Goal: Task Accomplishment & Management: Manage account settings

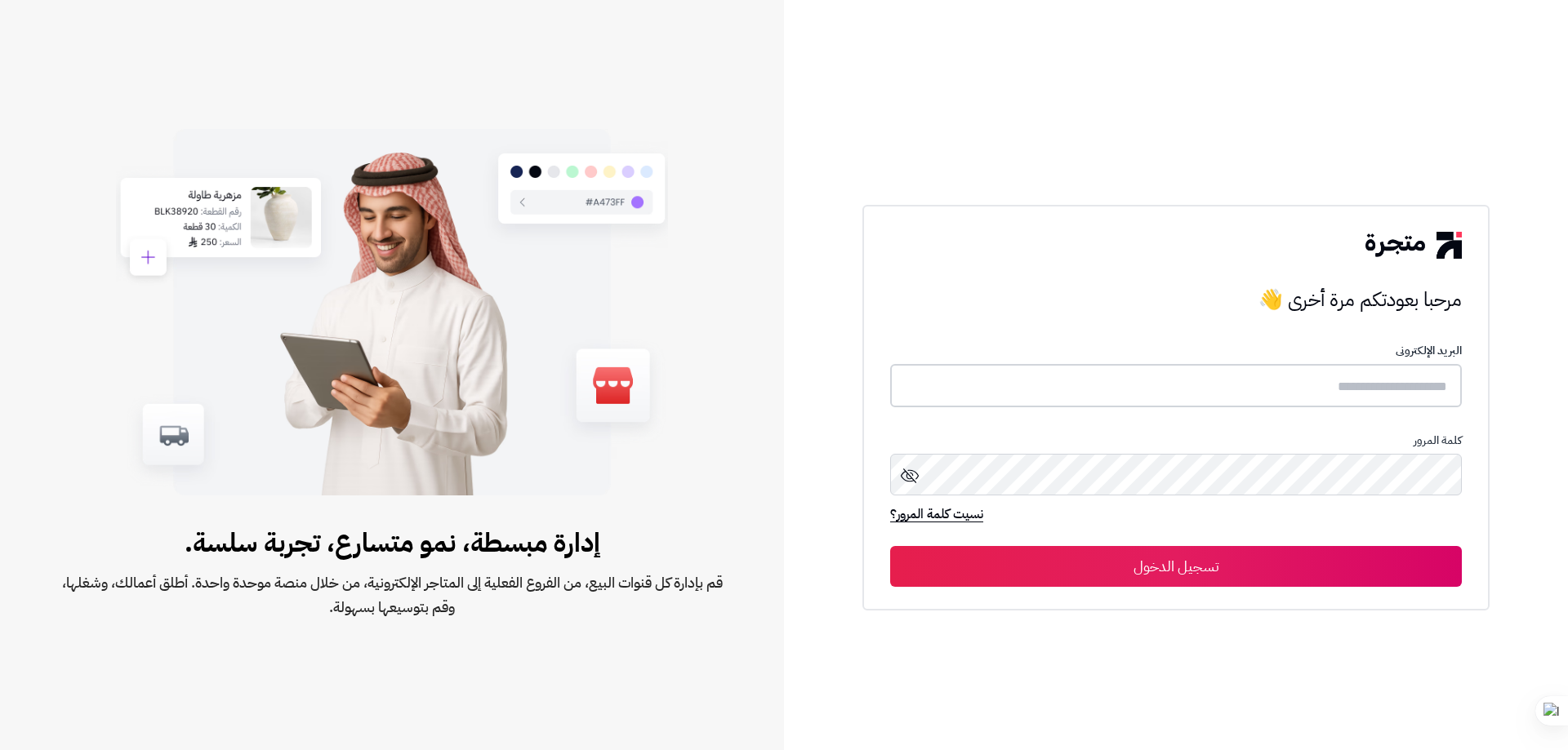
click at [1066, 376] on input "text" at bounding box center [1176, 385] width 571 height 43
paste input "**********"
type input "**********"
click at [908, 476] on icon at bounding box center [910, 475] width 20 height 20
click at [1268, 563] on button "تسجيل الدخول" at bounding box center [1176, 566] width 571 height 41
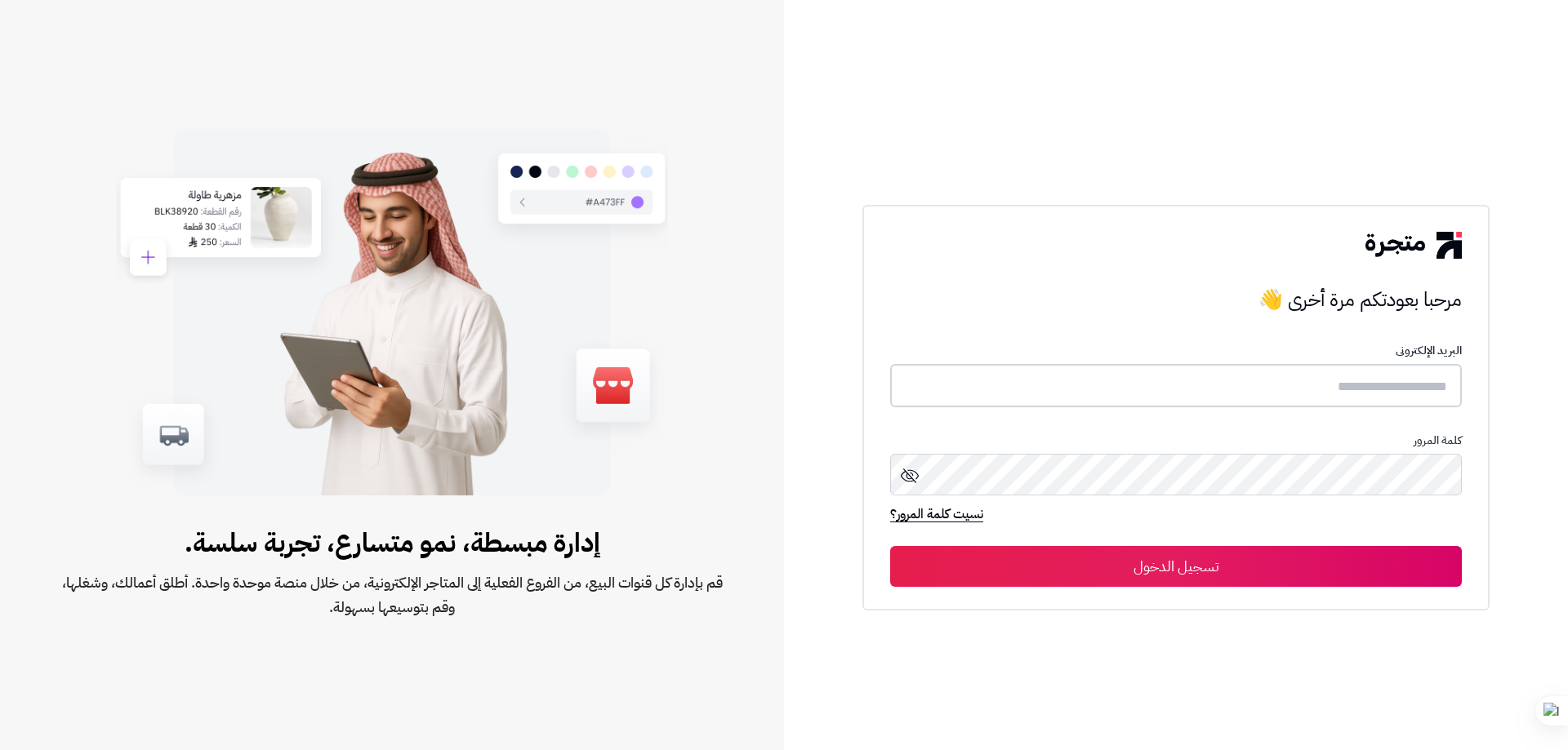
click at [1164, 399] on input "text" at bounding box center [1176, 385] width 571 height 43
paste input "**********"
type input "**********"
click at [1191, 553] on button "تسجيل الدخول" at bounding box center [1176, 566] width 571 height 41
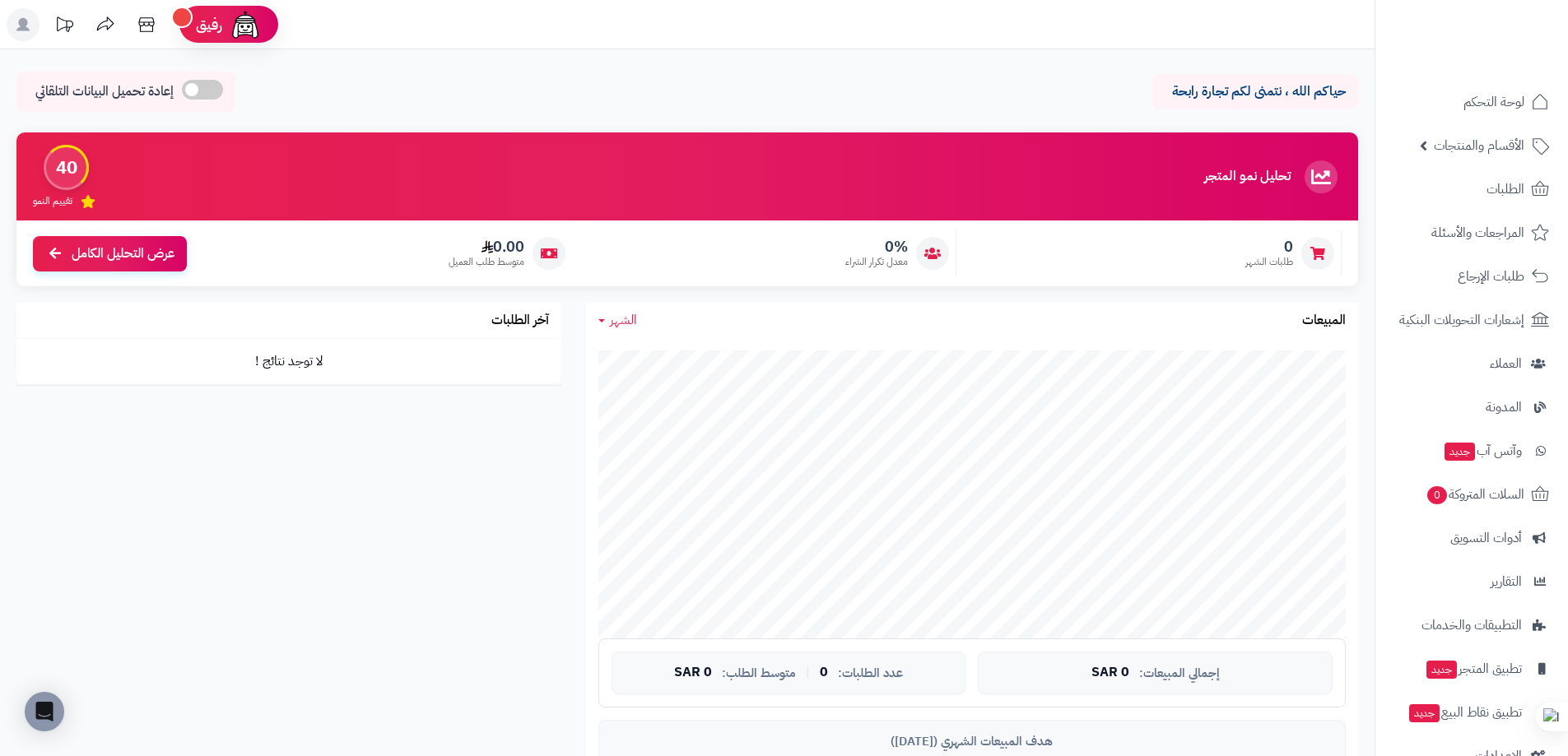
click at [943, 95] on div "حياكم الله ، نتمنى لكم تجارة رابحة إعادة تحميل البيانات التلقائي" at bounding box center [687, 95] width 1342 height 48
drag, startPoint x: 37, startPoint y: 95, endPoint x: 157, endPoint y: 74, distance: 121.8
click at [157, 74] on div "إعادة تحميل البيانات التلقائي" at bounding box center [125, 91] width 219 height 40
click at [661, 101] on div "حياكم الله ، نتمنى لكم تجارة رابحة إعادة تحميل البيانات التلقائي" at bounding box center [687, 95] width 1342 height 48
click at [1429, 155] on link "الأقسام والمنتجات" at bounding box center [1471, 145] width 172 height 39
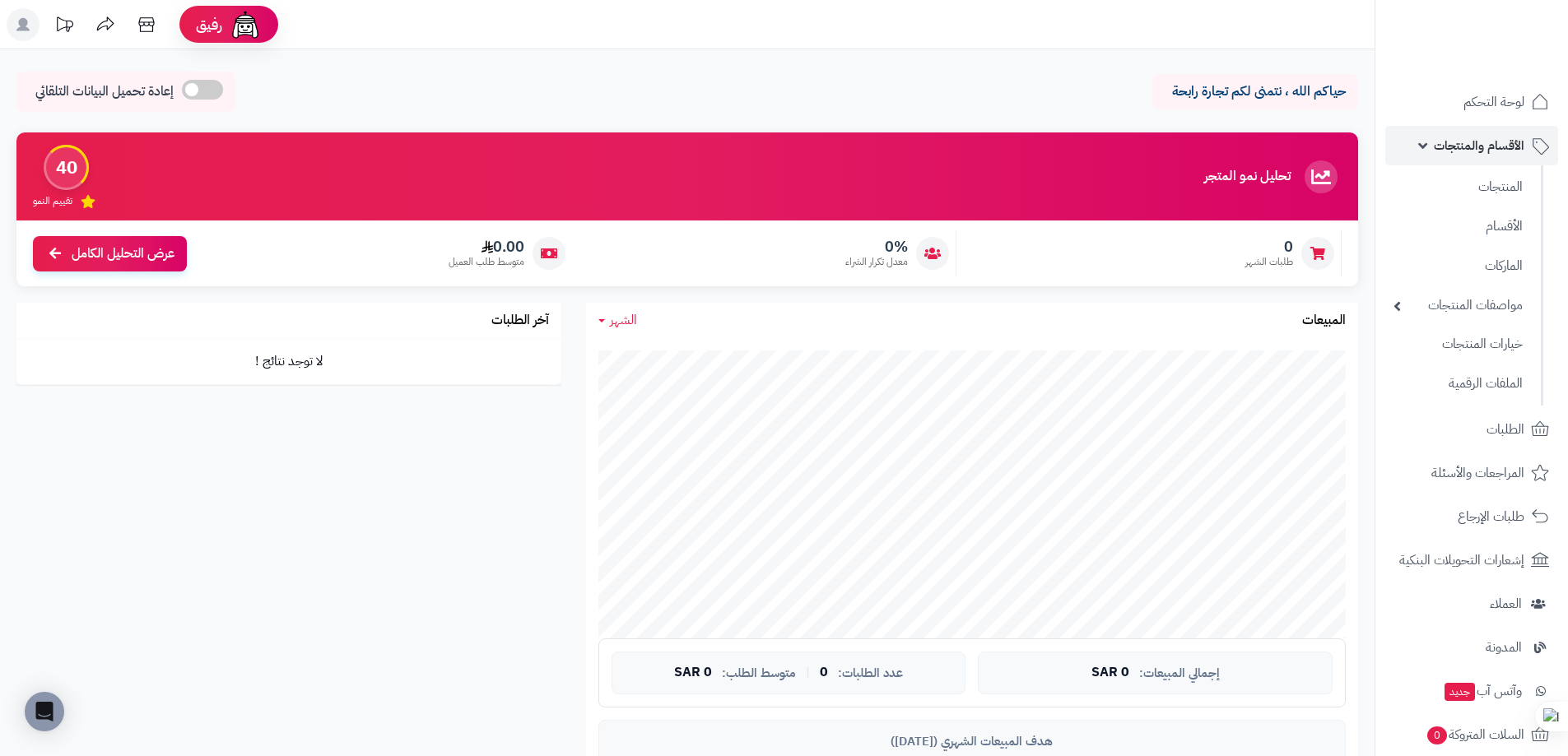
click at [1424, 150] on link "الأقسام والمنتجات" at bounding box center [1471, 145] width 172 height 39
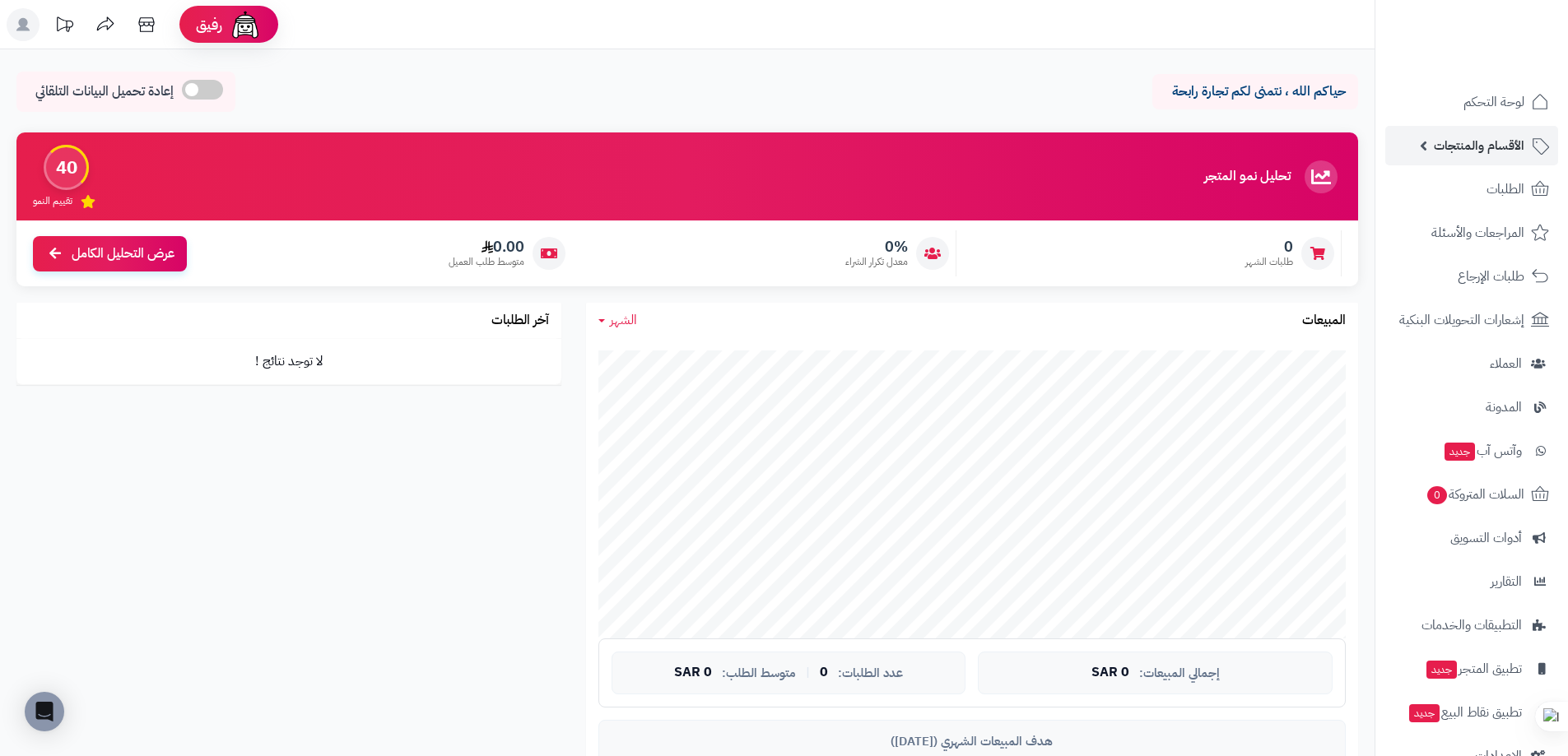
click at [1428, 150] on link "الأقسام والمنتجات" at bounding box center [1471, 145] width 172 height 39
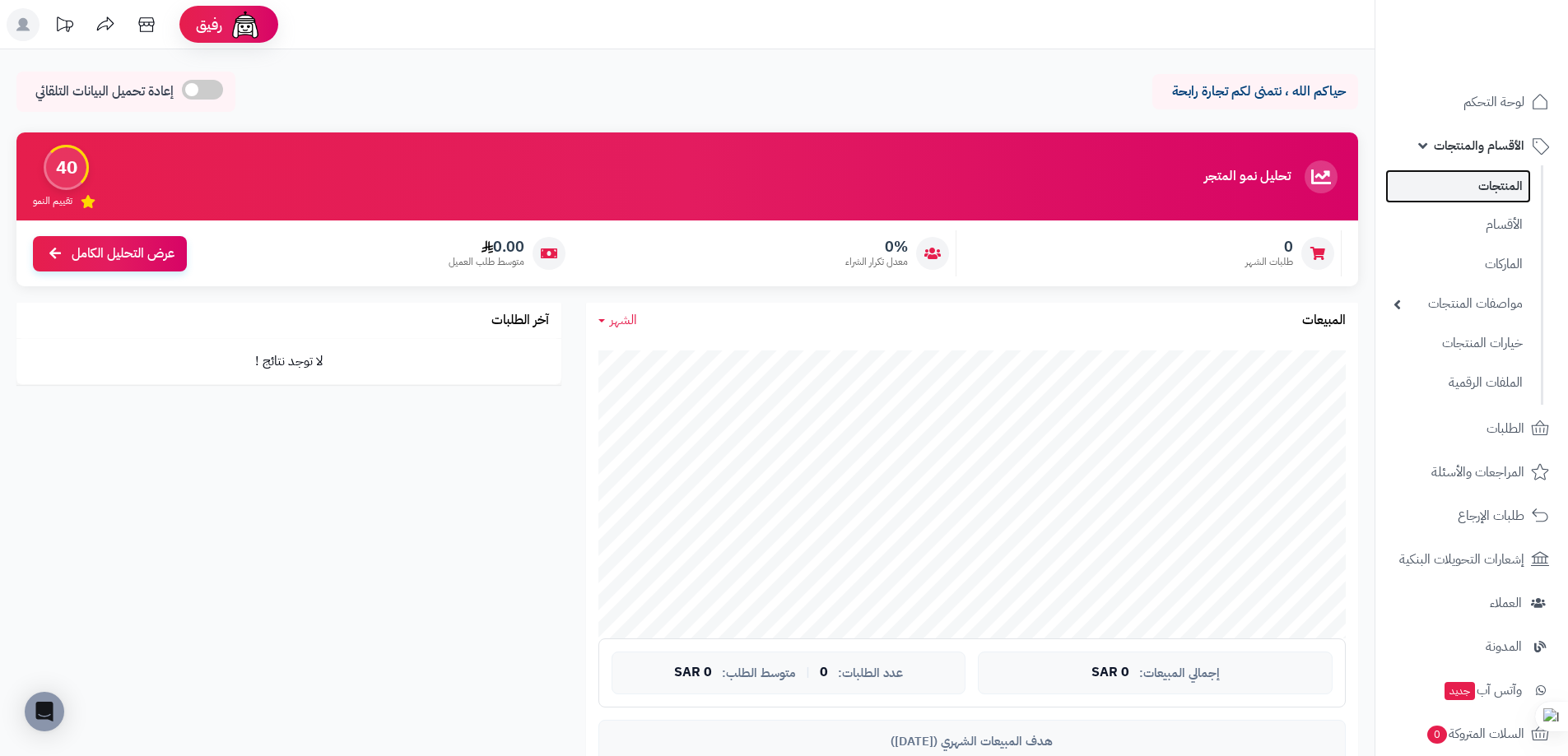
click at [1477, 179] on link "المنتجات" at bounding box center [1457, 186] width 145 height 34
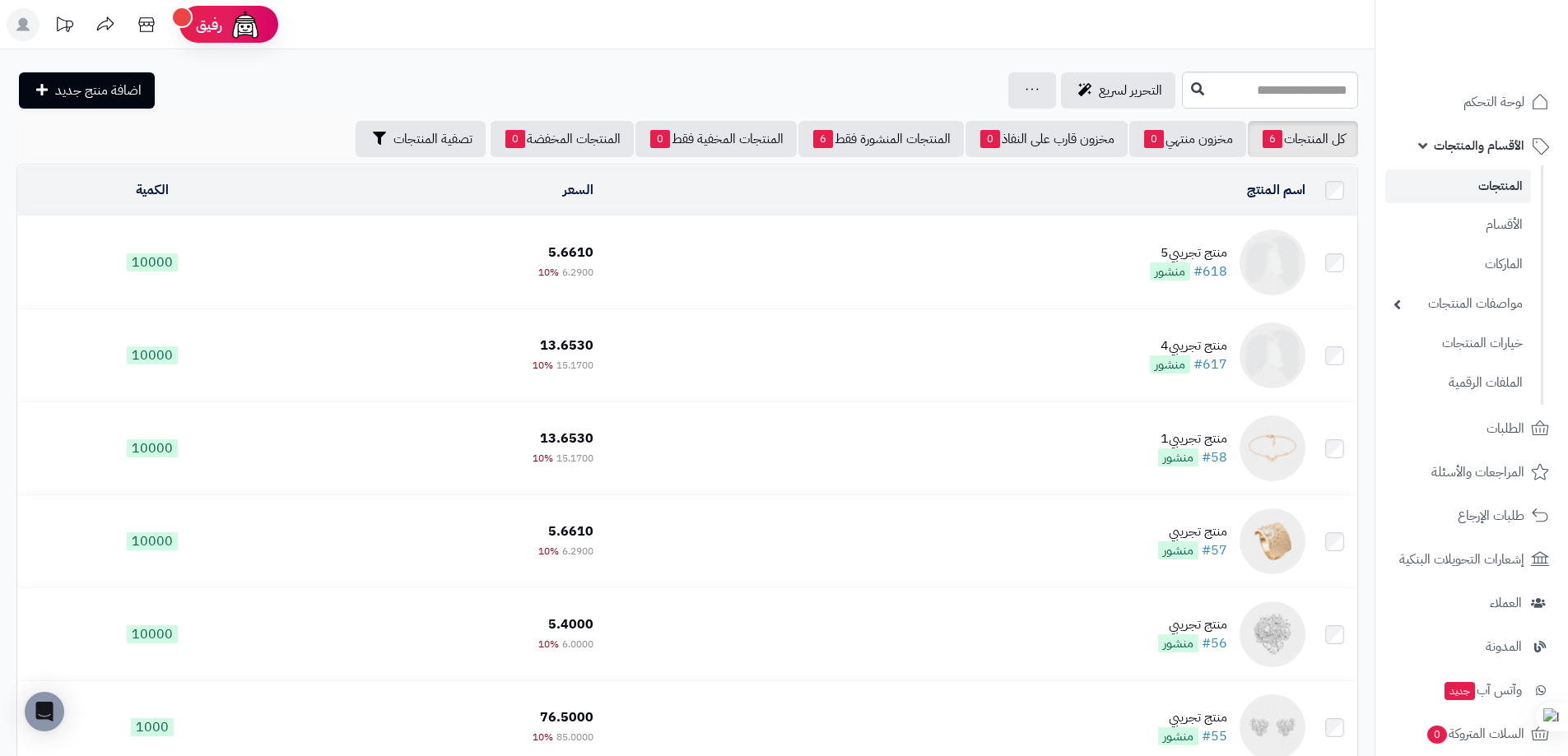
click at [896, 88] on div "التحرير لسريع جرد مخزون المنتجات جرد مخزون الخيارات فقط تعديل أسعار المنتجات ال…" at bounding box center [597, 91] width 1162 height 37
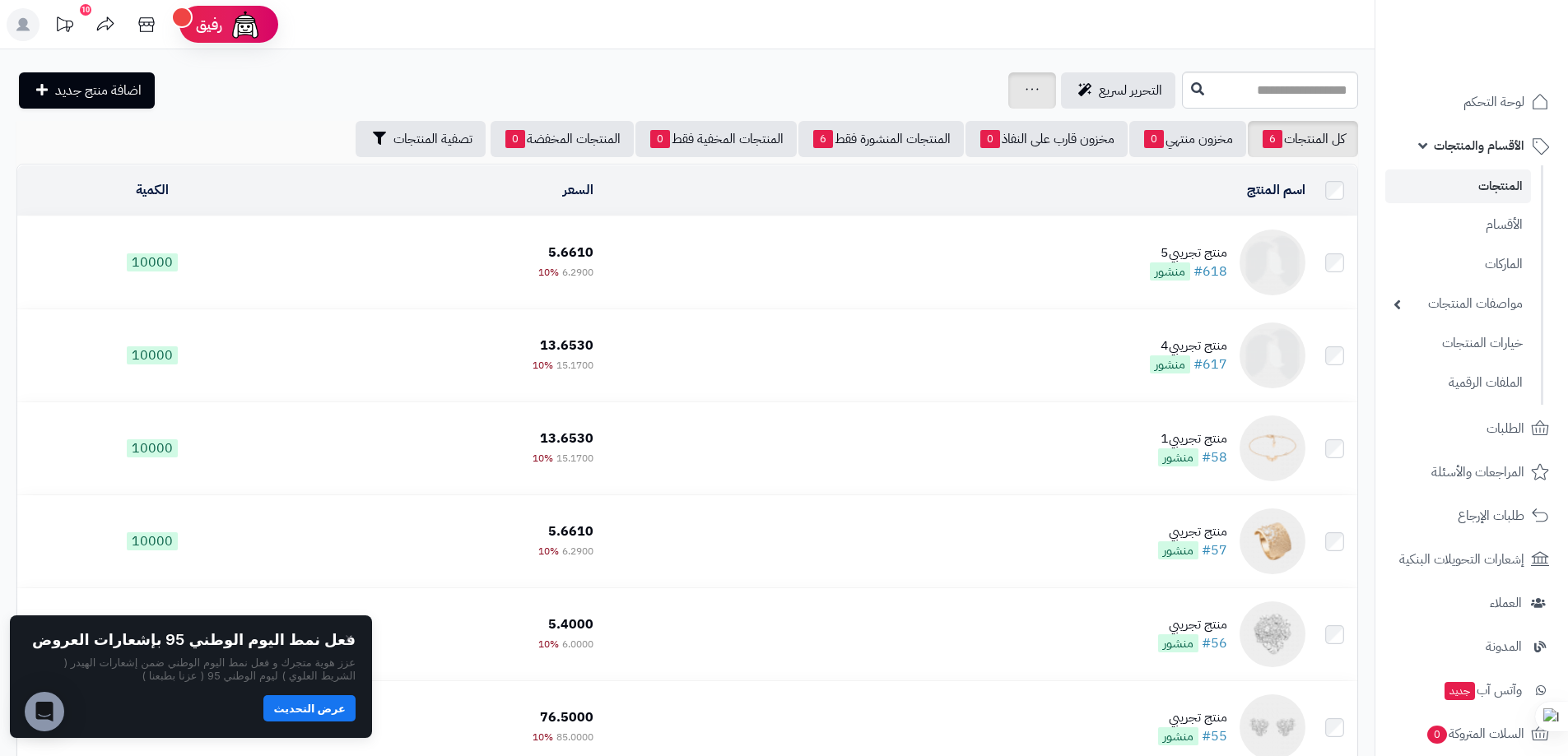
click at [1008, 85] on div "جرد مخزون المنتجات جرد مخزون الخيارات فقط تعديل أسعار المنتجات الملصقات تصدير ا…" at bounding box center [1032, 91] width 48 height 37
click at [1026, 93] on icon at bounding box center [1032, 89] width 13 height 11
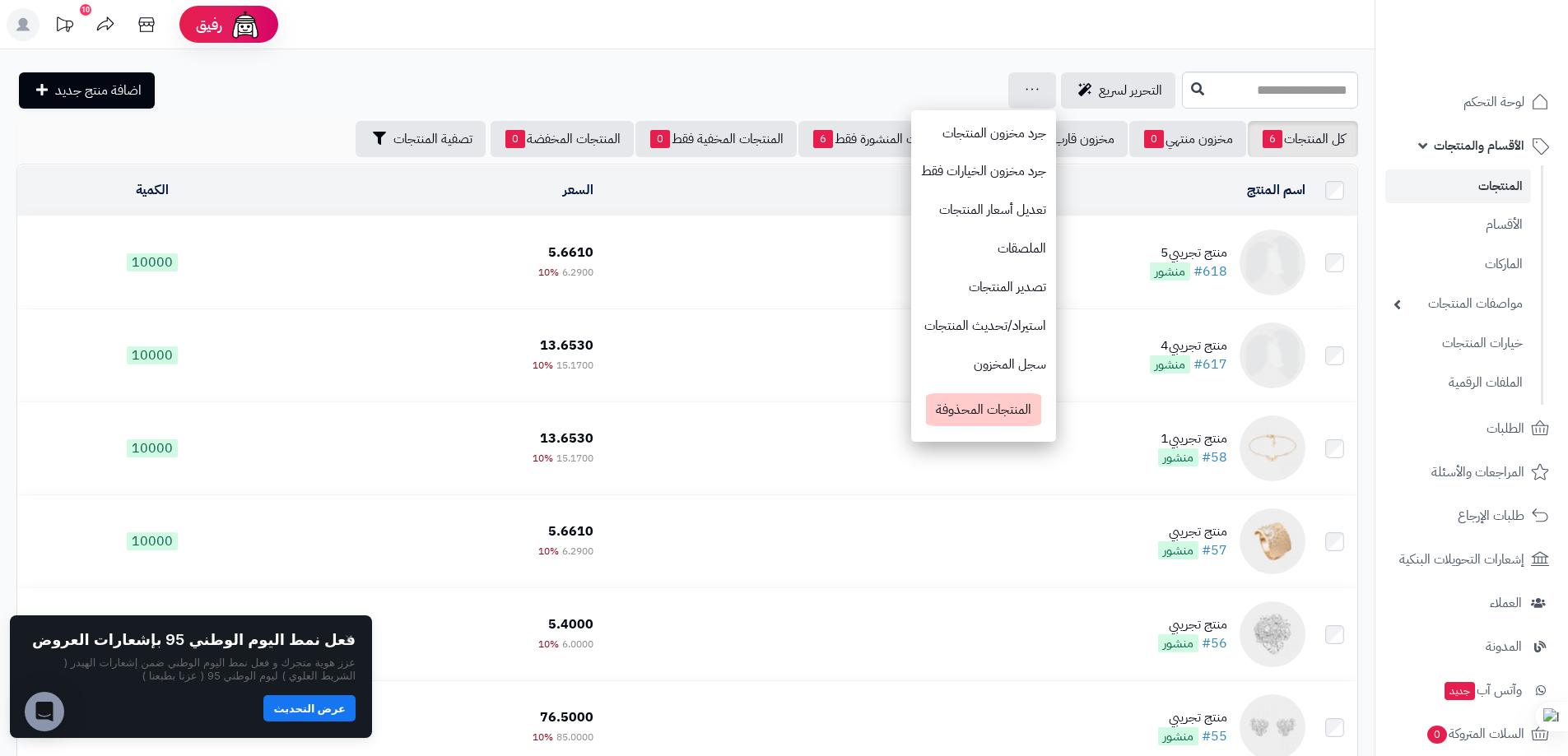
click at [637, 41] on header "رفيق ! 10 الطلبات معالجة مكتمل إرجاع المنتجات العملاء المتواجدون الان 0 عملاء م…" at bounding box center [784, 24] width 1568 height 49
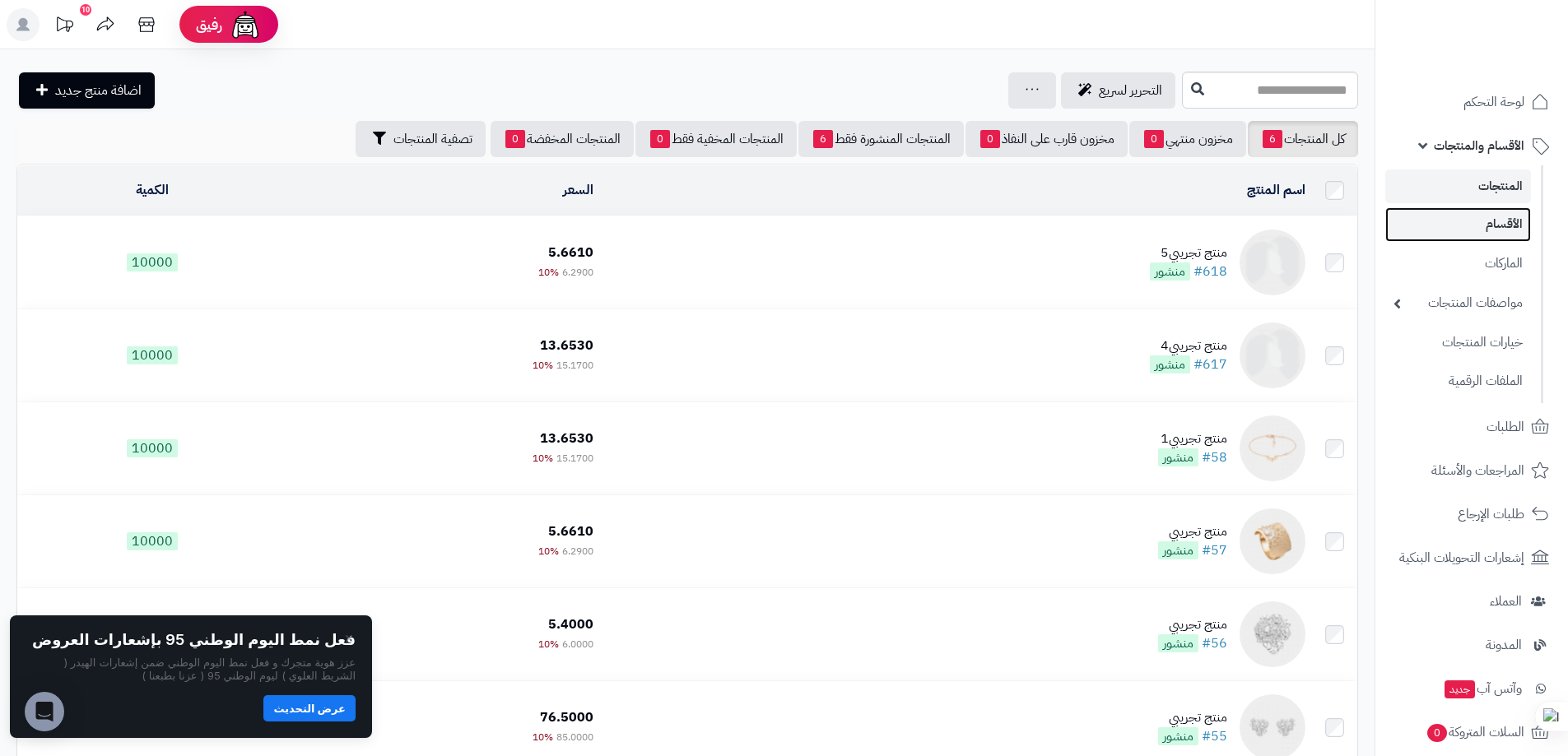
click at [1439, 217] on link "الأقسام" at bounding box center [1457, 223] width 145 height 34
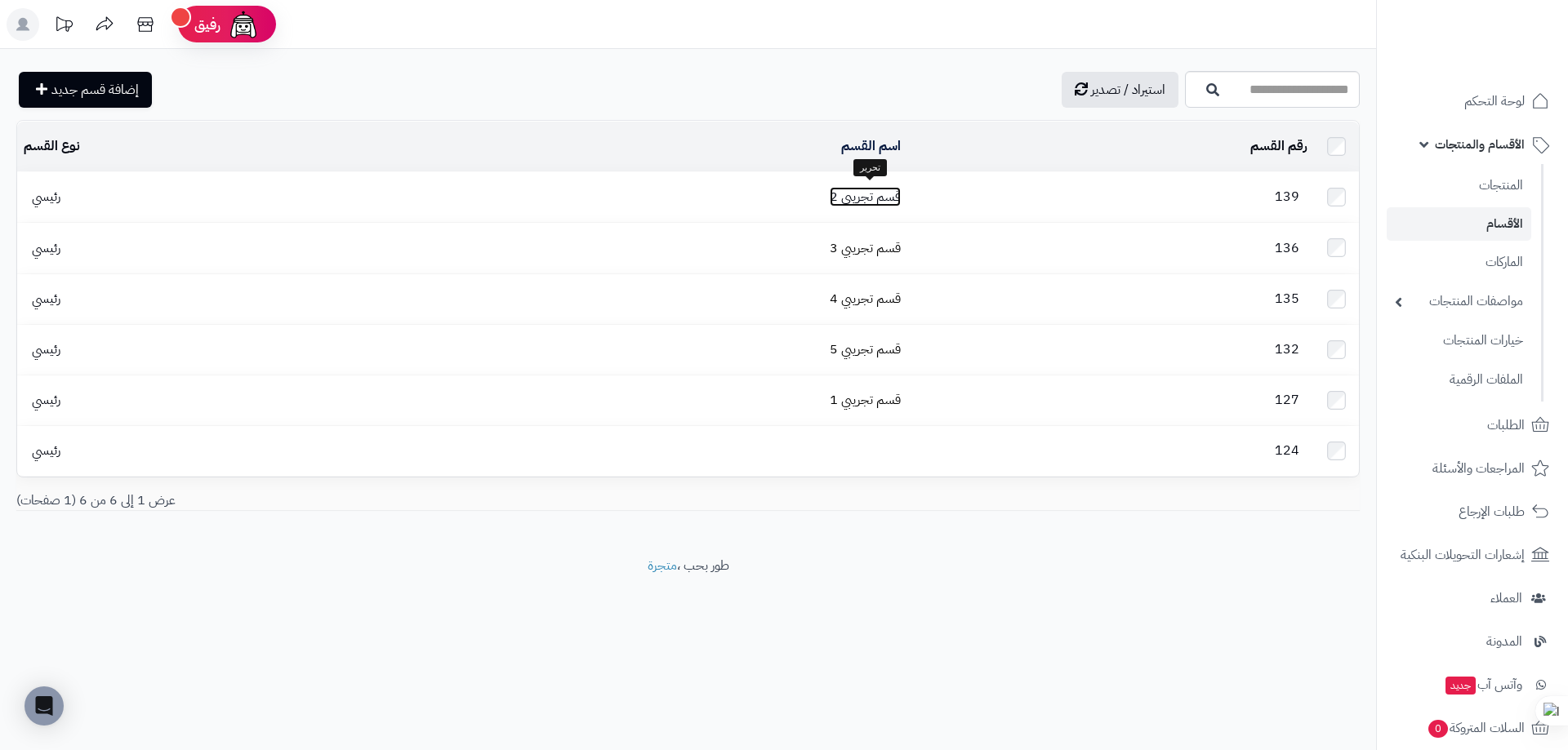
click at [861, 199] on link "قسم تجريبي 2" at bounding box center [865, 197] width 71 height 20
drag, startPoint x: 632, startPoint y: 549, endPoint x: 784, endPoint y: 547, distance: 152.0
click at [784, 557] on footer "طور بحب ، متجرة" at bounding box center [688, 597] width 1376 height 81
click at [78, 98] on span "إضافة قسم جديد" at bounding box center [95, 90] width 87 height 20
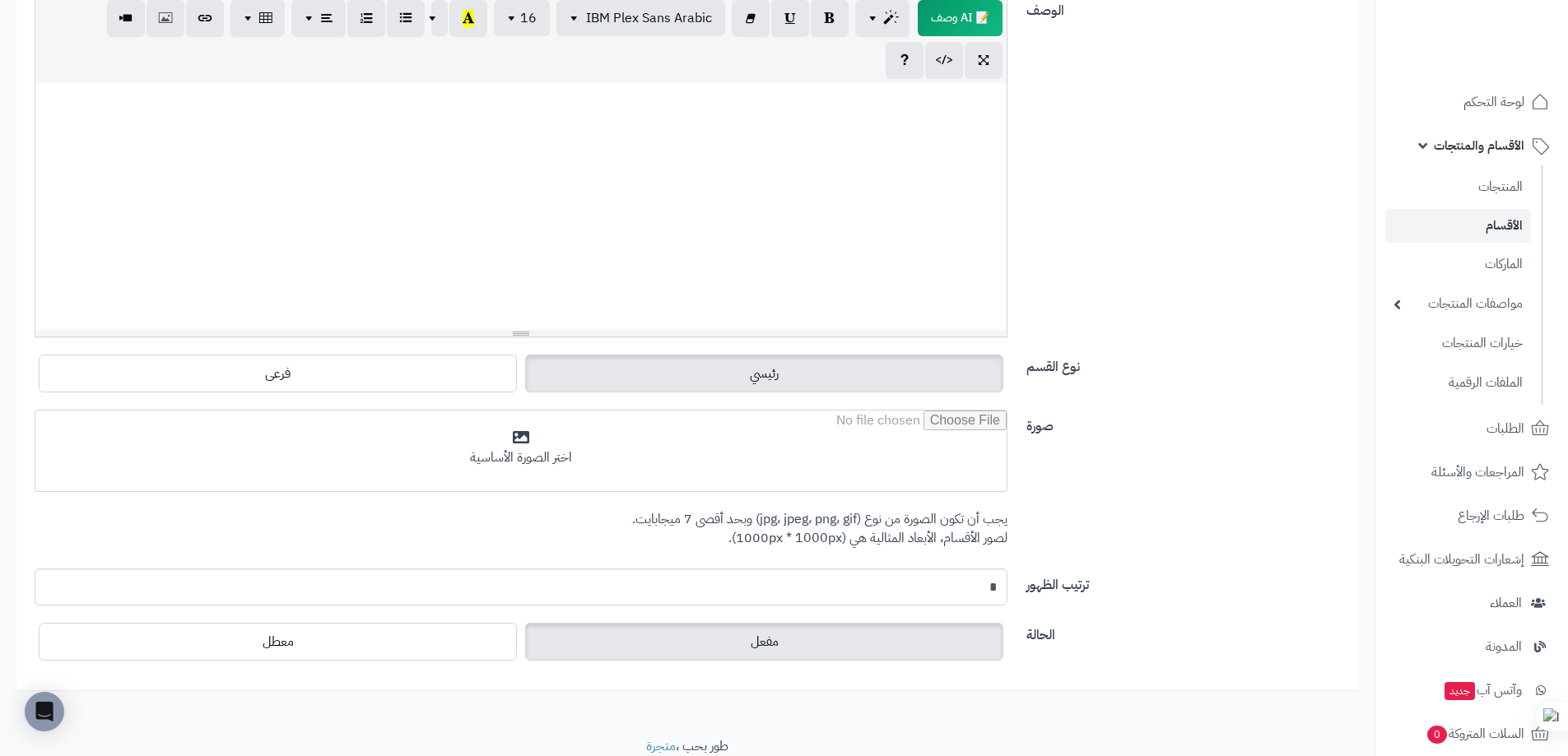
scroll to position [352, 0]
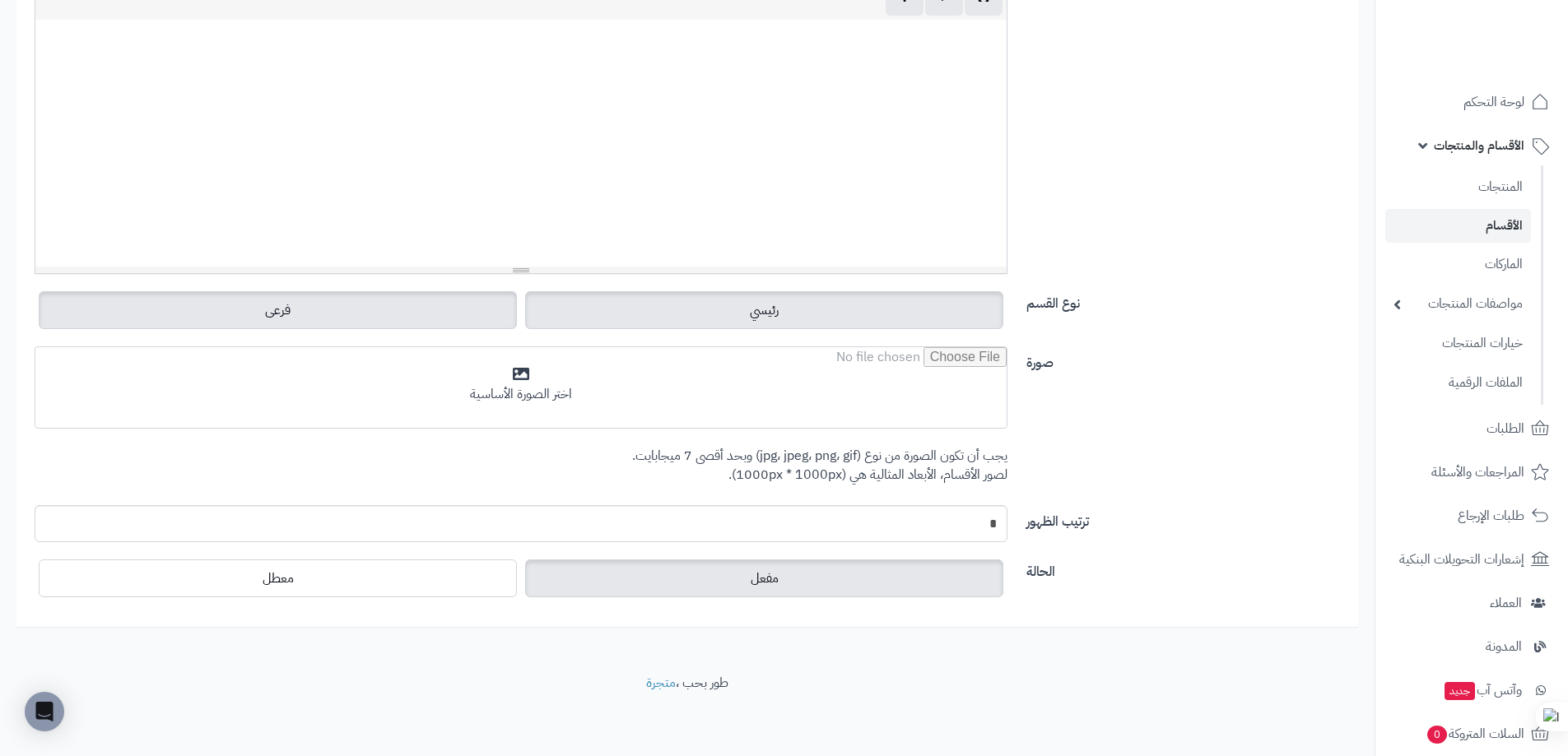
click at [327, 296] on label "فرعى" at bounding box center [277, 310] width 479 height 38
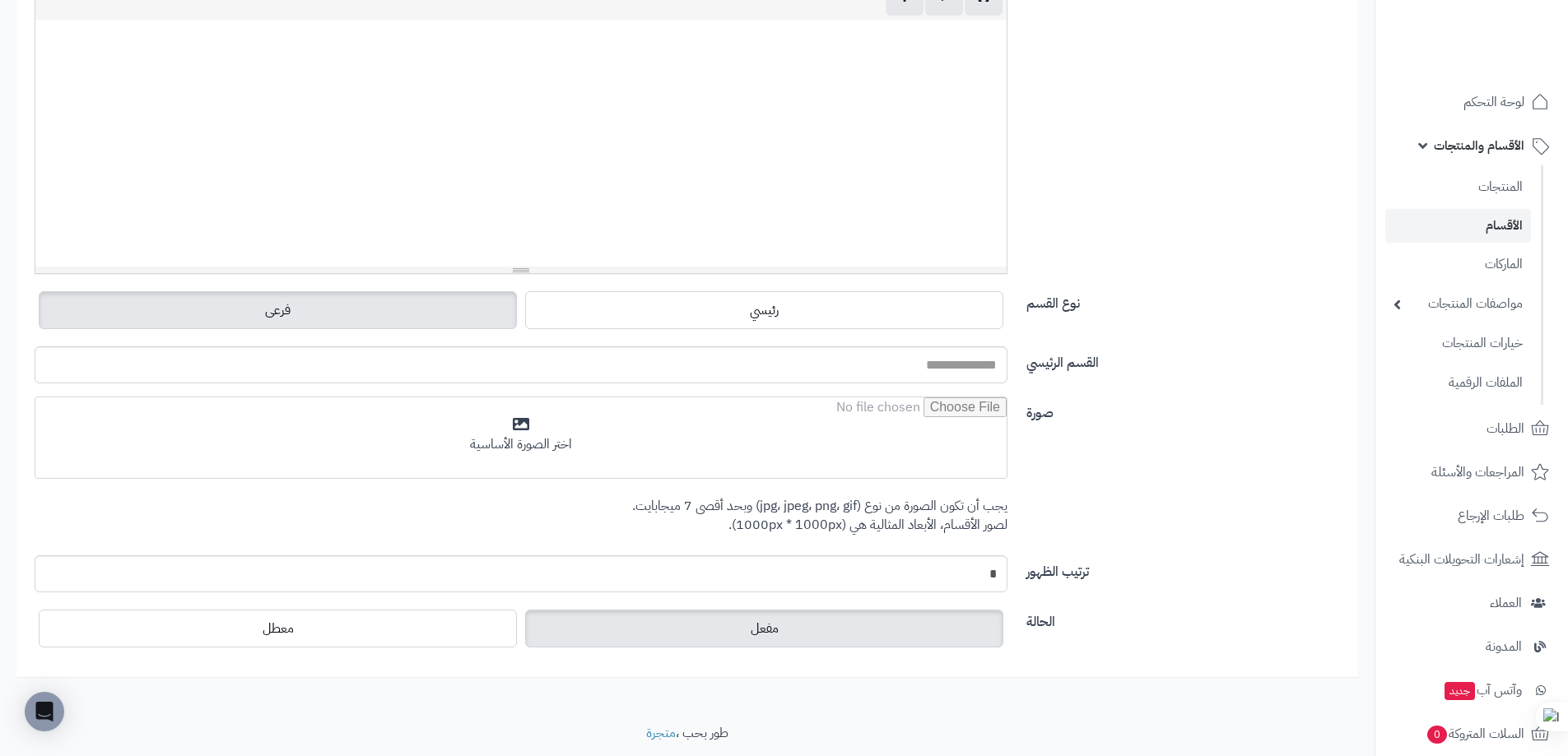
click at [750, 342] on div "نوع القسم رئيسي فرعى" at bounding box center [687, 317] width 1330 height 60
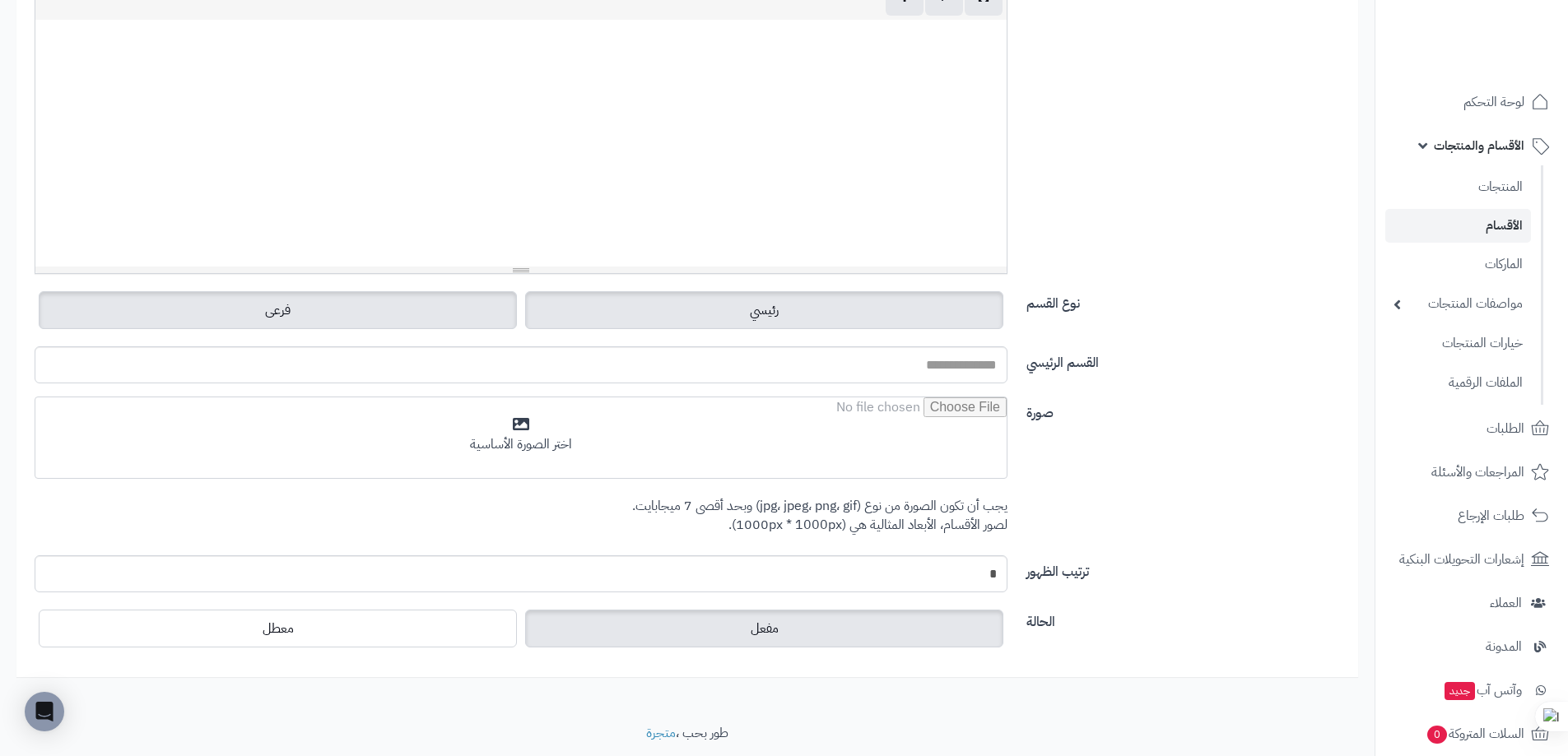
click at [771, 317] on span "رئيسي" at bounding box center [765, 310] width 29 height 20
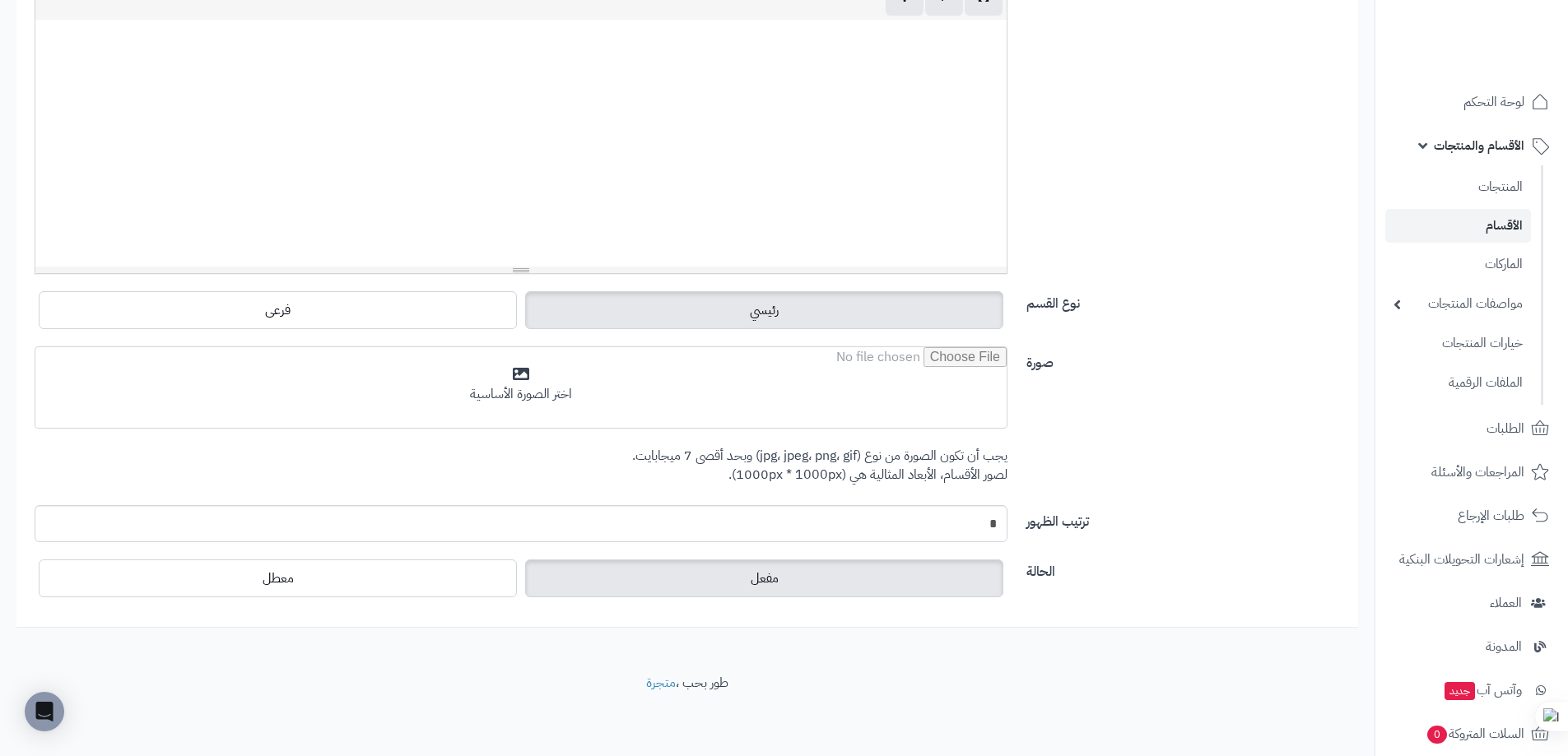
scroll to position [0, 0]
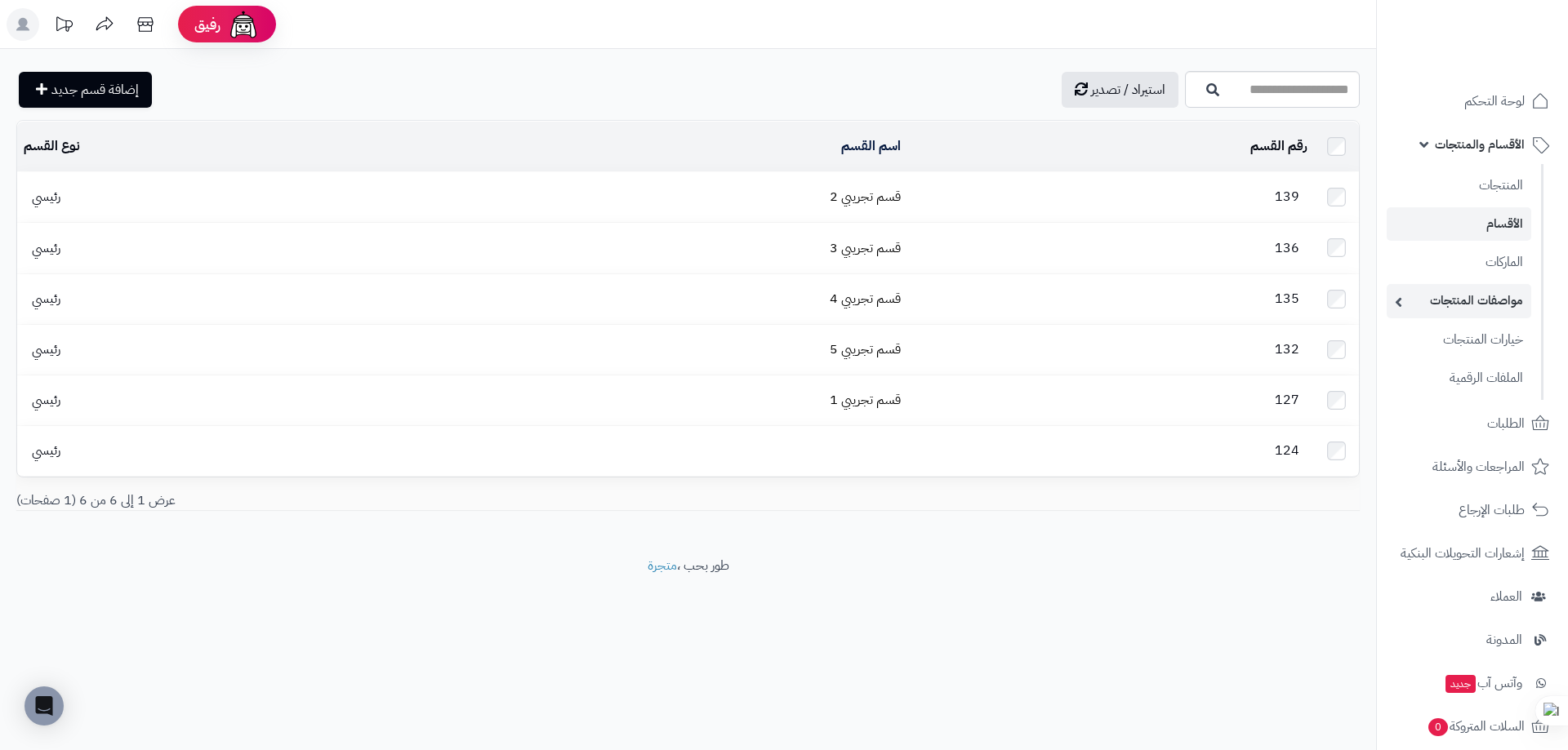
click at [1397, 300] on link "مواصفات المنتجات" at bounding box center [1458, 300] width 144 height 33
click at [1426, 316] on link "مواصفات المنتجات" at bounding box center [1458, 300] width 144 height 33
click at [1447, 317] on link "مواصفات المنتجات" at bounding box center [1458, 300] width 144 height 33
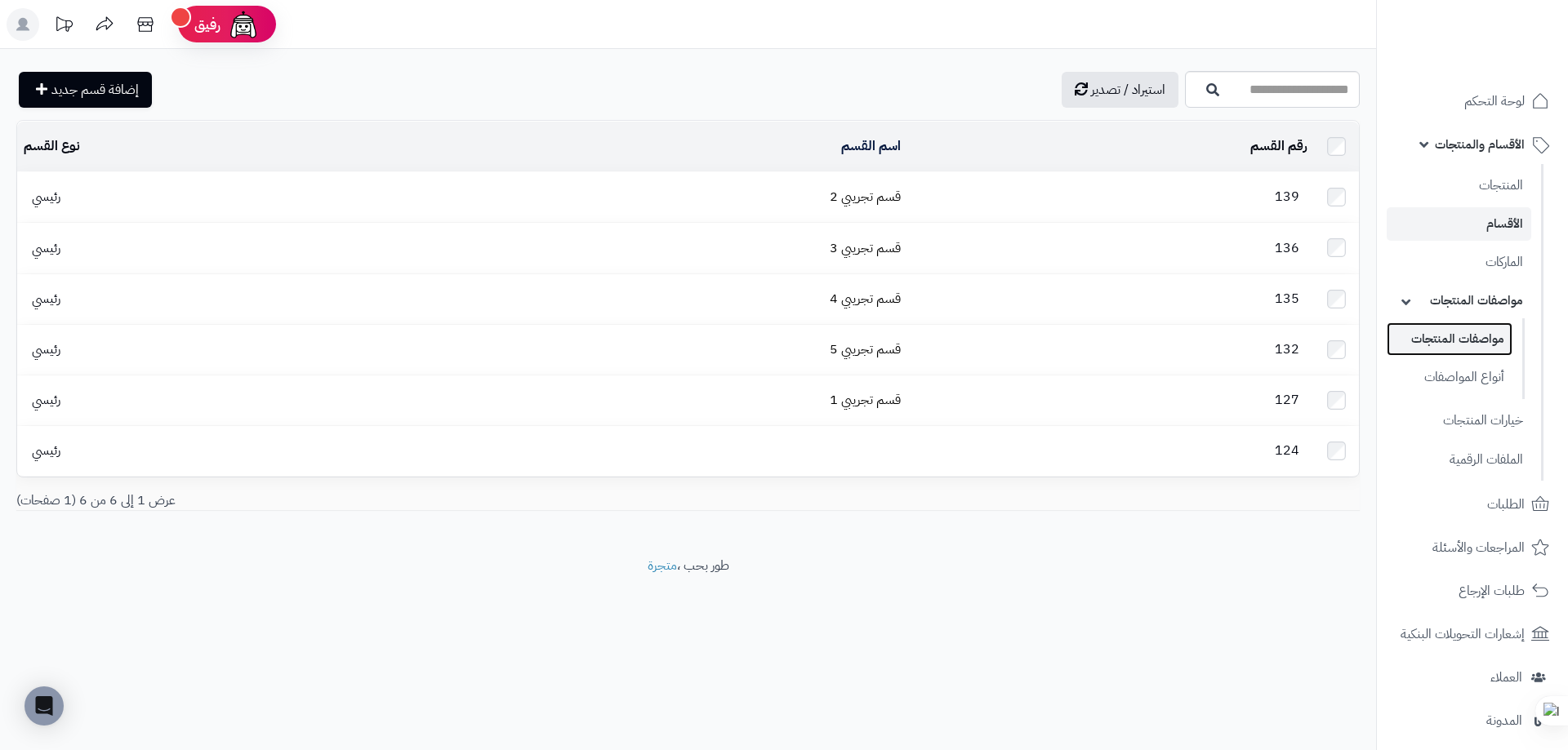
click at [1445, 340] on link "مواصفات المنتجات" at bounding box center [1450, 339] width 126 height 33
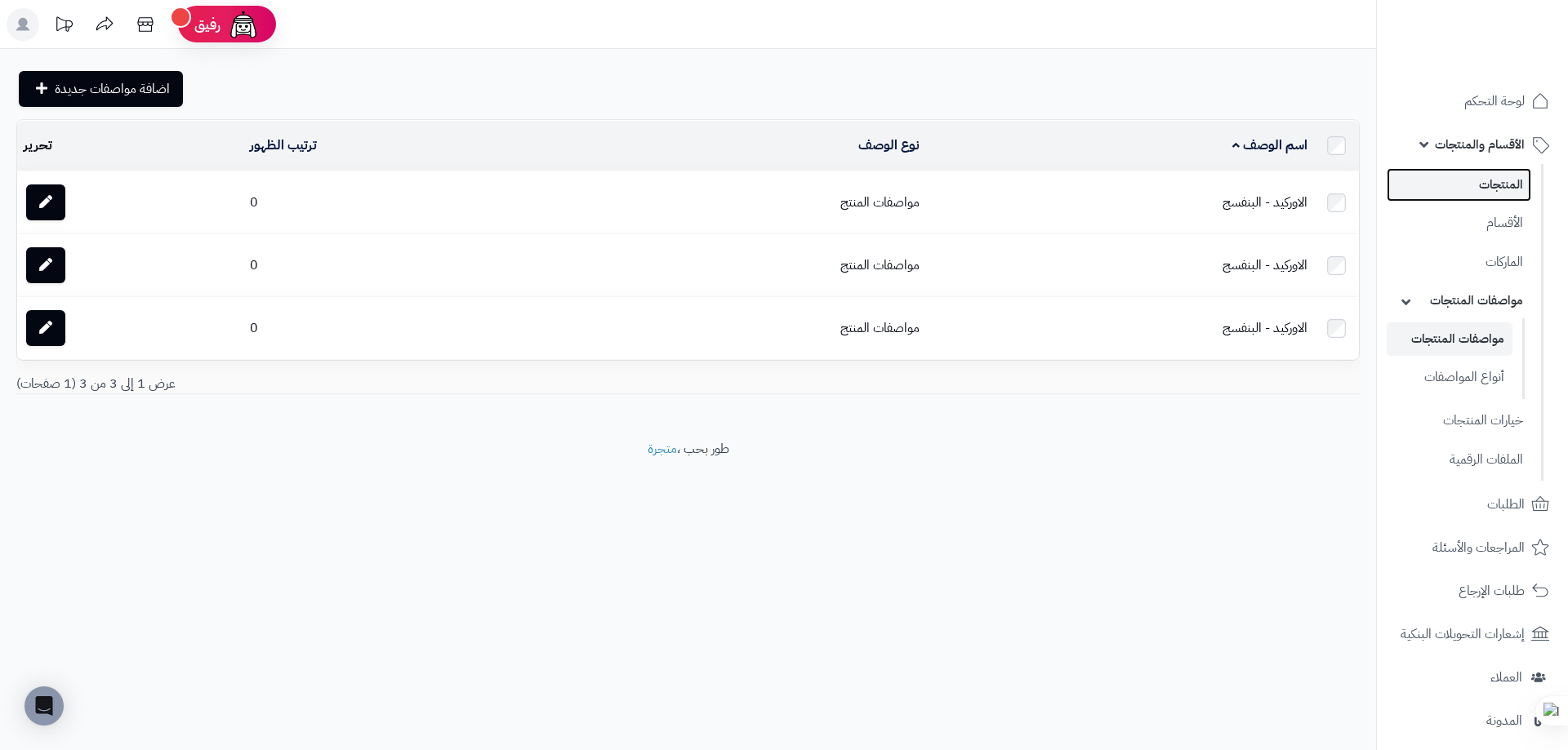
click at [1488, 176] on link "المنتجات" at bounding box center [1458, 184] width 144 height 33
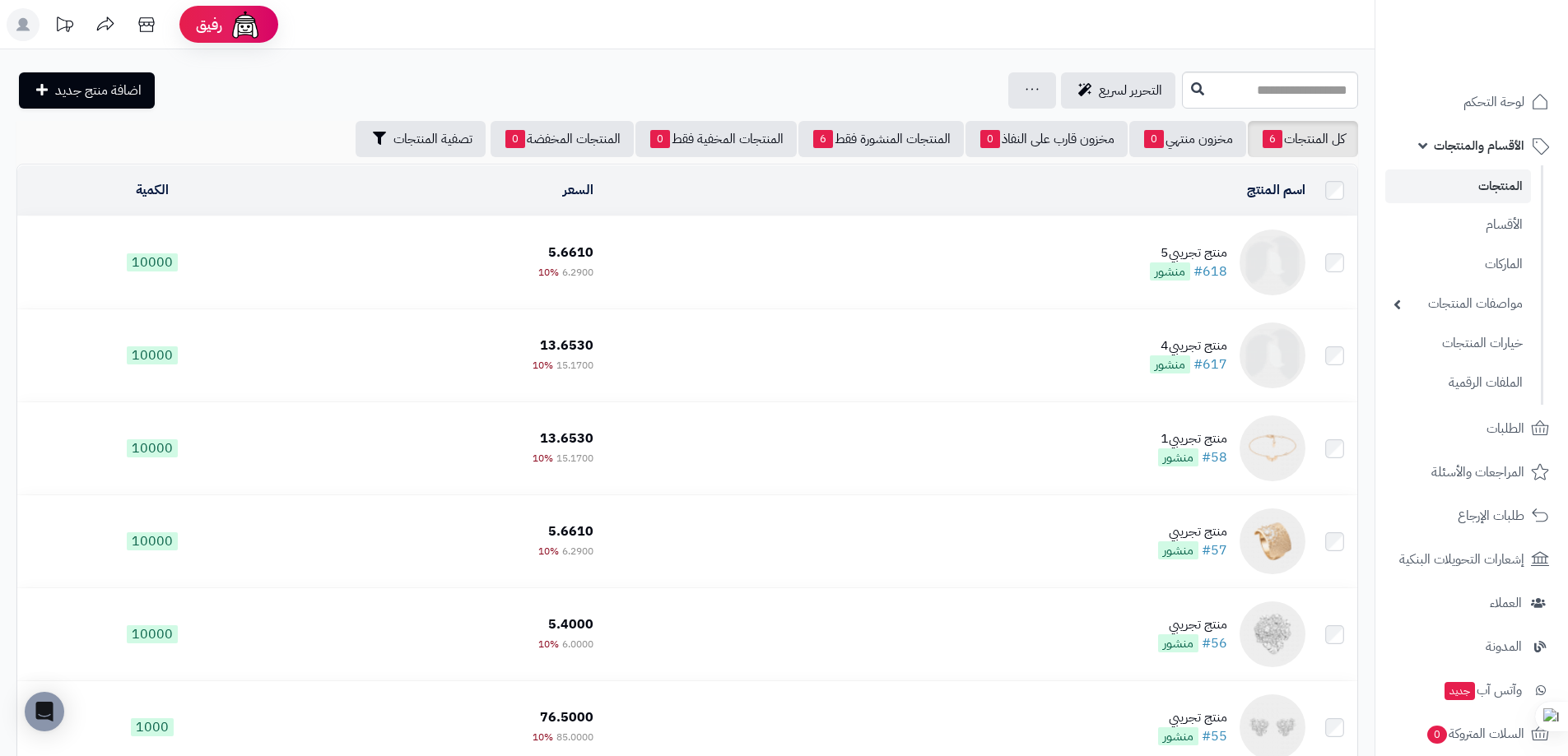
click at [1185, 249] on div "منتج تجريبي5" at bounding box center [1189, 253] width 77 height 19
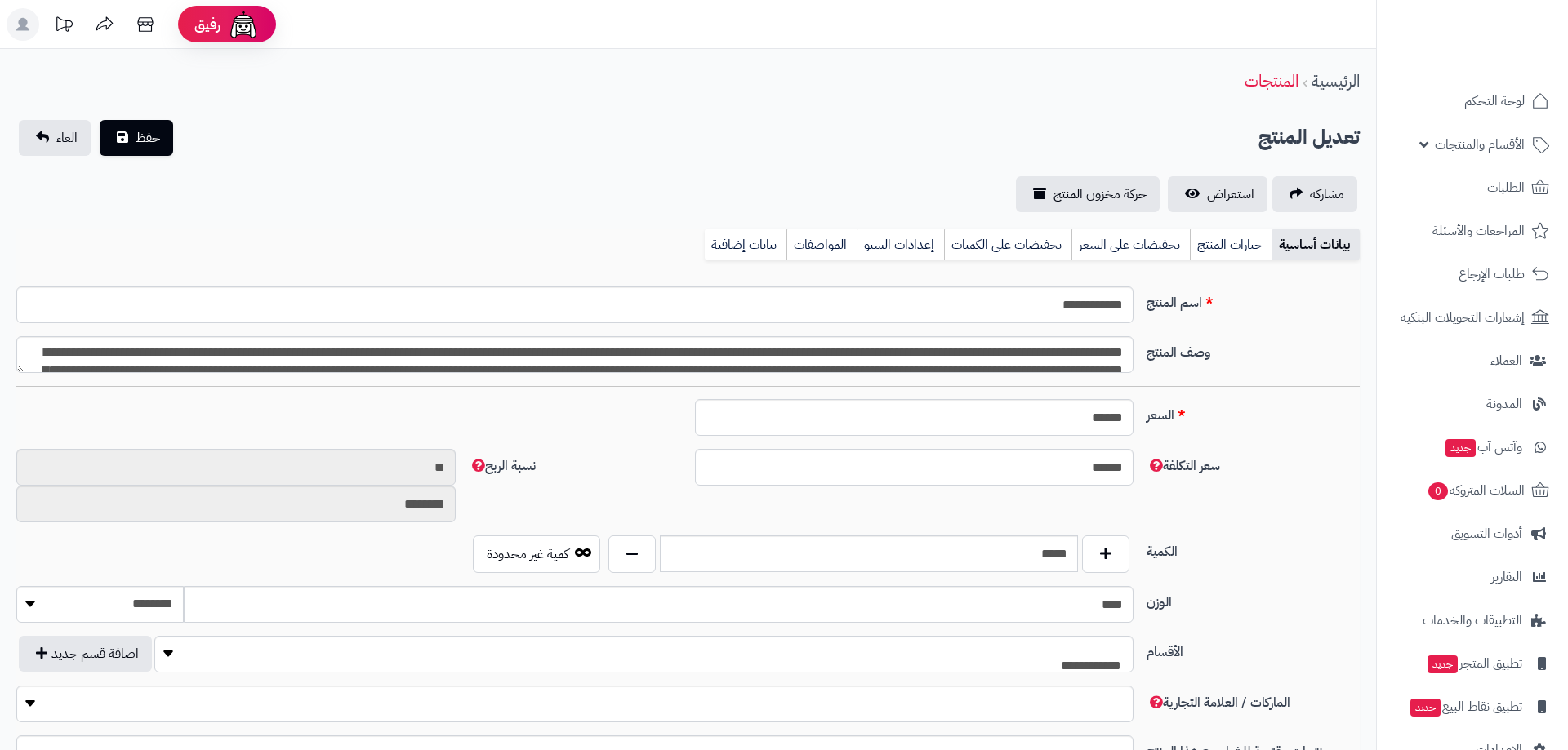
select select
type input "****"
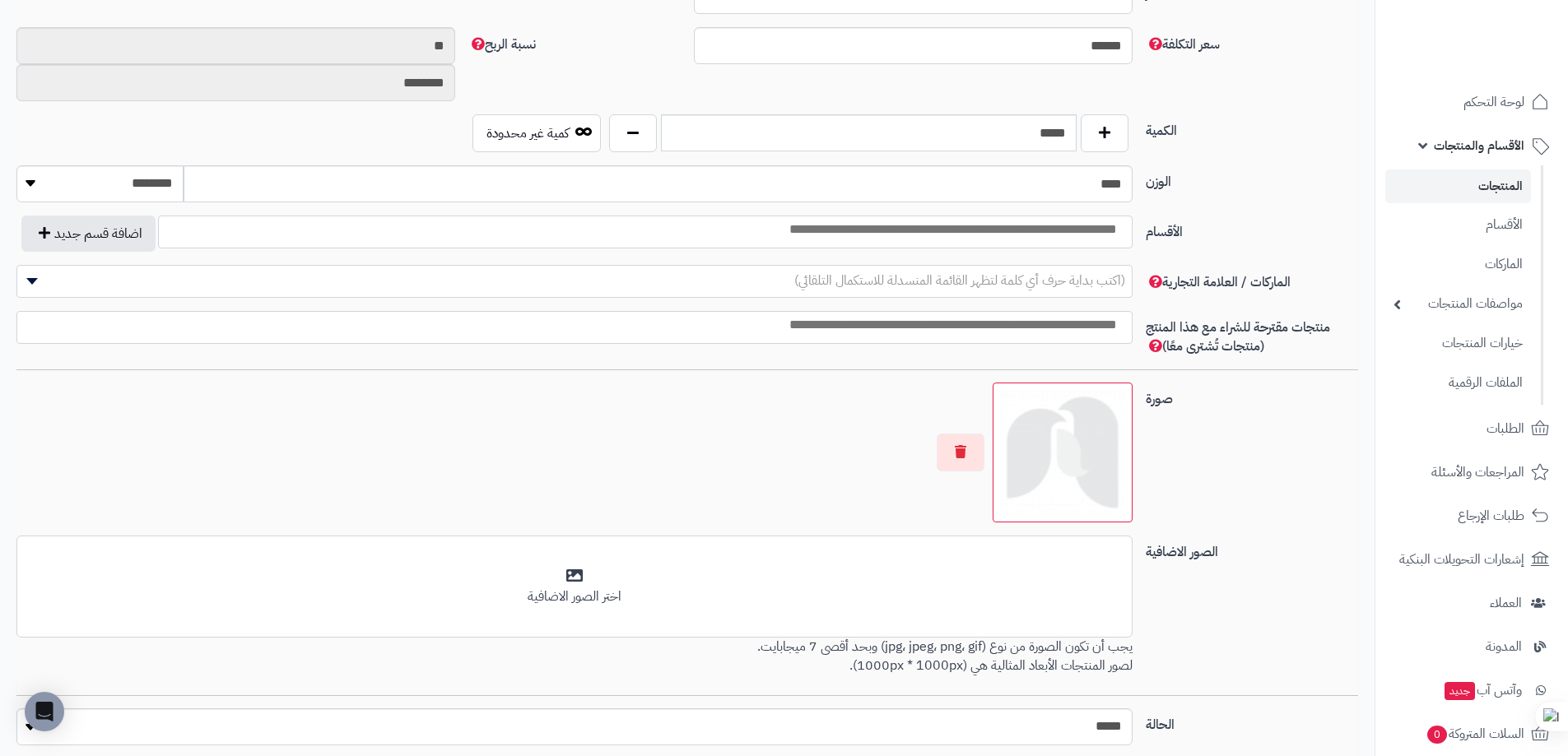
scroll to position [686, 0]
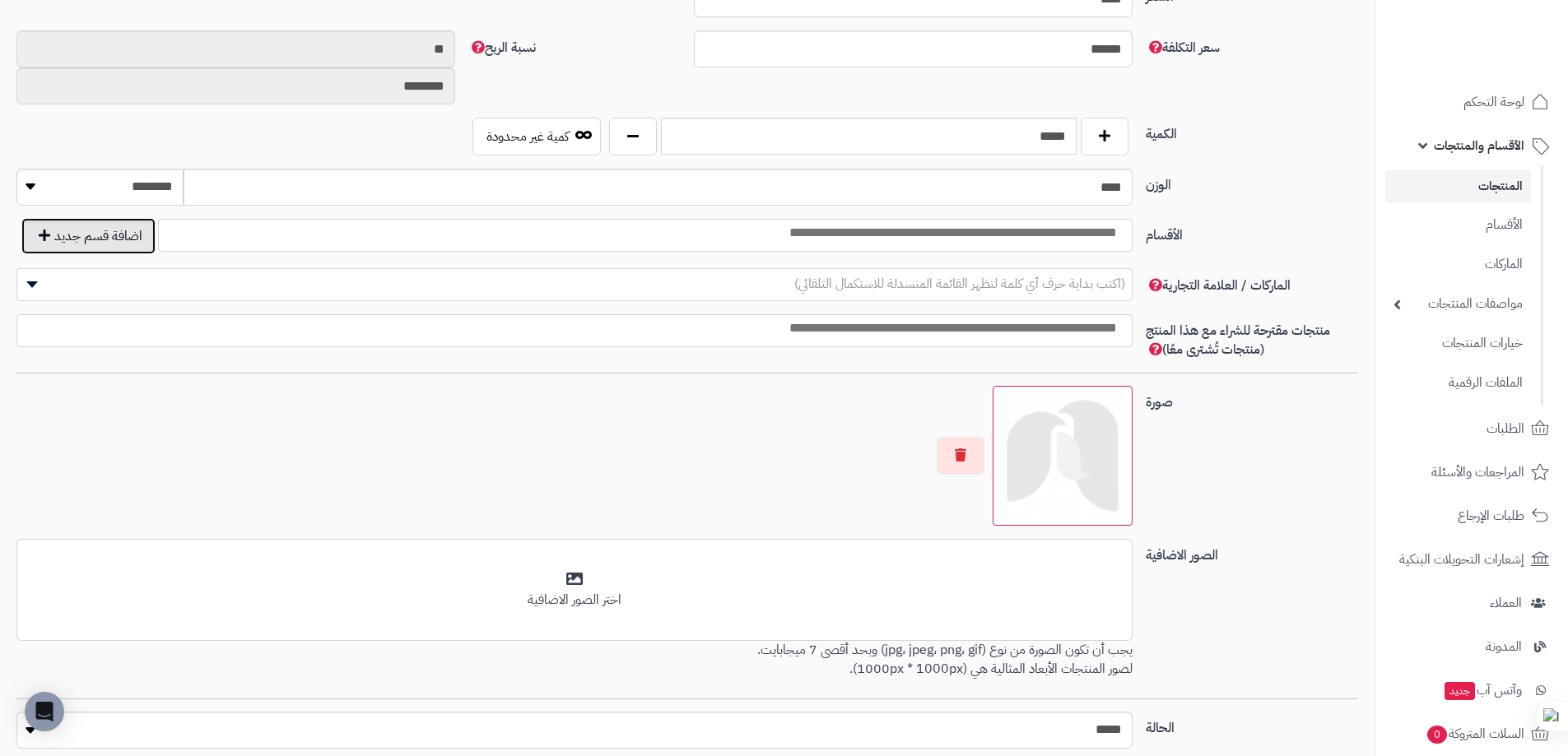
click at [110, 236] on button "اضافة قسم جديد" at bounding box center [88, 236] width 134 height 37
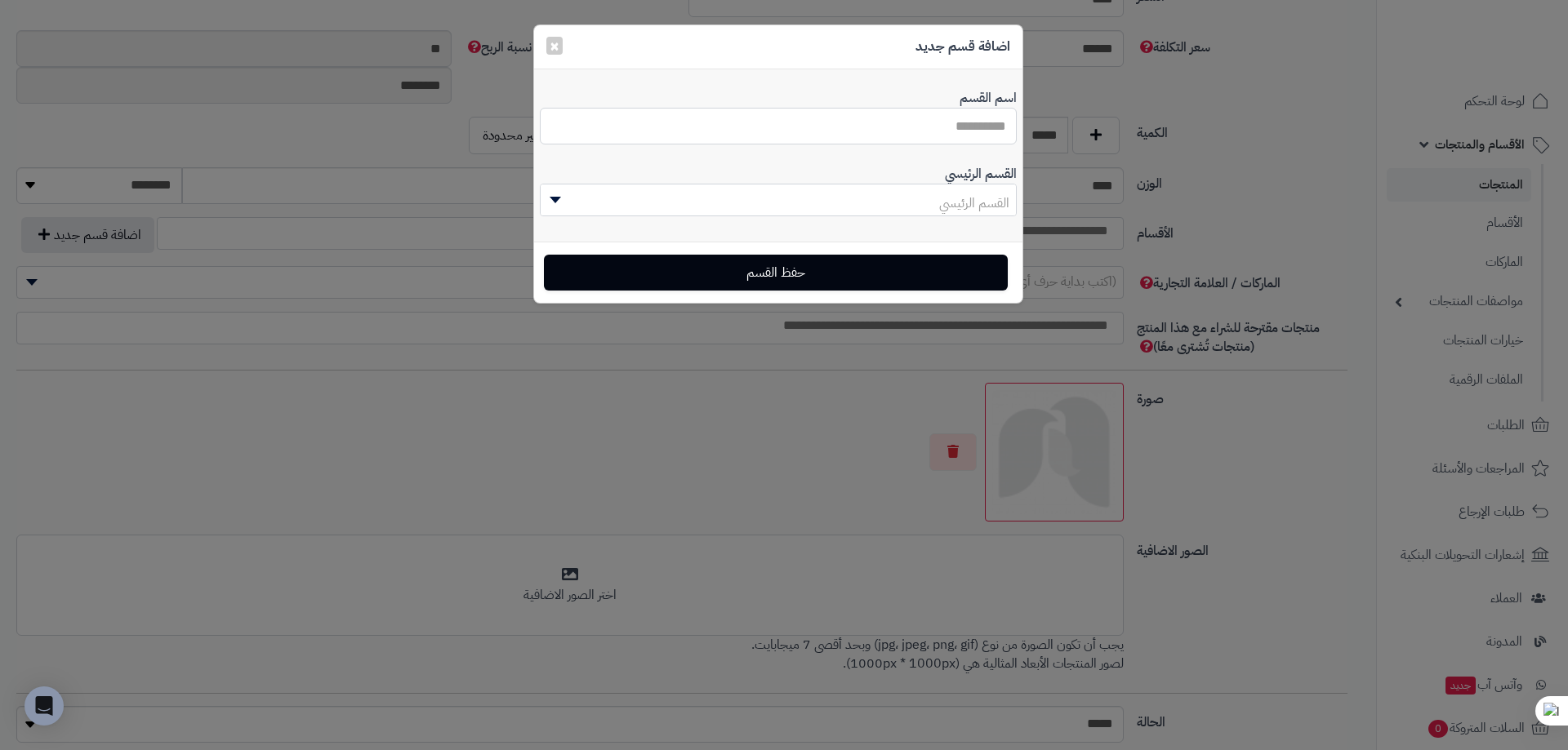
click at [882, 126] on input "اسم القسم" at bounding box center [778, 126] width 477 height 36
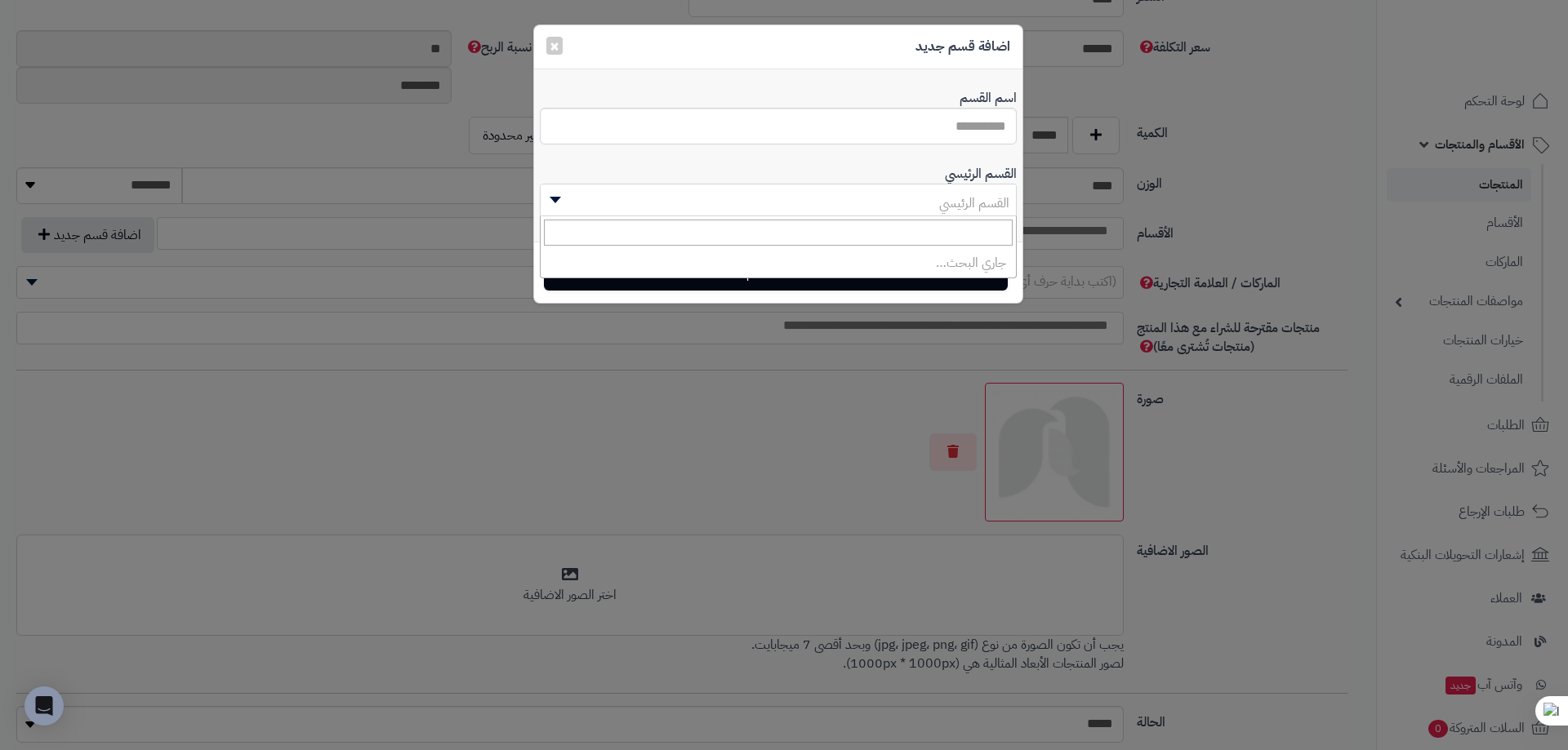
click at [871, 194] on span "القسم الرئيسي" at bounding box center [778, 204] width 475 height 32
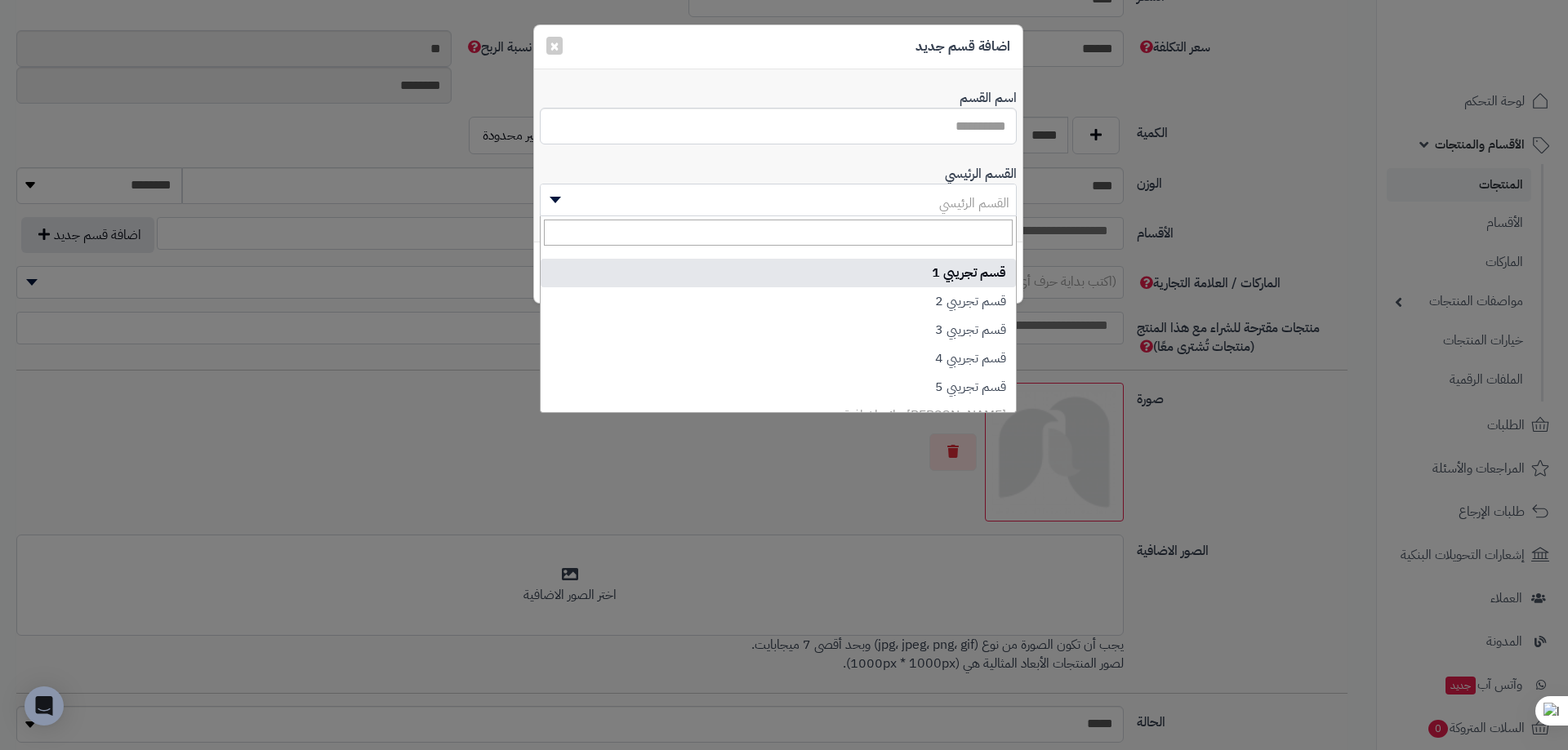
select select "***"
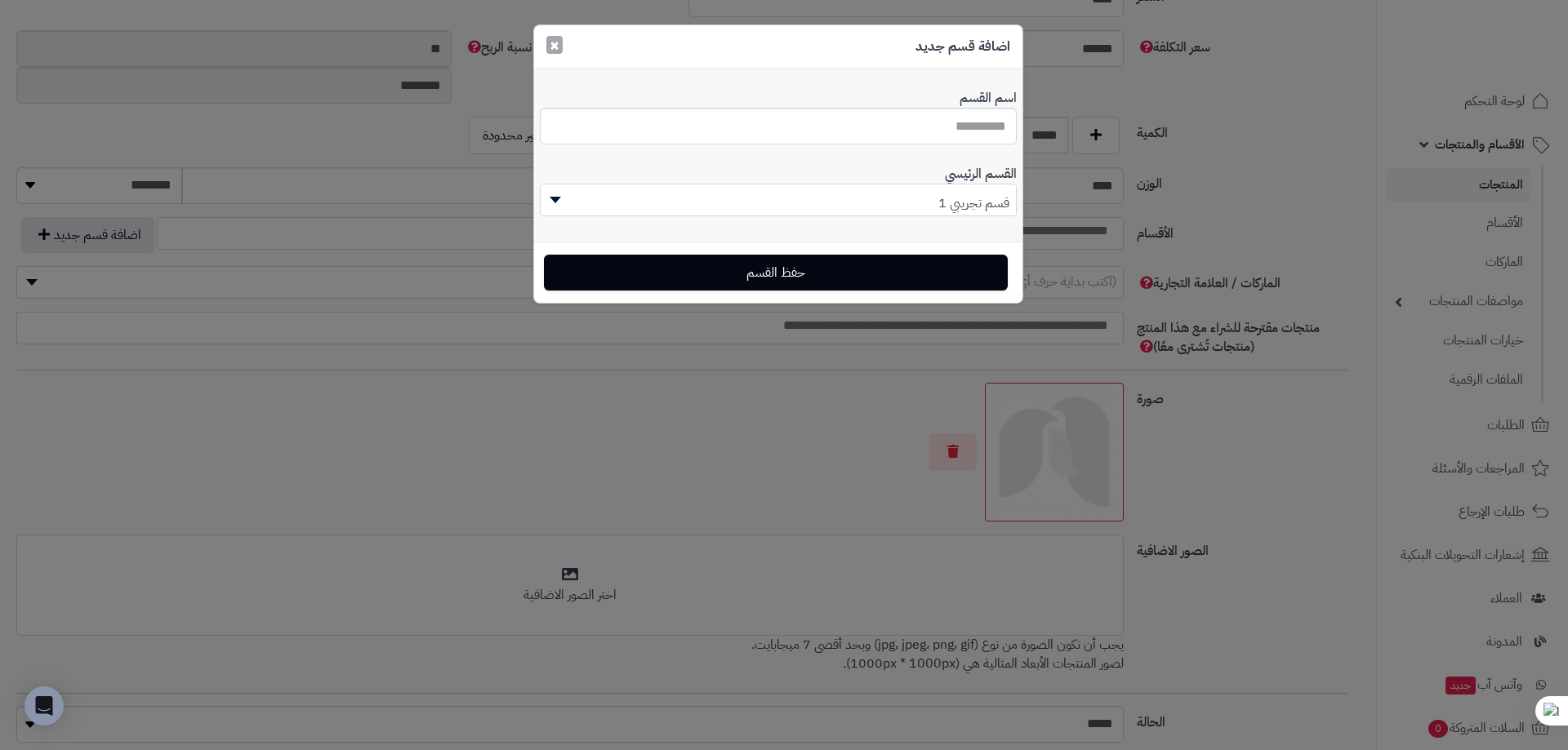
click at [560, 49] on button "×" at bounding box center [554, 45] width 16 height 18
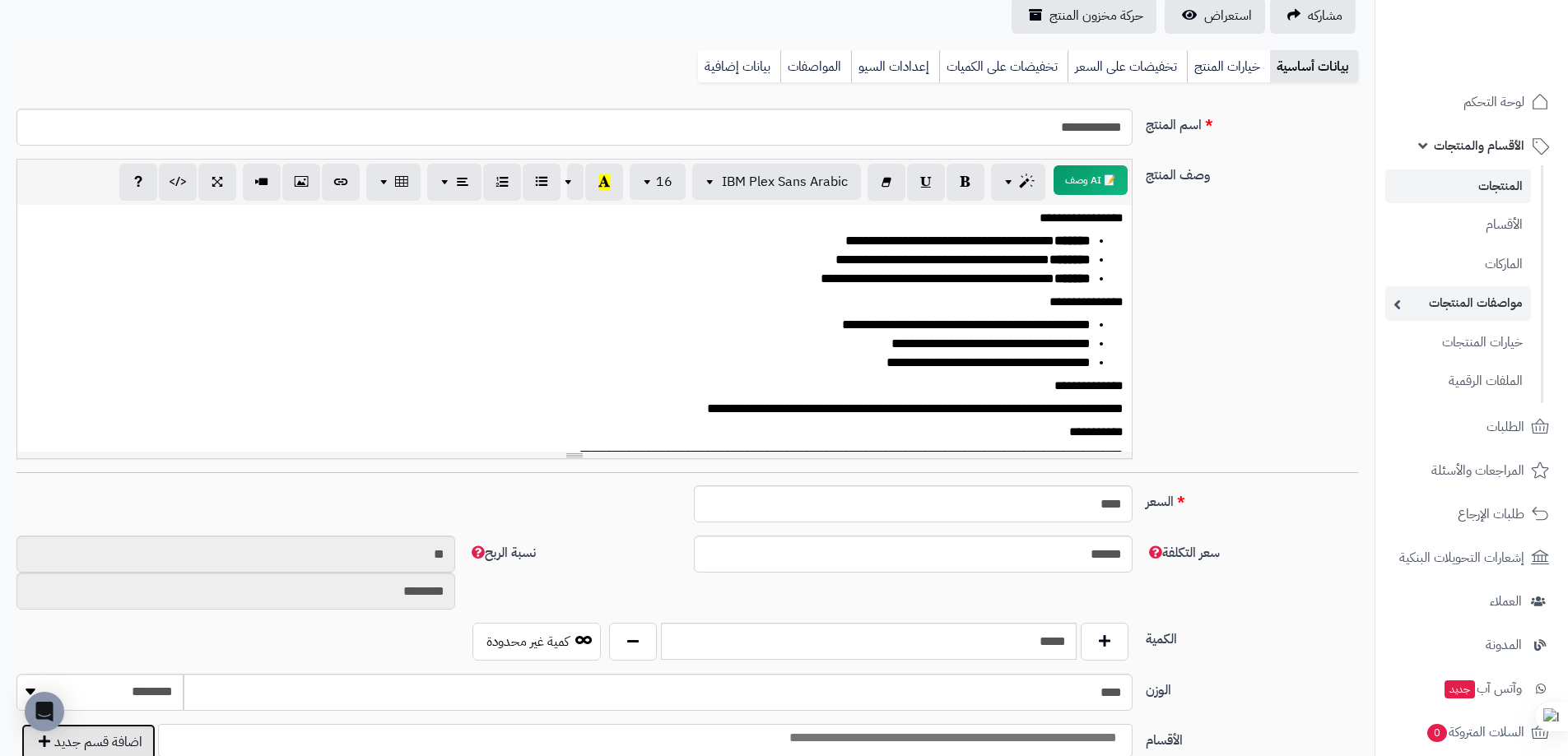
scroll to position [0, 0]
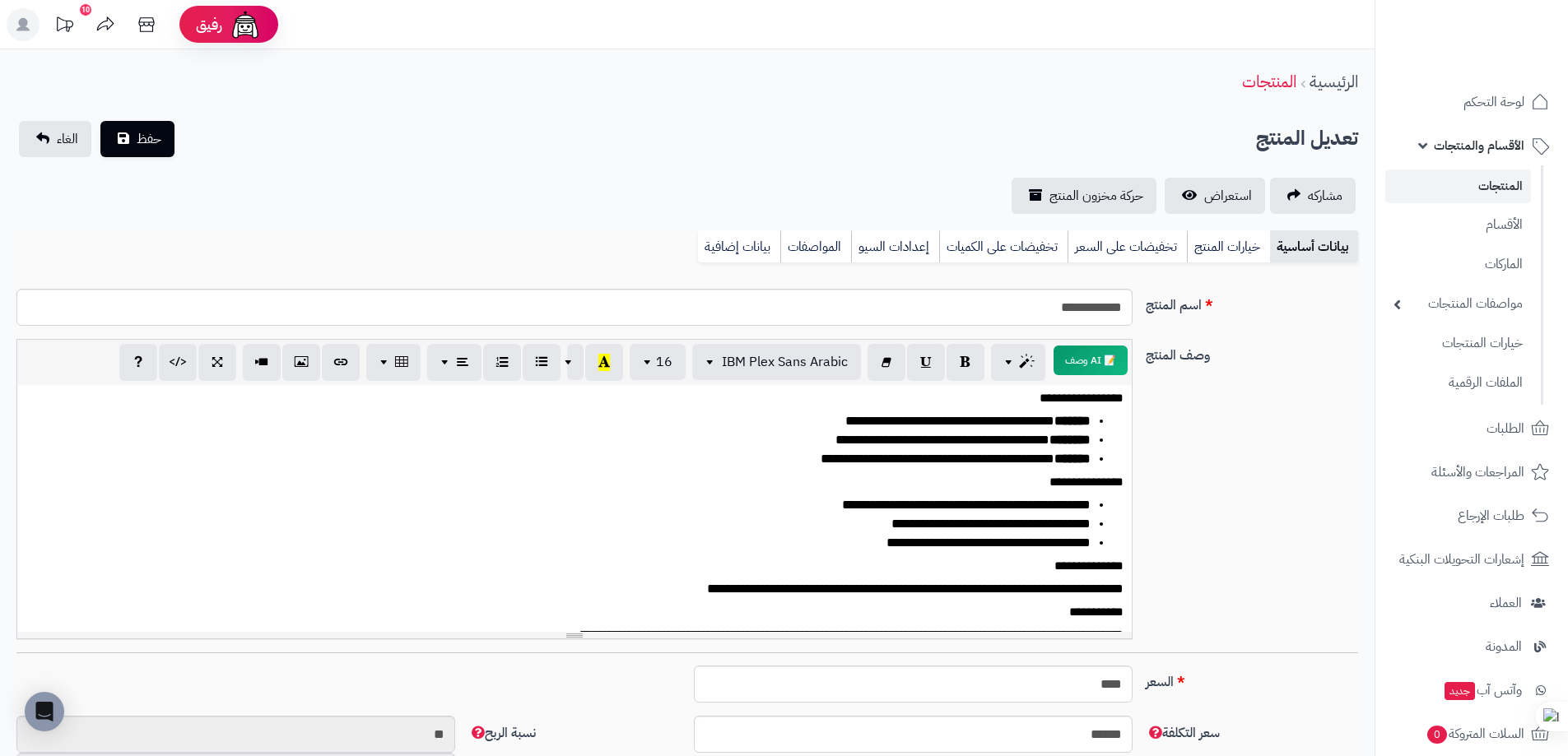
click at [28, 25] on rect at bounding box center [23, 25] width 33 height 33
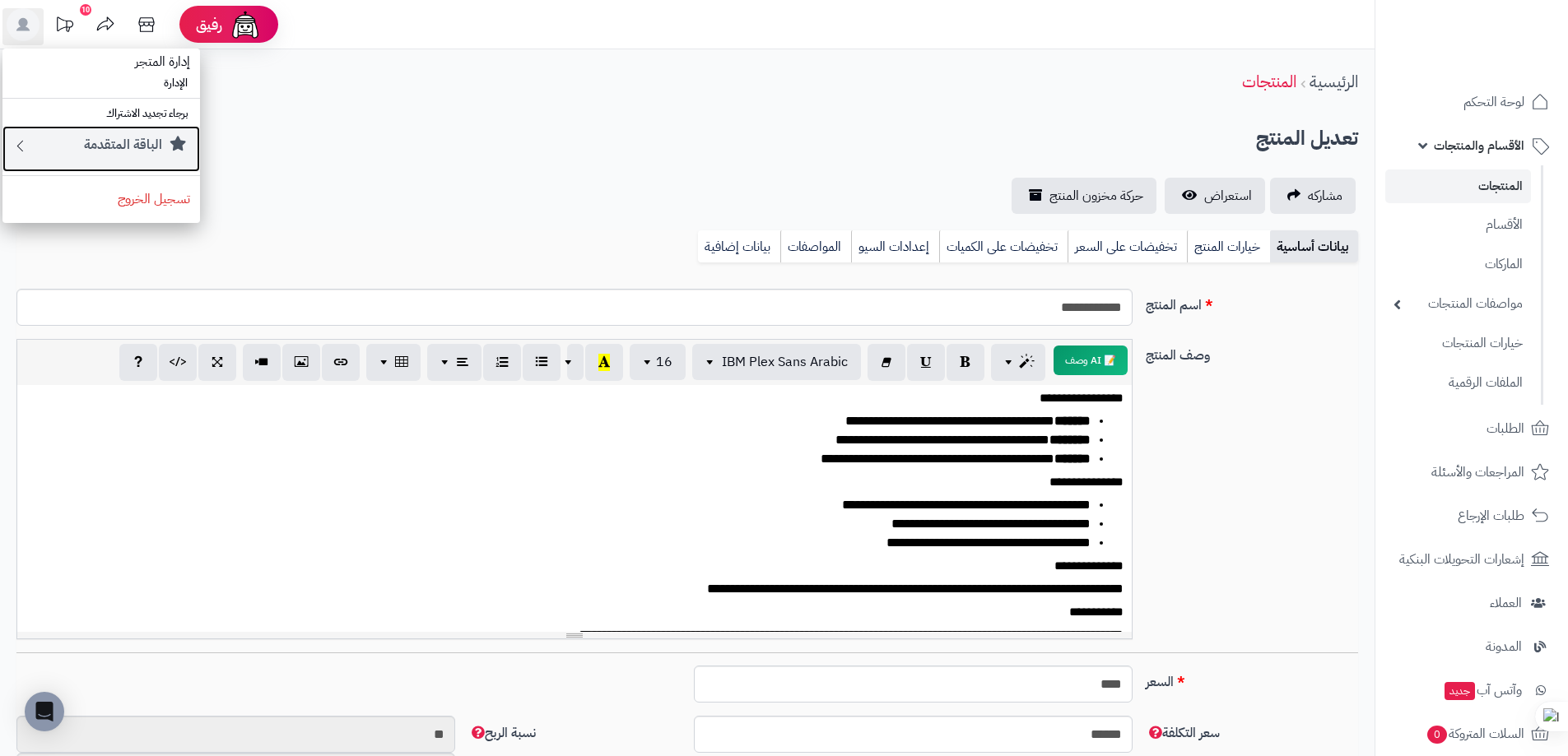
click at [56, 146] on div "الباقة المتقدمة" at bounding box center [110, 148] width 162 height 26
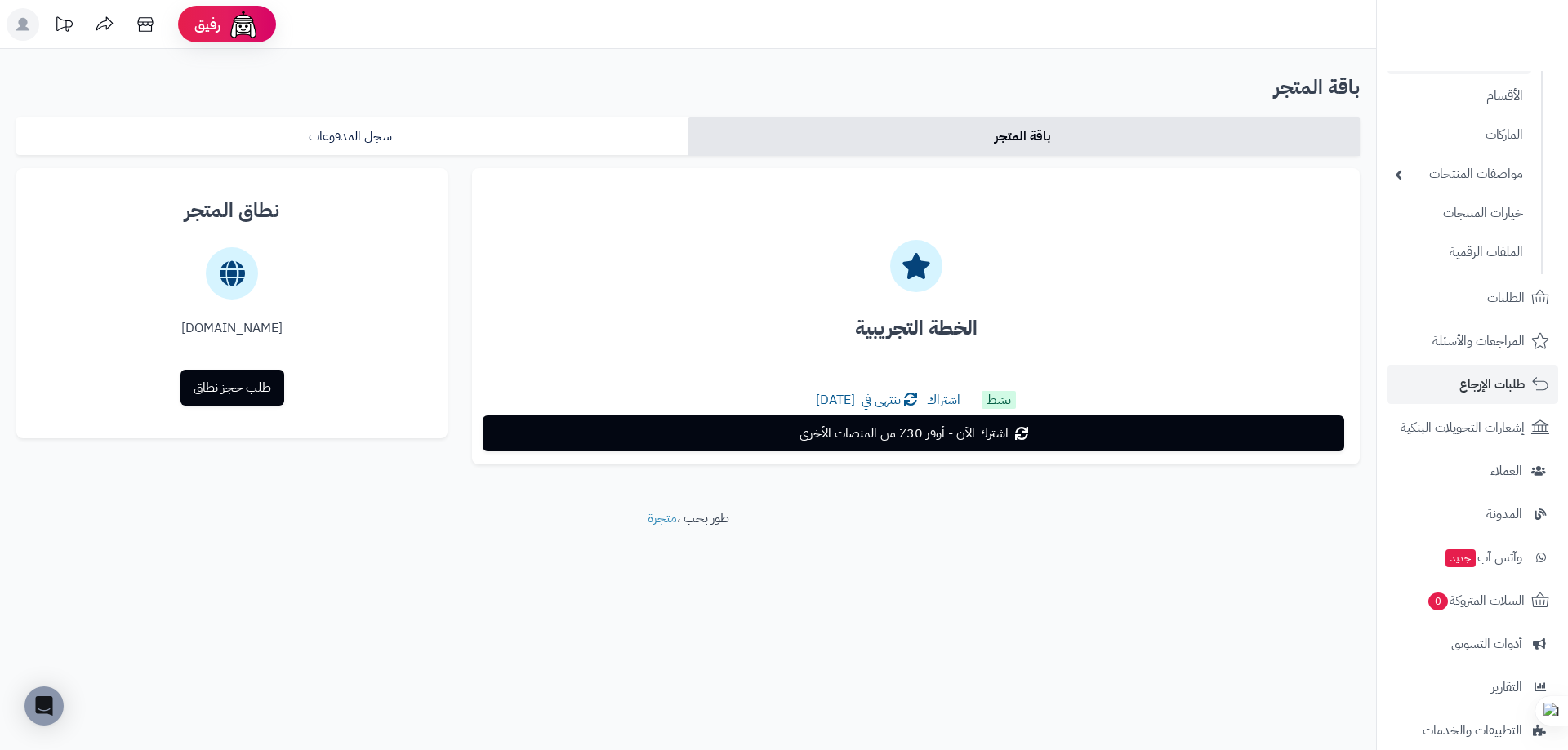
scroll to position [278, 0]
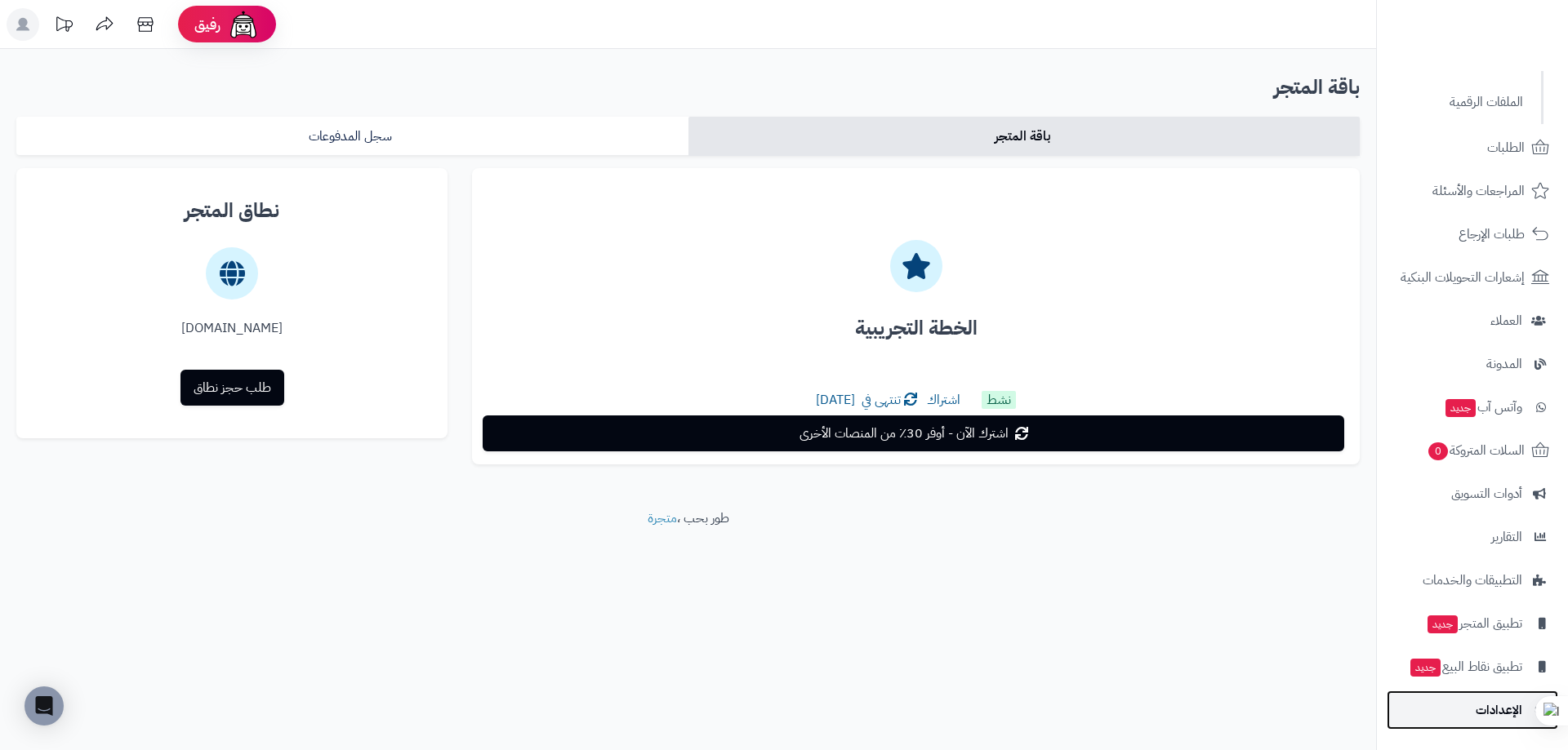
click at [1485, 699] on span "الإعدادات" at bounding box center [1498, 711] width 47 height 23
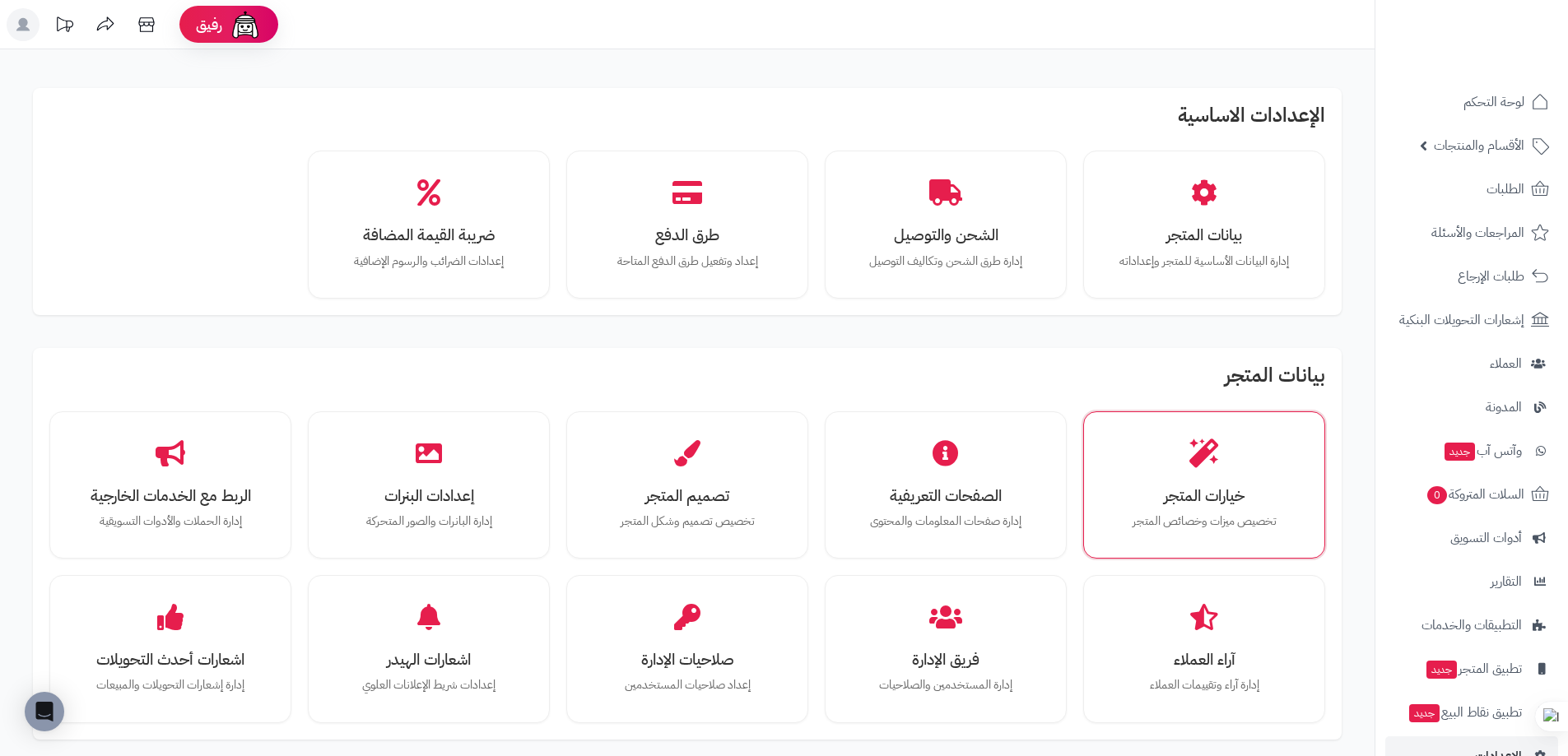
click at [1276, 554] on div "خيارات المتجر تخصيص ميزات وخصائص المتجر" at bounding box center [1204, 485] width 242 height 148
click at [1226, 519] on p "تخصيص ميزات وخصائص المتجر" at bounding box center [1204, 521] width 184 height 18
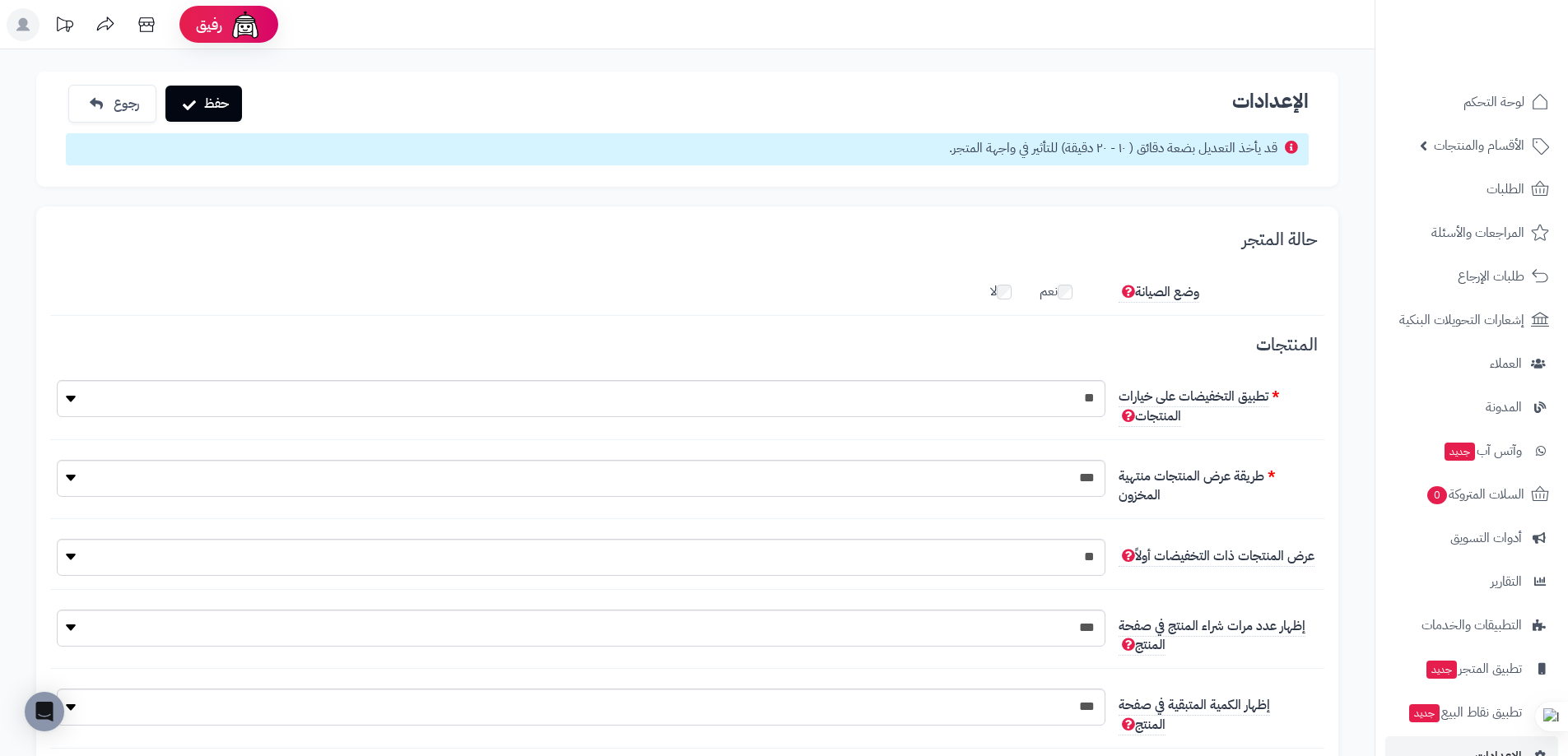
scroll to position [13, 0]
click at [897, 395] on select "** ***" at bounding box center [581, 399] width 1049 height 37
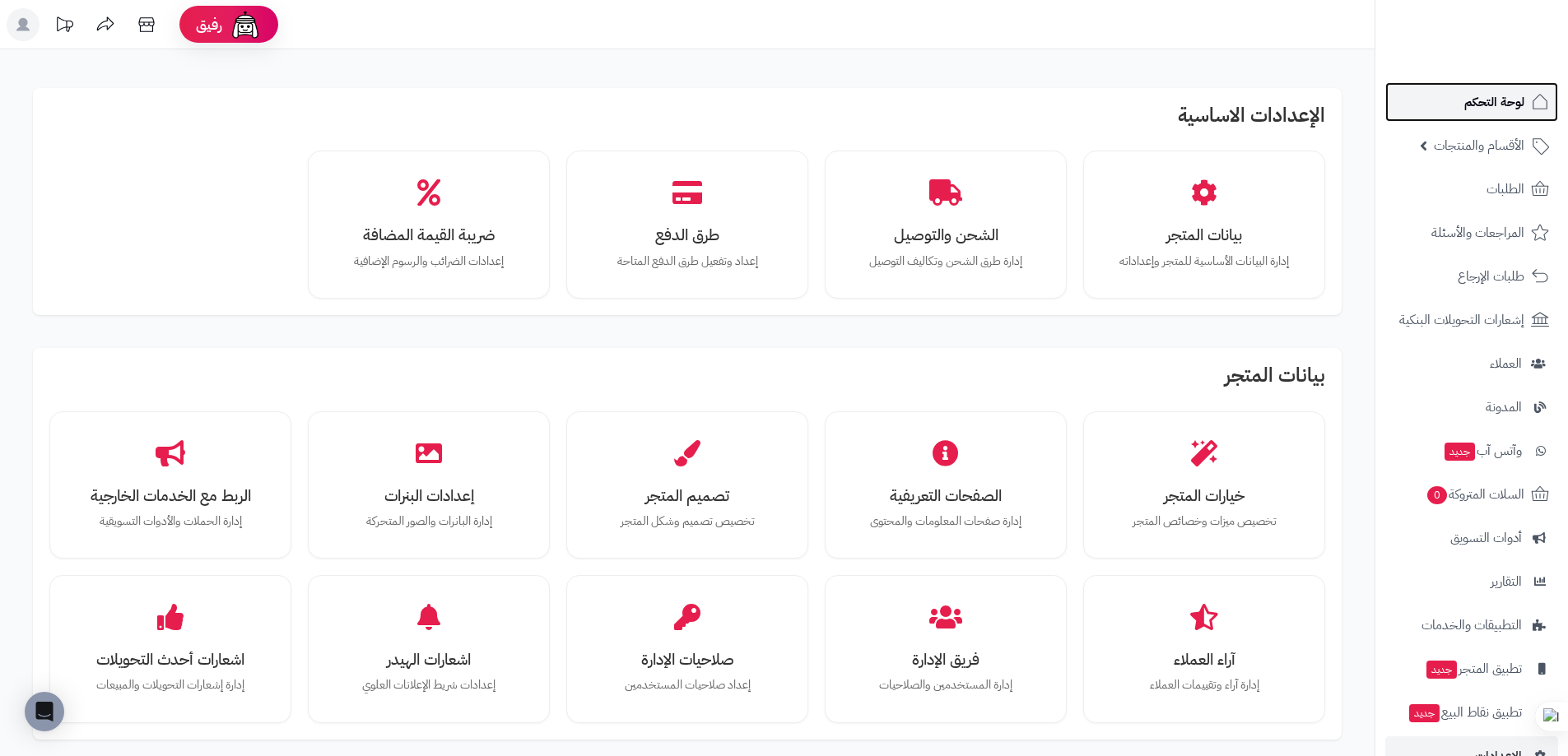
click at [1463, 104] on link "لوحة التحكم" at bounding box center [1471, 101] width 172 height 39
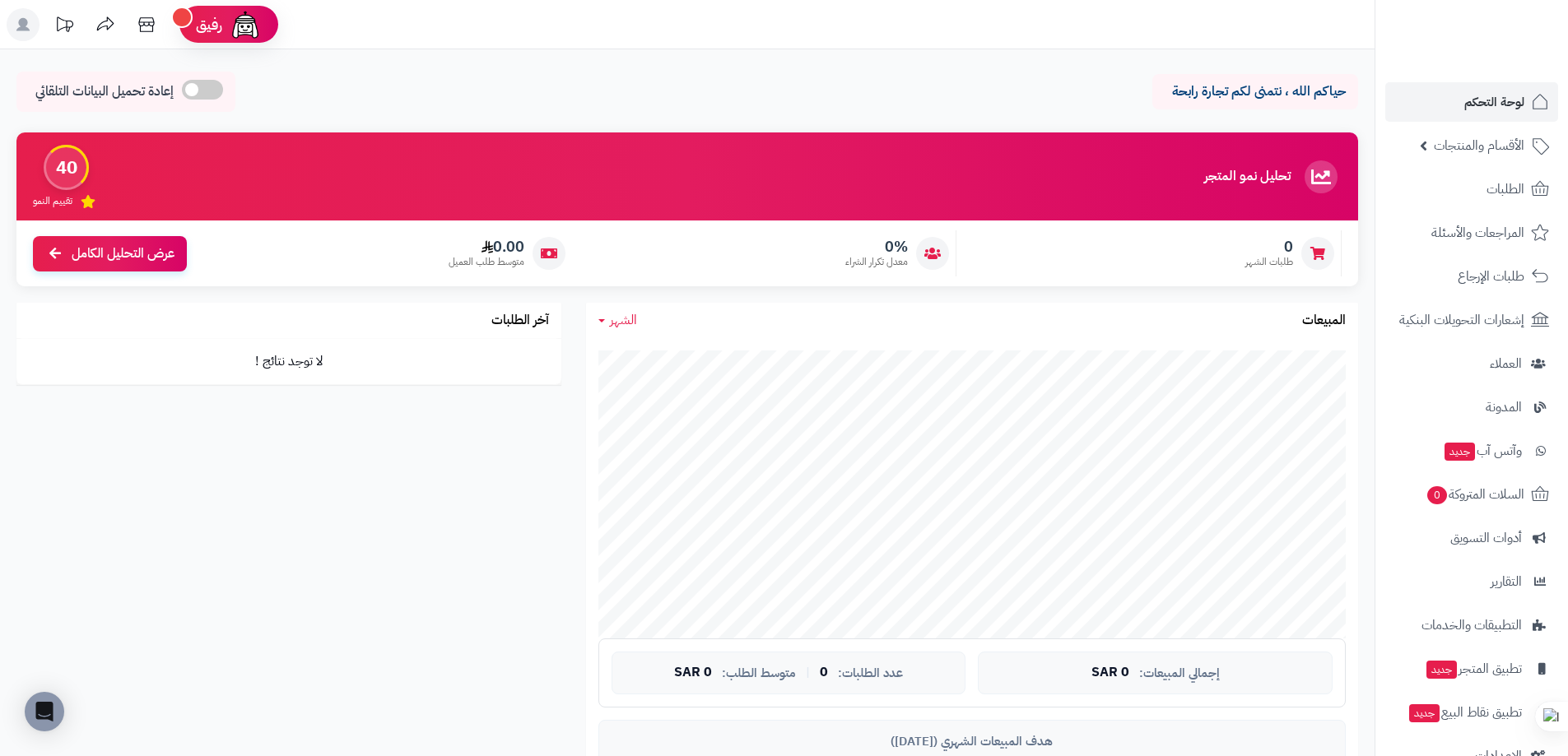
click at [99, 24] on icon at bounding box center [105, 25] width 33 height 33
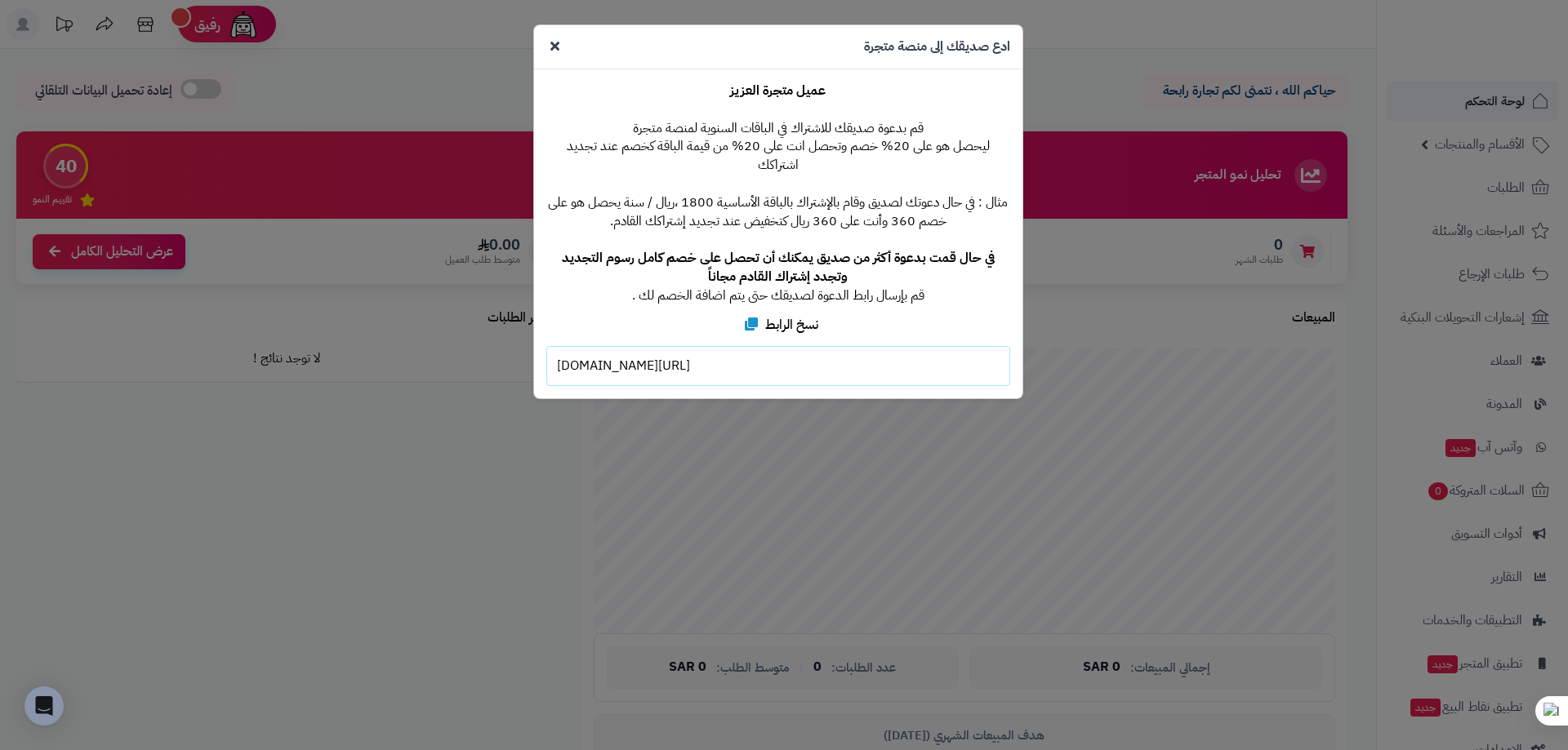
click at [559, 43] on icon at bounding box center [554, 46] width 9 height 13
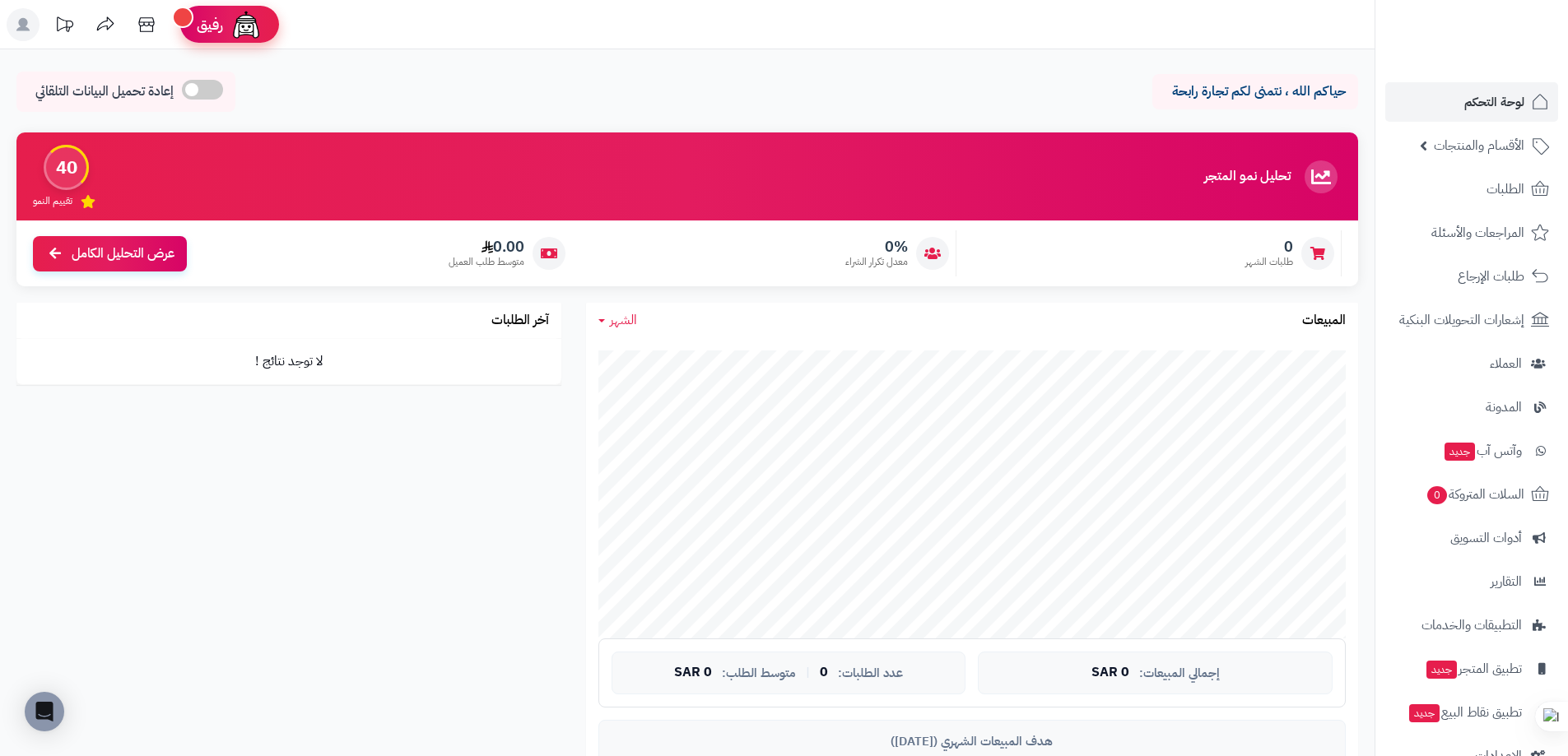
click at [199, 14] on span "رفيق" at bounding box center [209, 24] width 26 height 20
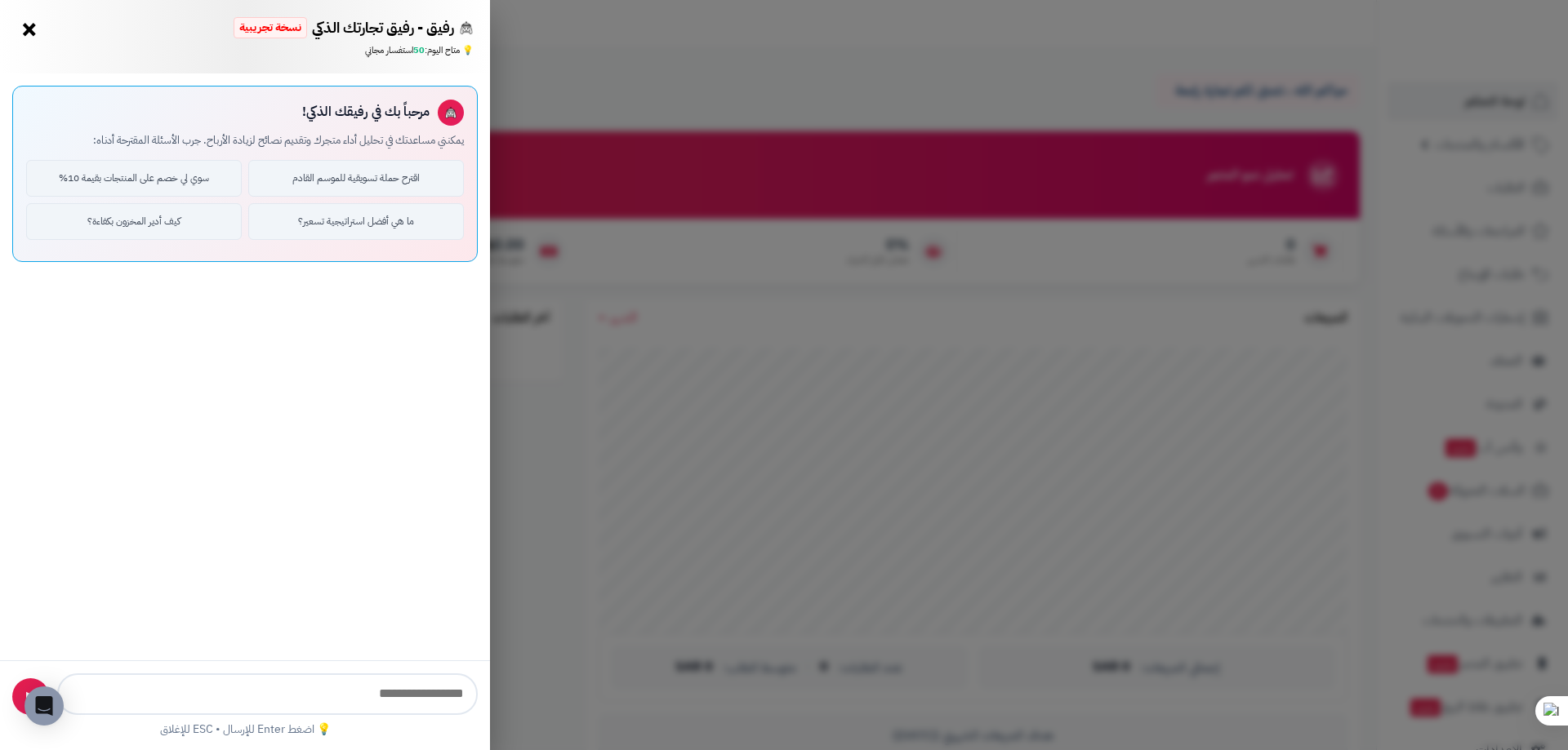
click at [654, 29] on div "رفيق - رفيق تجارتك الذكي نسخة تجريبية ⭐ تاجر متنامي × 💡 متاح اليوم: 50 استفسار …" at bounding box center [784, 375] width 1568 height 750
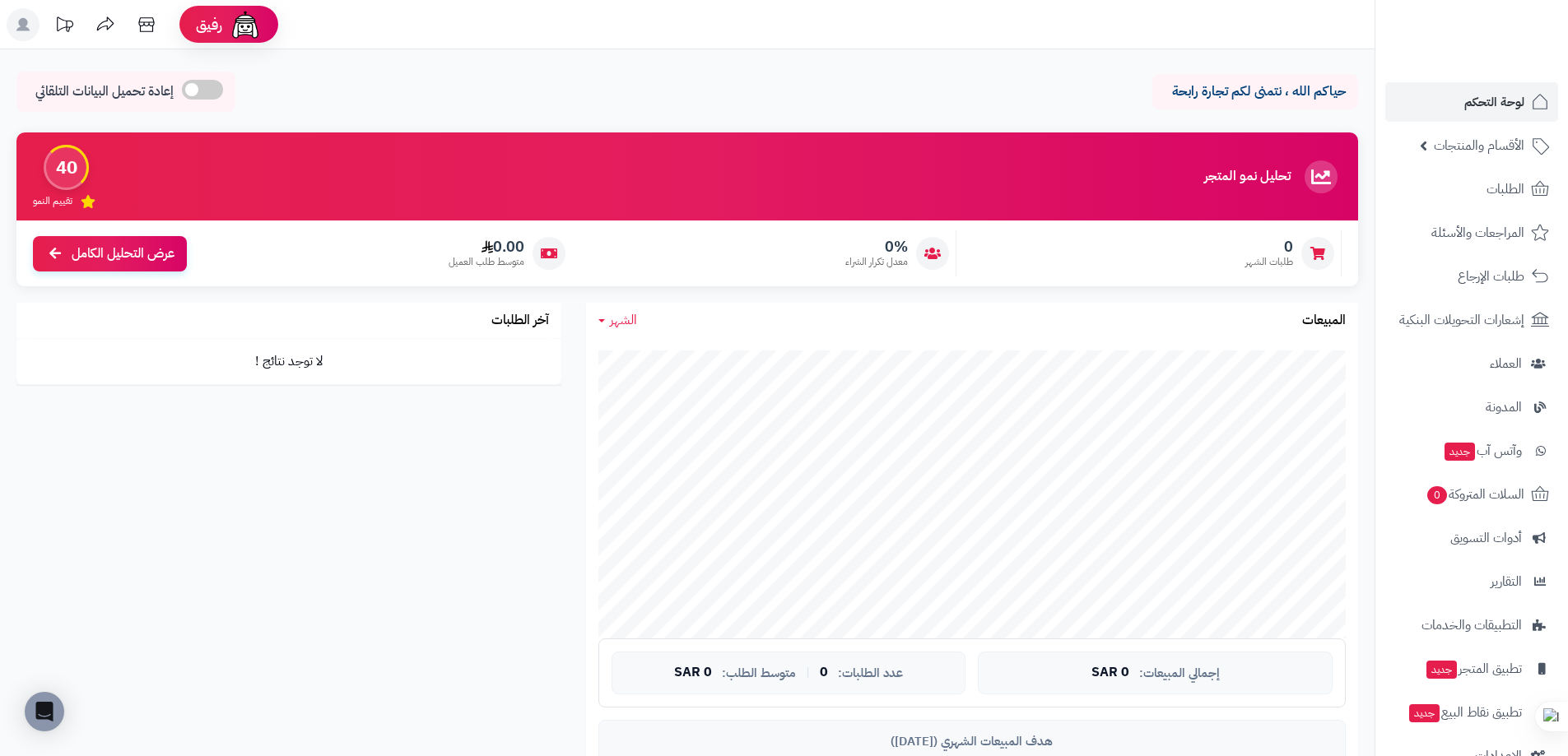
scroll to position [40, 0]
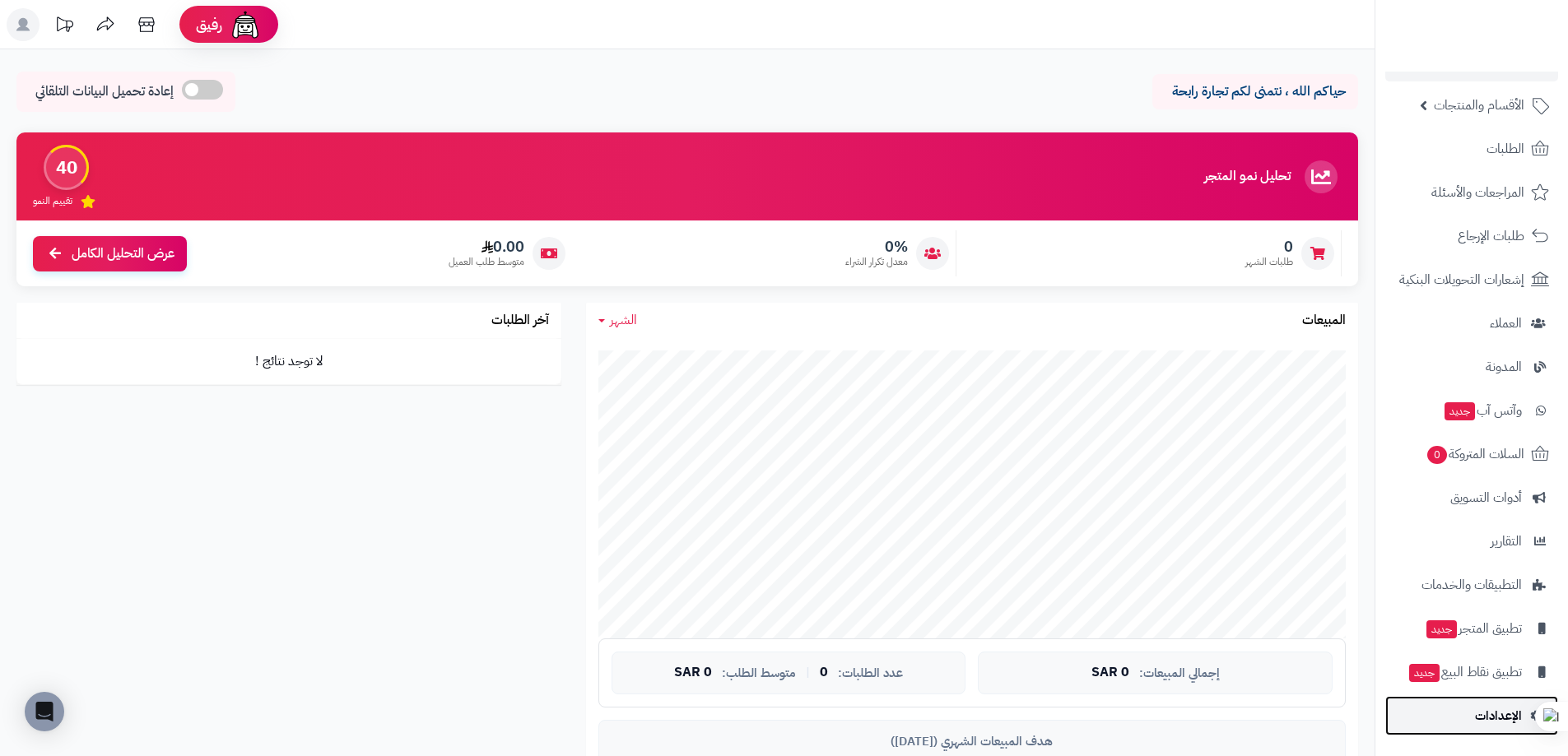
click at [1520, 708] on span "الإعدادات" at bounding box center [1498, 717] width 47 height 23
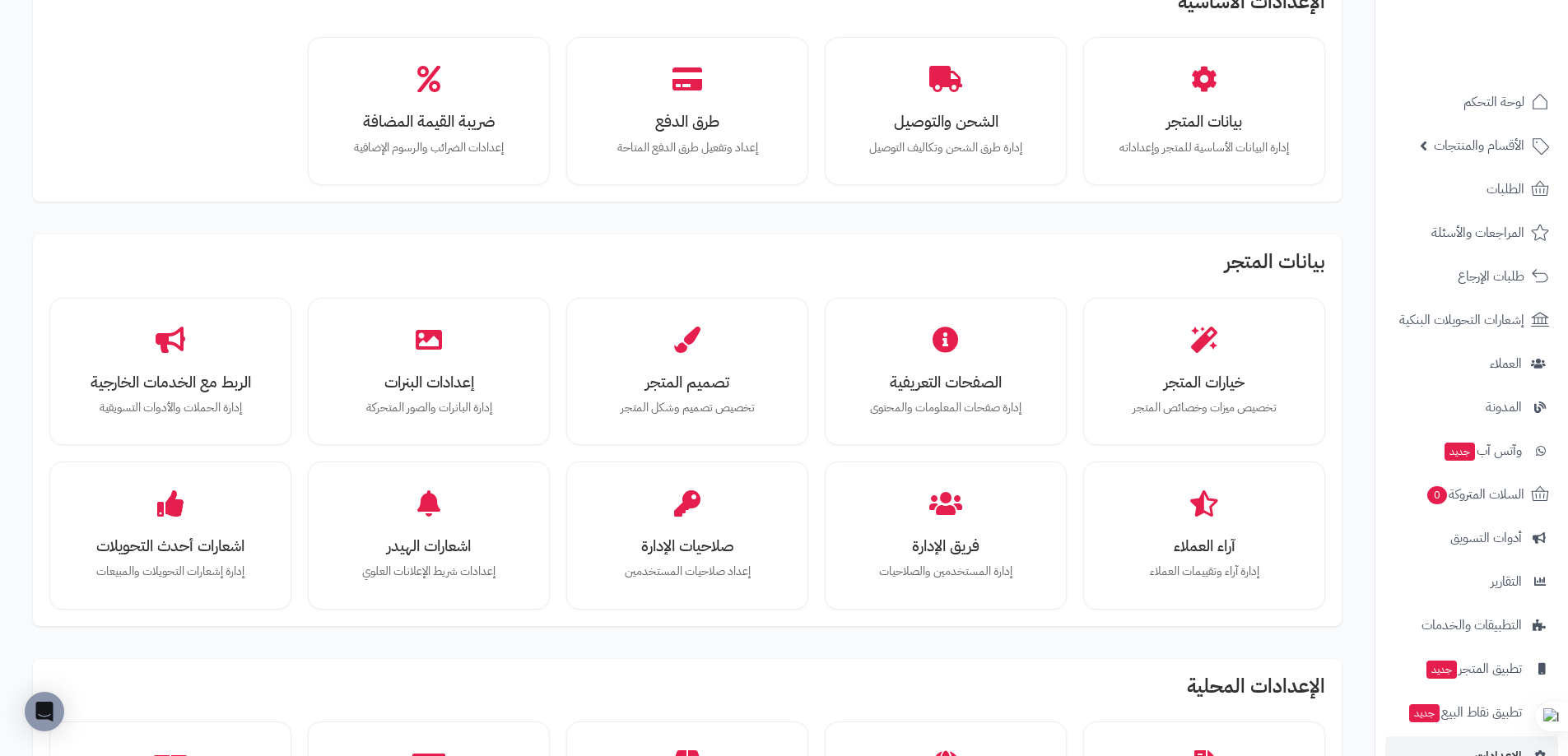
scroll to position [218, 0]
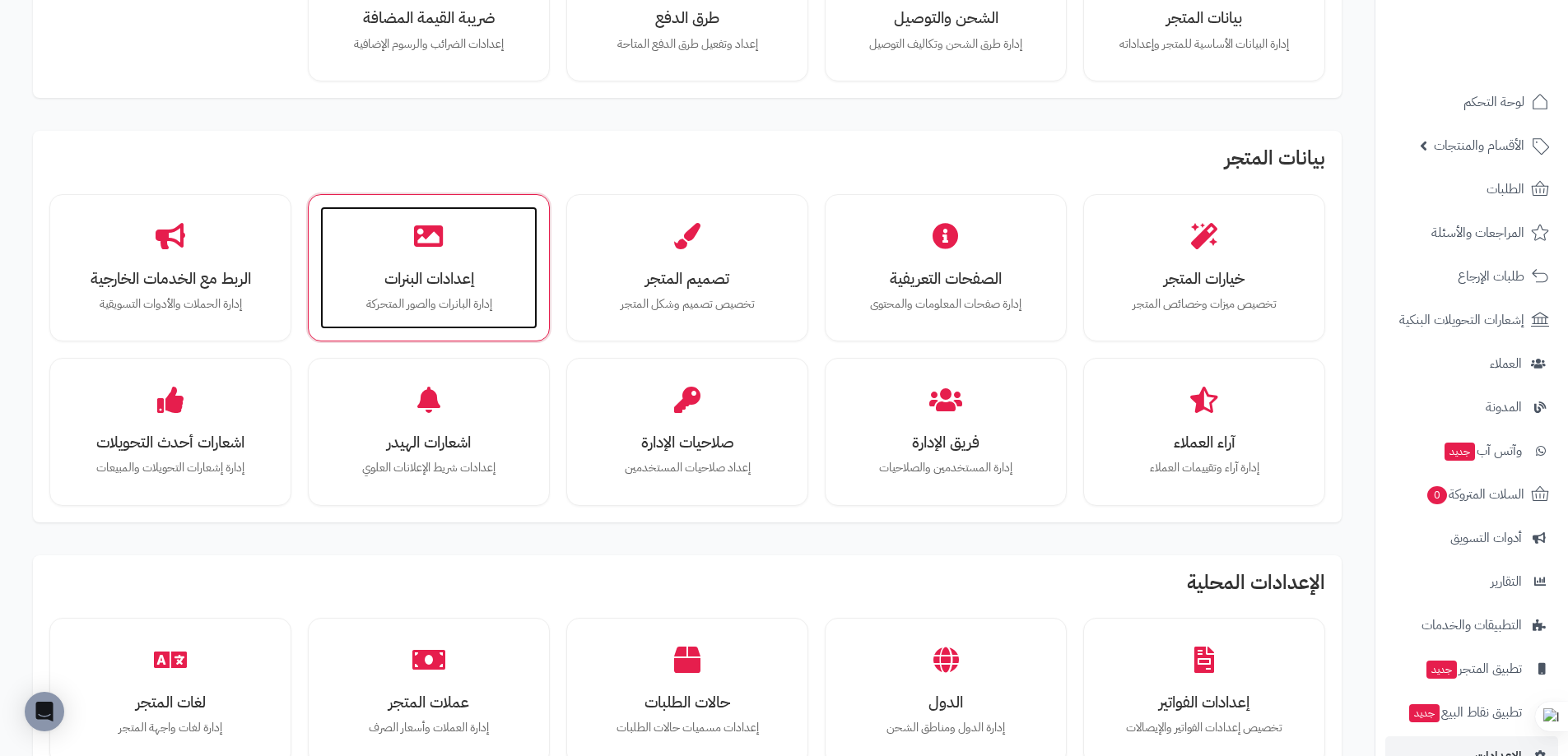
click at [461, 287] on h3 "إعدادات البنرات" at bounding box center [429, 278] width 184 height 17
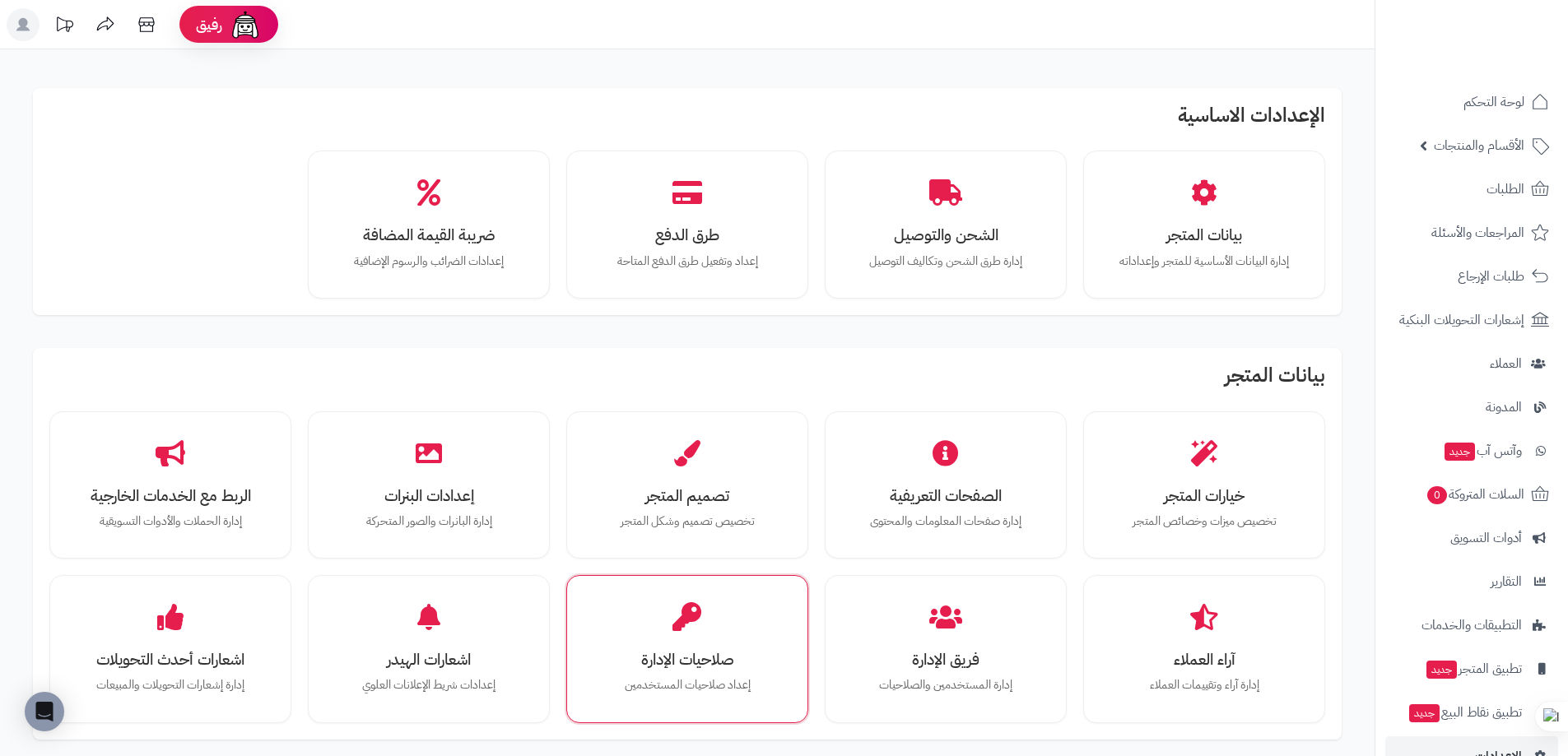
scroll to position [218, 0]
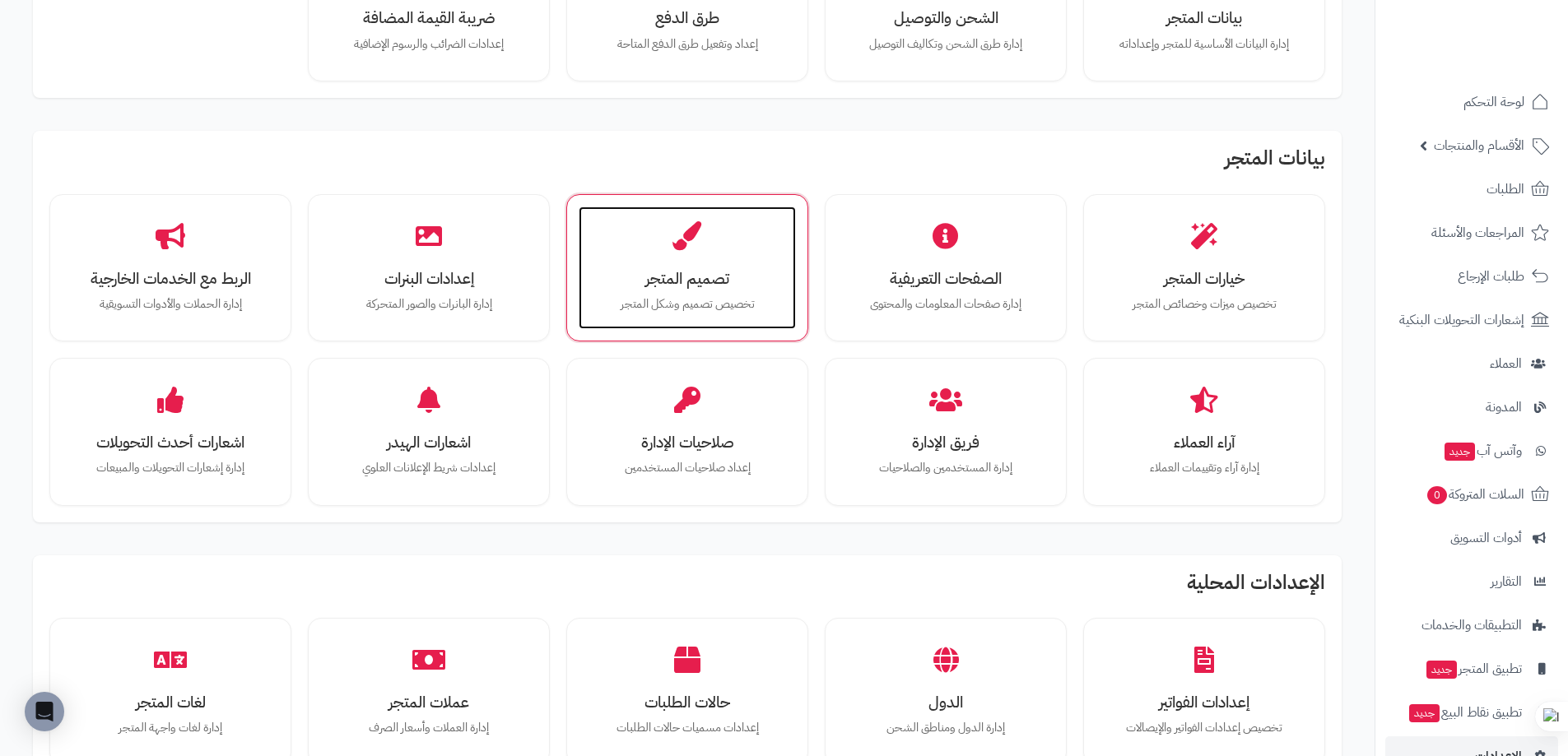
click at [715, 280] on h3 "تصميم المتجر" at bounding box center [687, 278] width 184 height 17
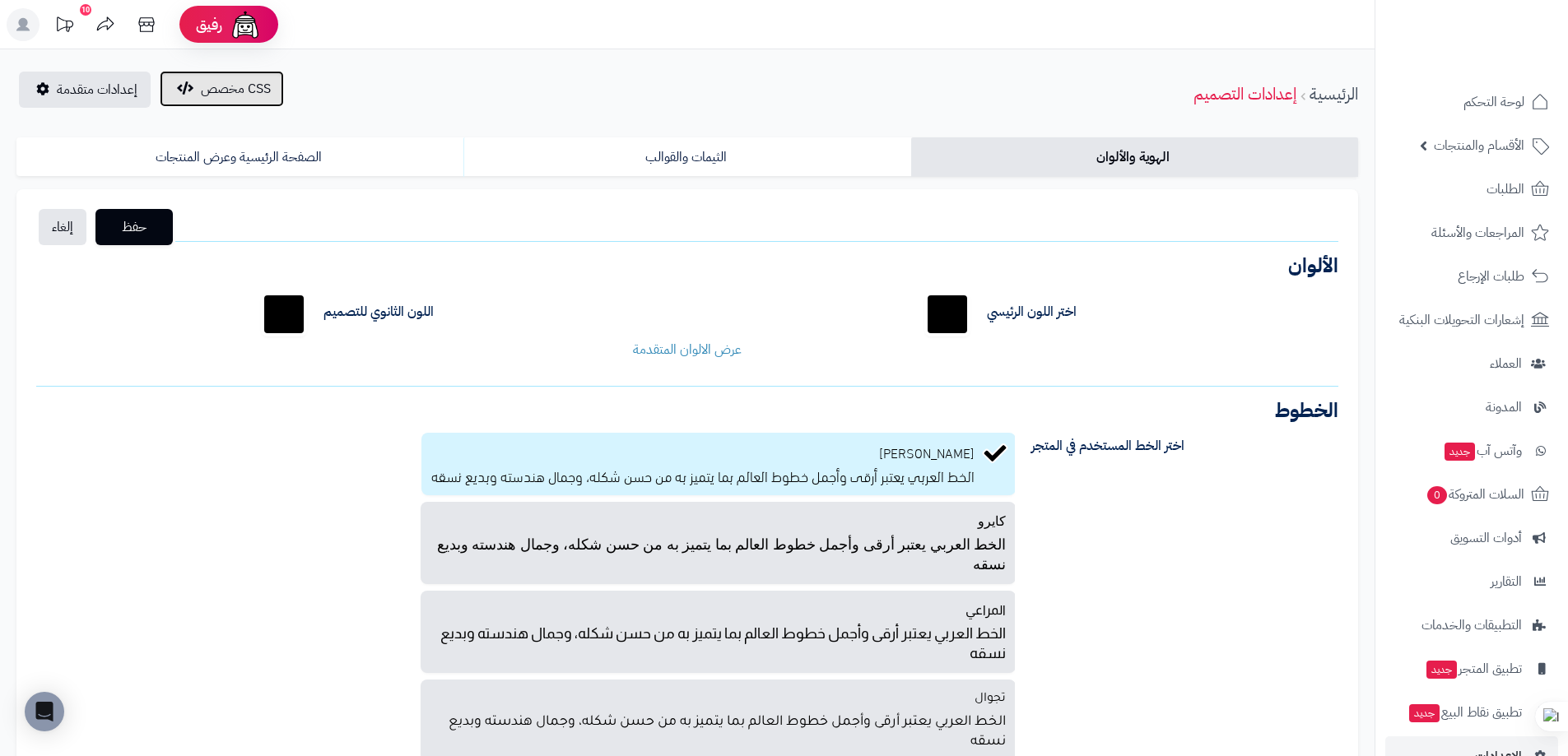
click at [207, 87] on span "CSS مخصص" at bounding box center [236, 89] width 70 height 20
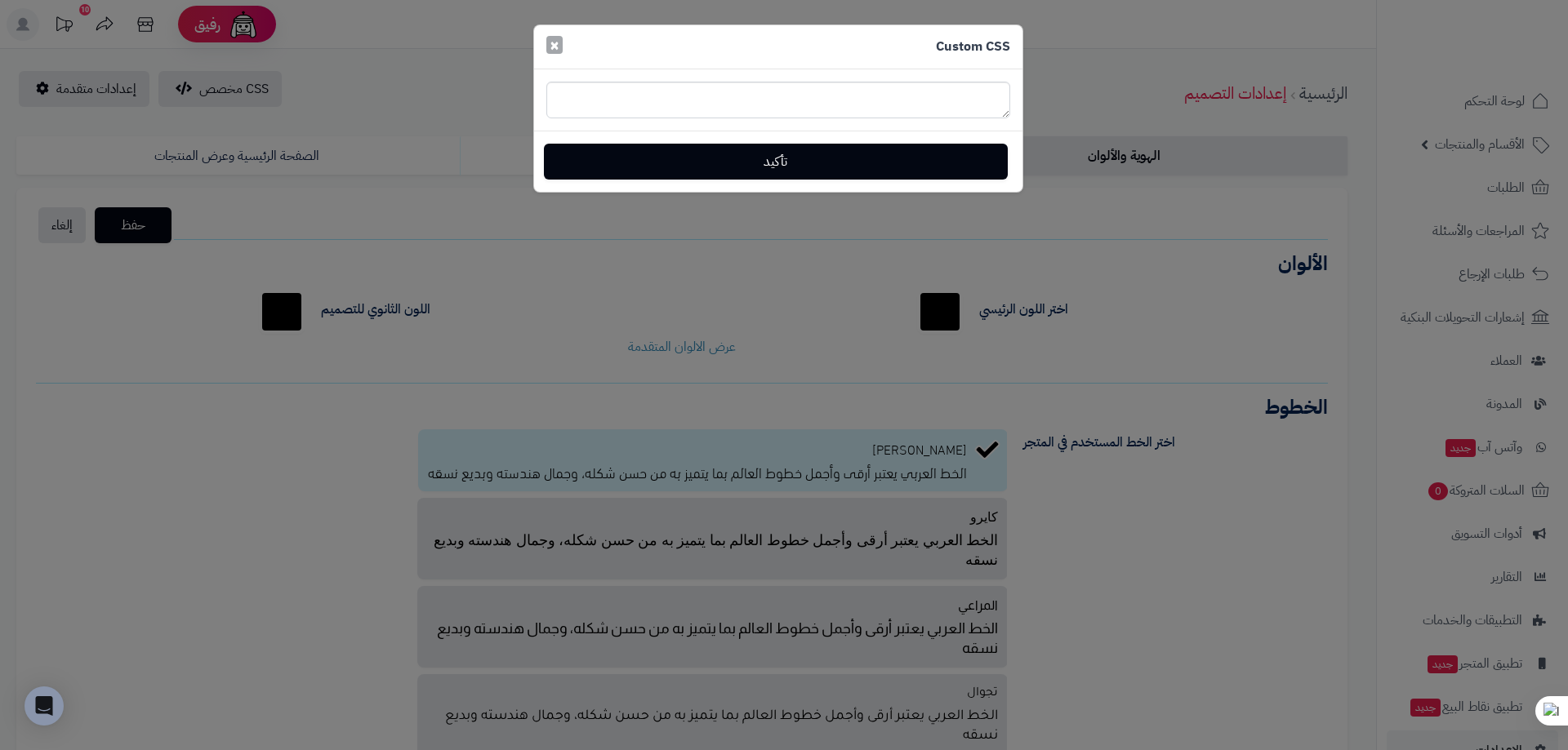
click at [555, 53] on span "×" at bounding box center [554, 45] width 10 height 25
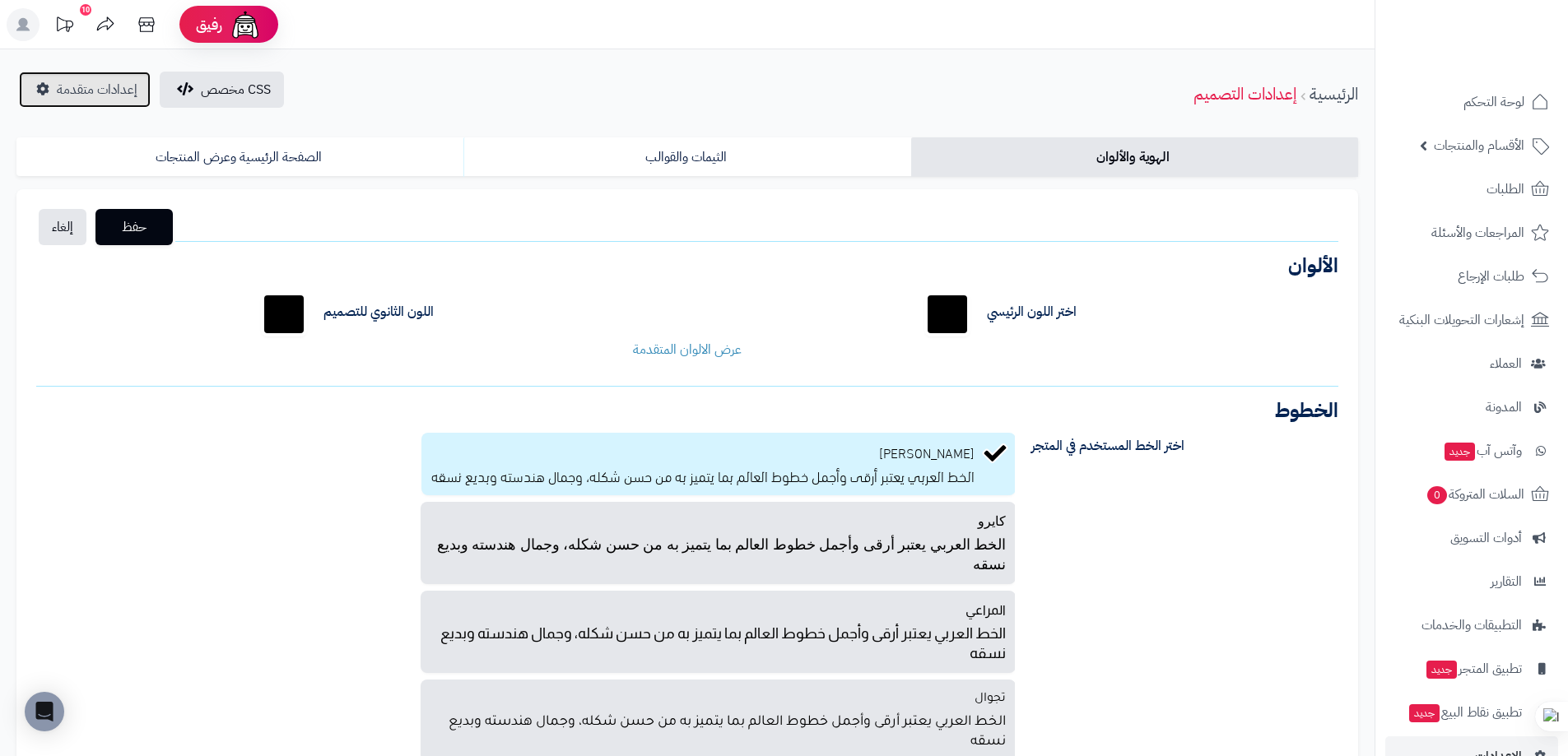
click at [73, 82] on span "إعدادات متقدمة" at bounding box center [97, 90] width 81 height 20
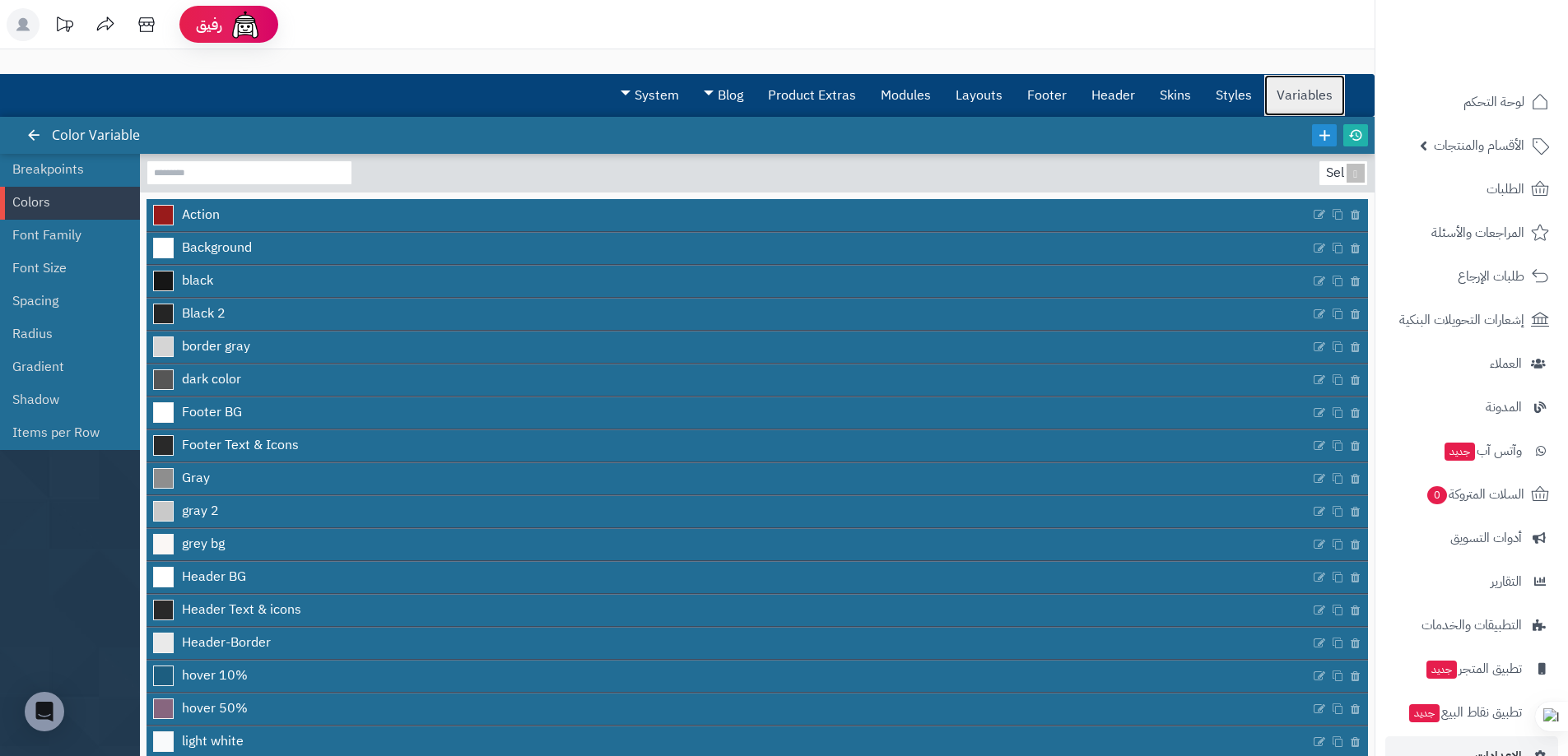
click at [1311, 105] on link "Variables" at bounding box center [1305, 95] width 81 height 41
click at [1224, 90] on link "Styles" at bounding box center [1233, 95] width 61 height 41
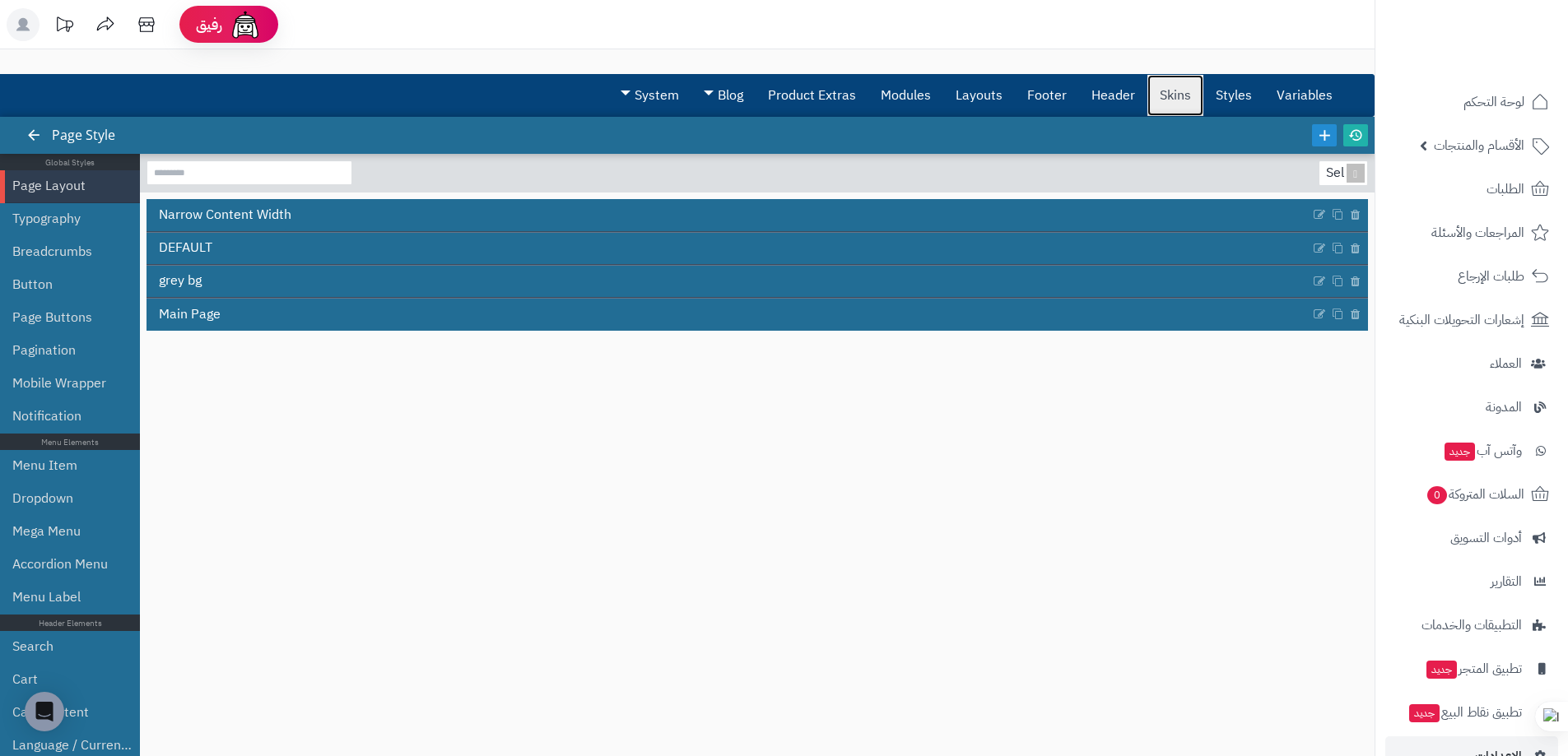
click at [1181, 93] on link "Skins" at bounding box center [1175, 95] width 56 height 41
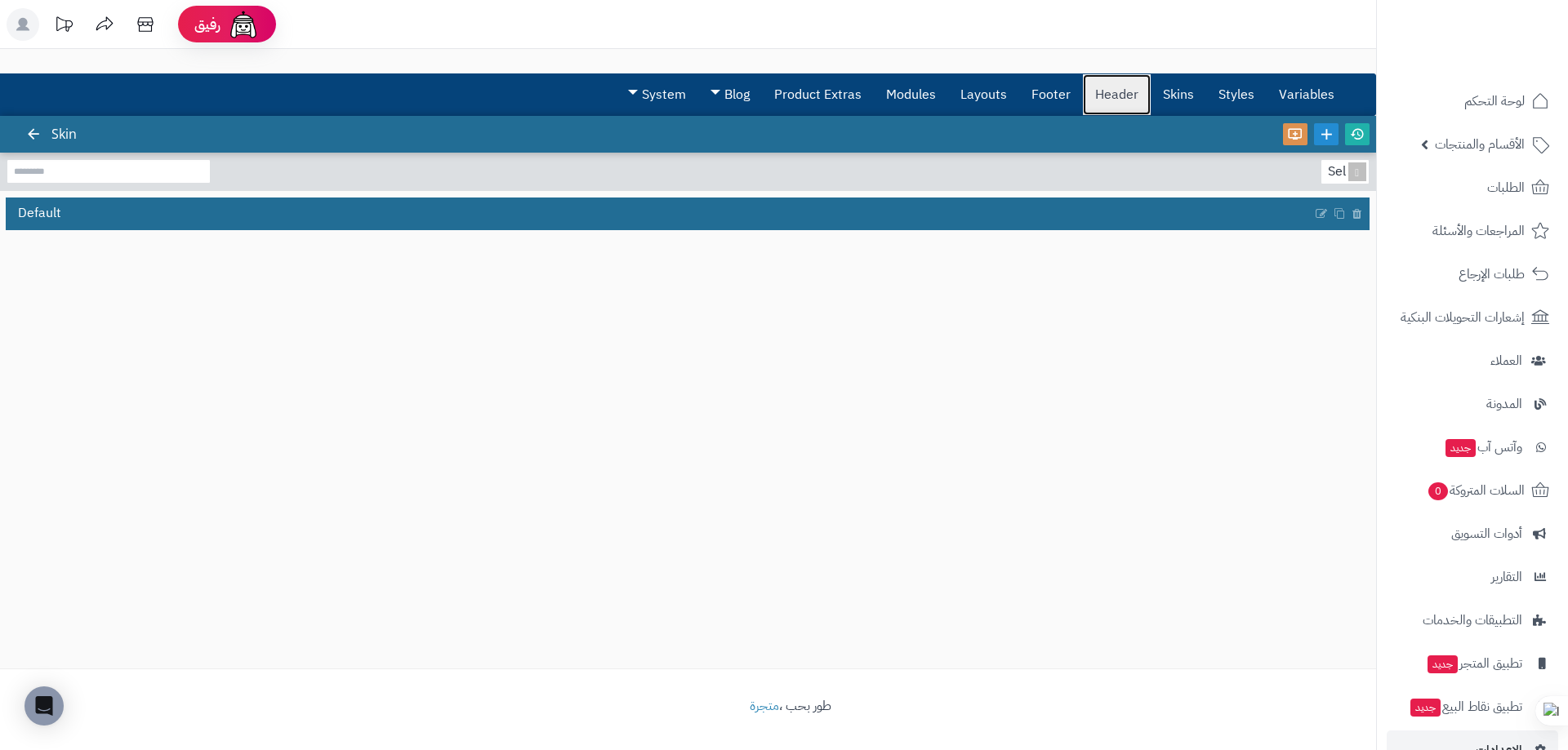
click at [1124, 89] on link "Header" at bounding box center [1116, 95] width 68 height 41
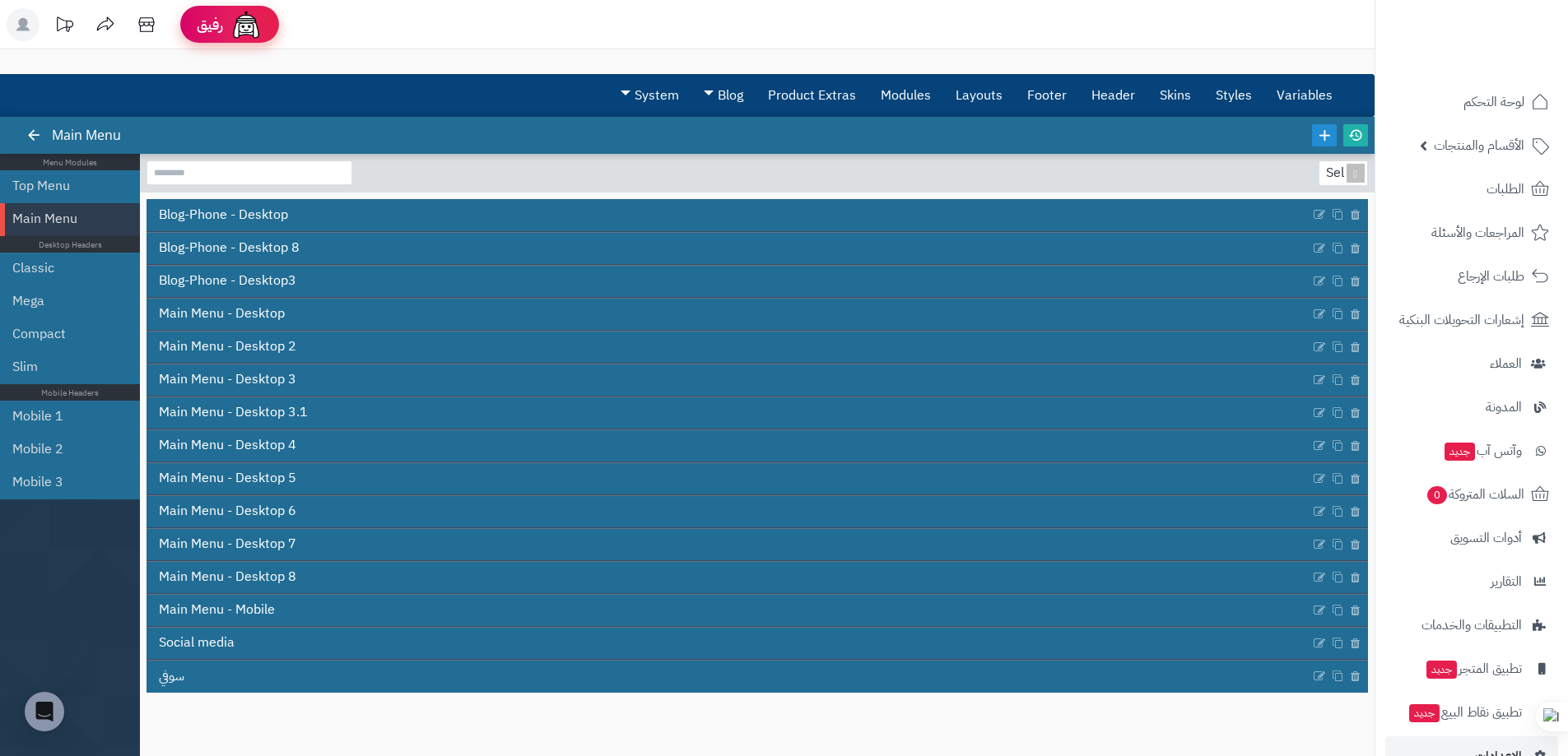
click at [206, 16] on span "رفيق" at bounding box center [209, 24] width 26 height 20
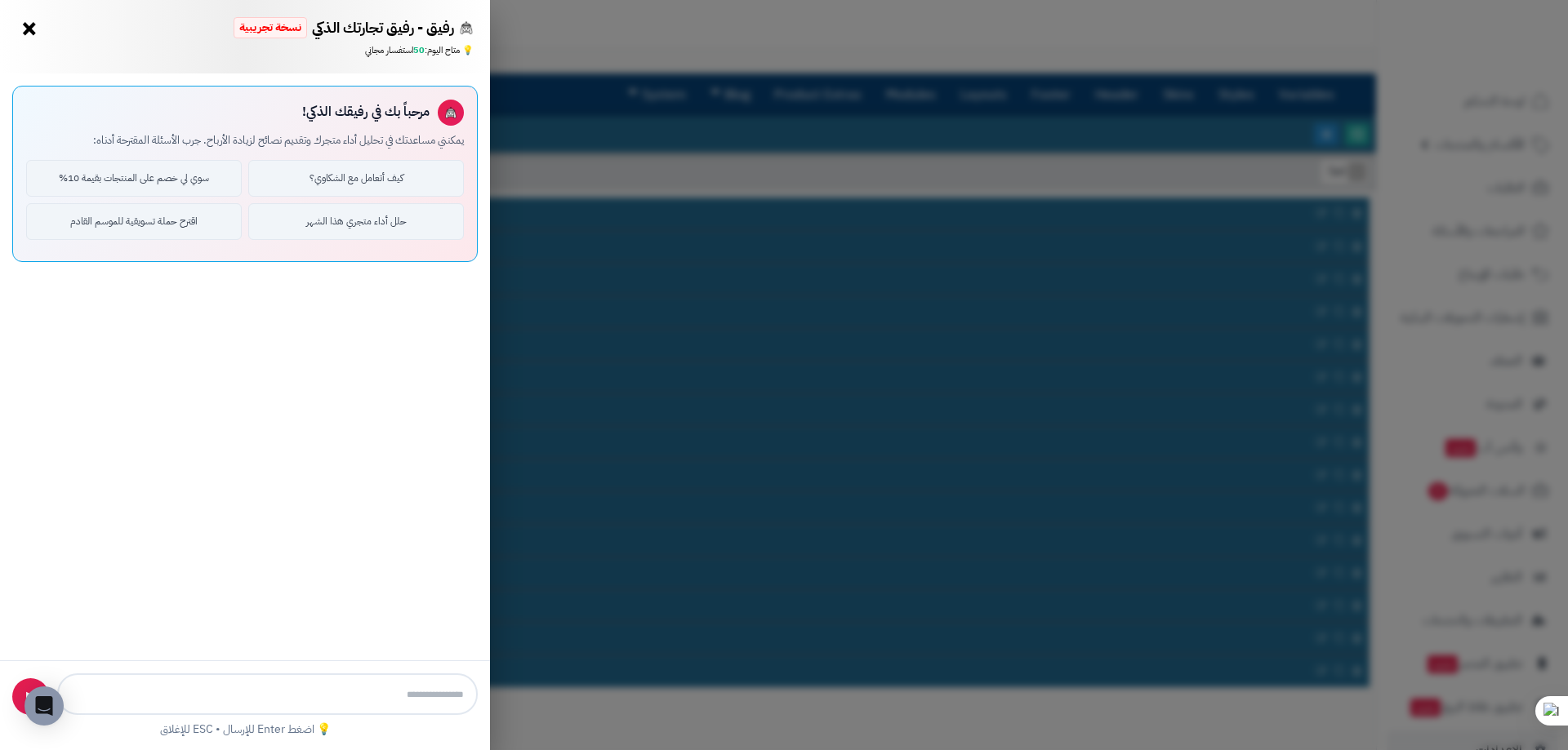
click at [29, 32] on button "×" at bounding box center [29, 28] width 26 height 26
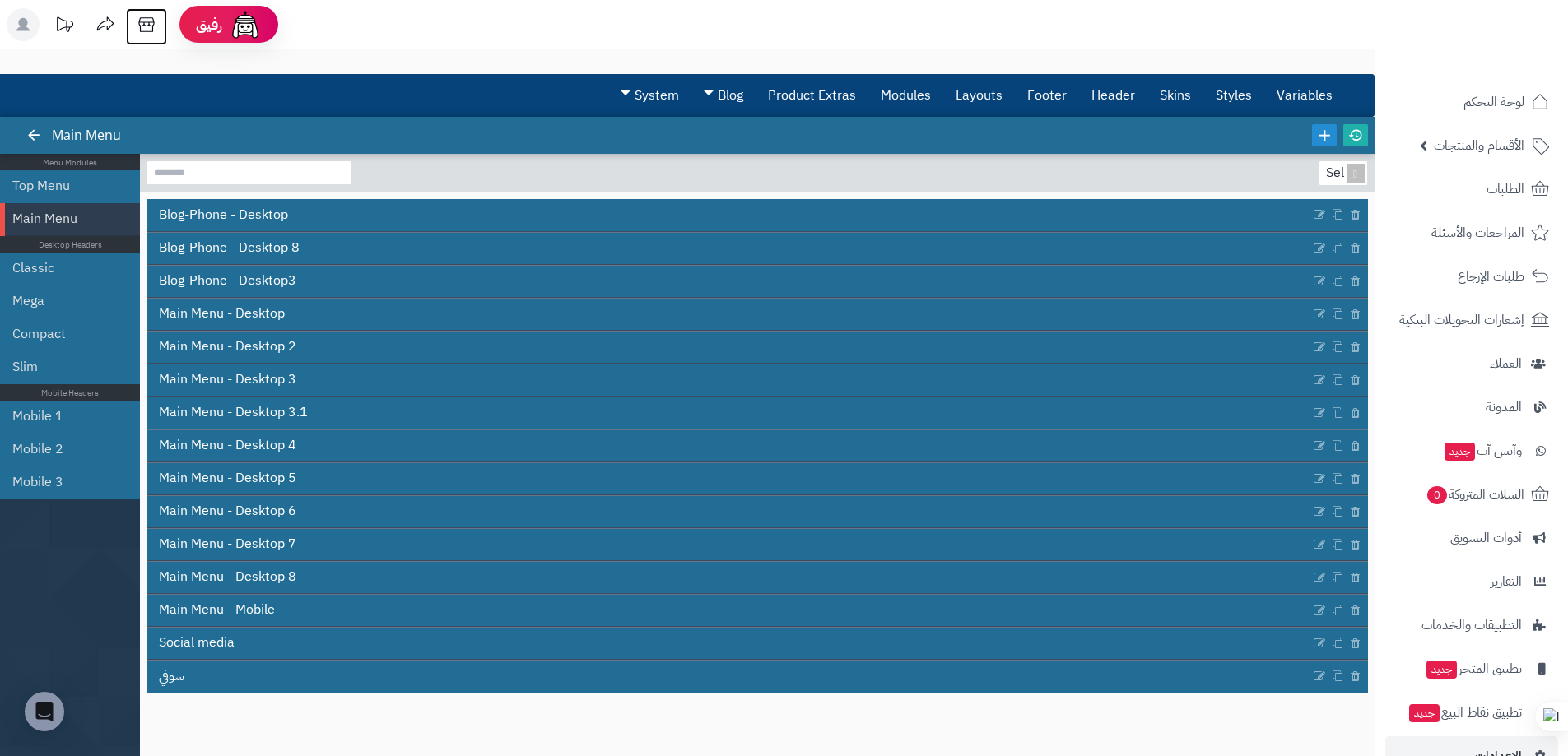
click at [141, 25] on icon at bounding box center [146, 24] width 15 height 14
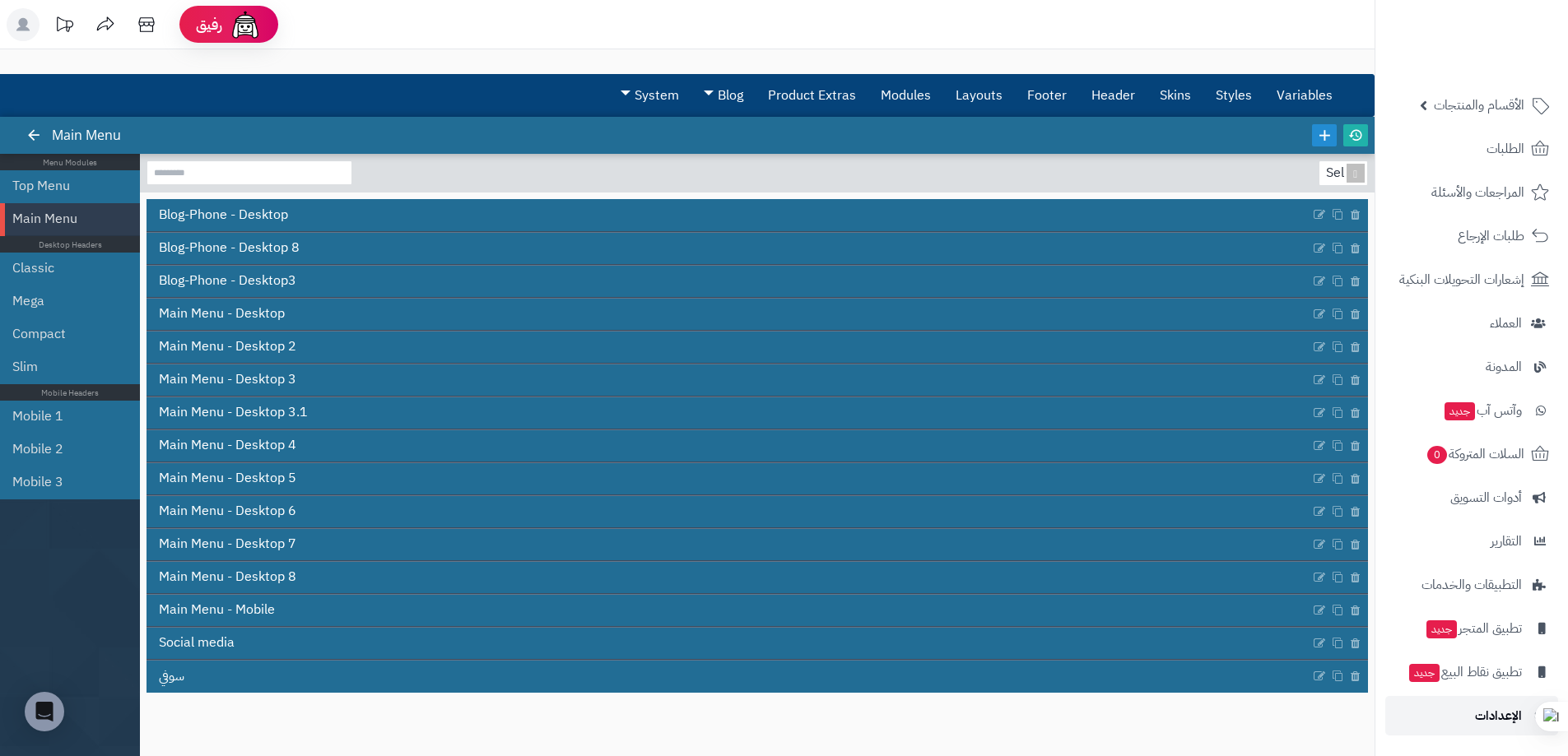
click at [1464, 706] on link "الإعدادات" at bounding box center [1471, 716] width 172 height 39
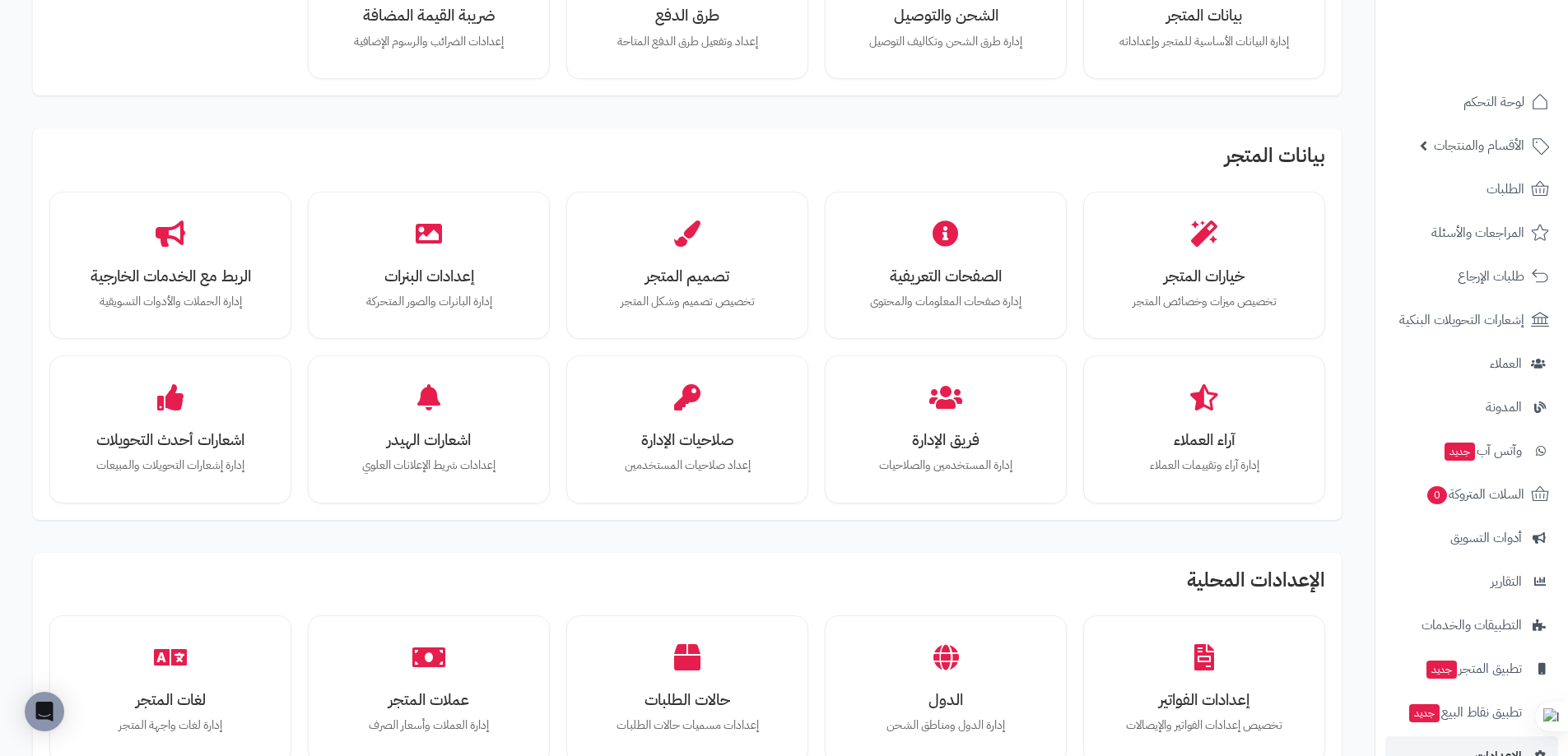
scroll to position [218, 0]
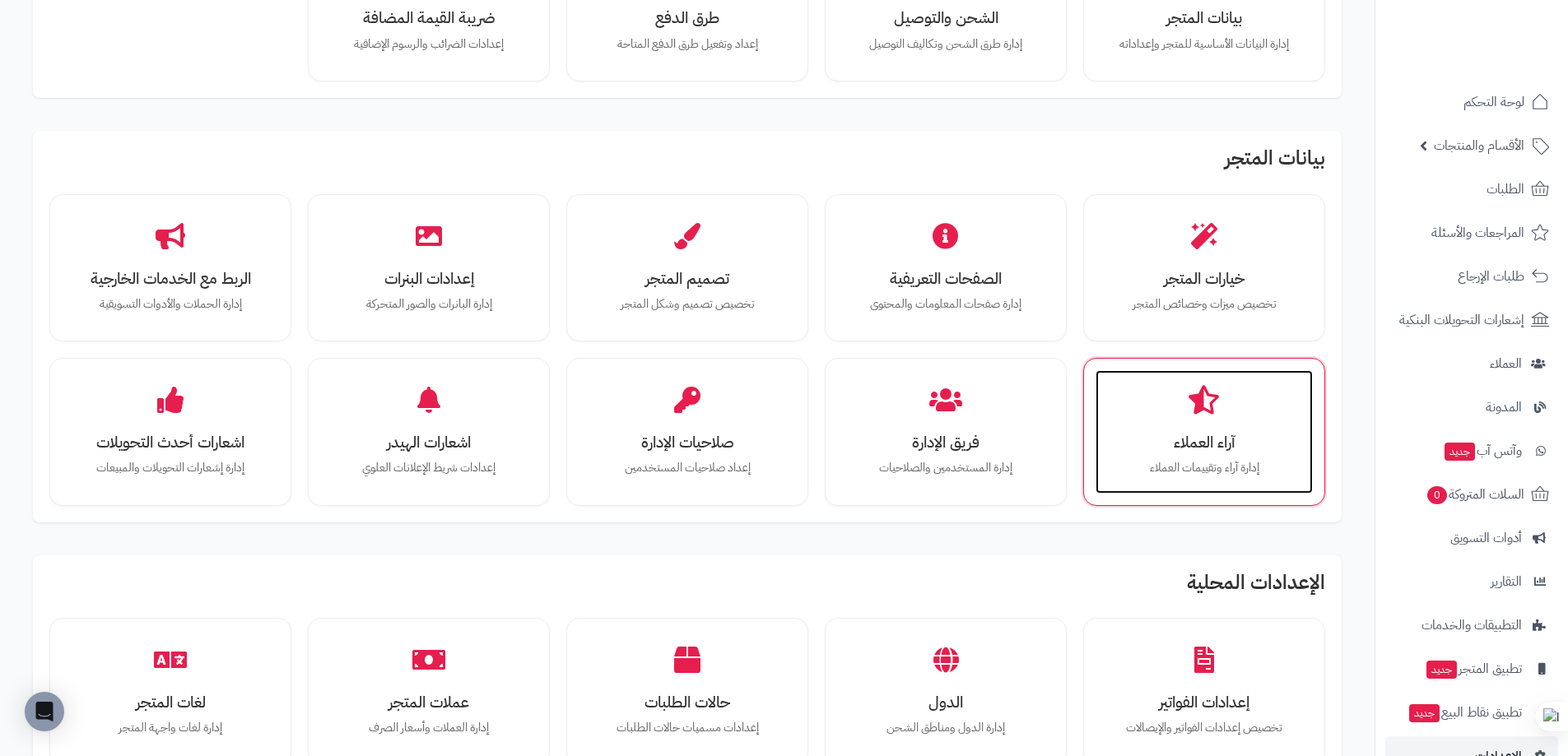
click at [1205, 479] on div "آراء العملاء إدارة آراء وتقييمات العملاء" at bounding box center [1205, 432] width 218 height 123
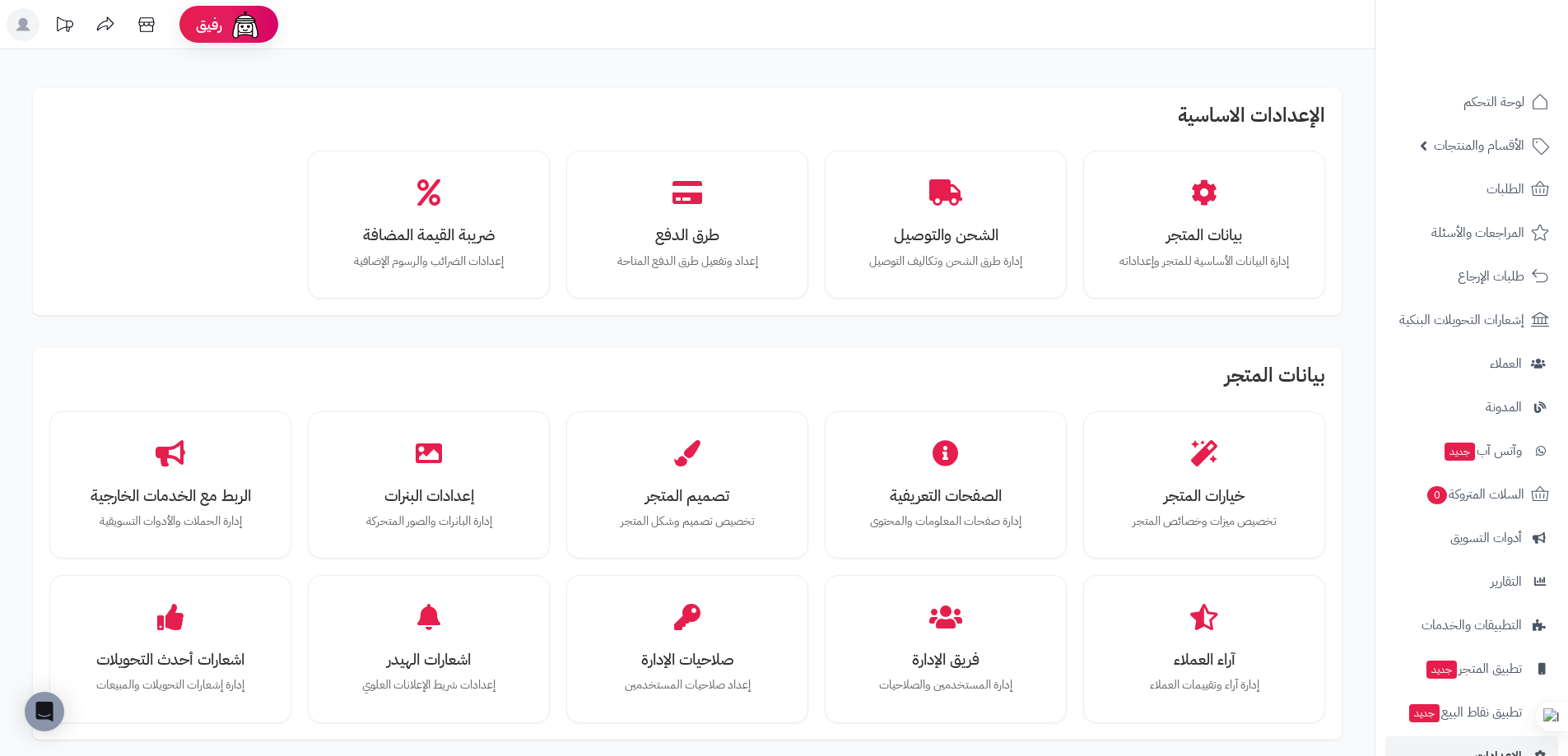
scroll to position [218, 0]
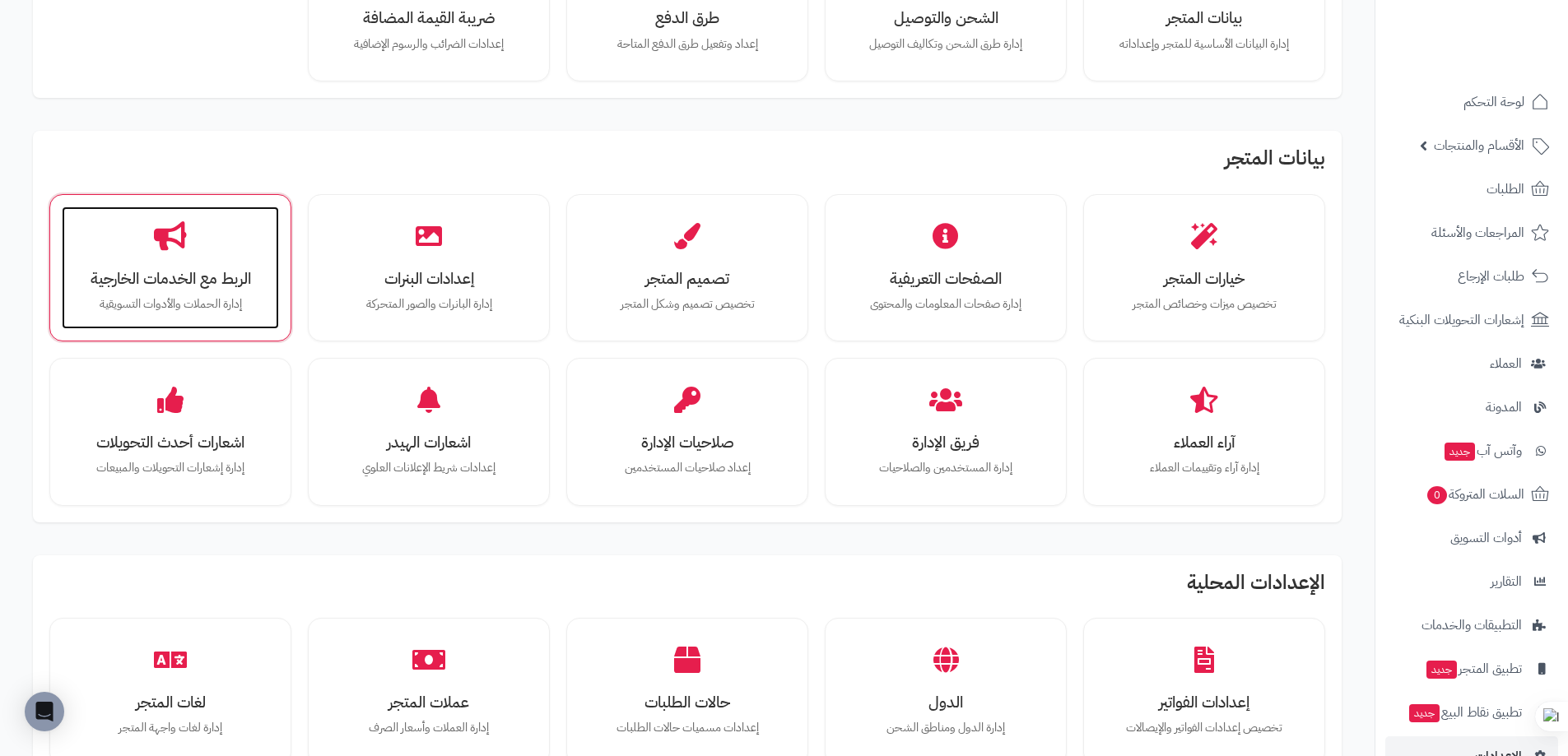
click at [200, 273] on h3 "الربط مع الخدمات الخارجية" at bounding box center [170, 278] width 184 height 17
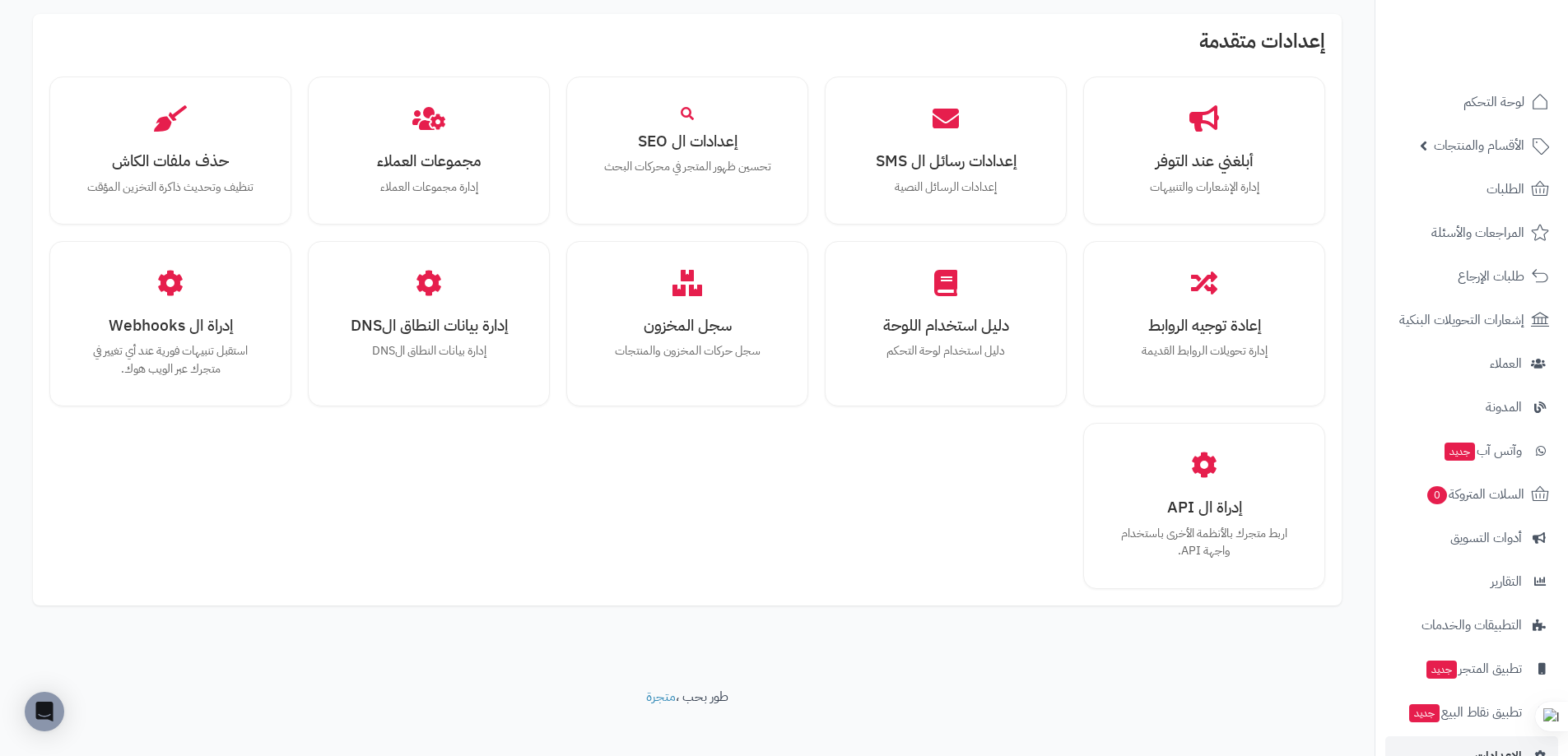
scroll to position [1017, 0]
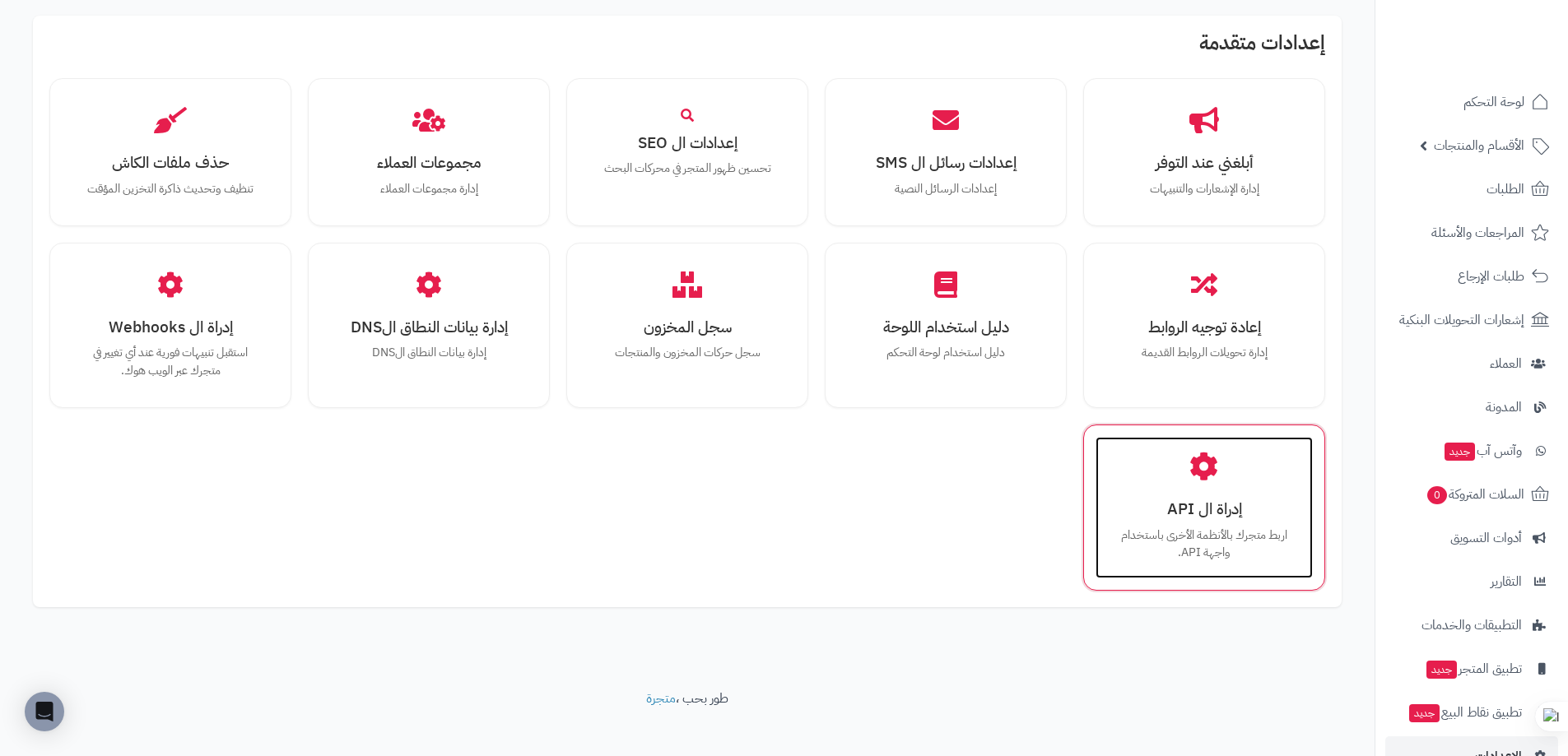
click at [1218, 553] on p "اربط متجرك بالأنظمة الأخرى باستخدام واجهة API." at bounding box center [1204, 544] width 184 height 36
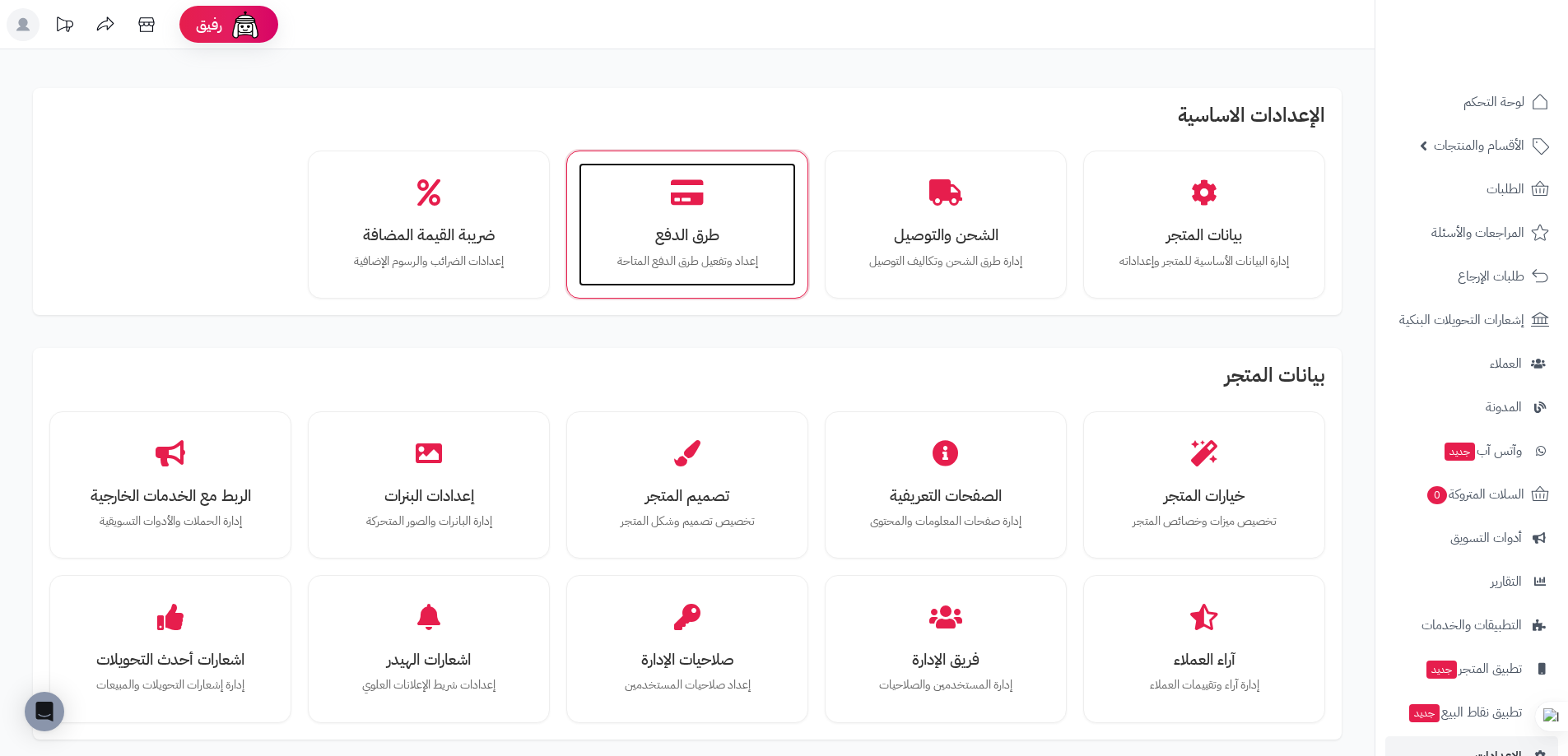
click at [722, 228] on h3 "طرق الدفع" at bounding box center [687, 235] width 184 height 17
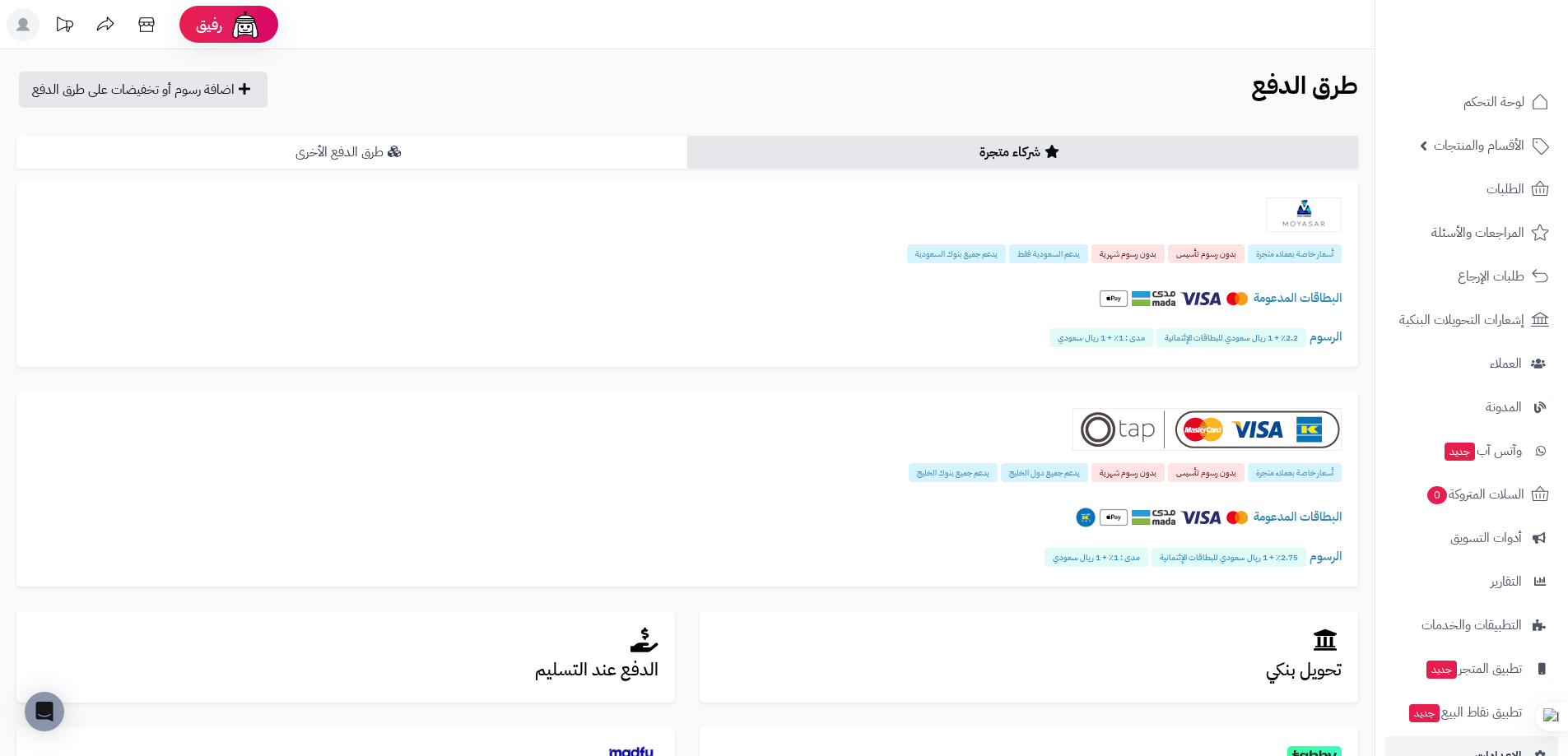
click at [324, 145] on link "طرق الدفع الأخرى" at bounding box center [352, 152] width 671 height 33
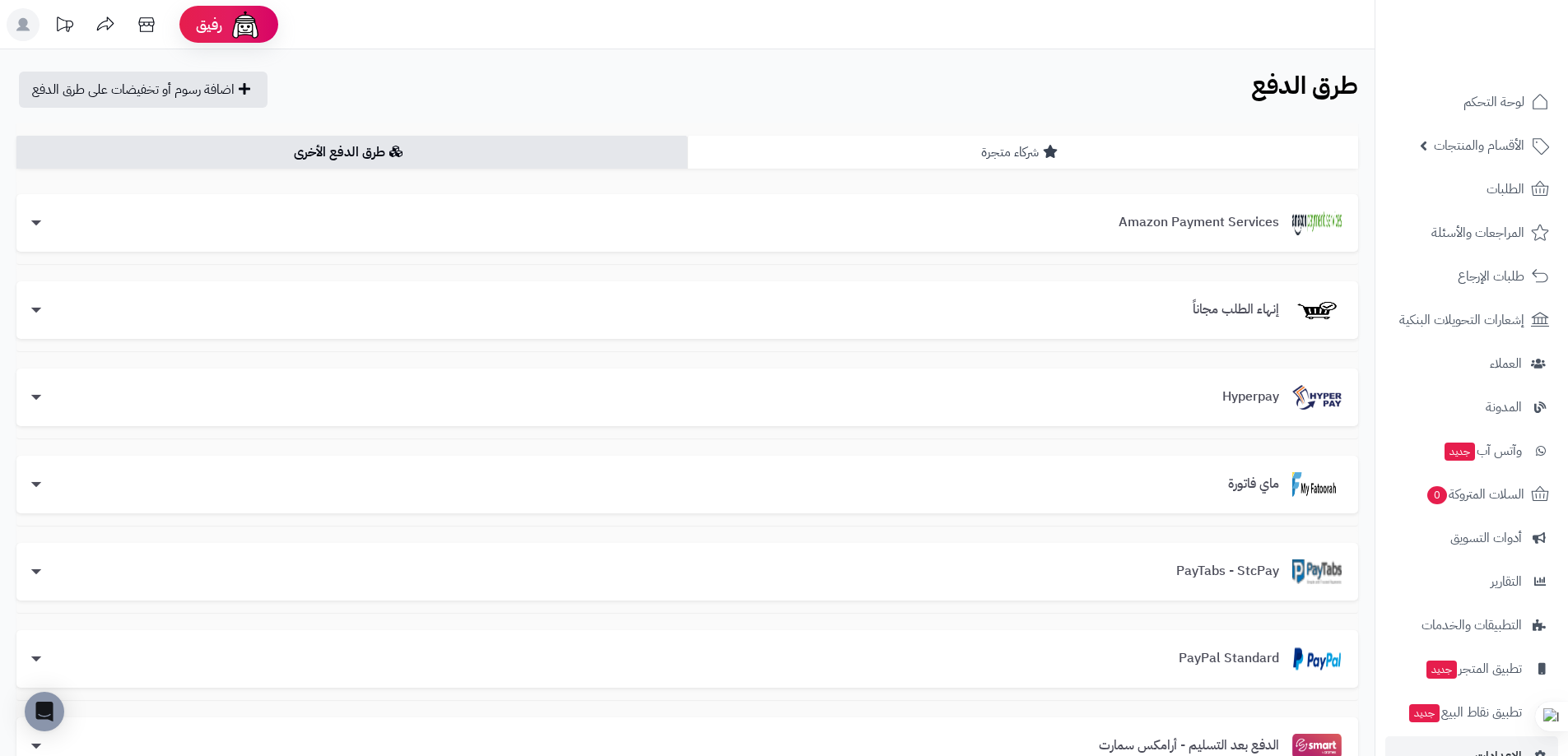
click at [968, 143] on link "شركاء متجرة" at bounding box center [1023, 152] width 671 height 33
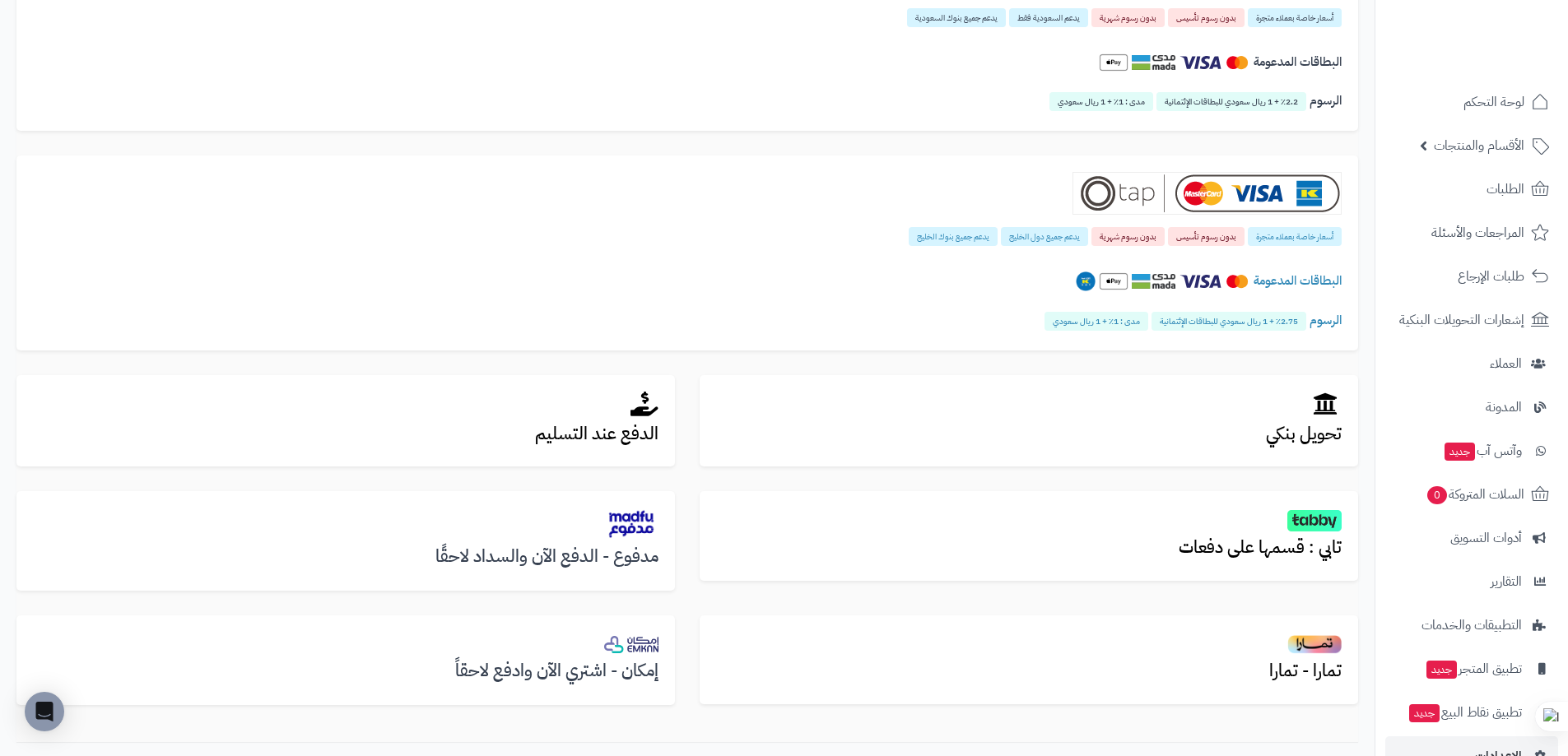
scroll to position [352, 0]
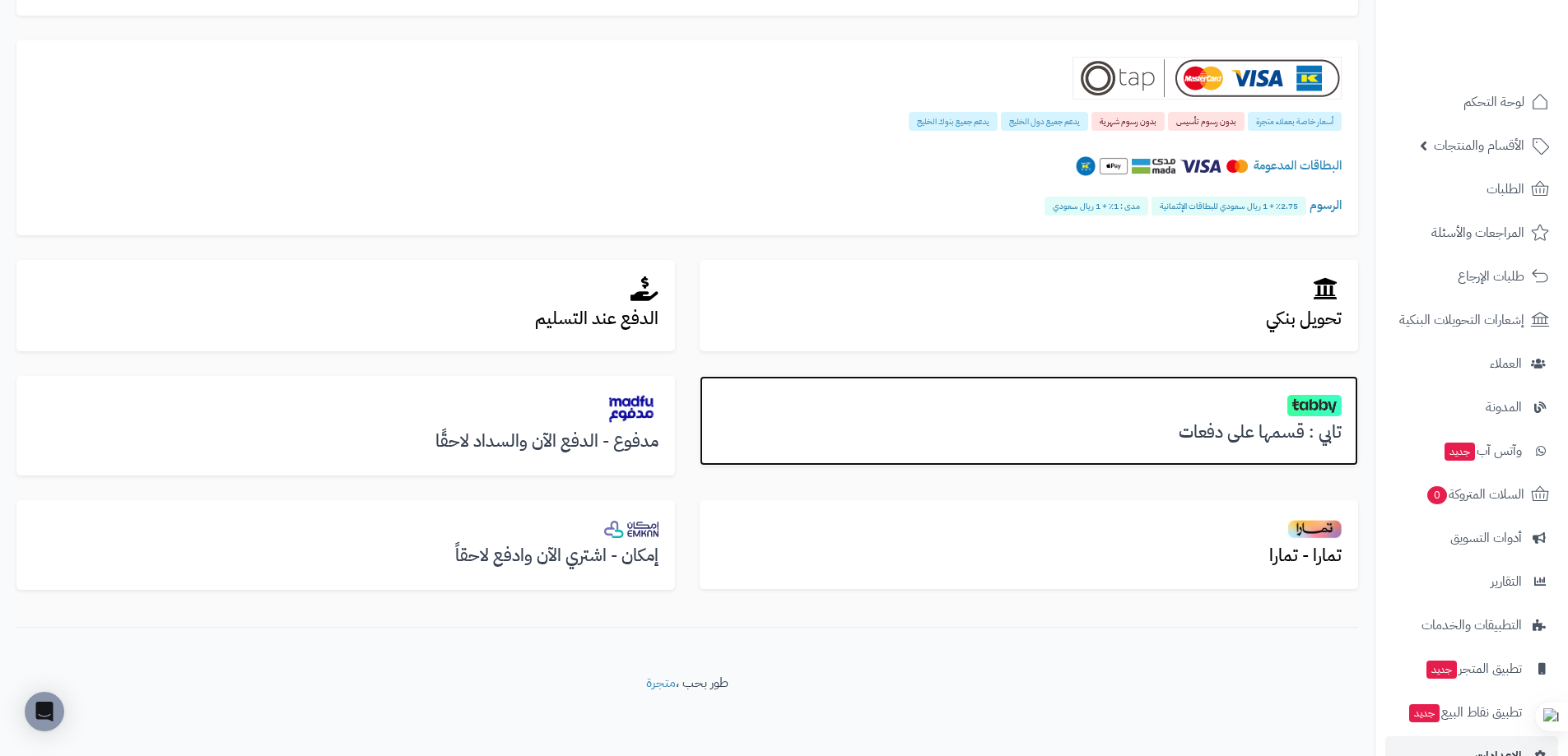
click at [1304, 413] on img at bounding box center [1315, 405] width 54 height 21
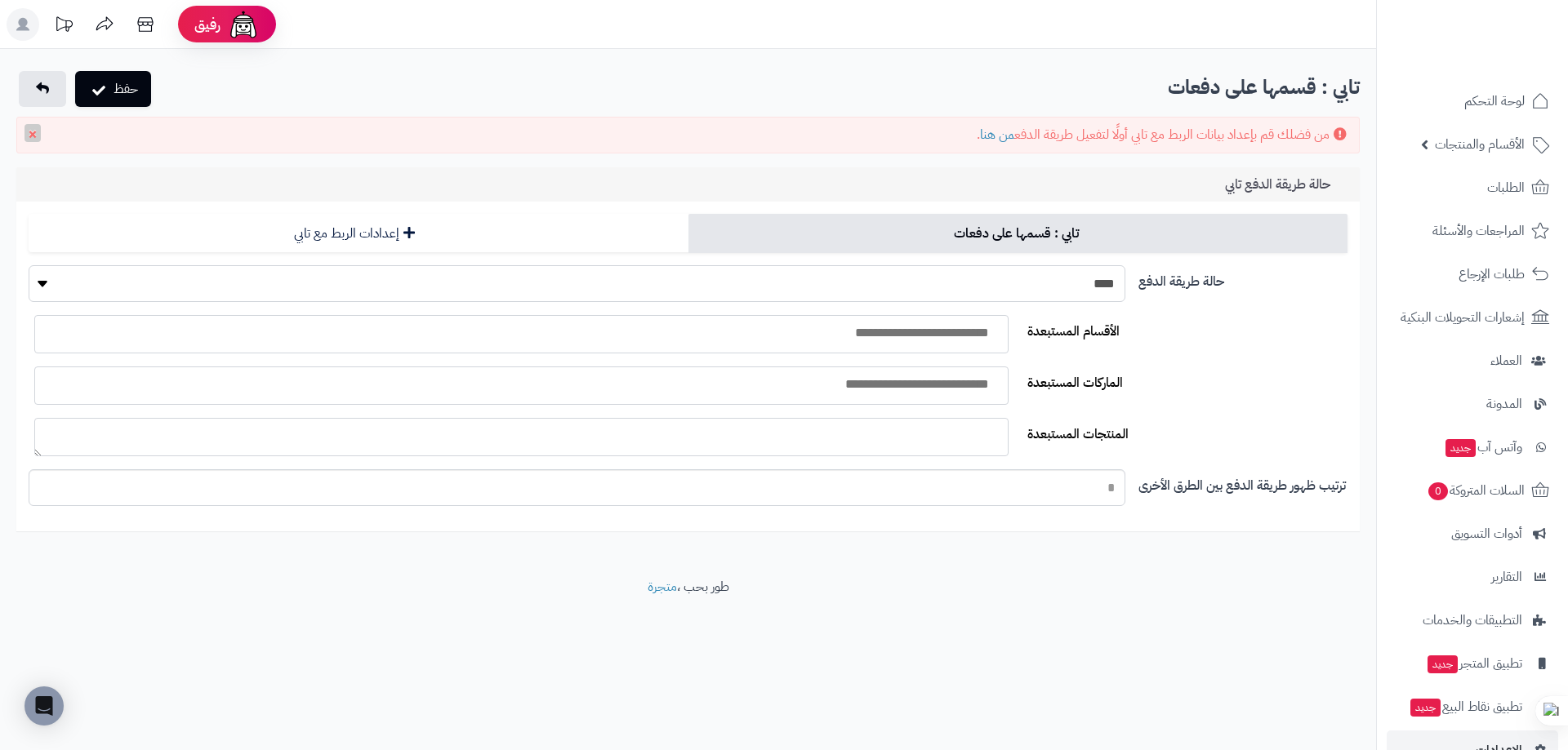
click at [1023, 289] on select "**** ****" at bounding box center [577, 284] width 1097 height 36
click at [1247, 381] on label "الماركات المستبعدة" at bounding box center [1187, 379] width 333 height 26
click at [1009, 368] on select "الماركات المستبعدة" at bounding box center [1009, 367] width 2 height 2
click at [924, 333] on input "search" at bounding box center [762, 333] width 476 height 19
click at [1209, 377] on label "الماركات المستبعدة" at bounding box center [1187, 379] width 333 height 26
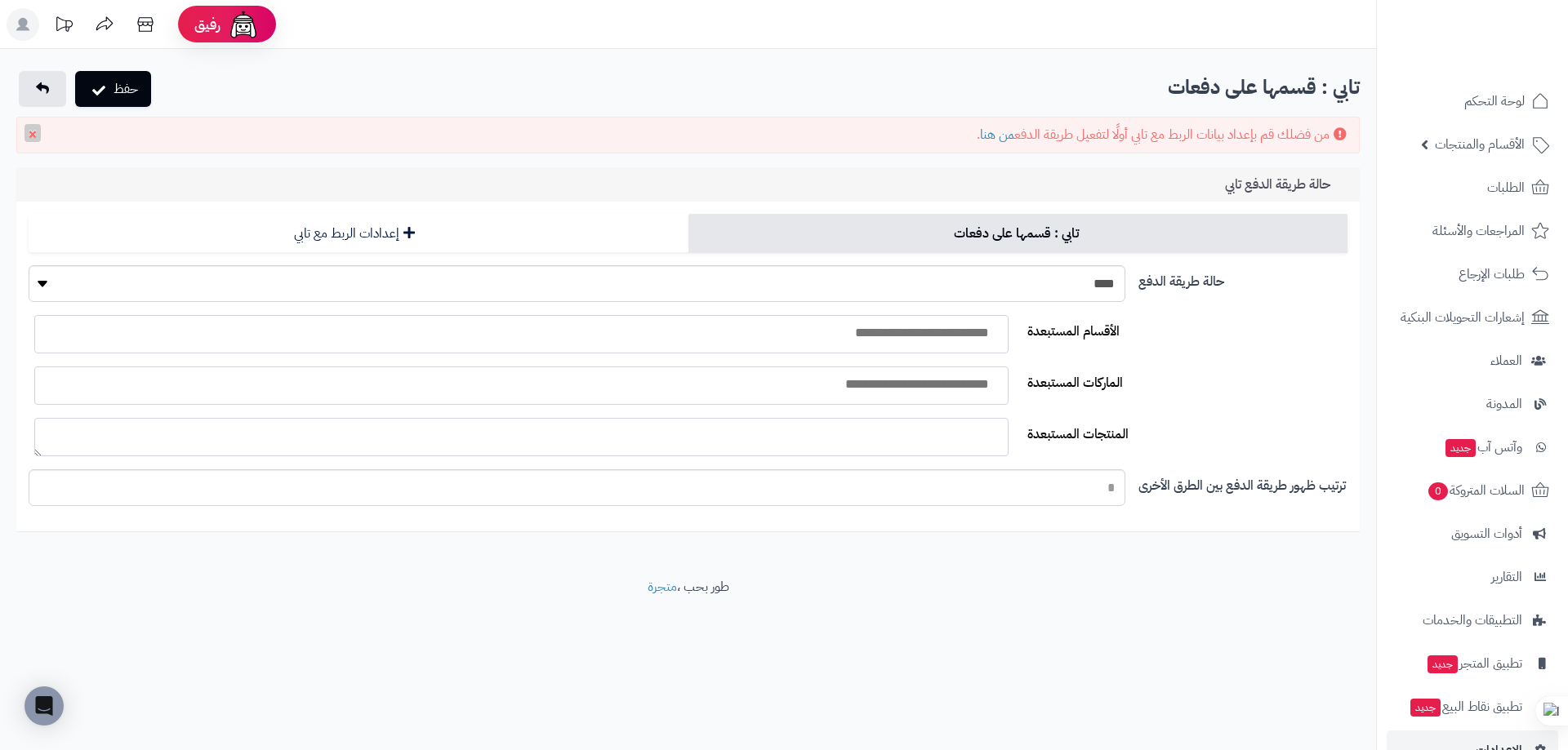
click at [1009, 368] on select "الماركات المستبعدة" at bounding box center [1009, 367] width 2 height 2
click at [985, 134] on link "من هنا" at bounding box center [998, 135] width 34 height 20
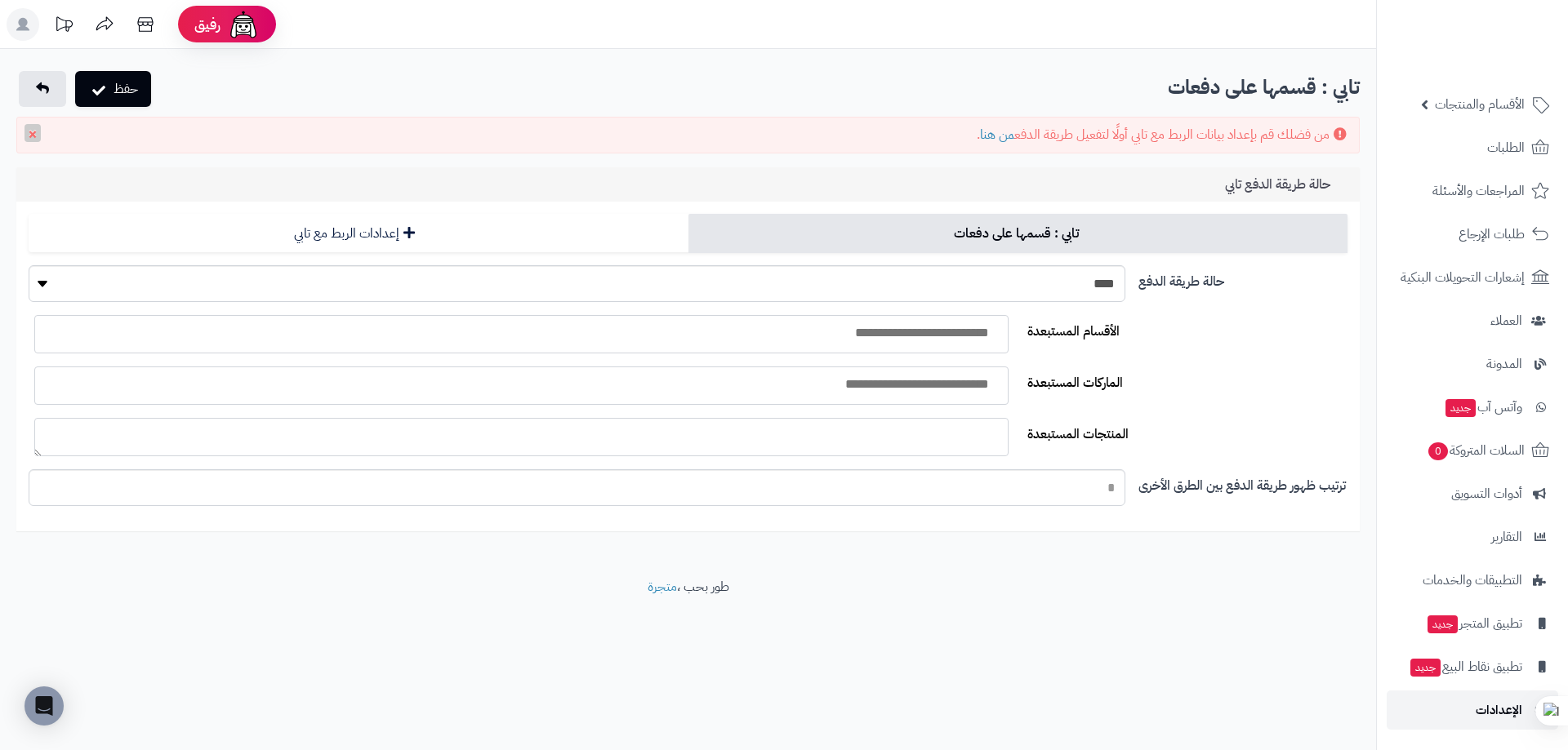
click at [1482, 715] on span "الإعدادات" at bounding box center [1498, 711] width 47 height 23
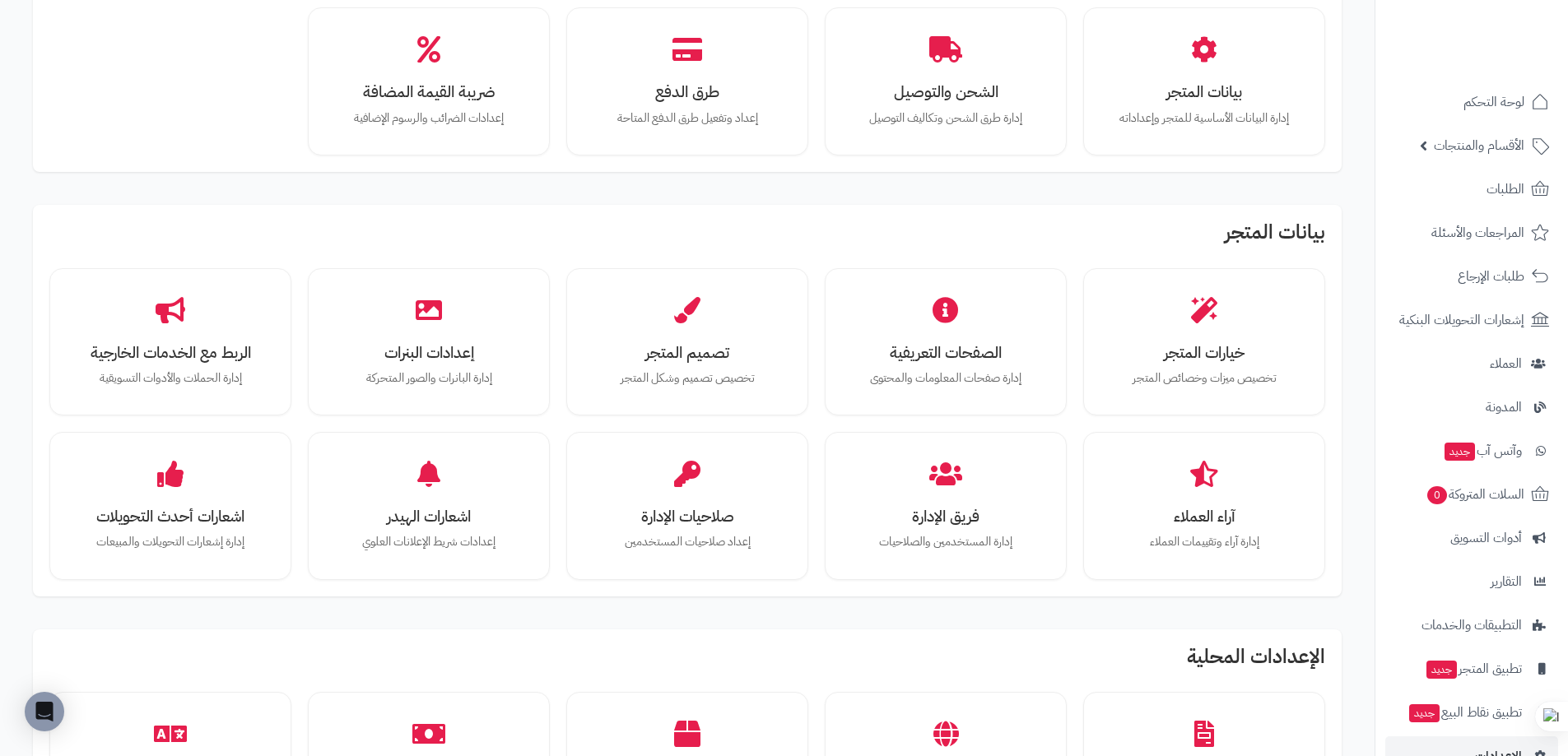
scroll to position [144, 0]
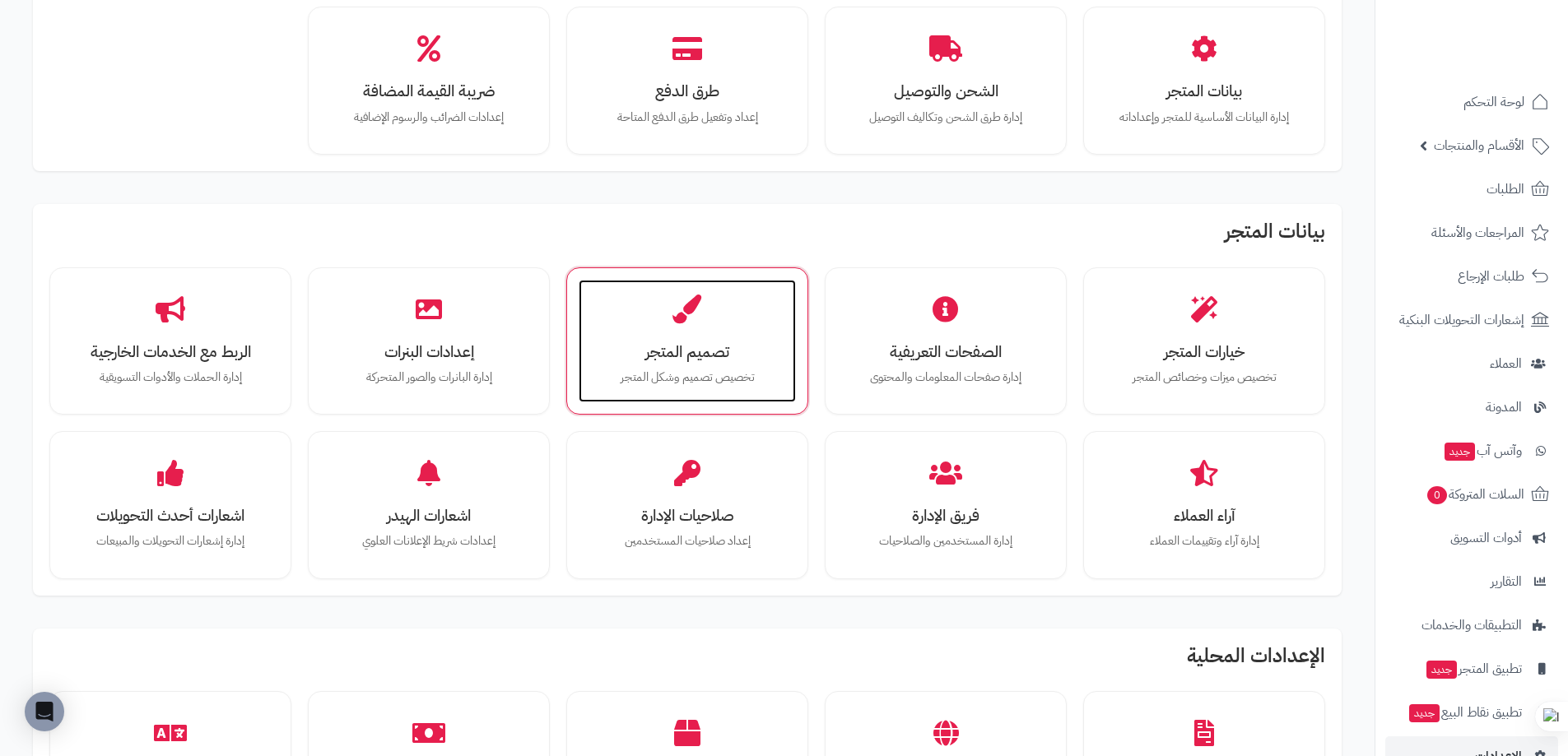
click at [705, 348] on h3 "تصميم المتجر" at bounding box center [687, 352] width 184 height 17
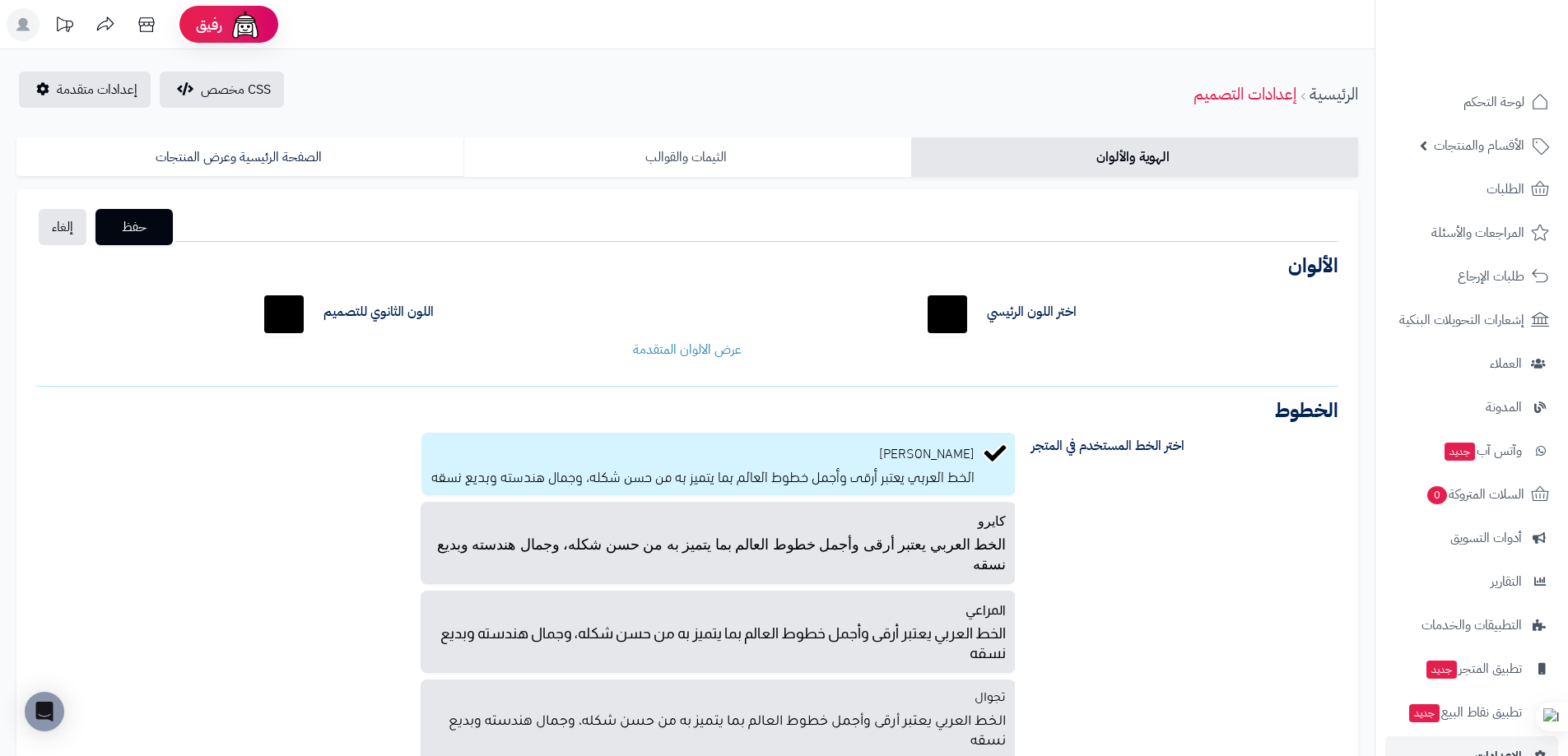
click at [665, 166] on link "الثيمات والقوالب" at bounding box center [687, 157] width 447 height 39
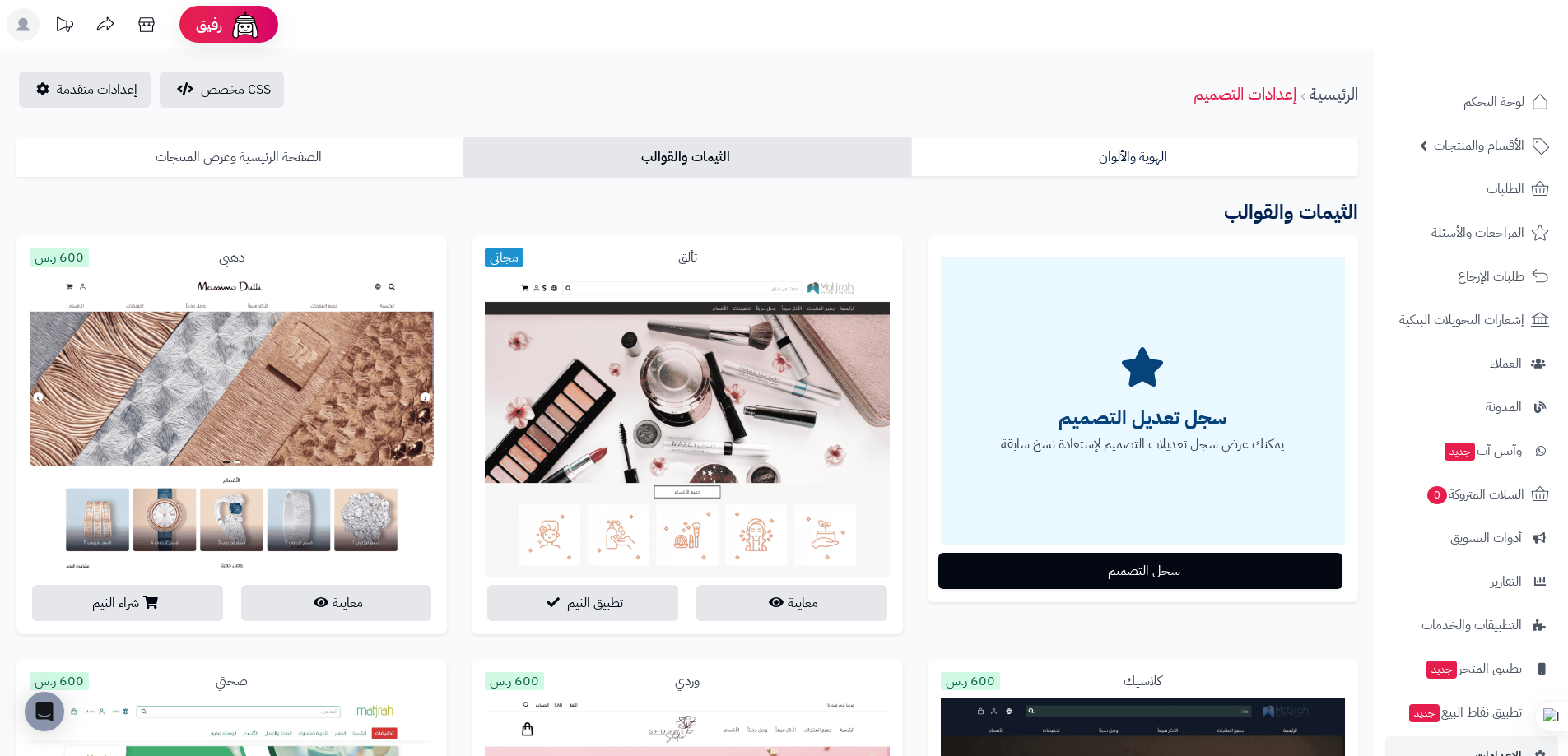
click at [229, 150] on link "الصفحة الرئيسية وعرض المنتجات" at bounding box center [240, 157] width 447 height 39
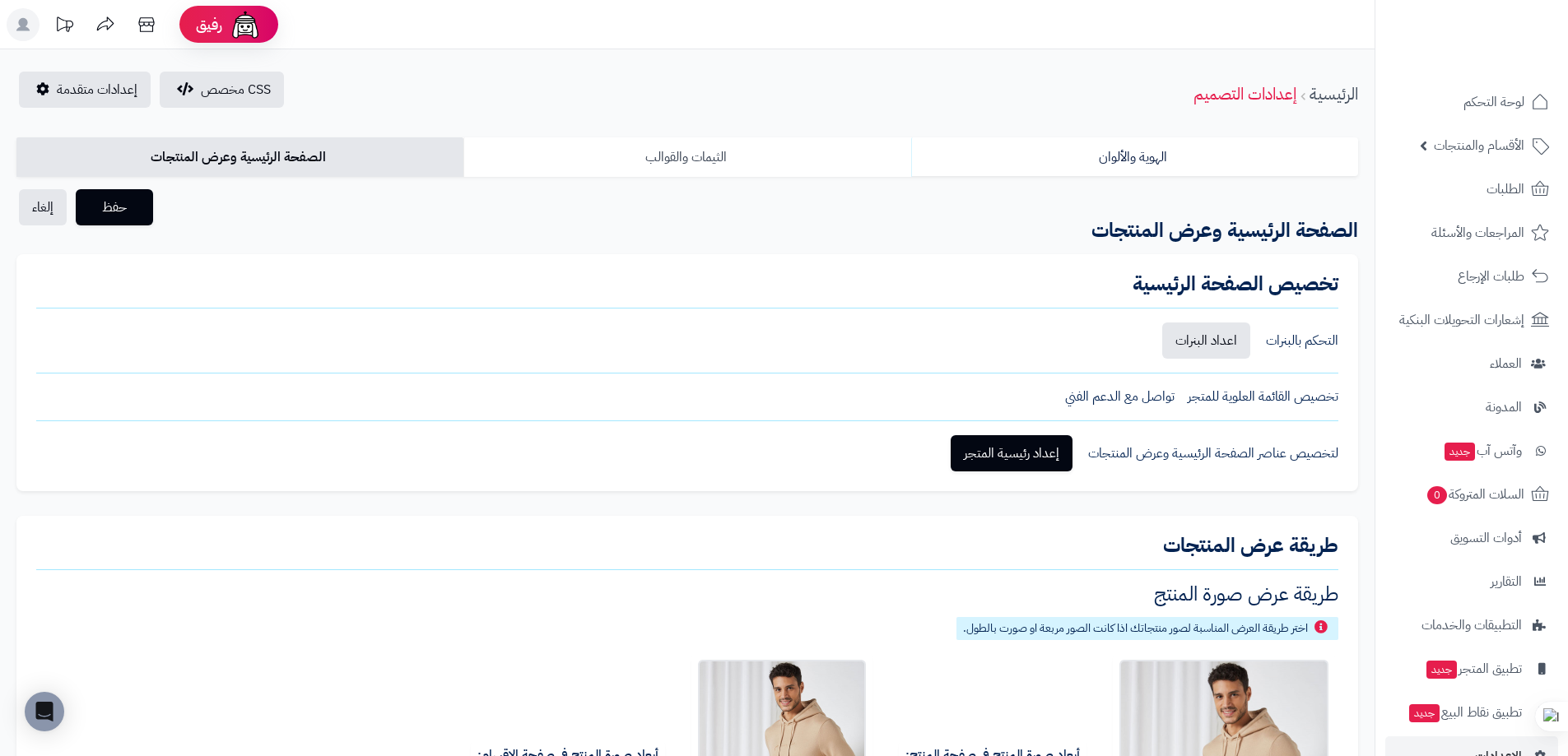
click at [652, 159] on link "الثيمات والقوالب" at bounding box center [687, 157] width 447 height 39
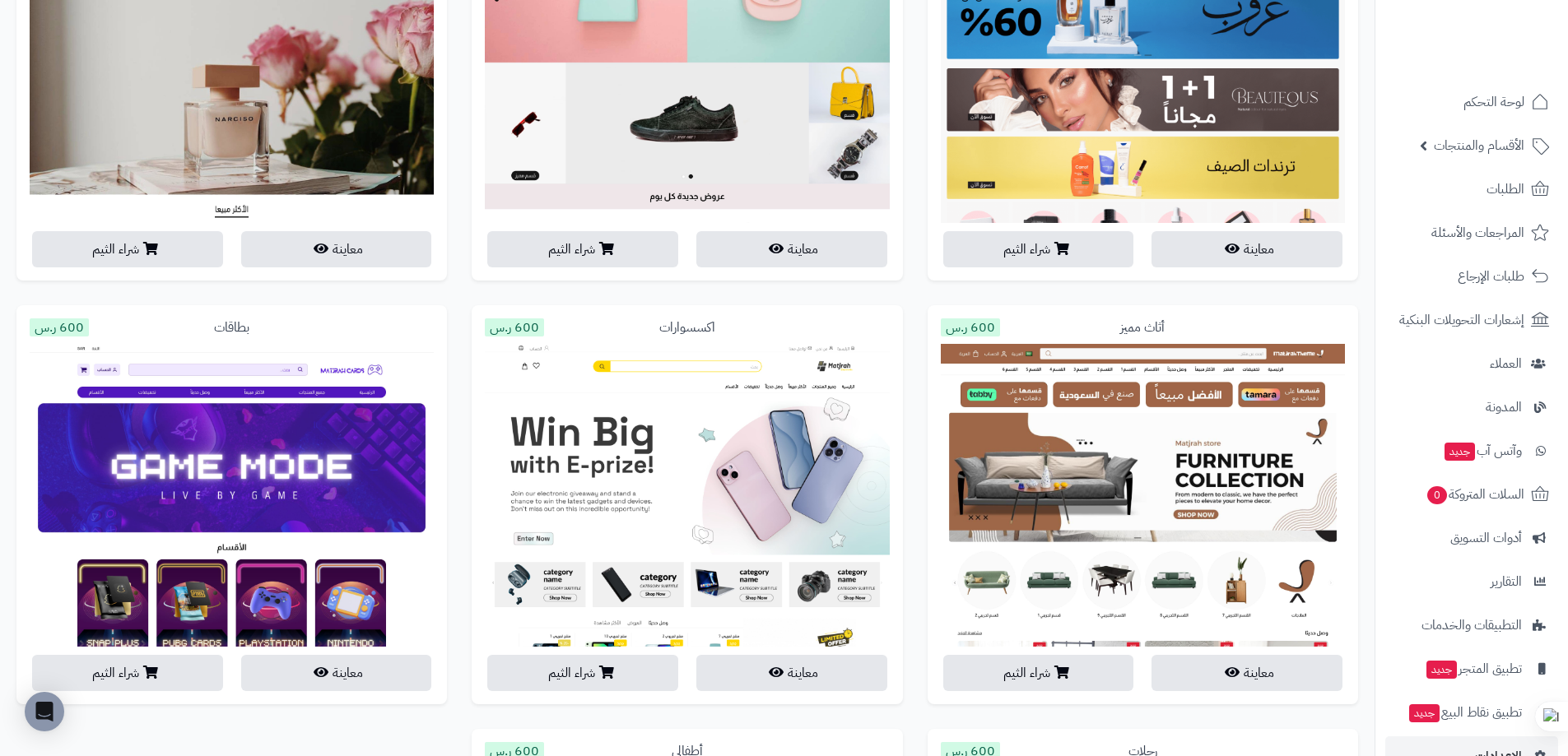
scroll to position [2898, 0]
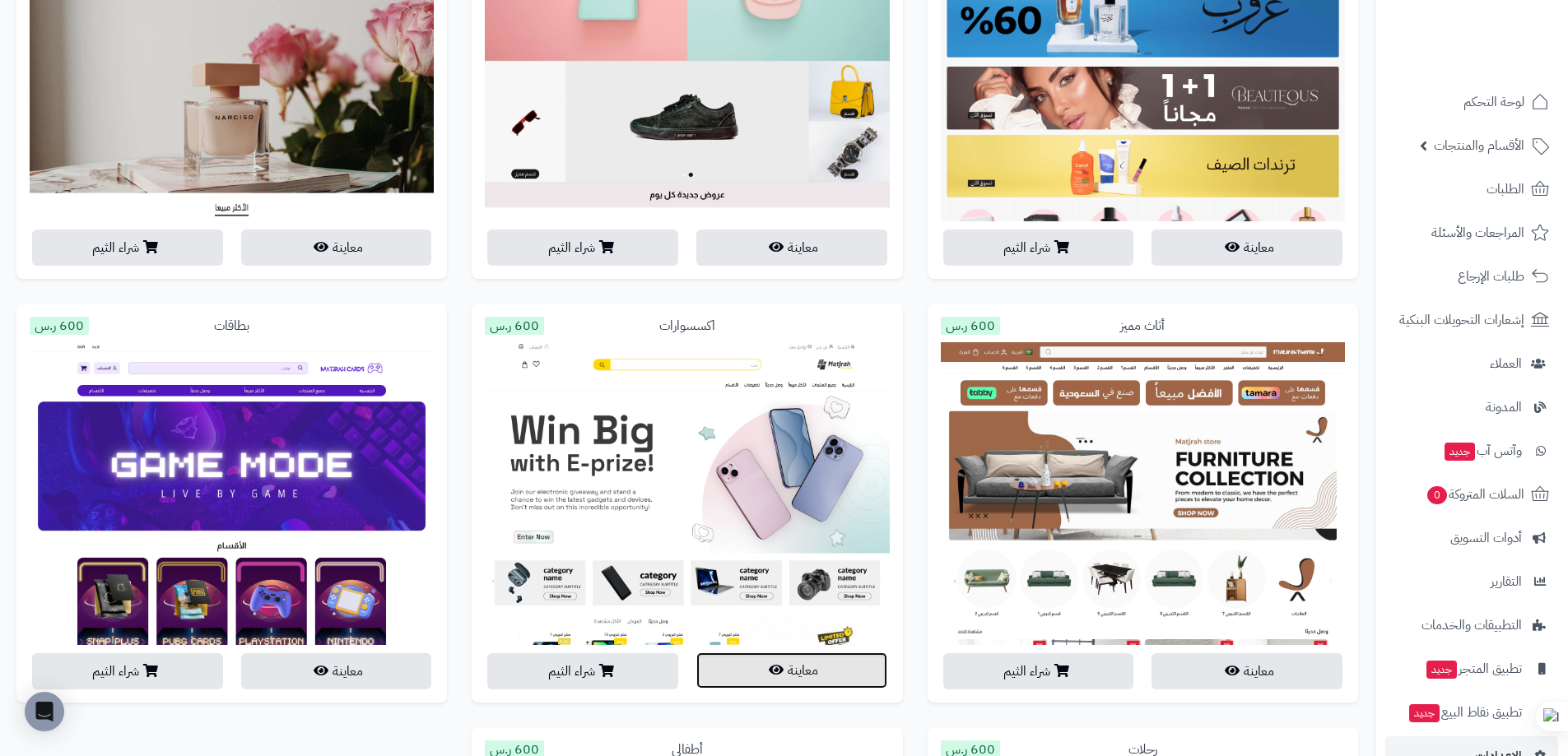
click at [801, 675] on button "معاينة" at bounding box center [792, 671] width 191 height 37
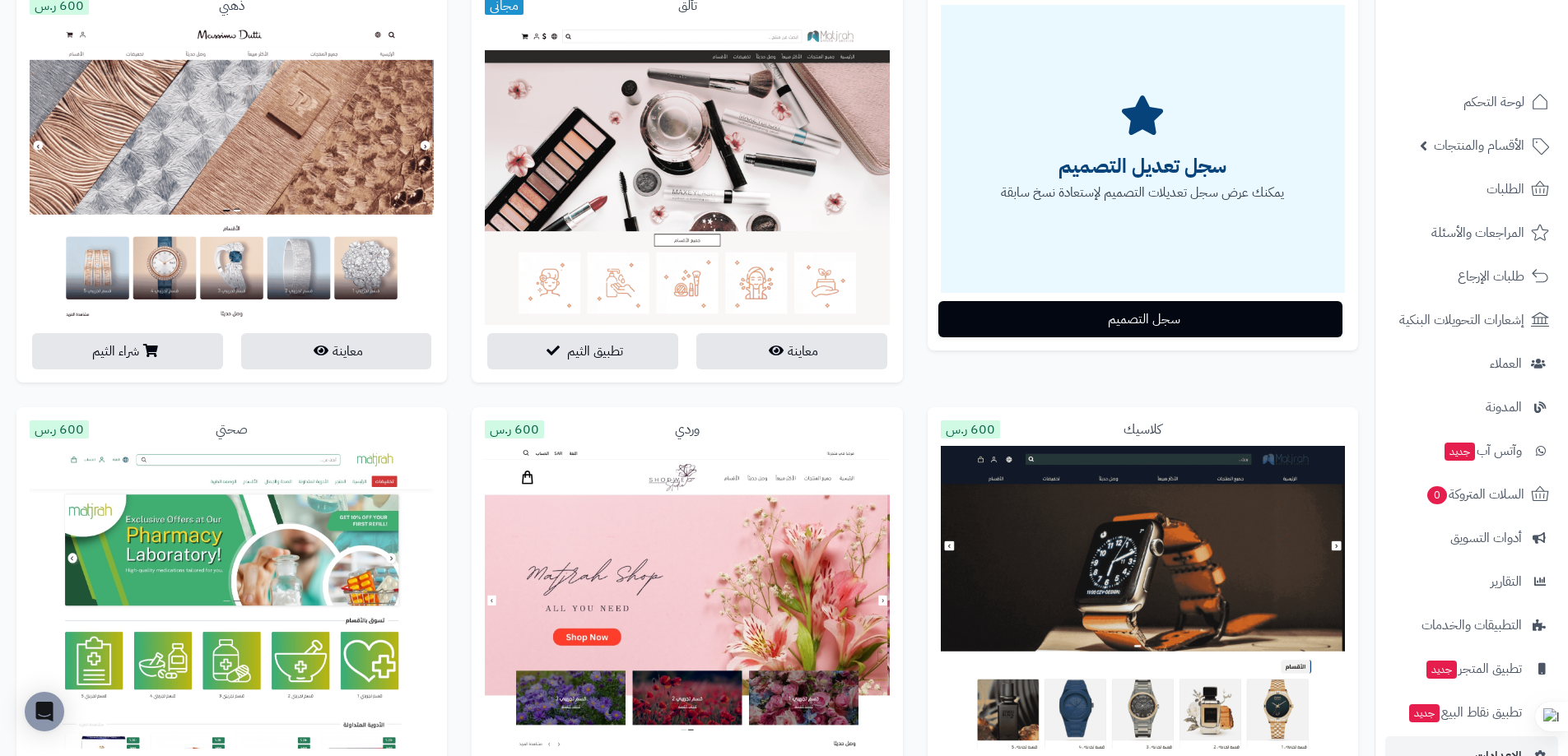
scroll to position [0, 0]
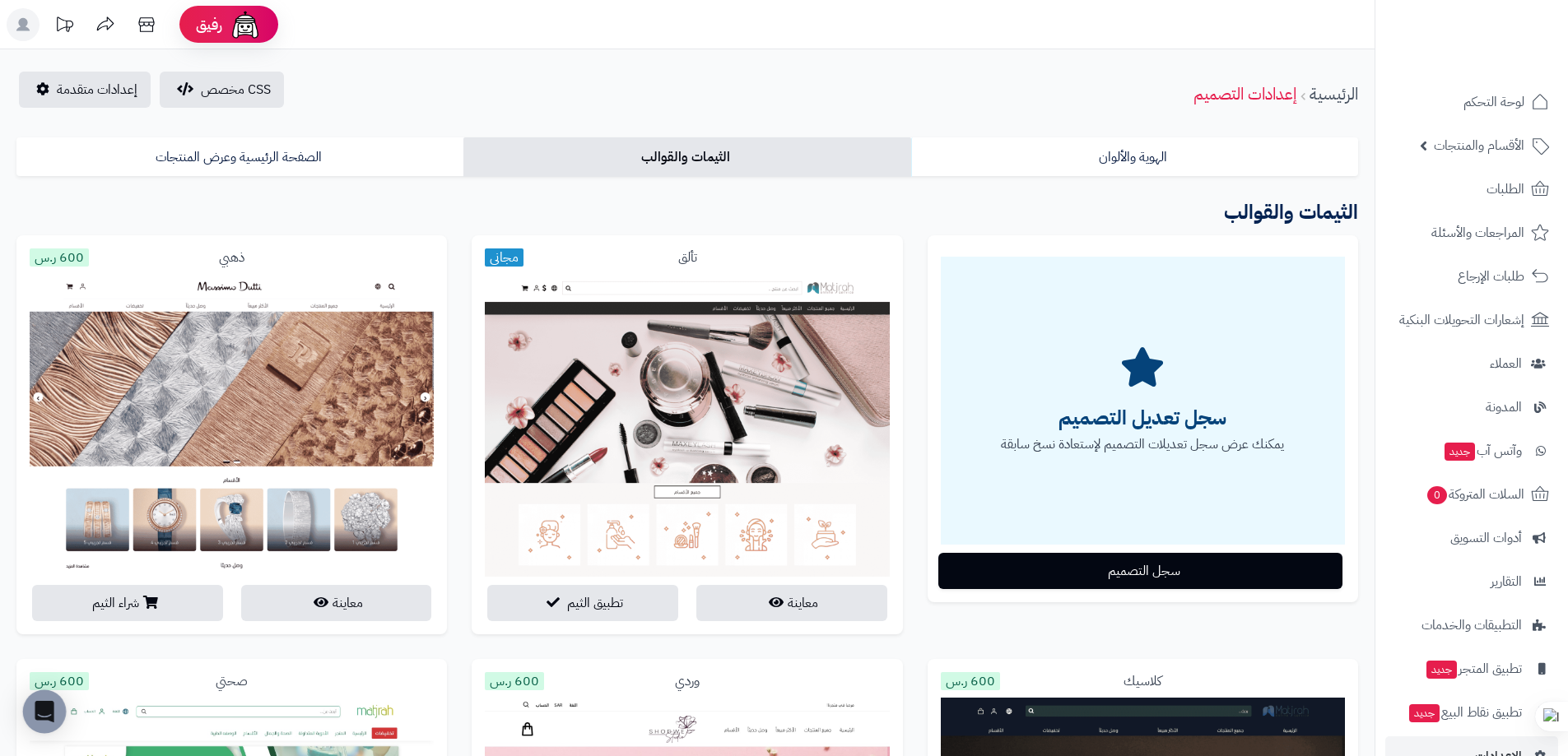
click at [52, 715] on icon "Open Intercom Messenger" at bounding box center [44, 712] width 21 height 21
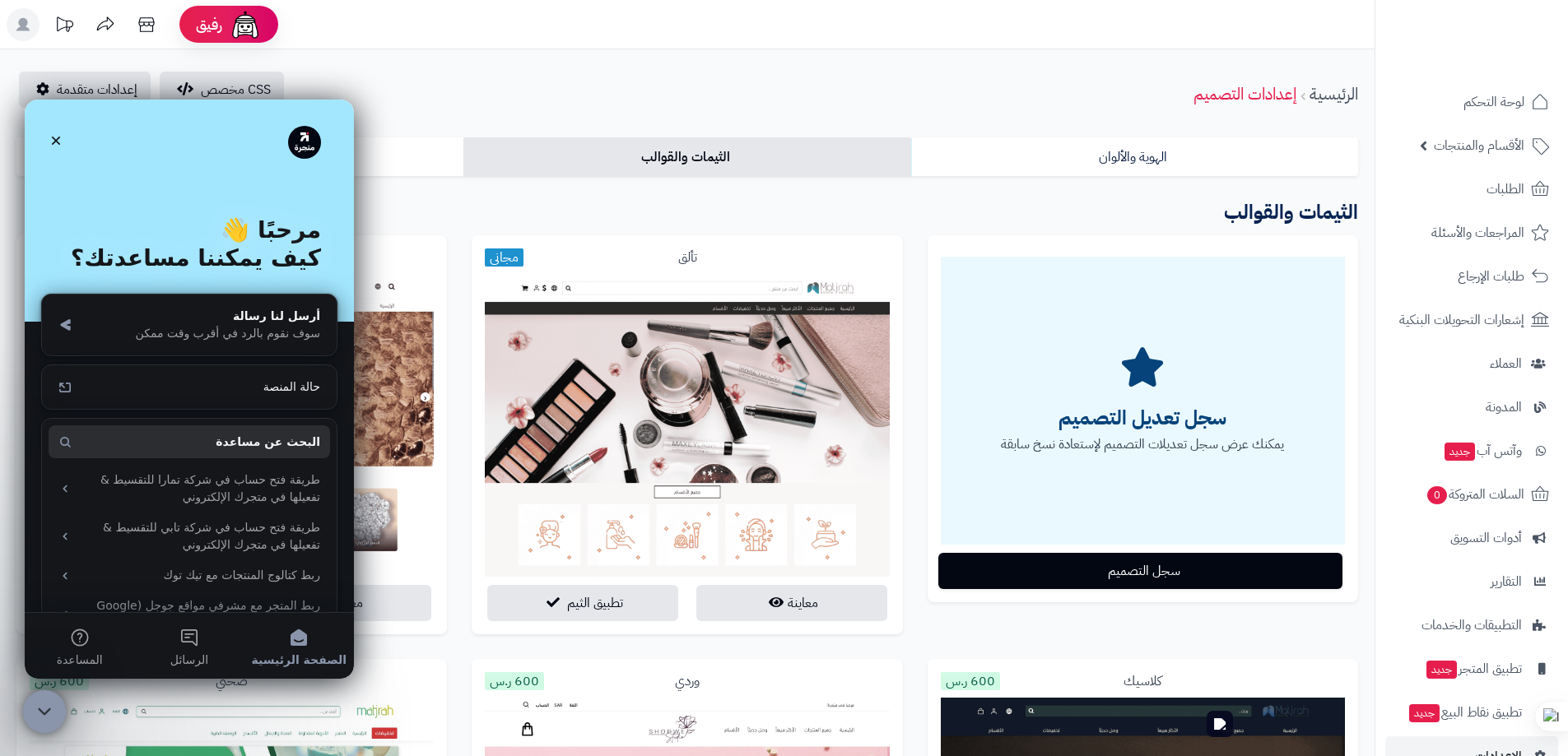
click at [45, 726] on div "إغلاق برنامج مراسلة Intercom" at bounding box center [41, 709] width 39 height 39
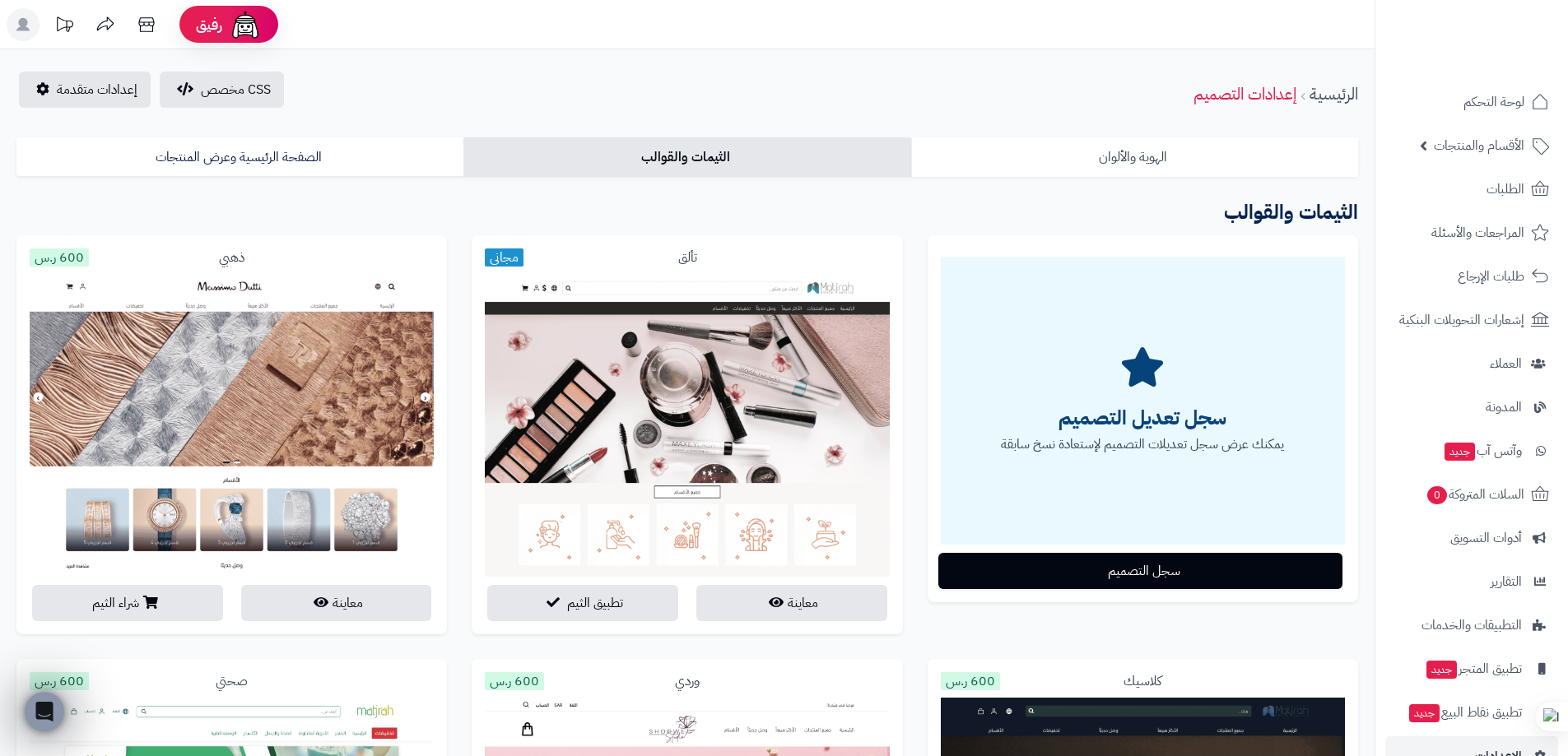
click at [1155, 172] on link "الهوية والألوان" at bounding box center [1135, 157] width 447 height 39
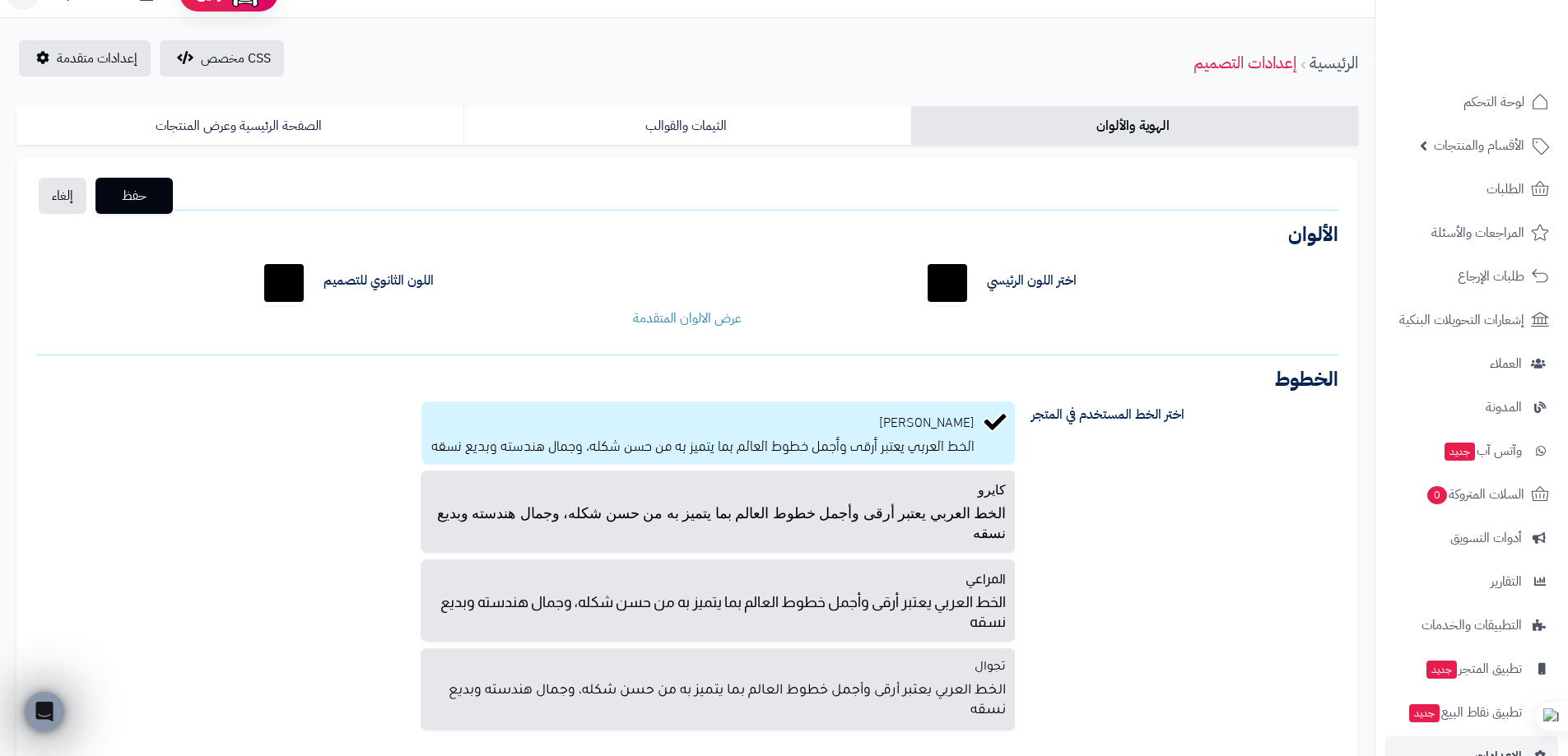
scroll to position [30, 0]
click at [719, 314] on link "عرض الالوان المتقدمة" at bounding box center [687, 320] width 109 height 20
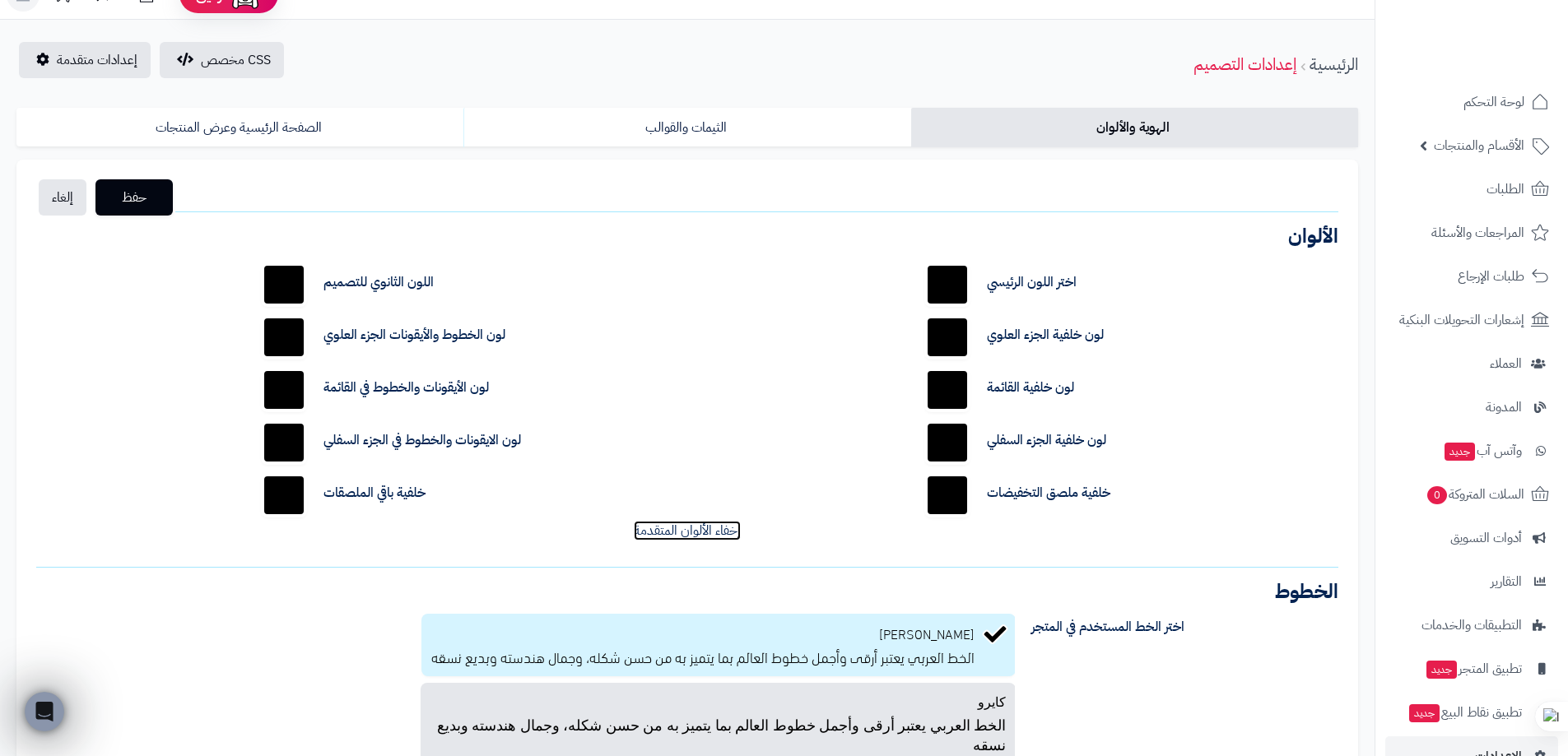
scroll to position [0, 0]
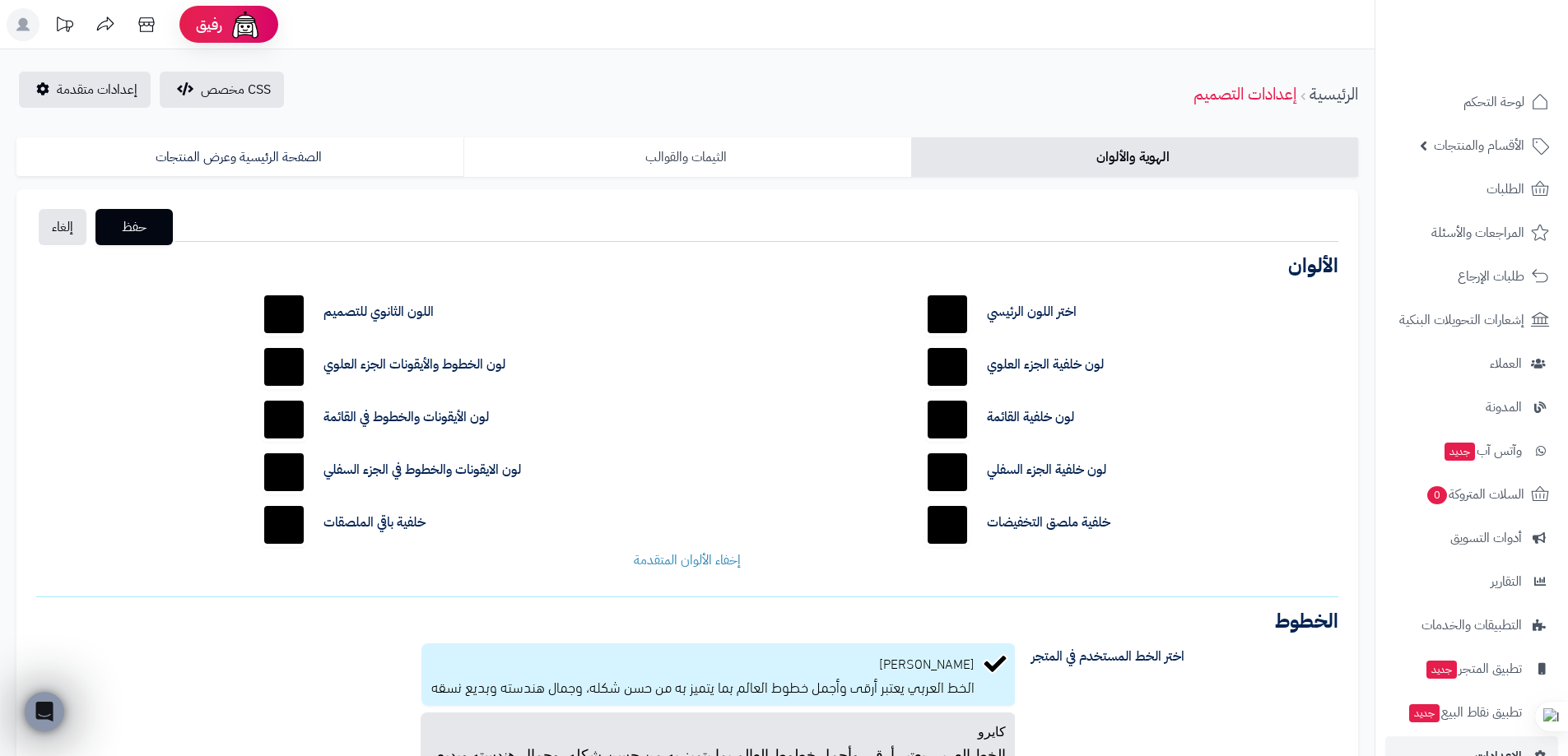
click at [584, 169] on link "الثيمات والقوالب" at bounding box center [687, 157] width 447 height 39
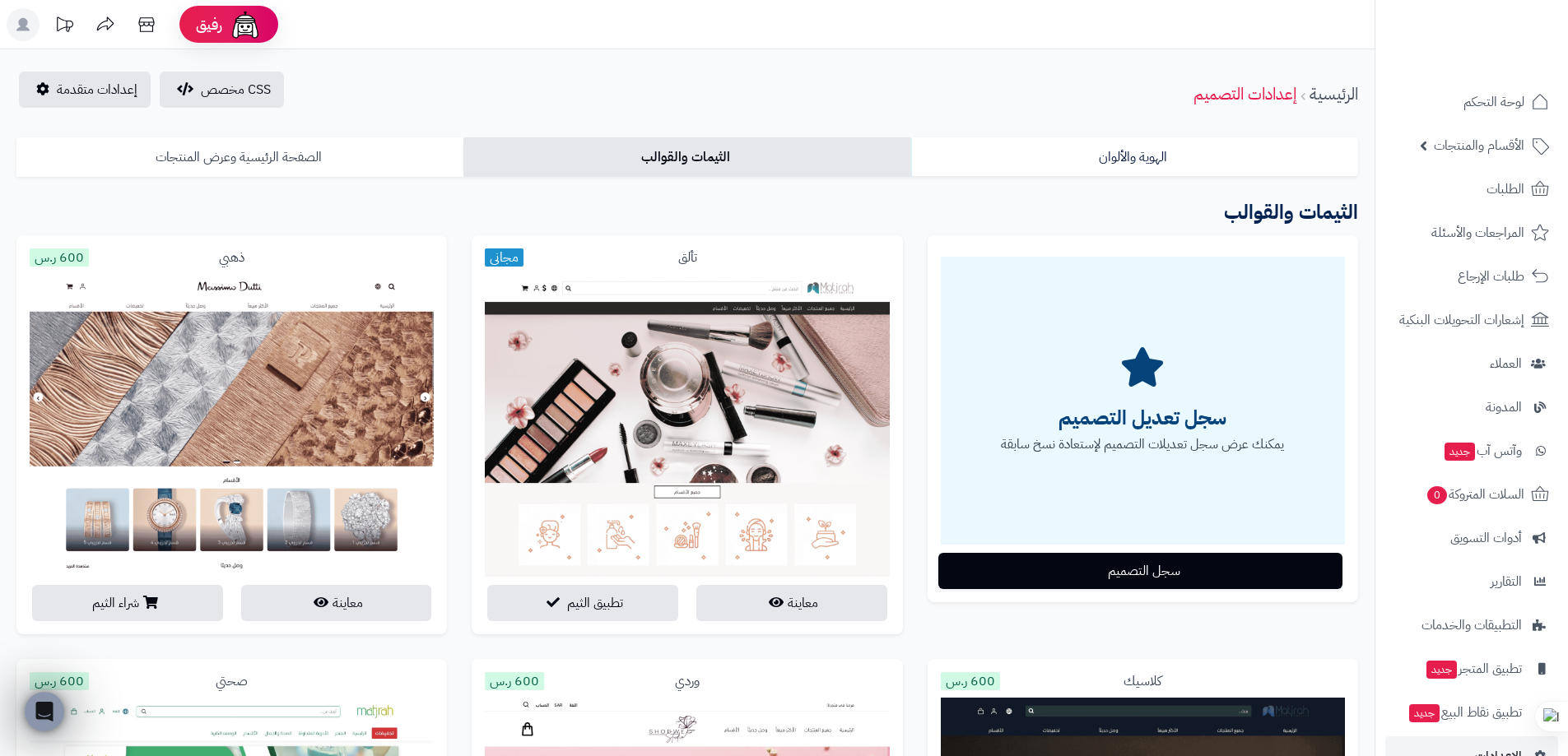
click at [324, 151] on link "الصفحة الرئيسية وعرض المنتجات" at bounding box center [240, 157] width 447 height 39
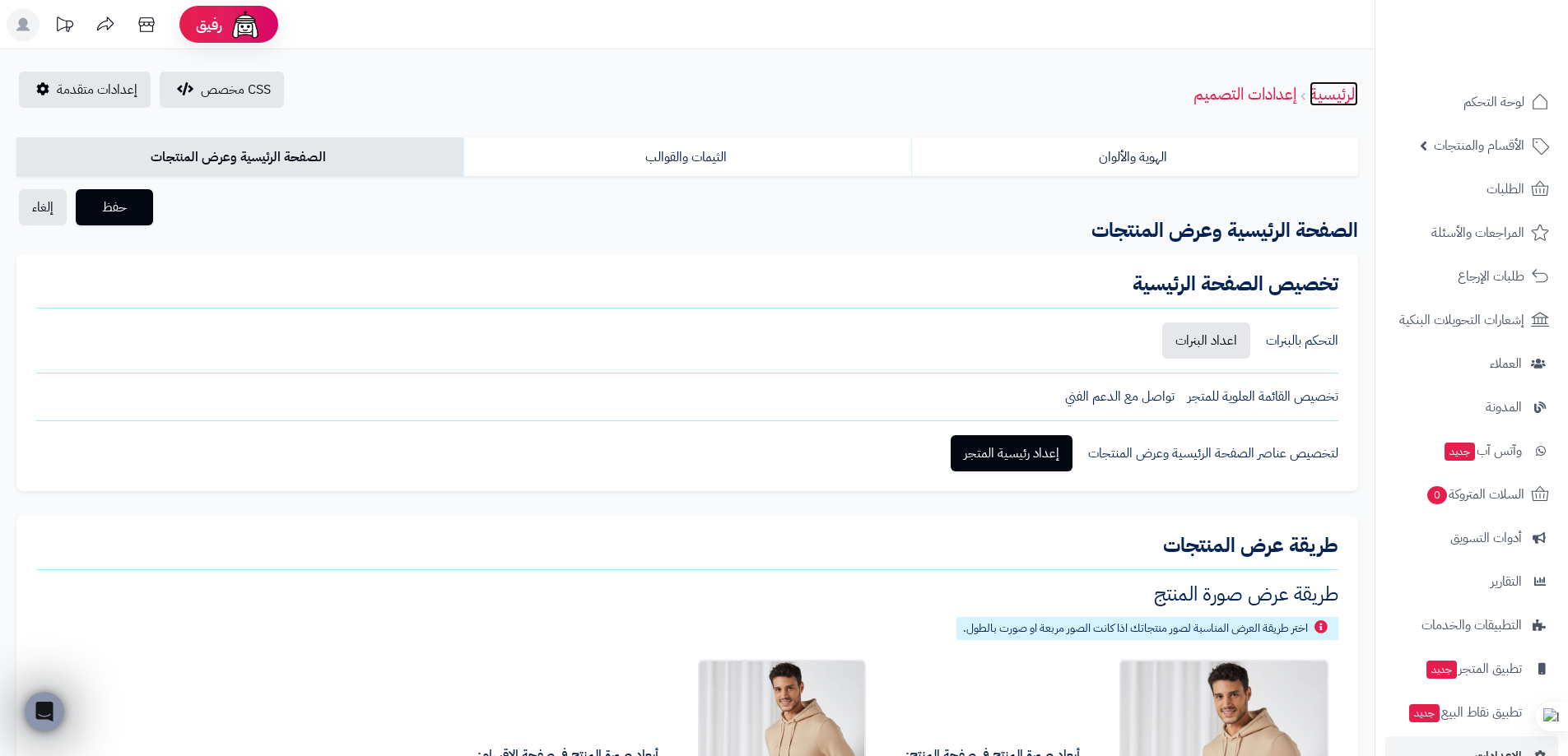
click at [1333, 99] on link "الرئيسية" at bounding box center [1334, 94] width 48 height 25
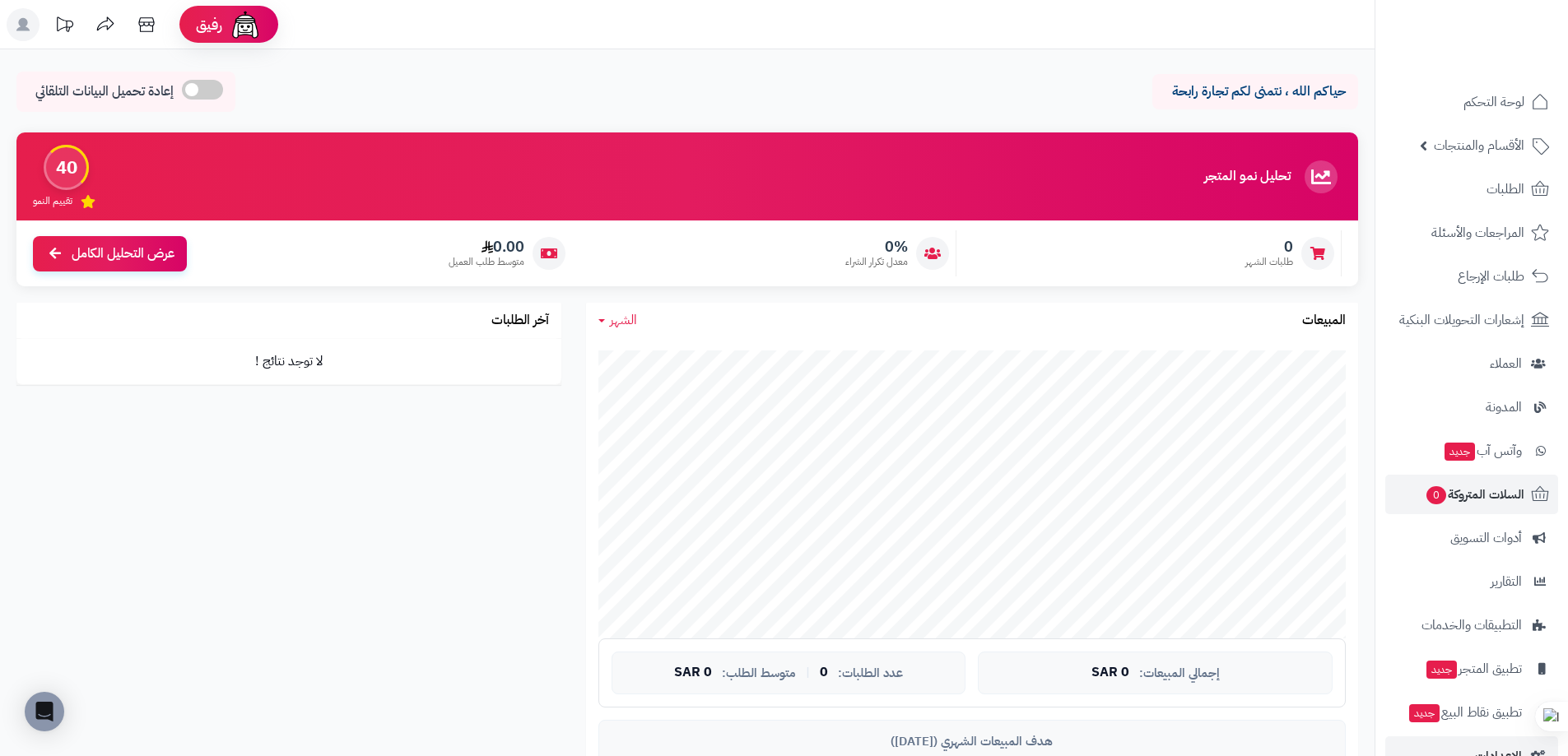
scroll to position [40, 0]
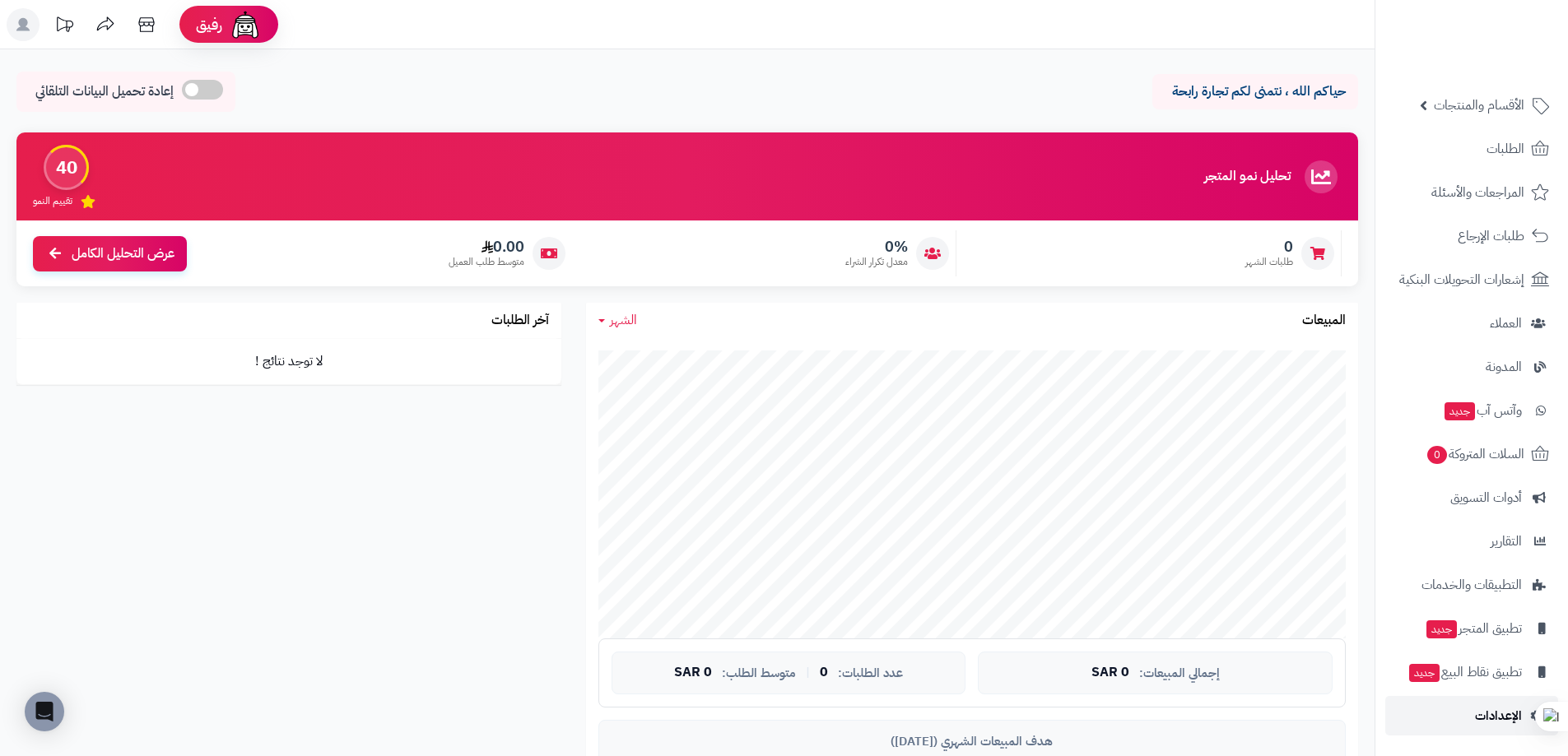
click at [1482, 705] on span "الإعدادات" at bounding box center [1498, 717] width 47 height 23
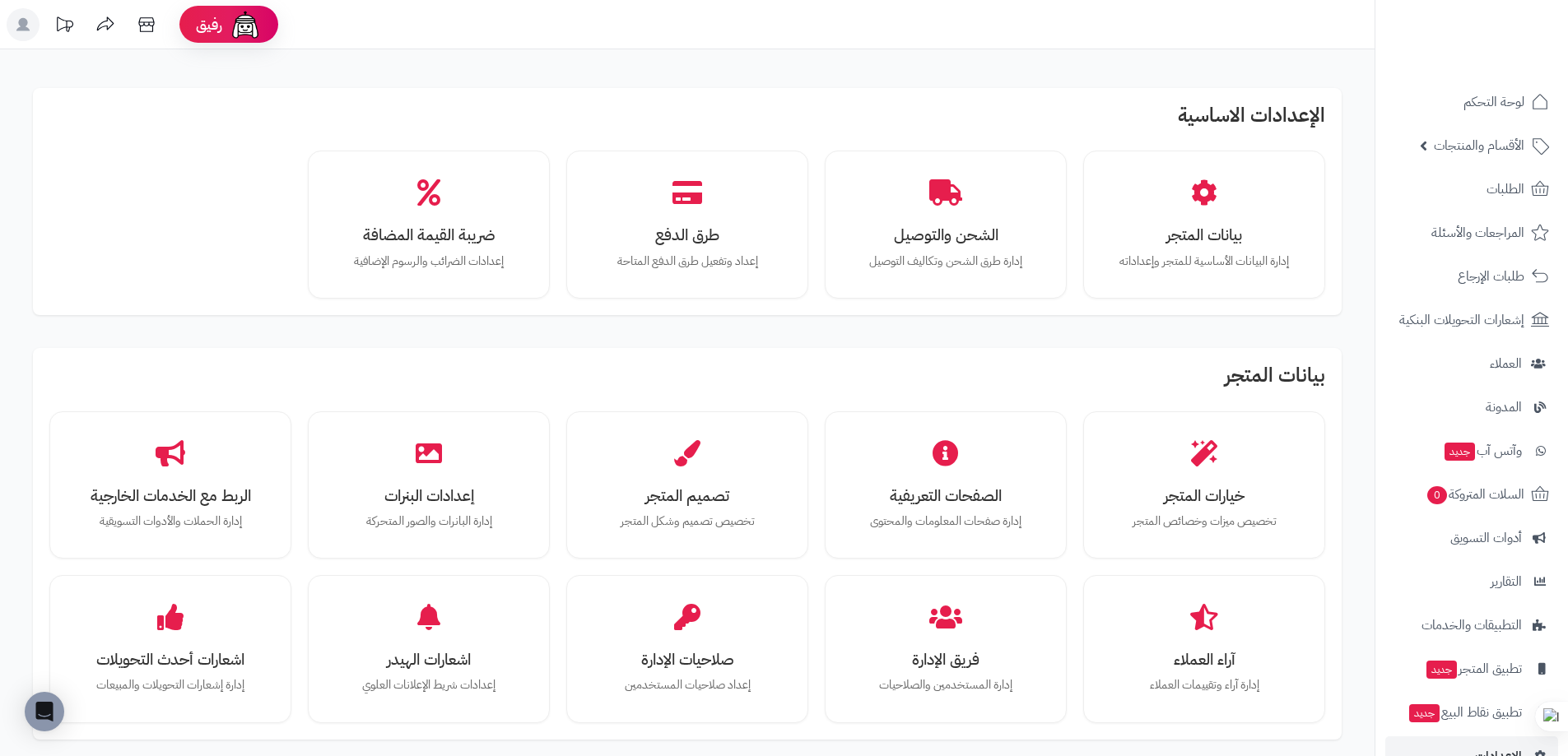
scroll to position [40, 0]
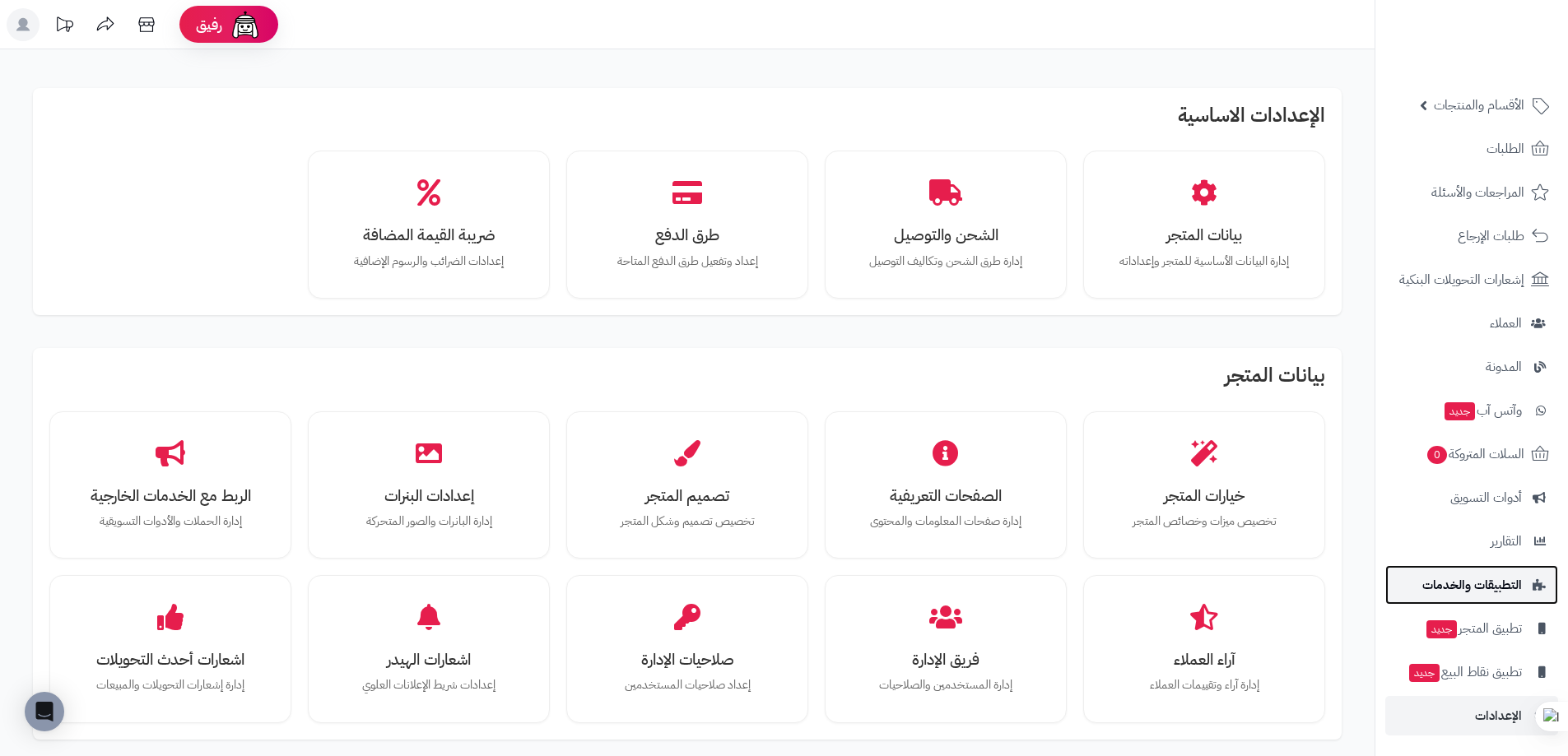
click at [1482, 586] on span "التطبيقات والخدمات" at bounding box center [1472, 586] width 99 height 23
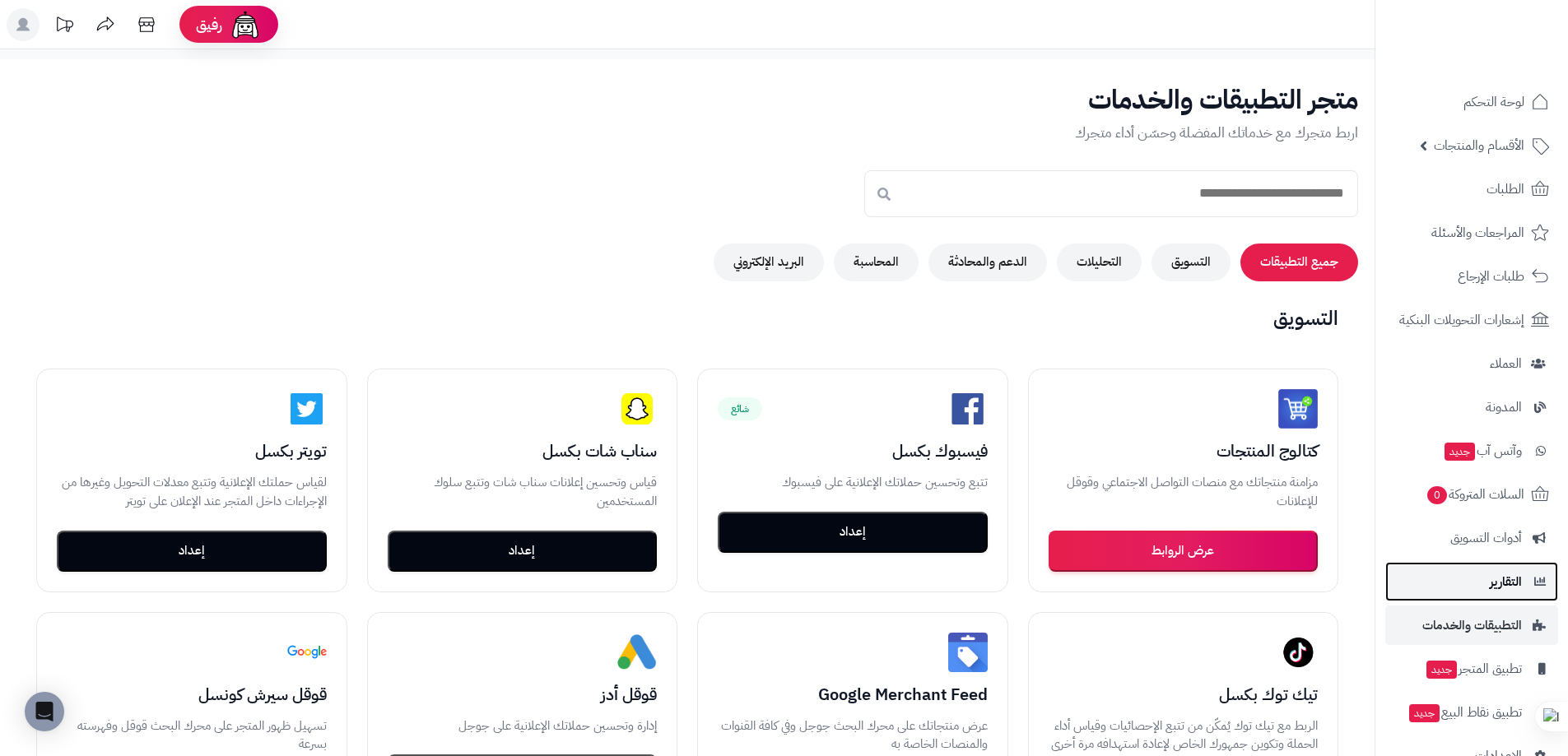
click at [1457, 579] on link "التقارير" at bounding box center [1471, 582] width 172 height 39
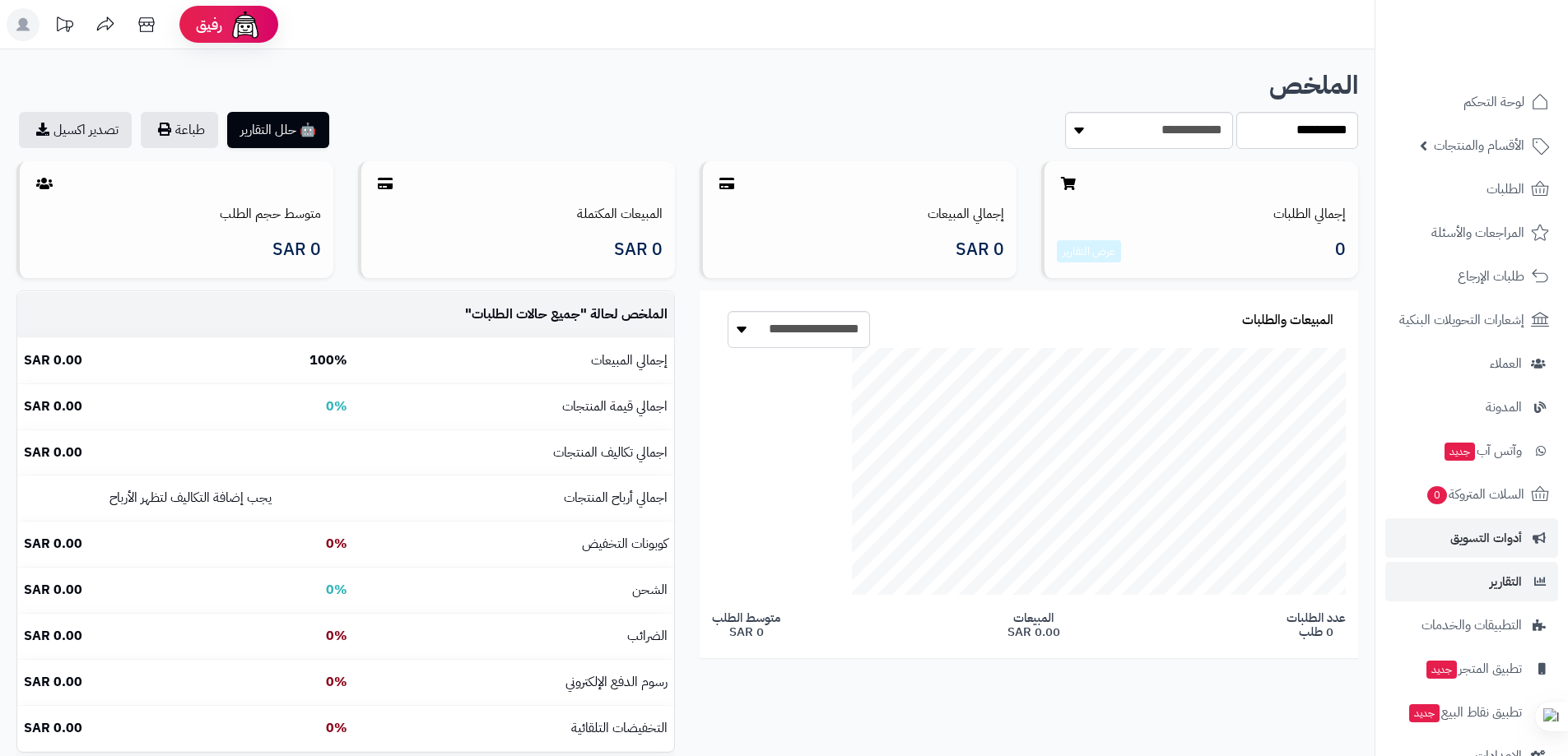
scroll to position [822786, 822214]
click at [1475, 528] on span "أدوات التسويق" at bounding box center [1486, 538] width 71 height 23
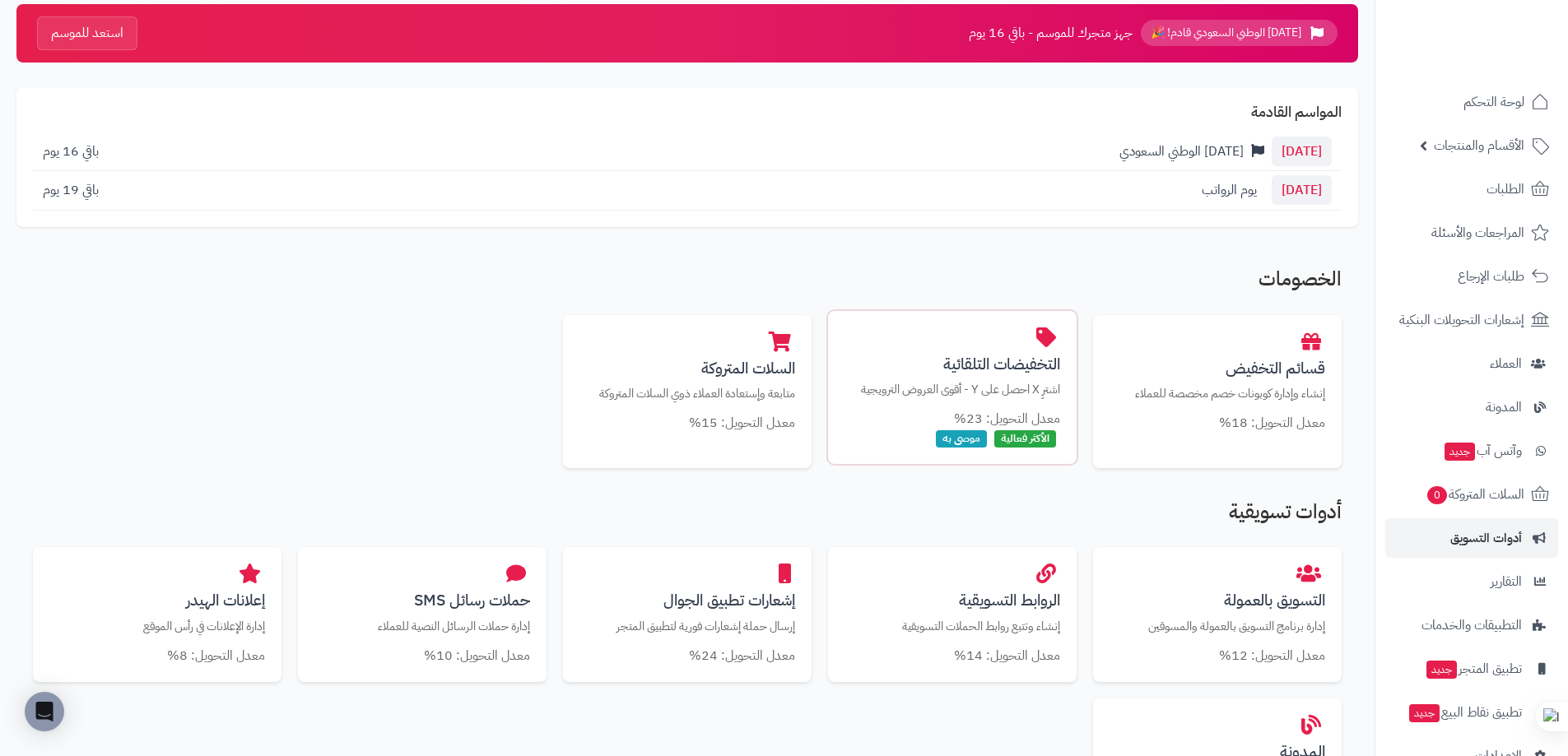
scroll to position [110, 0]
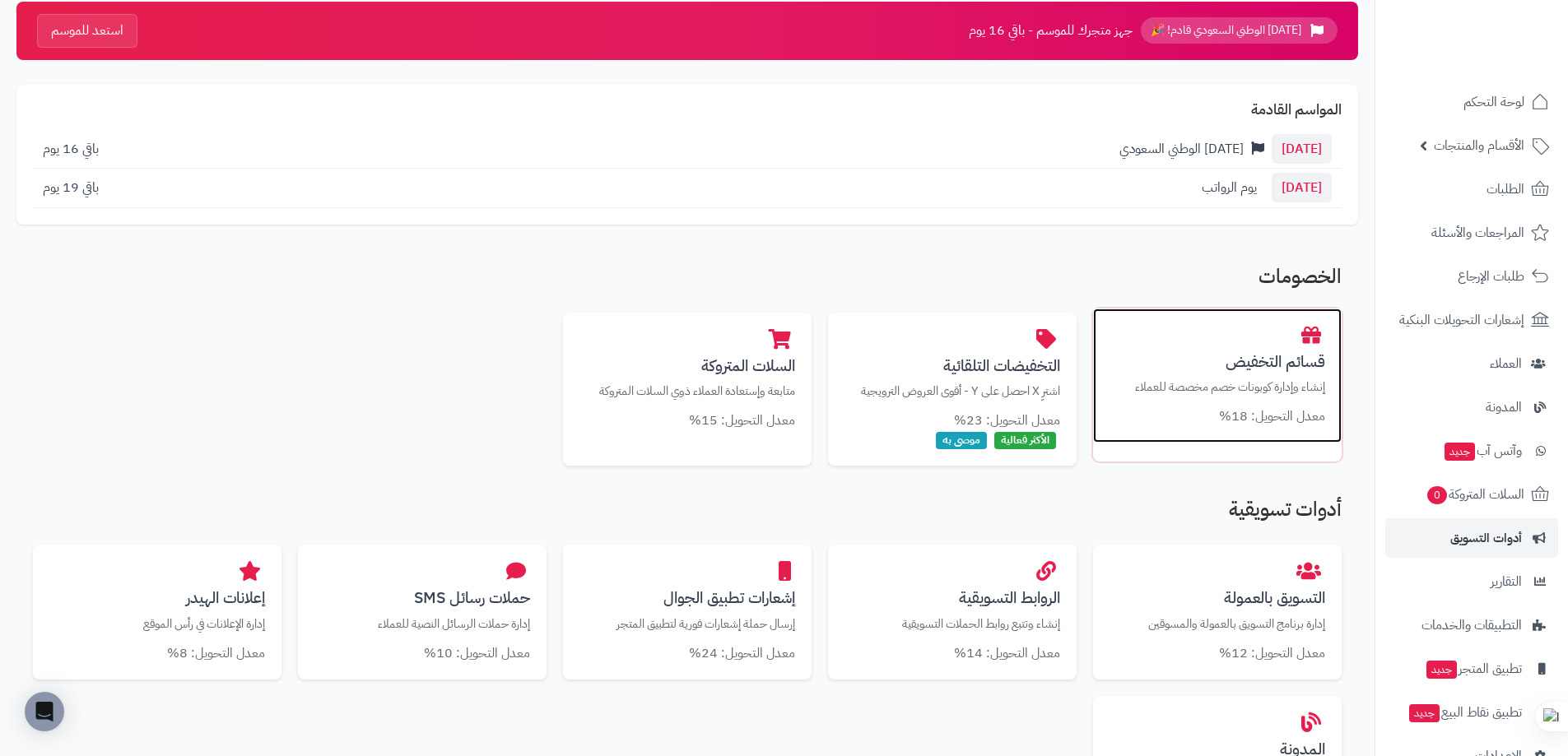
click at [1261, 402] on div "قسائم التخفيض إنشاء وإدارة كوبونات خصم مخصصة للعملاء معدل التحويل: 18%" at bounding box center [1217, 376] width 248 height 135
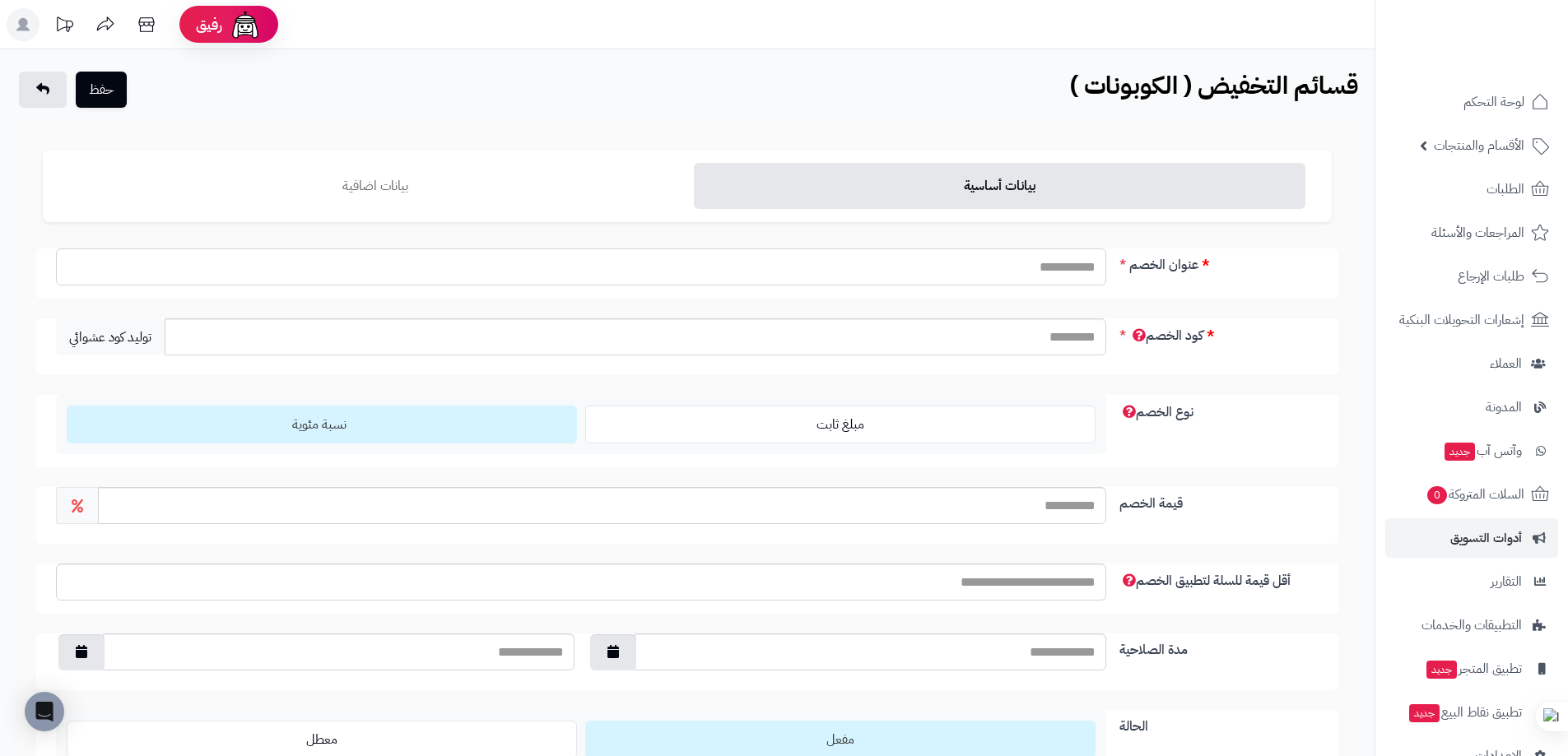
click at [937, 268] on input "عنوان الخصم" at bounding box center [581, 267] width 1050 height 37
click at [848, 336] on input "كود الخصم" at bounding box center [636, 337] width 942 height 37
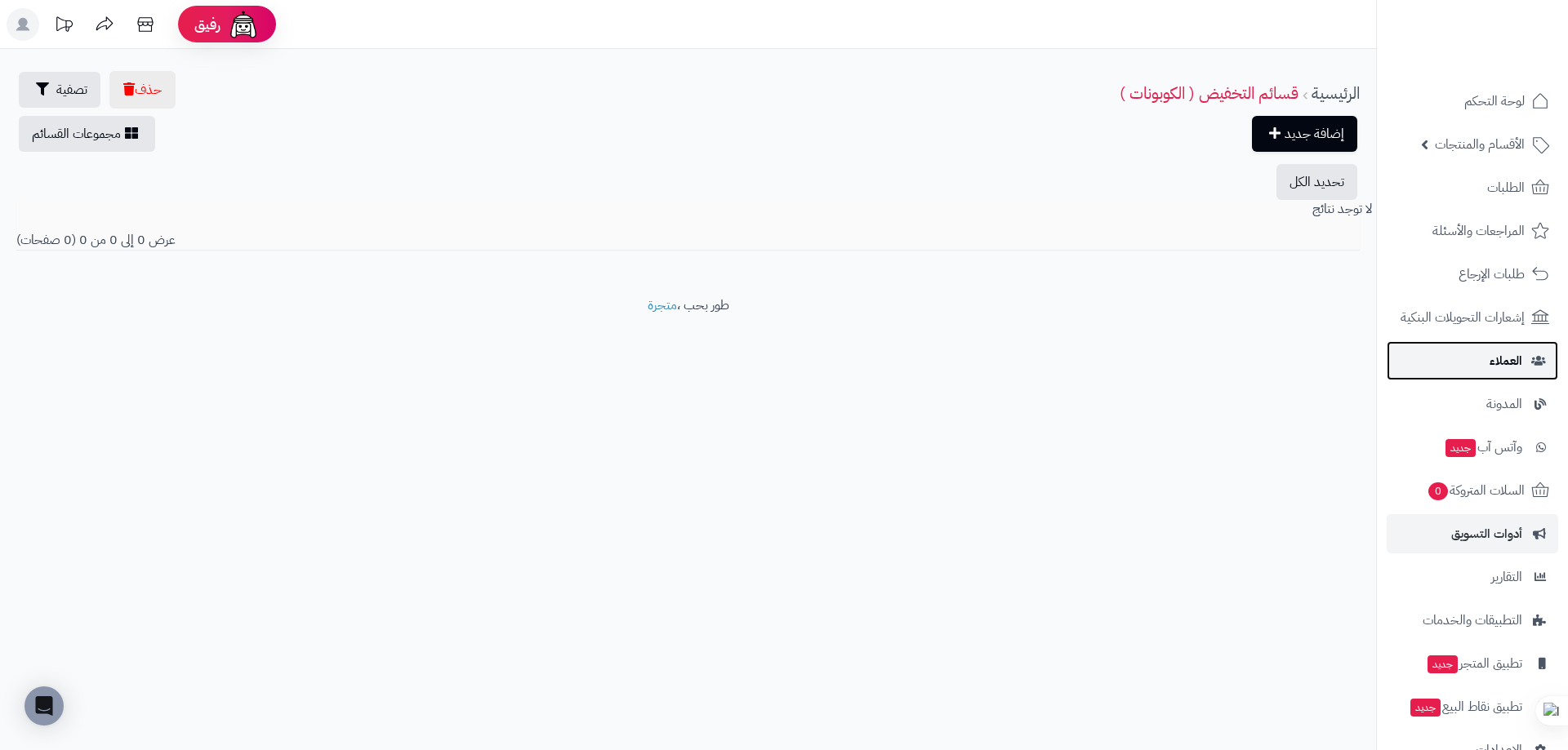
click at [1503, 367] on span "العملاء" at bounding box center [1506, 361] width 32 height 23
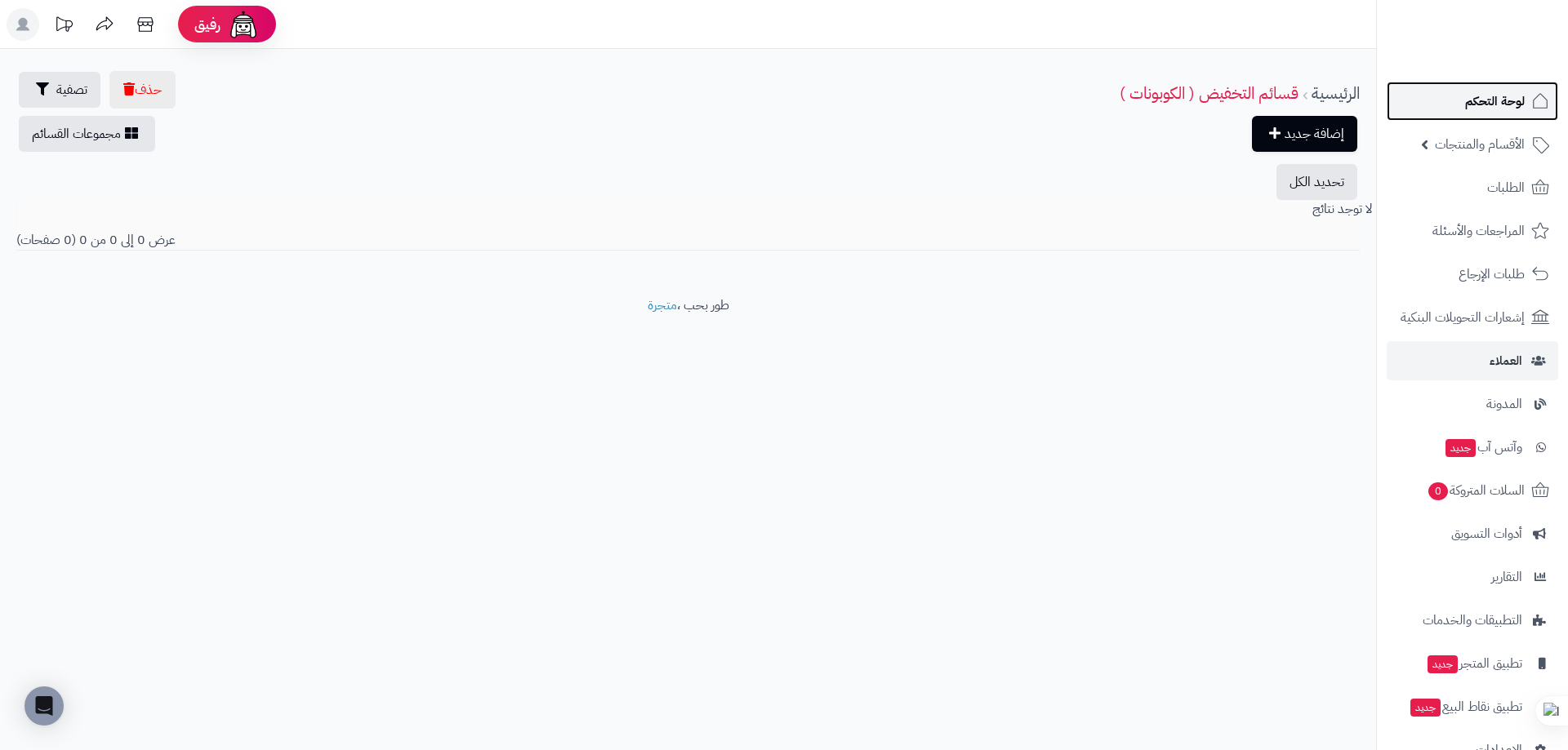
click at [1456, 116] on link "لوحة التحكم" at bounding box center [1471, 100] width 171 height 39
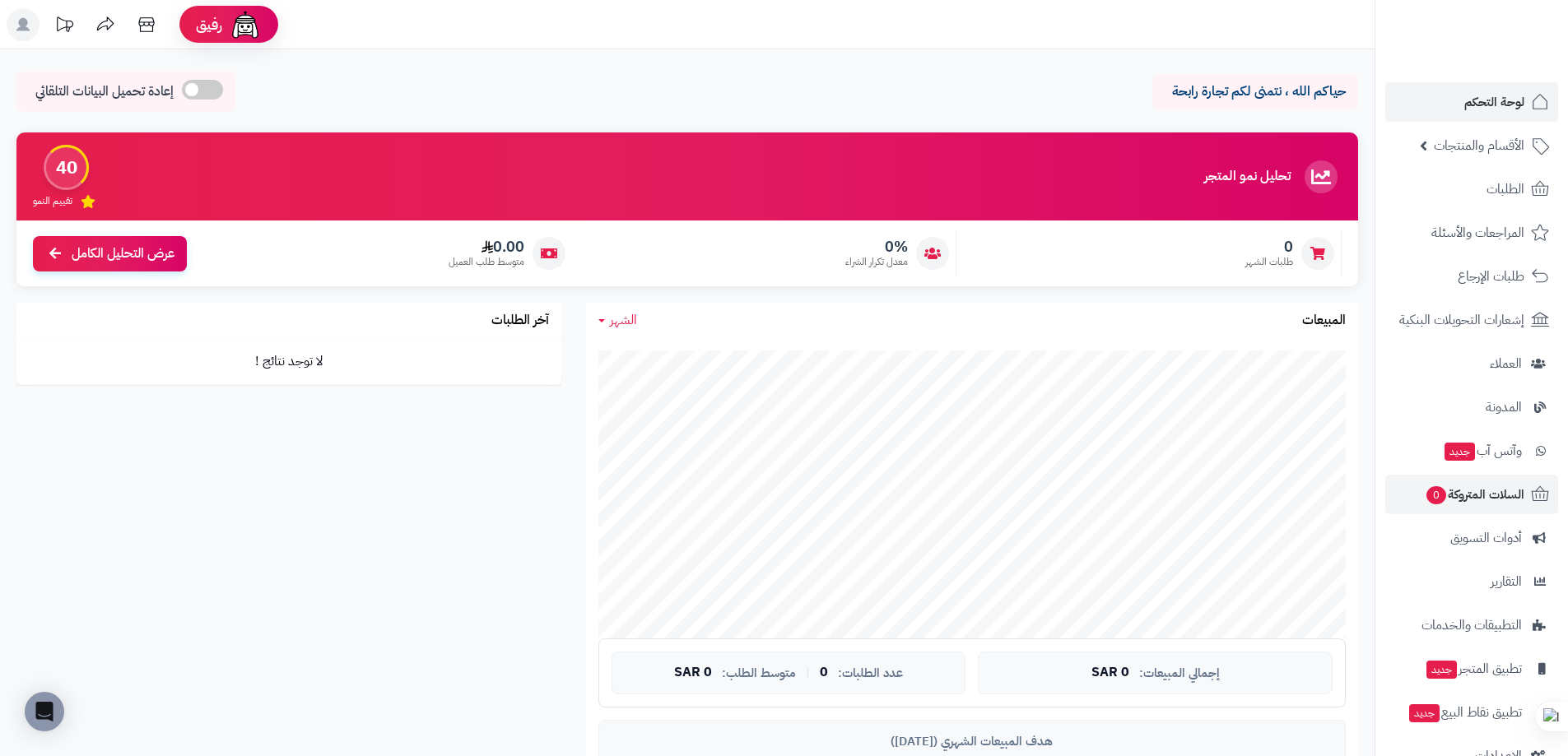
scroll to position [40, 0]
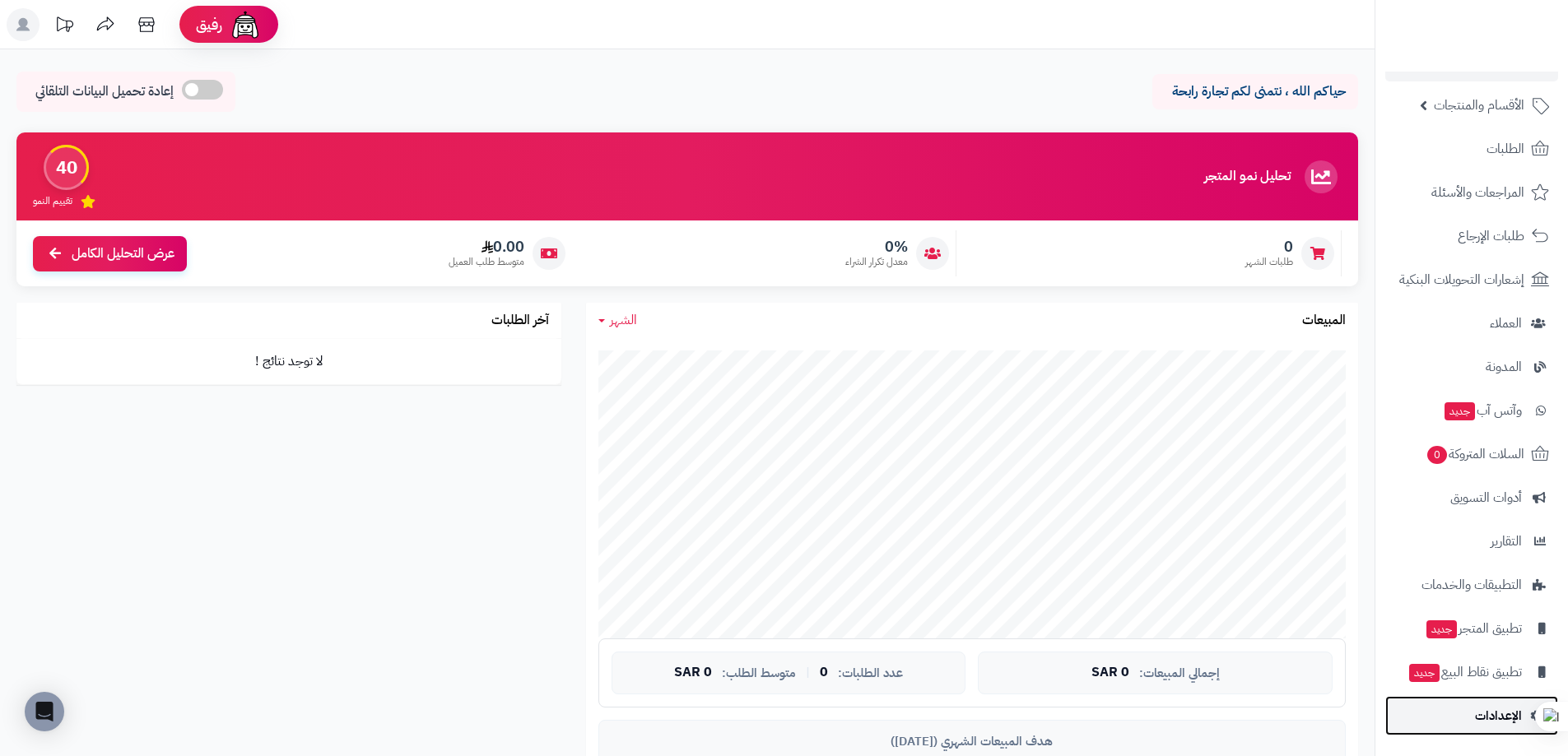
click at [1492, 698] on link "الإعدادات" at bounding box center [1471, 716] width 172 height 39
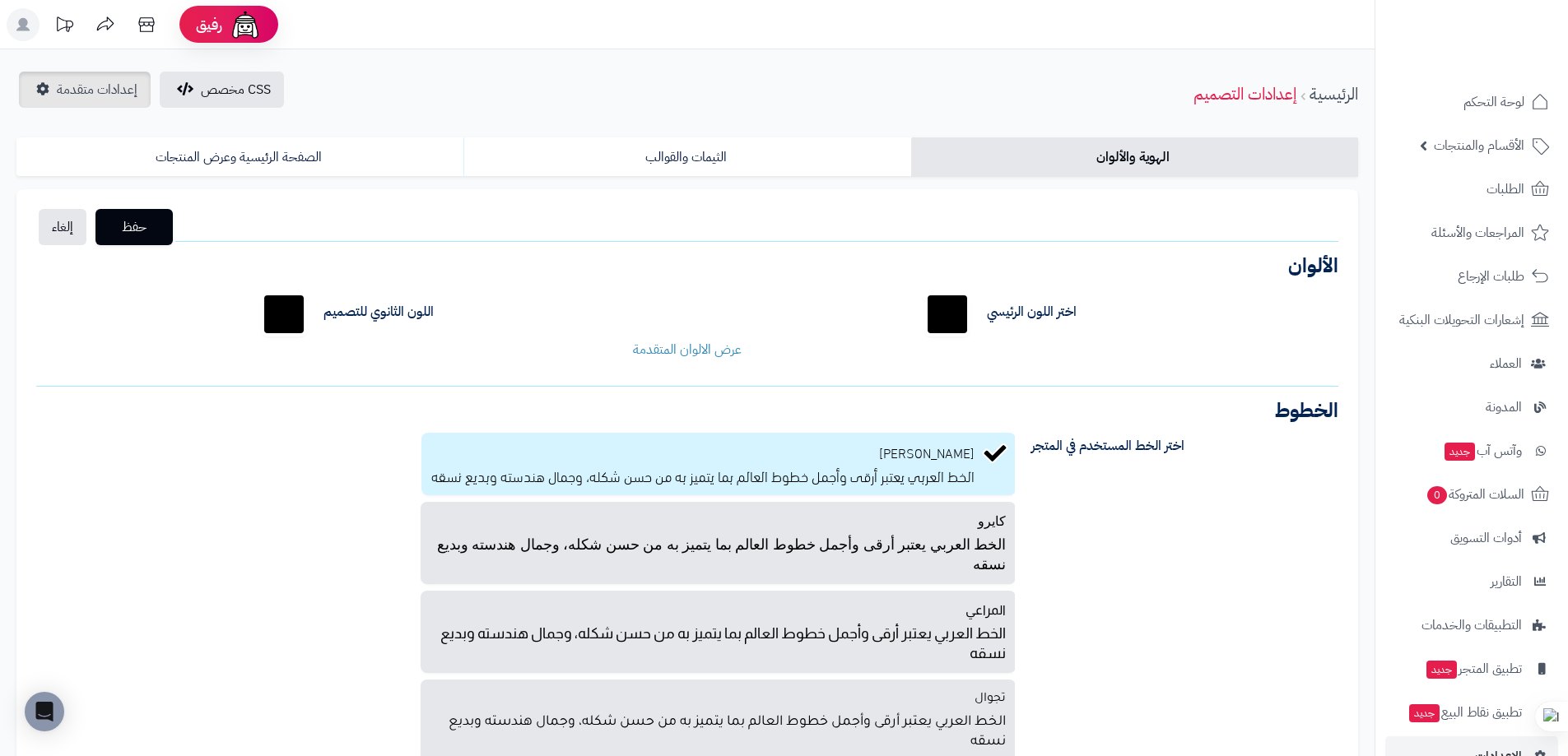
drag, startPoint x: 45, startPoint y: 70, endPoint x: 87, endPoint y: 82, distance: 43.7
click at [87, 82] on div "CSS مخصص إعدادات متقدمة الرئيسية إعدادات التصميم الهوية والألوان الثيمات والقوا…" at bounding box center [687, 495] width 1374 height 892
click at [87, 82] on span "إعدادات متقدمة" at bounding box center [97, 90] width 81 height 20
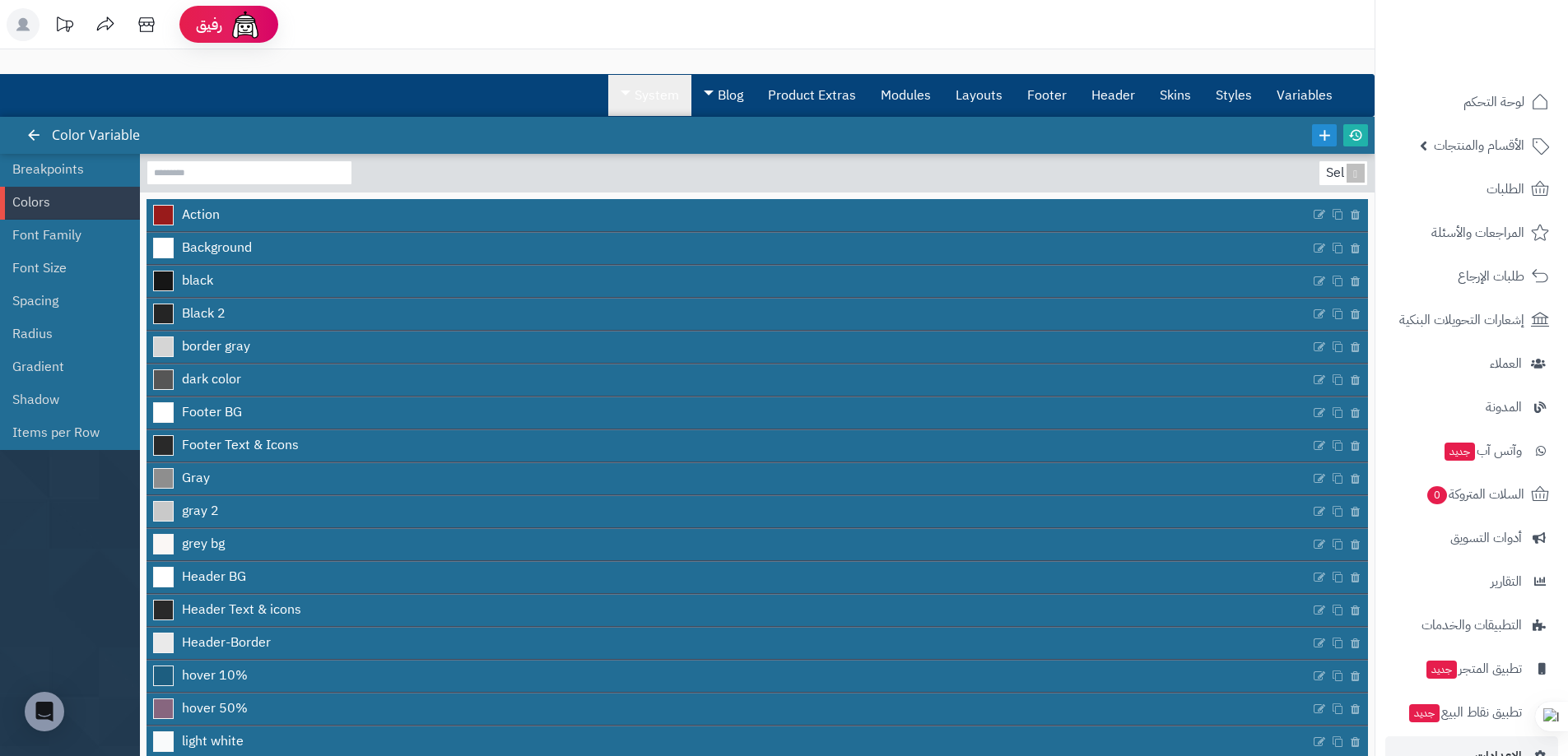
click at [641, 98] on link "System" at bounding box center [650, 95] width 83 height 41
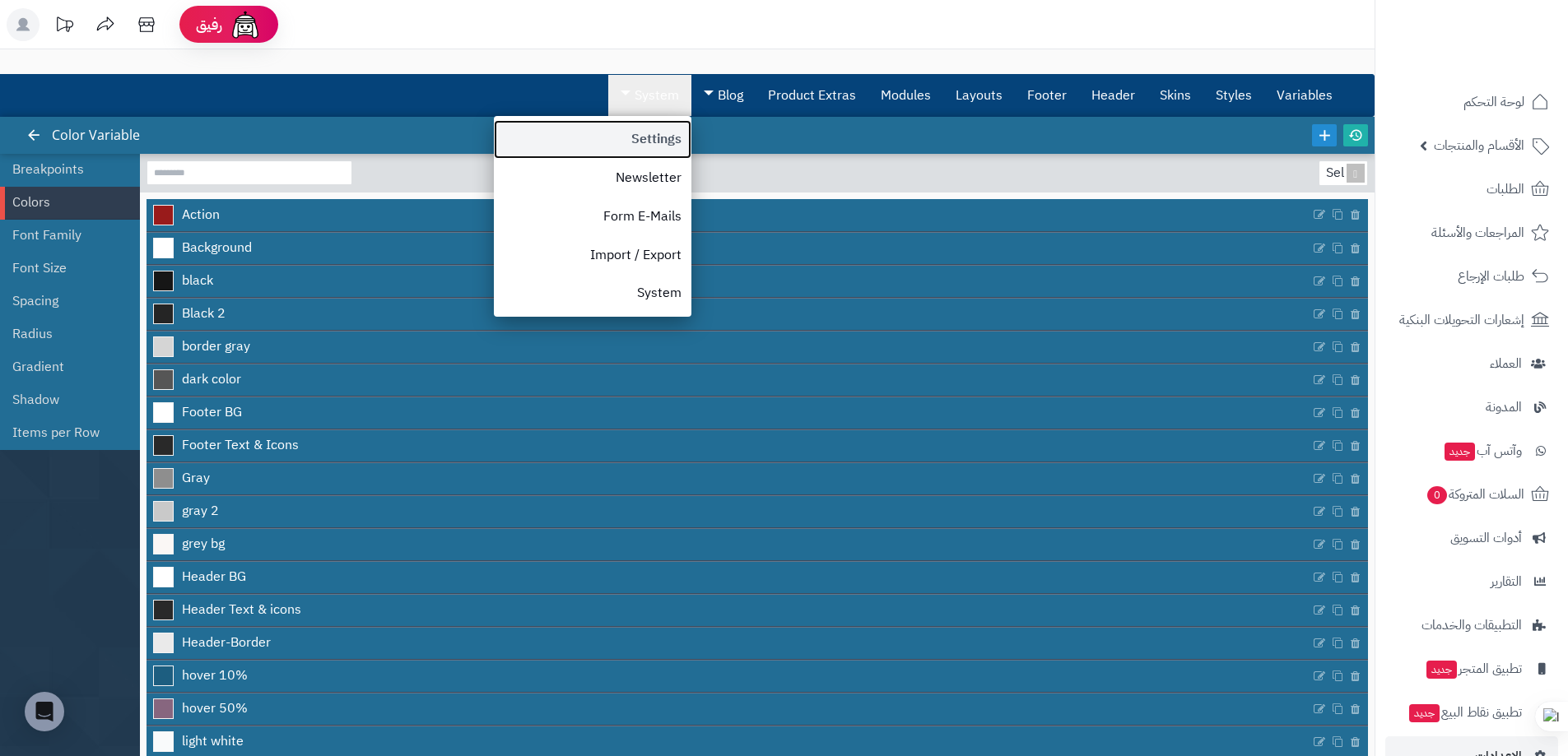
click at [626, 122] on link "Settings" at bounding box center [592, 140] width 197 height 39
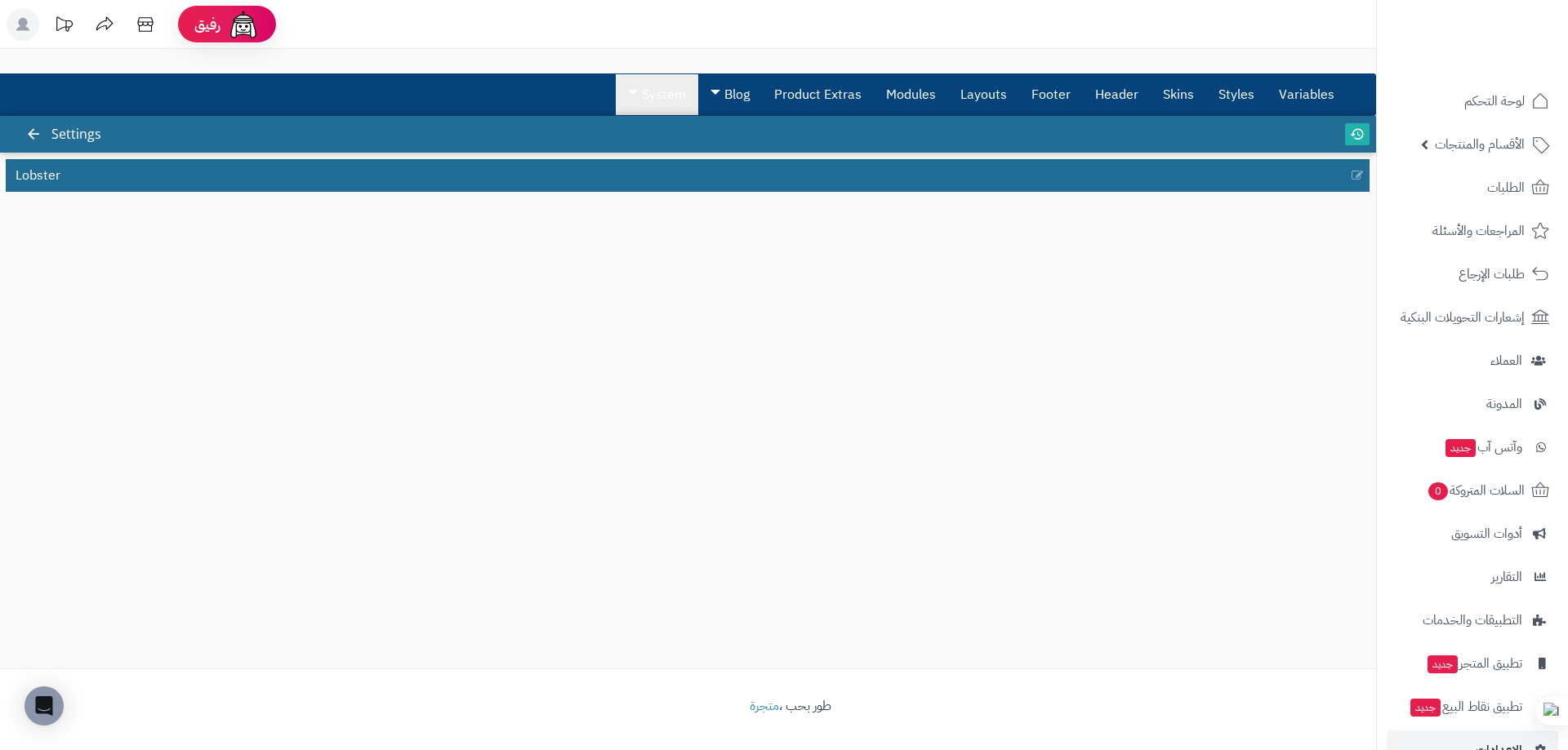
click at [650, 92] on link "System" at bounding box center [656, 95] width 82 height 41
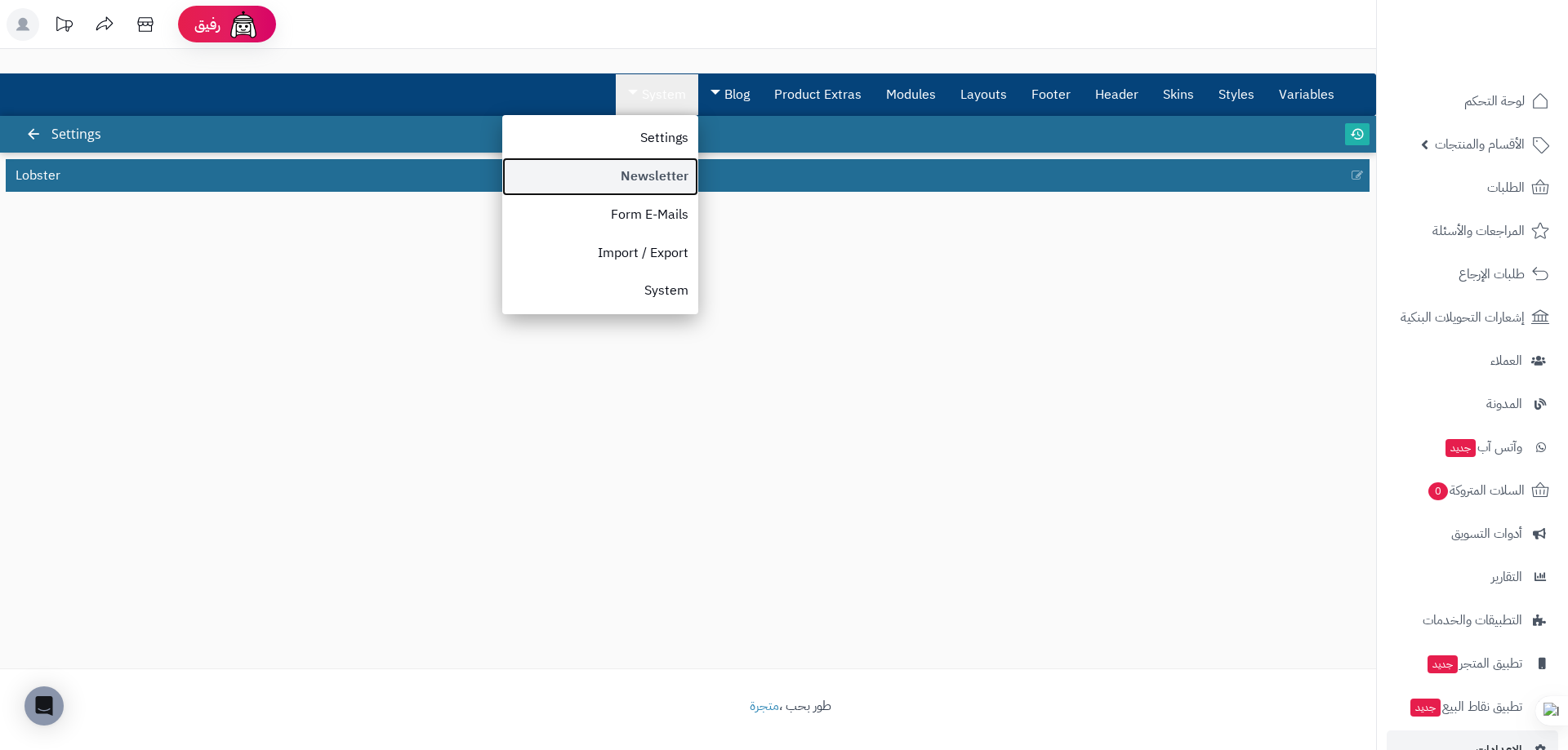
click at [613, 182] on link "Newsletter" at bounding box center [600, 177] width 196 height 38
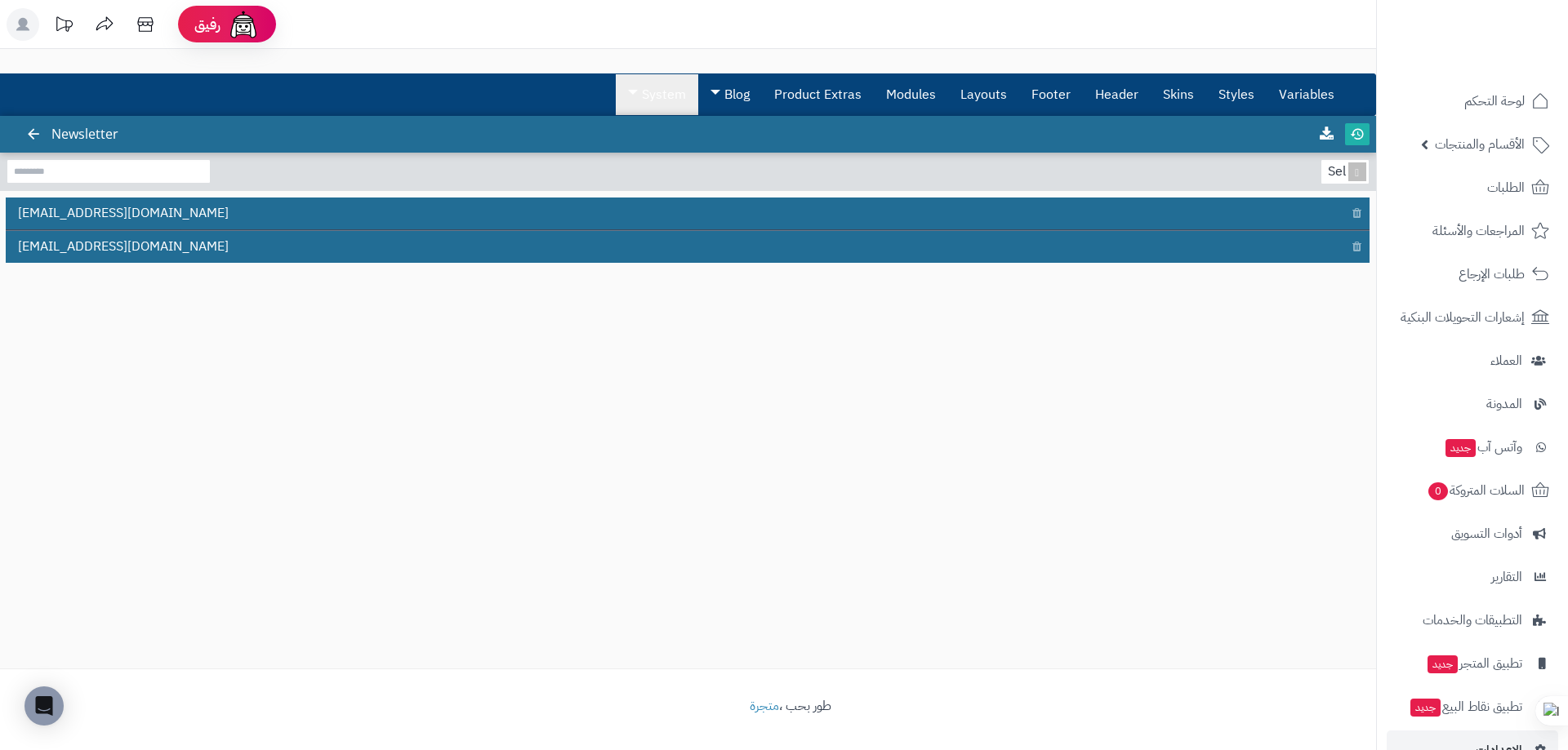
click at [654, 90] on link "System" at bounding box center [656, 95] width 82 height 41
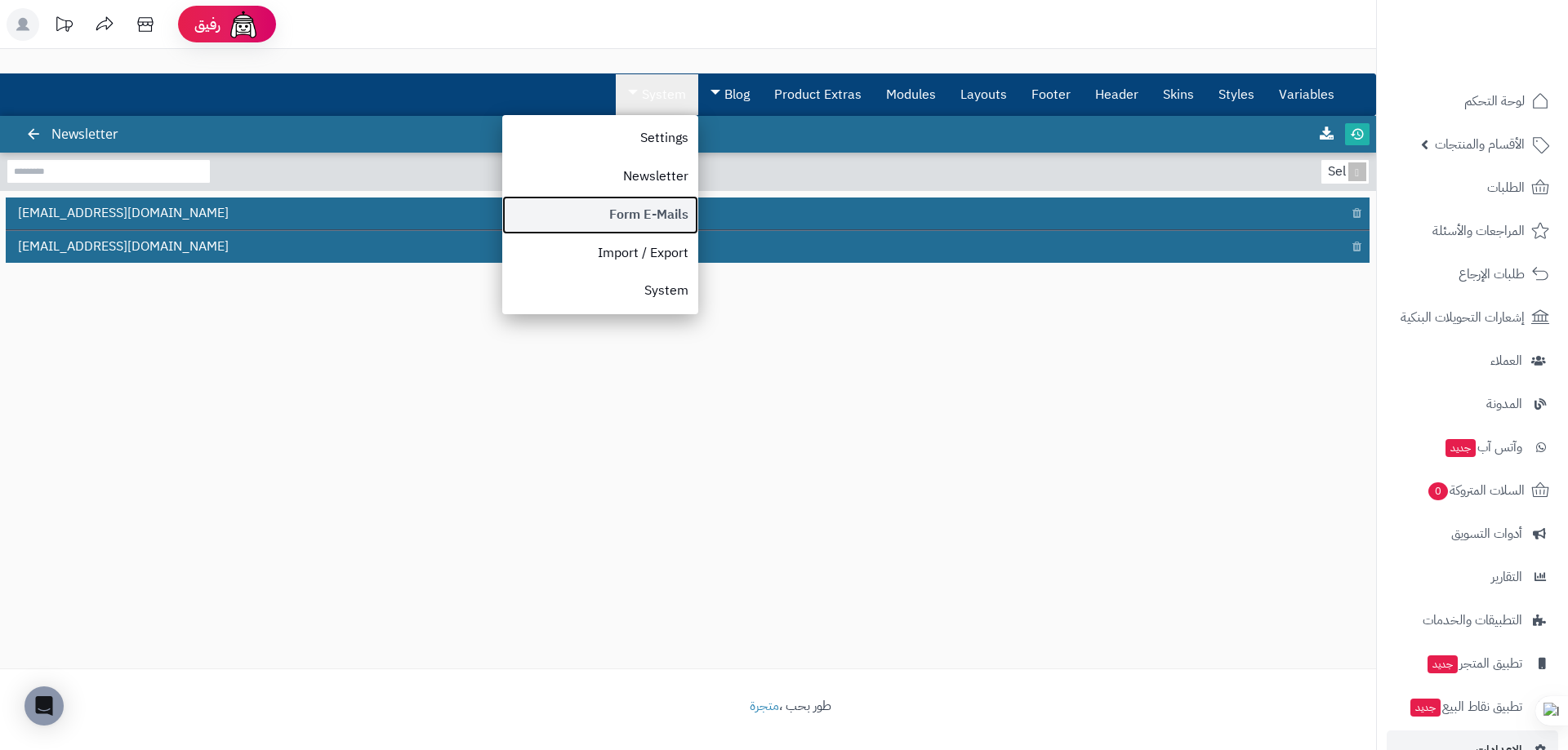
click at [641, 207] on link "Form E-Mails" at bounding box center [600, 215] width 196 height 38
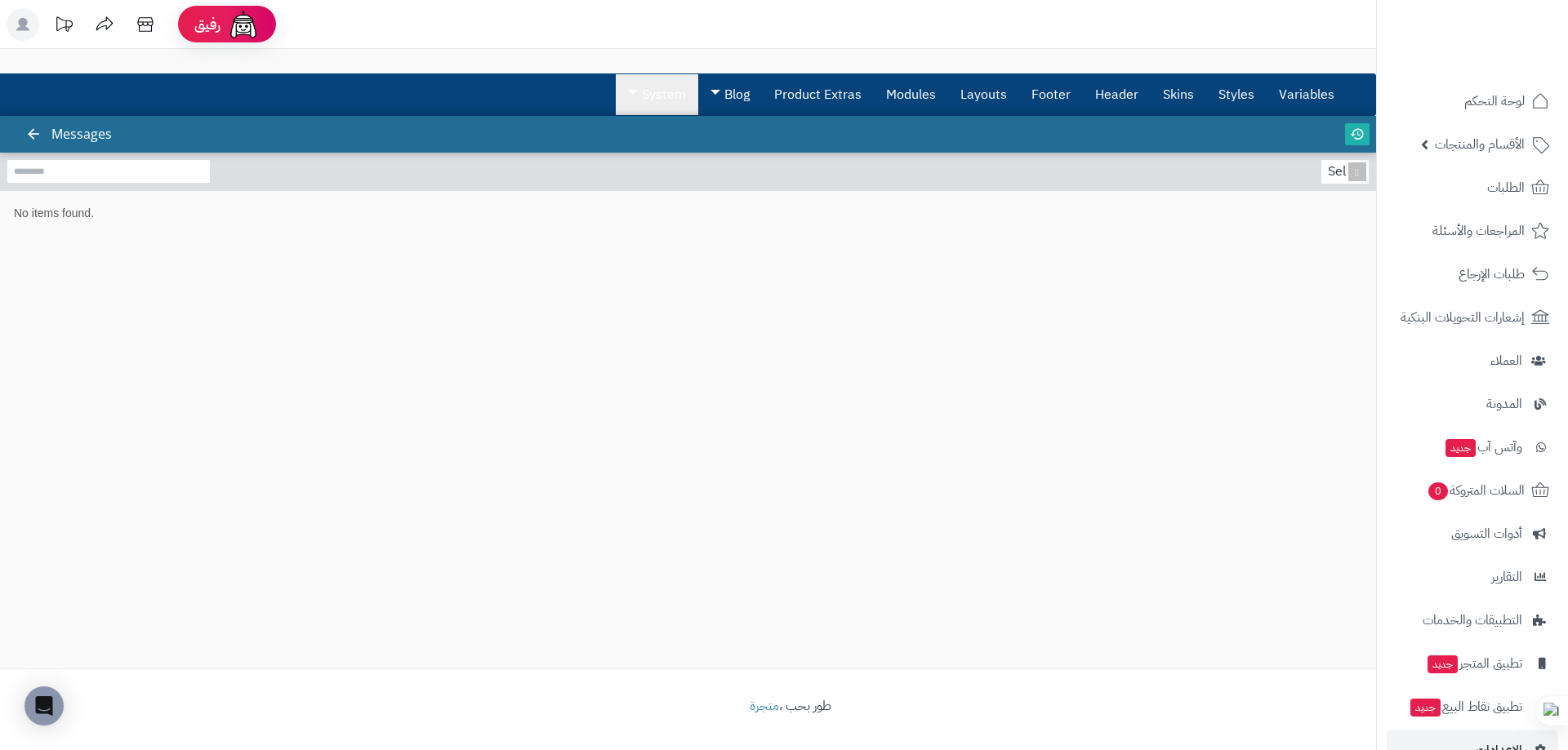
click at [655, 108] on link "System" at bounding box center [656, 95] width 82 height 41
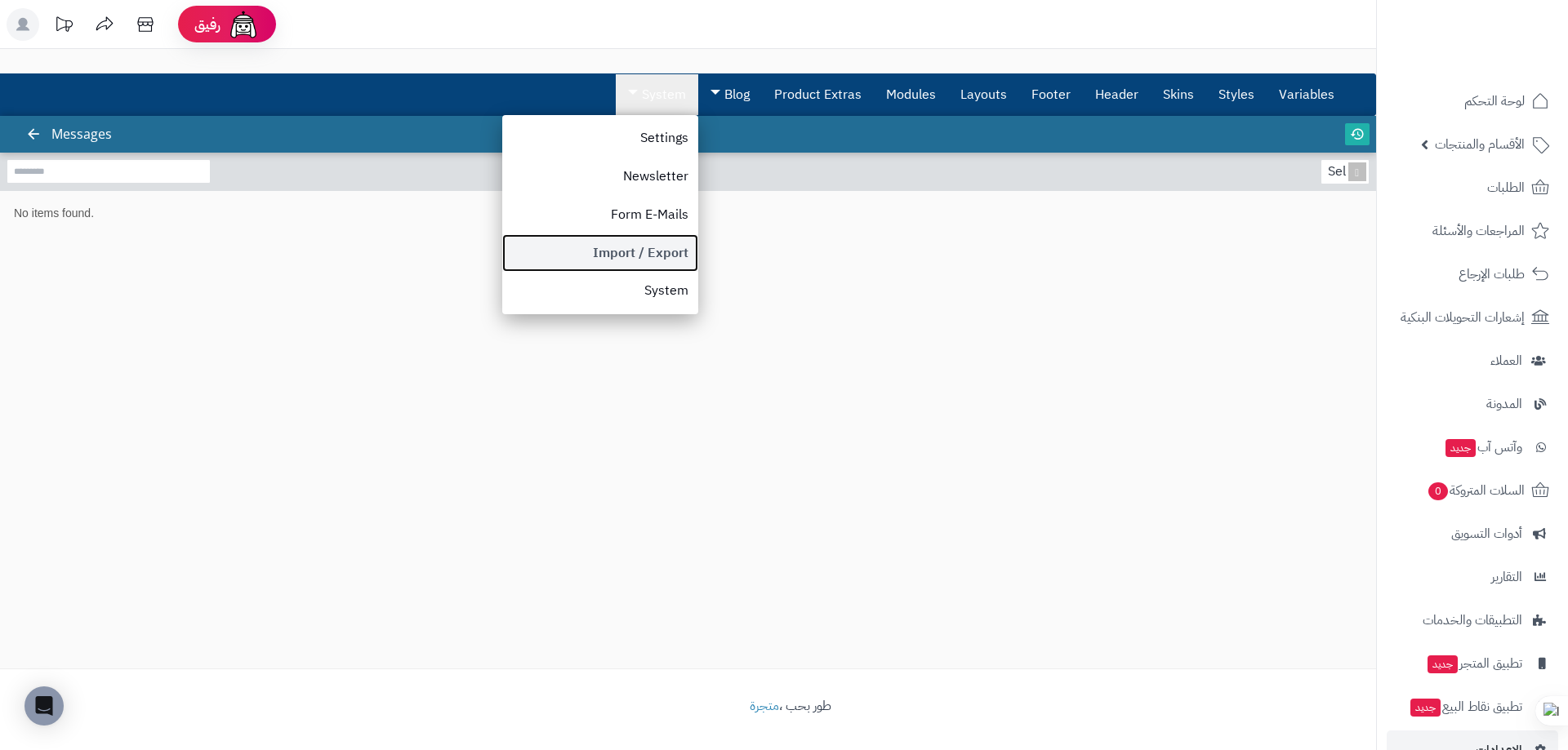
click at [639, 236] on link "Import / Export" at bounding box center [600, 253] width 196 height 38
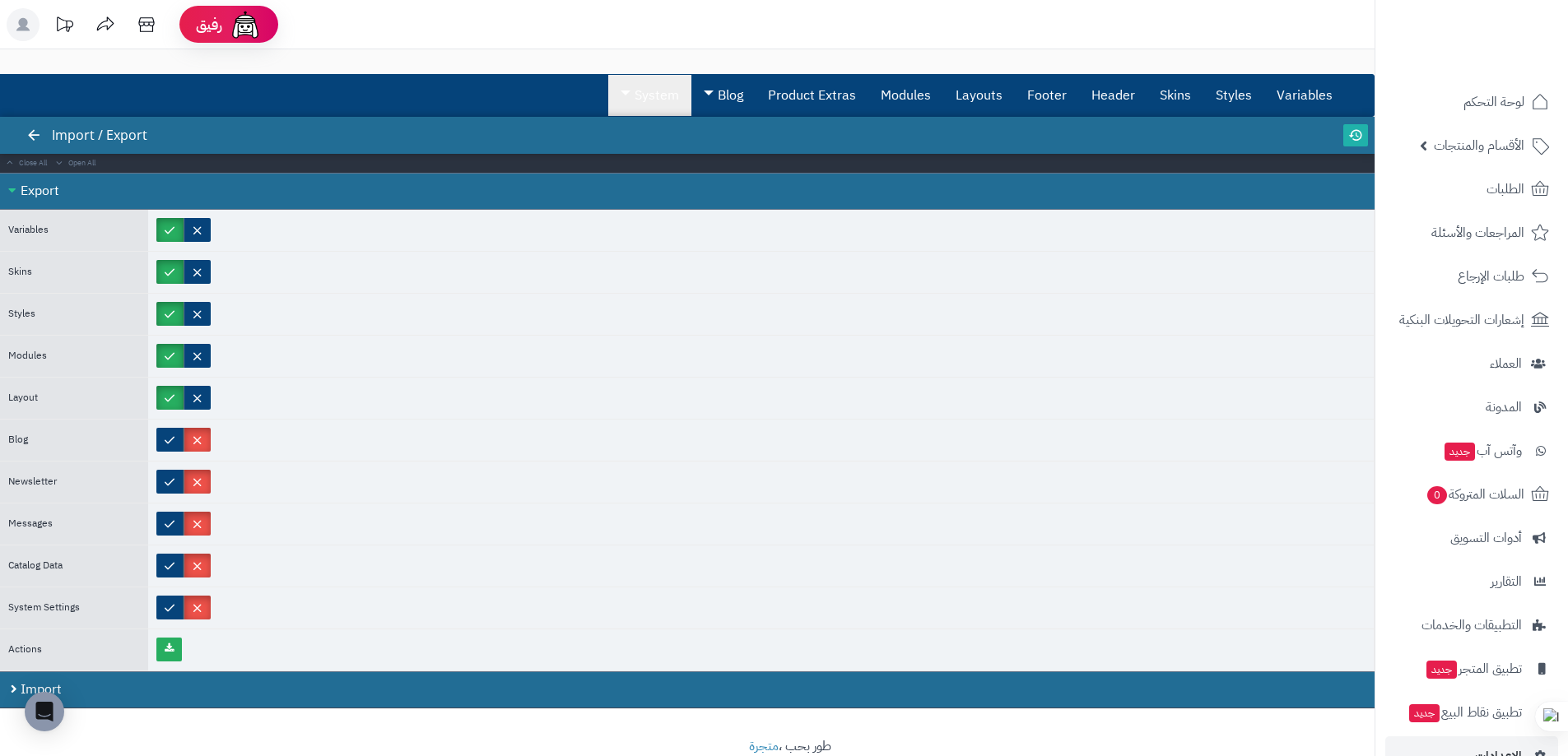
click at [665, 97] on link "System" at bounding box center [650, 95] width 83 height 41
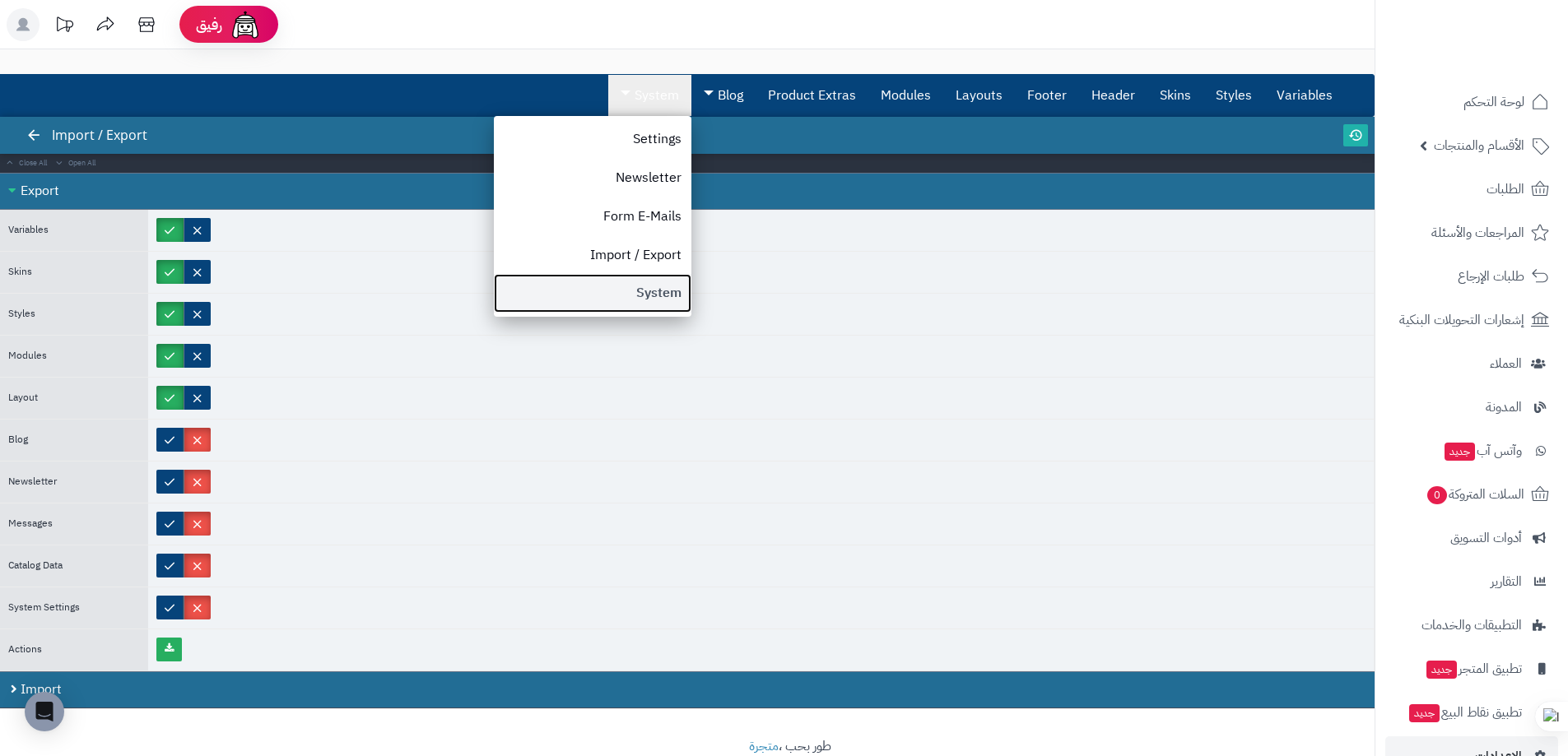
click at [630, 286] on link "System" at bounding box center [592, 294] width 197 height 39
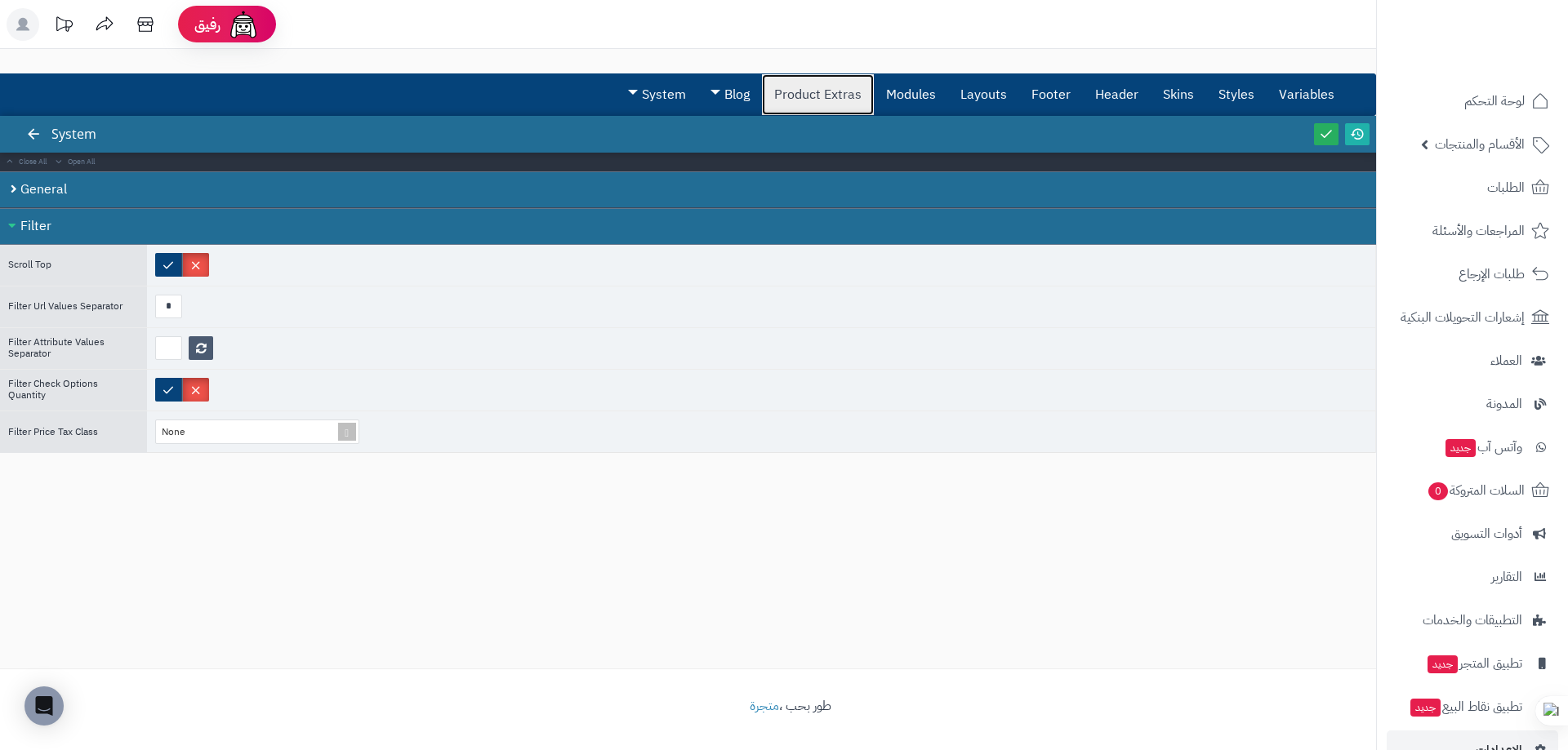
click at [813, 108] on link "Product Extras" at bounding box center [817, 95] width 112 height 41
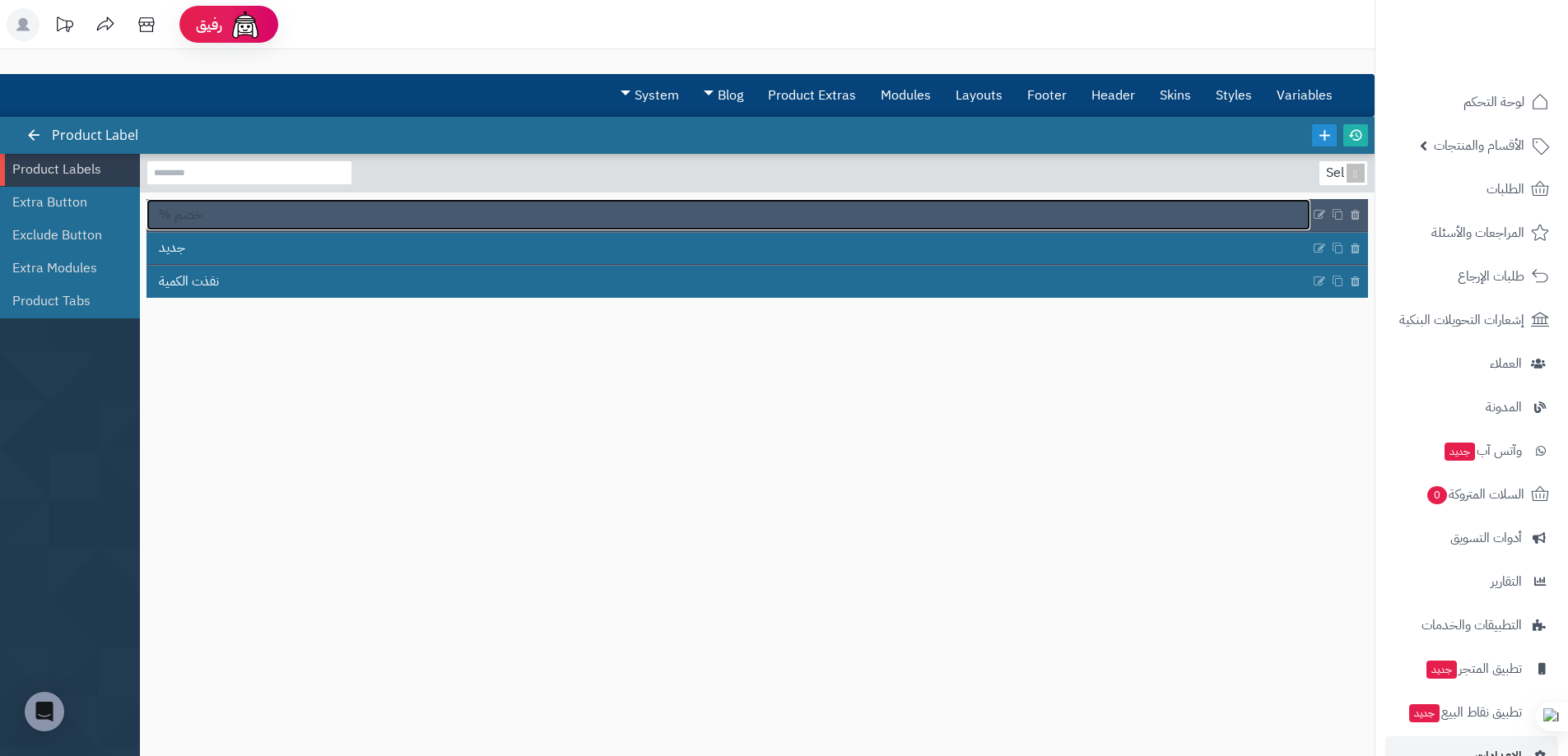
click at [1033, 216] on link "% خصم" at bounding box center [728, 215] width 1163 height 31
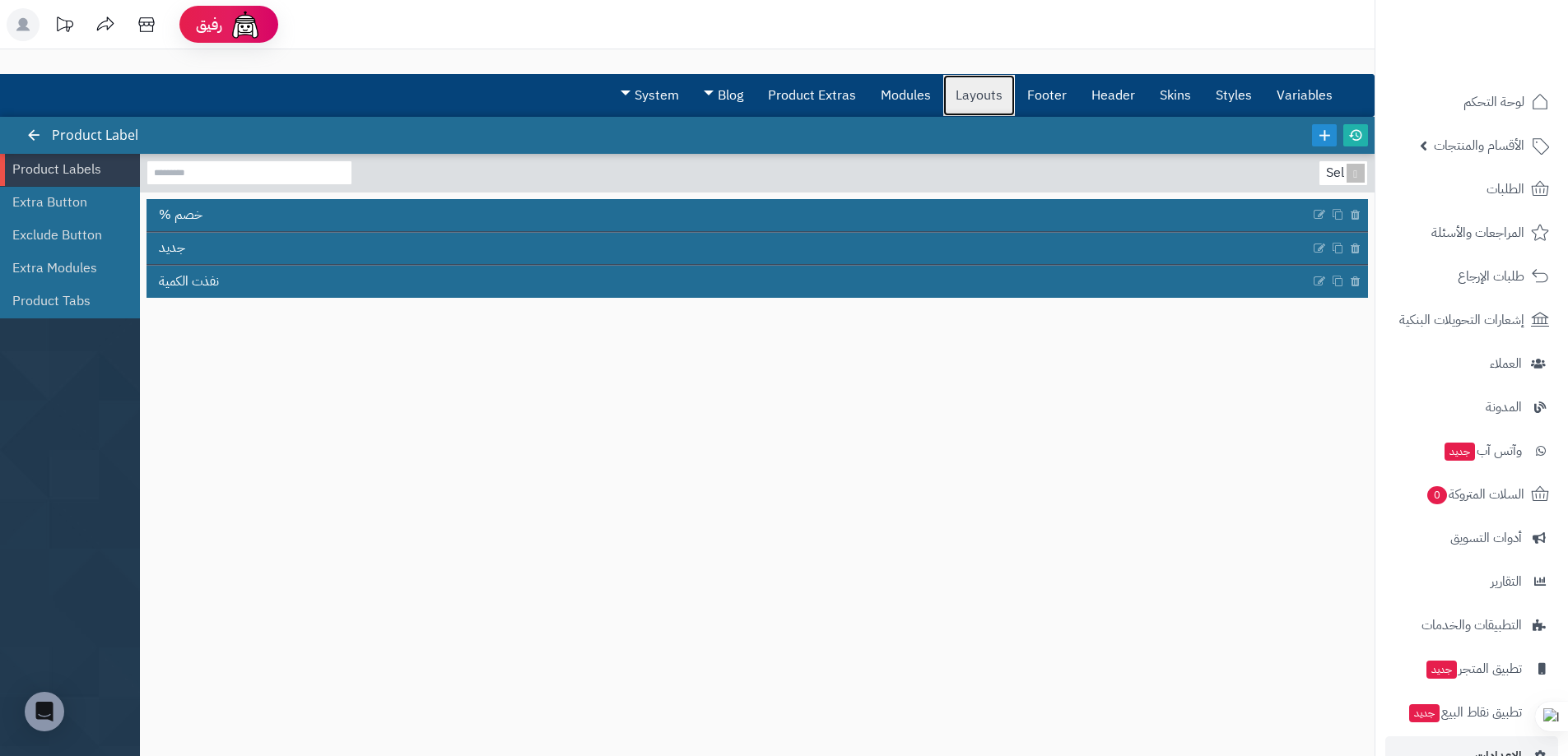
click at [965, 88] on link "Layouts" at bounding box center [979, 95] width 71 height 41
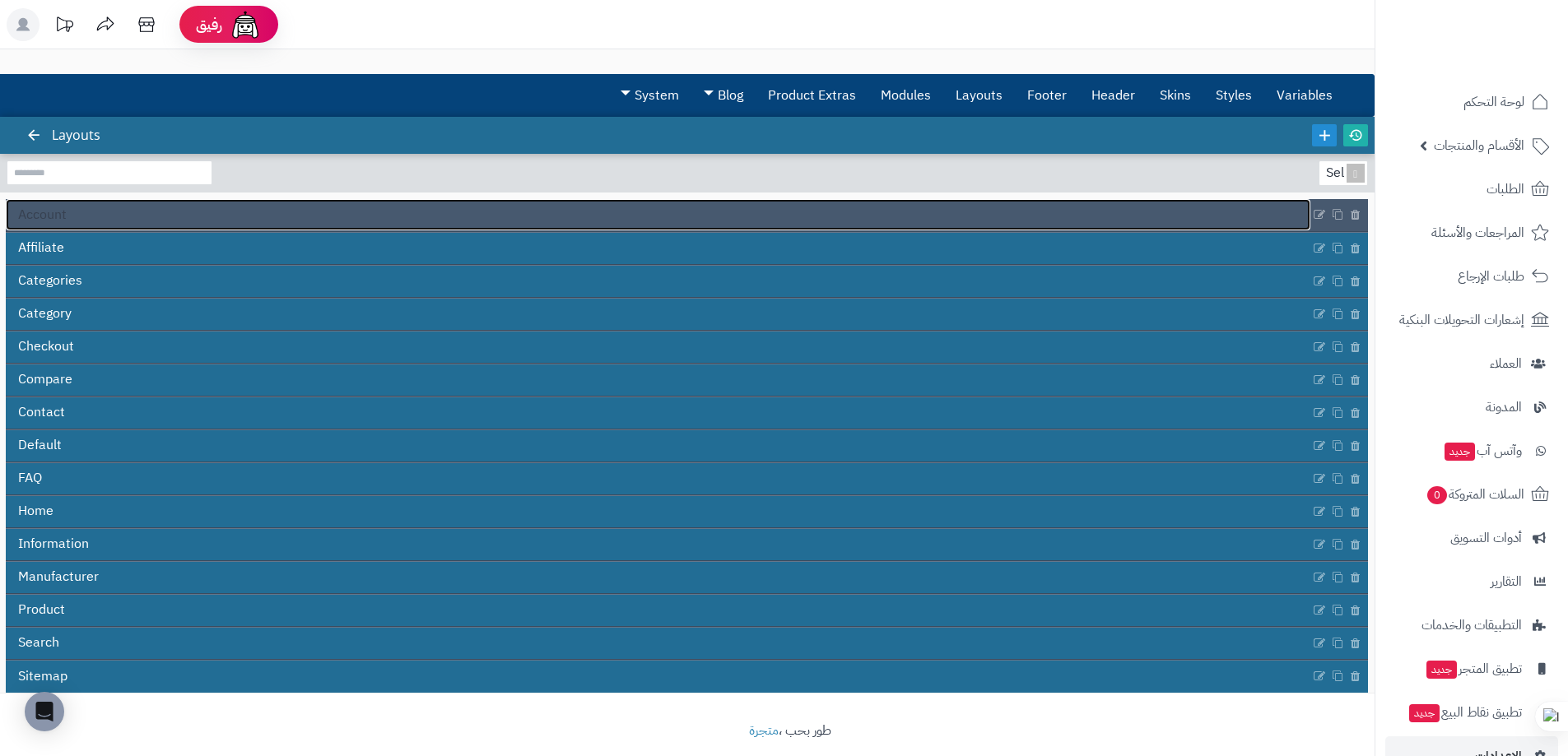
click at [327, 220] on link "Account" at bounding box center [658, 215] width 1305 height 31
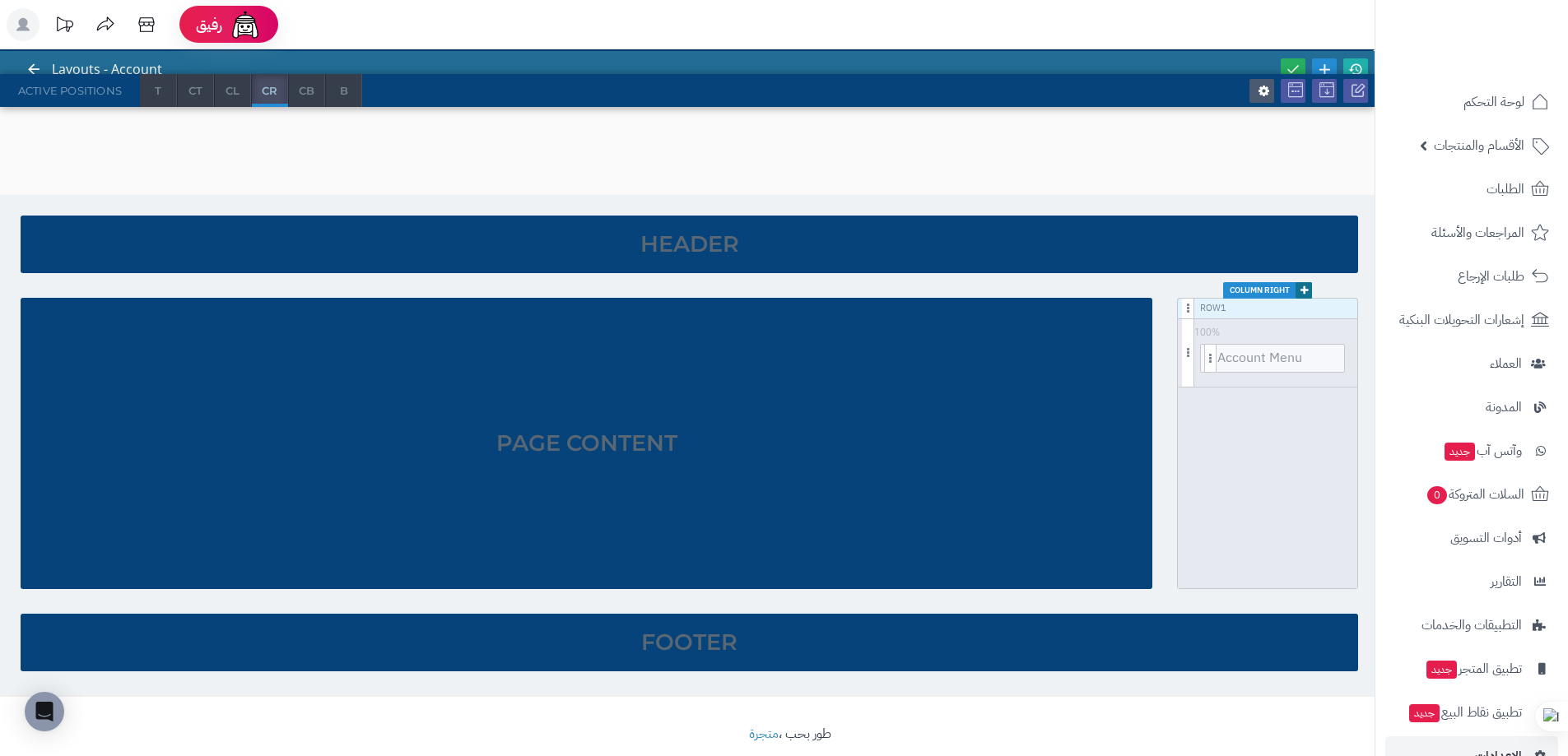
scroll to position [88, 0]
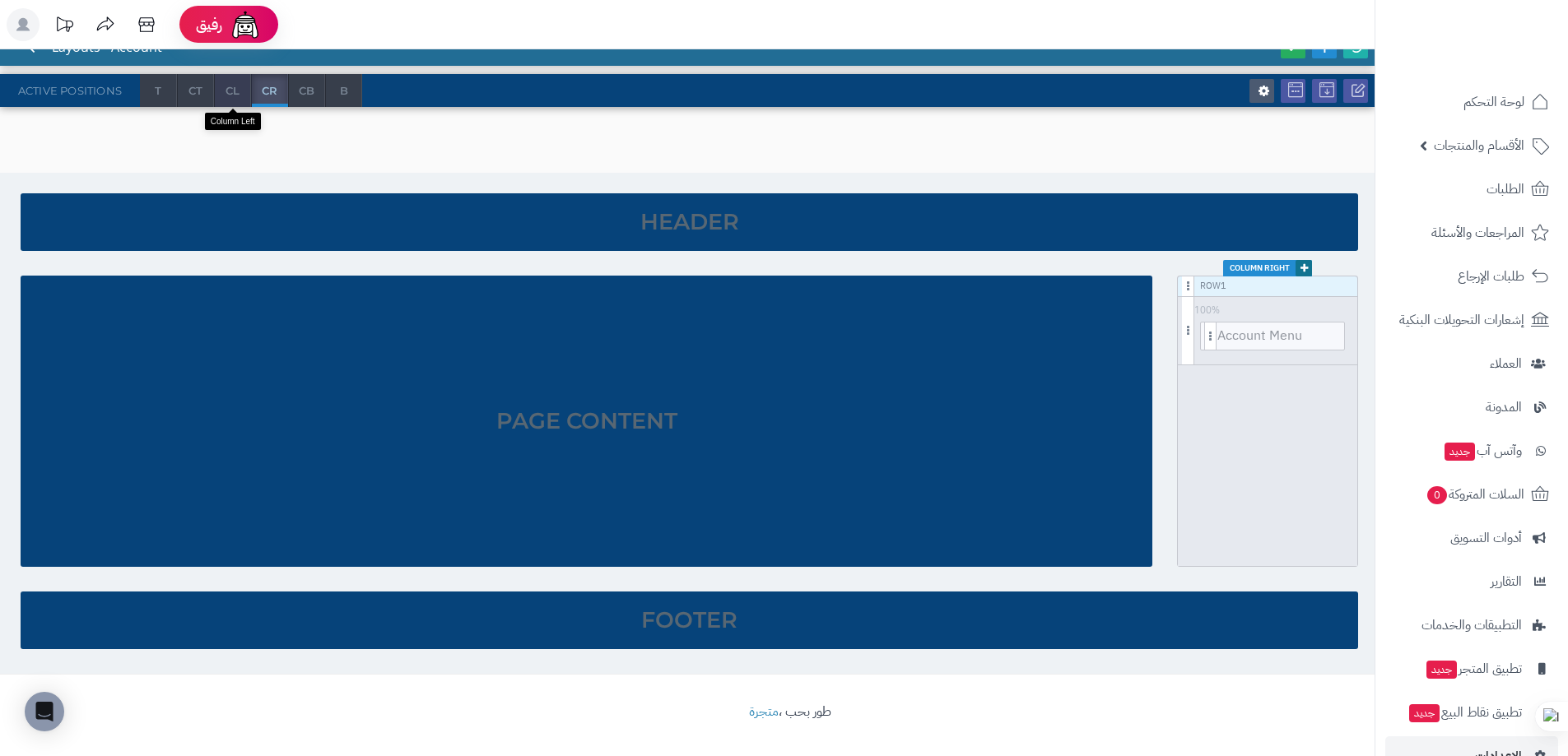
click at [229, 91] on span "CL" at bounding box center [232, 91] width 36 height 33
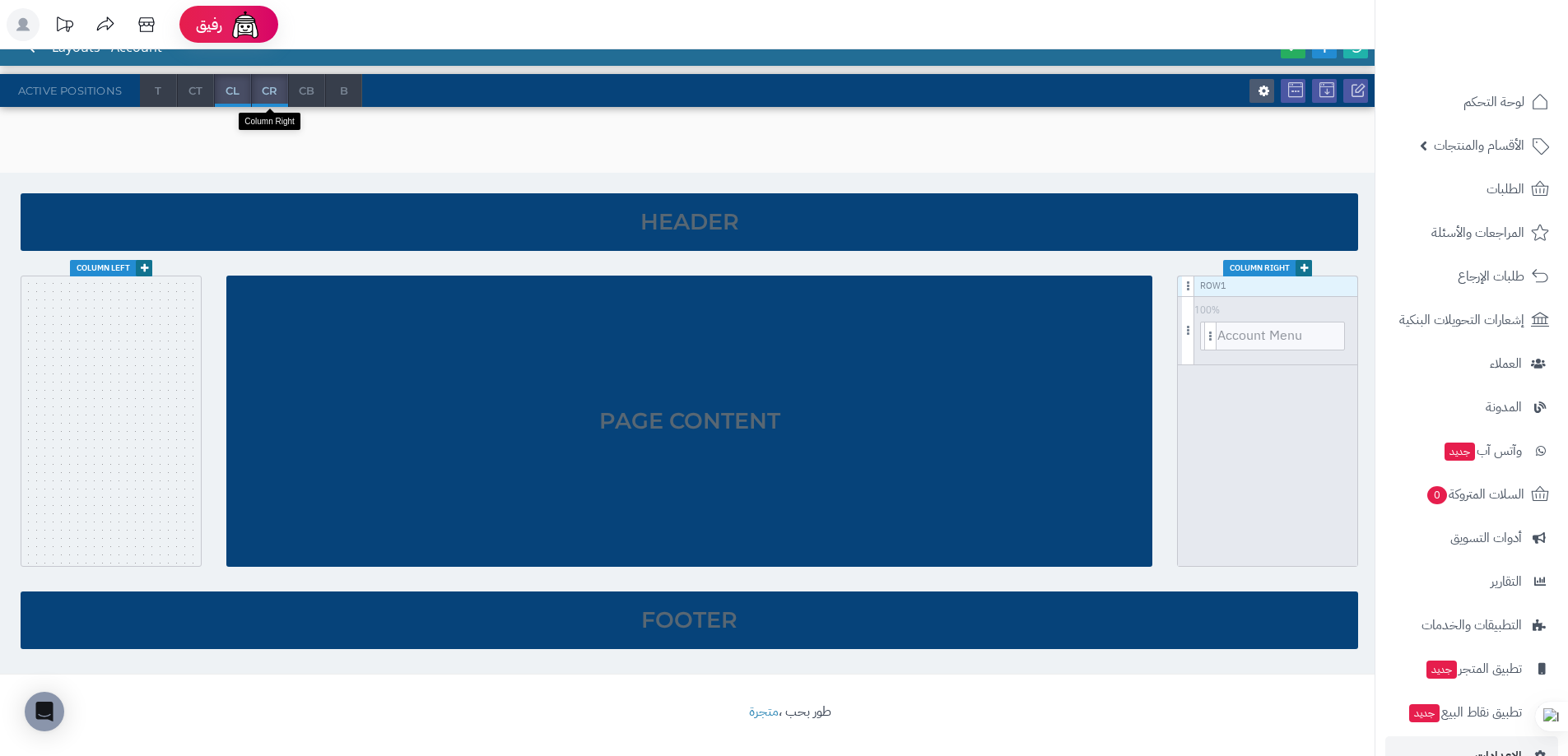
click at [264, 94] on span "CR" at bounding box center [270, 91] width 36 height 33
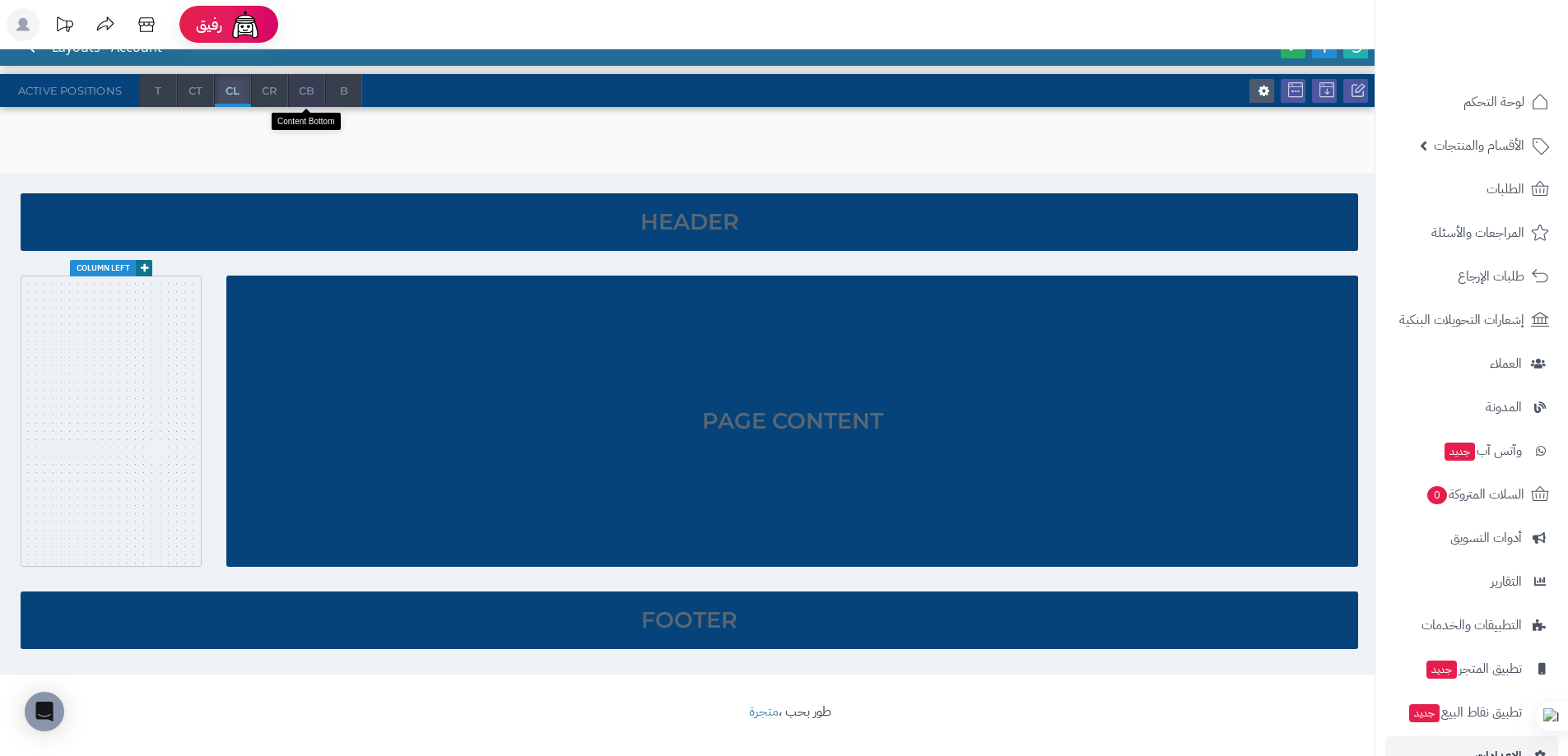
click at [303, 92] on span "CB" at bounding box center [306, 91] width 36 height 33
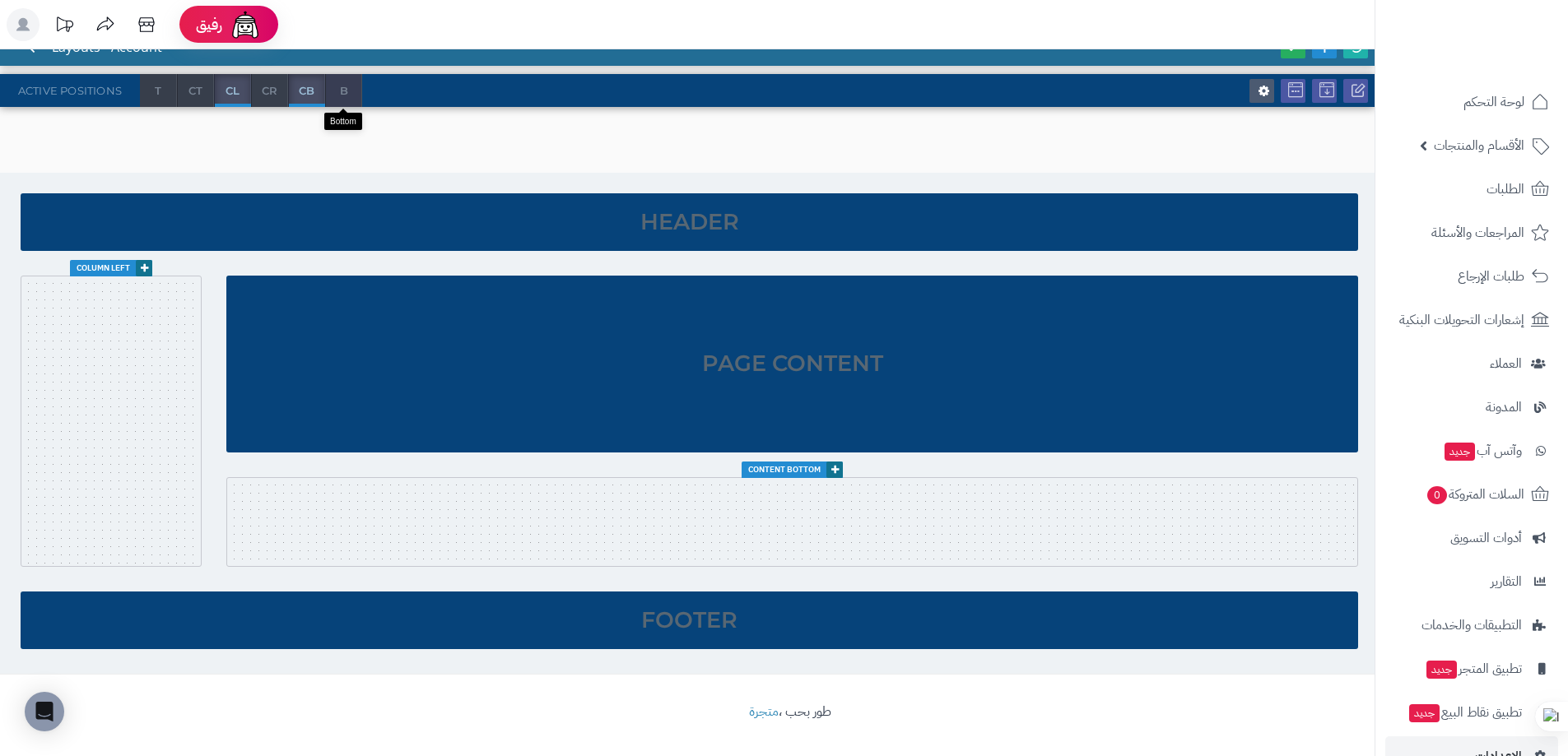
click at [339, 90] on span "B" at bounding box center [343, 91] width 36 height 33
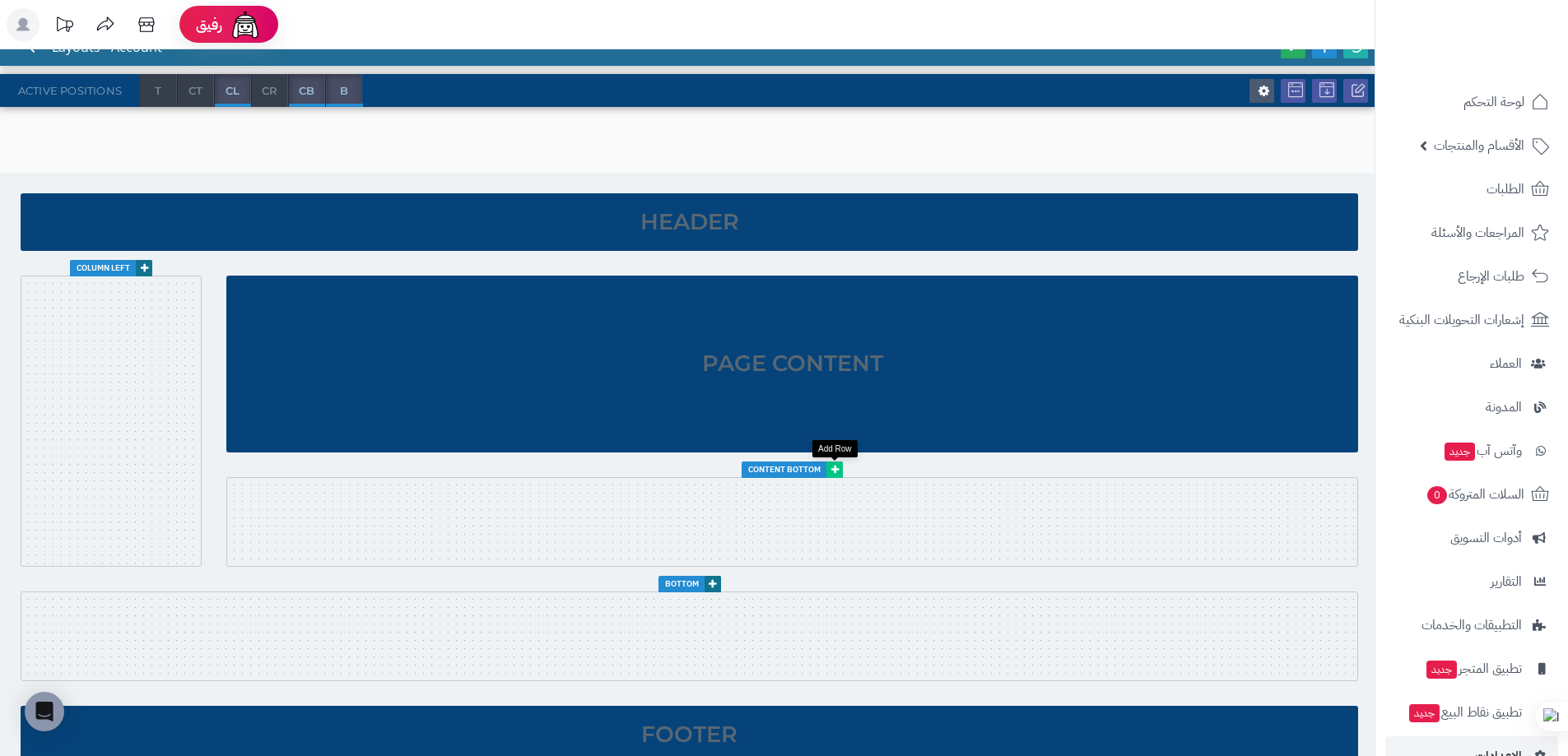
click at [835, 469] on icon at bounding box center [835, 470] width 8 height 10
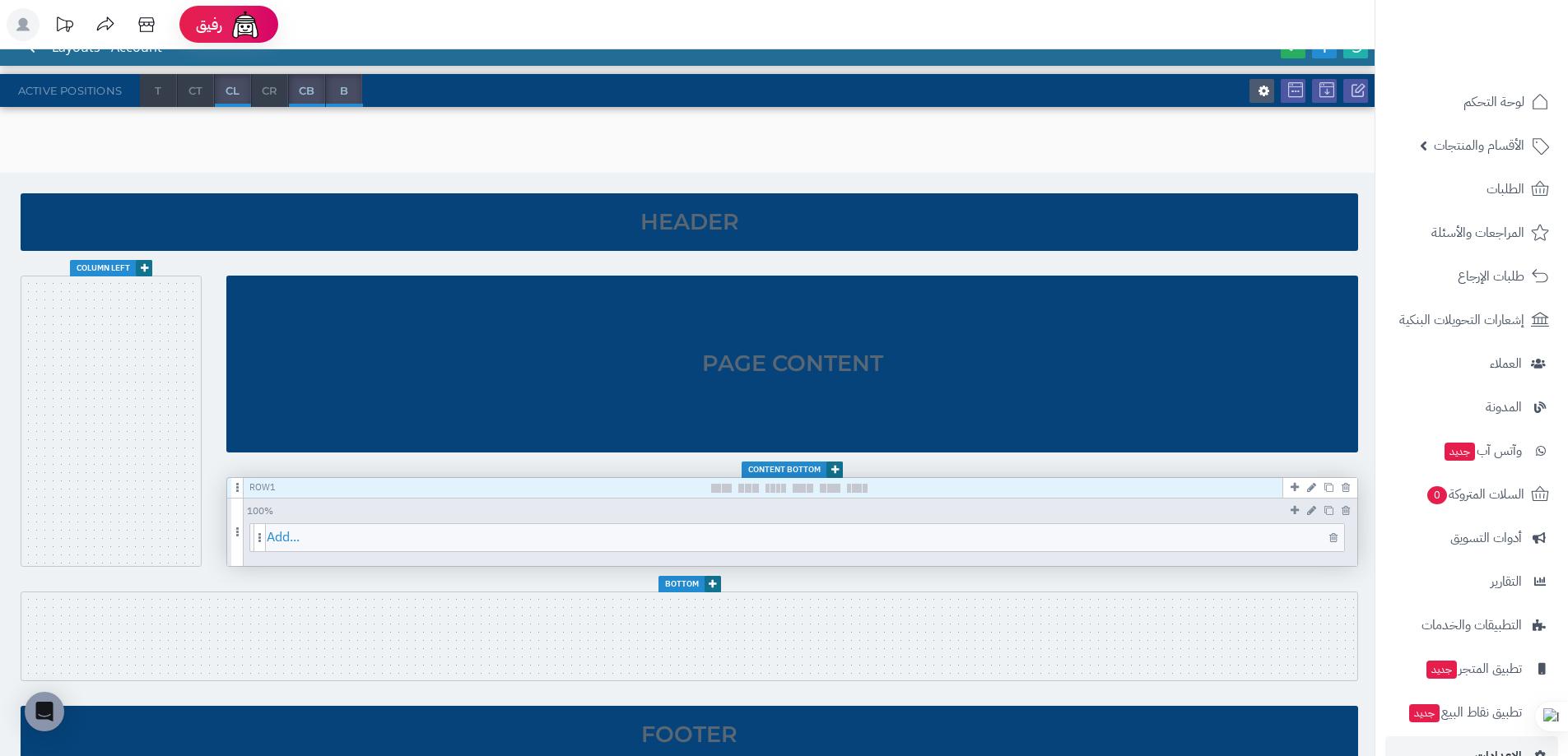
click at [345, 526] on span "Add..." at bounding box center [805, 537] width 1078 height 27
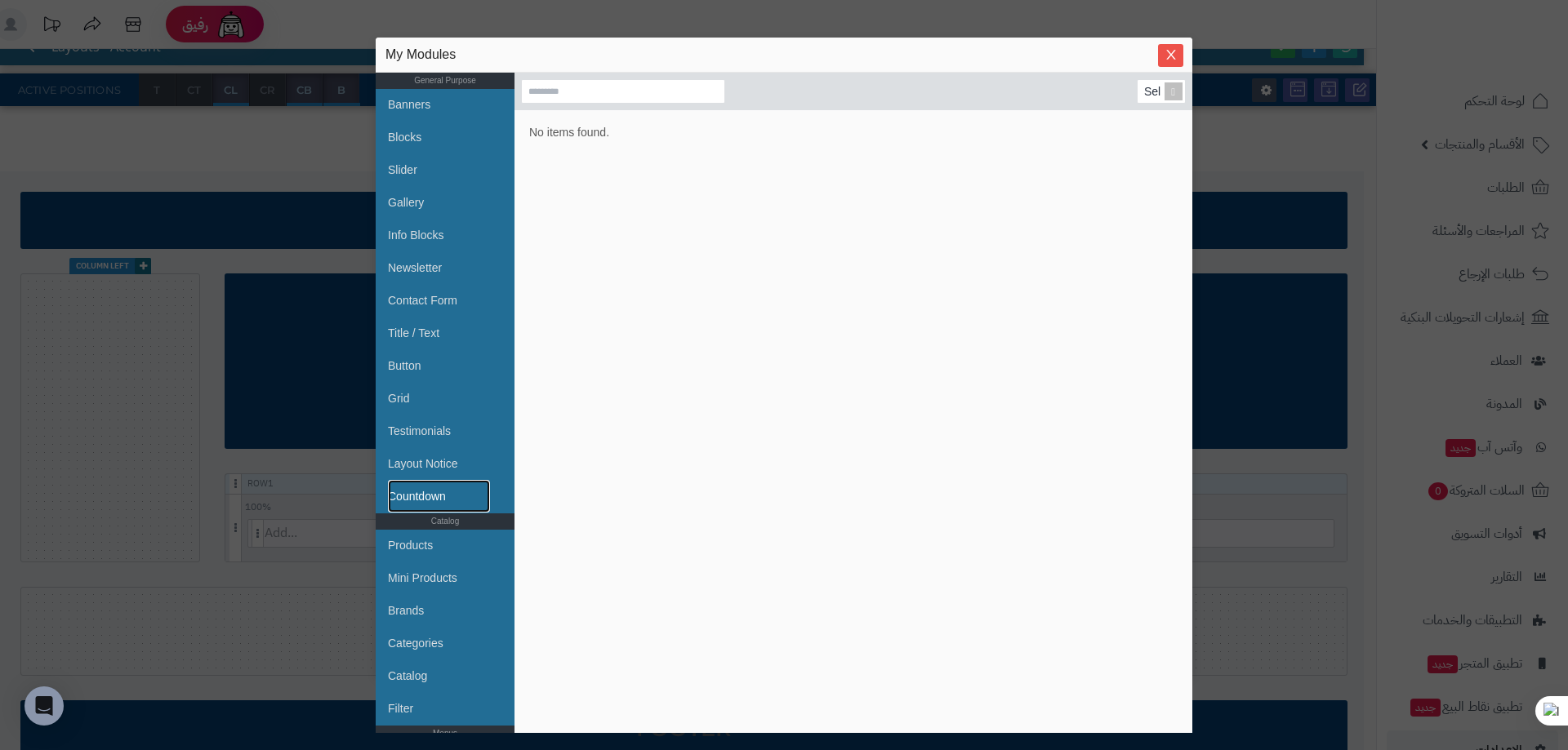
click at [441, 495] on link "Countdown" at bounding box center [439, 497] width 102 height 32
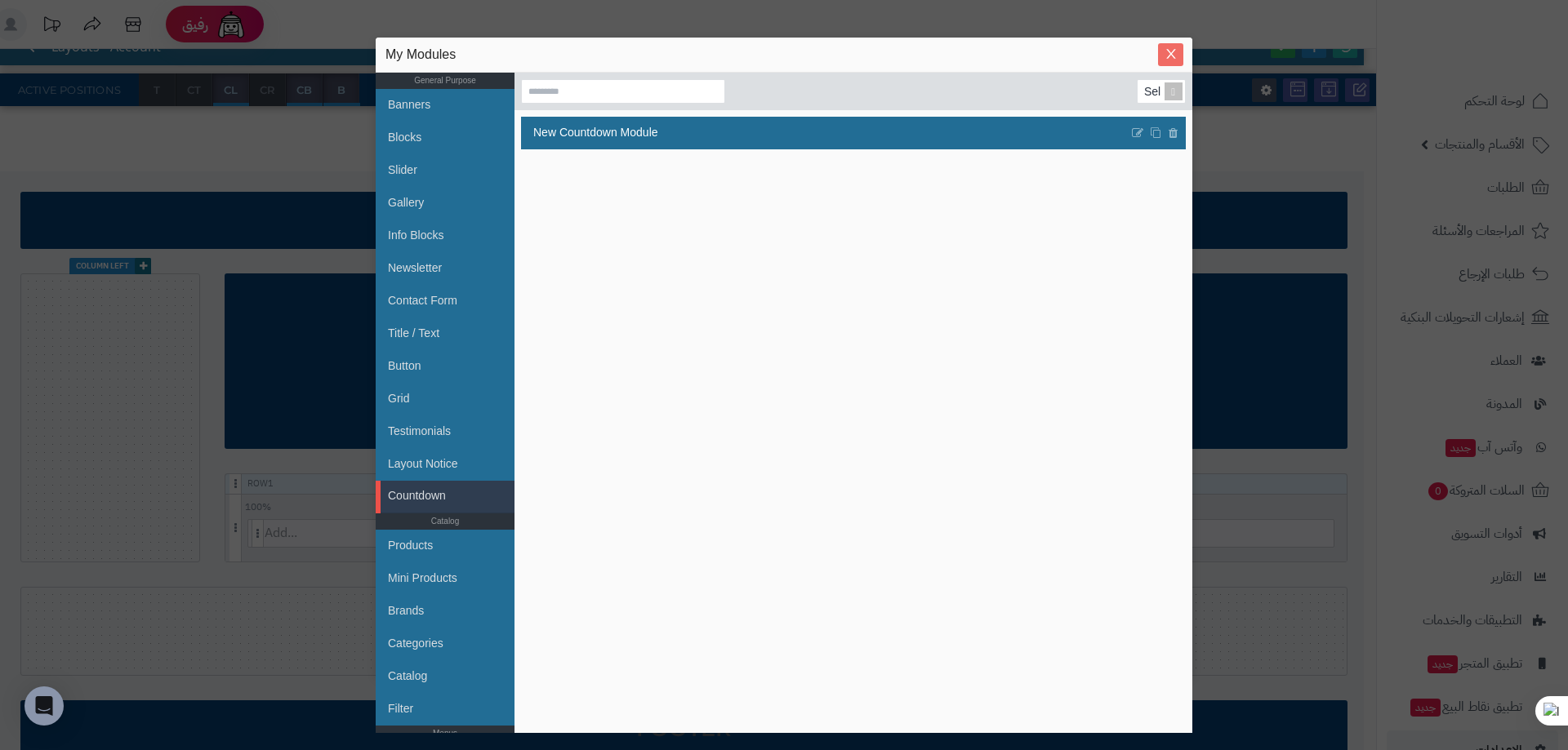
click at [1166, 61] on button "Close" at bounding box center [1171, 54] width 25 height 23
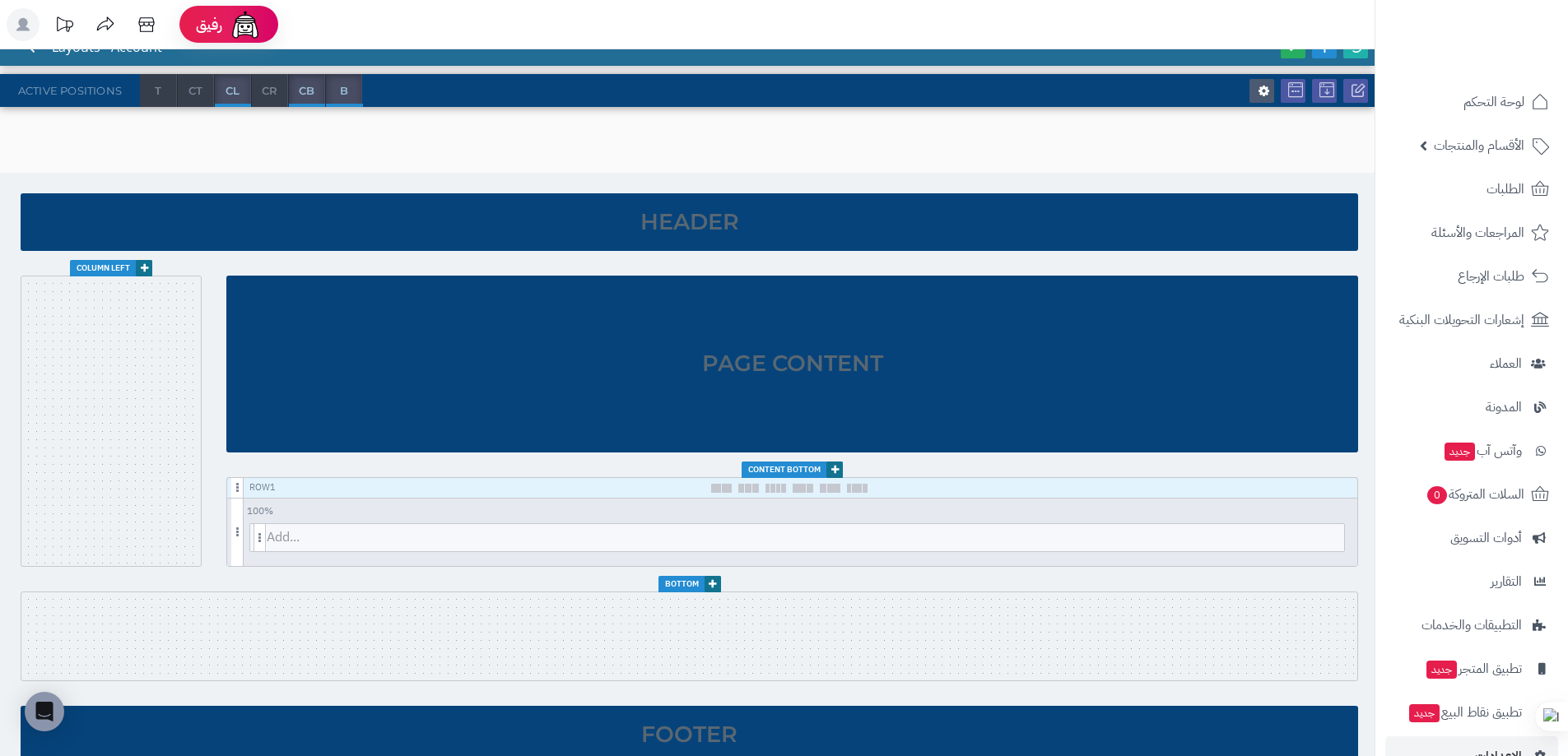
scroll to position [0, 0]
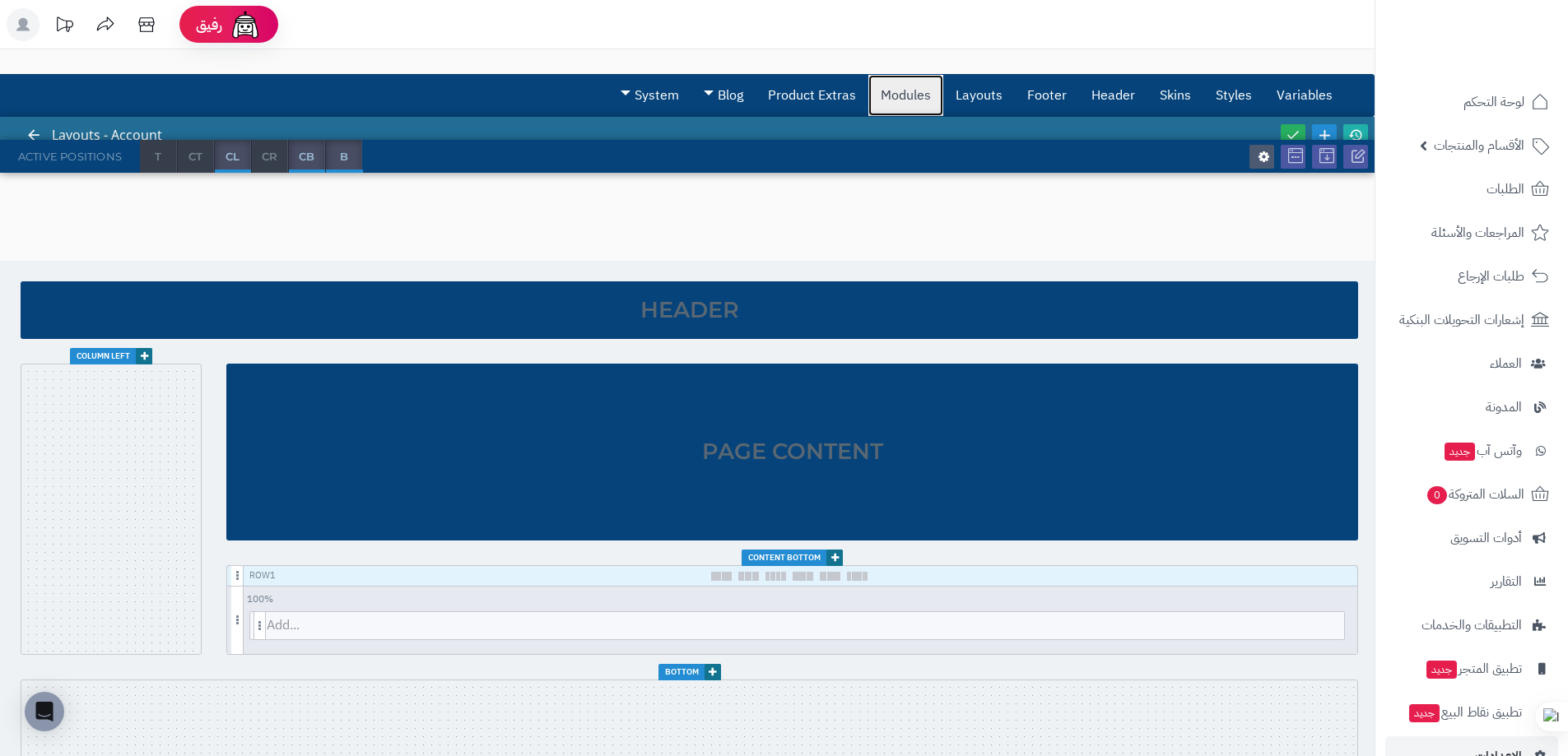
click at [928, 85] on link "Modules" at bounding box center [906, 95] width 75 height 41
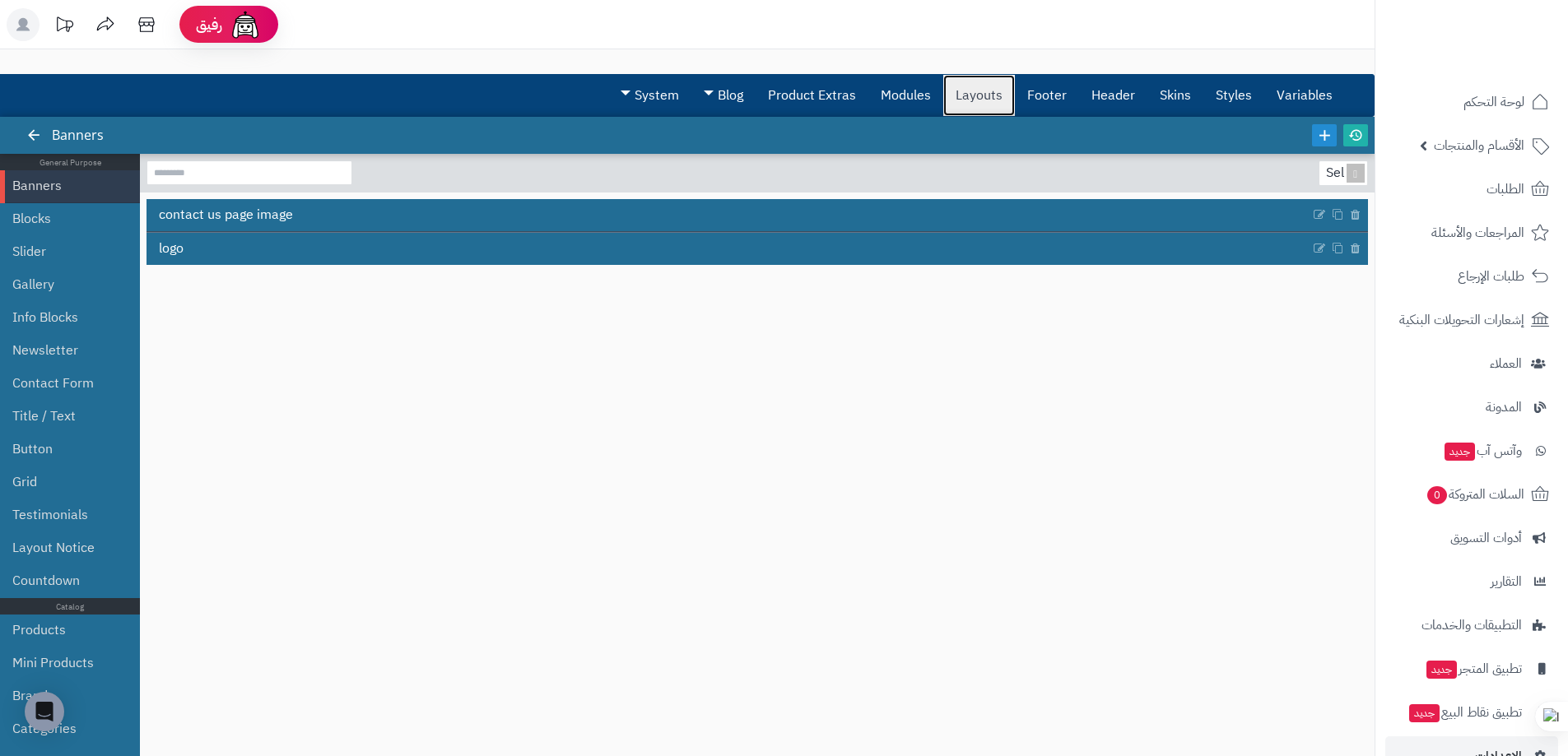
click at [1014, 83] on link "Layouts" at bounding box center [979, 95] width 71 height 41
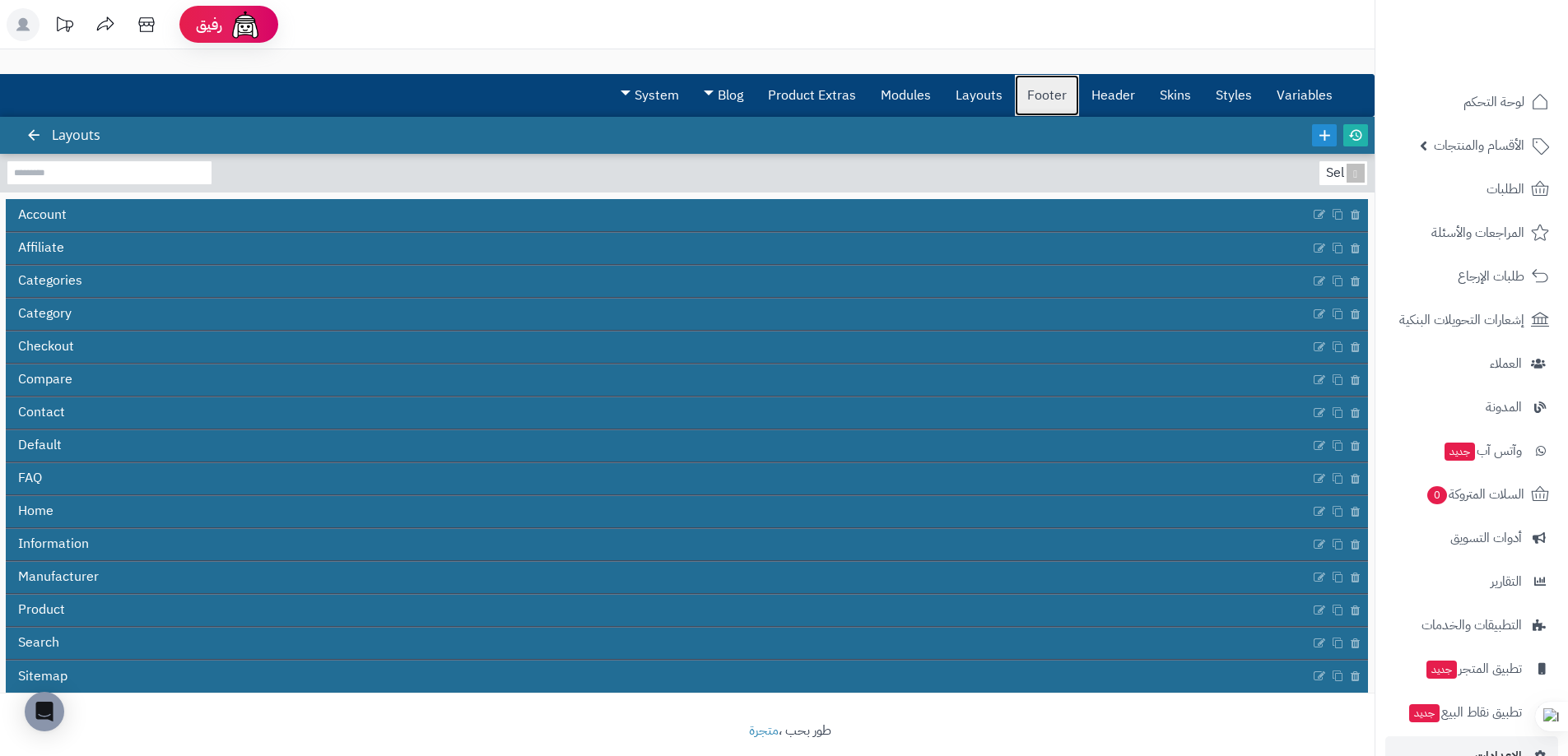
click at [1040, 88] on link "Footer" at bounding box center [1047, 95] width 65 height 41
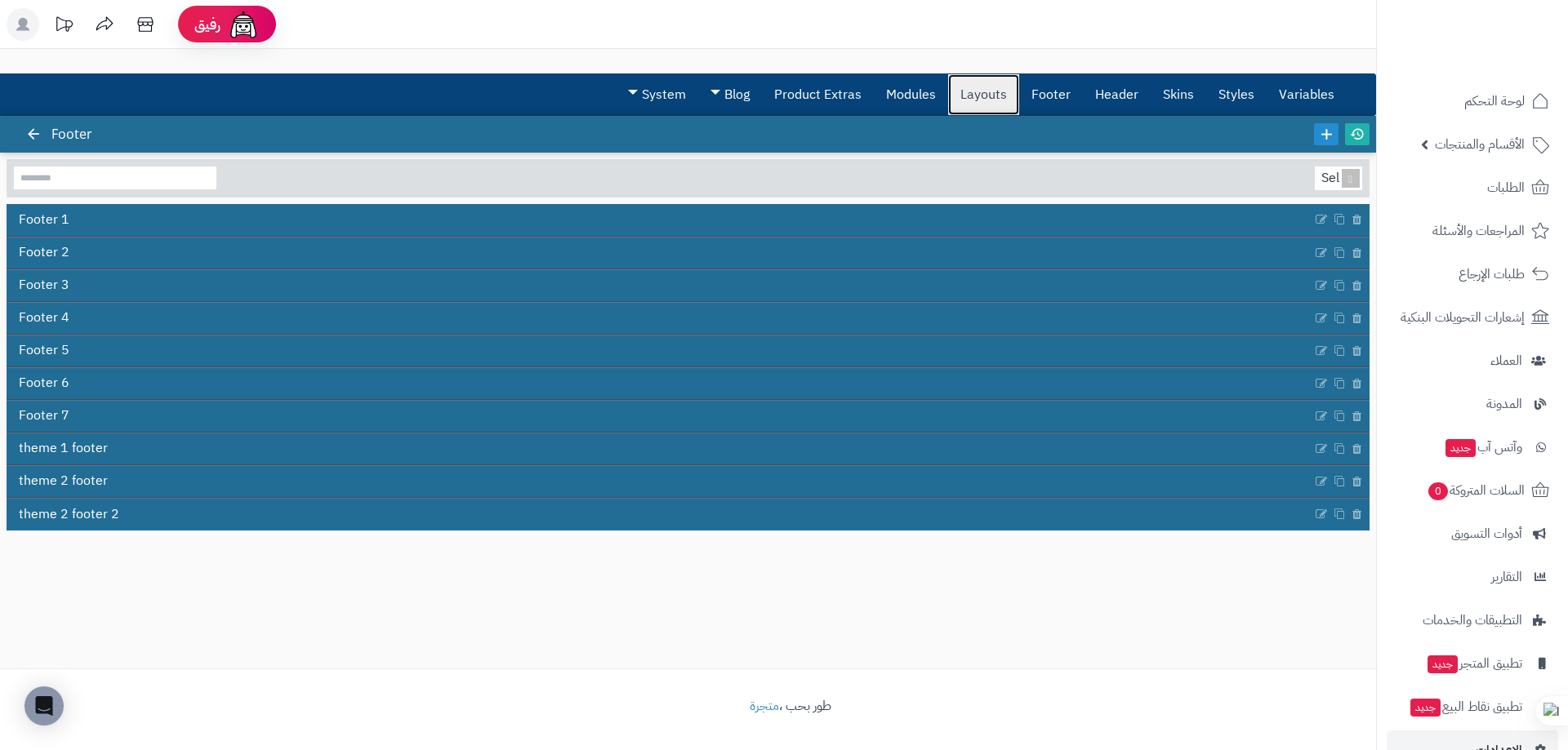
click at [962, 81] on link "Layouts" at bounding box center [983, 95] width 71 height 41
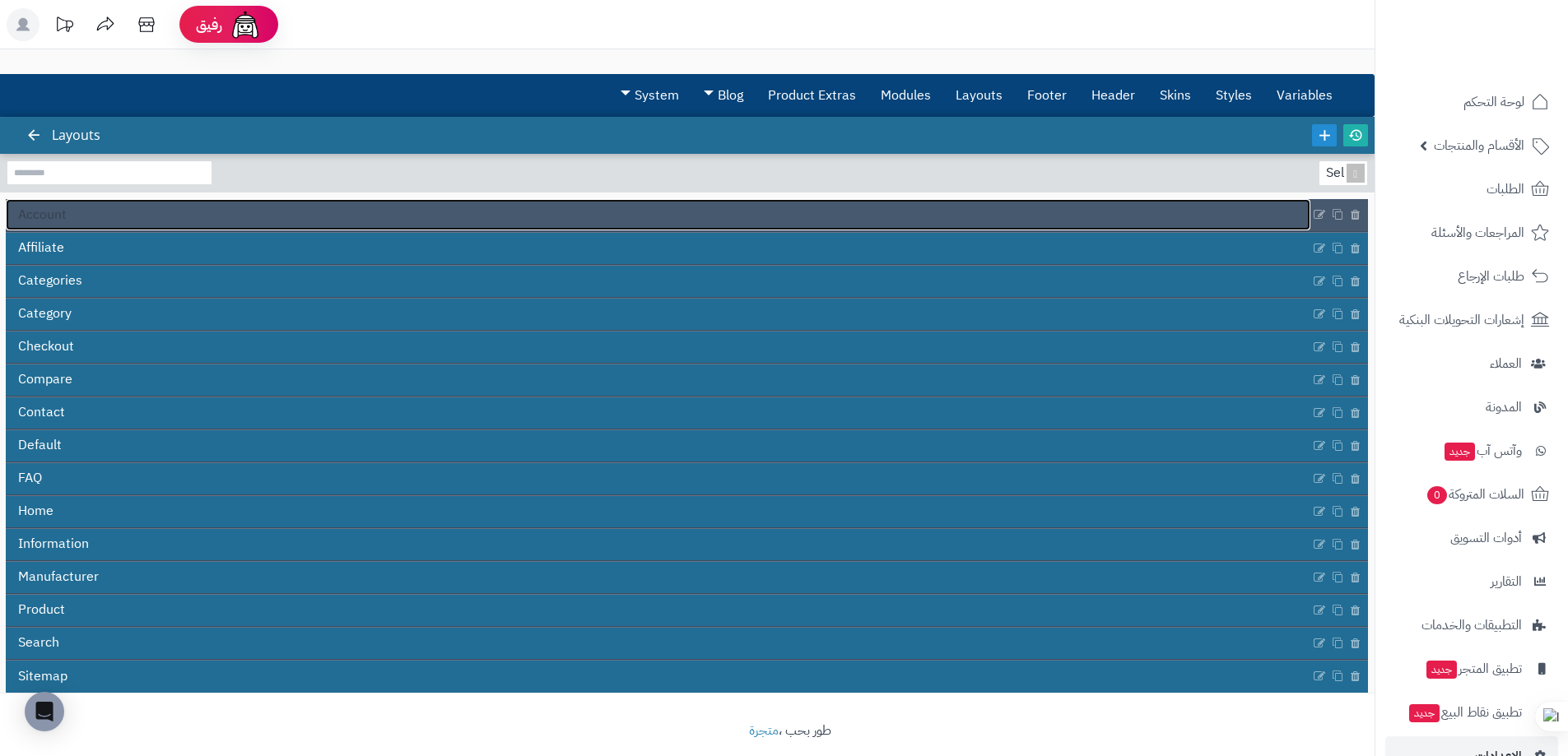
click at [121, 227] on link "Account" at bounding box center [658, 215] width 1305 height 31
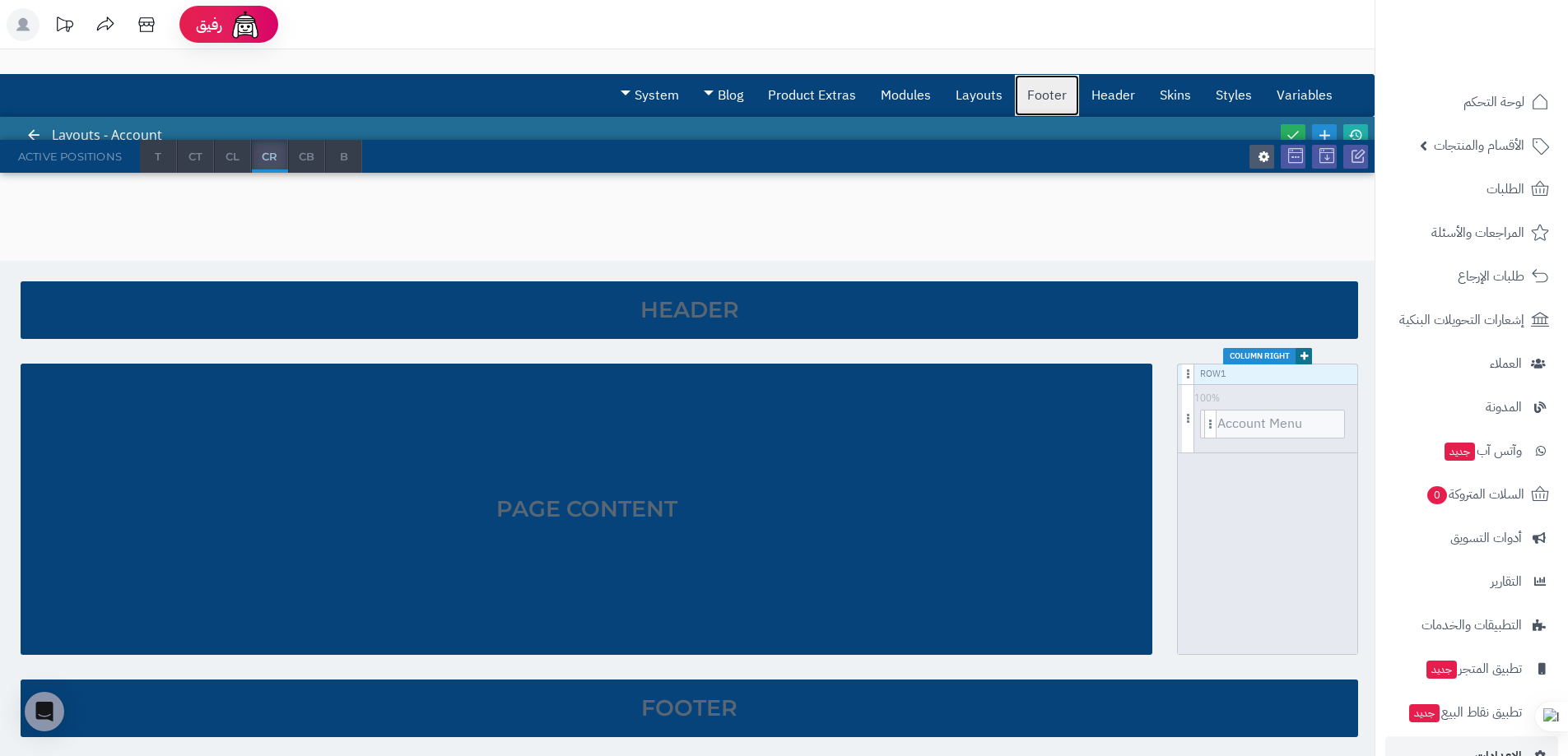
click at [1076, 100] on link "Footer" at bounding box center [1047, 95] width 65 height 41
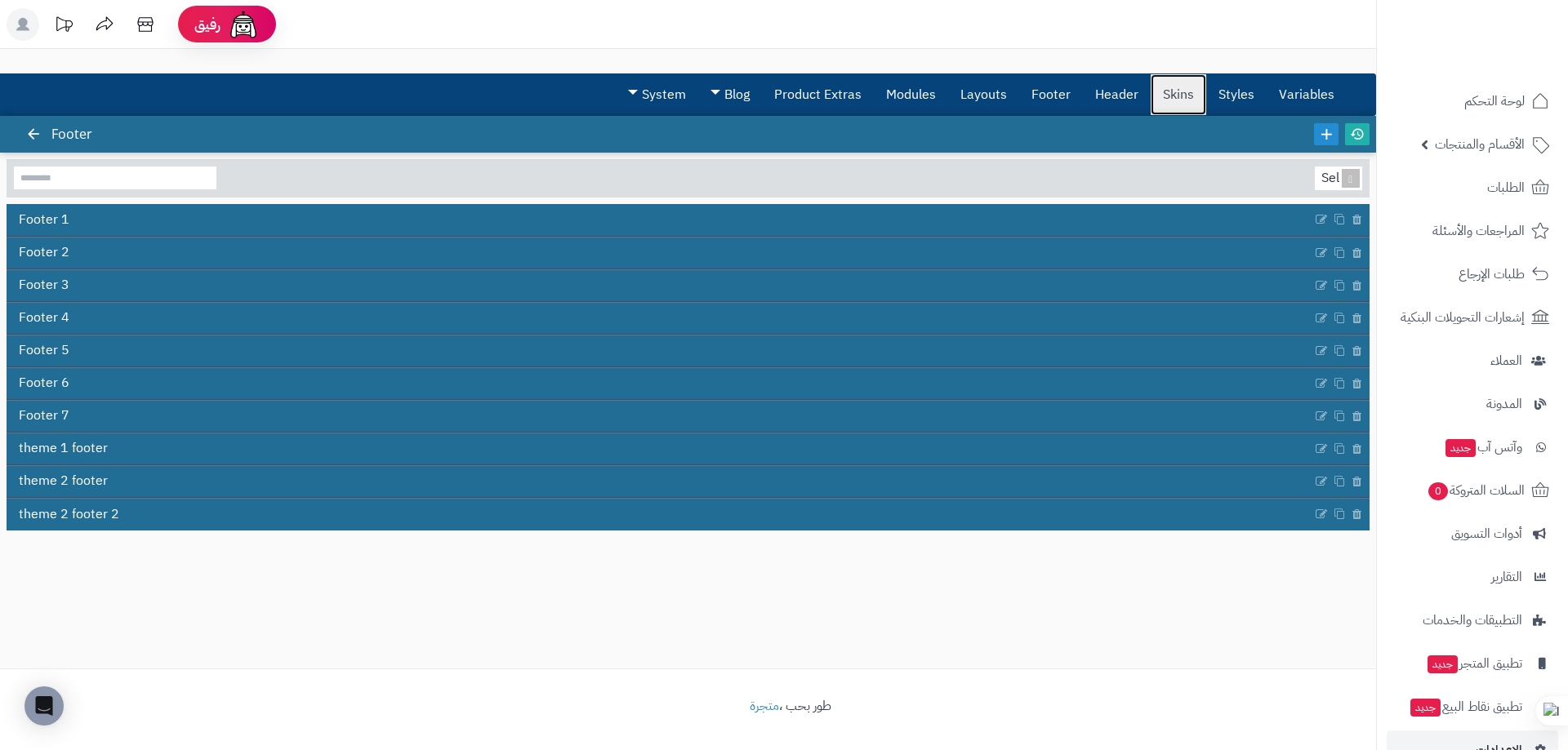
click at [1181, 98] on link "Skins" at bounding box center [1178, 95] width 55 height 41
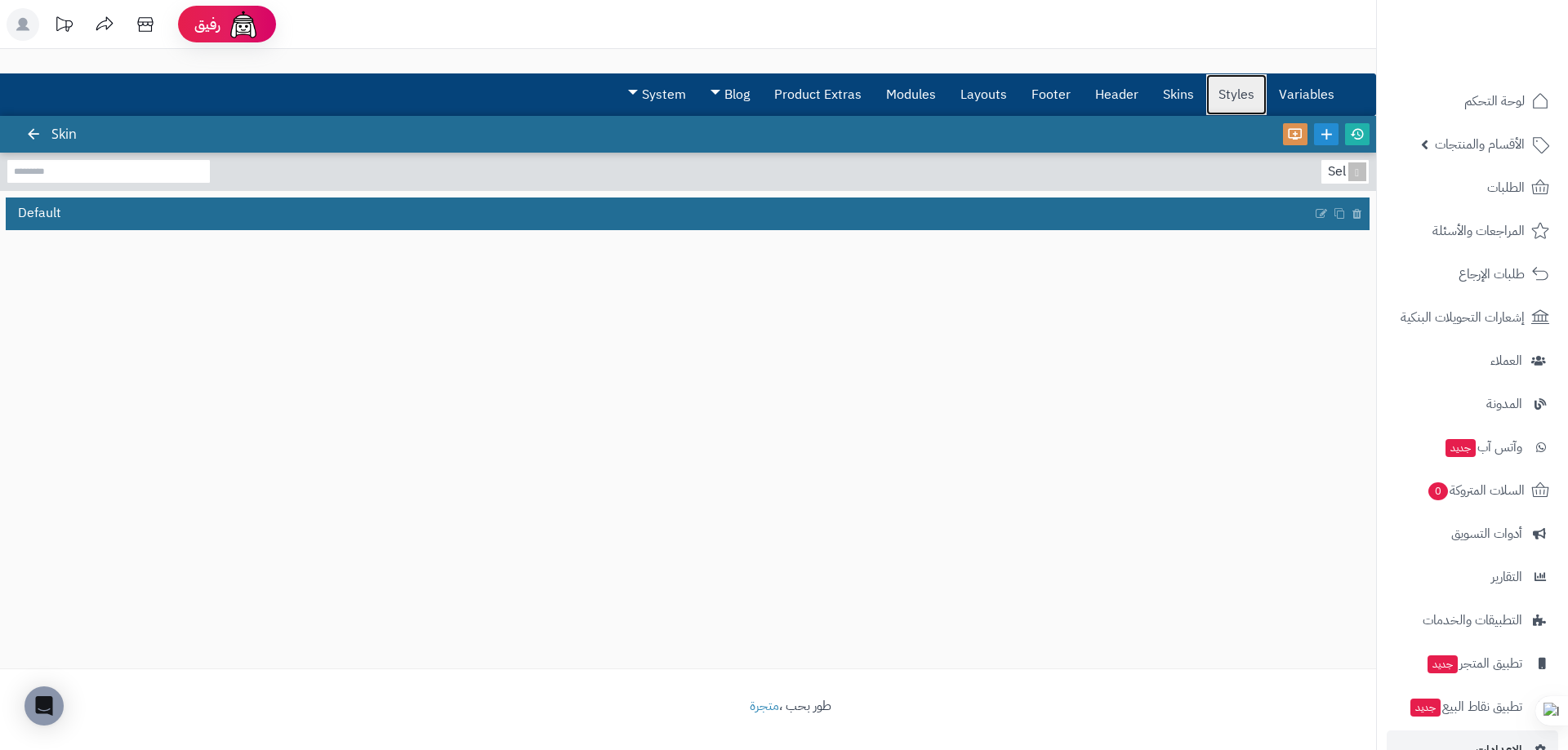
click at [1221, 96] on link "Styles" at bounding box center [1235, 95] width 60 height 41
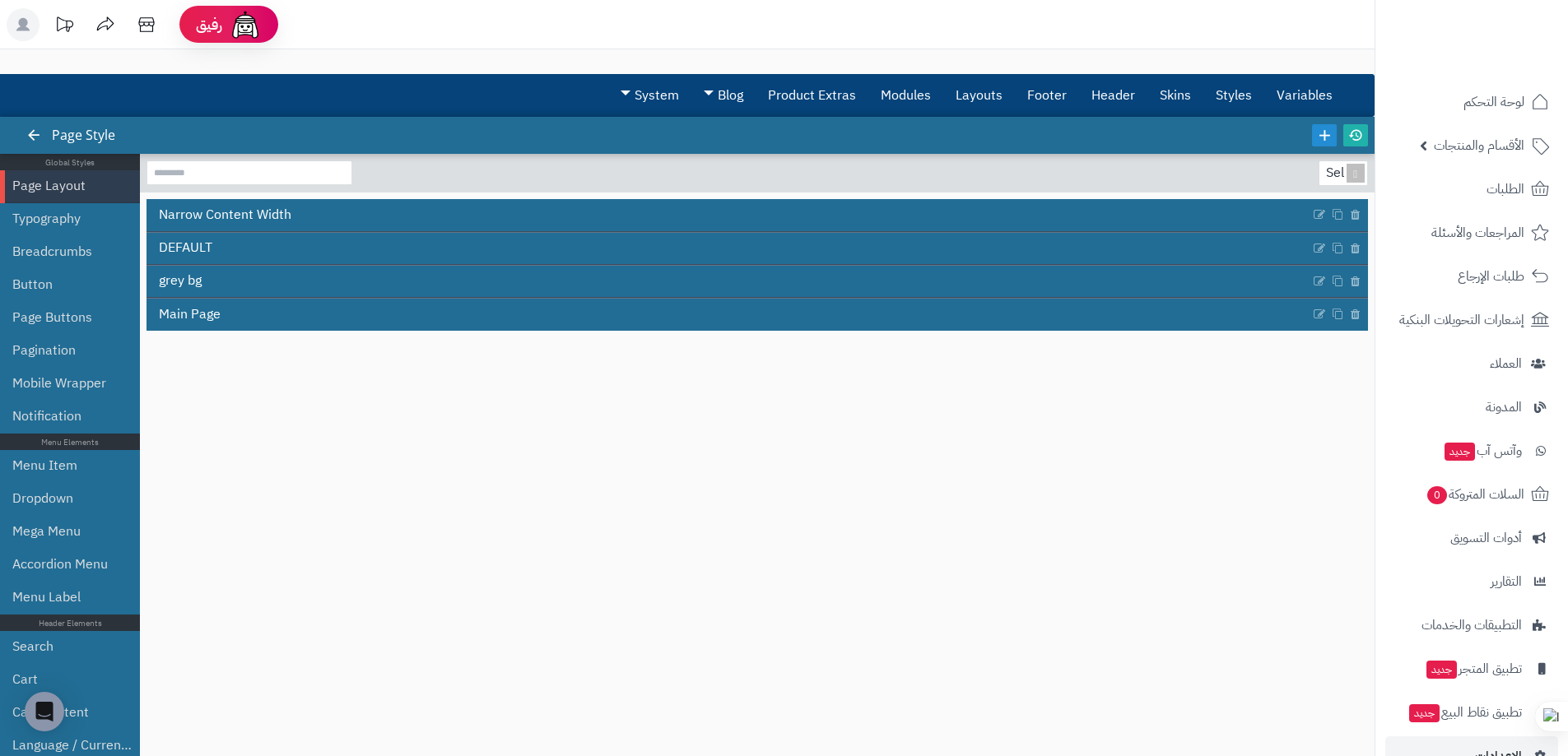
click at [6, 217] on li "Typography" at bounding box center [69, 220] width 140 height 33
click at [69, 229] on link "Typography" at bounding box center [72, 219] width 119 height 33
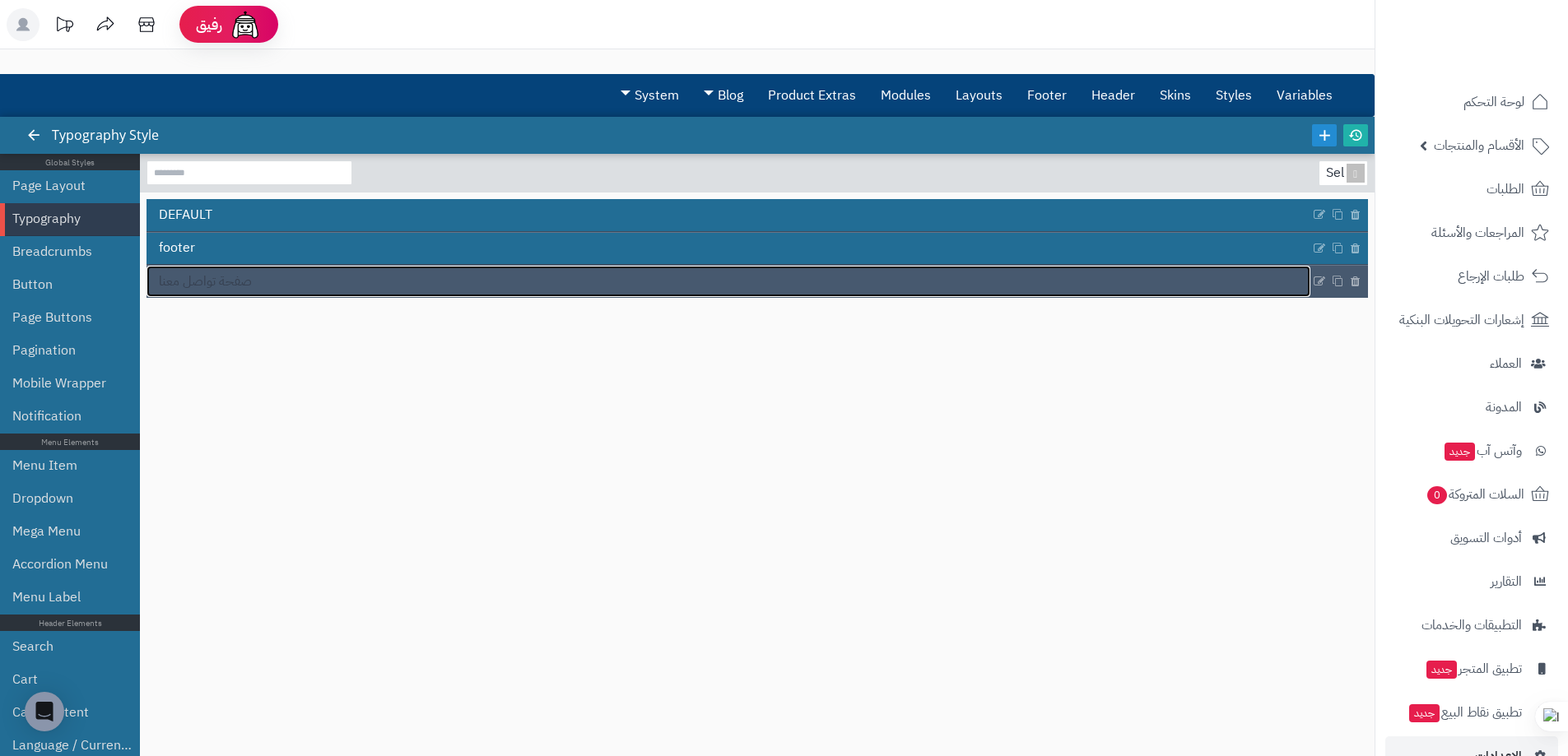
click at [359, 274] on link "صفحة تواصل معنا" at bounding box center [728, 281] width 1163 height 31
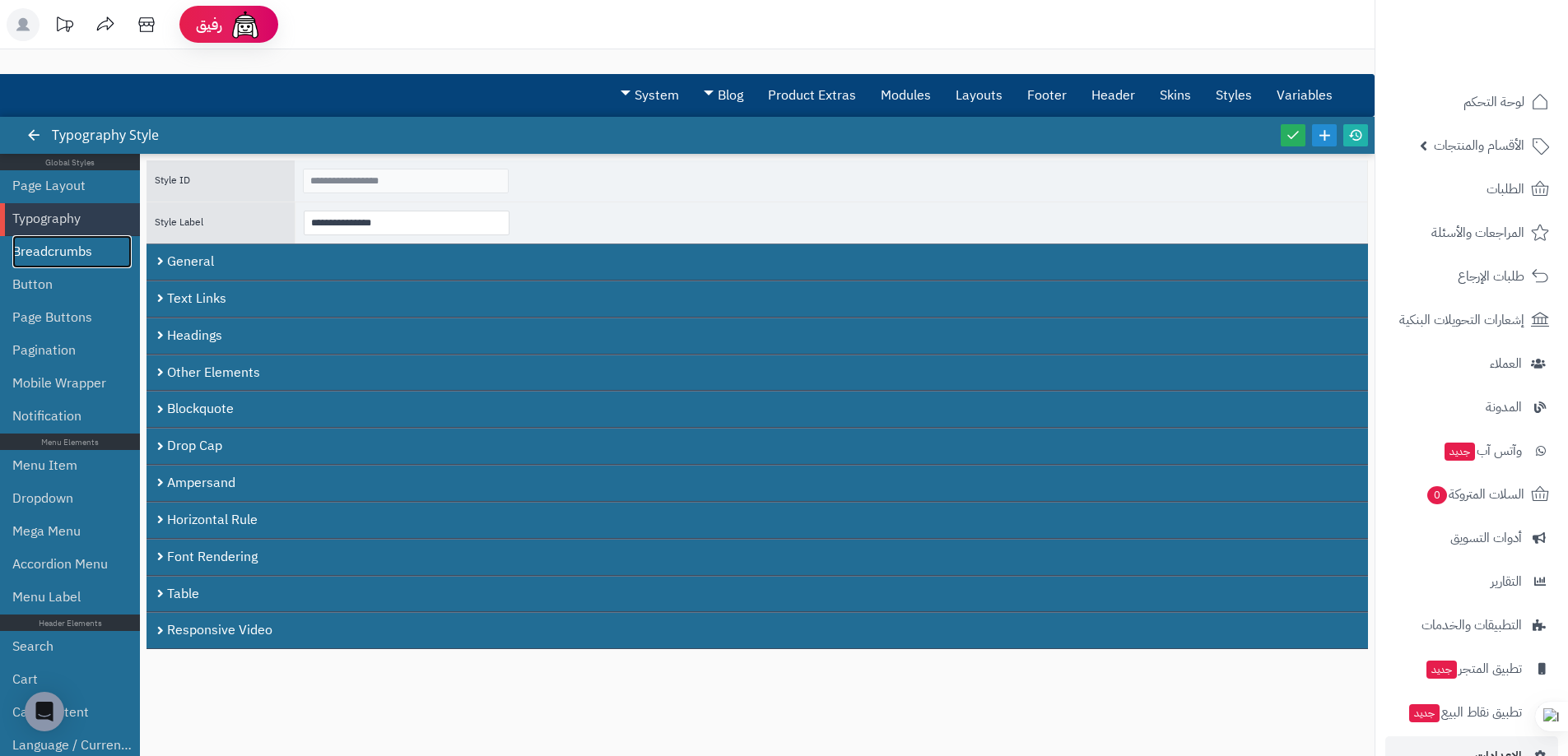
click at [21, 251] on link "Breadcrumbs" at bounding box center [72, 251] width 119 height 33
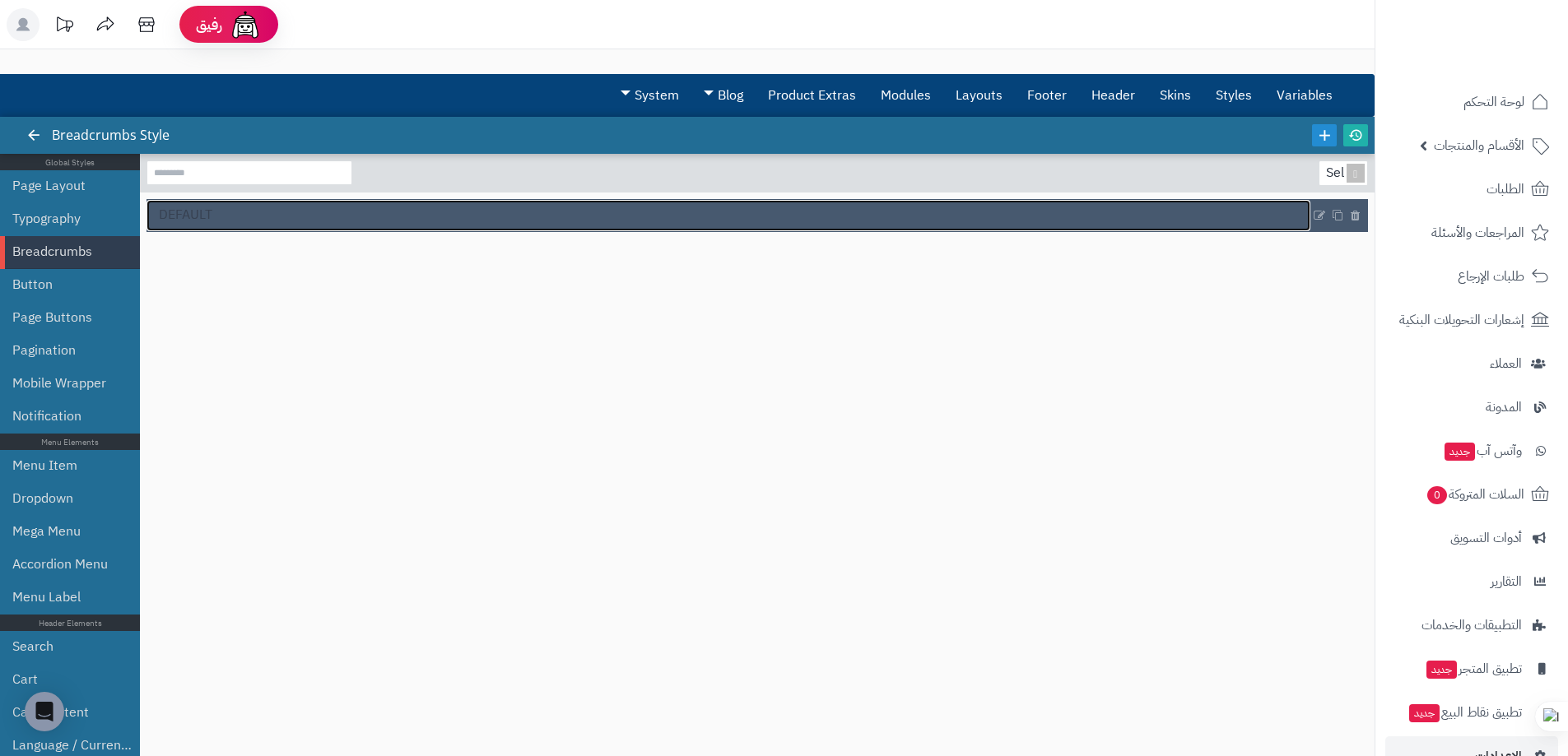
click at [342, 216] on link "DEFAULT" at bounding box center [728, 216] width 1163 height 31
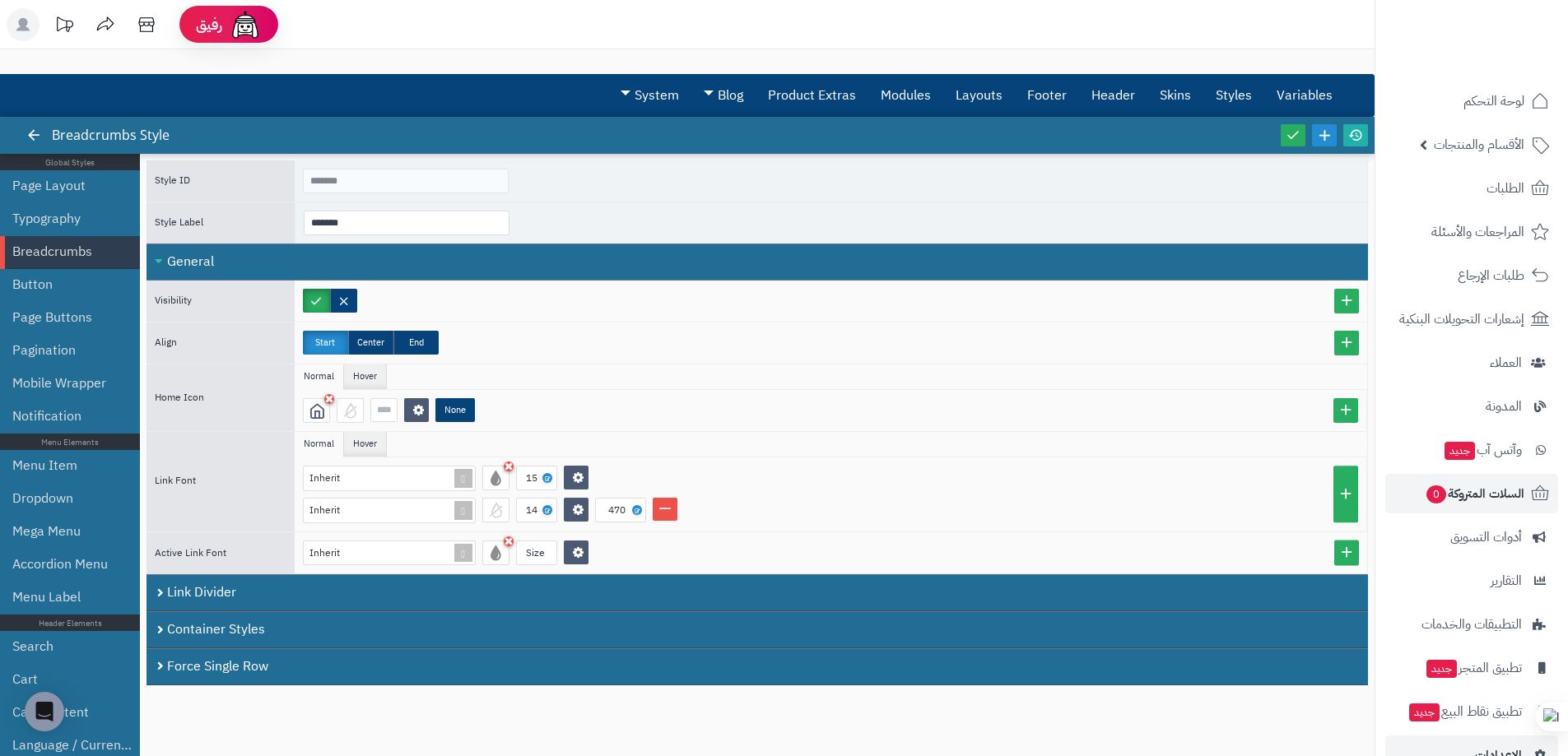
scroll to position [40, 0]
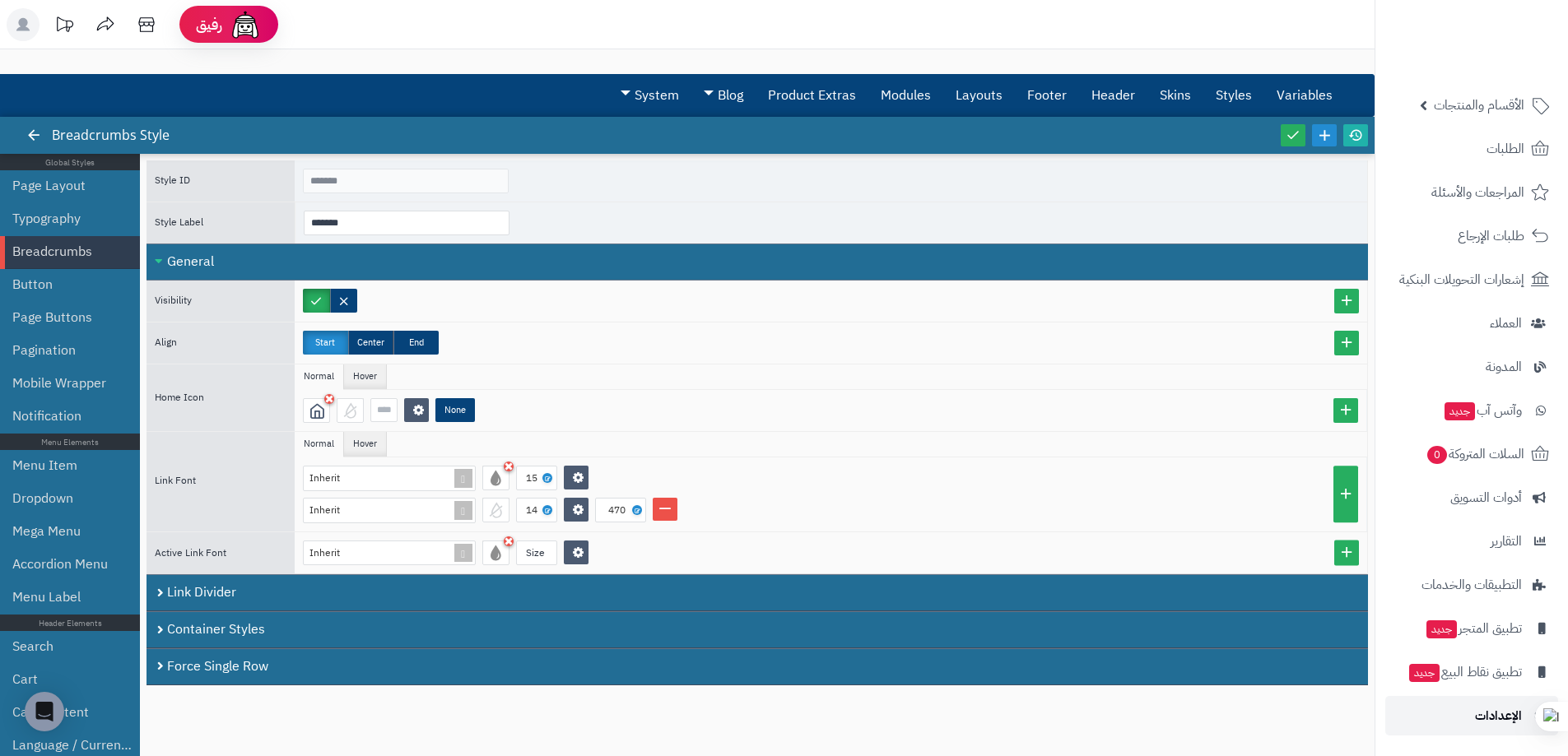
click at [1475, 712] on link "الإعدادات" at bounding box center [1471, 716] width 172 height 39
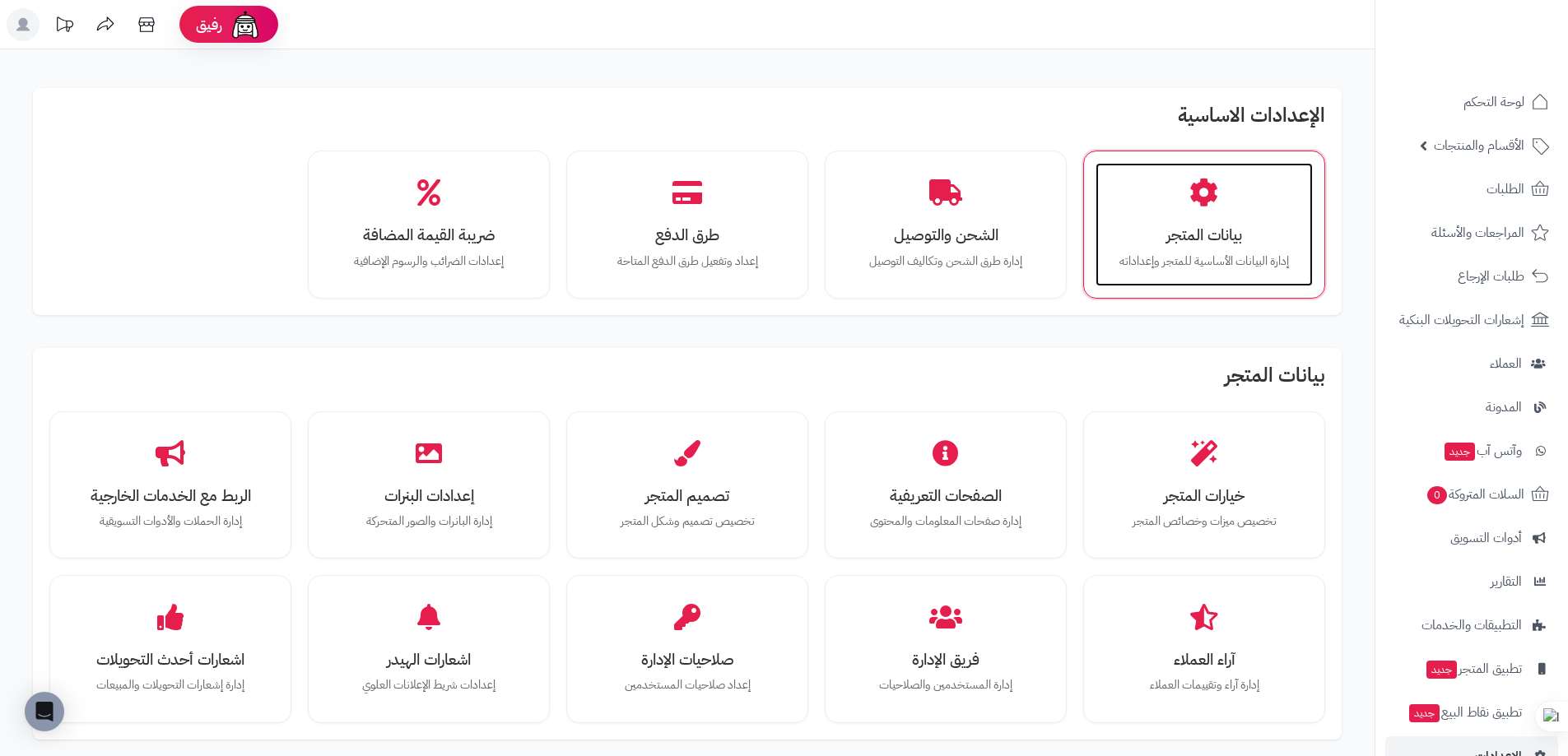
click at [1187, 222] on div "بيانات المتجر إدارة البيانات الأساسية للمتجر وإعداداته" at bounding box center [1205, 224] width 218 height 123
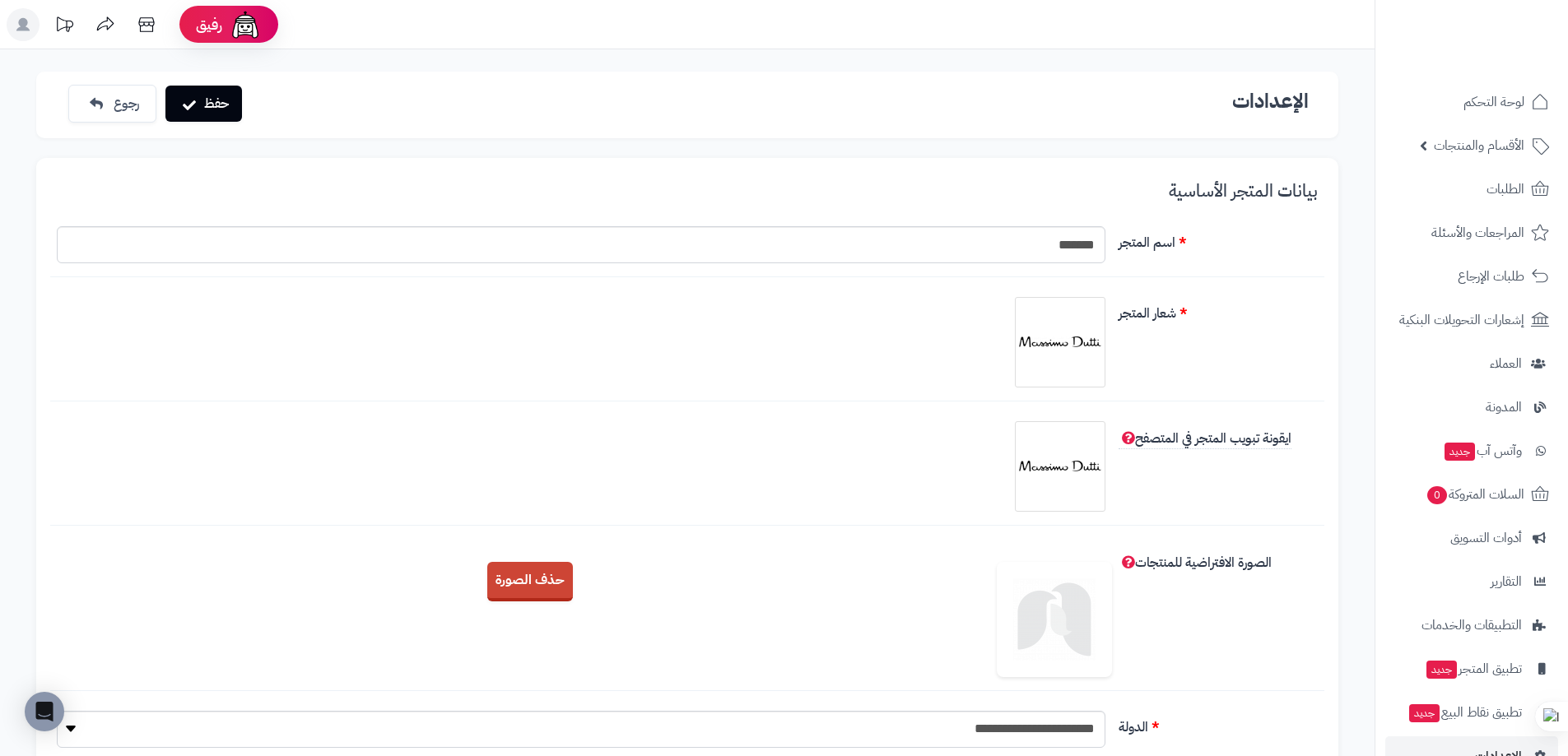
scroll to position [1, 0]
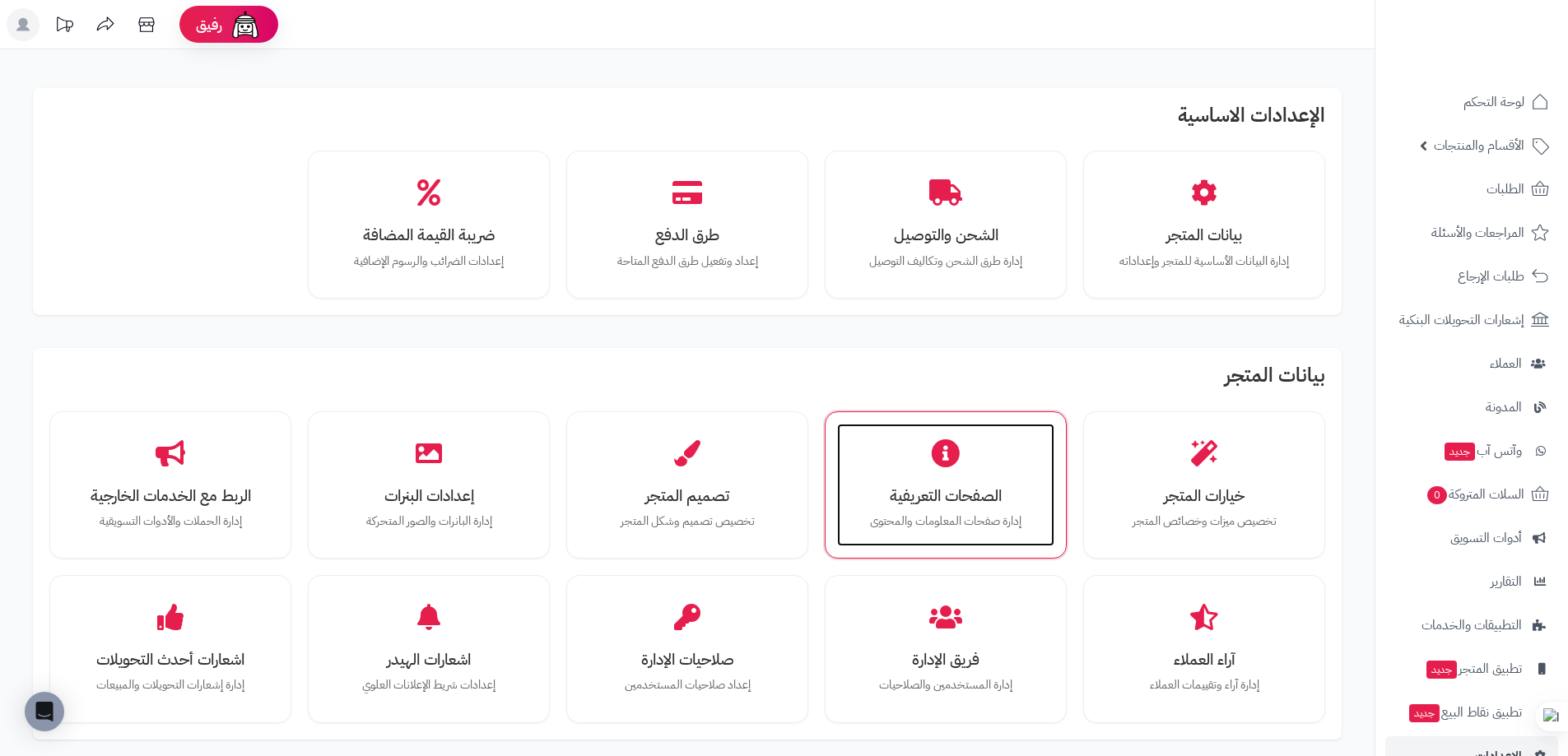
click at [892, 488] on h3 "الصفحات التعريفية" at bounding box center [945, 496] width 184 height 17
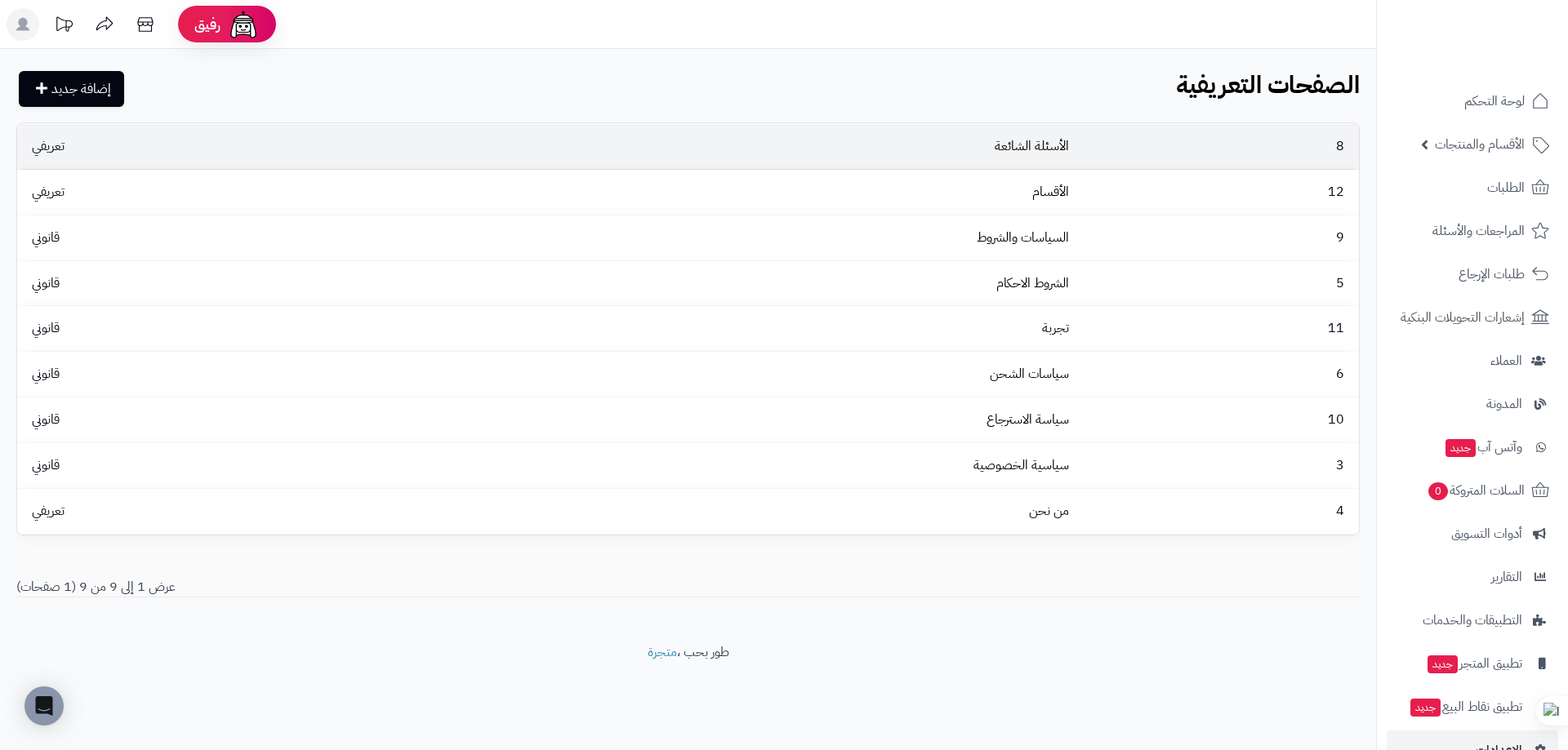
click at [691, 145] on td "الأسئلة الشائعة" at bounding box center [738, 146] width 674 height 45
click at [45, 134] on td "تعريفي" at bounding box center [209, 146] width 385 height 45
click at [334, 139] on td "تعريفي" at bounding box center [209, 146] width 385 height 45
click at [255, 168] on td "تعريفي" at bounding box center [209, 146] width 385 height 45
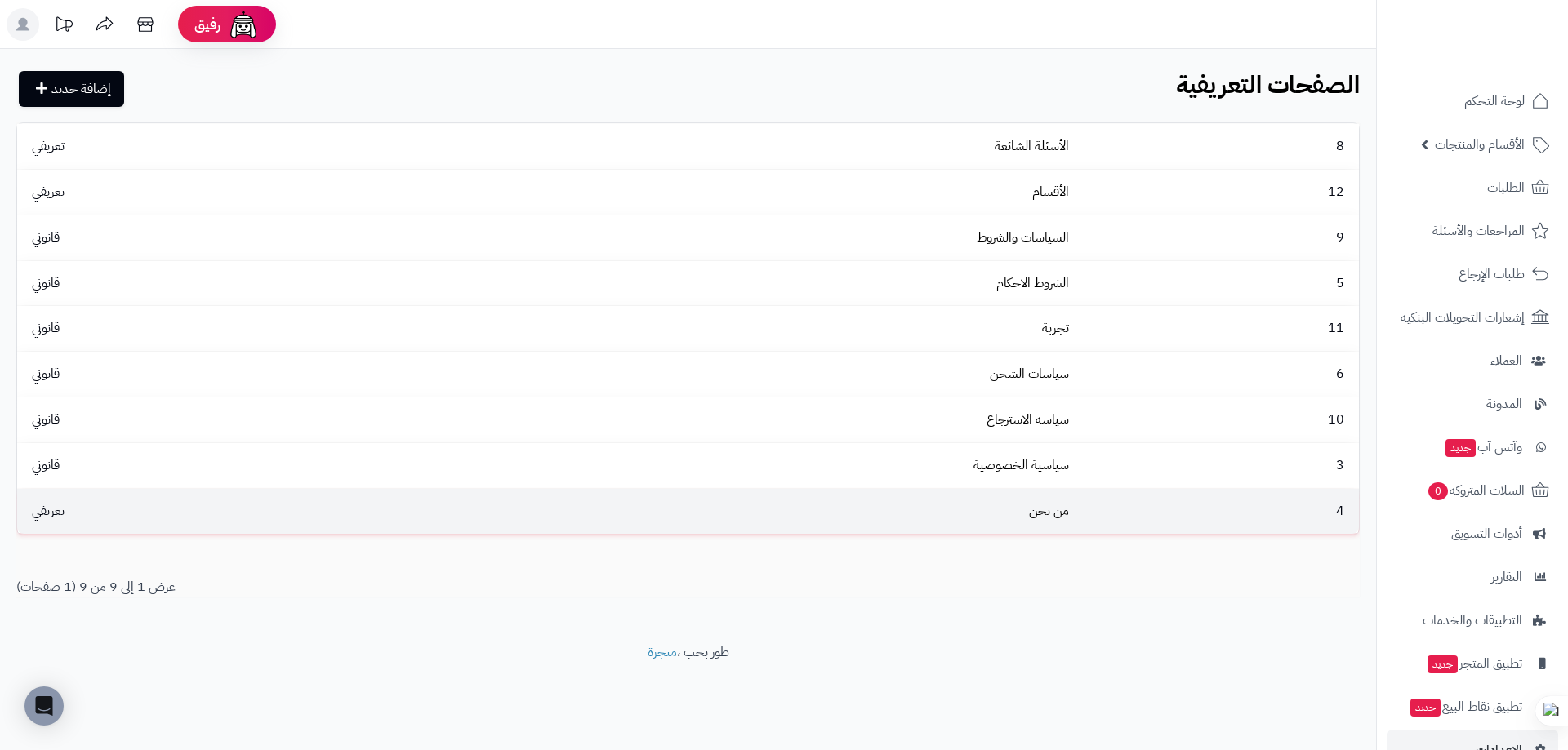
click at [305, 497] on td "تعريفي" at bounding box center [209, 511] width 385 height 45
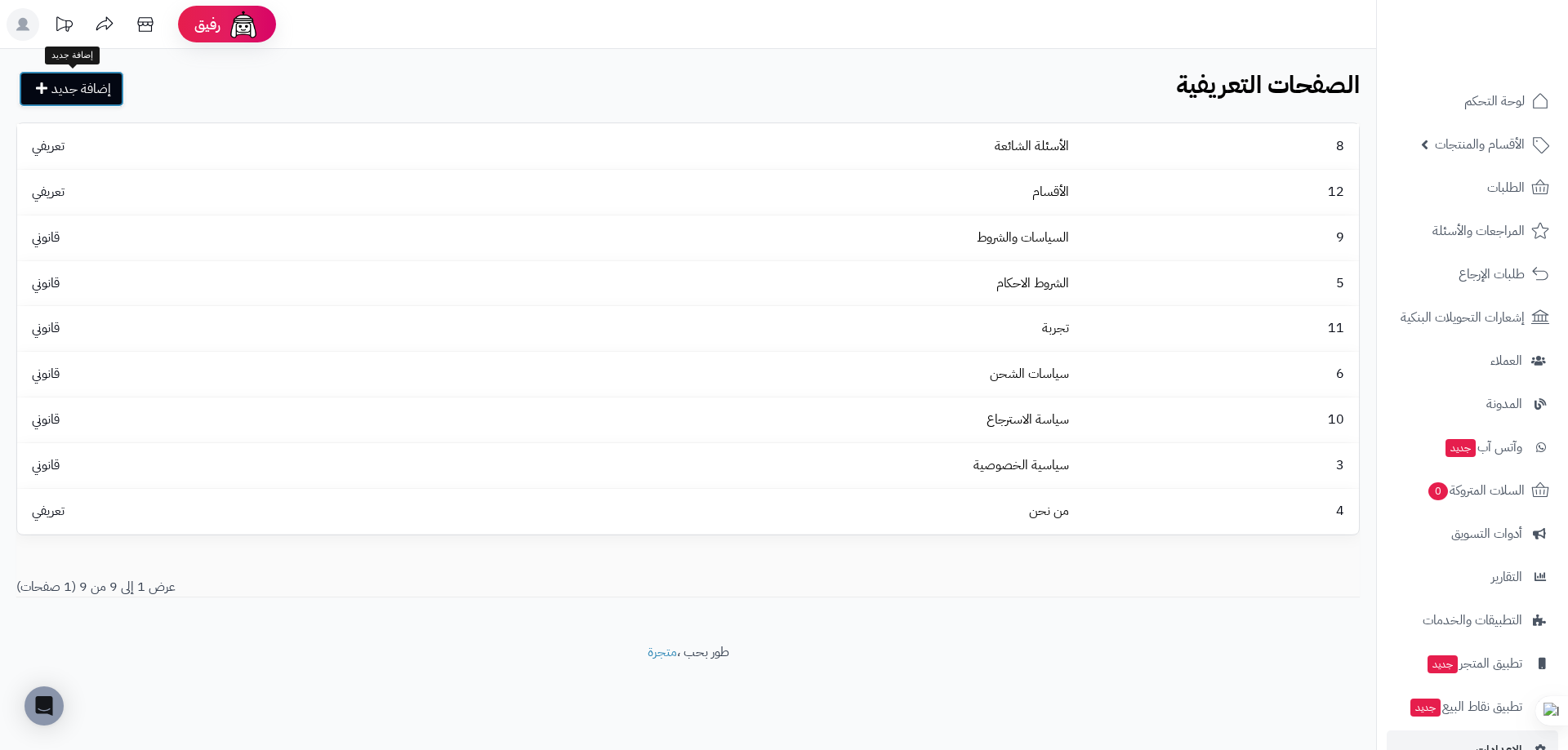
click at [59, 99] on link "إضافة جديد" at bounding box center [72, 89] width 105 height 36
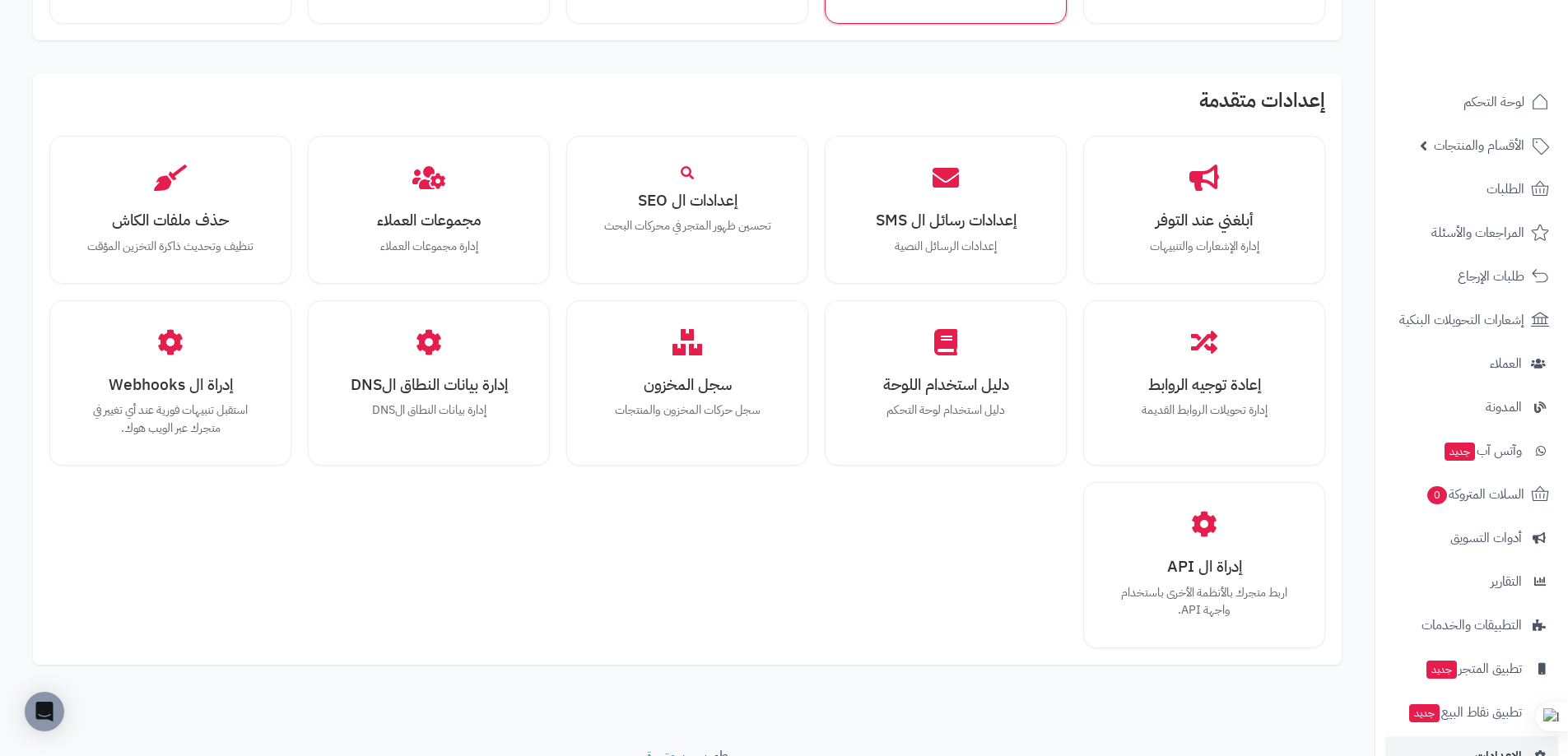
scroll to position [960, 0]
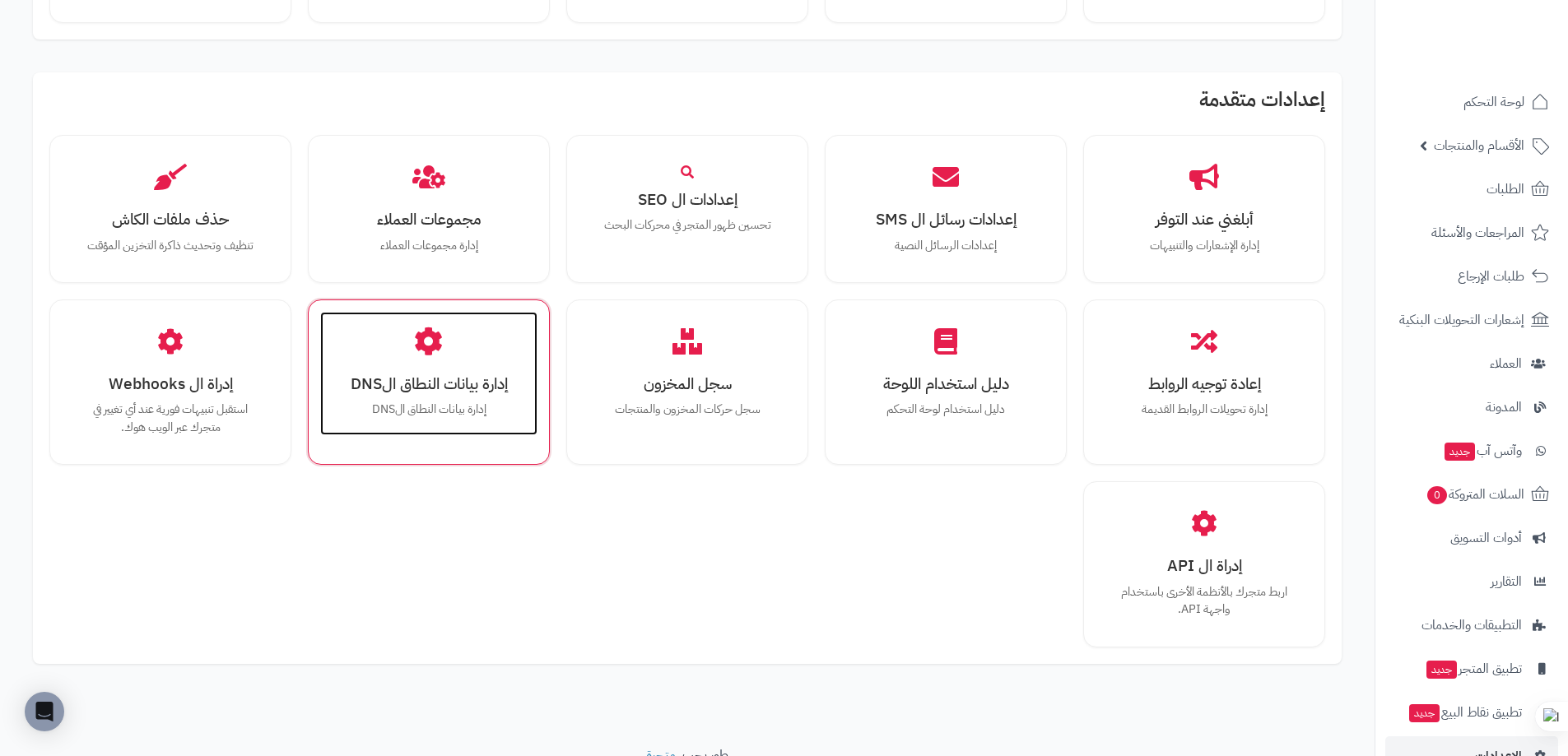
click at [496, 354] on div "إدارة بيانات النطاق الDNS إدارة بيانات النطاق الDNS" at bounding box center [429, 374] width 218 height 123
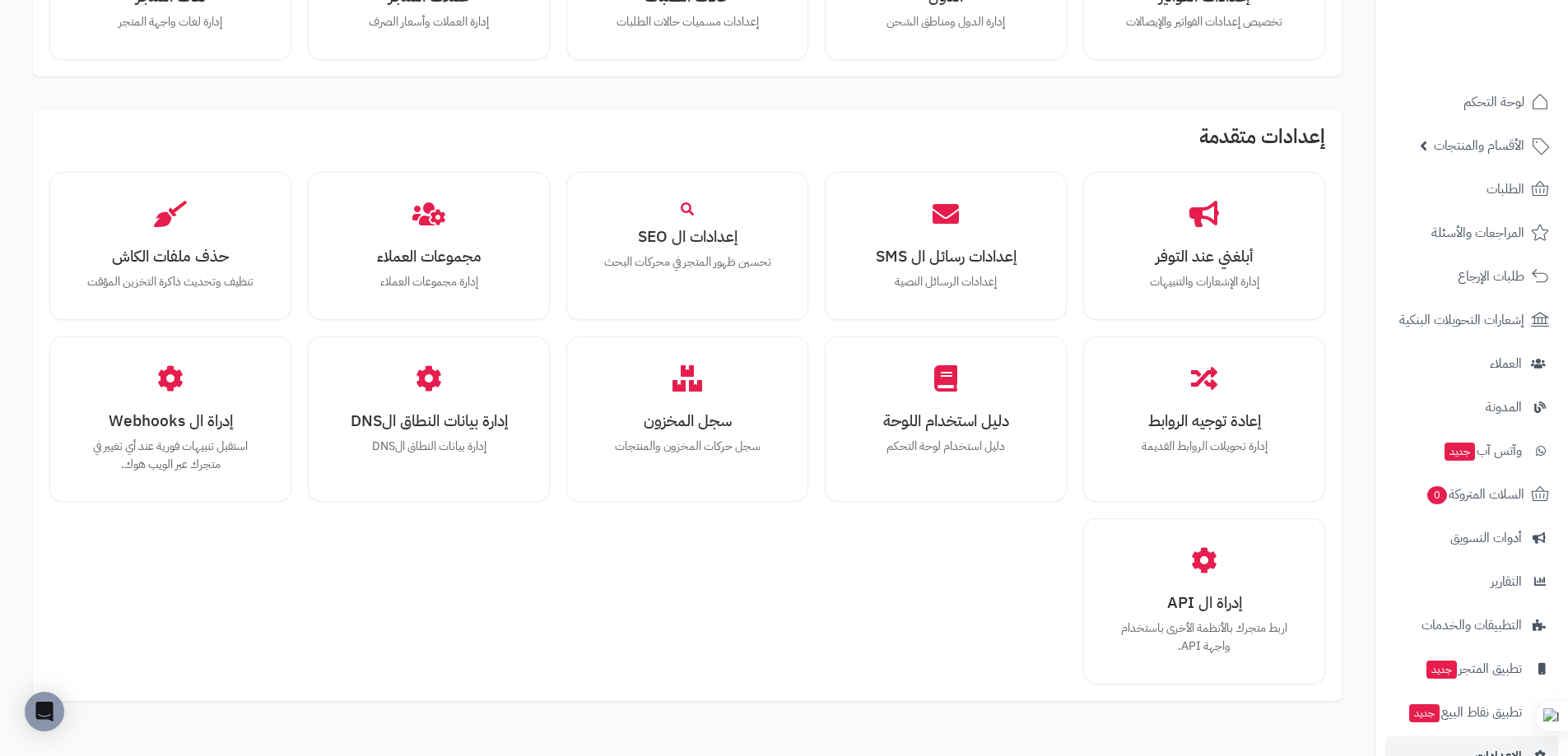
scroll to position [977, 0]
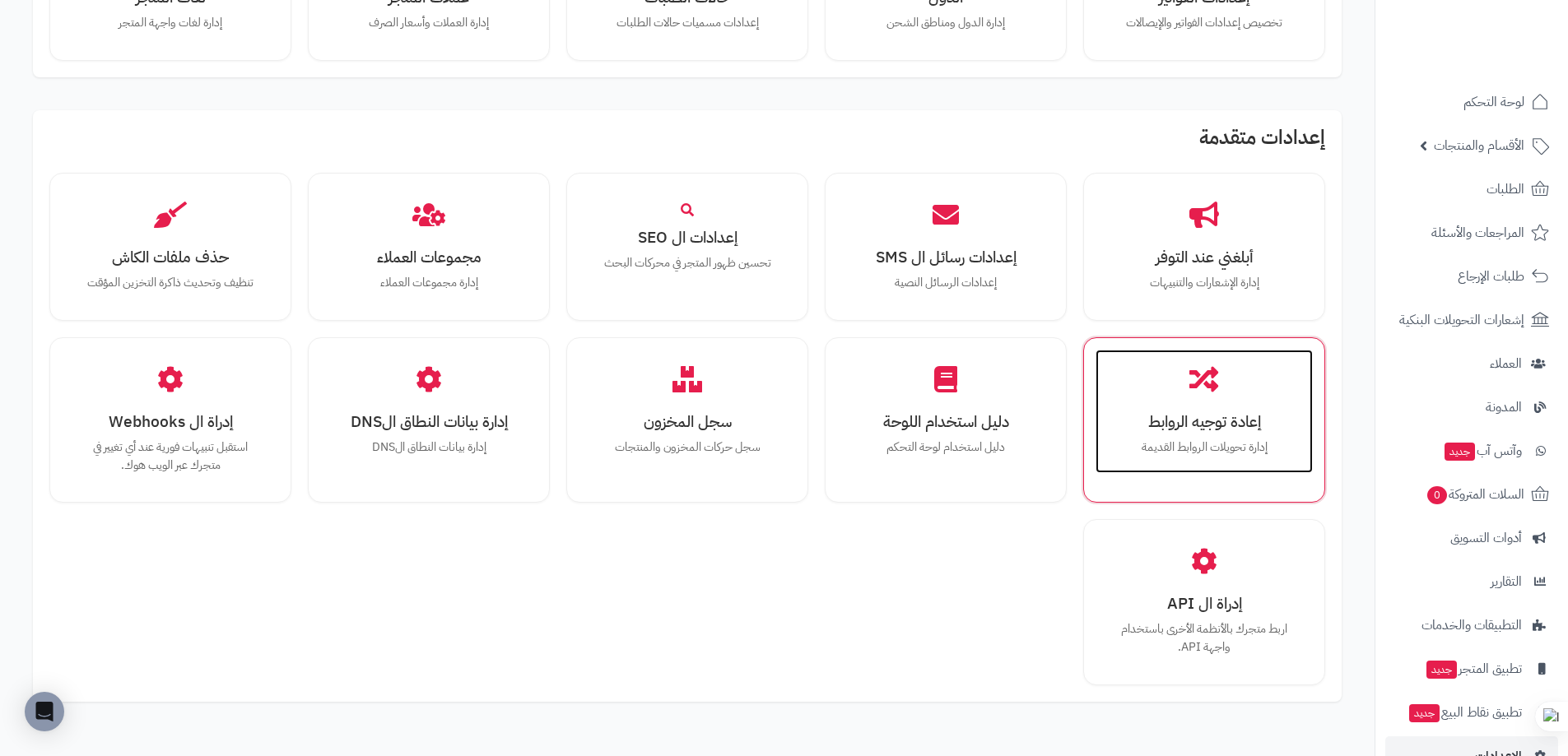
click at [1220, 428] on h3 "إعادة توجيه الروابط" at bounding box center [1204, 422] width 184 height 17
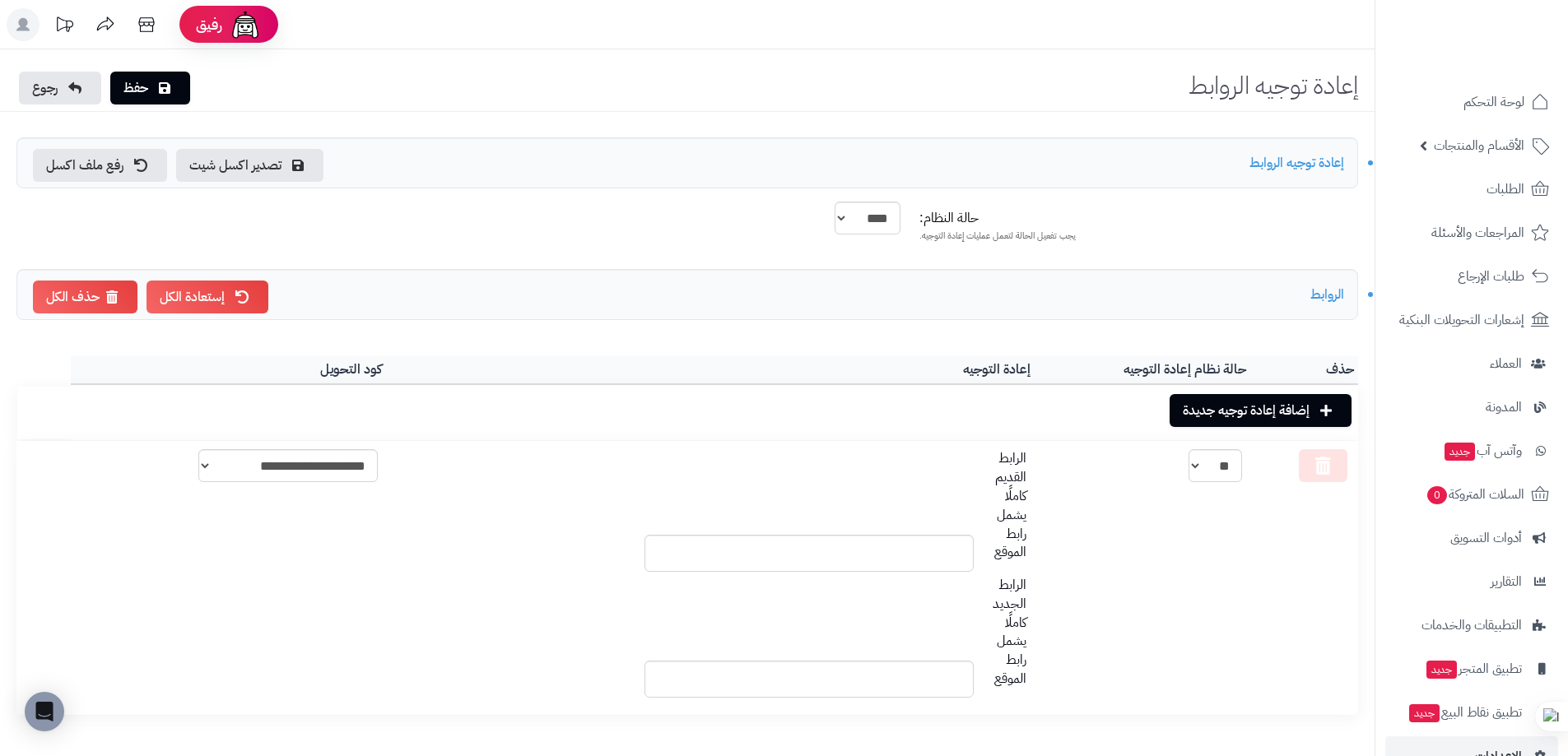
click at [14, 27] on rect at bounding box center [23, 25] width 33 height 33
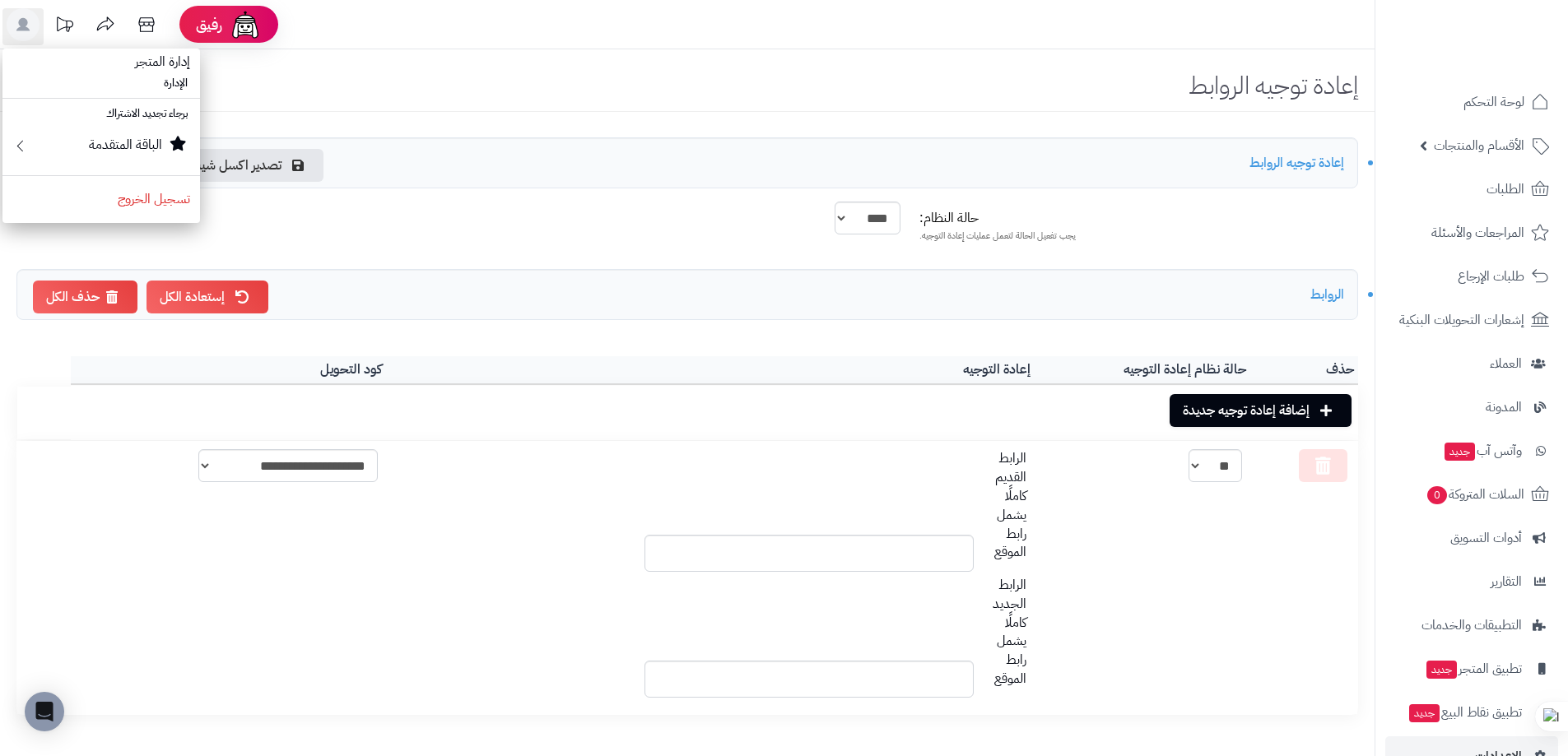
click at [720, 178] on div "تصدير اكسل شيت رفع ملف اكسل إعادة توجيه الروابط" at bounding box center [687, 163] width 1342 height 51
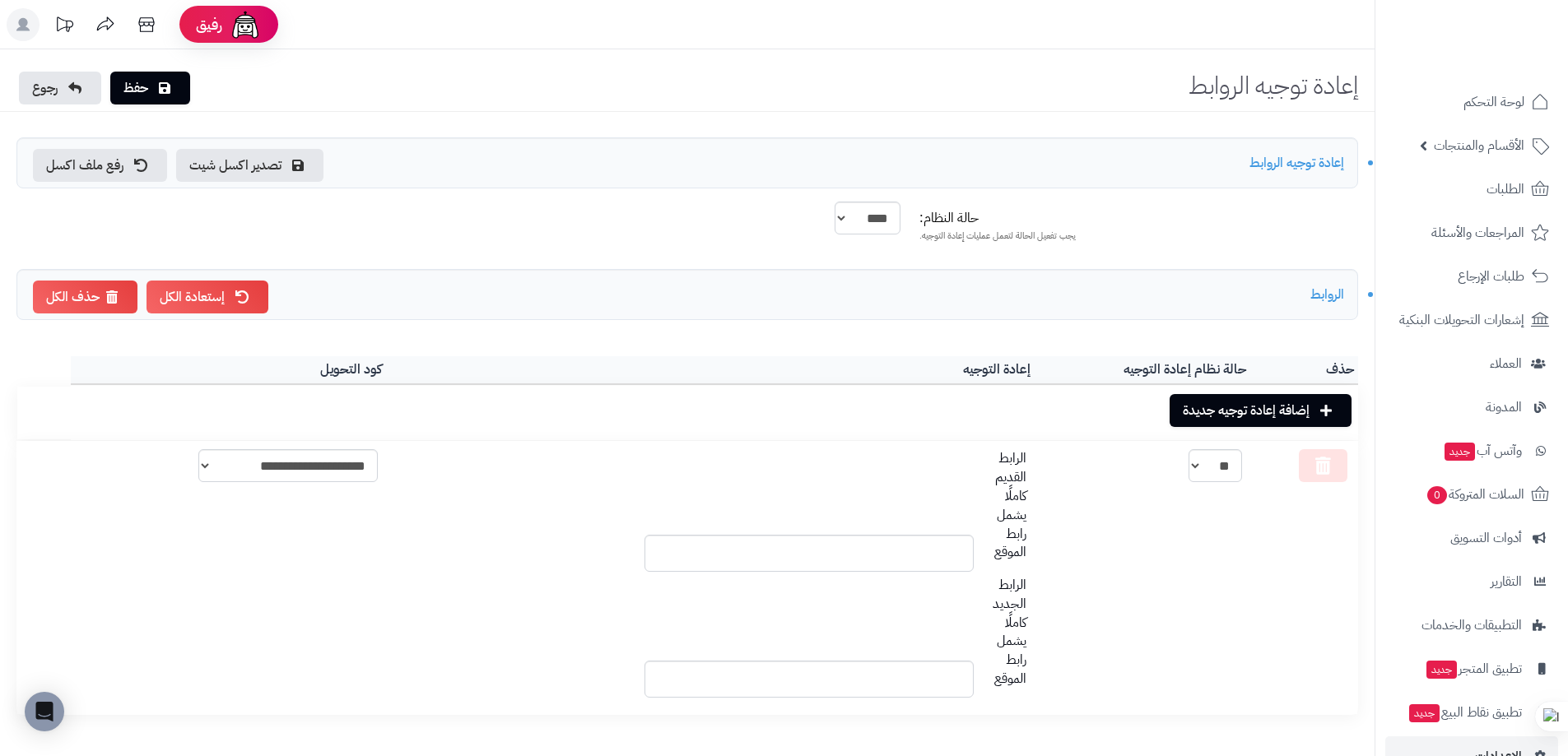
click at [20, 20] on icon at bounding box center [23, 25] width 13 height 13
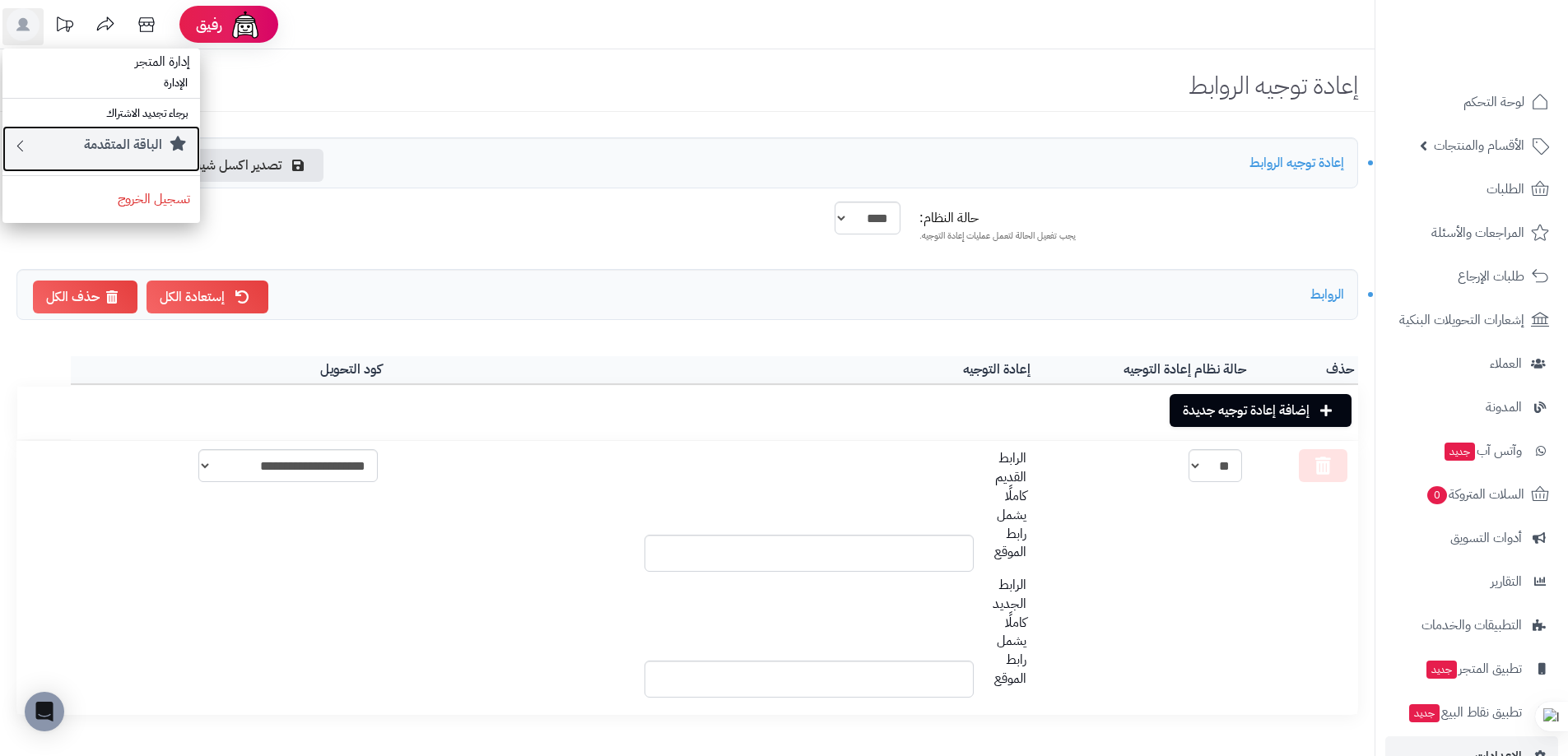
click at [118, 144] on small "الباقة المتقدمة" at bounding box center [122, 144] width 78 height 20
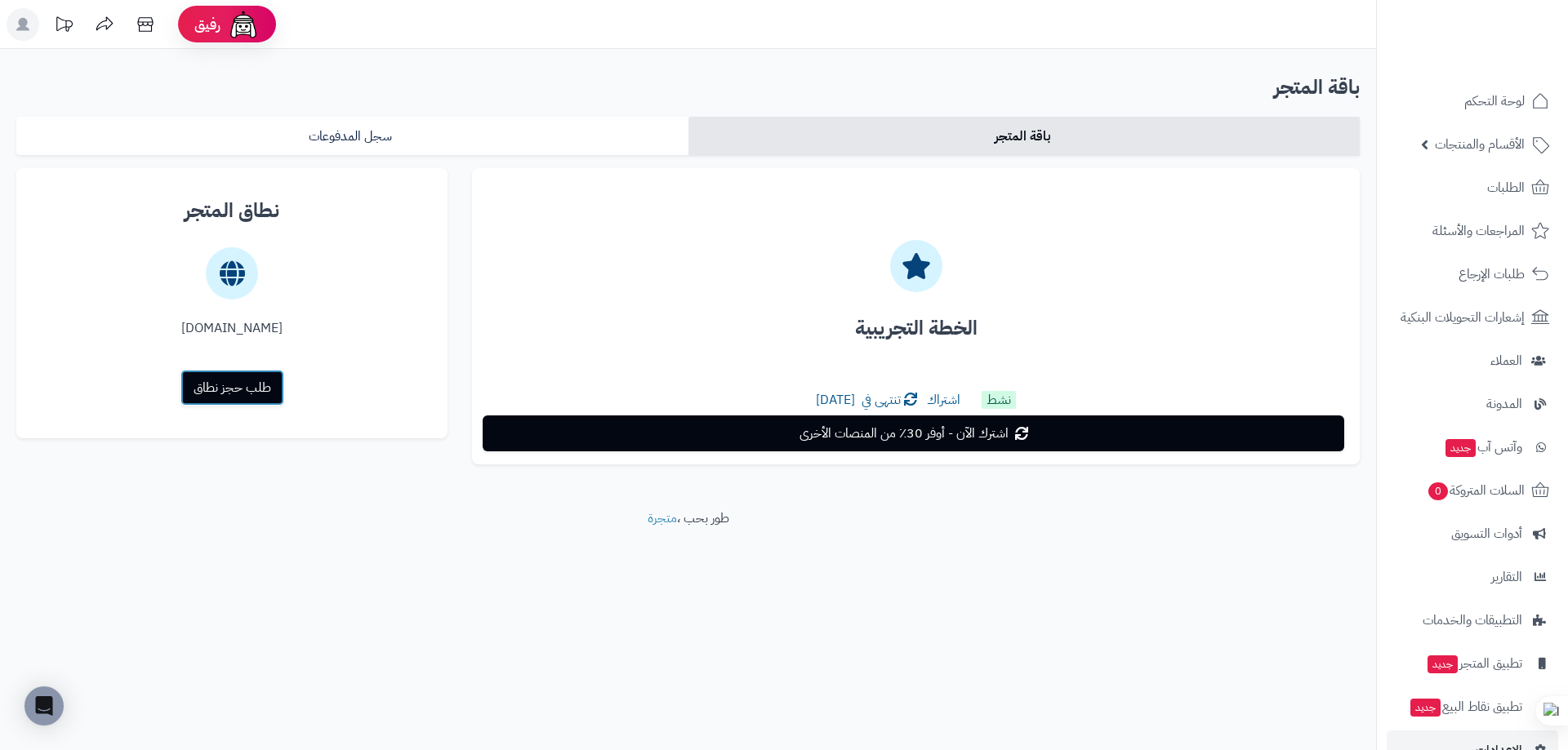
click at [221, 393] on link "طلب حجز نطاق" at bounding box center [232, 388] width 104 height 36
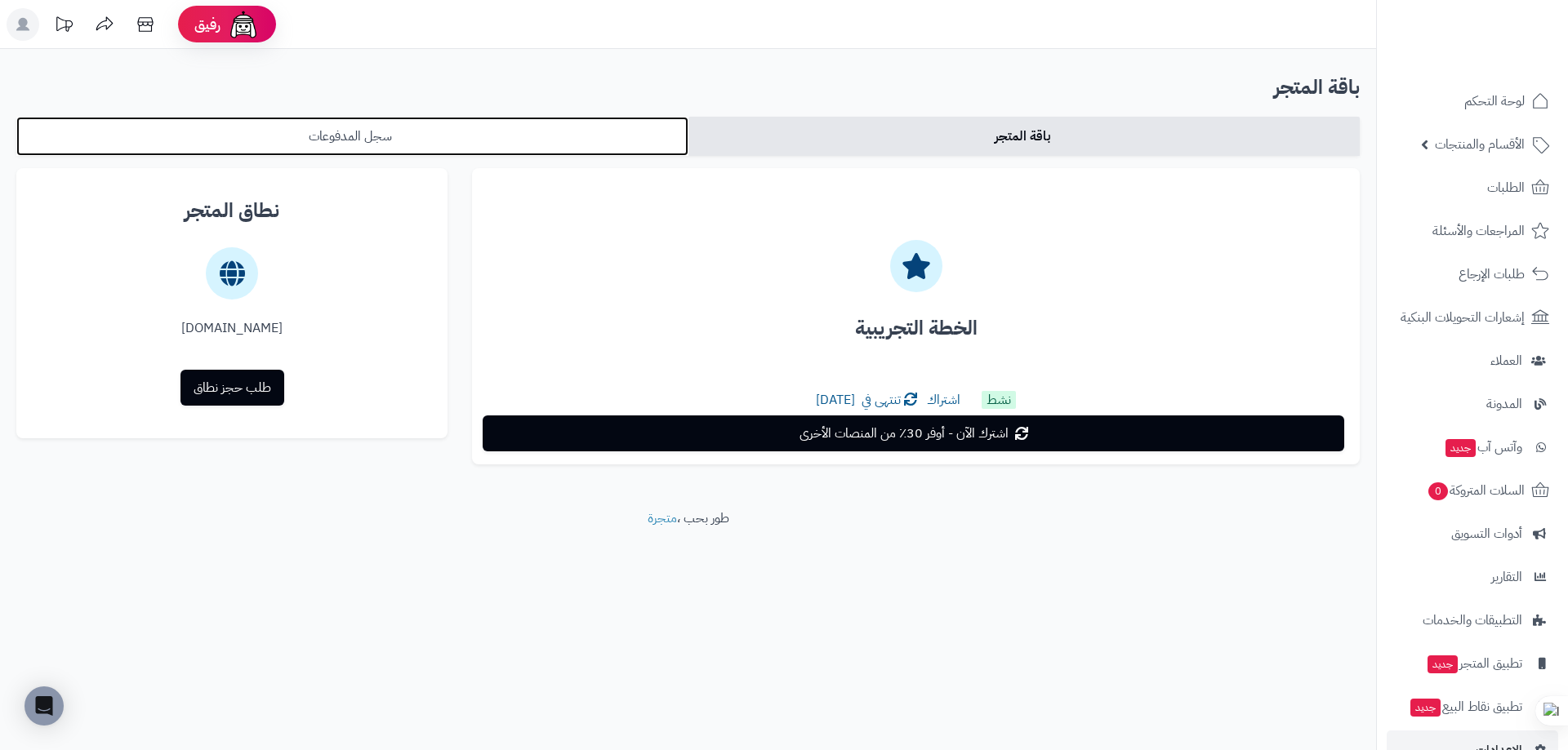
click at [581, 150] on link "سجل المدفوعات" at bounding box center [352, 136] width 672 height 39
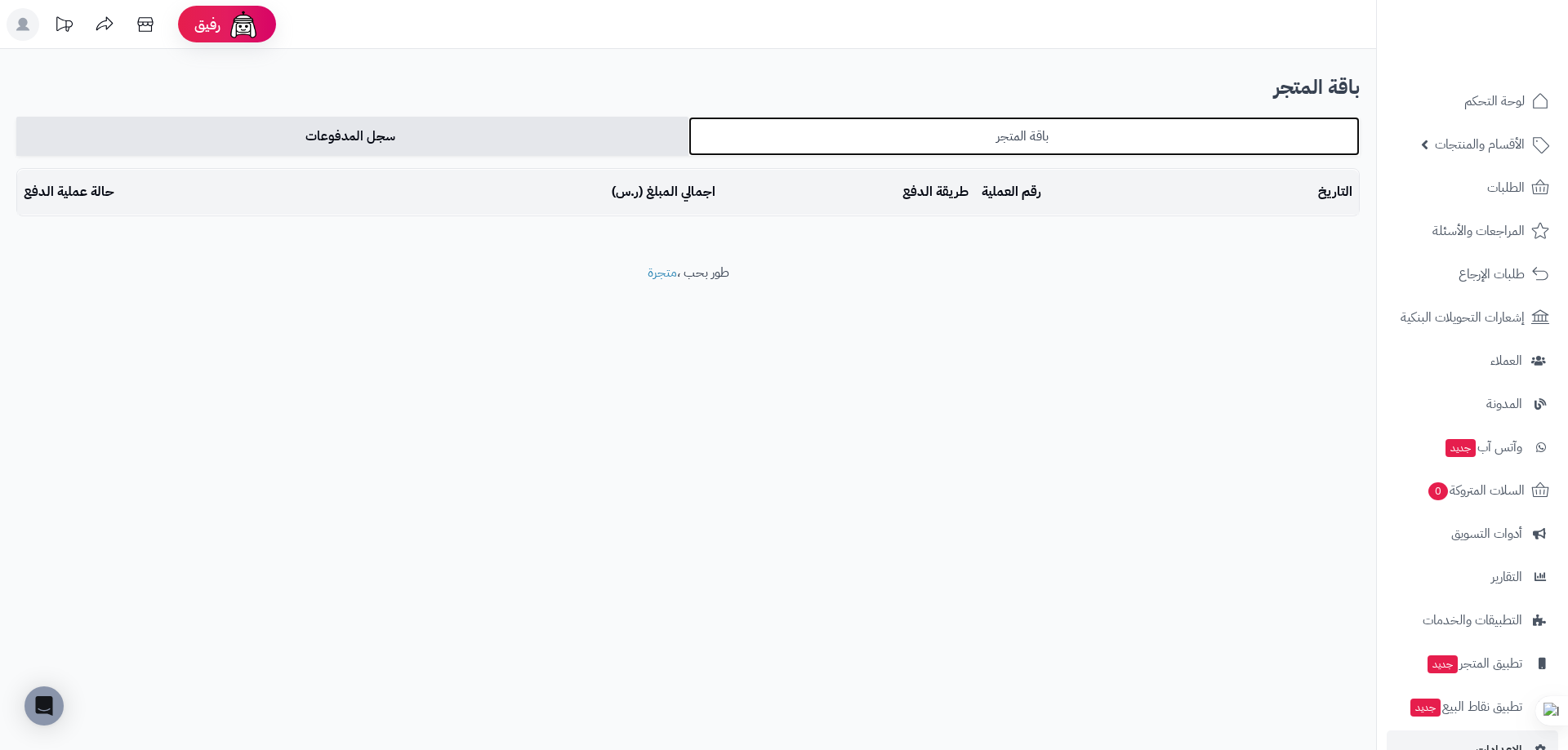
click at [847, 145] on link "باقة المتجر" at bounding box center [1023, 136] width 672 height 39
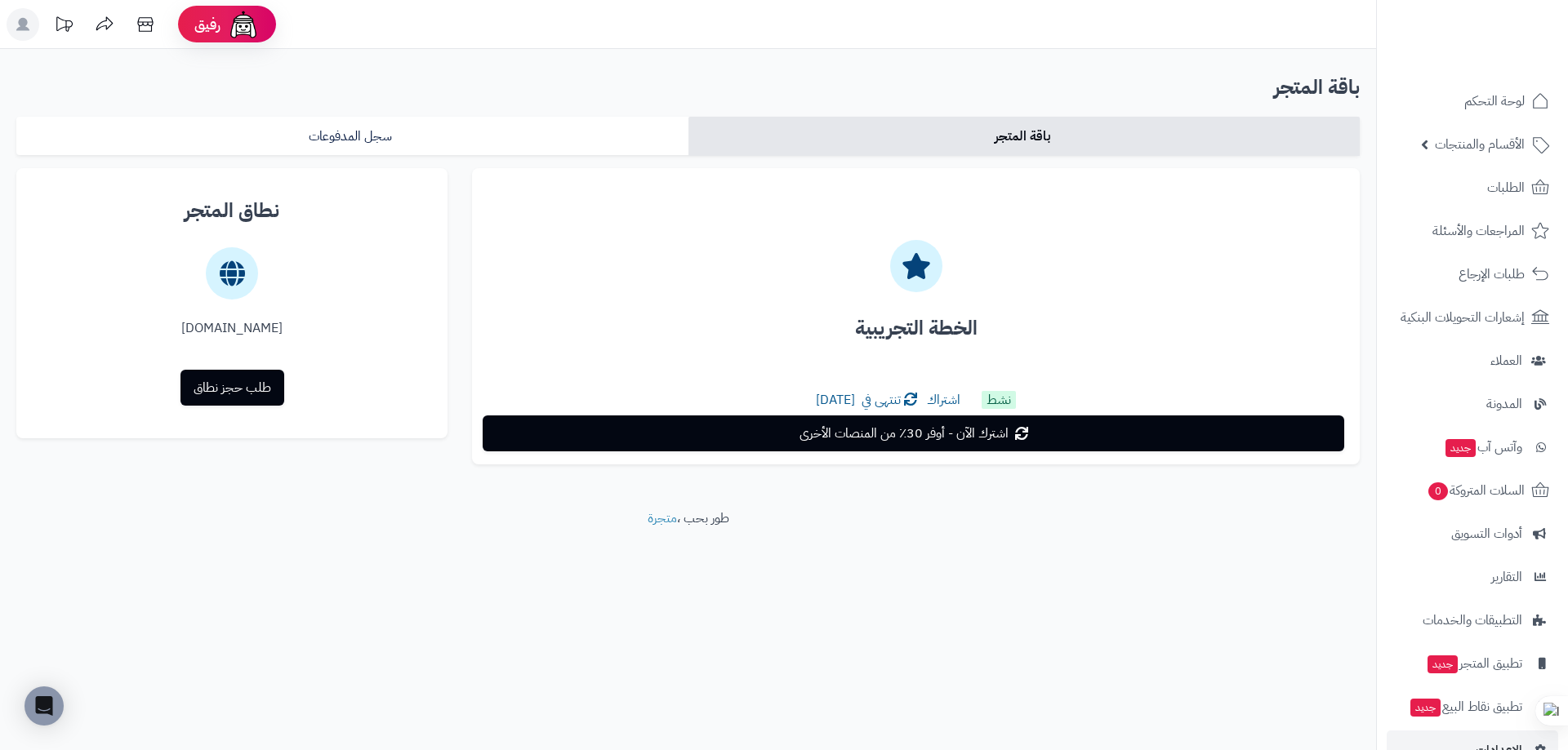
click at [17, 14] on rect at bounding box center [23, 25] width 32 height 32
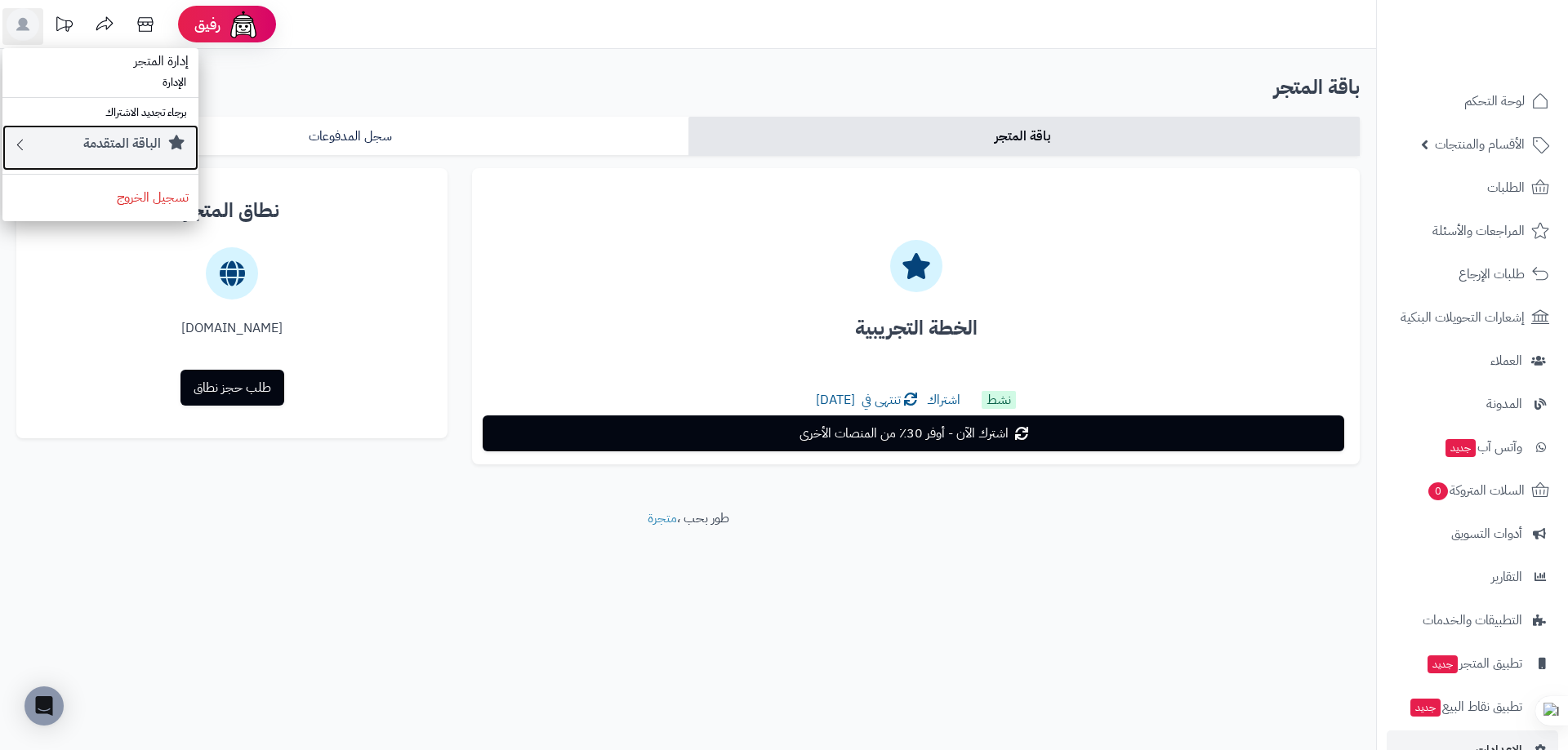
click at [81, 149] on div "الباقة المتقدمة" at bounding box center [109, 147] width 161 height 26
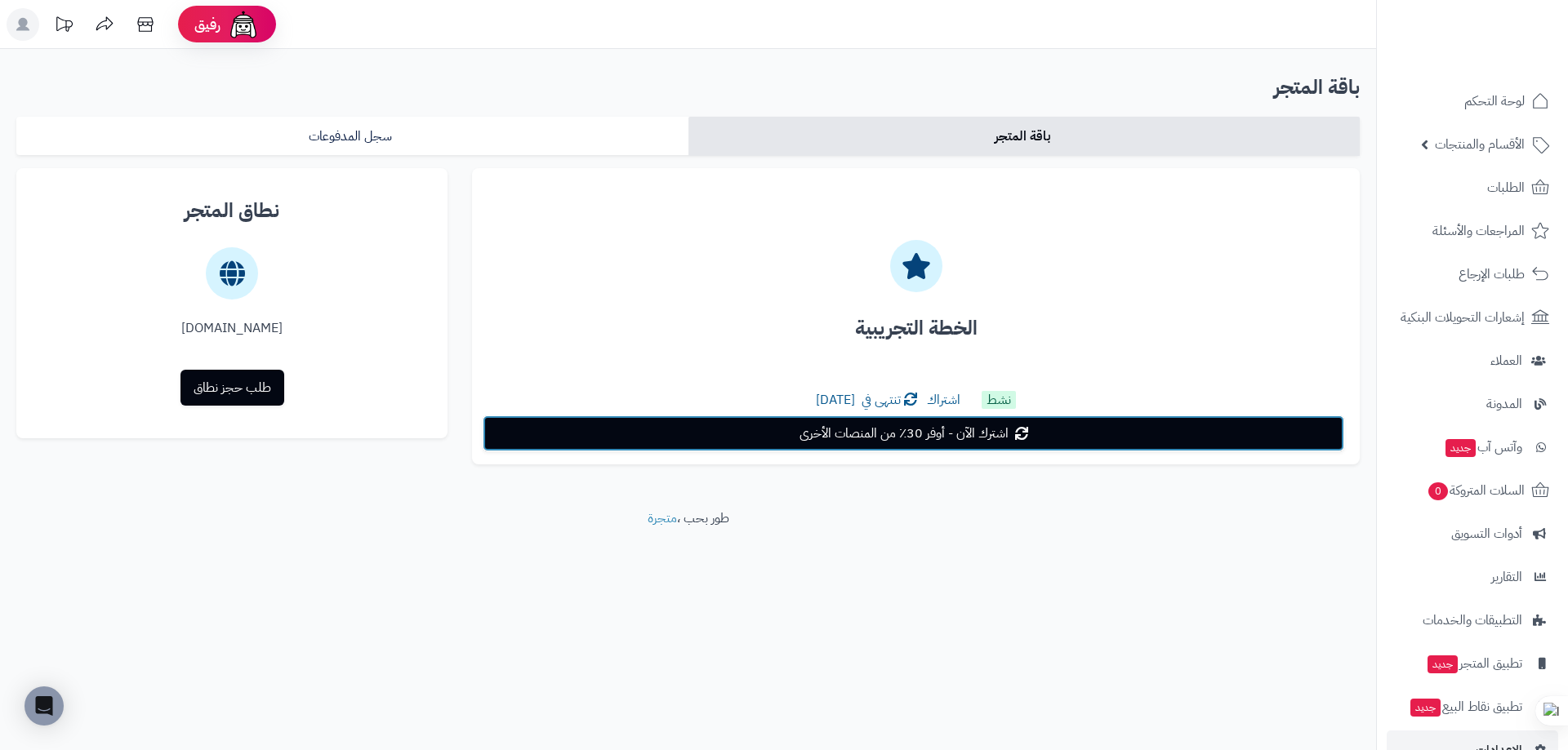
click at [769, 439] on link "اشترك الآن - أوفر 30٪ من المنصات الأخرى" at bounding box center [913, 434] width 862 height 36
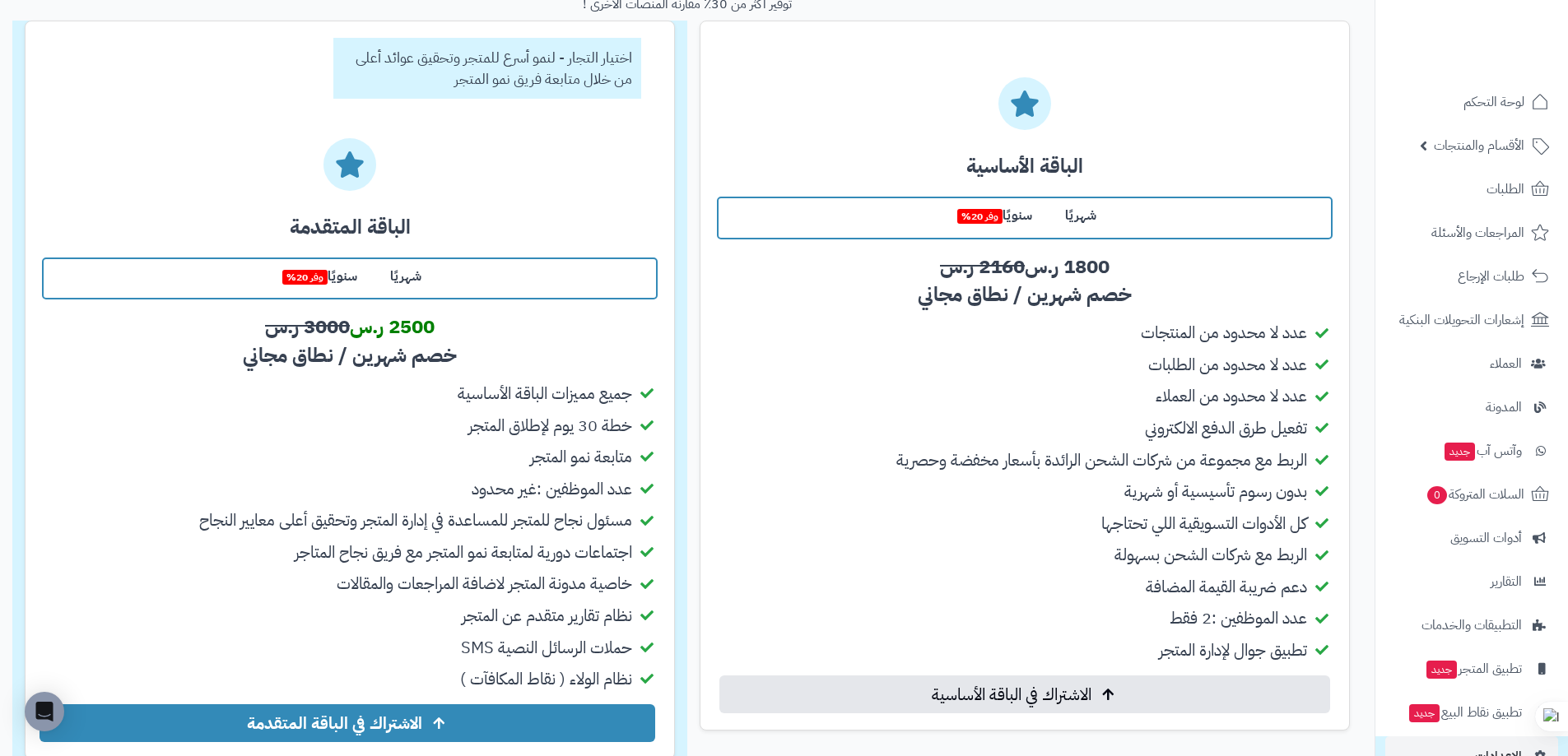
scroll to position [248, 0]
drag, startPoint x: 894, startPoint y: 298, endPoint x: 1166, endPoint y: 287, distance: 272.2
click at [1166, 287] on div "180 ر.س 1800 ر.س 2160 ر.س خصم شهرين / نطاق مجاني" at bounding box center [1024, 280] width 615 height 57
click at [778, 152] on h4 "الباقة الأساسية" at bounding box center [1024, 166] width 615 height 34
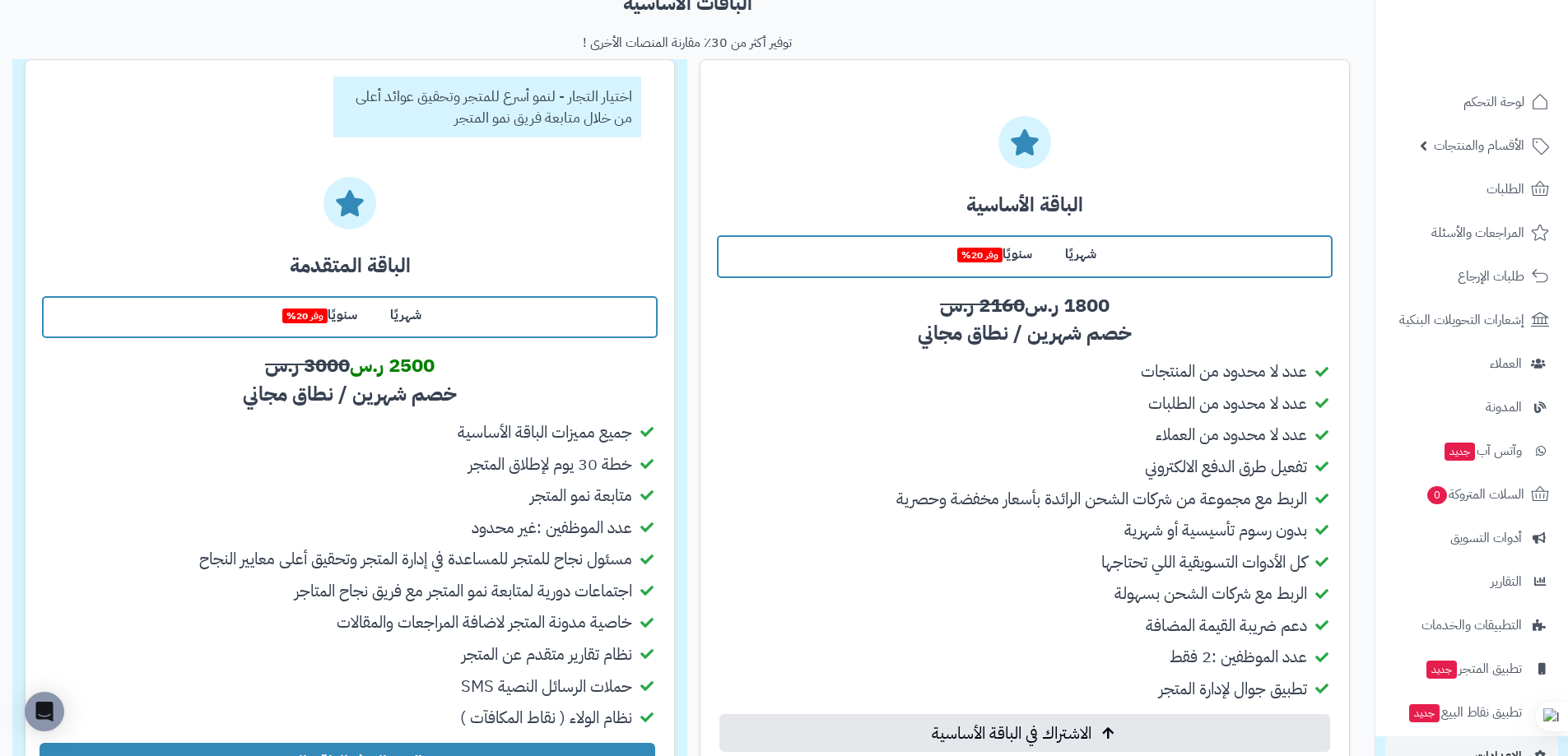
scroll to position [208, 0]
click at [1085, 257] on label "شهريًا" at bounding box center [1081, 255] width 65 height 36
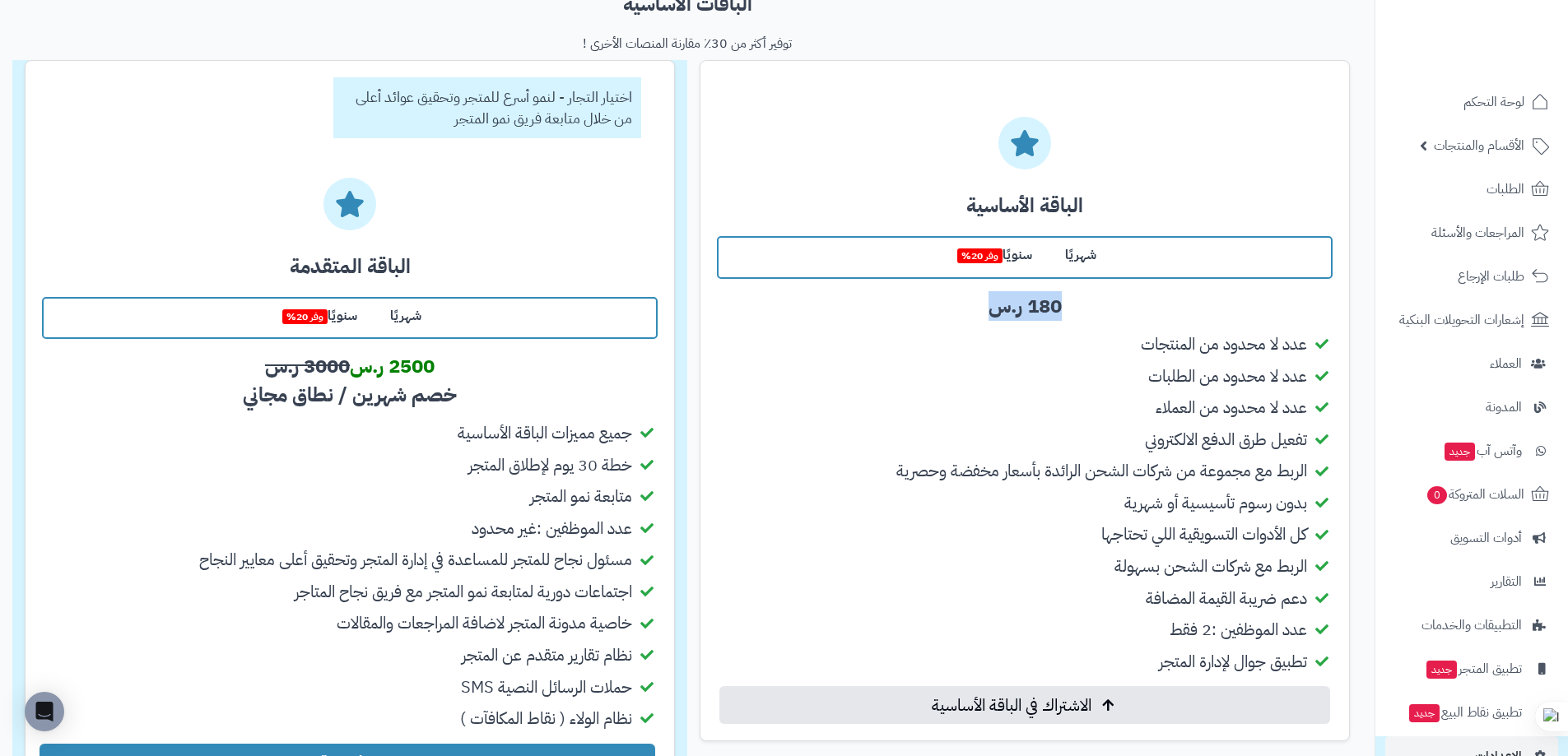
drag, startPoint x: 988, startPoint y: 309, endPoint x: 1095, endPoint y: 305, distance: 107.1
click at [1095, 305] on div "180 ر.س 1800 ر.س 2160 ر.س خصم شهرين / نطاق مجاني" at bounding box center [1024, 305] width 615 height 28
click at [894, 468] on li "الربط مع مجموعة من شركات الشحن الرائدة بأسعار مخفضة وحصرية" at bounding box center [1024, 471] width 615 height 24
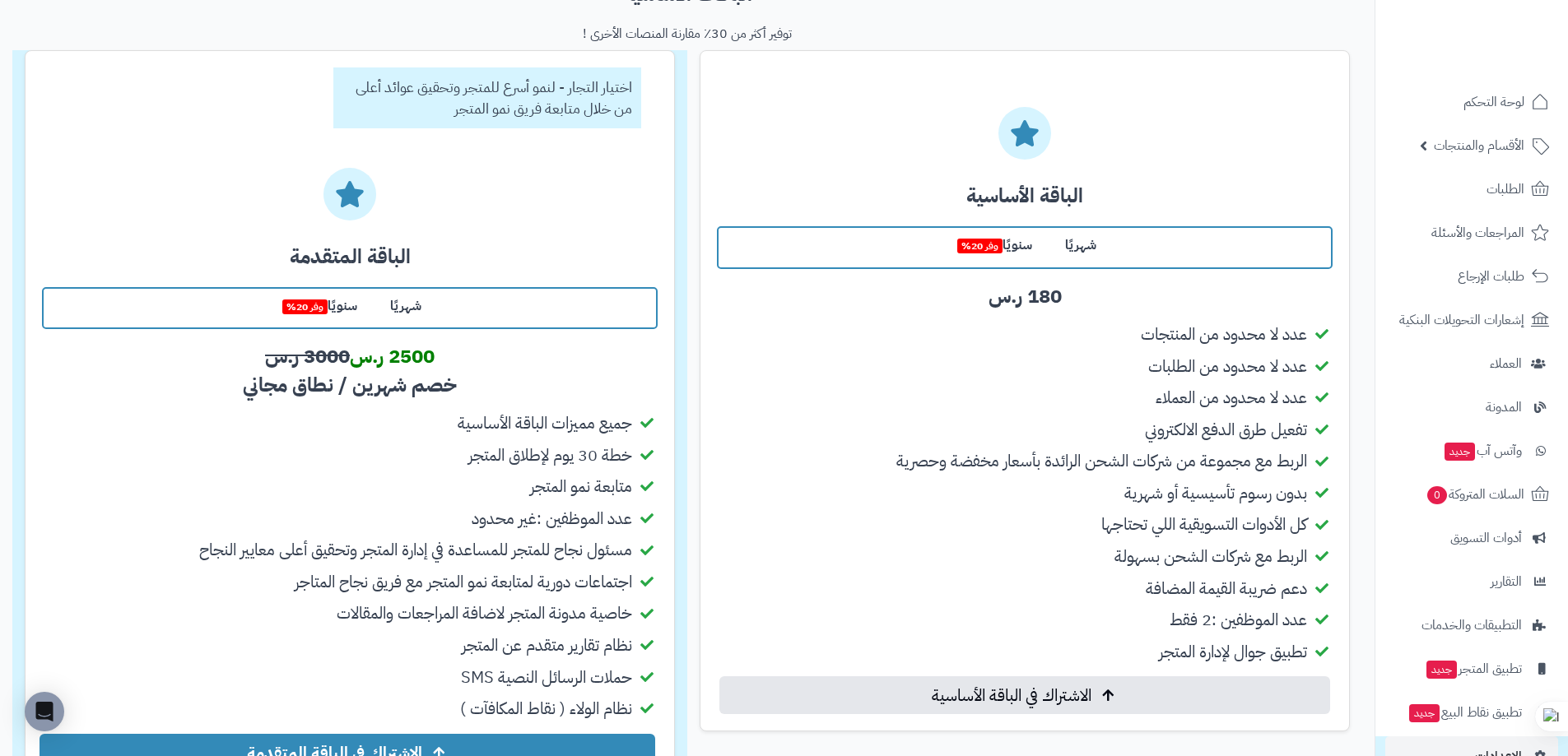
scroll to position [0, 0]
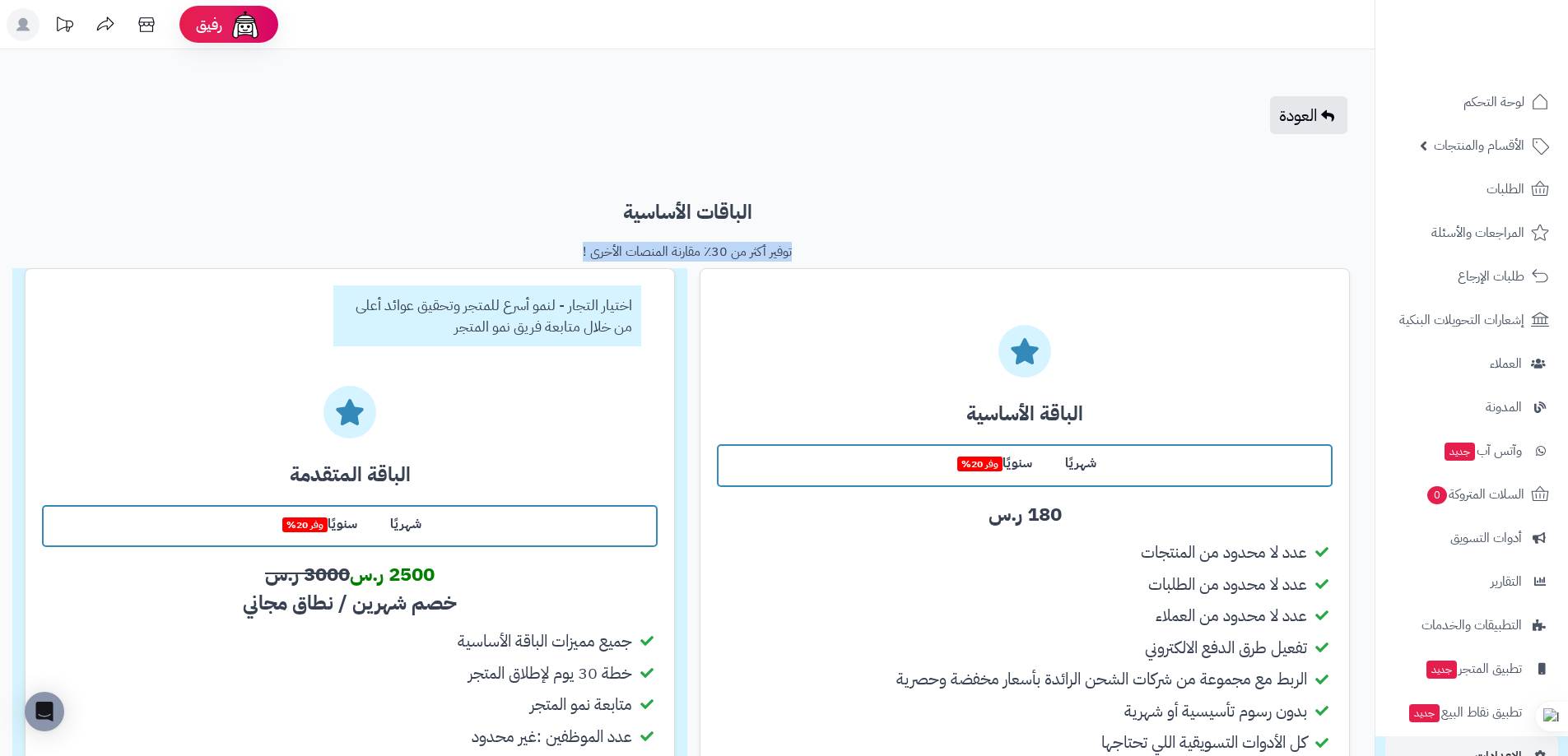
drag, startPoint x: 569, startPoint y: 247, endPoint x: 820, endPoint y: 254, distance: 251.1
click at [820, 254] on p "توفير أكثر من 30٪ مقارنة المنصات الأخرى !" at bounding box center [688, 252] width 1325 height 19
click at [393, 143] on div "العودة" at bounding box center [687, 115] width 1374 height 88
click at [456, 535] on div "شهريًا سنويًا وفر 20%" at bounding box center [350, 527] width 615 height 42
click at [436, 526] on label "شهريًا" at bounding box center [405, 524] width 65 height 36
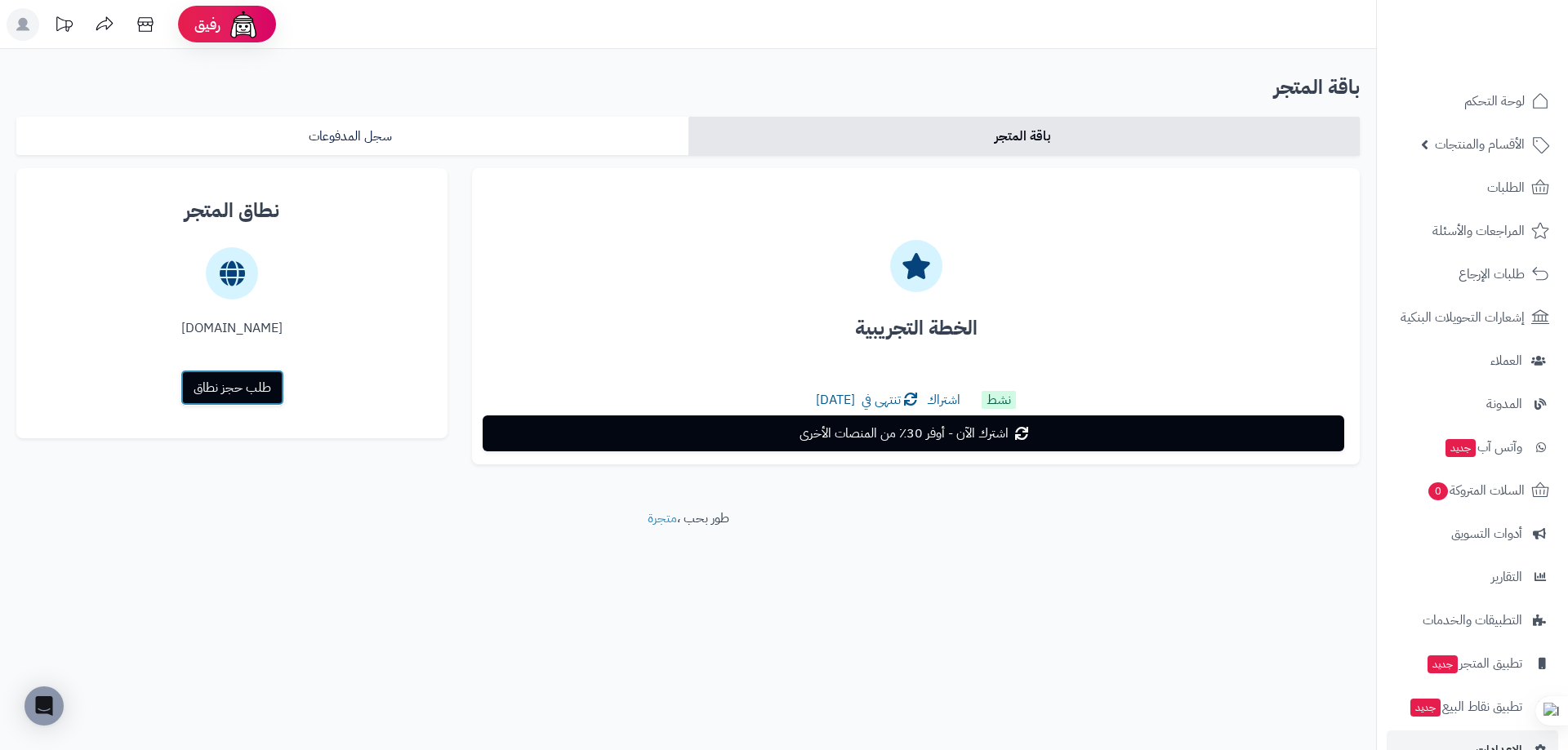
click at [221, 376] on link "طلب حجز نطاق" at bounding box center [232, 388] width 104 height 36
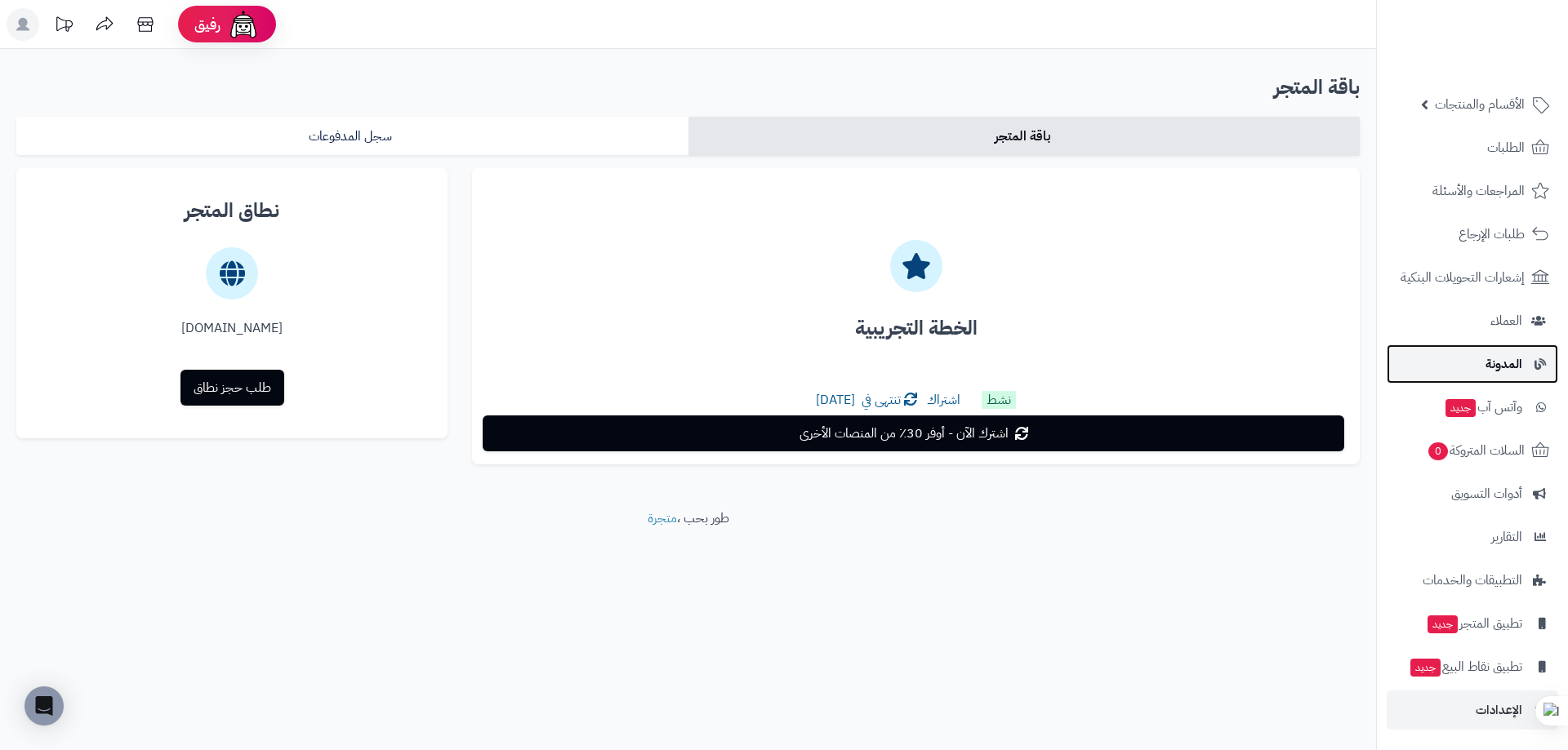
click at [1492, 357] on span "المدونة" at bounding box center [1504, 364] width 36 height 23
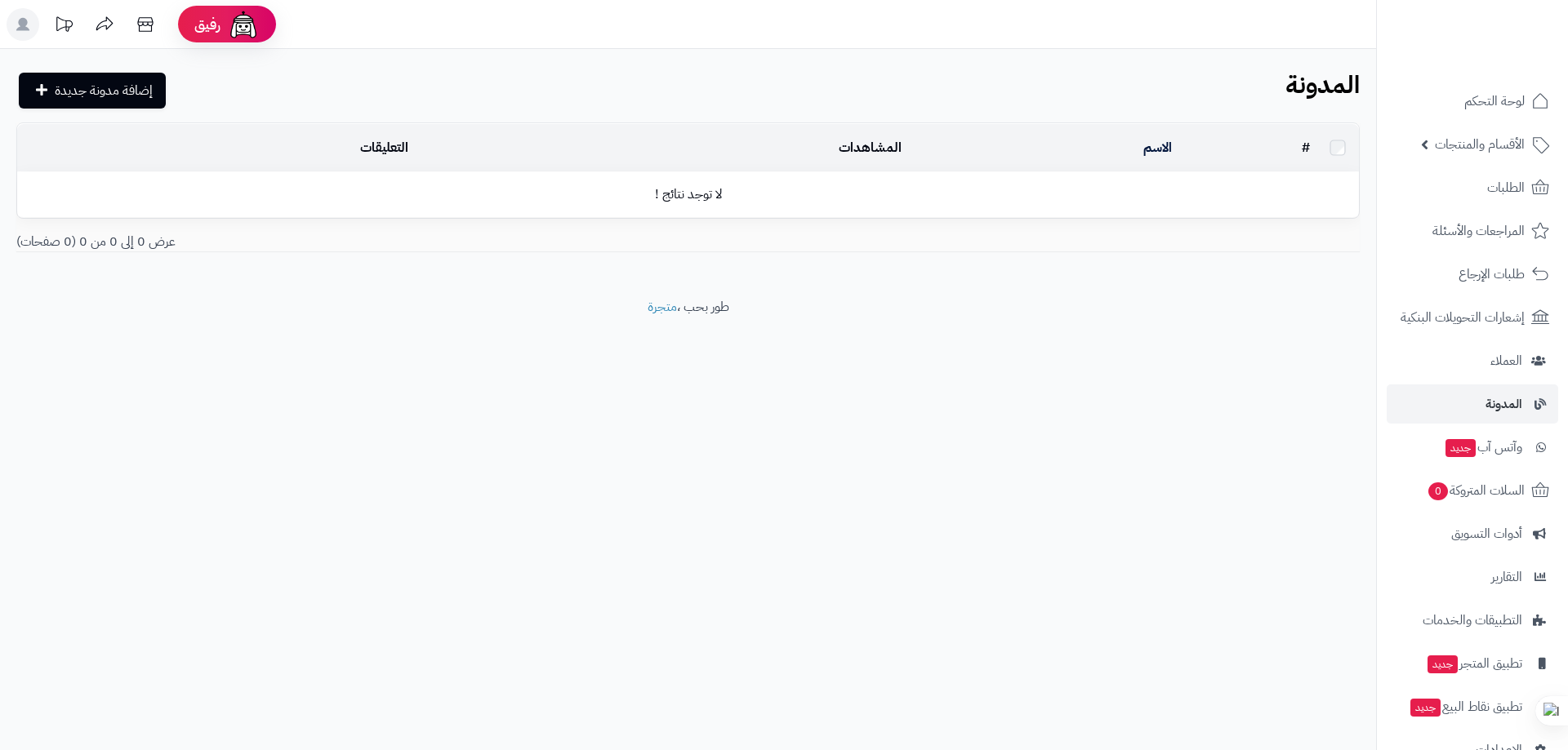
scroll to position [40, 0]
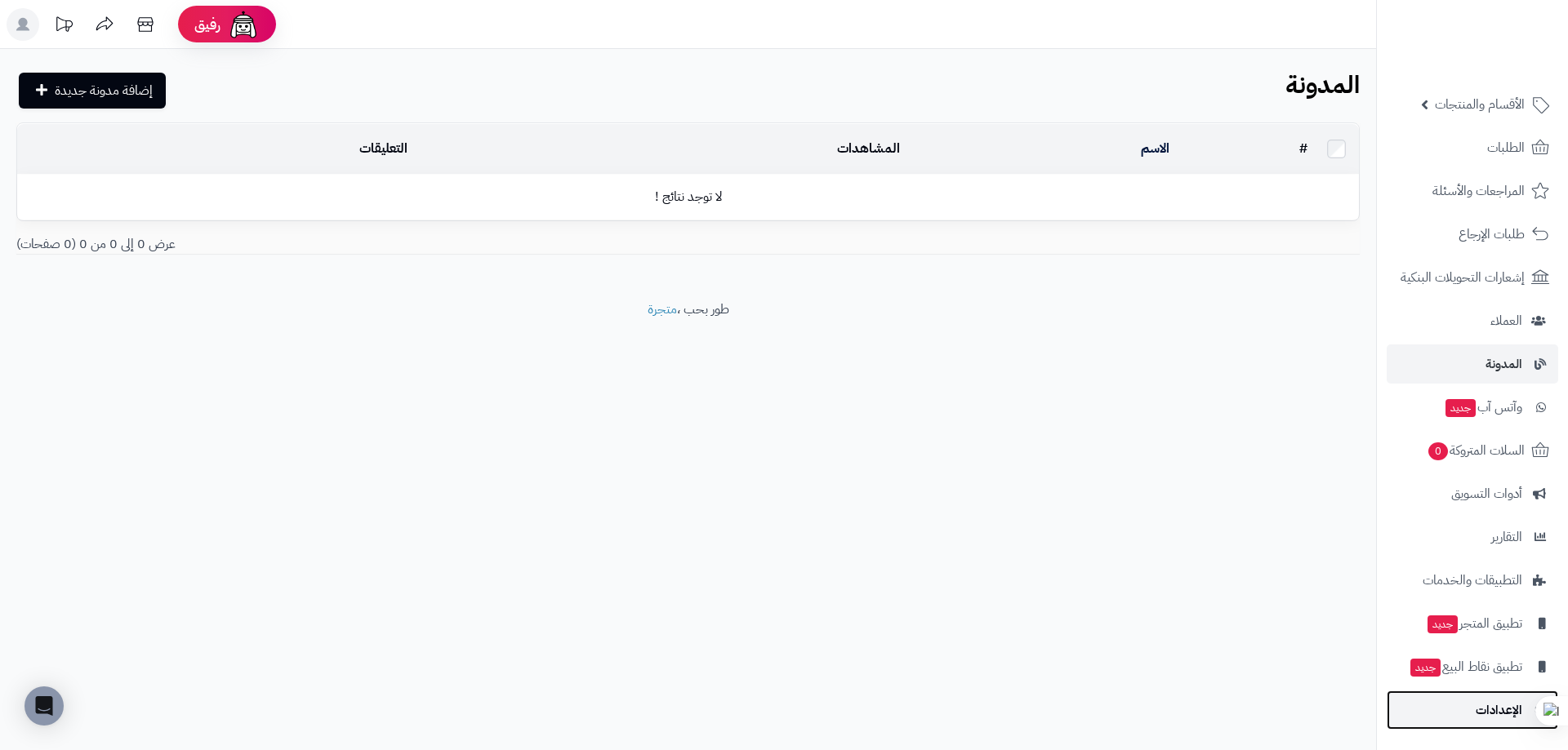
click at [1478, 705] on span "الإعدادات" at bounding box center [1498, 711] width 47 height 23
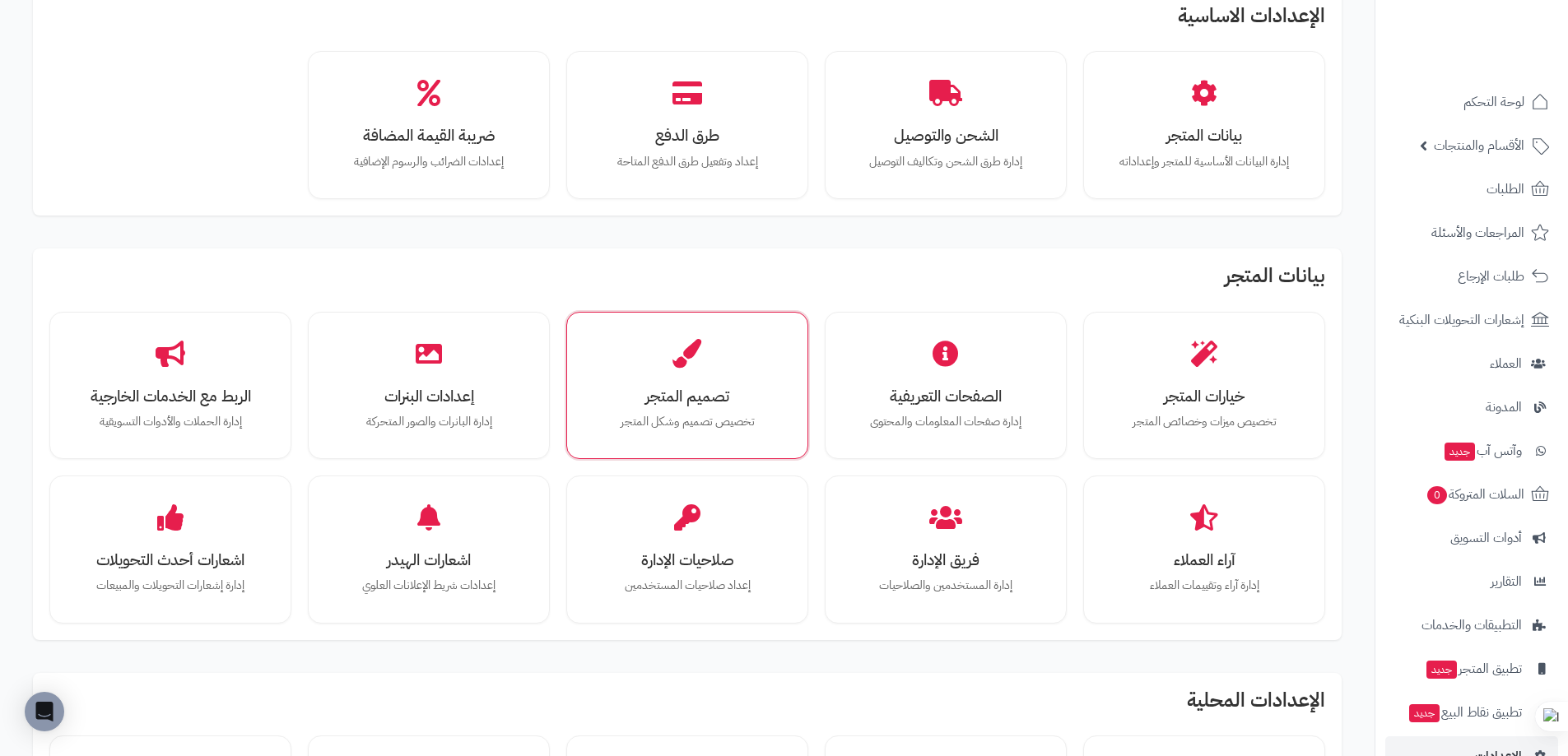
scroll to position [98, 0]
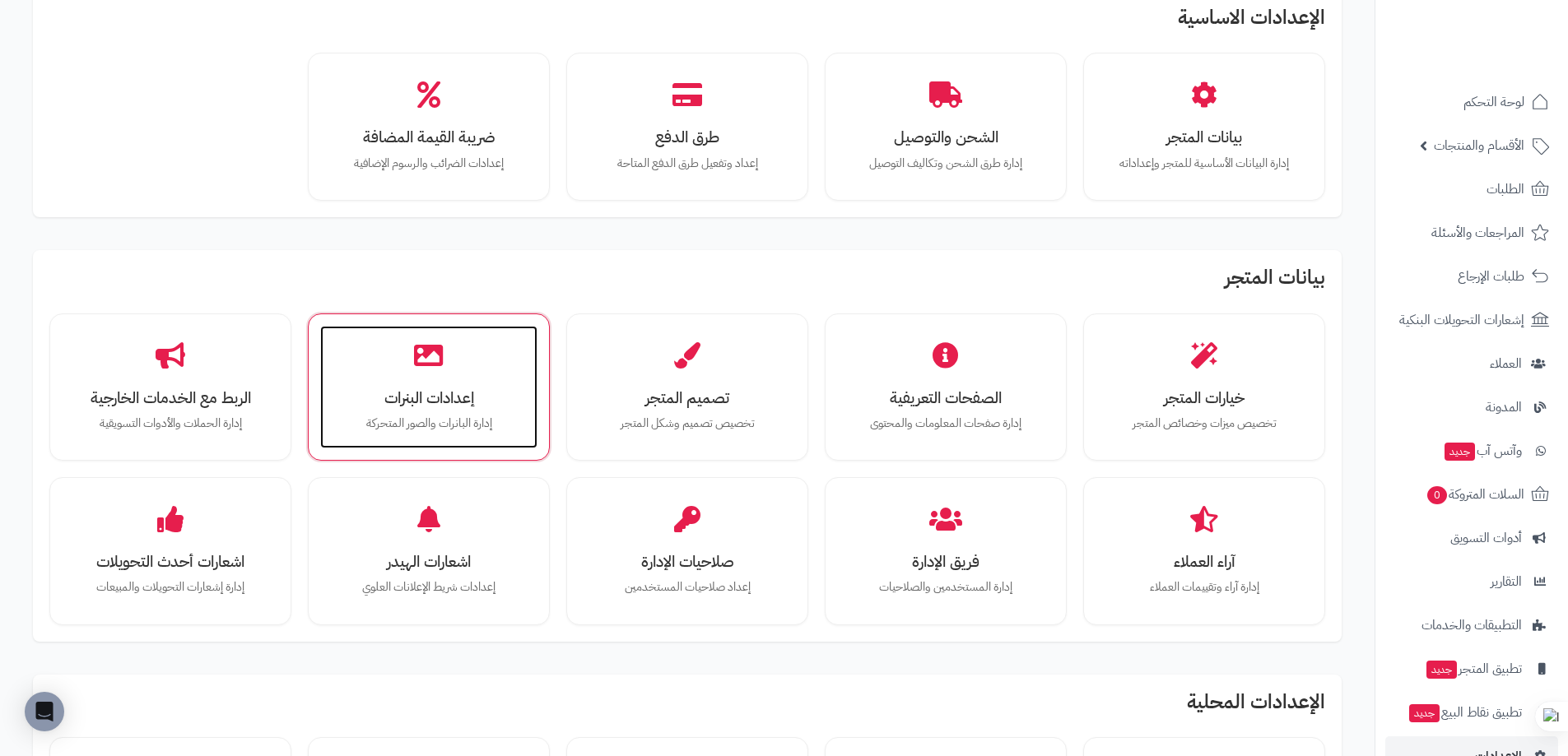
click at [444, 406] on h3 "إعدادات البنرات" at bounding box center [429, 398] width 184 height 17
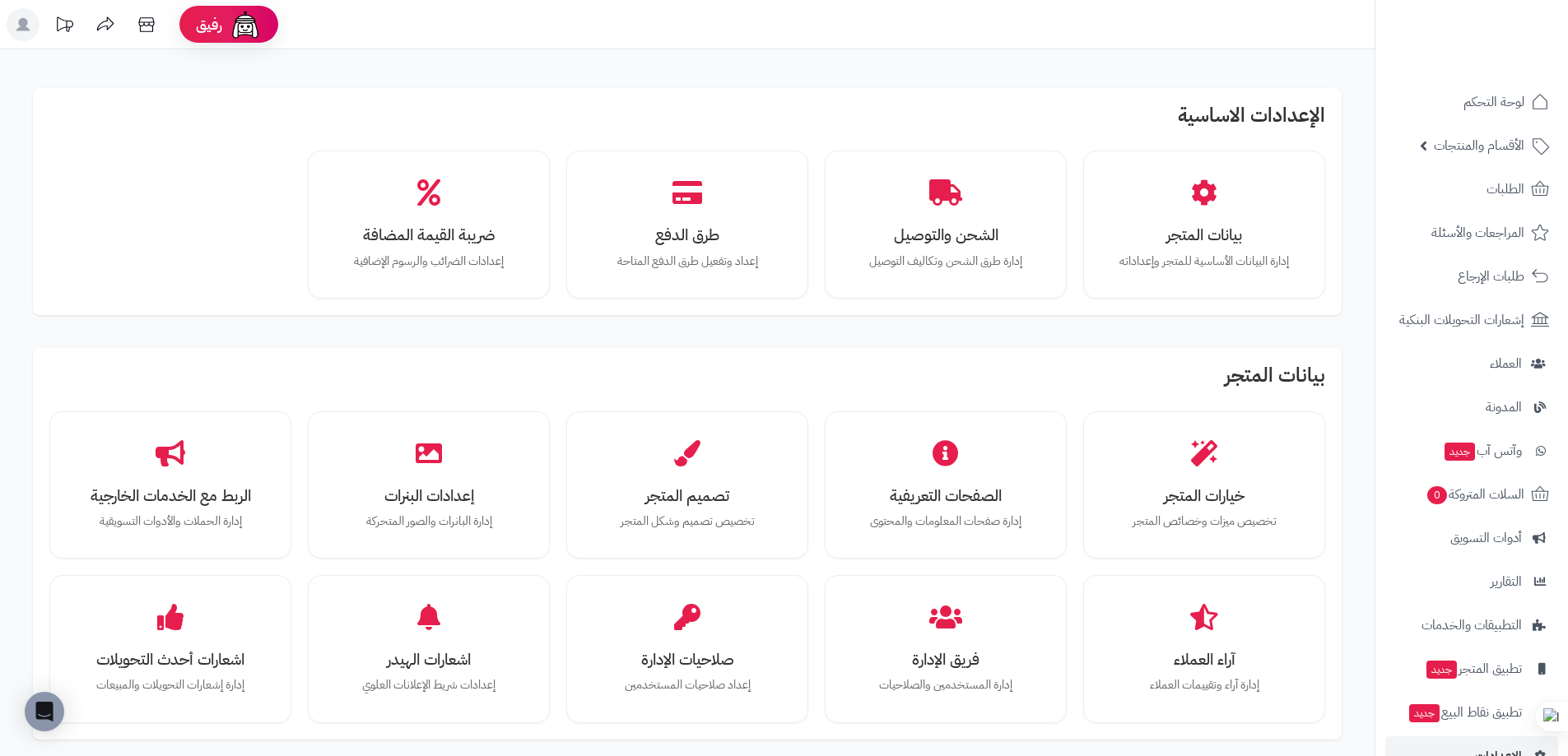
scroll to position [98, 0]
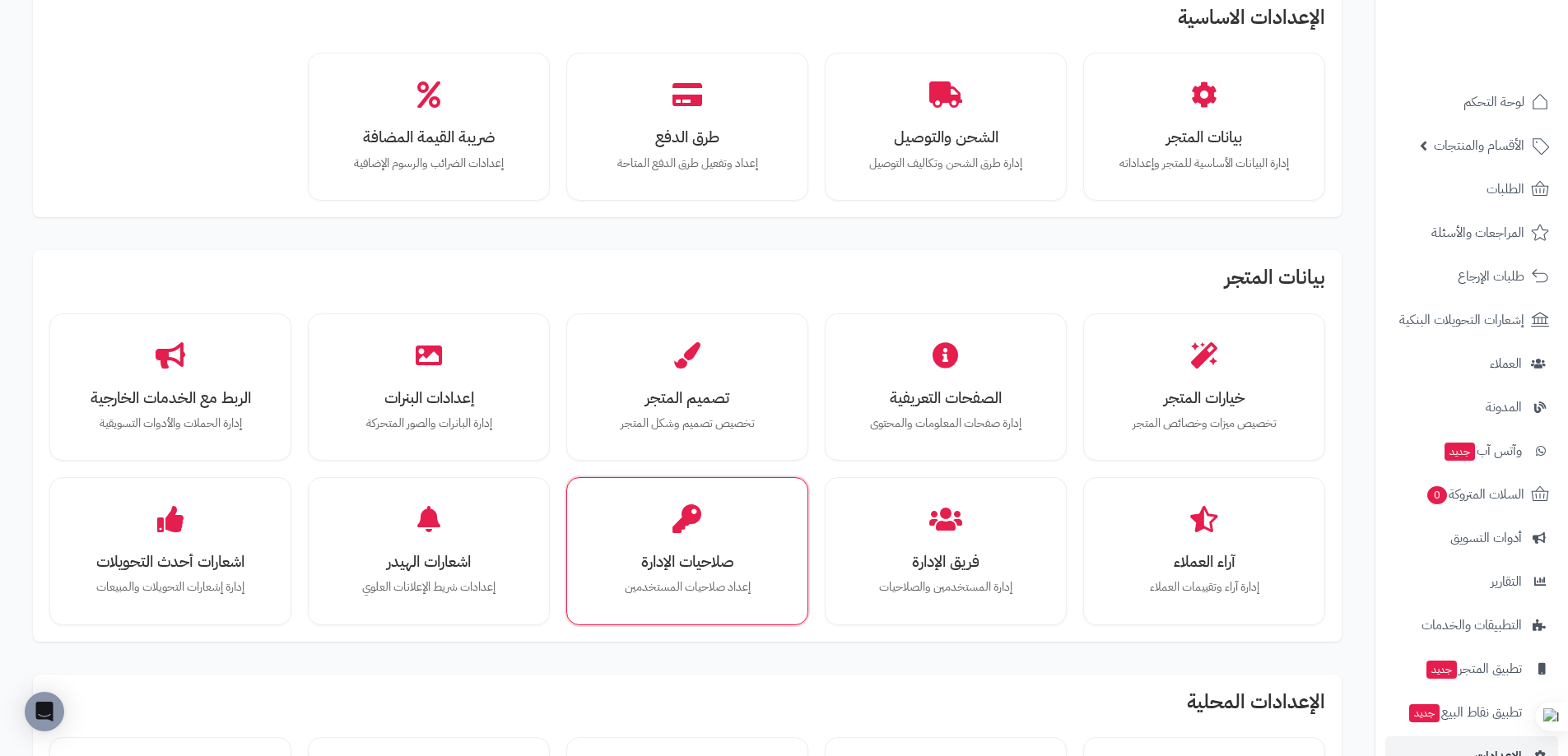
click at [677, 485] on div "صلاحيات الإدارة إعداد صلاحيات المستخدمين" at bounding box center [687, 552] width 242 height 148
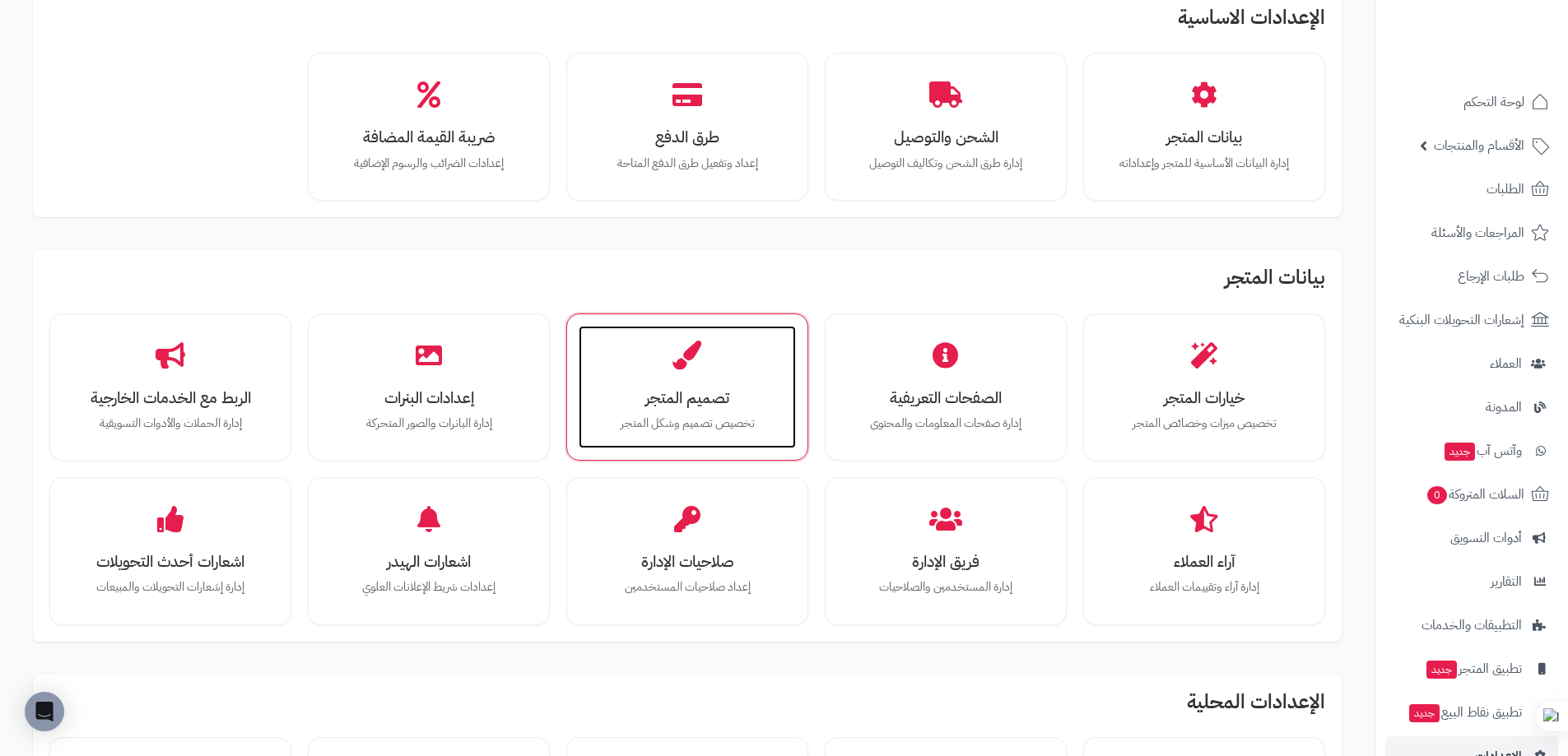
click at [678, 381] on div "تصميم المتجر تخصيص تصميم وشكل المتجر" at bounding box center [688, 387] width 218 height 123
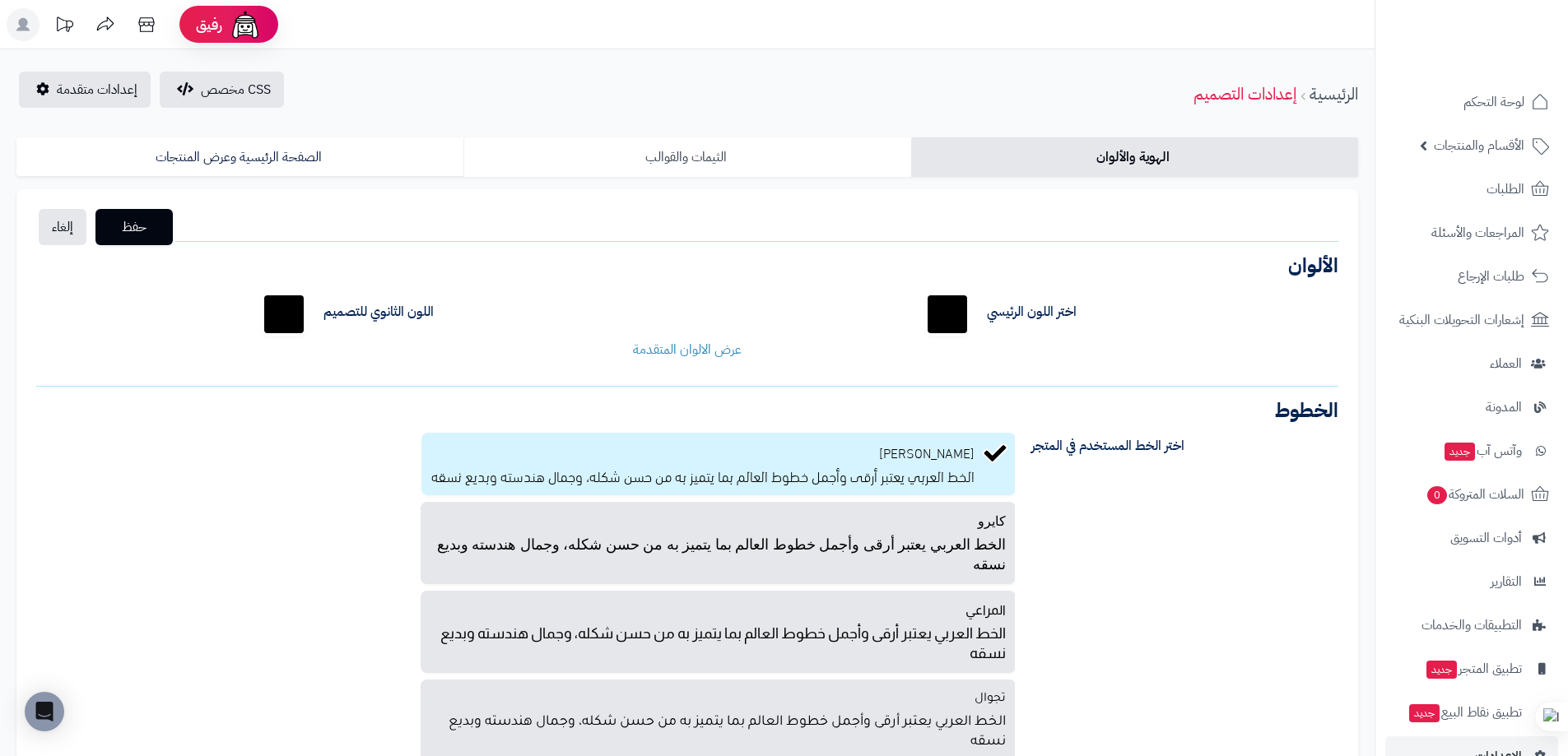
click at [674, 167] on link "الثيمات والقوالب" at bounding box center [687, 157] width 447 height 39
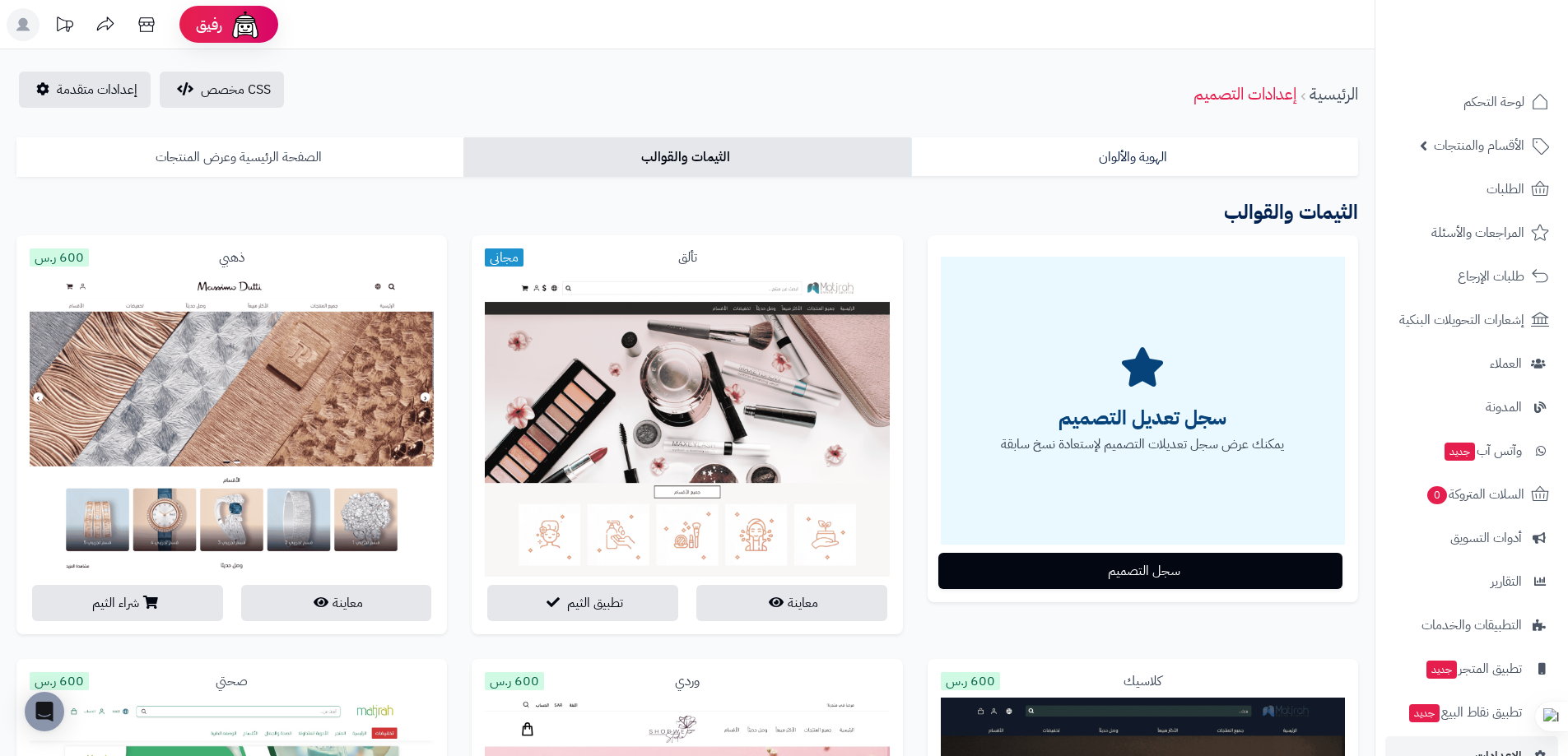
click at [268, 167] on link "الصفحة الرئيسية وعرض المنتجات" at bounding box center [240, 157] width 447 height 39
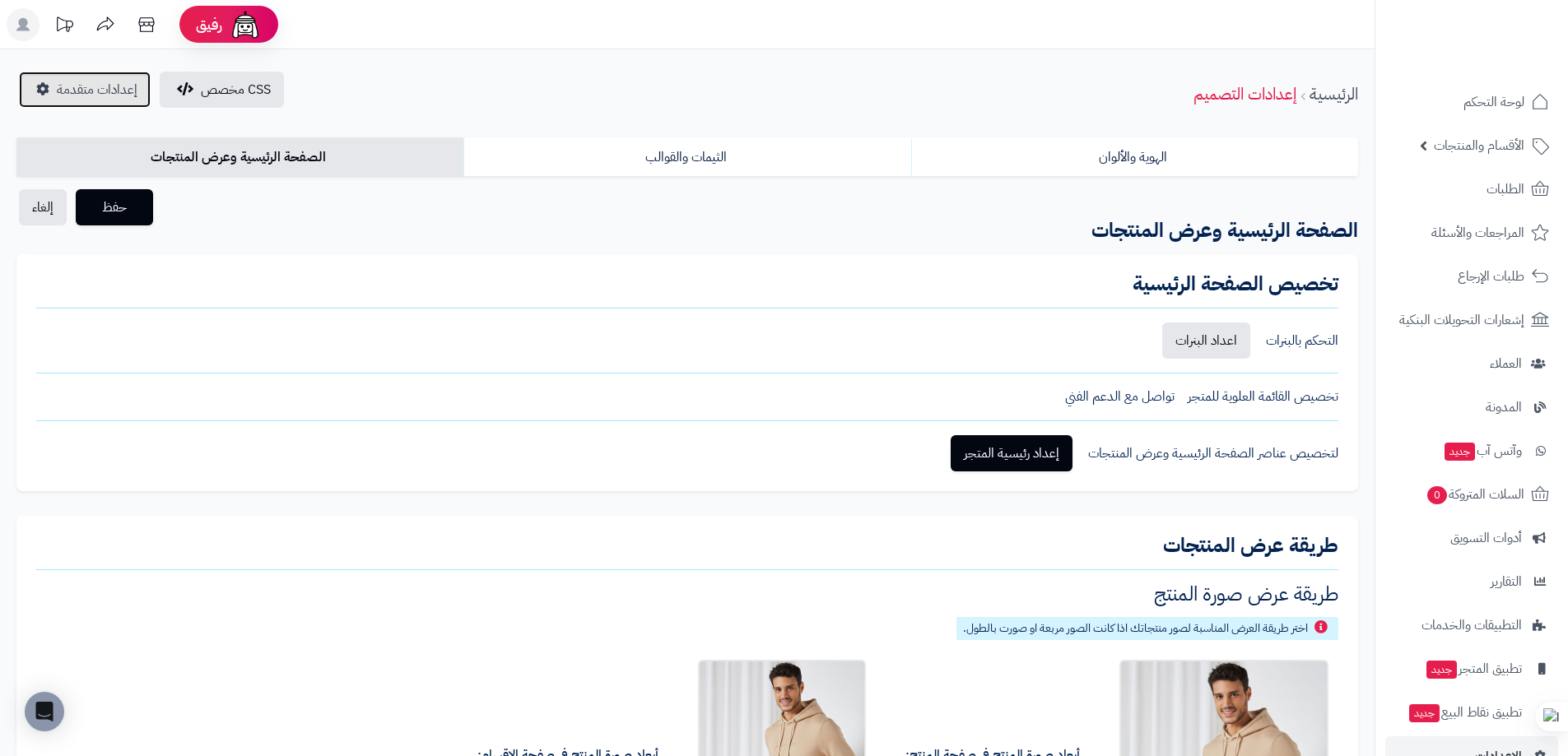
click at [105, 104] on link "إعدادات متقدمة" at bounding box center [85, 90] width 132 height 37
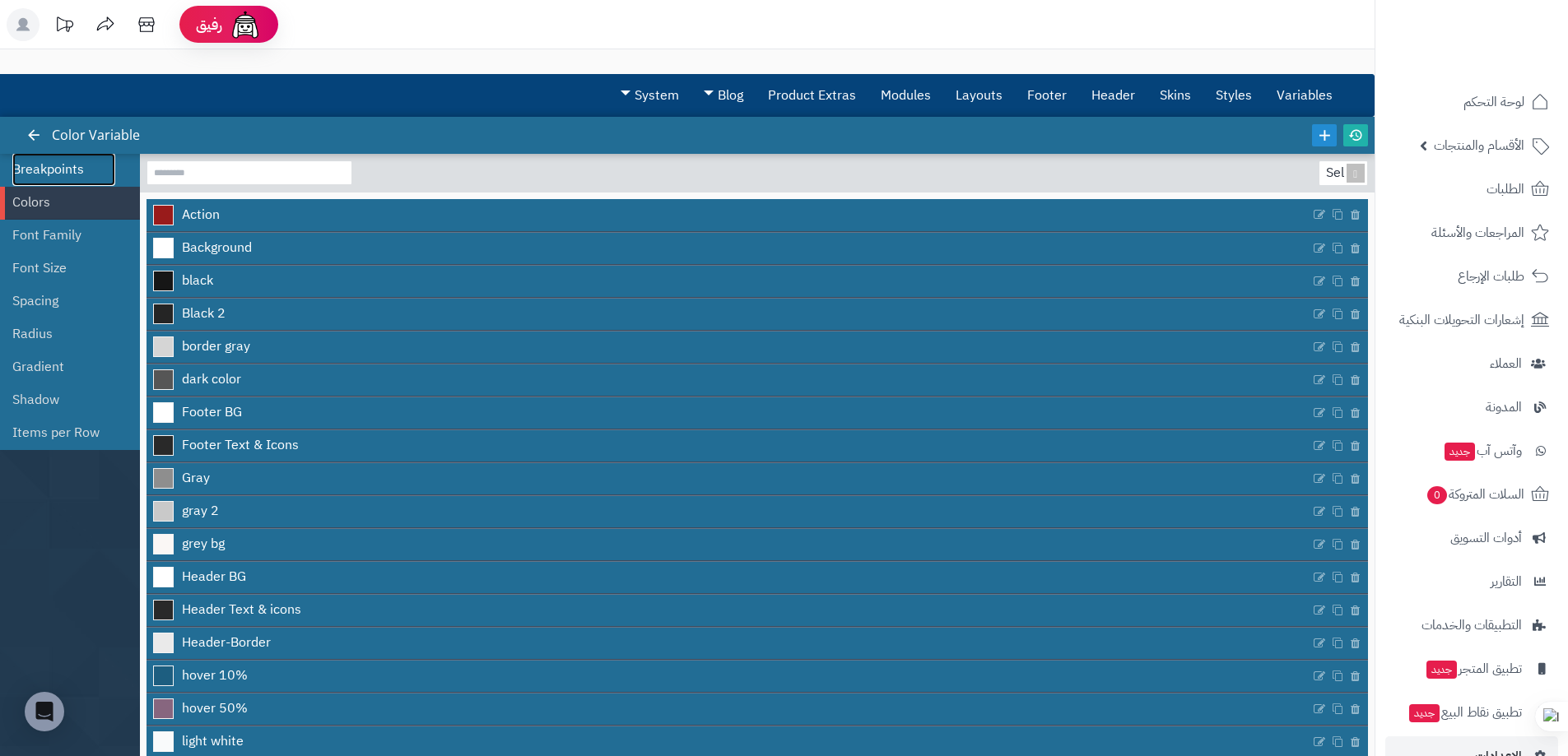
click at [63, 165] on link "Breakpoints" at bounding box center [64, 169] width 103 height 33
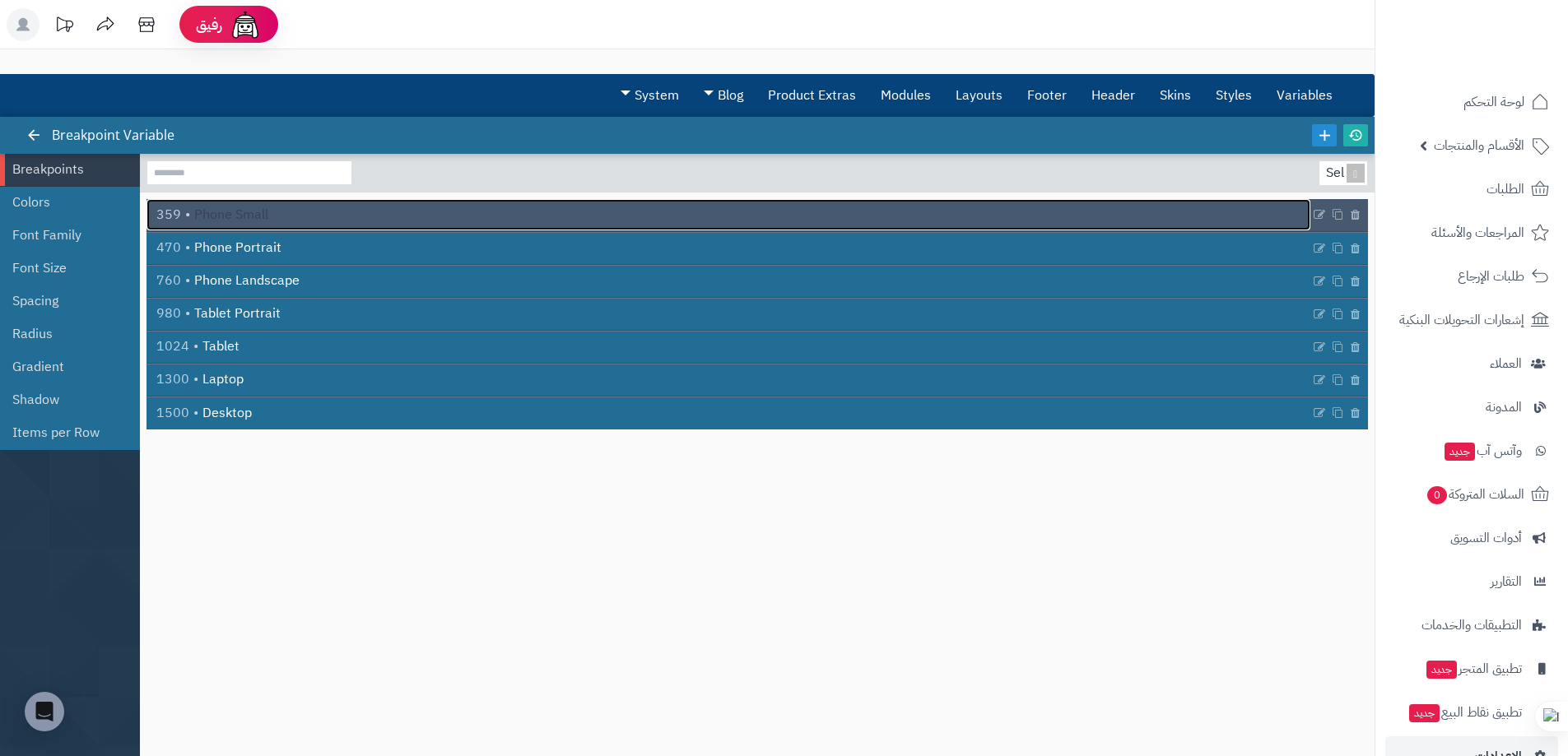
click at [269, 217] on link "Phone Small 359" at bounding box center [728, 215] width 1163 height 31
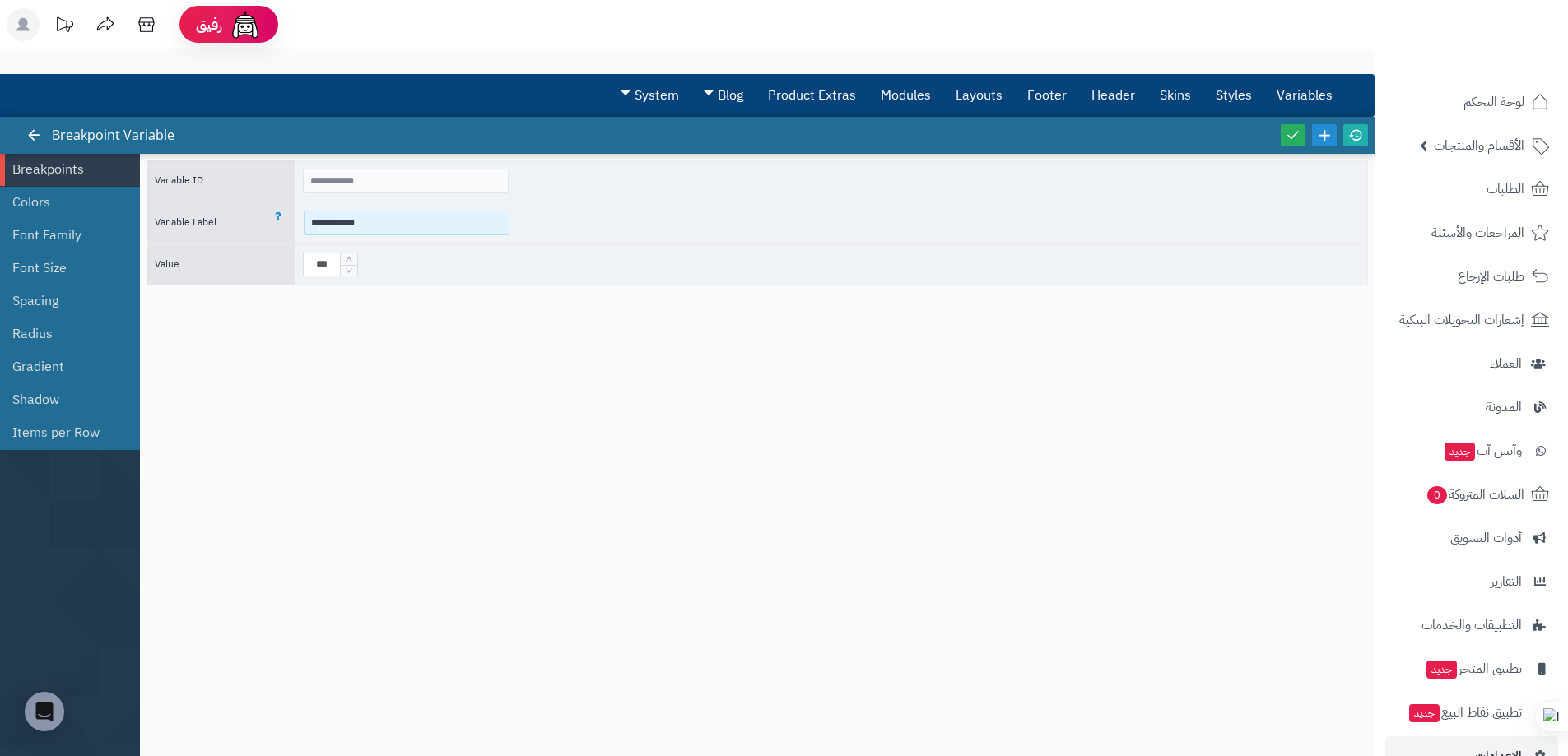
click at [421, 229] on input "**********" at bounding box center [406, 223] width 206 height 25
click at [634, 98] on link "System" at bounding box center [650, 95] width 83 height 41
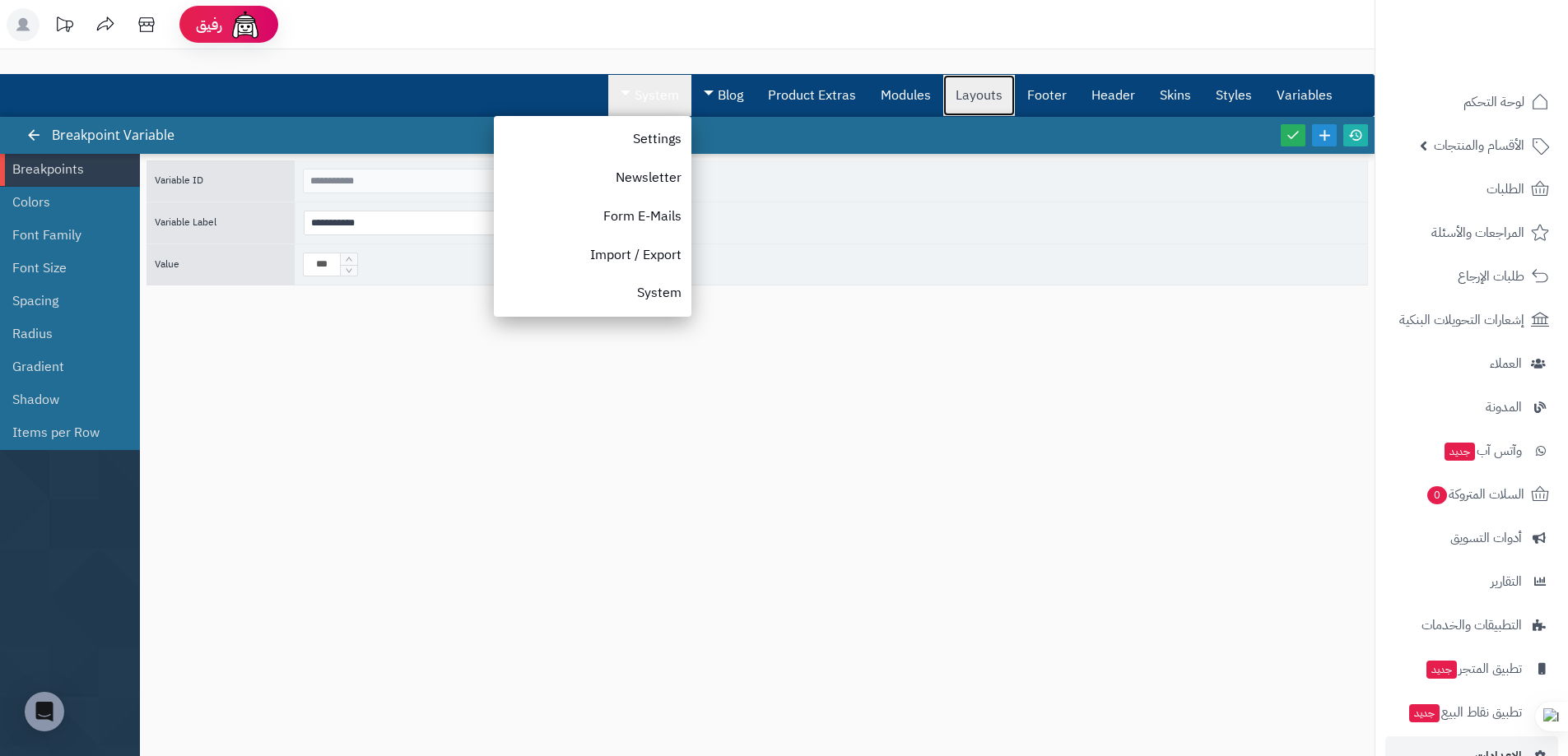
click at [982, 90] on link "Layouts" at bounding box center [979, 95] width 71 height 41
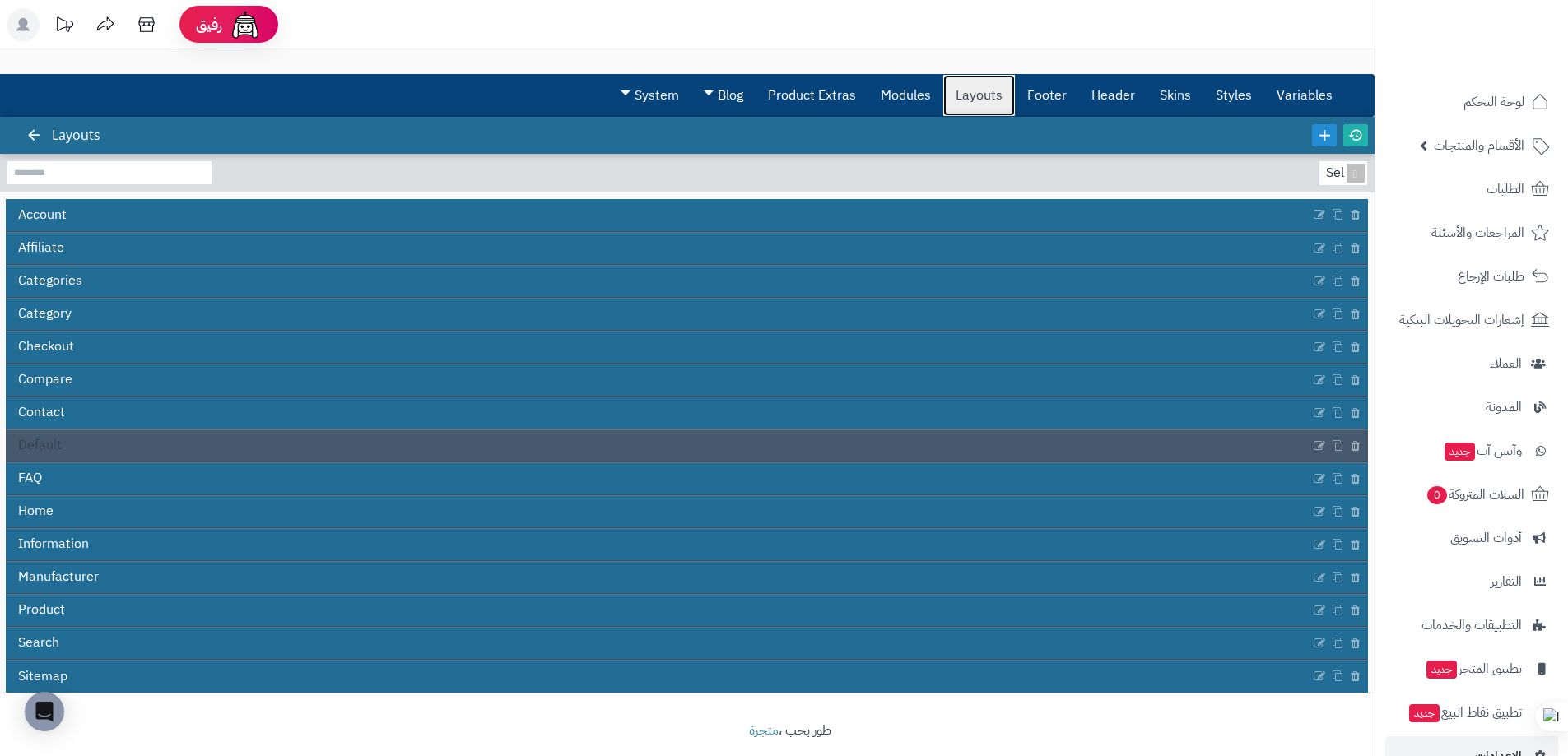
scroll to position [19, 0]
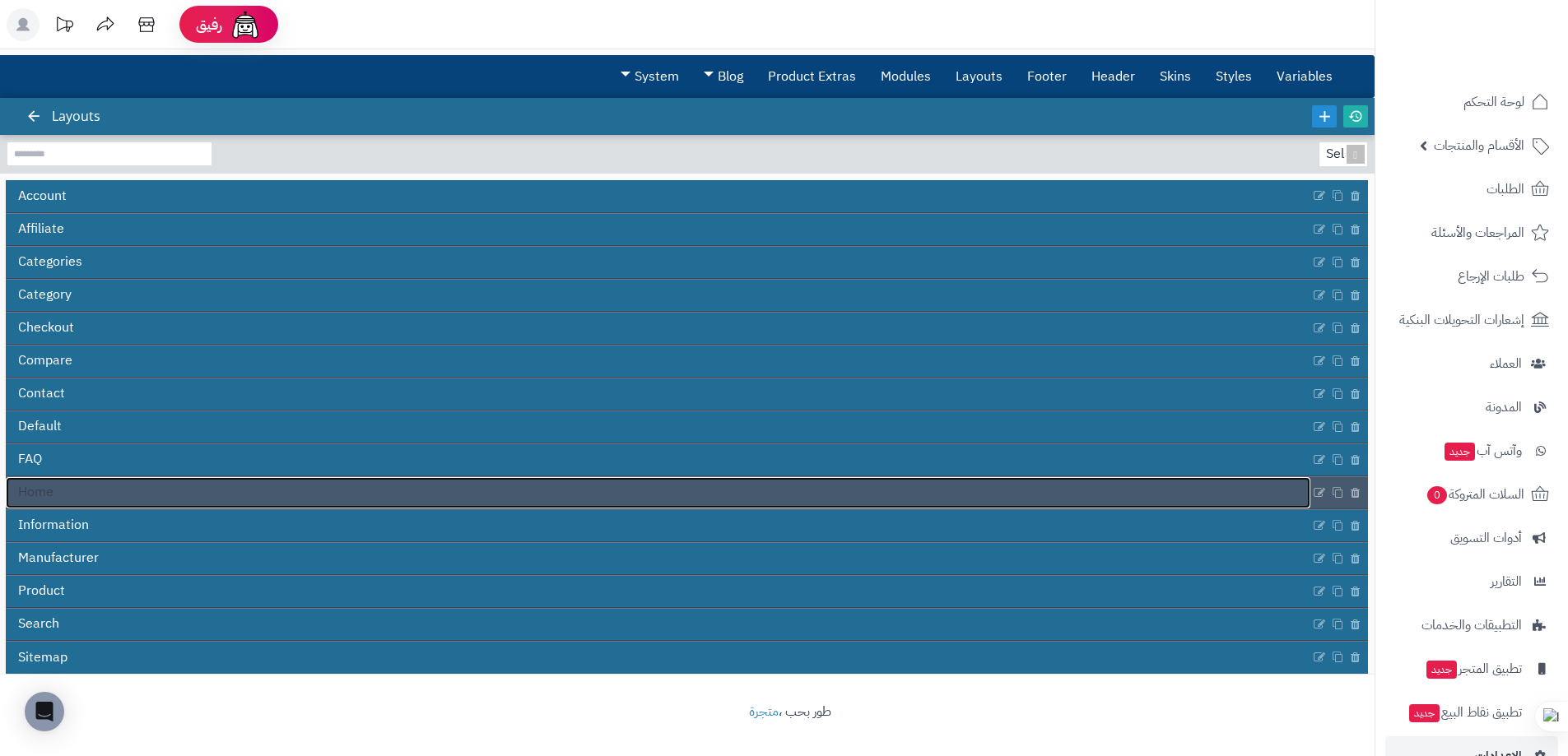
click at [55, 500] on link "Home" at bounding box center [658, 493] width 1305 height 31
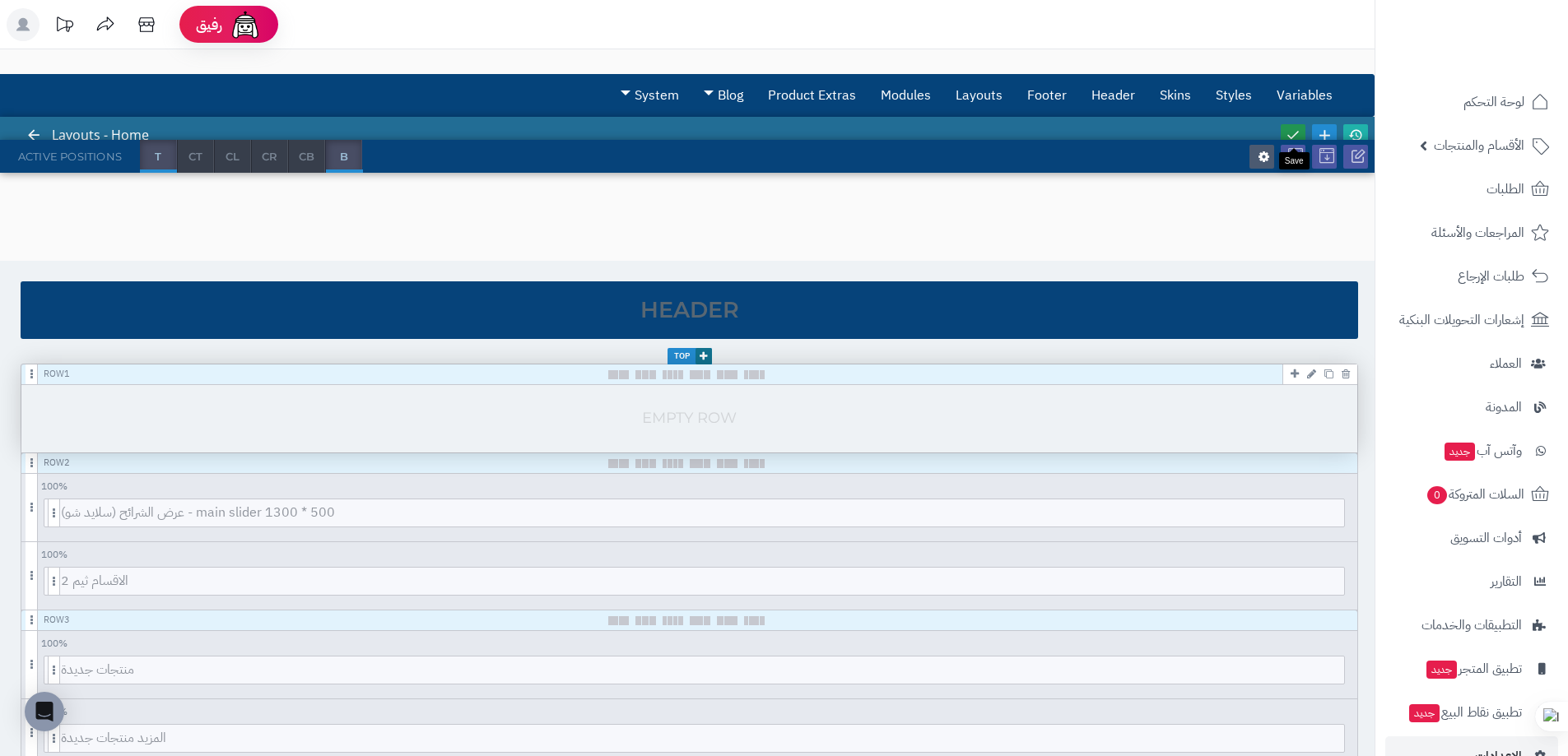
click at [1285, 133] on link at bounding box center [1294, 135] width 25 height 22
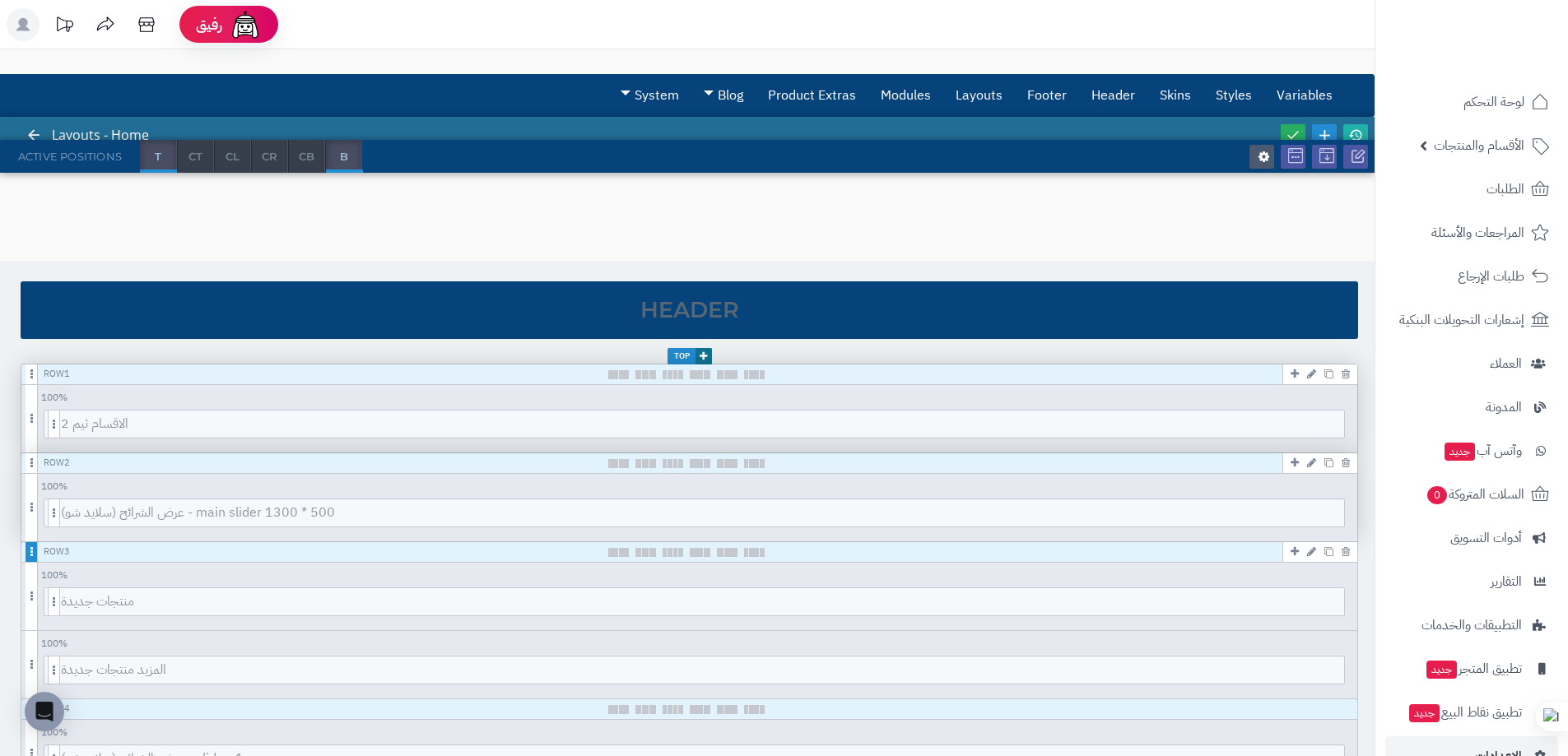
click at [32, 560] on span at bounding box center [31, 552] width 13 height 20
click at [59, 604] on span at bounding box center [54, 602] width 13 height 29
click at [1311, 601] on icon at bounding box center [1316, 603] width 11 height 12
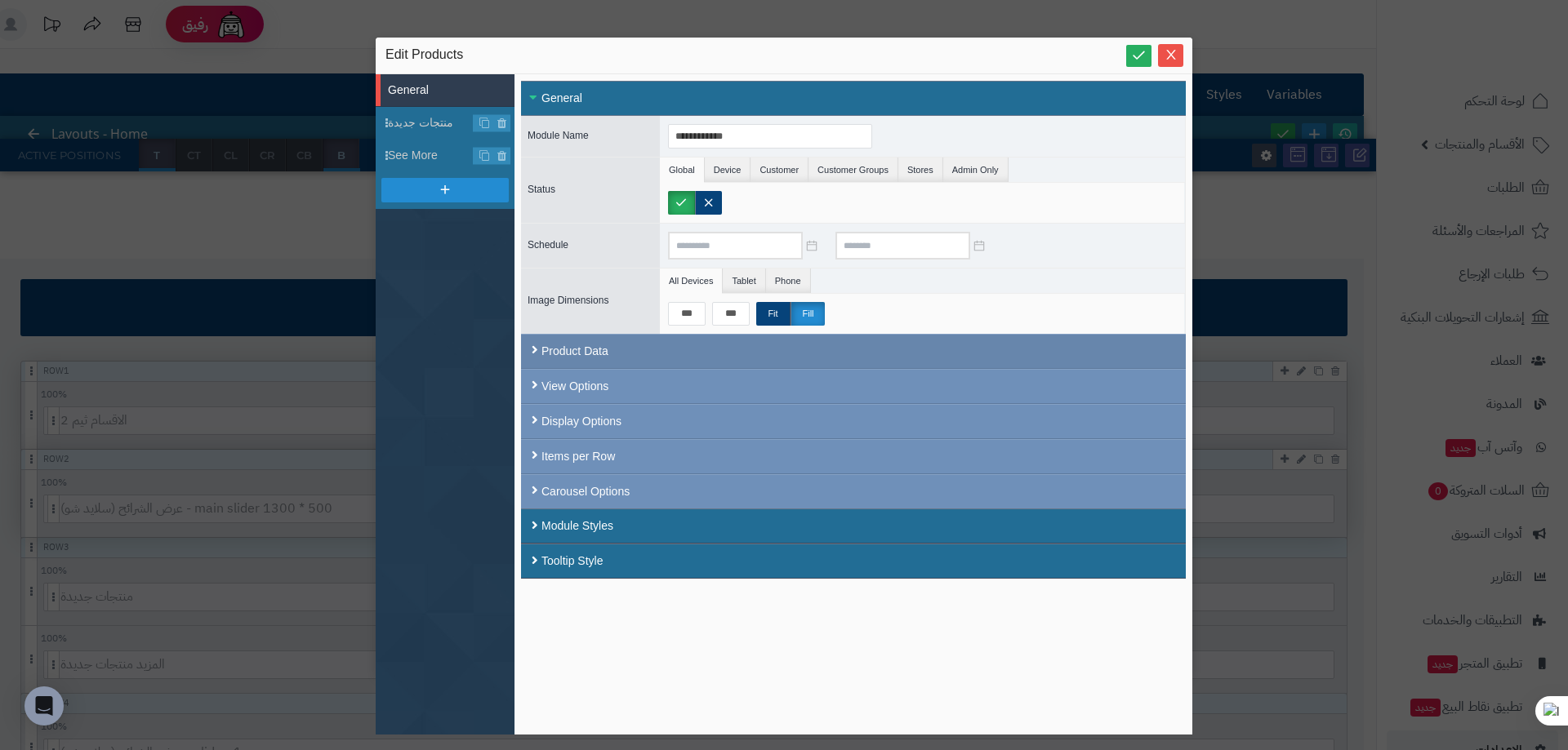
click at [524, 350] on div "Product Data" at bounding box center [853, 352] width 665 height 35
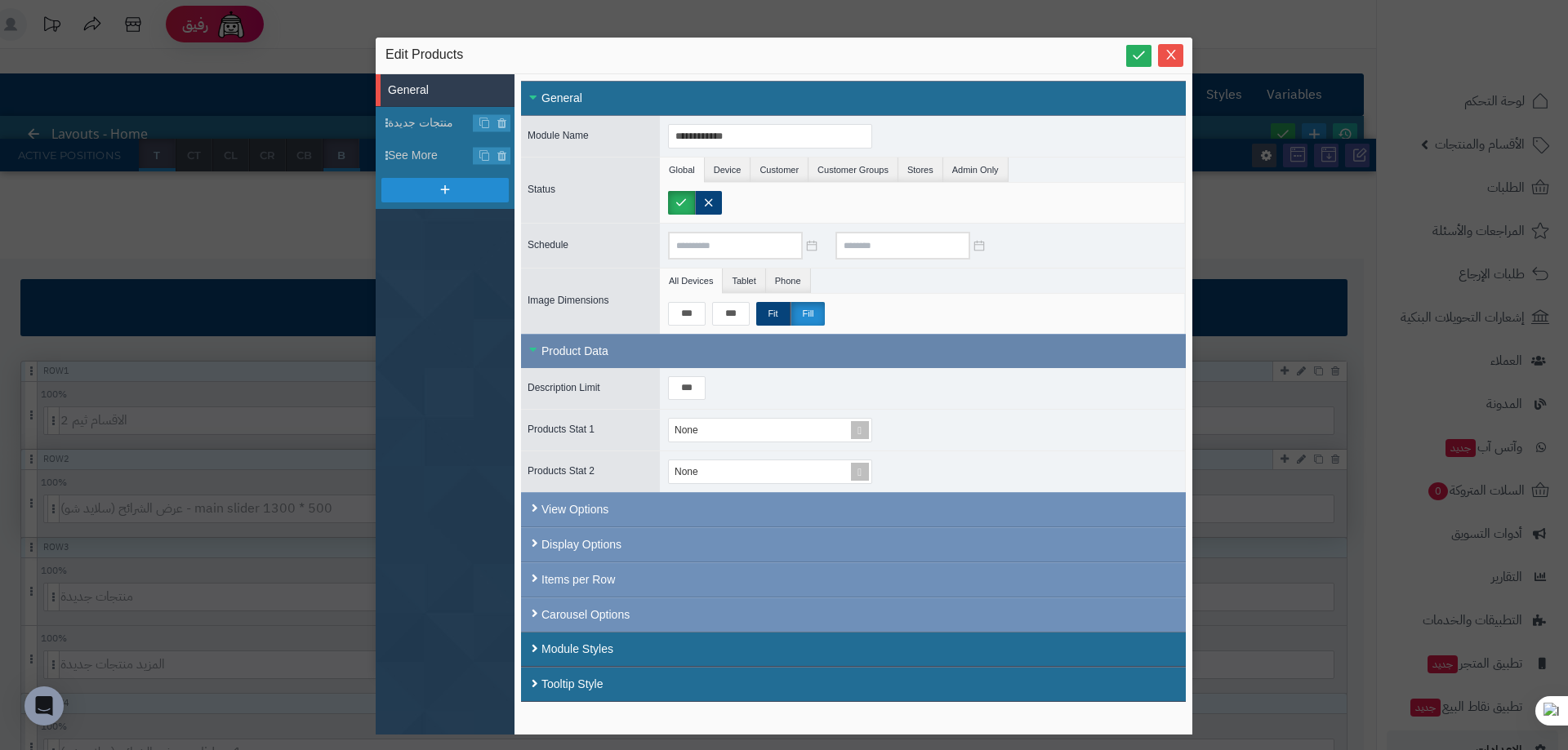
click at [538, 353] on div "Product Data" at bounding box center [853, 352] width 665 height 34
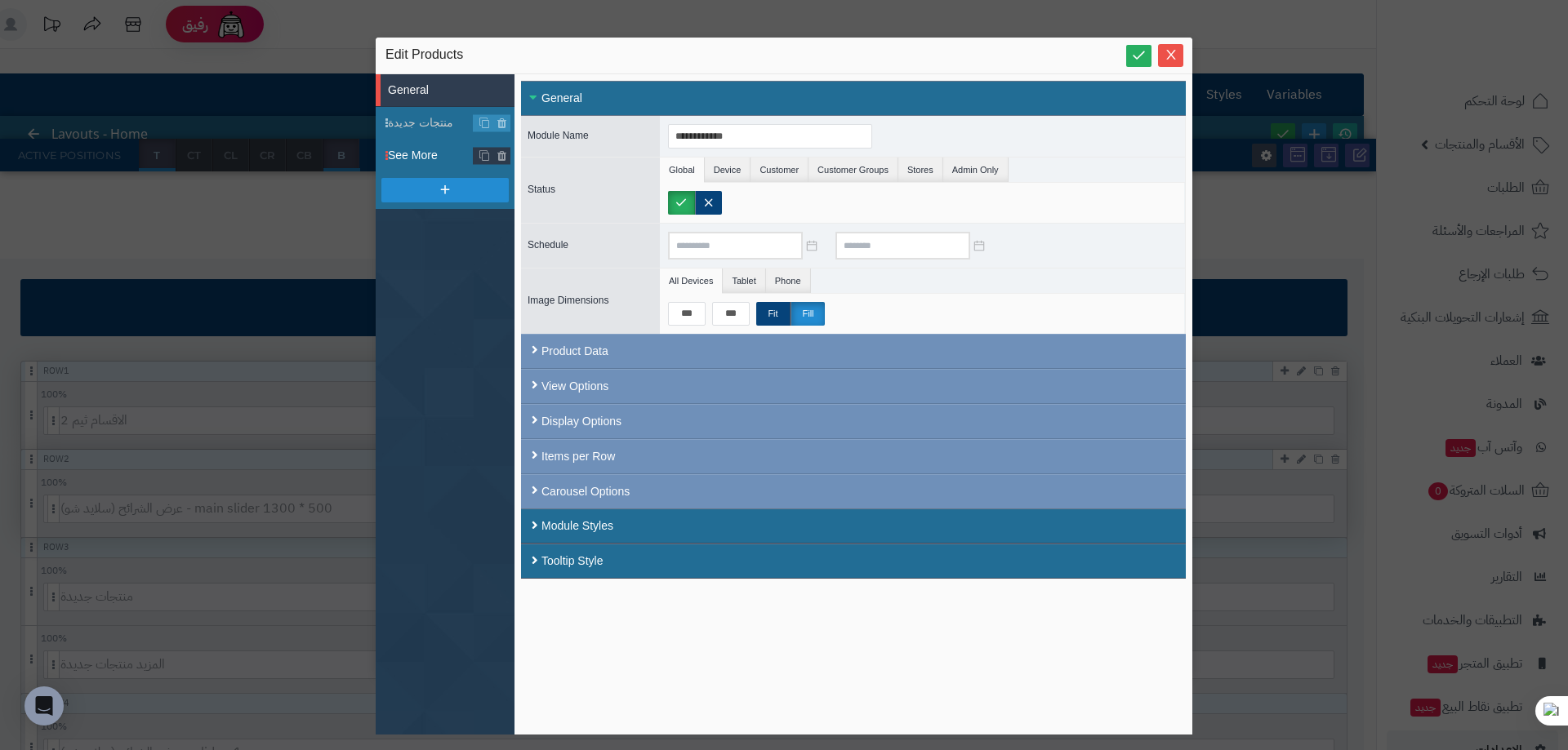
click at [410, 159] on span "See More" at bounding box center [431, 156] width 86 height 17
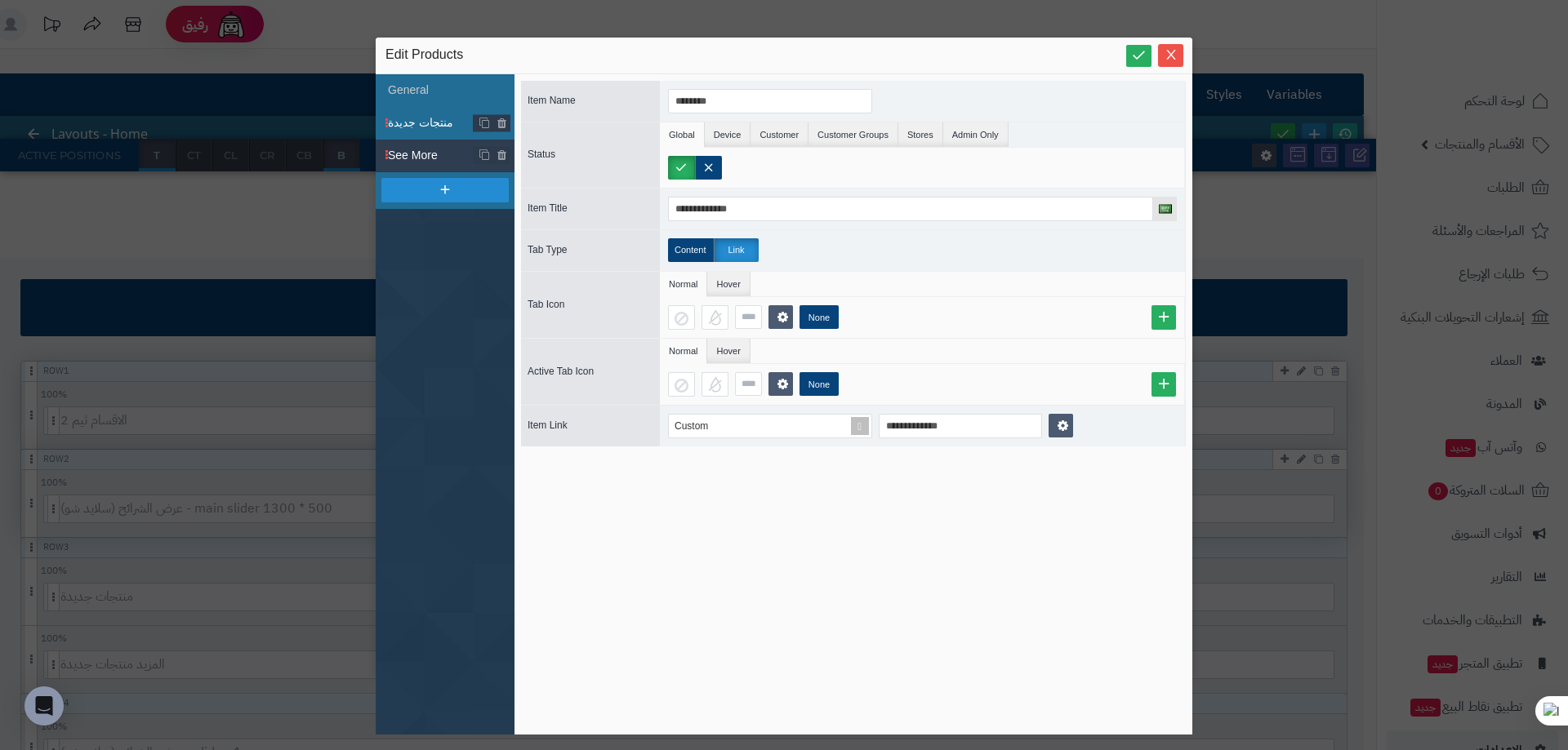
click at [407, 111] on li "منتجات جديدة" at bounding box center [444, 123] width 139 height 32
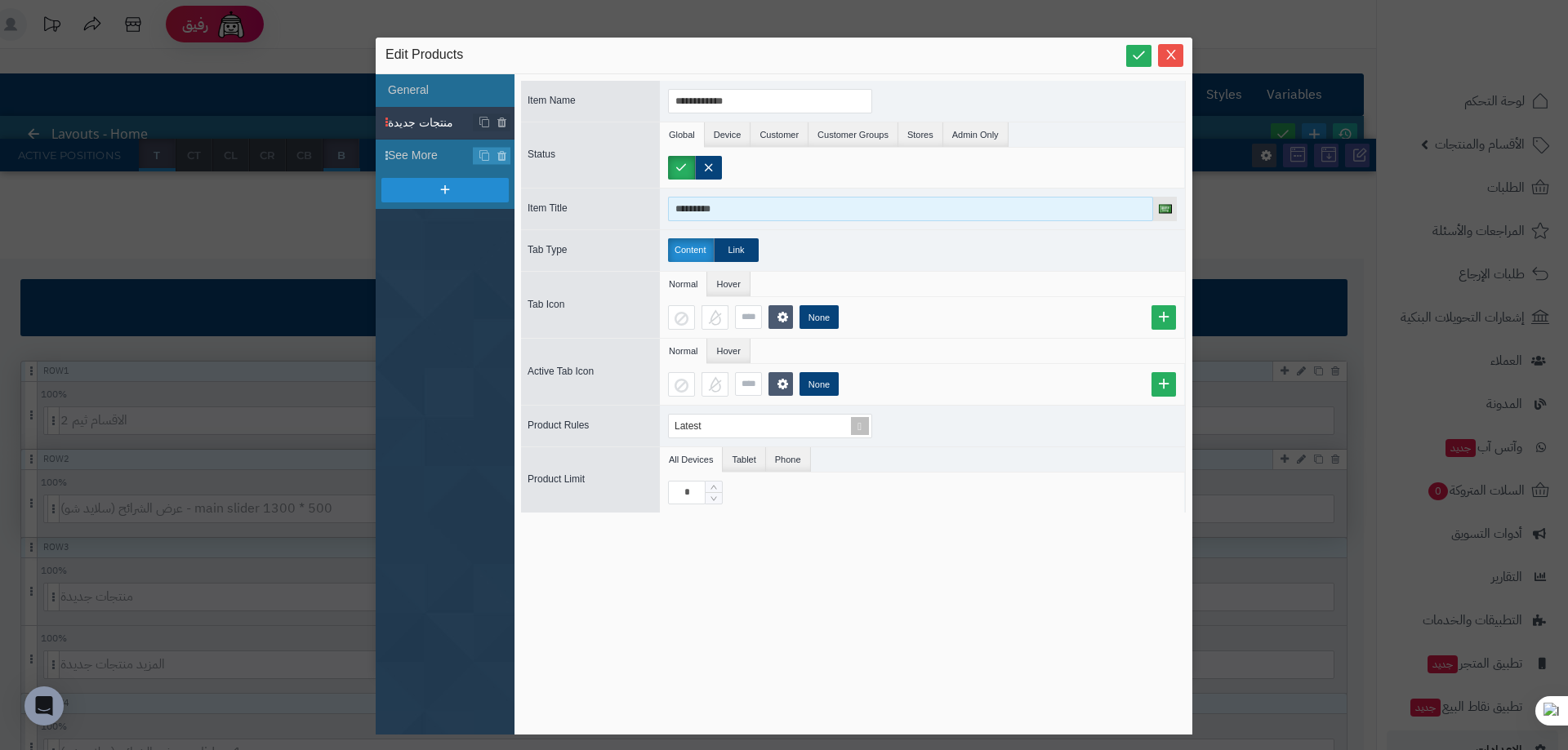
click at [762, 206] on input "*********" at bounding box center [911, 209] width 485 height 25
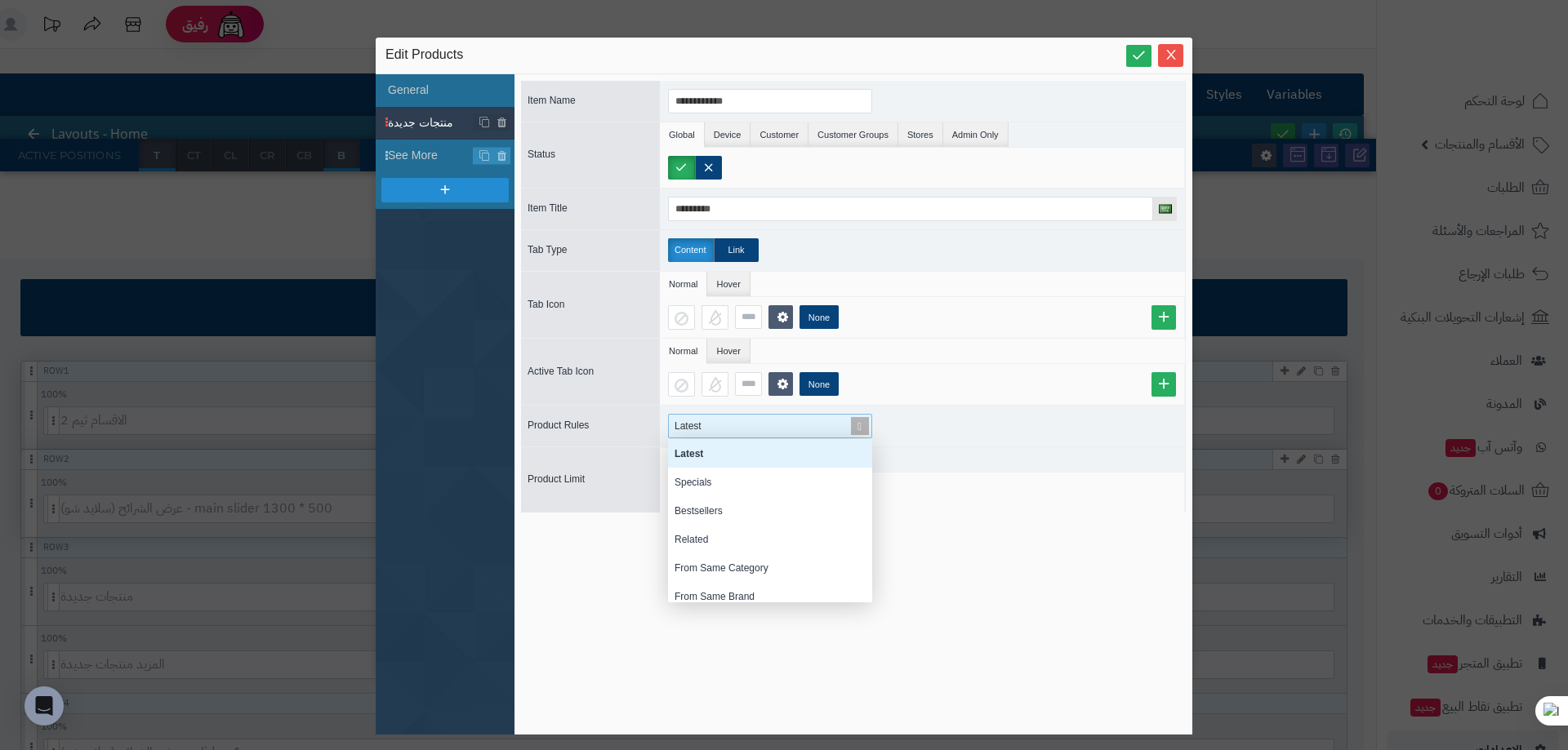
click at [769, 423] on div "Latest" at bounding box center [763, 426] width 188 height 23
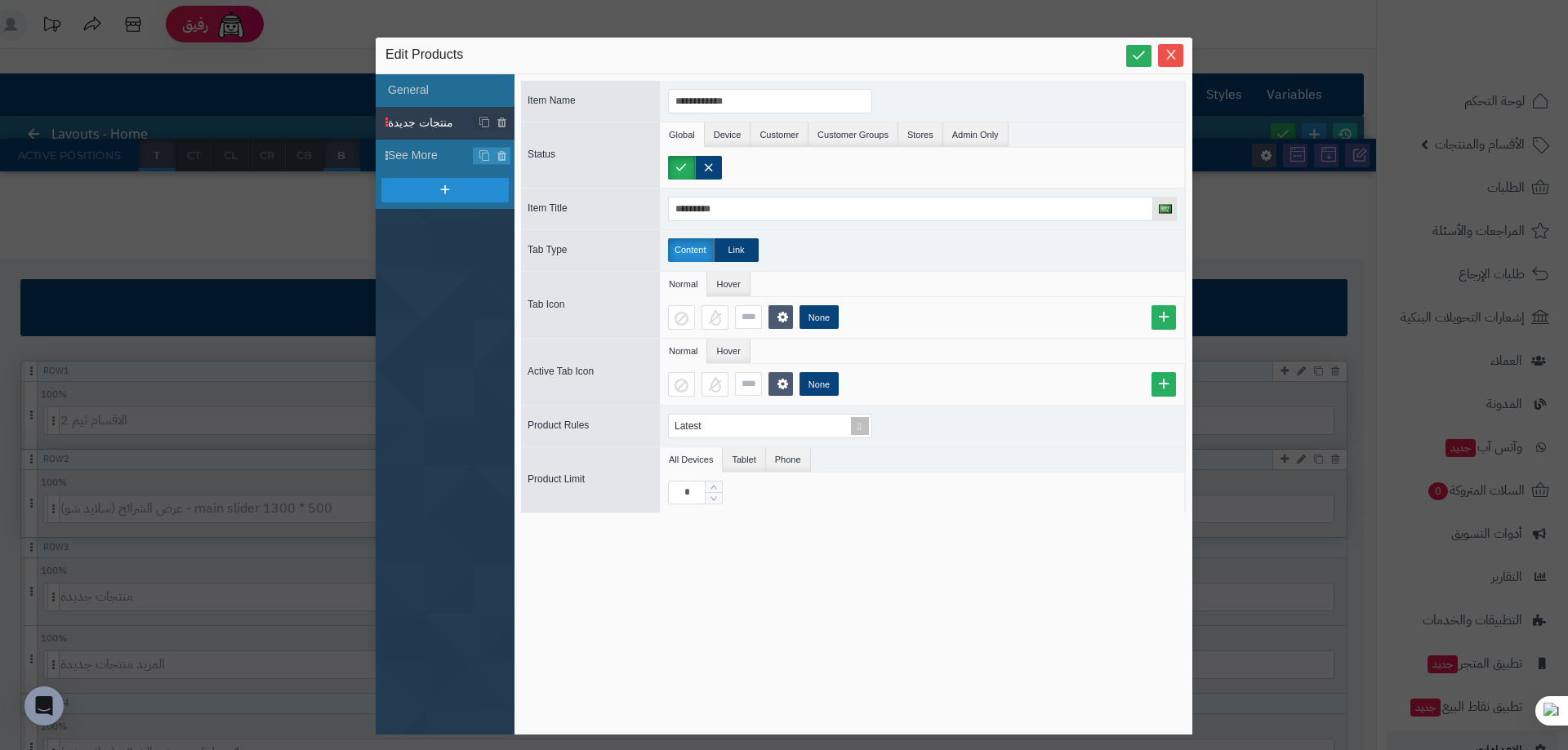
click at [1037, 549] on div "**********" at bounding box center [853, 405] width 665 height 648
click at [751, 215] on input "*********" at bounding box center [911, 209] width 485 height 25
click at [733, 136] on li "Device" at bounding box center [728, 135] width 47 height 25
click at [759, 125] on li "Customer" at bounding box center [779, 135] width 58 height 25
click at [677, 124] on li "Global" at bounding box center [682, 135] width 45 height 25
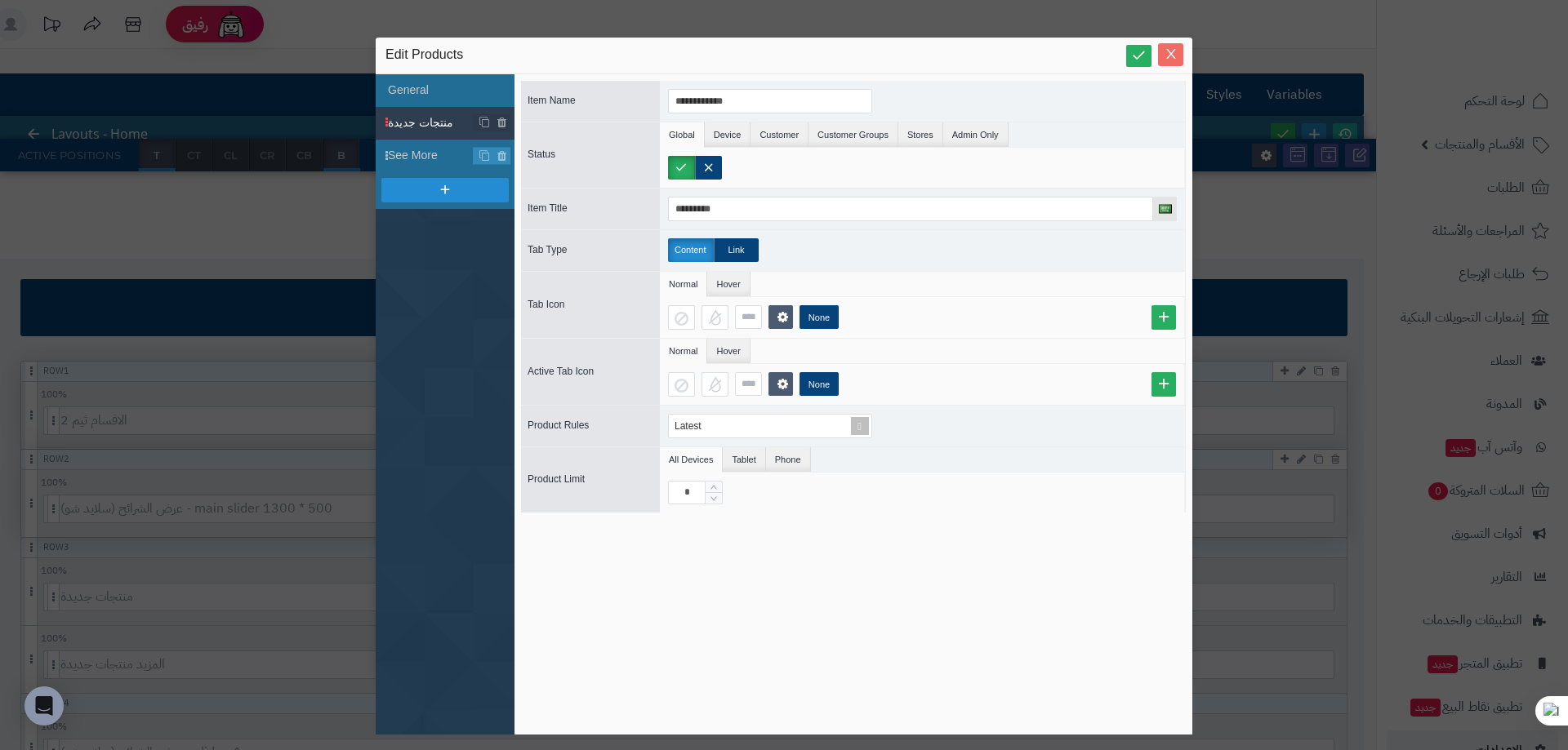
click at [1171, 56] on icon "Close" at bounding box center [1171, 54] width 13 height 13
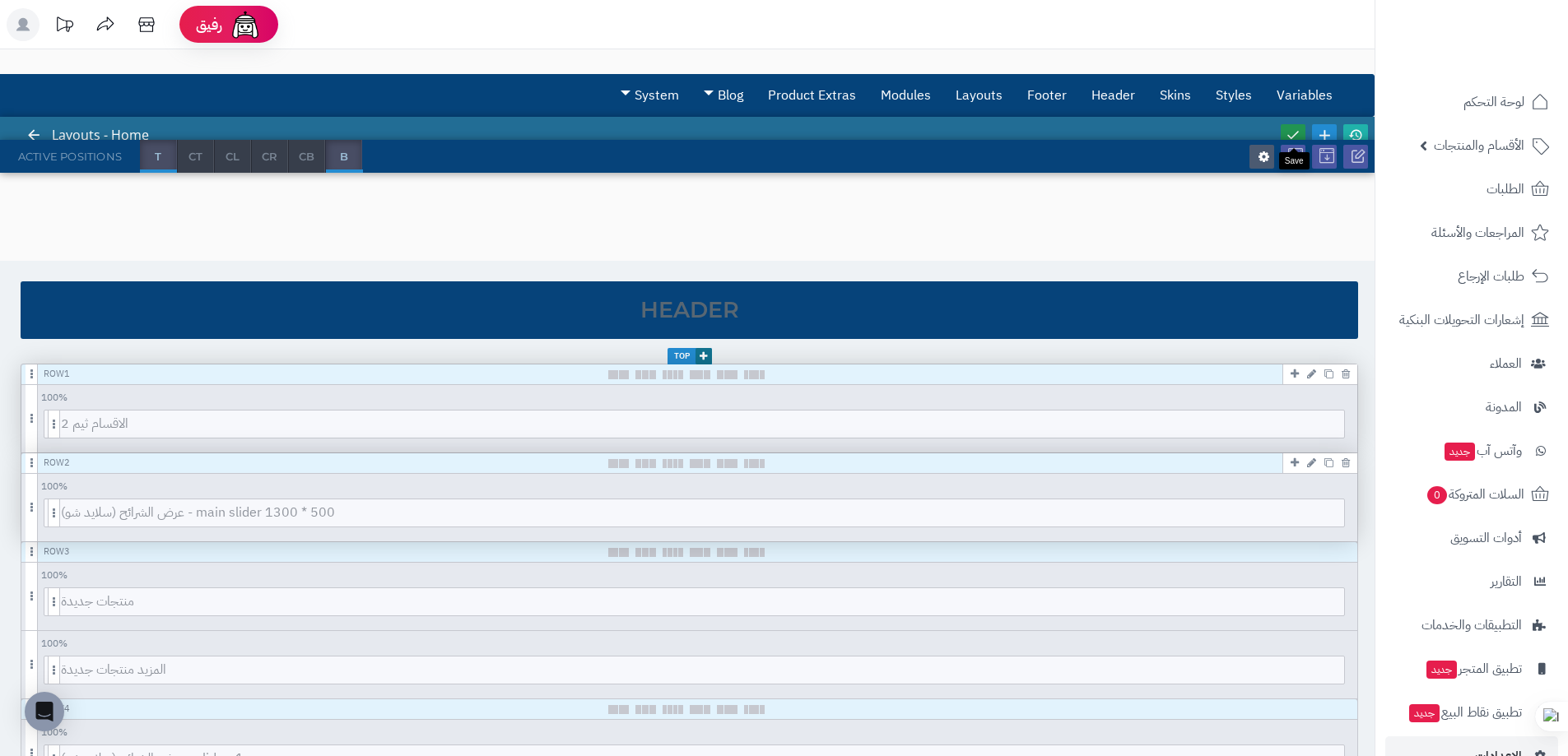
click at [1290, 133] on icon at bounding box center [1293, 134] width 14 height 14
click at [310, 164] on span "CB" at bounding box center [306, 156] width 36 height 33
click at [345, 162] on span "B" at bounding box center [343, 156] width 36 height 33
click at [268, 155] on span "CR" at bounding box center [270, 156] width 36 height 33
click at [303, 156] on span "CB" at bounding box center [306, 156] width 36 height 33
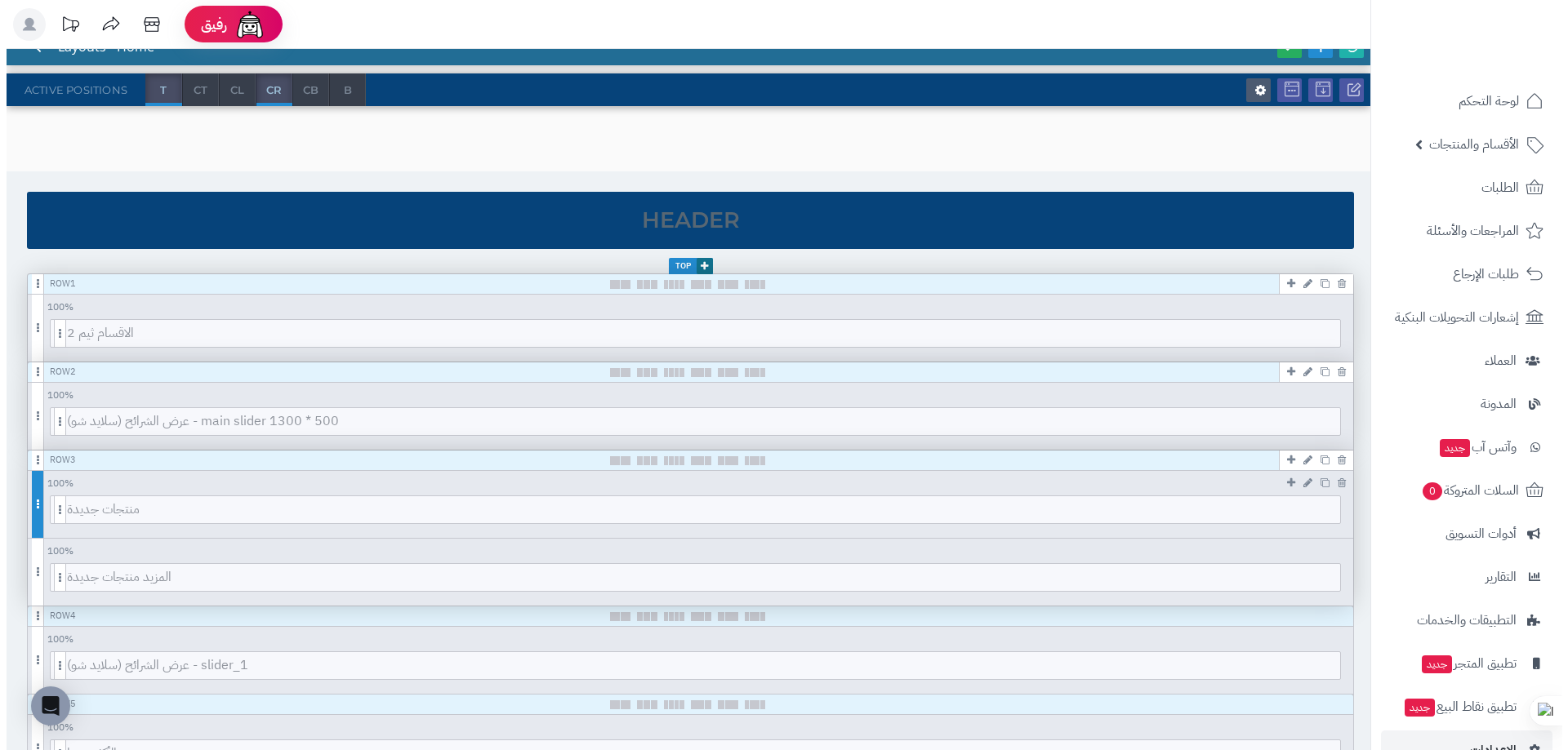
scroll to position [95, 0]
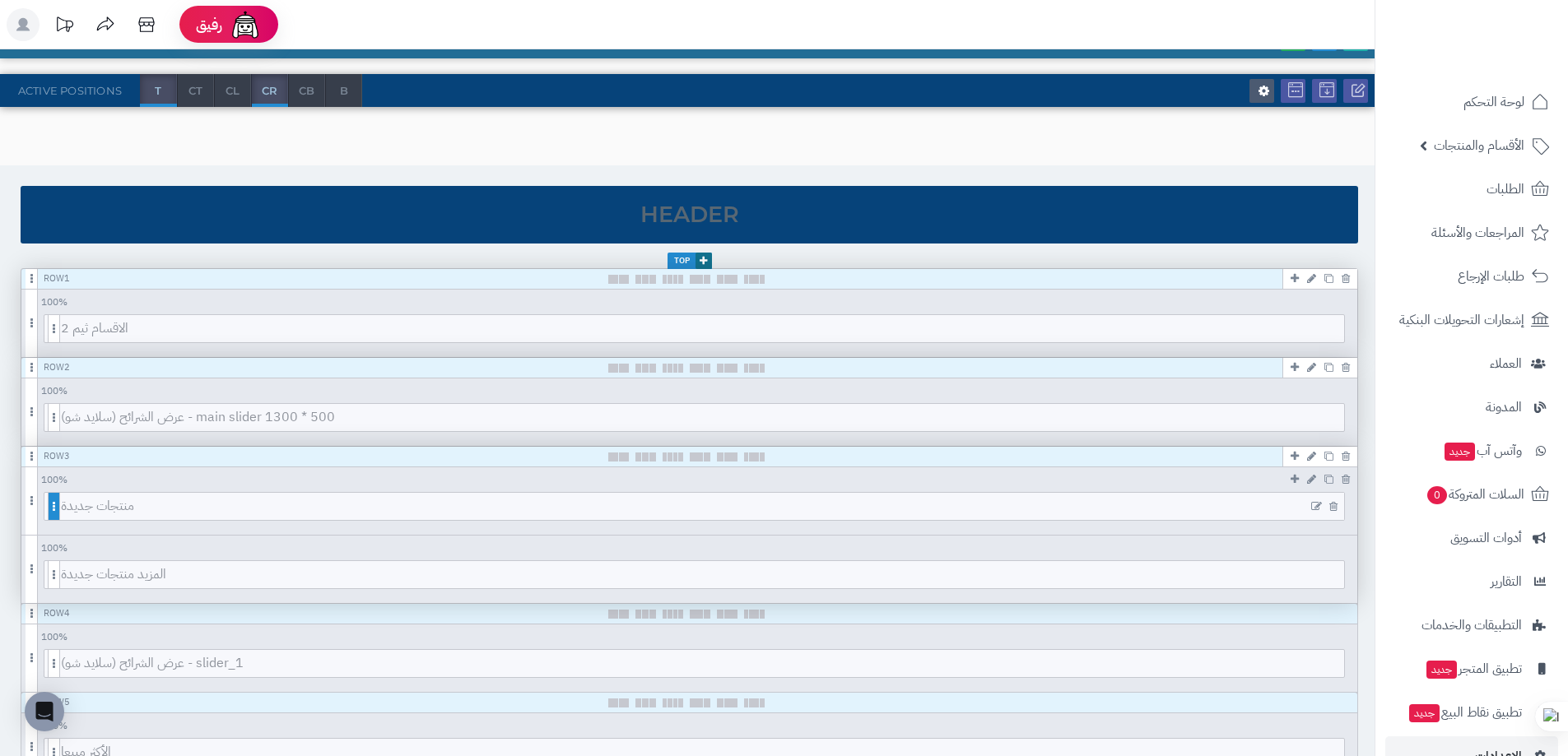
click at [60, 503] on span at bounding box center [54, 507] width 13 height 29
click at [54, 505] on span at bounding box center [54, 507] width 13 height 29
click at [1317, 506] on icon at bounding box center [1316, 507] width 11 height 12
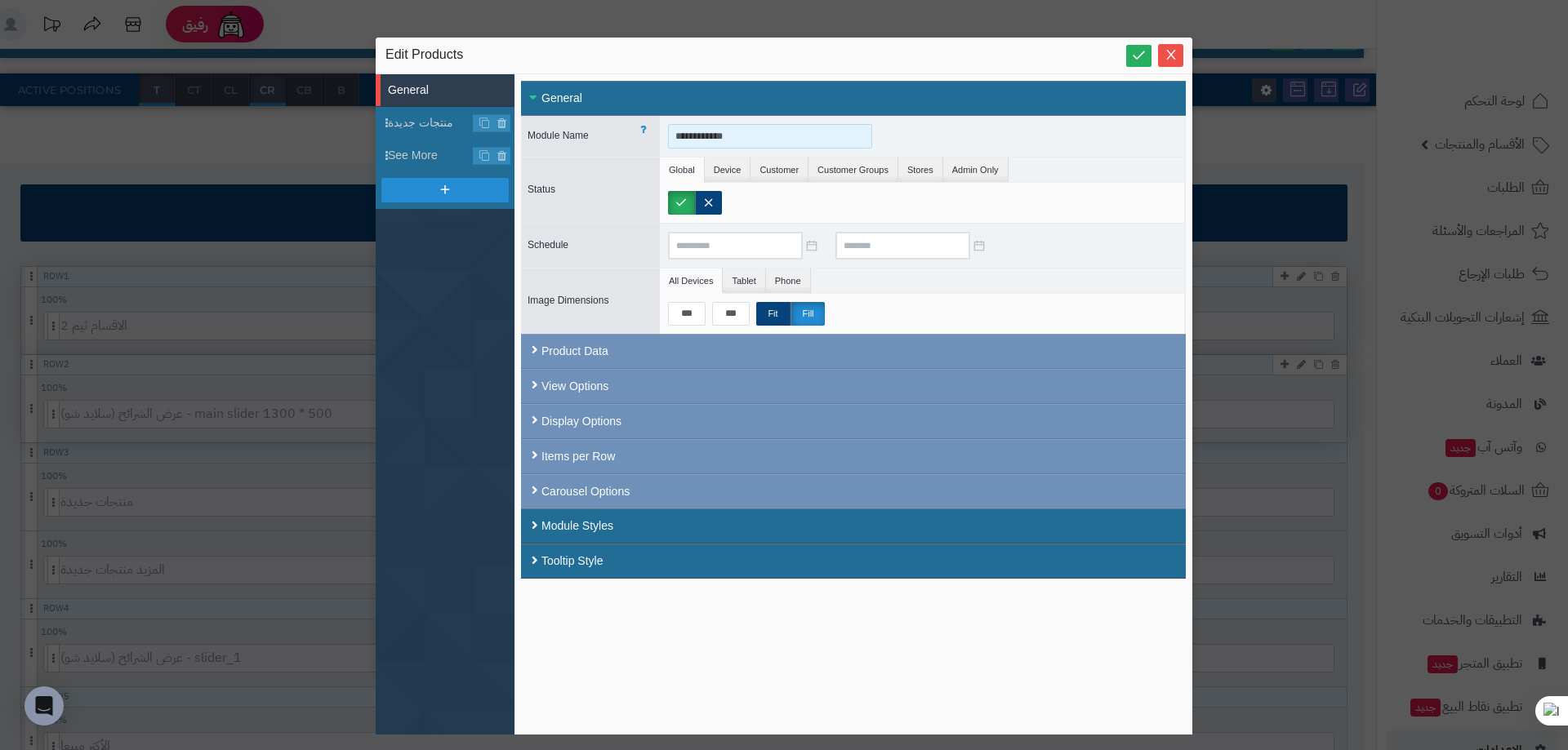
click at [763, 134] on input "**********" at bounding box center [770, 137] width 204 height 25
click at [690, 168] on li "Global" at bounding box center [682, 170] width 45 height 25
click at [740, 175] on li "Device" at bounding box center [728, 170] width 47 height 25
click at [663, 161] on li "Global" at bounding box center [682, 170] width 45 height 25
click at [688, 162] on li "Global" at bounding box center [682, 170] width 45 height 25
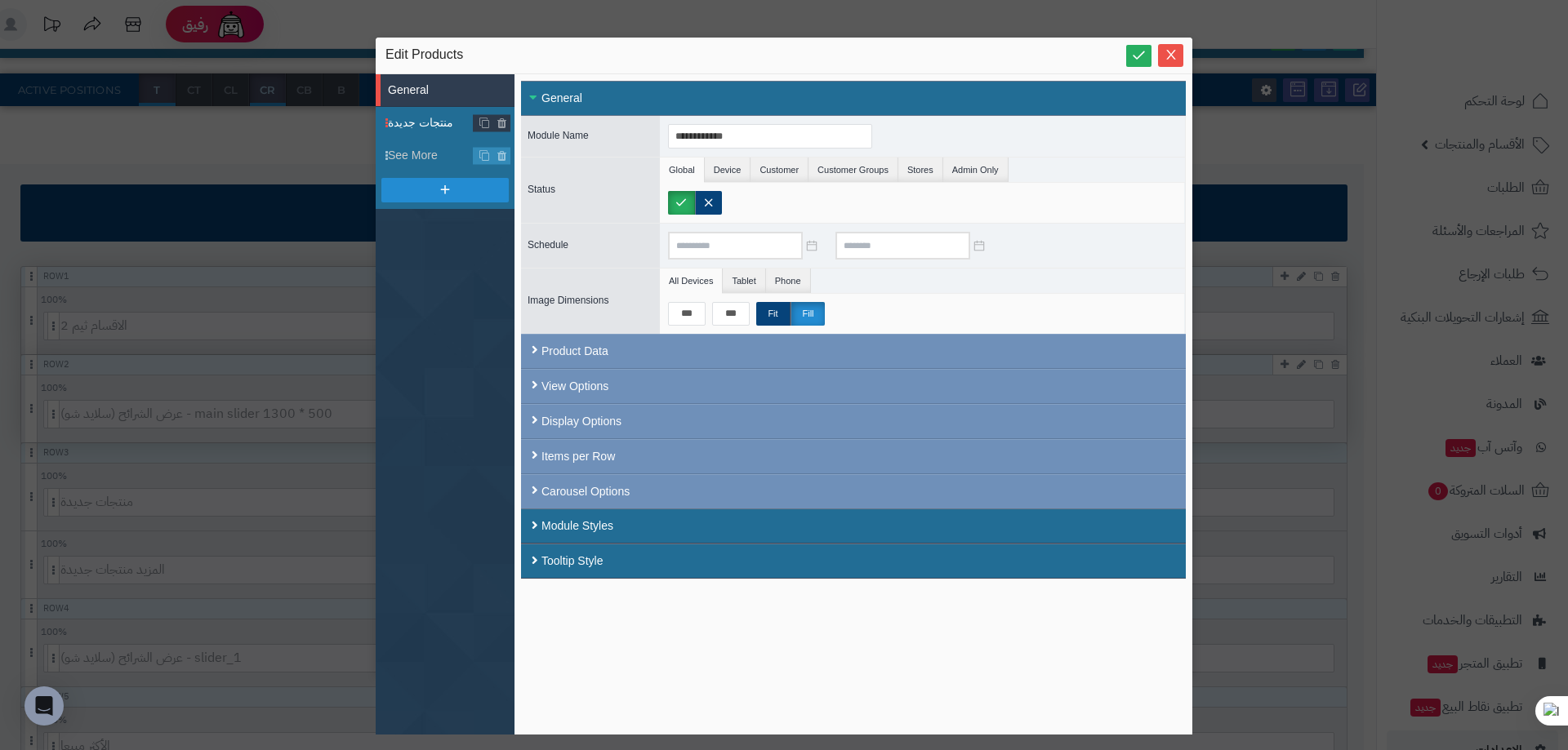
click at [414, 132] on span "منتجات جديدة" at bounding box center [431, 123] width 86 height 17
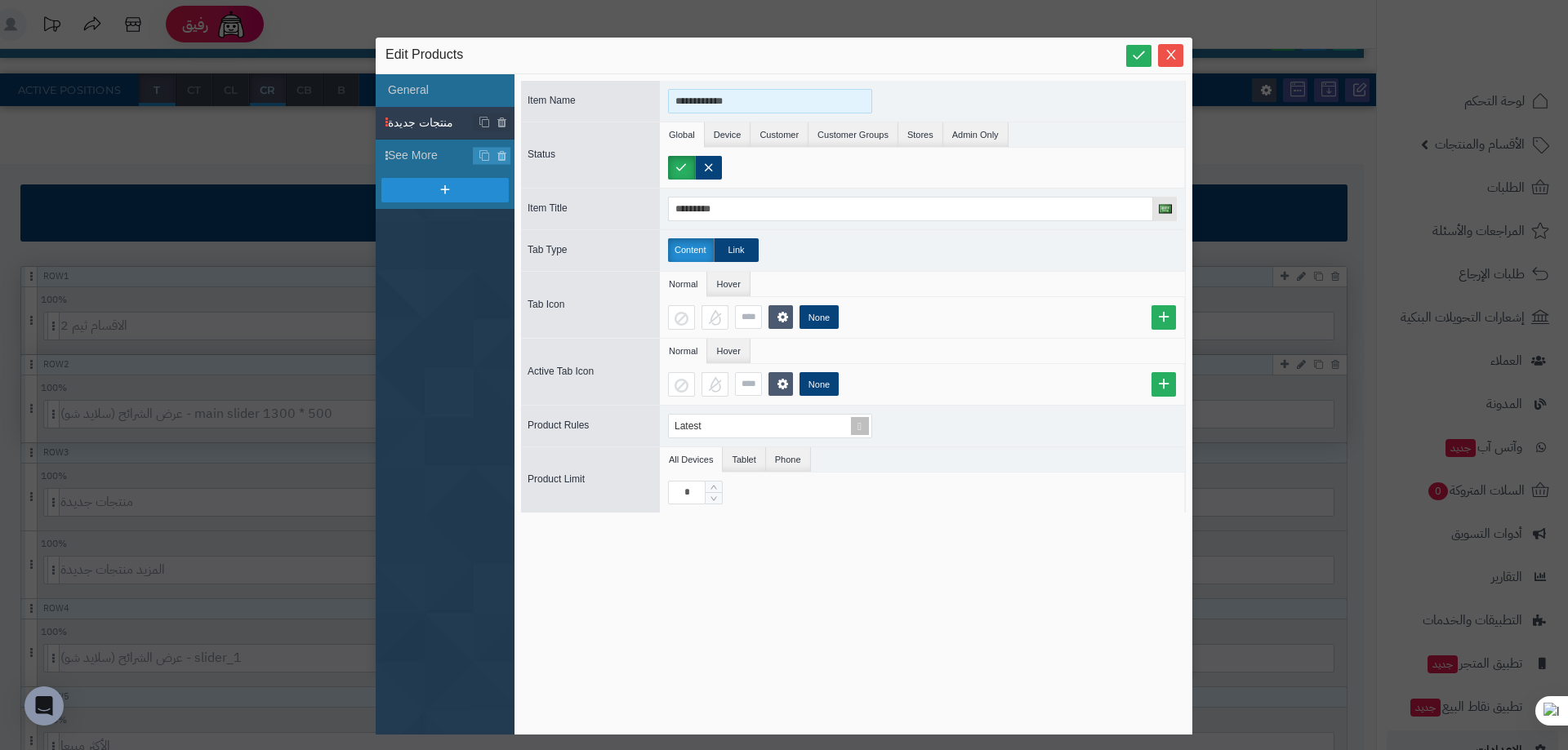
click at [763, 101] on input "**********" at bounding box center [770, 101] width 204 height 25
click at [1166, 50] on icon "Close" at bounding box center [1171, 54] width 13 height 13
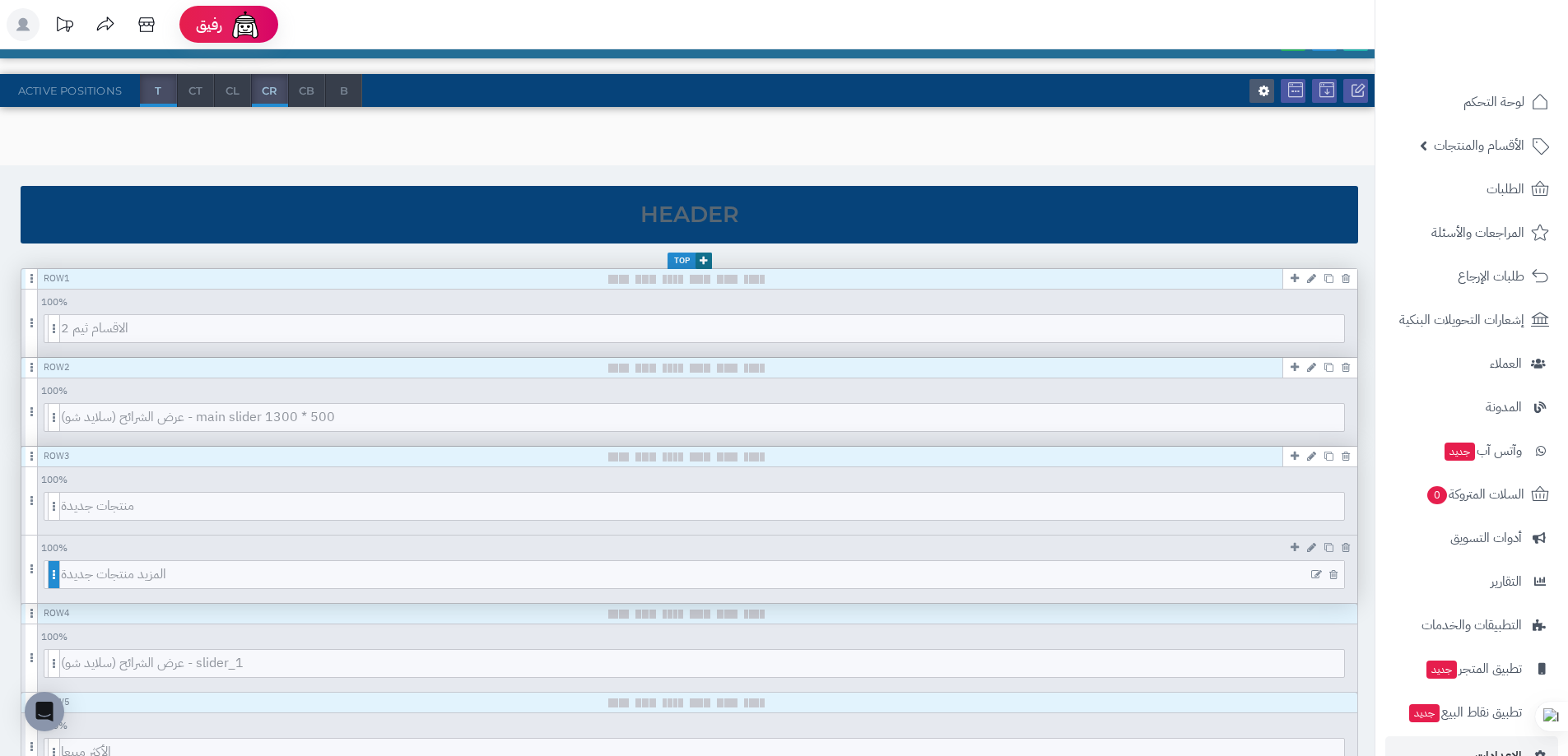
click at [54, 575] on span at bounding box center [54, 575] width 13 height 29
click at [1309, 547] on icon at bounding box center [1311, 547] width 9 height 11
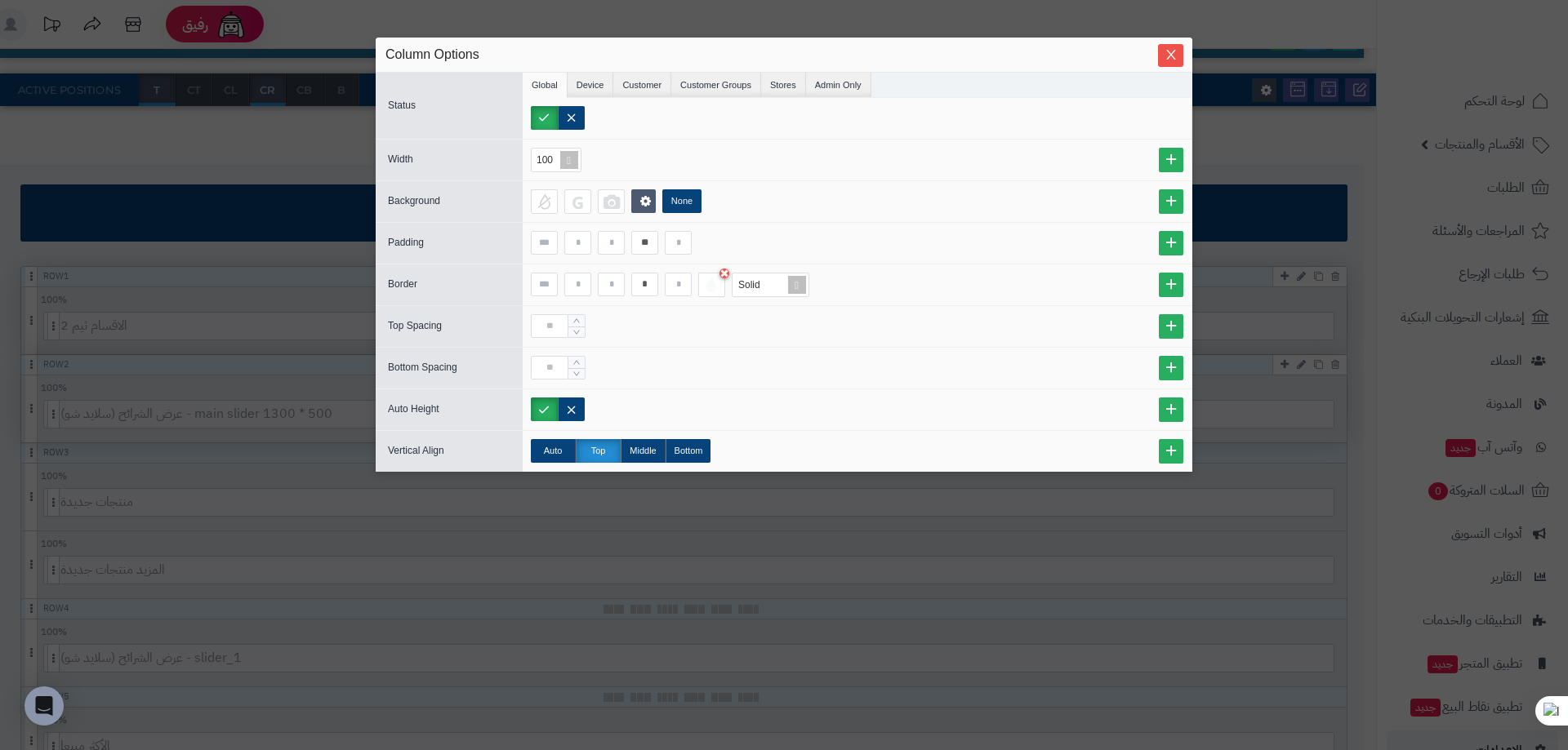
click at [1160, 41] on div "Column Options" at bounding box center [784, 54] width 817 height 35
click at [1172, 59] on icon "Close" at bounding box center [1171, 54] width 13 height 13
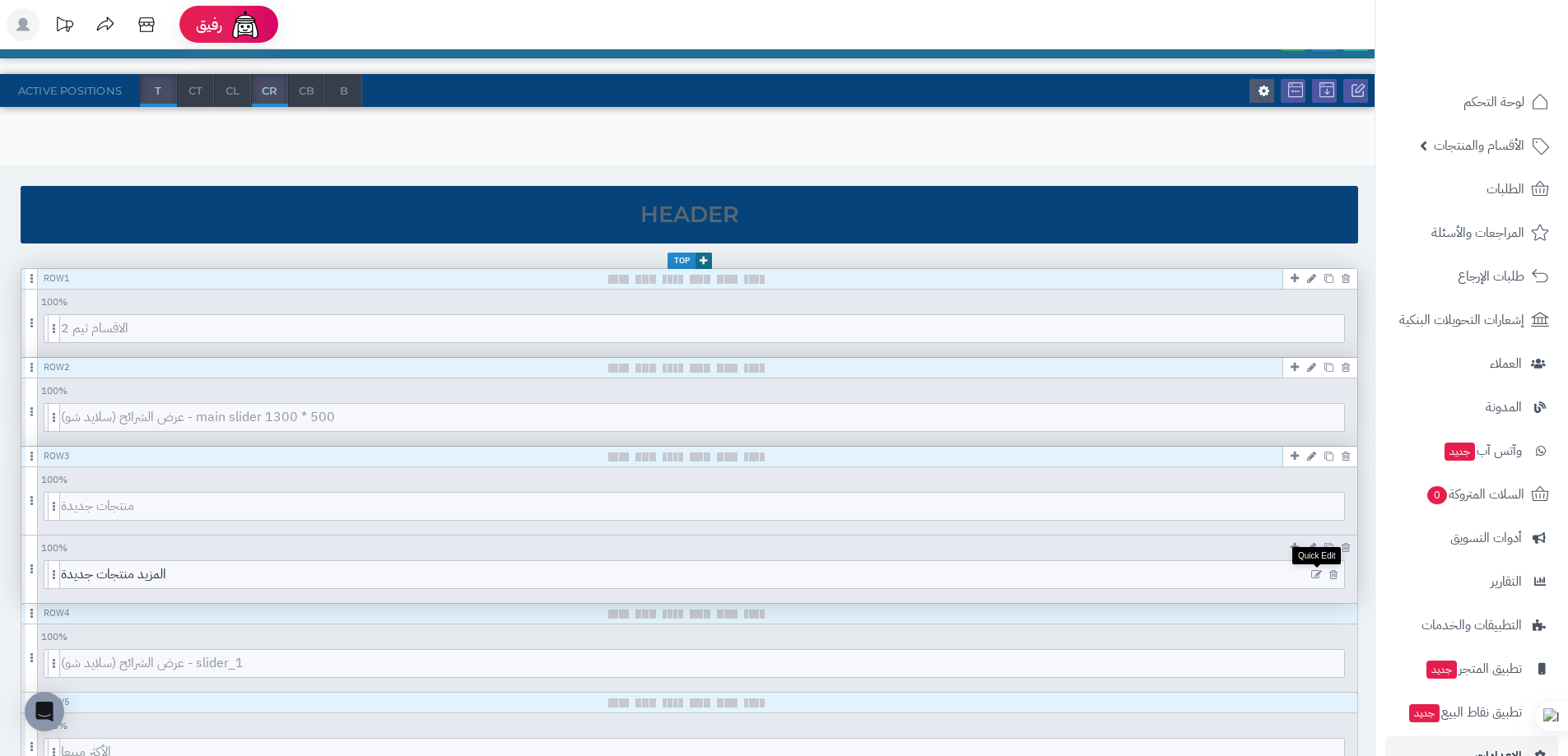
click at [1316, 579] on icon at bounding box center [1316, 575] width 11 height 12
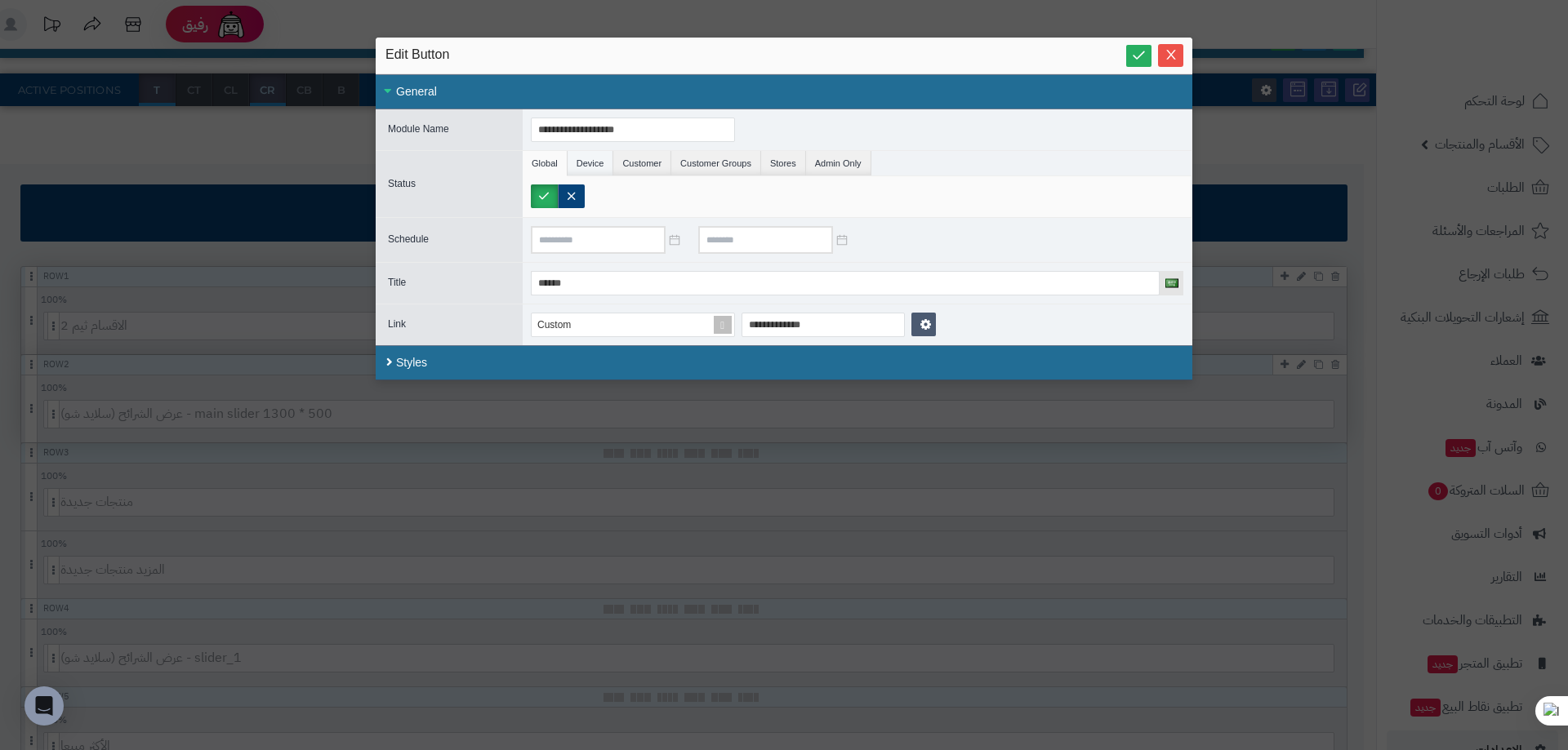
click at [586, 159] on li "Device" at bounding box center [591, 163] width 47 height 25
click at [644, 161] on li "Customer" at bounding box center [642, 163] width 58 height 25
click at [707, 165] on li "Customer Groups" at bounding box center [716, 163] width 90 height 25
click at [762, 169] on li "Stores" at bounding box center [784, 163] width 45 height 25
click at [848, 161] on li "Admin Only" at bounding box center [839, 163] width 65 height 25
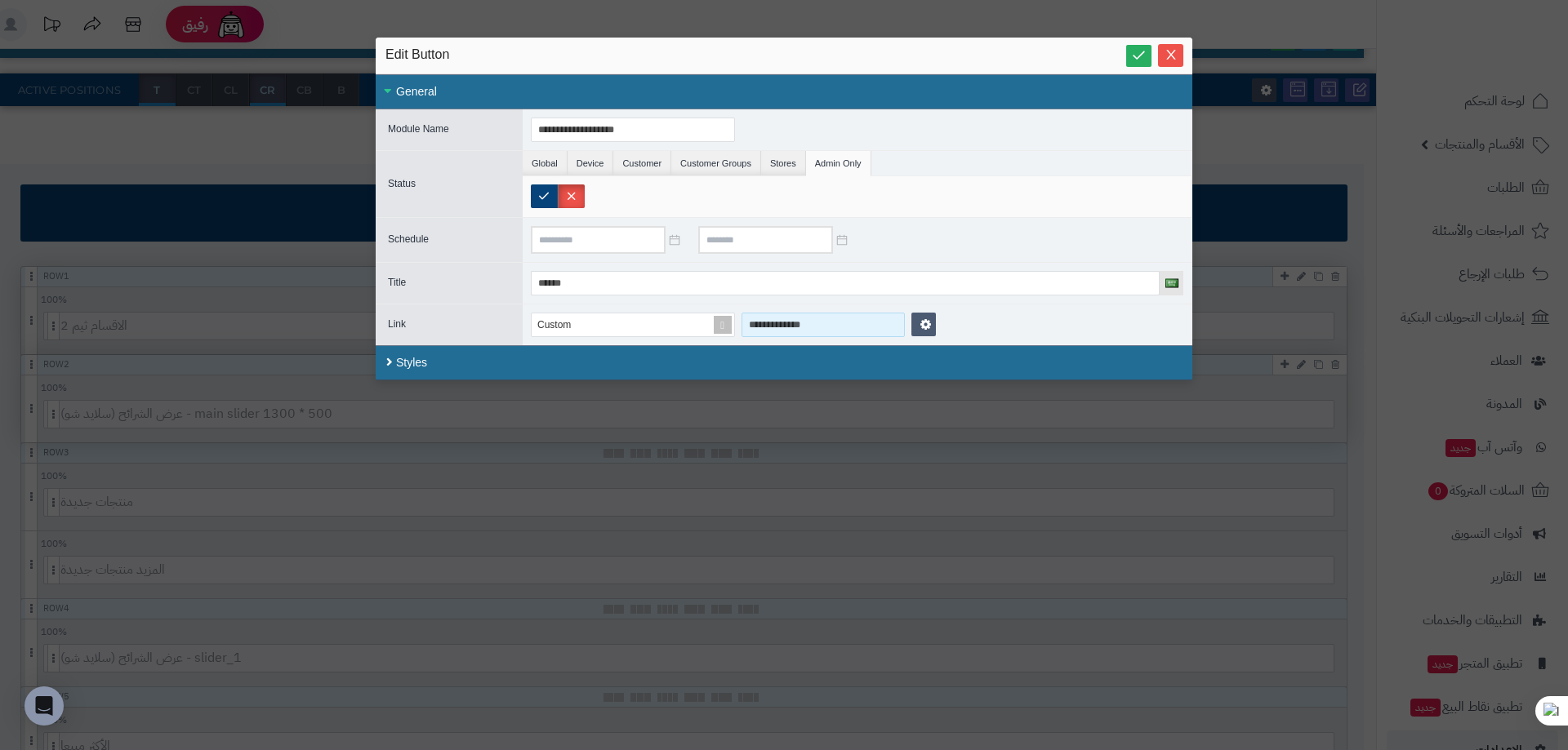
click at [840, 326] on input "**********" at bounding box center [823, 325] width 163 height 25
click at [1170, 48] on icon "Close" at bounding box center [1171, 54] width 13 height 13
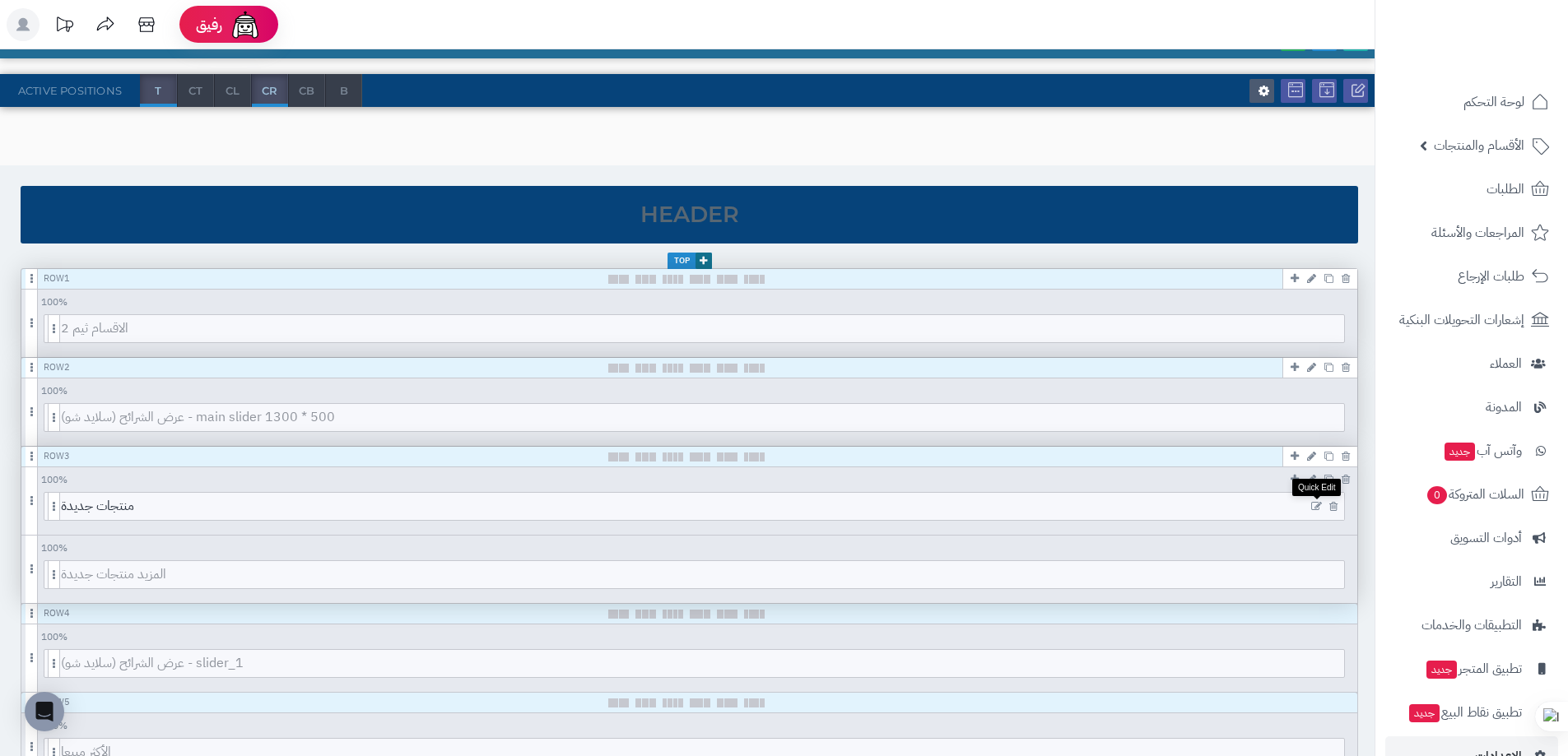
click at [1313, 501] on icon at bounding box center [1316, 507] width 11 height 12
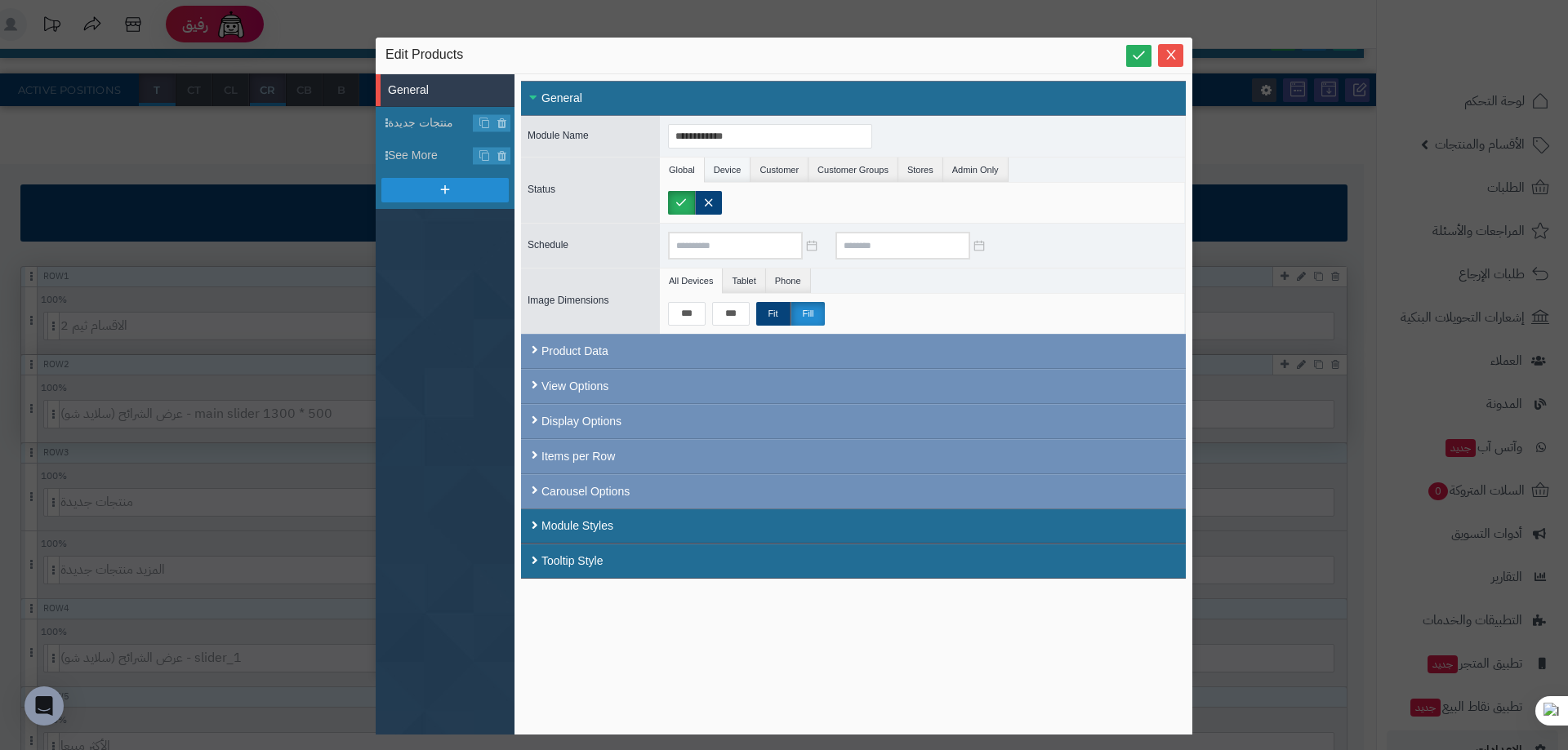
click at [727, 172] on li "Device" at bounding box center [728, 170] width 47 height 25
click at [792, 170] on li "Customer" at bounding box center [779, 170] width 58 height 25
click at [843, 166] on li "Customer Groups" at bounding box center [853, 170] width 90 height 25
click at [903, 165] on li "Stores" at bounding box center [920, 170] width 45 height 25
click at [963, 165] on li "Admin Only" at bounding box center [976, 170] width 65 height 25
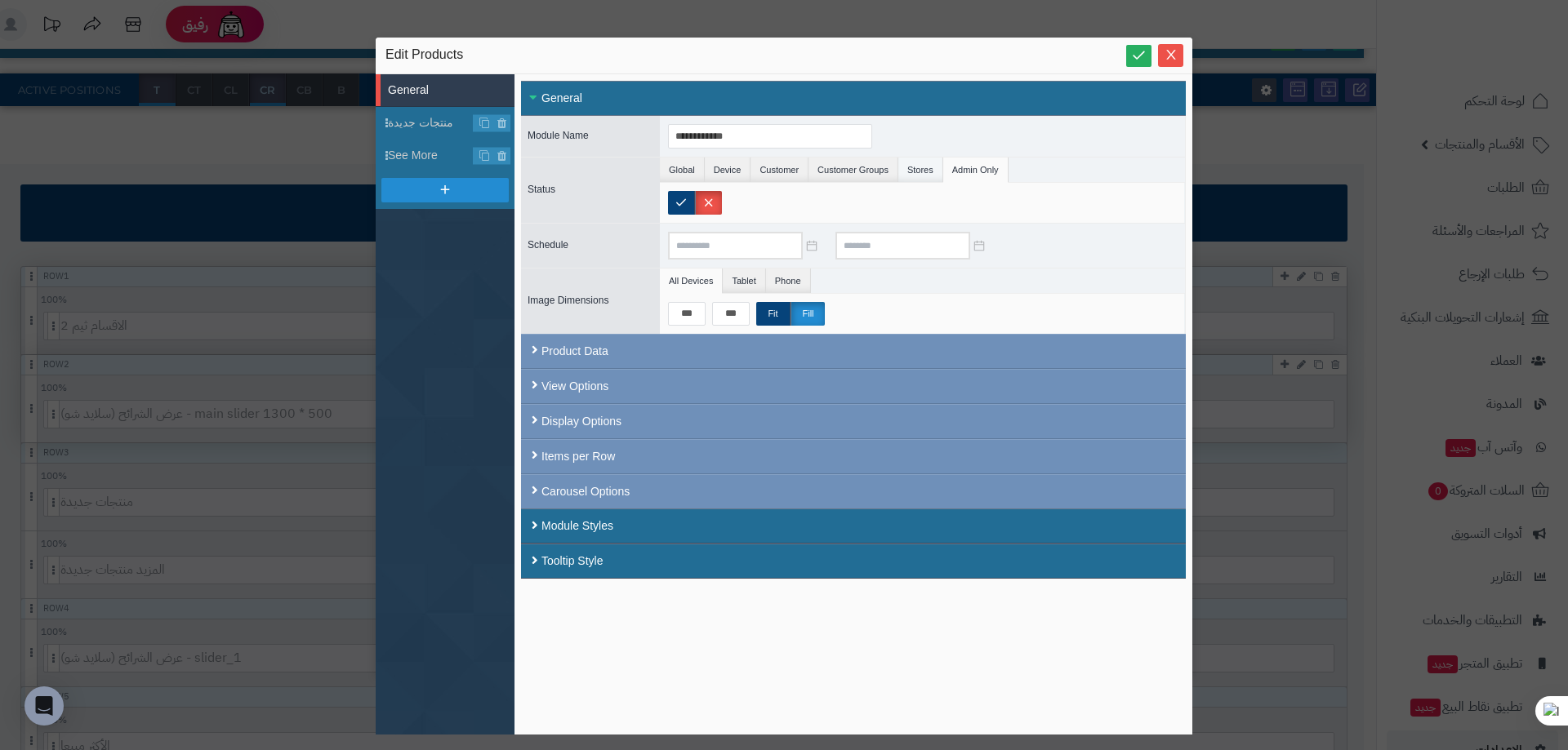
click at [918, 165] on li "Stores" at bounding box center [920, 170] width 45 height 25
click at [855, 163] on li "Customer Groups" at bounding box center [853, 170] width 90 height 25
click at [754, 169] on li "Customer" at bounding box center [779, 170] width 58 height 25
drag, startPoint x: 731, startPoint y: 167, endPoint x: 671, endPoint y: 161, distance: 60.3
click at [671, 161] on ul "Global Device Customer Customer Groups Stores Admin Only Params" at bounding box center [923, 170] width 526 height 25
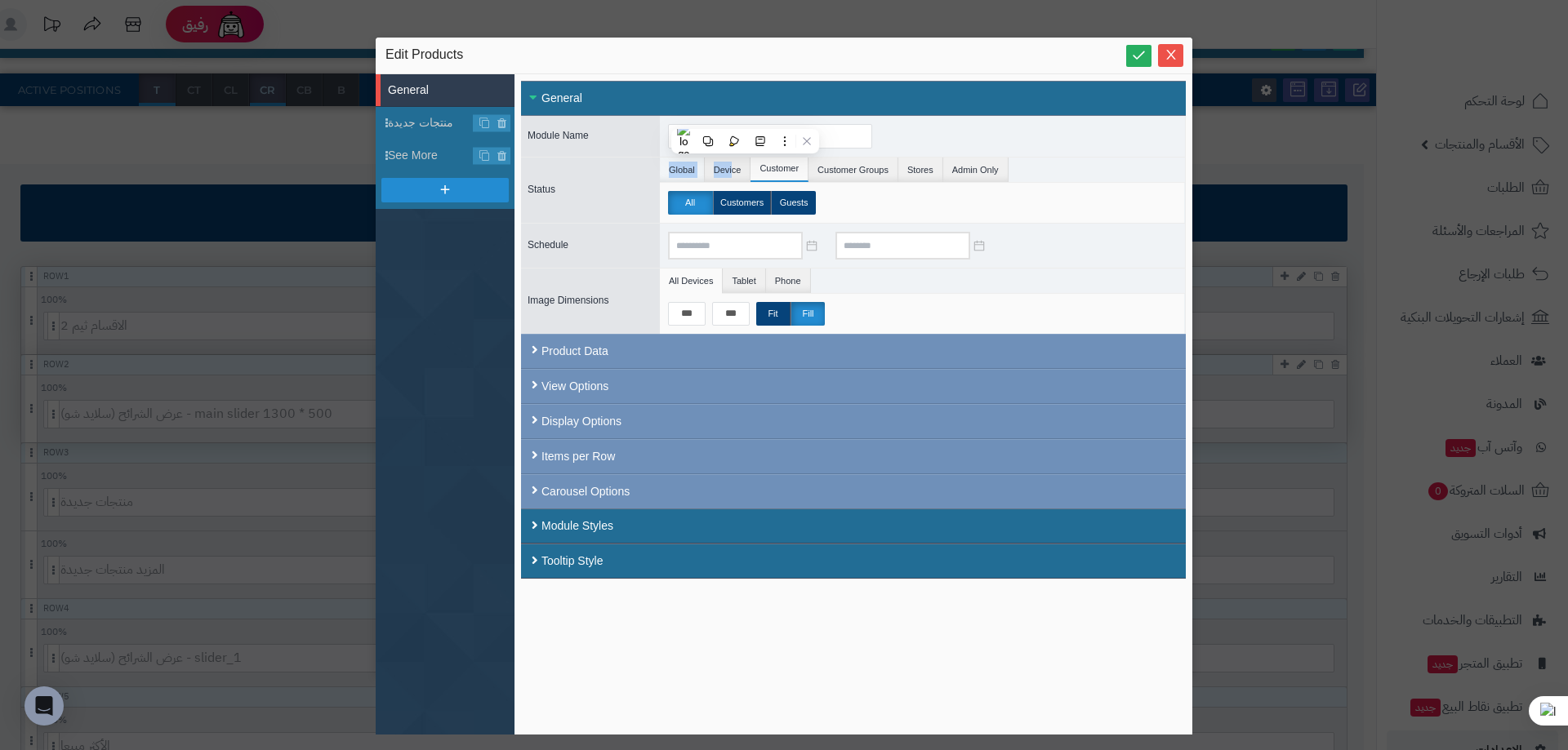
click at [671, 161] on li "Global" at bounding box center [682, 170] width 45 height 25
click at [421, 118] on span "منتجات جديدة" at bounding box center [431, 123] width 86 height 17
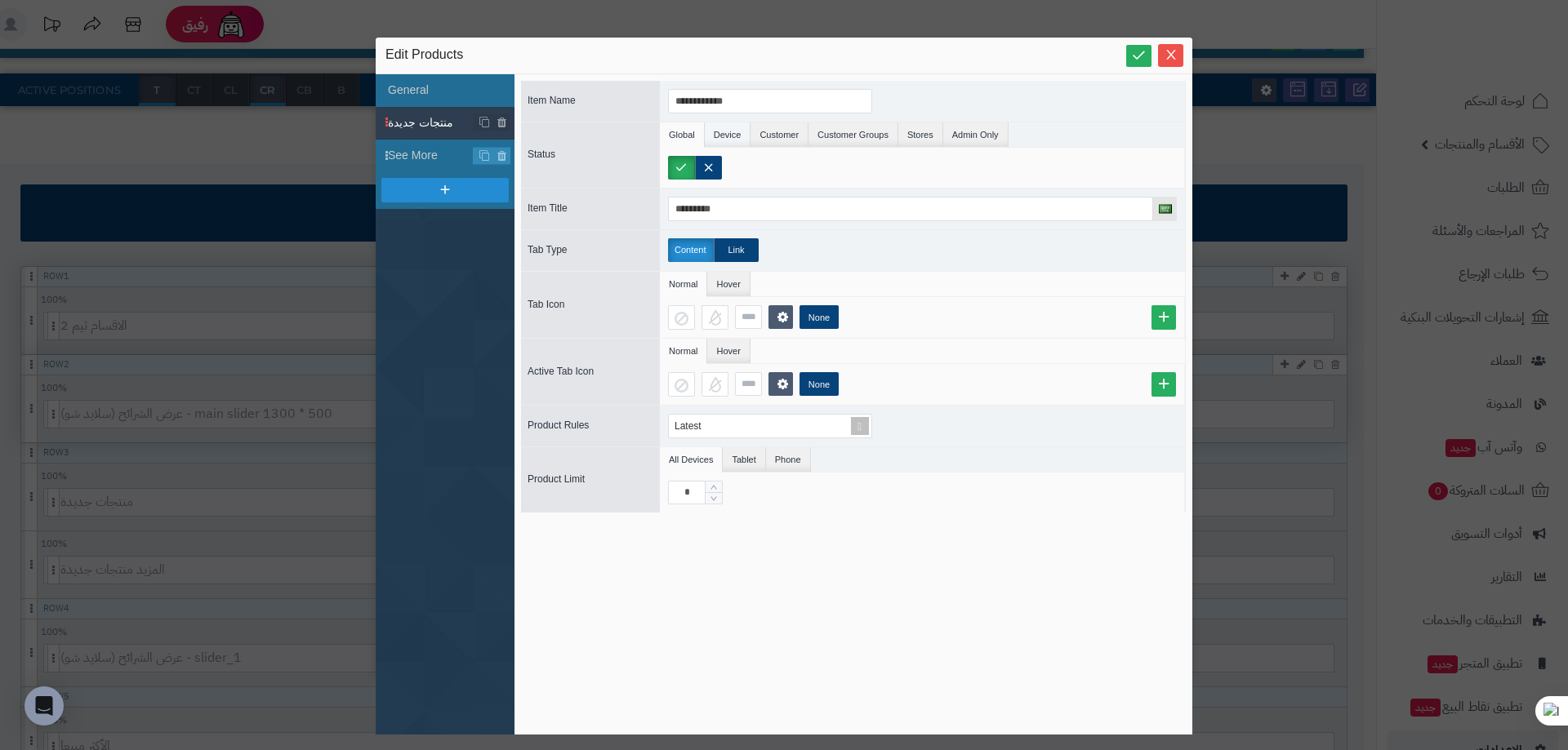
click at [720, 133] on li "Device" at bounding box center [728, 135] width 47 height 25
click at [789, 133] on li "Customer" at bounding box center [779, 135] width 58 height 25
click at [835, 133] on li "Customer Groups" at bounding box center [853, 135] width 90 height 25
click at [919, 135] on li "Stores" at bounding box center [920, 135] width 45 height 25
click at [977, 127] on li "Admin Only" at bounding box center [976, 135] width 65 height 25
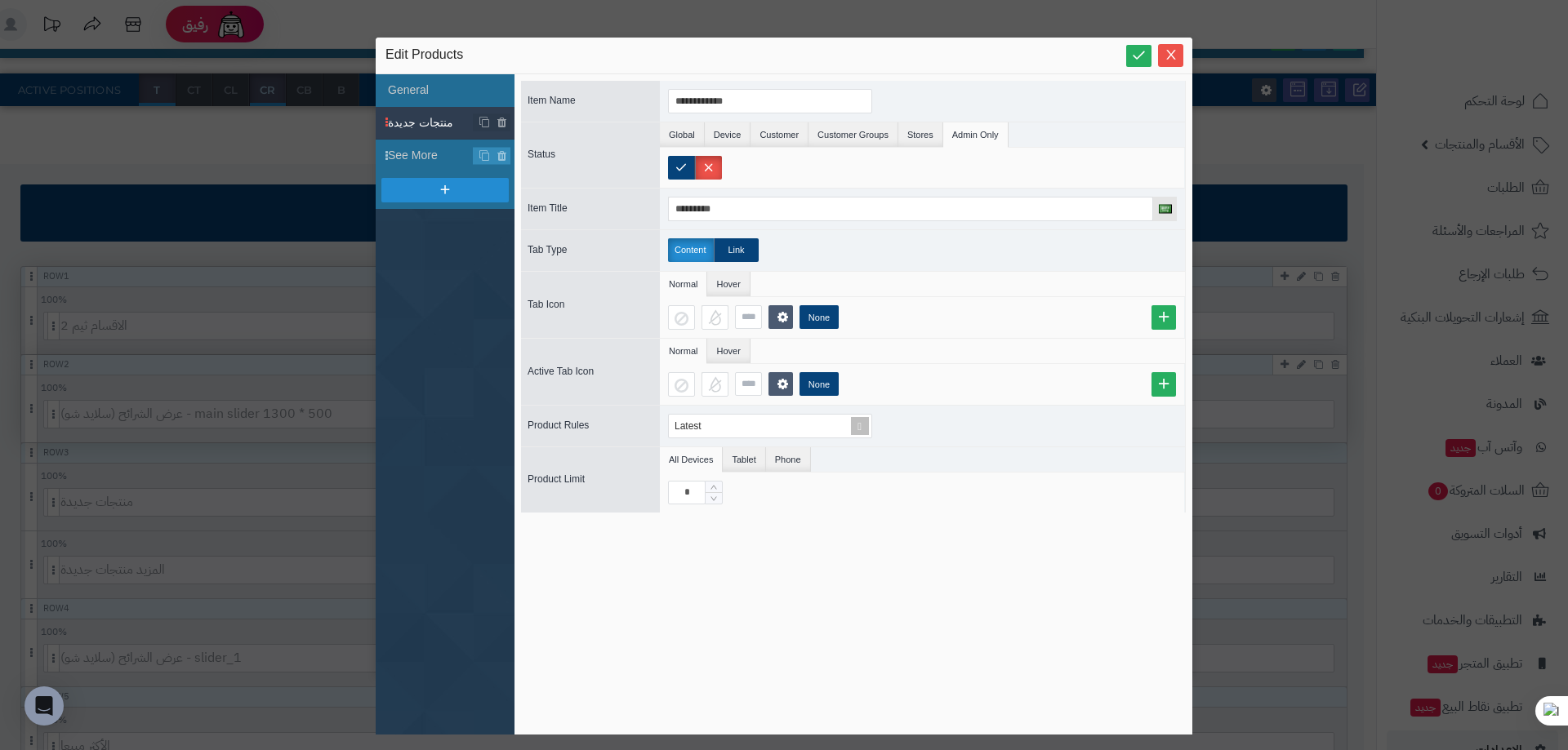
click at [650, 137] on div "Status Global Device Customer Customer Groups Stores Admin Only Params" at bounding box center [853, 154] width 665 height 66
click at [677, 137] on li "Global" at bounding box center [682, 135] width 45 height 25
click at [733, 457] on li "Tablet" at bounding box center [743, 460] width 42 height 25
drag, startPoint x: 770, startPoint y: 456, endPoint x: 699, endPoint y: 448, distance: 71.4
click at [699, 448] on ul "All Devices Tablet Phone" at bounding box center [923, 460] width 526 height 25
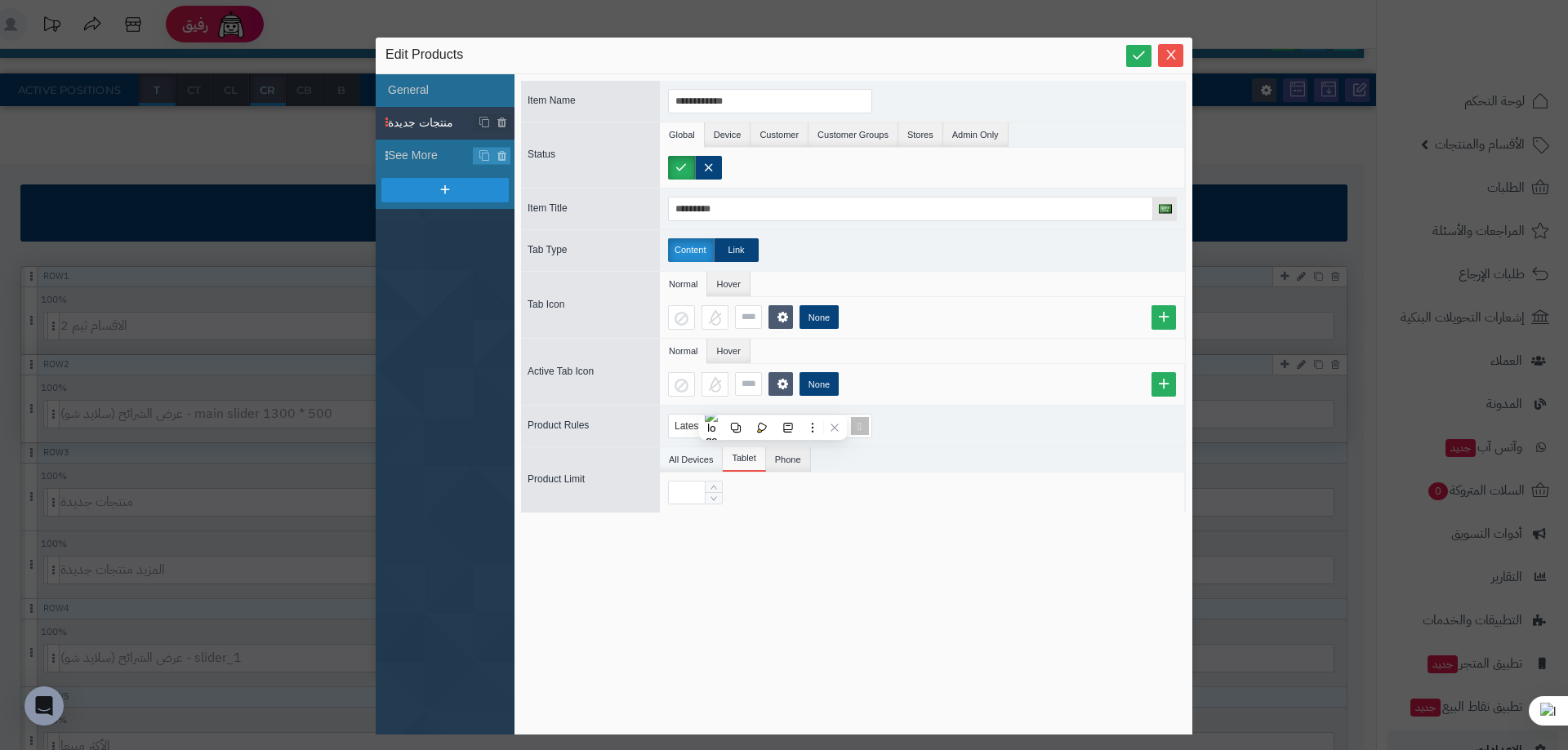
click at [693, 449] on li "All Devices" at bounding box center [692, 460] width 63 height 25
click at [422, 155] on span "See More" at bounding box center [431, 156] width 86 height 17
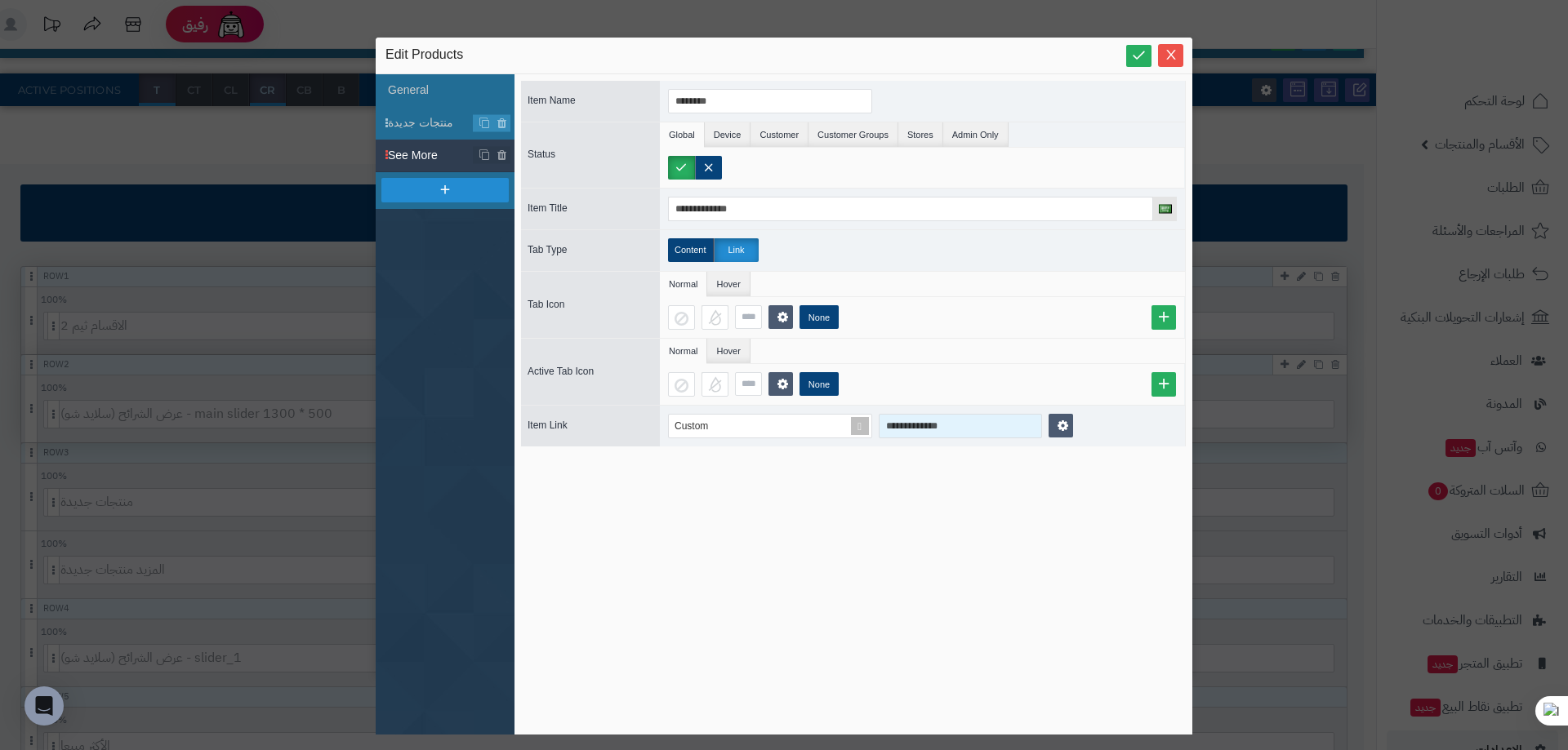
drag, startPoint x: 971, startPoint y: 409, endPoint x: 967, endPoint y: 431, distance: 22.4
click at [967, 431] on div "**********" at bounding box center [923, 426] width 526 height 41
click at [967, 431] on input "**********" at bounding box center [960, 426] width 163 height 25
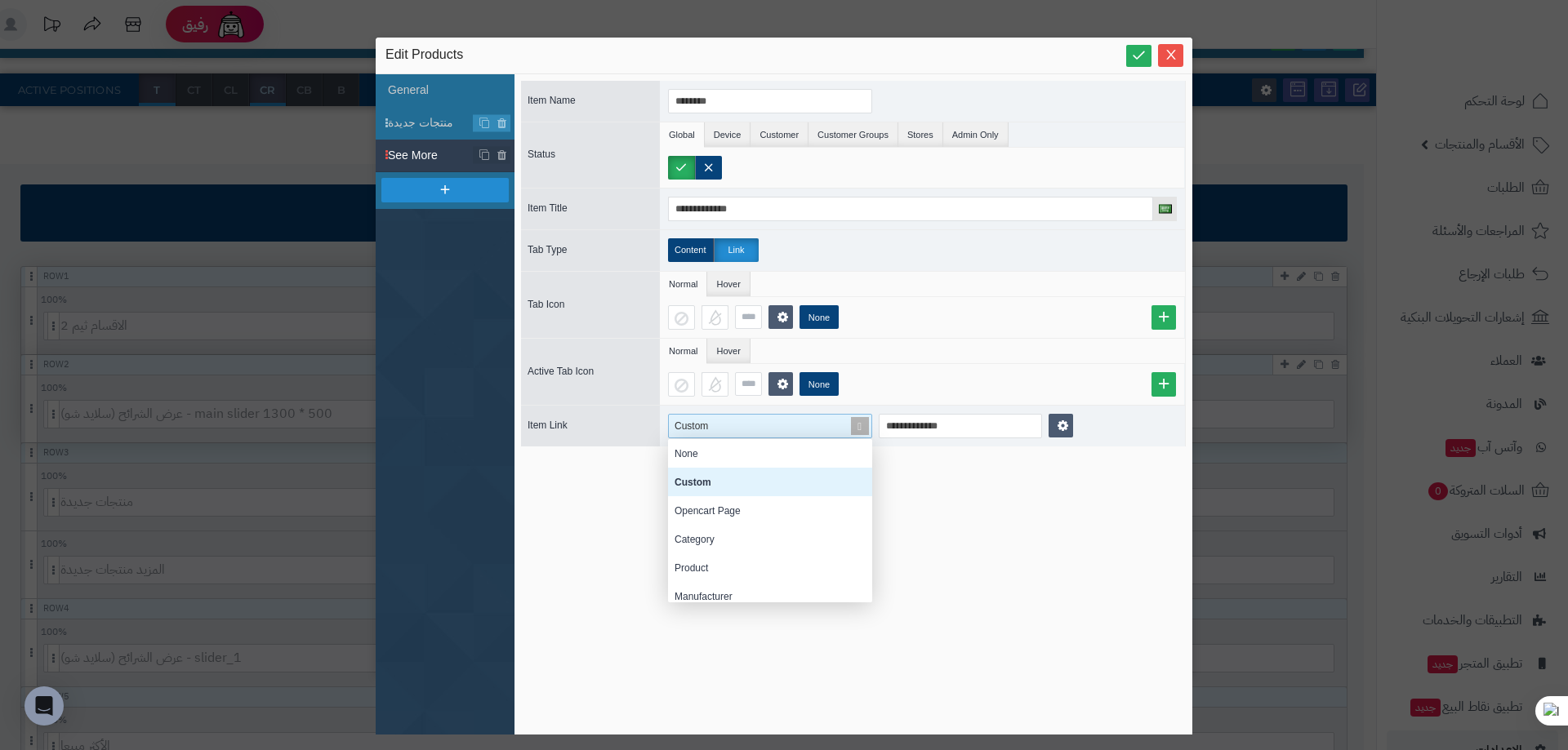
click at [741, 421] on div "Custom" at bounding box center [763, 426] width 188 height 23
click at [715, 501] on div "Category" at bounding box center [770, 510] width 204 height 29
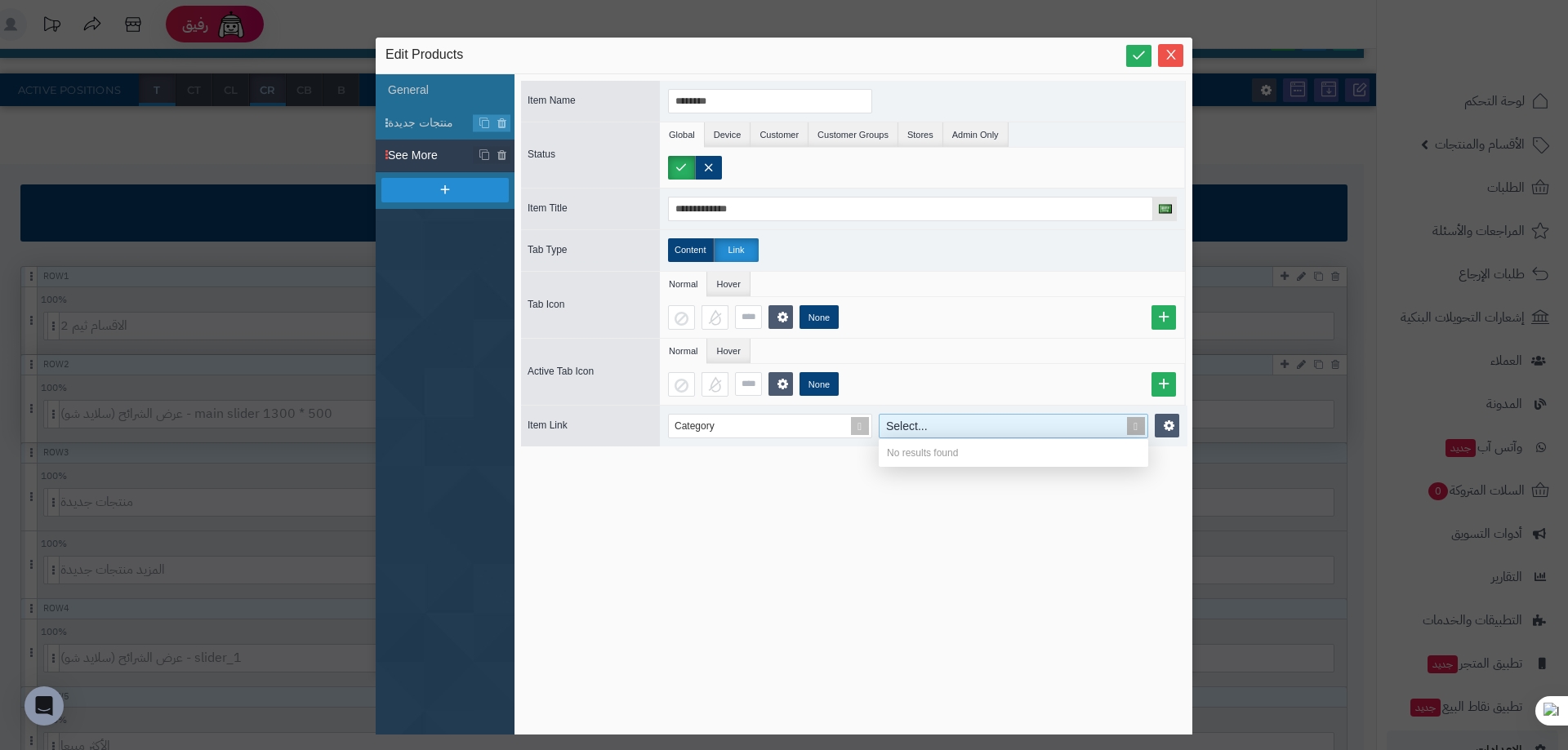
click at [956, 436] on div "Select..." at bounding box center [1003, 426] width 249 height 23
click at [704, 428] on span "Category" at bounding box center [695, 426] width 40 height 11
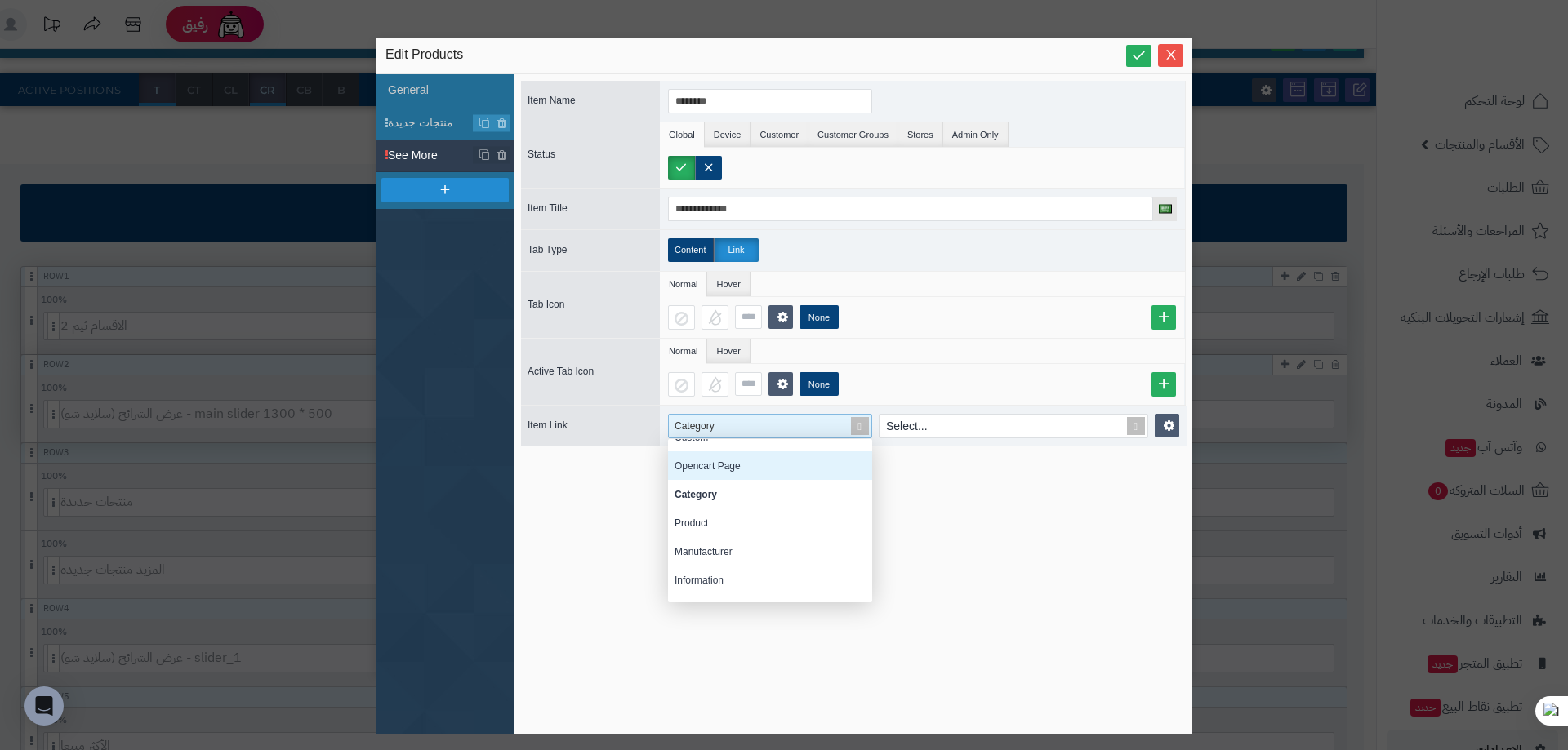
scroll to position [57, 0]
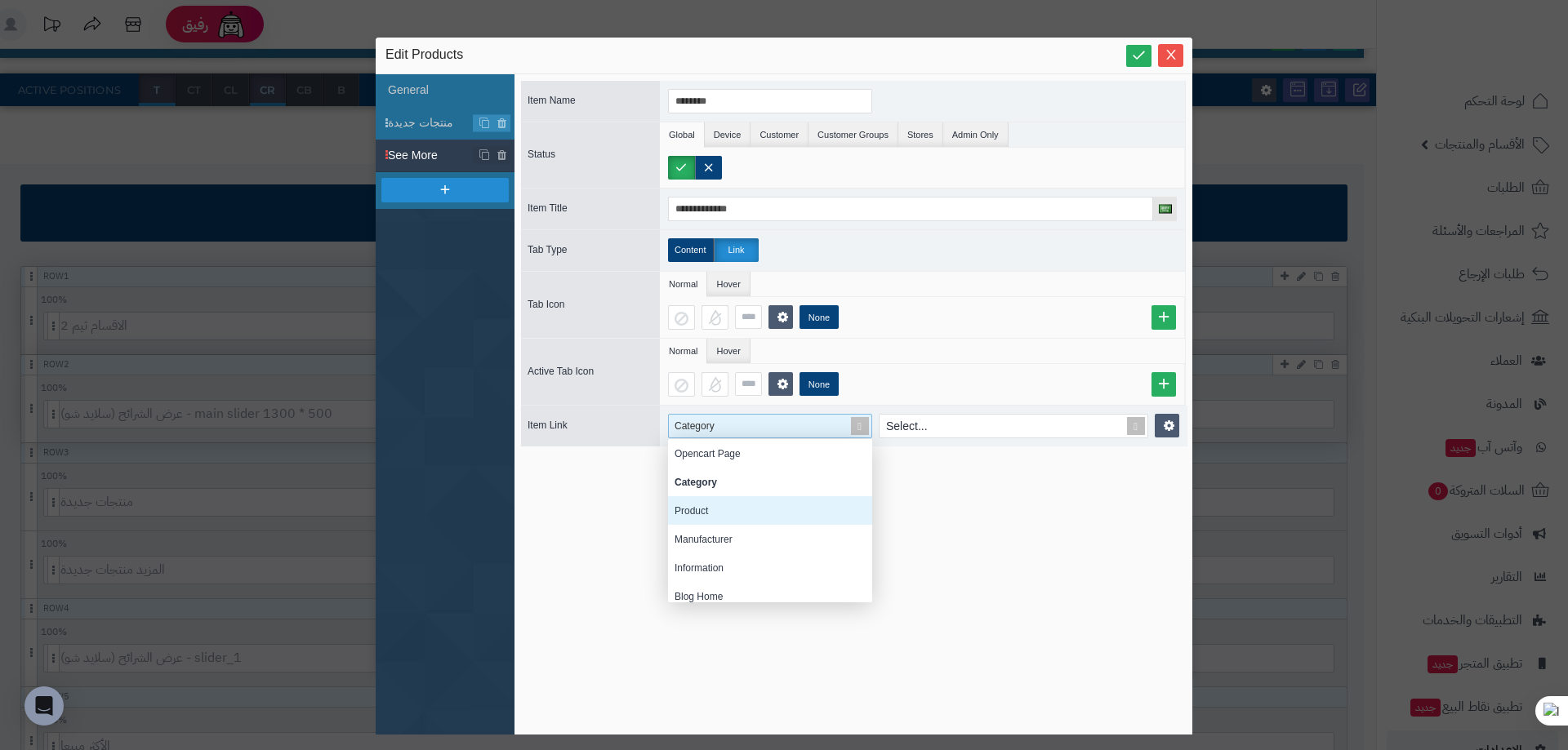
click at [709, 509] on div "Product" at bounding box center [770, 511] width 204 height 29
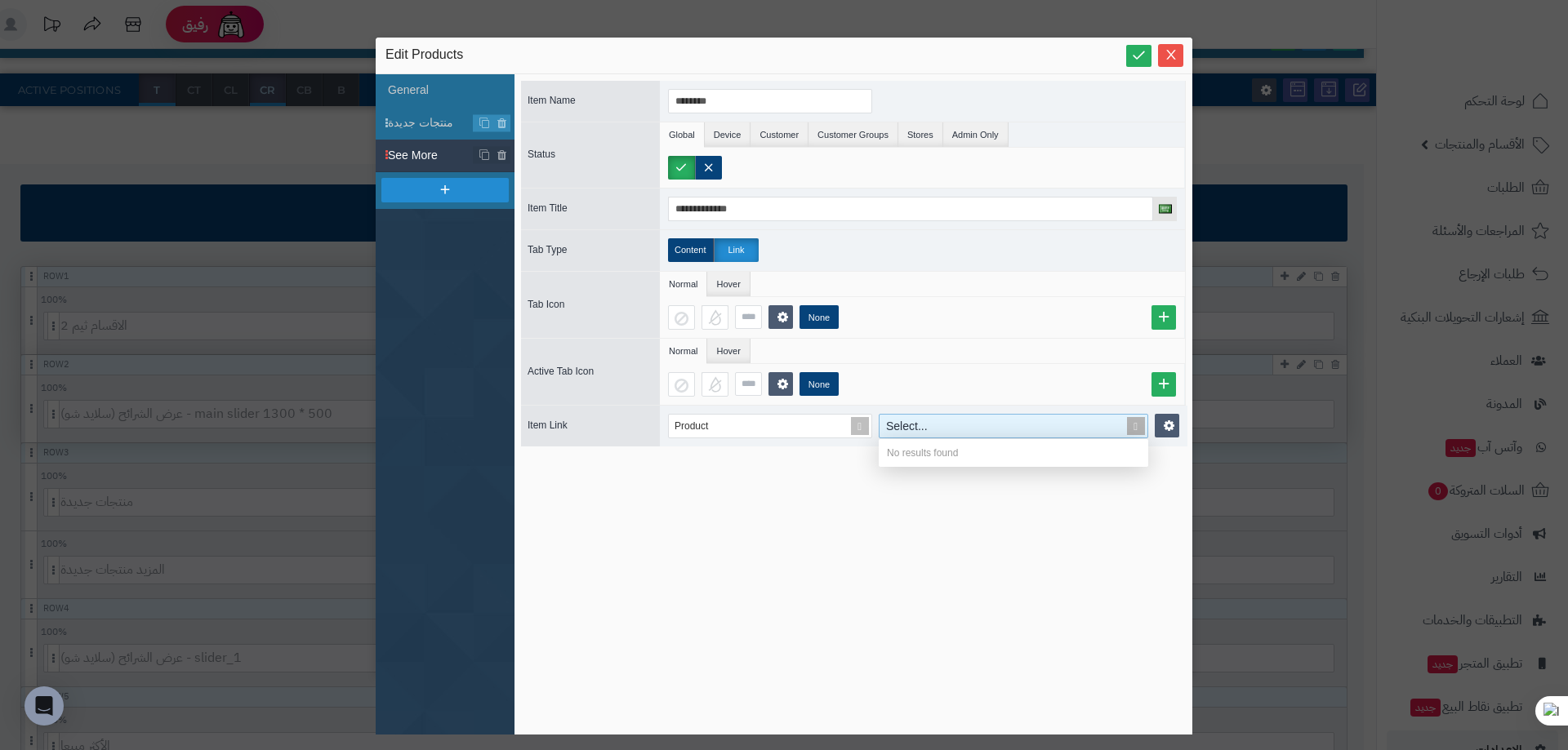
click at [954, 430] on div "Select..." at bounding box center [1003, 426] width 249 height 23
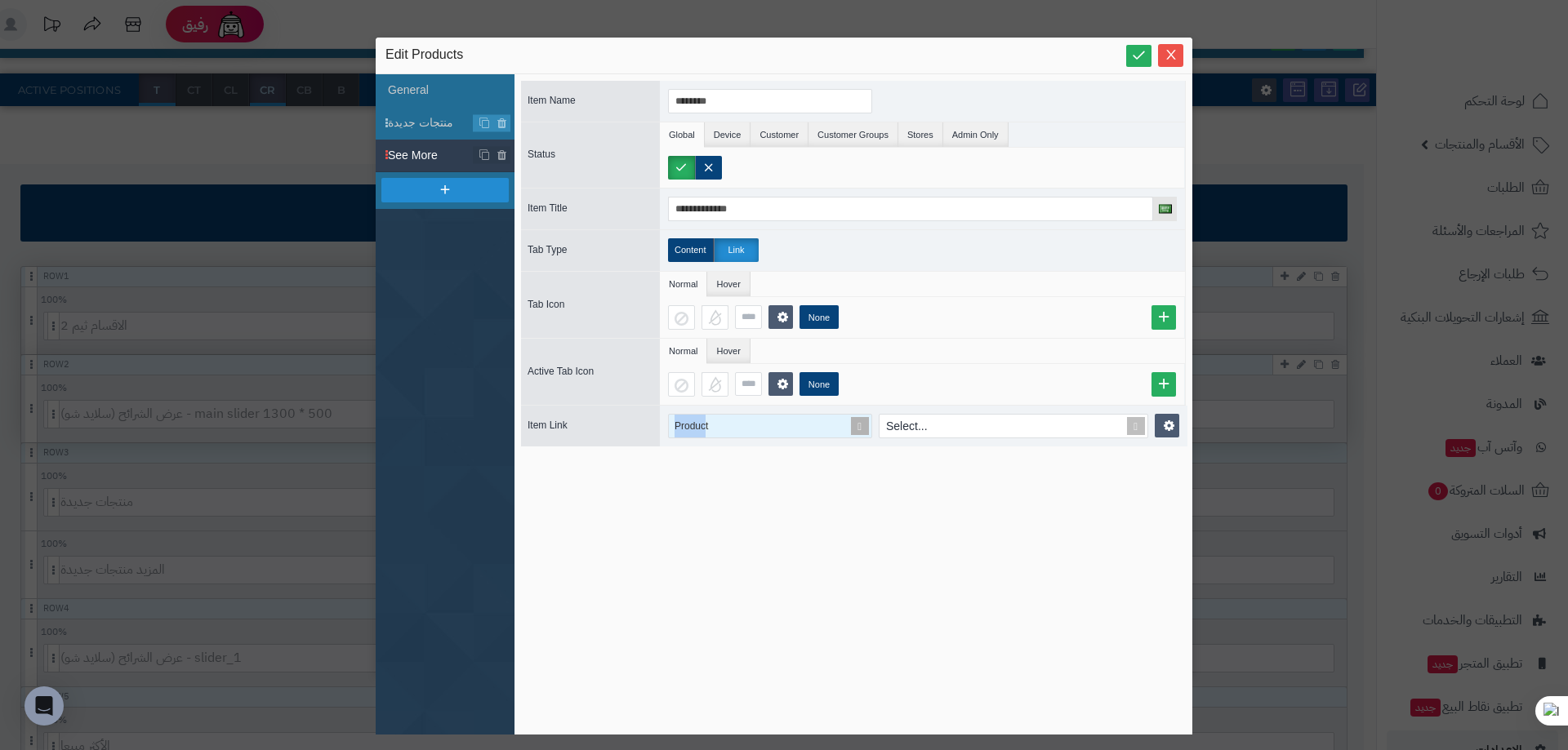
drag, startPoint x: 697, startPoint y: 407, endPoint x: 706, endPoint y: 423, distance: 18.4
click at [706, 423] on div "Product Select..." at bounding box center [924, 426] width 527 height 41
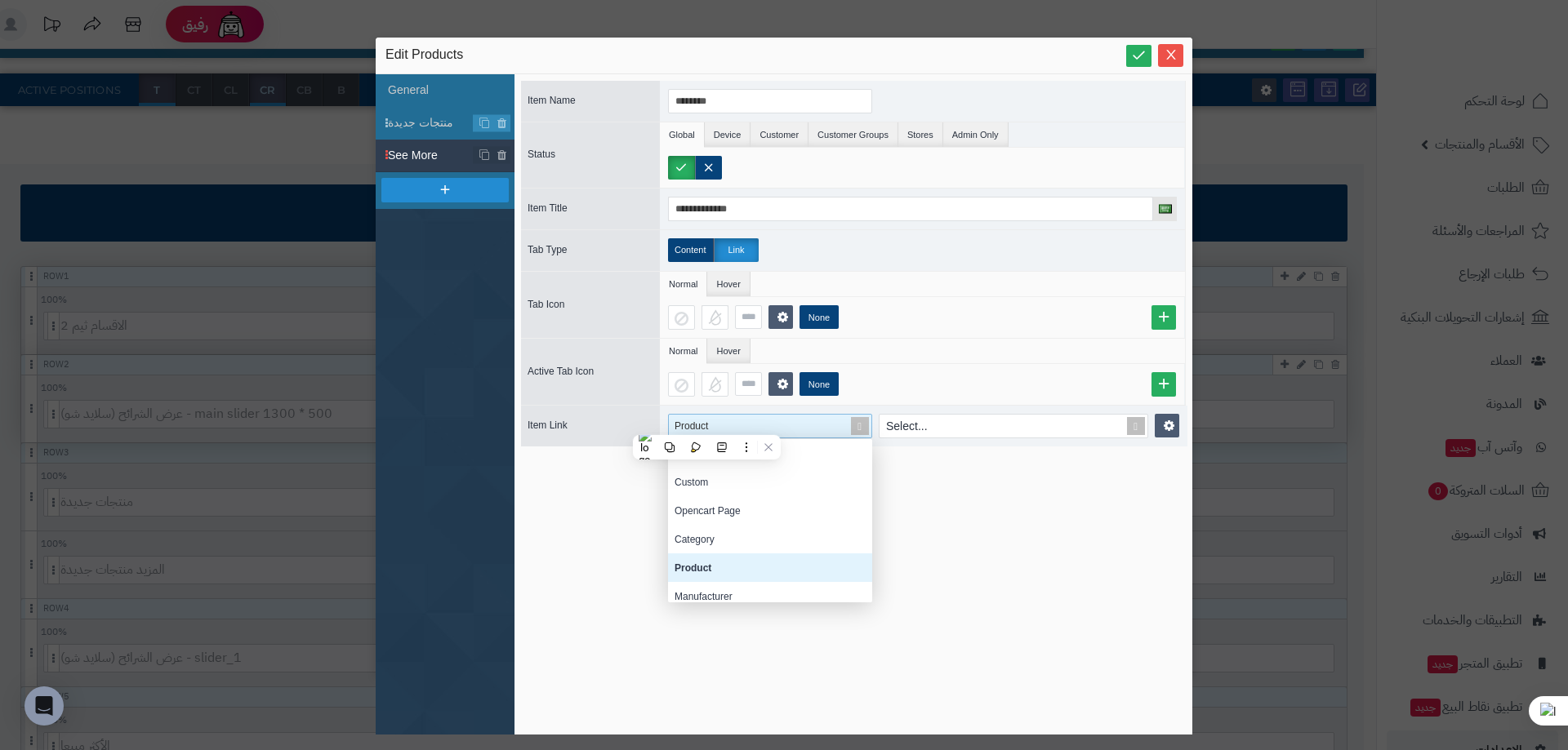
drag, startPoint x: 706, startPoint y: 423, endPoint x: 733, endPoint y: 547, distance: 126.9
click at [733, 439] on div "Product None Custom Opencart Page Category Product Manufacturer Information Blo…" at bounding box center [770, 426] width 204 height 25
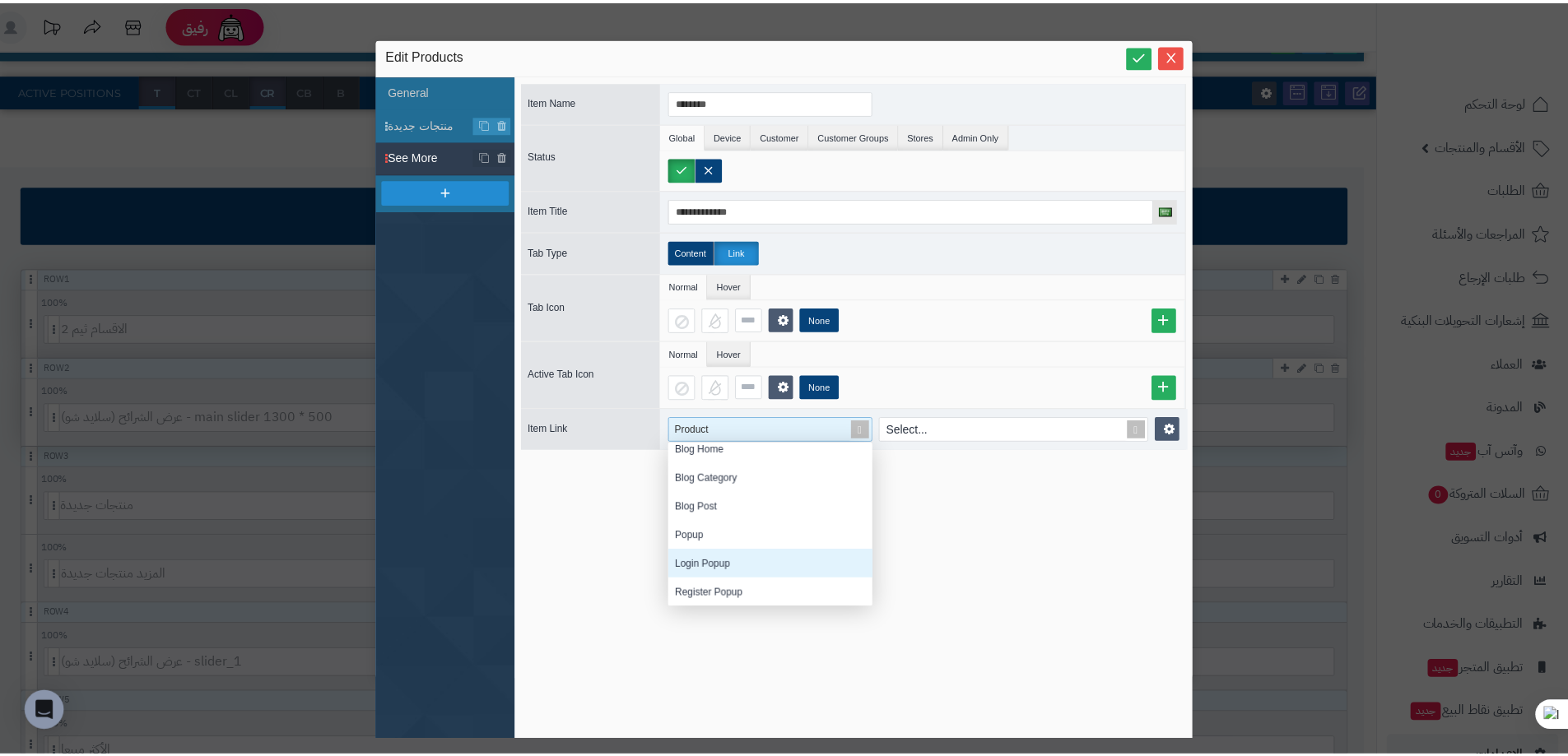
scroll to position [0, 0]
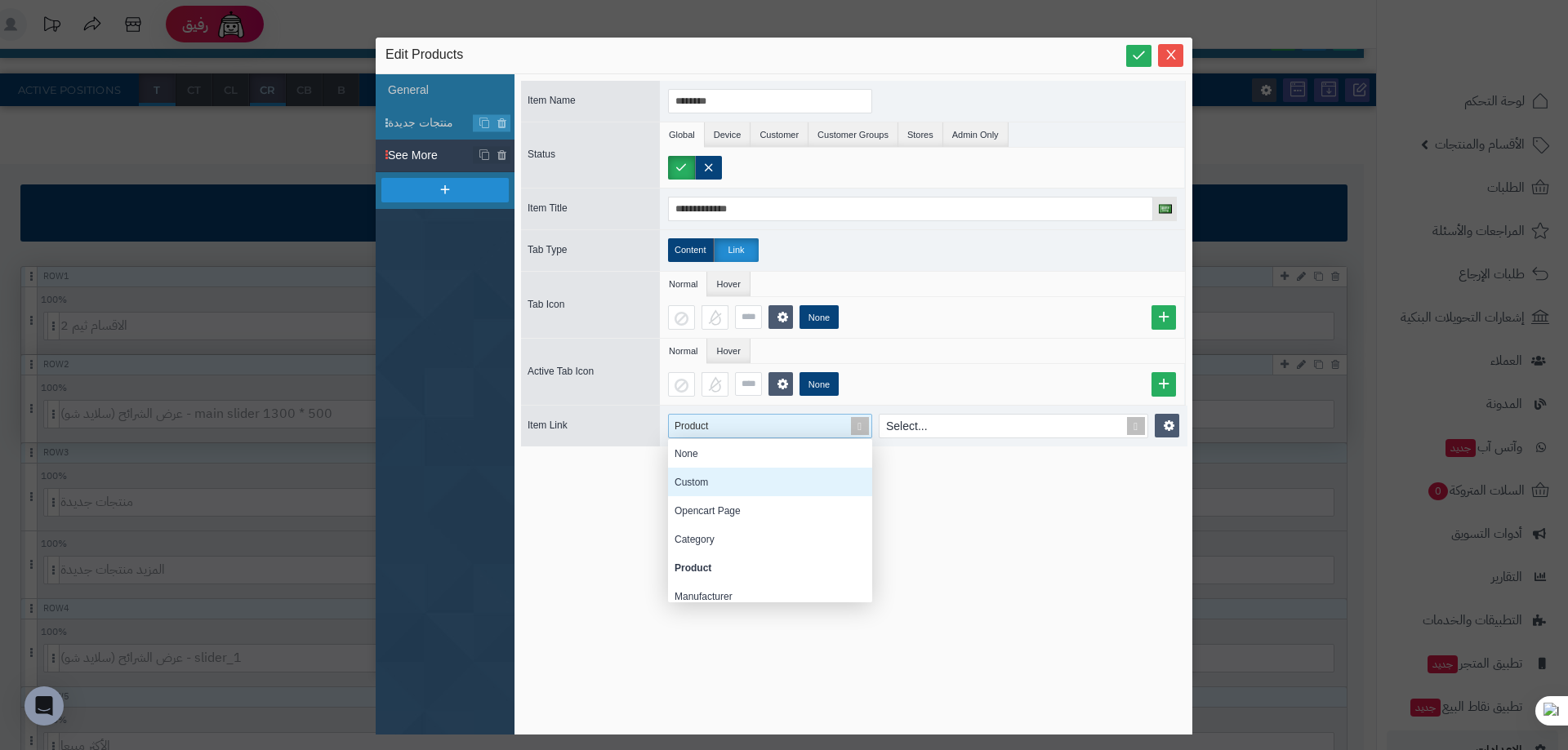
click at [710, 482] on div "Custom" at bounding box center [770, 482] width 204 height 29
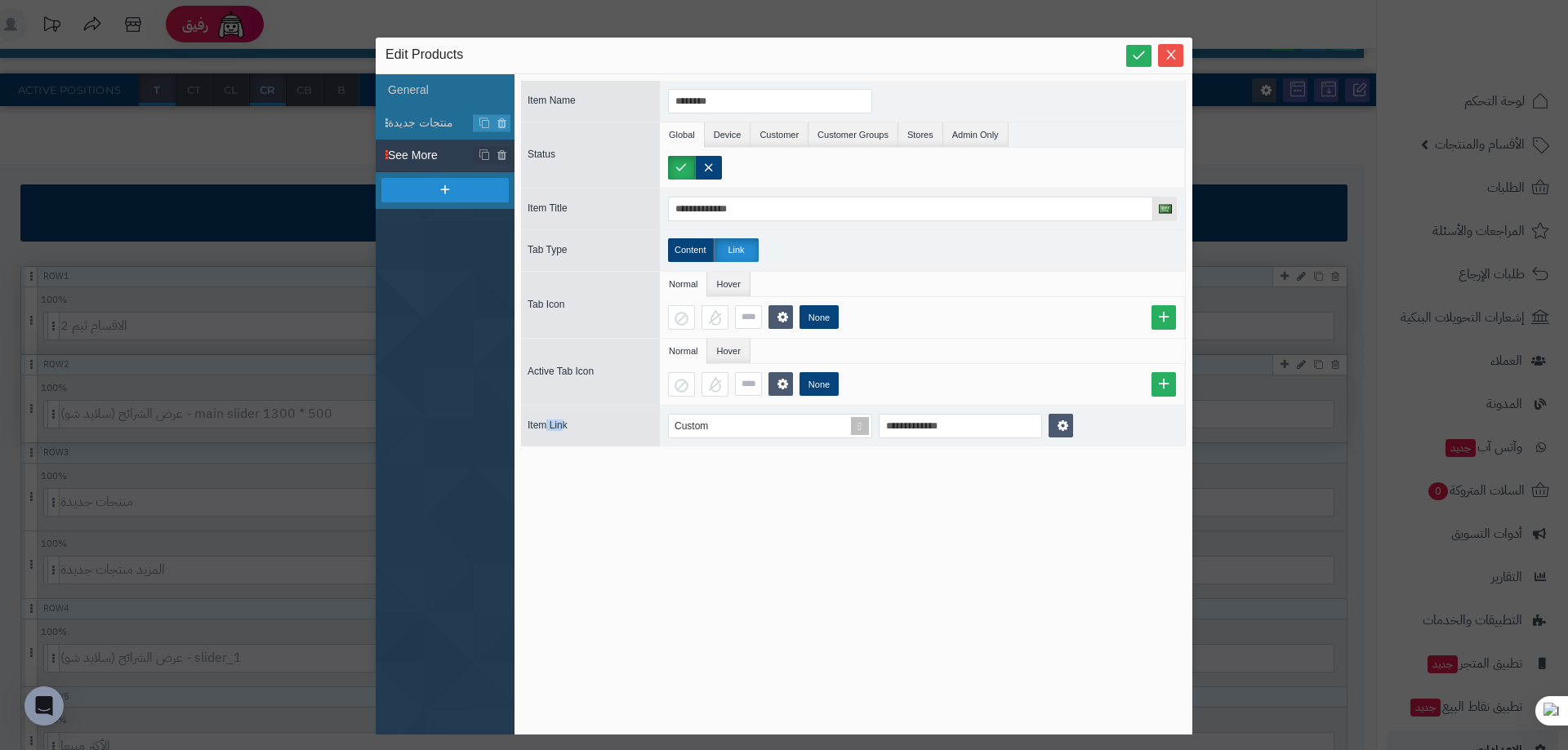
drag, startPoint x: 565, startPoint y: 434, endPoint x: 547, endPoint y: 424, distance: 20.6
click at [547, 424] on div "Item Link" at bounding box center [586, 426] width 131 height 19
click at [547, 424] on span "Item Link" at bounding box center [548, 425] width 40 height 11
click at [404, 122] on span "منتجات جديدة" at bounding box center [431, 123] width 86 height 17
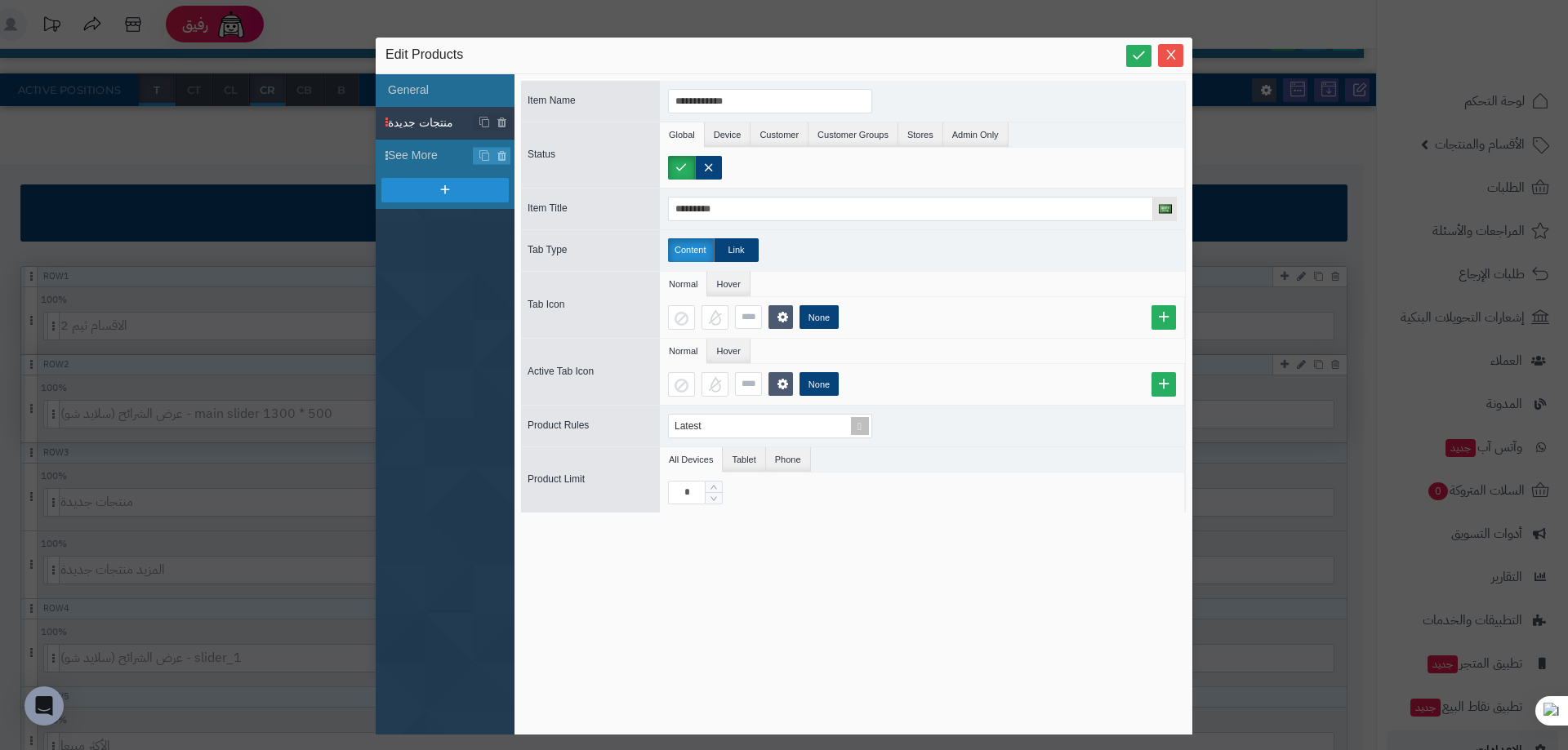
click at [404, 122] on span "منتجات جديدة" at bounding box center [431, 123] width 86 height 17
click at [1160, 49] on span "Close" at bounding box center [1171, 54] width 25 height 14
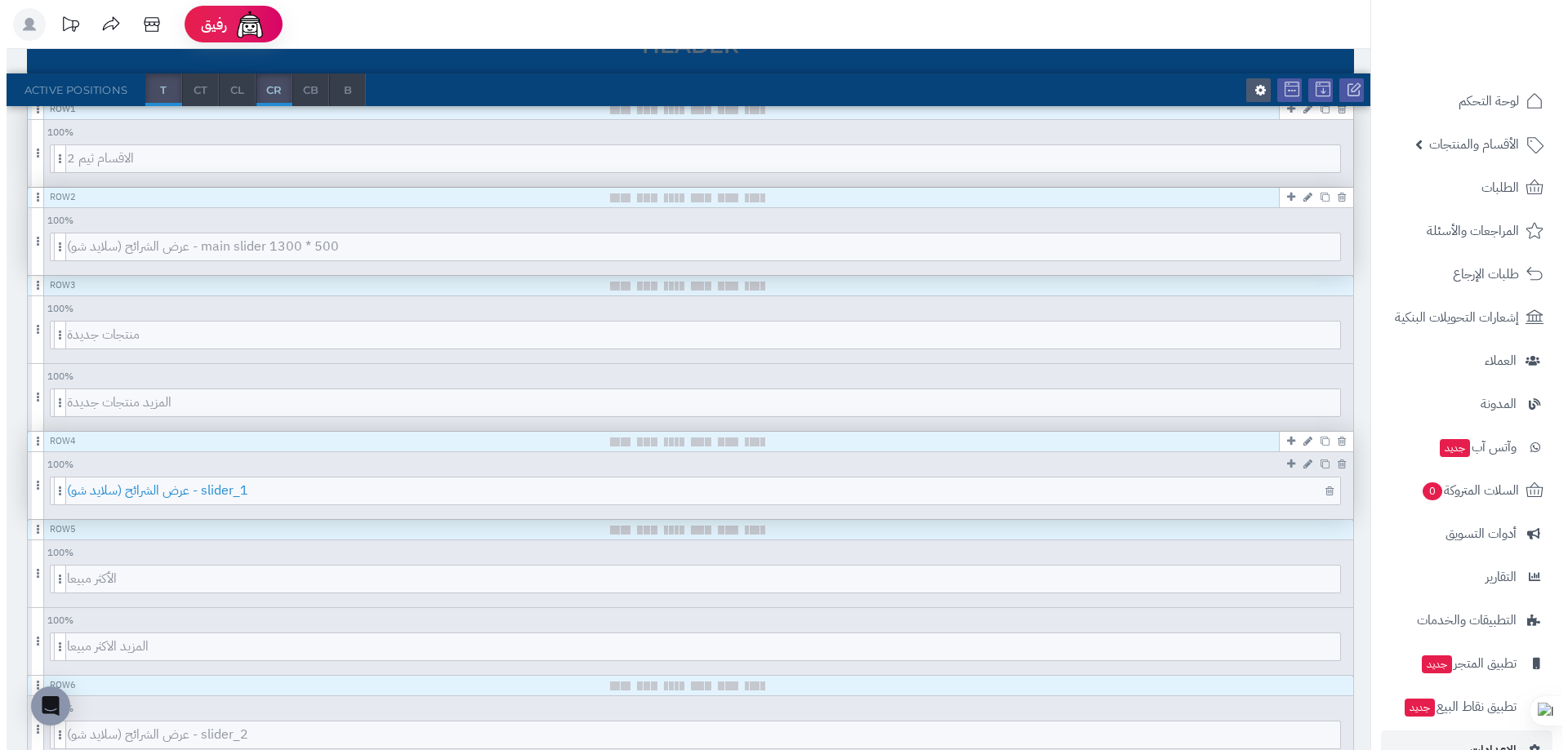
scroll to position [263, 0]
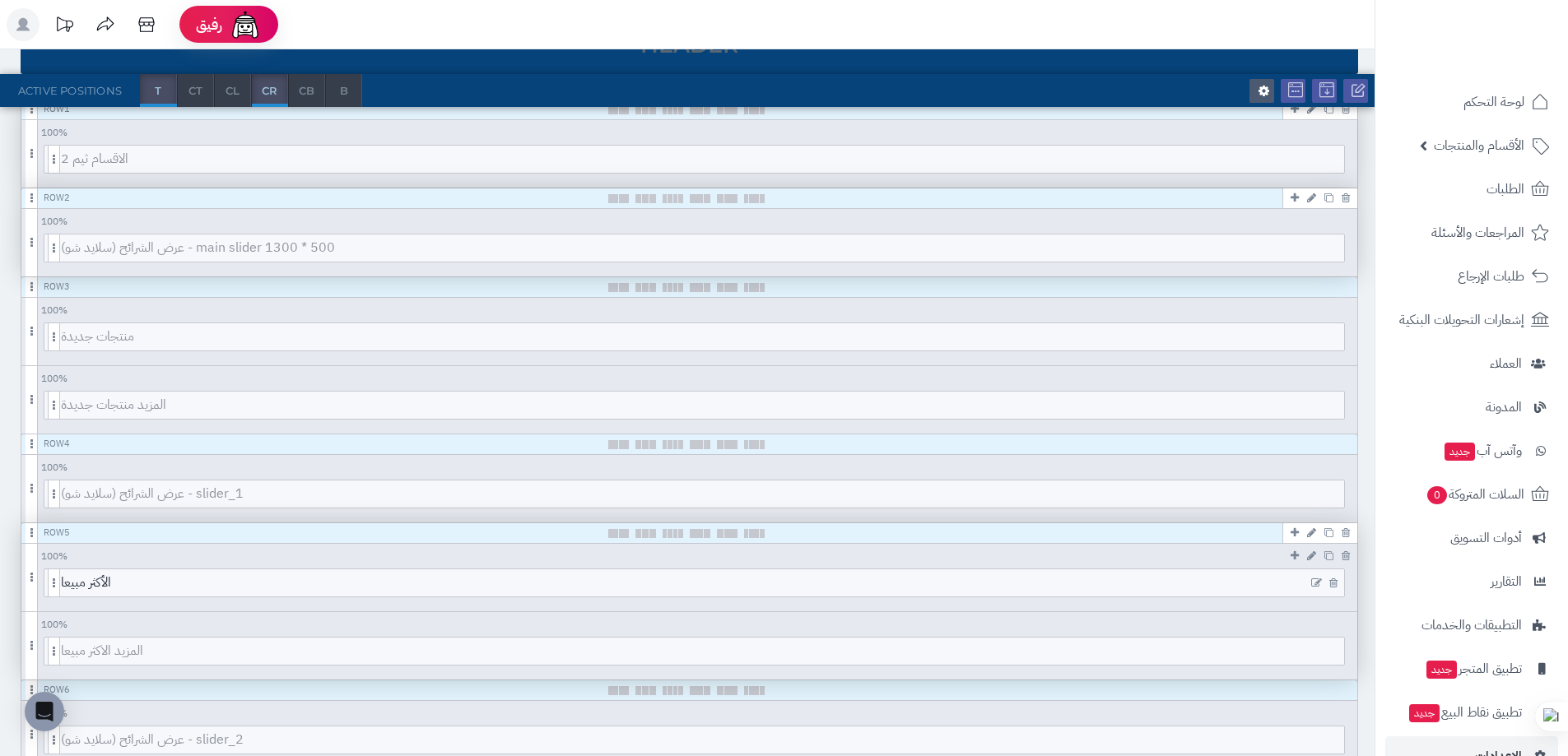
click at [1310, 578] on div at bounding box center [1324, 583] width 39 height 27
click at [1314, 578] on icon at bounding box center [1316, 584] width 11 height 12
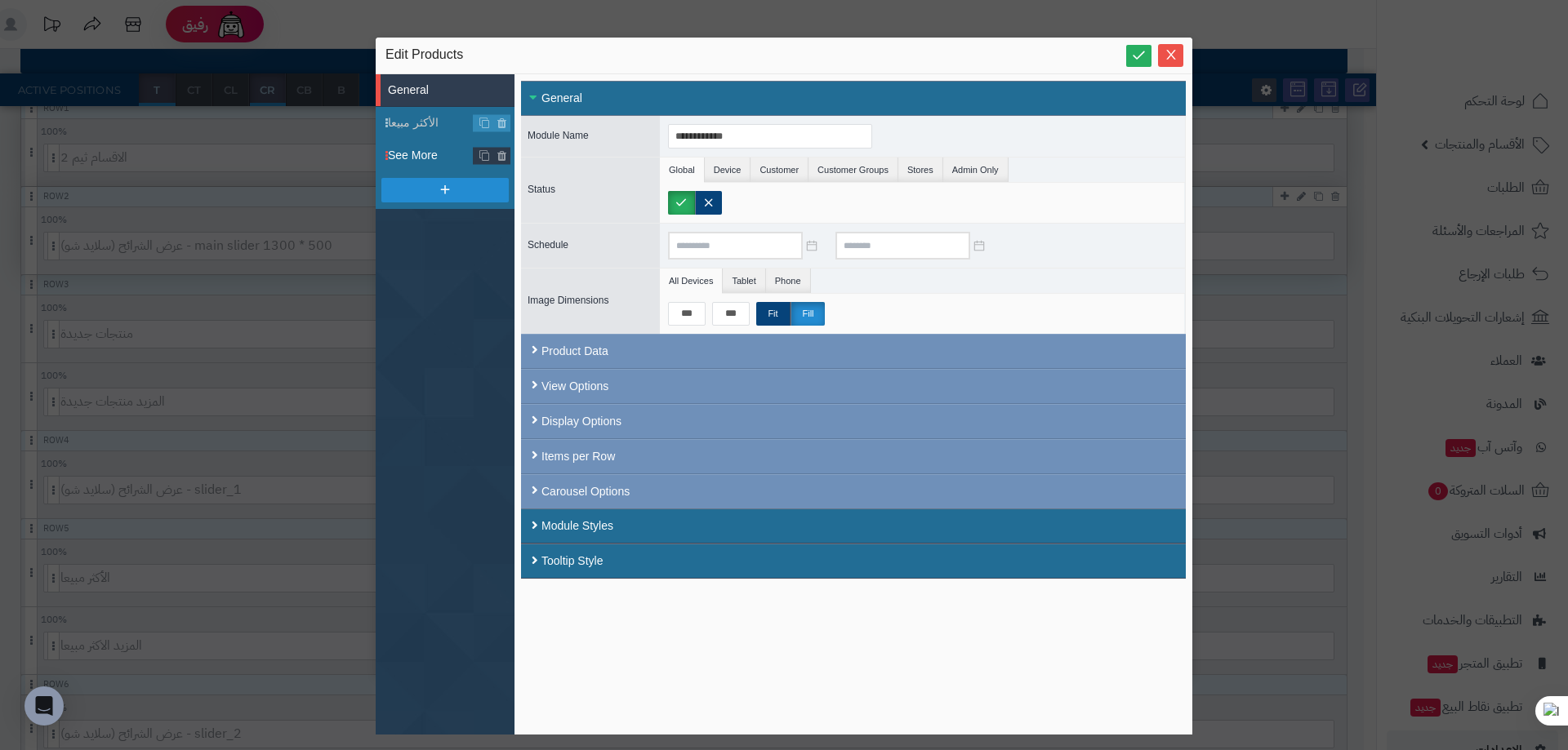
click at [415, 140] on li "See More" at bounding box center [444, 156] width 139 height 32
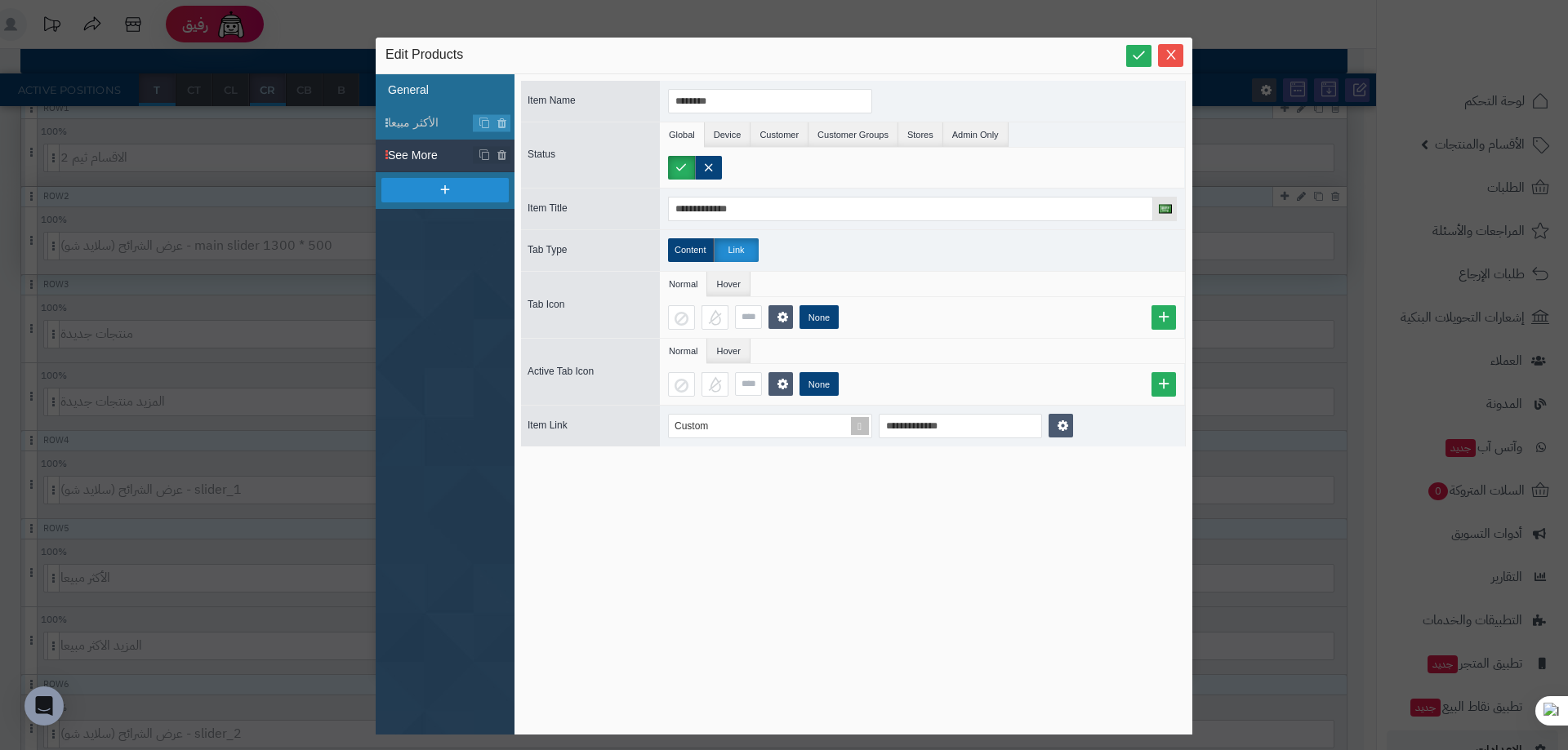
click at [424, 90] on li "General" at bounding box center [444, 91] width 139 height 32
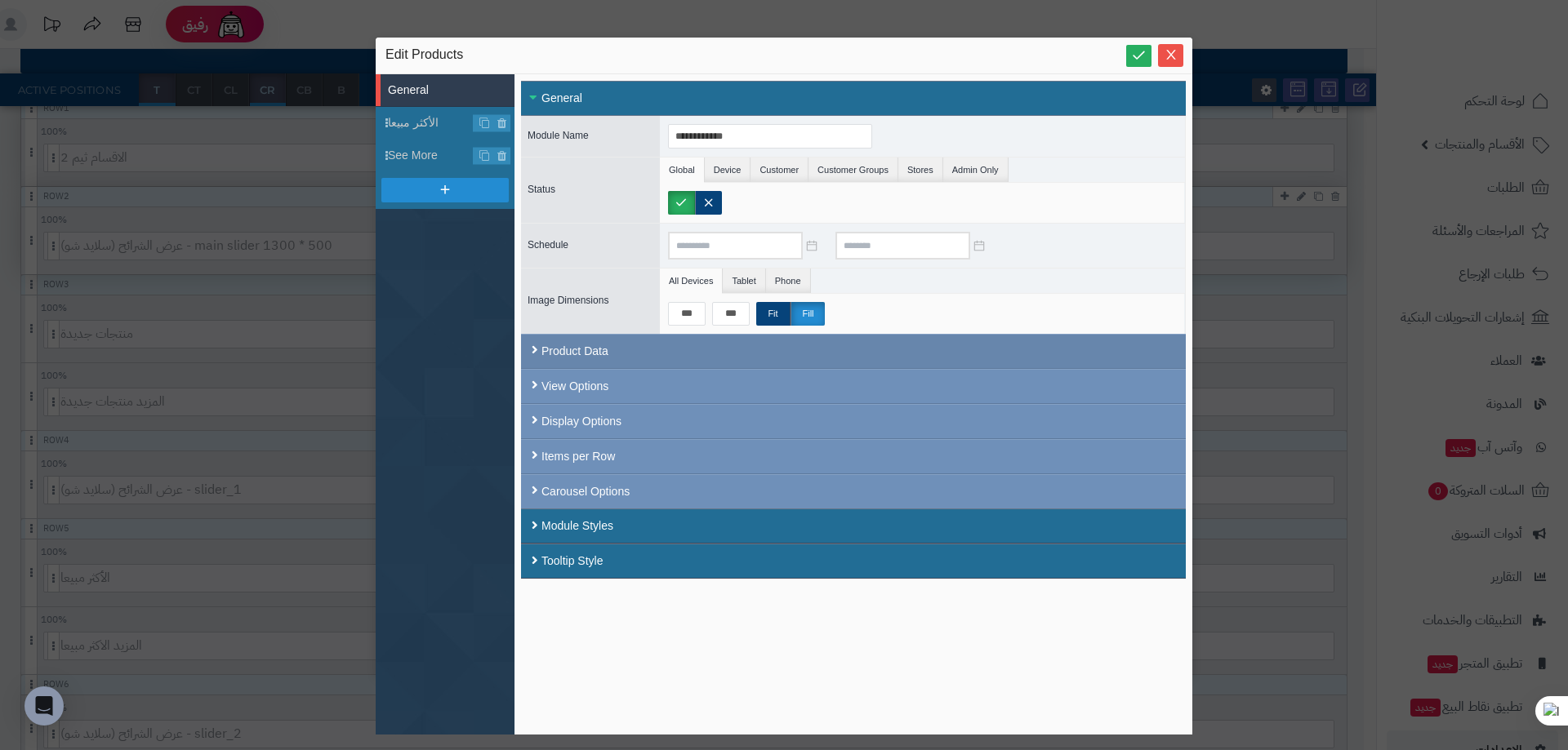
click at [539, 354] on div "Product Data" at bounding box center [853, 352] width 665 height 35
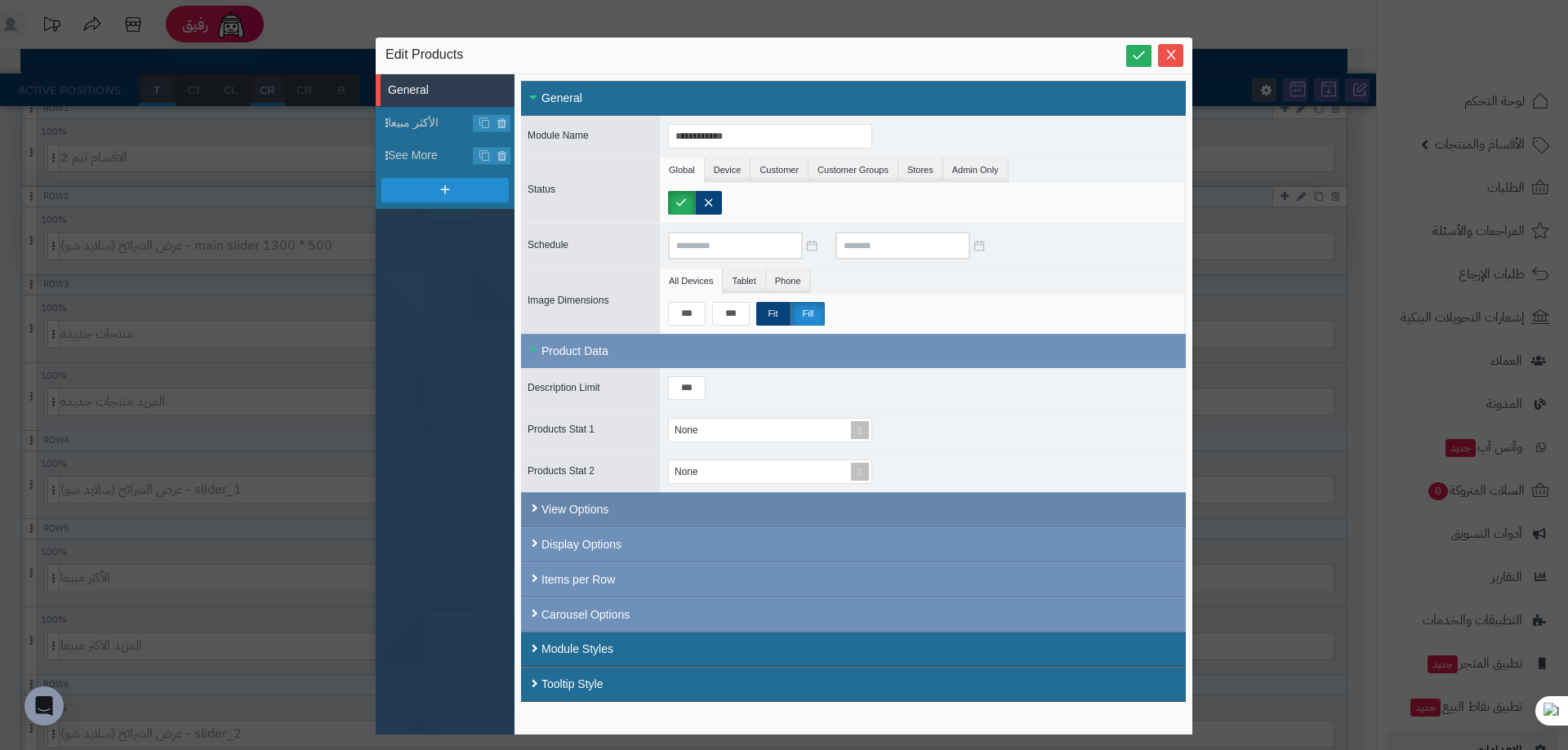
click at [550, 512] on div "View Options" at bounding box center [853, 509] width 665 height 35
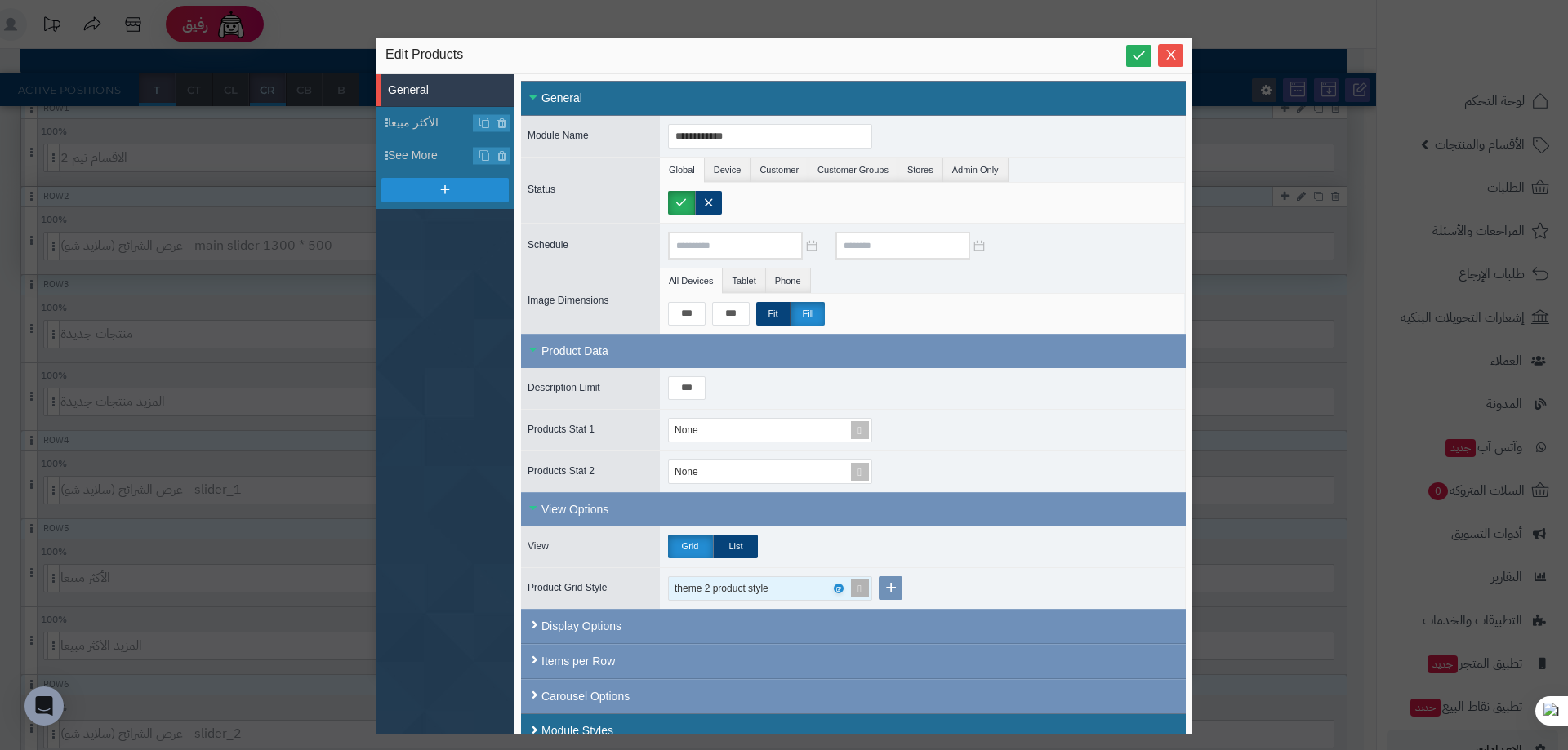
click at [778, 576] on div "theme 2 product style" at bounding box center [923, 589] width 526 height 41
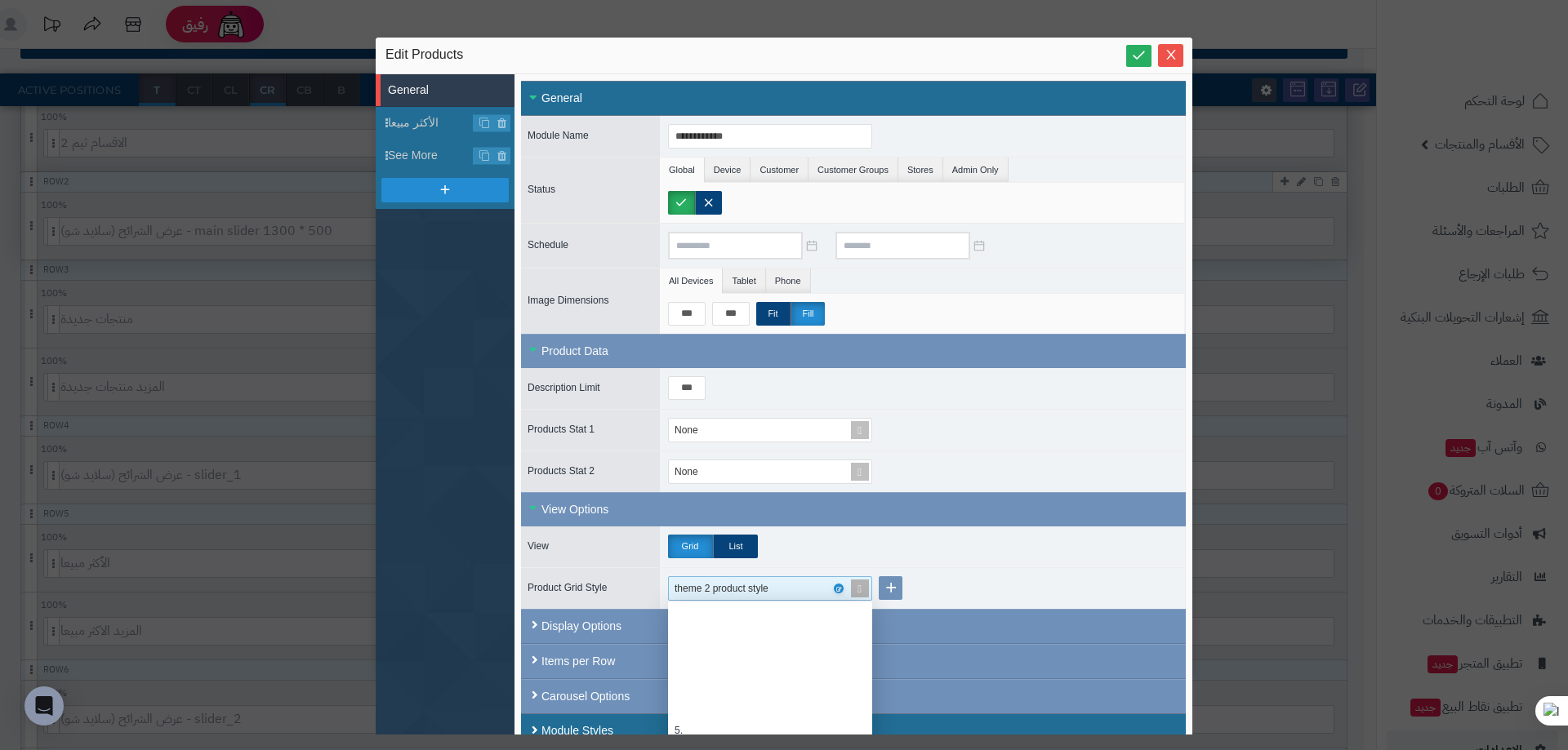
click at [778, 577] on div "theme 2 product style" at bounding box center [729, 589] width 110 height 23
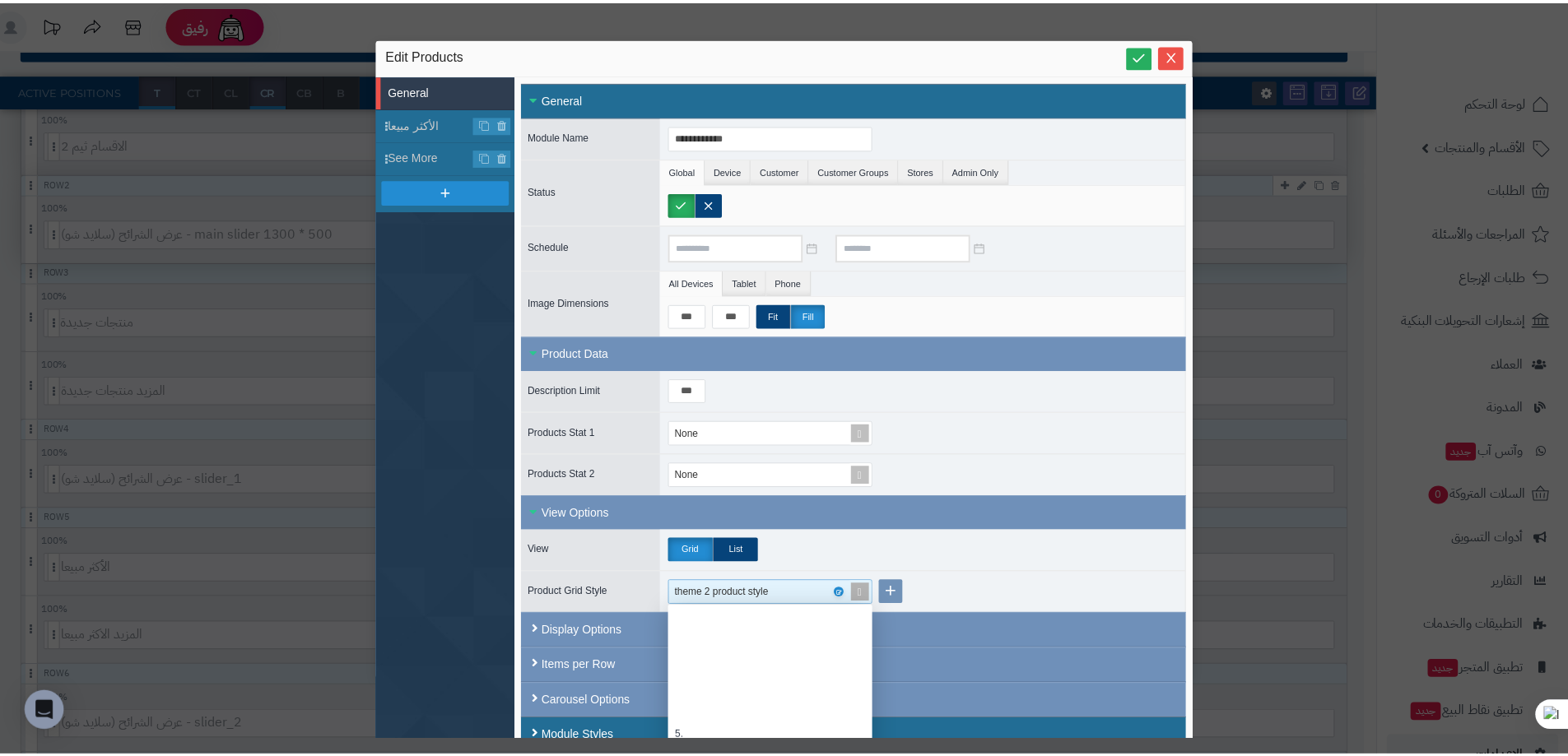
scroll to position [152, 194]
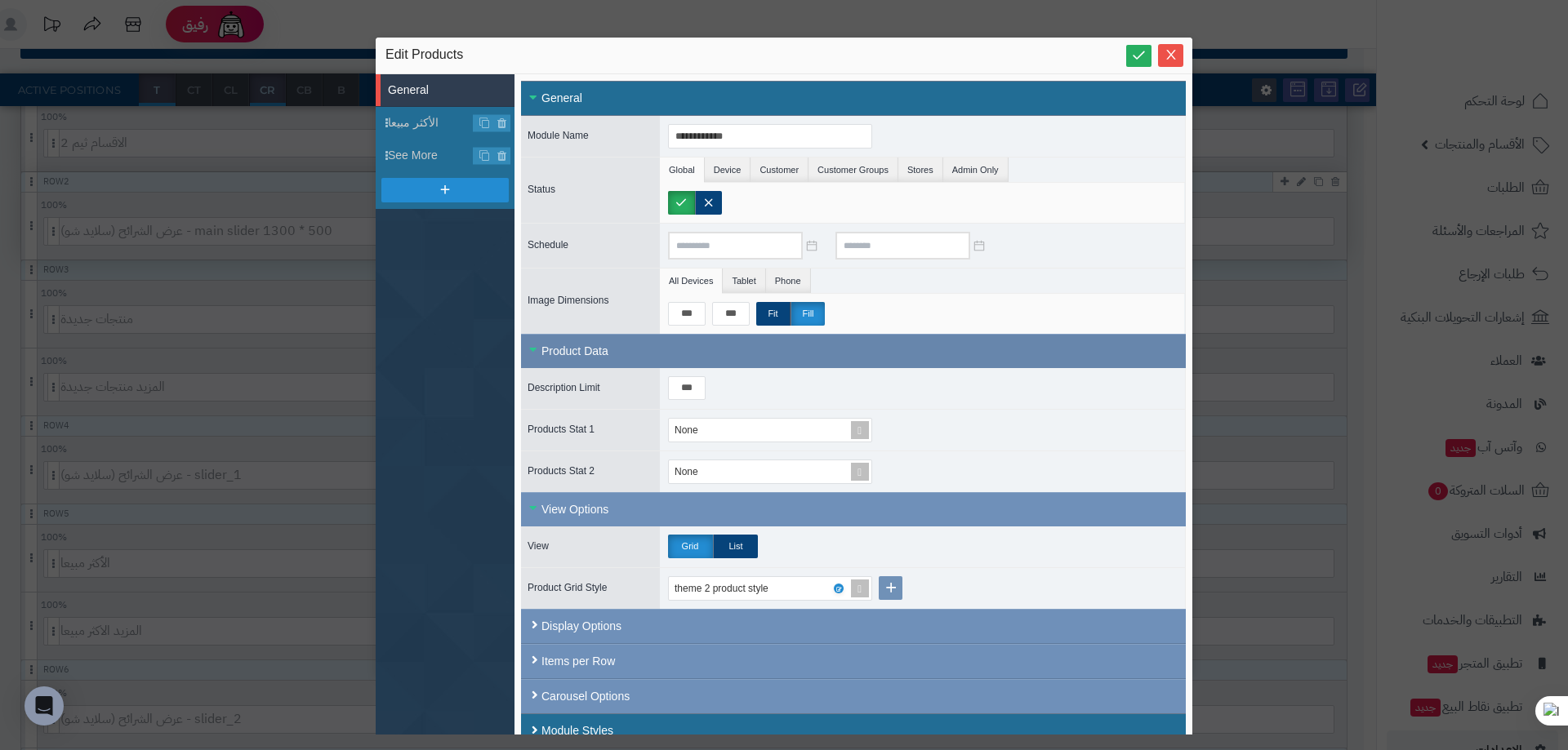
click at [565, 356] on div "Product Data" at bounding box center [853, 352] width 665 height 34
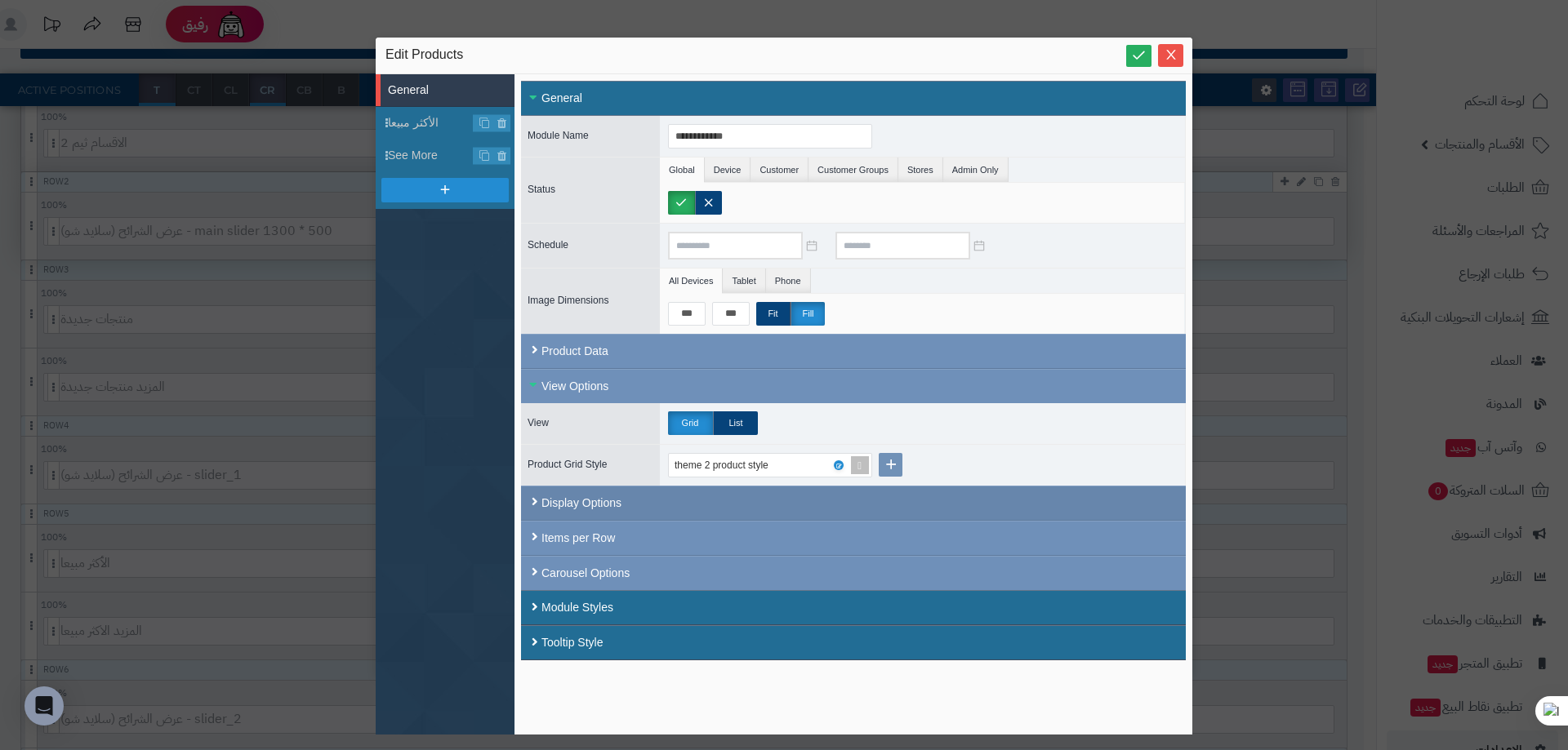
click at [593, 507] on div "Display Options" at bounding box center [853, 504] width 665 height 35
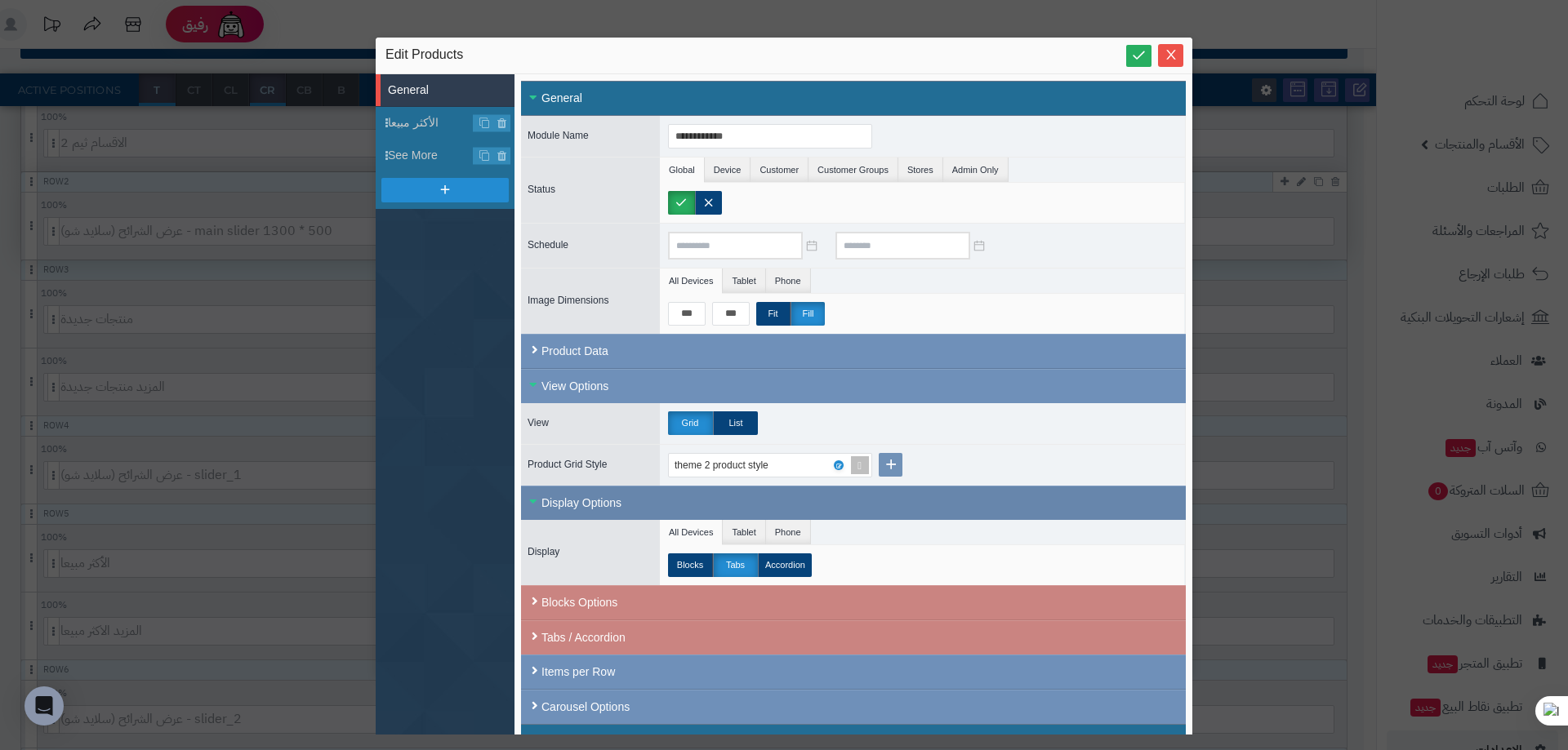
click at [593, 507] on div "Display Options" at bounding box center [853, 504] width 665 height 34
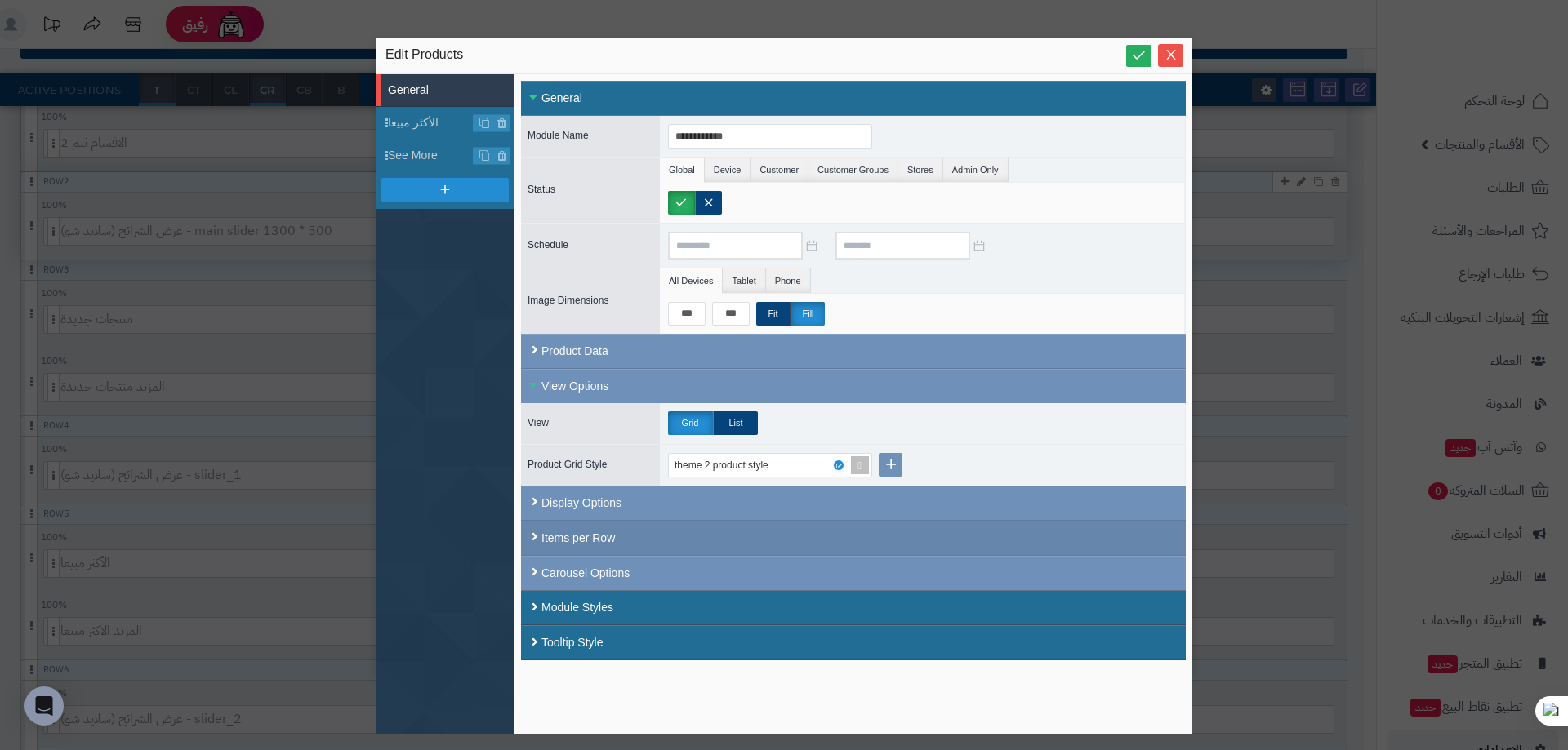
click at [593, 531] on div "Items per Row" at bounding box center [853, 538] width 665 height 35
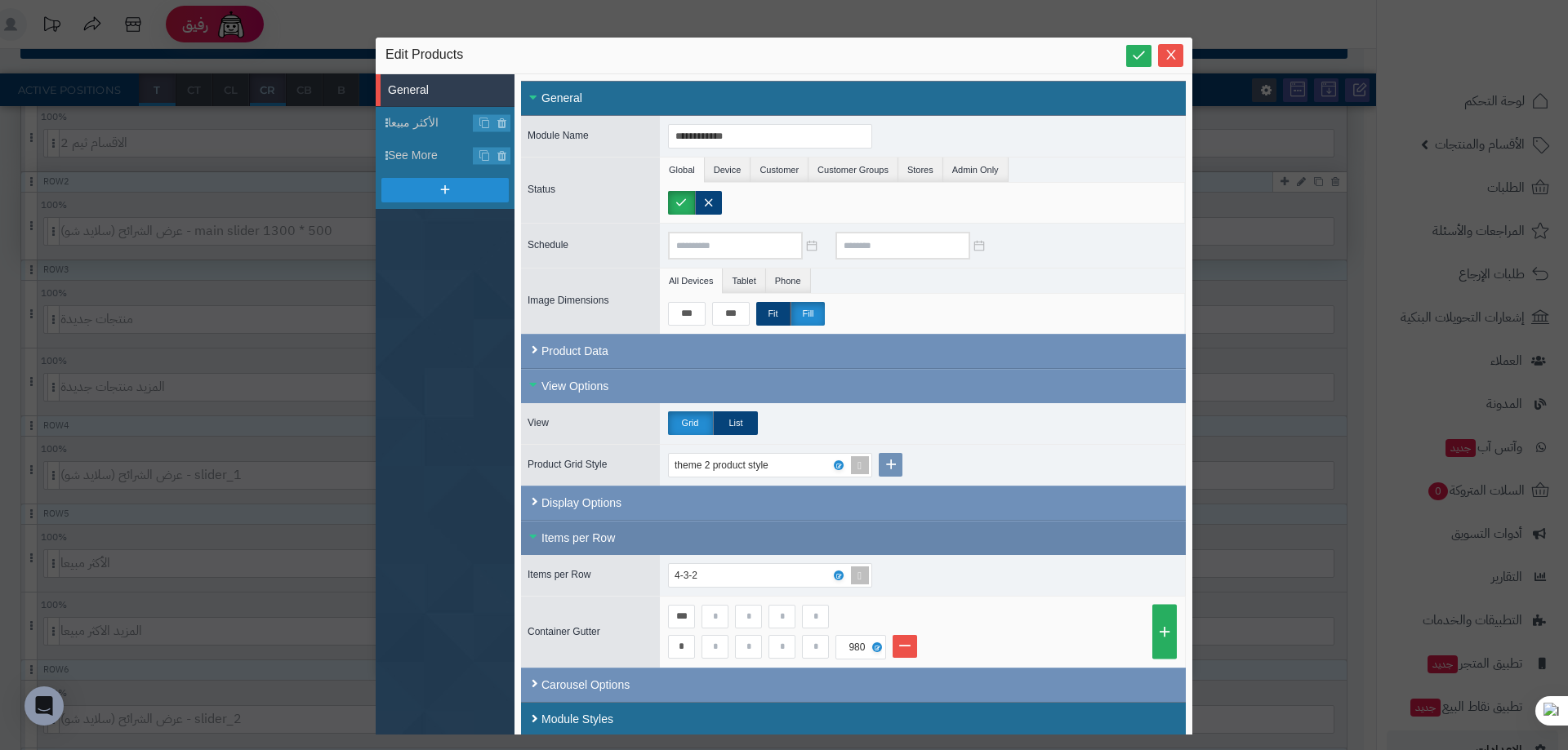
click at [593, 531] on div "Items per Row" at bounding box center [853, 538] width 665 height 34
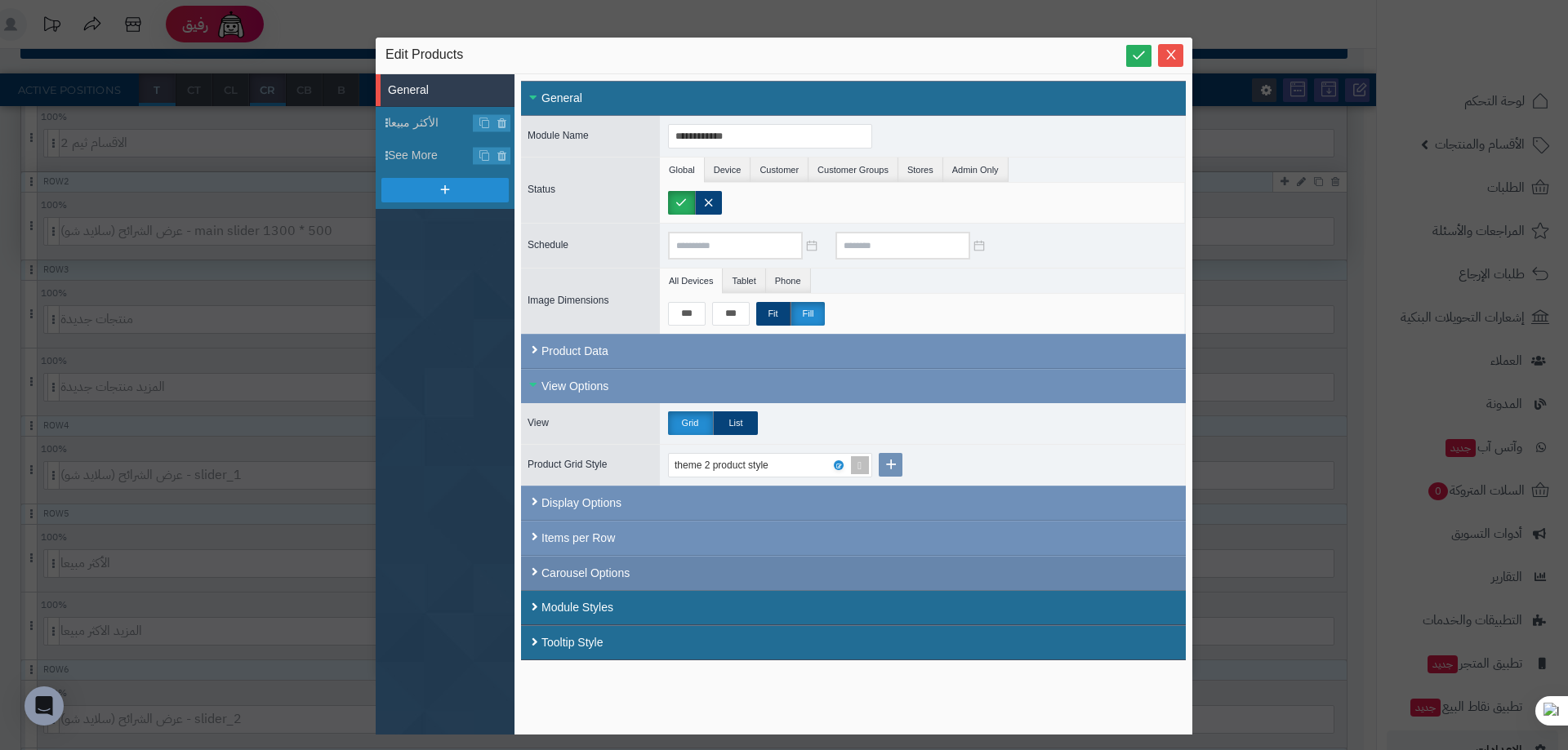
click at [595, 575] on div "Carousel Options" at bounding box center [853, 573] width 665 height 34
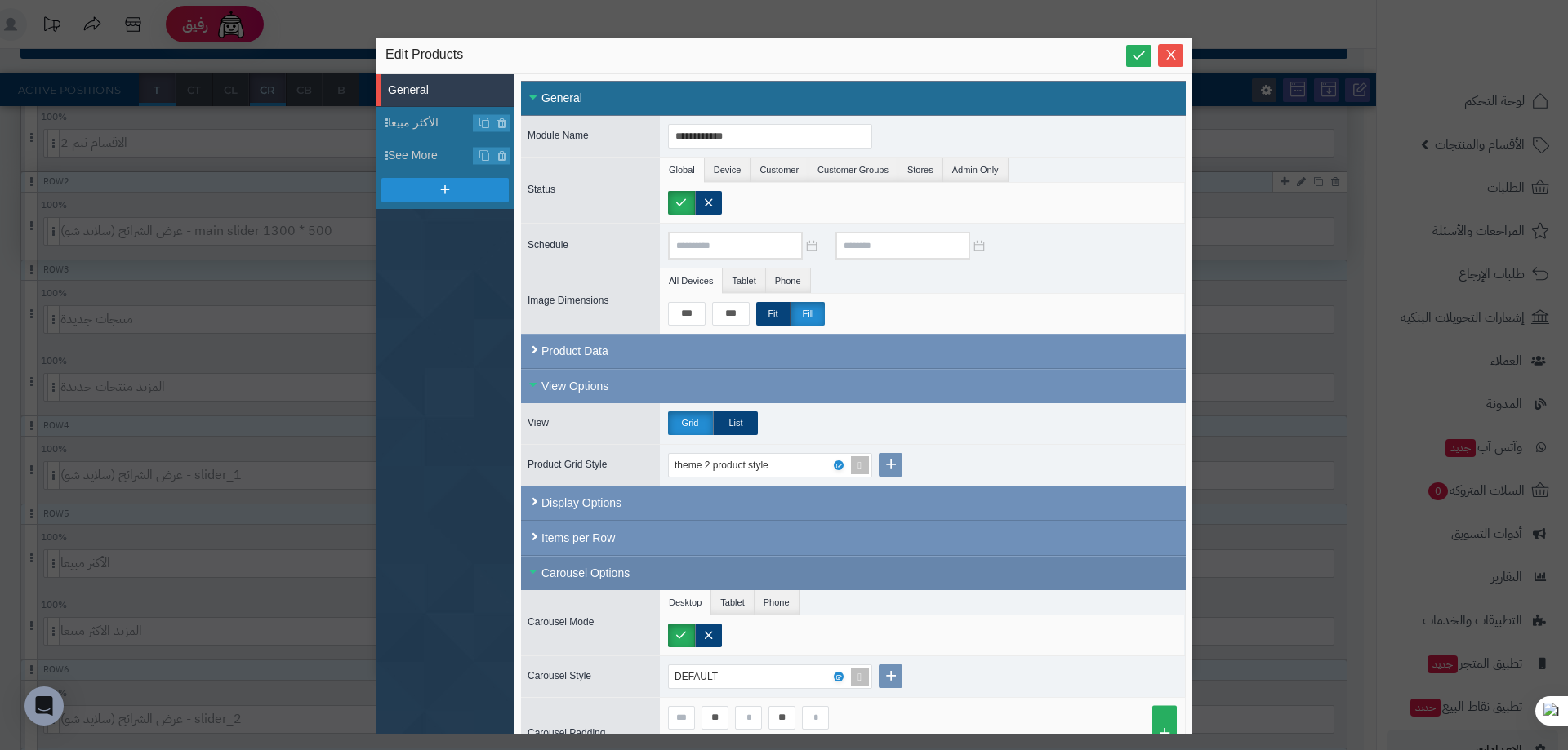
drag, startPoint x: 595, startPoint y: 575, endPoint x: 561, endPoint y: 570, distance: 34.4
click at [561, 570] on div "Carousel Options" at bounding box center [853, 573] width 665 height 34
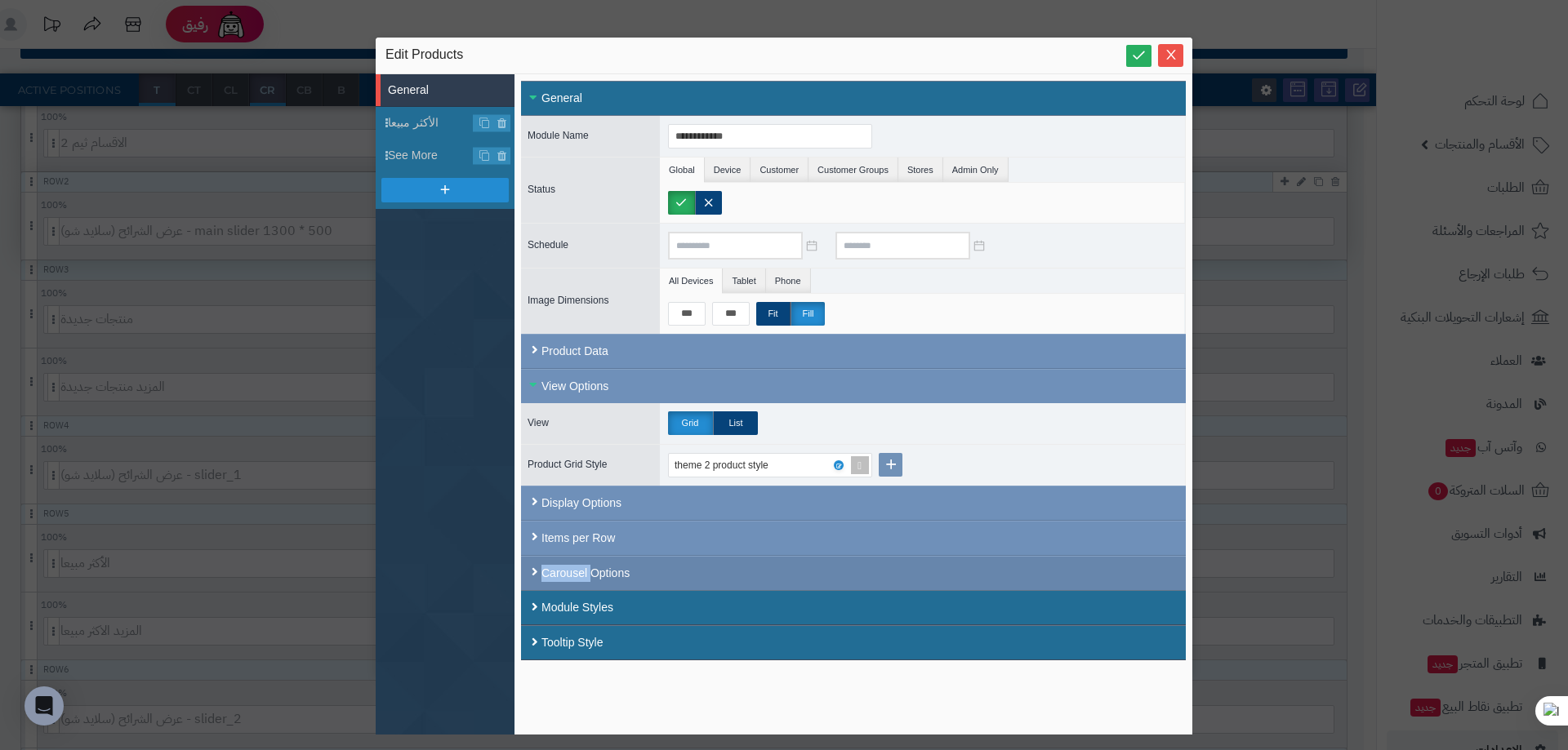
click at [561, 570] on div "Carousel Options" at bounding box center [853, 573] width 665 height 34
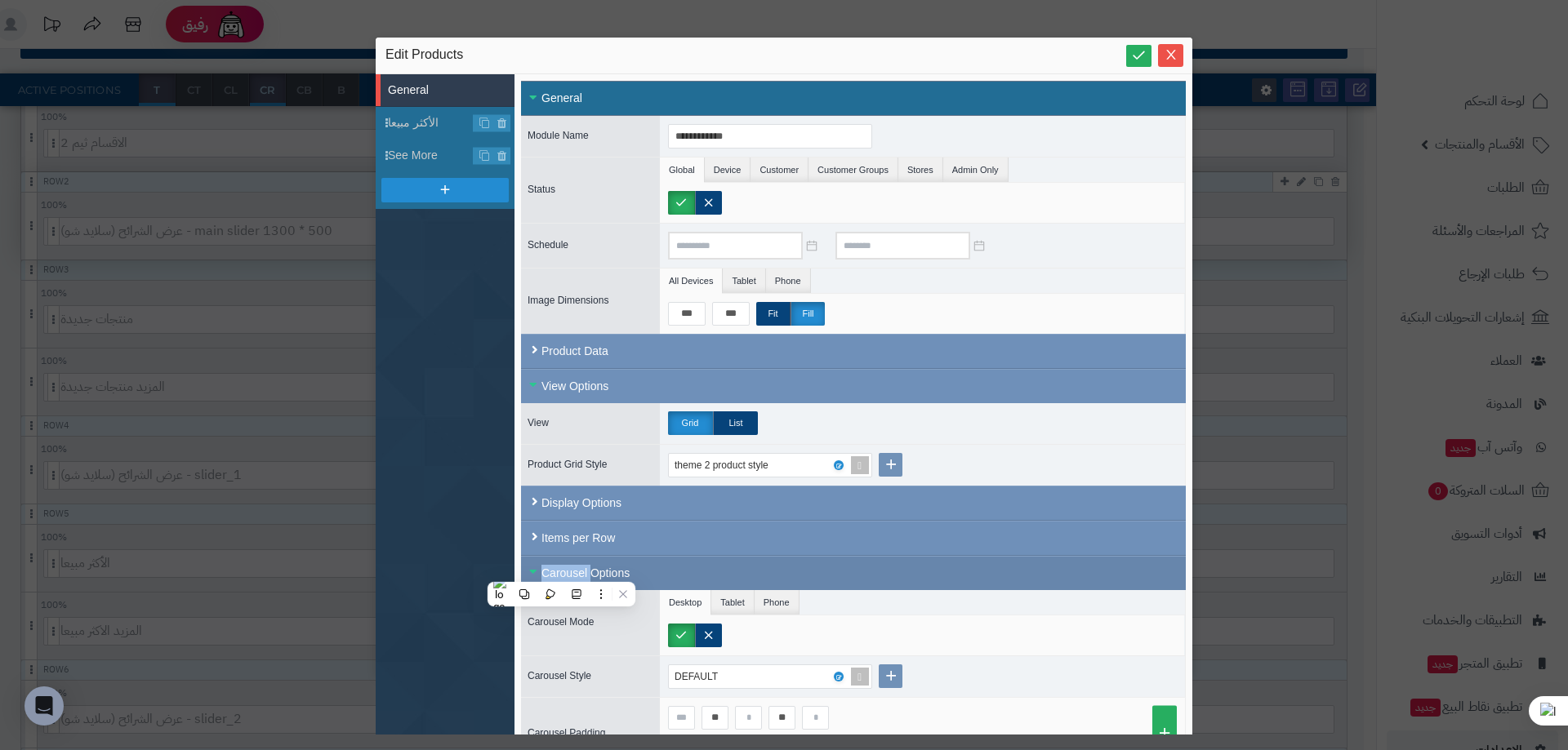
click at [561, 570] on div "Carousel Options" at bounding box center [853, 573] width 665 height 34
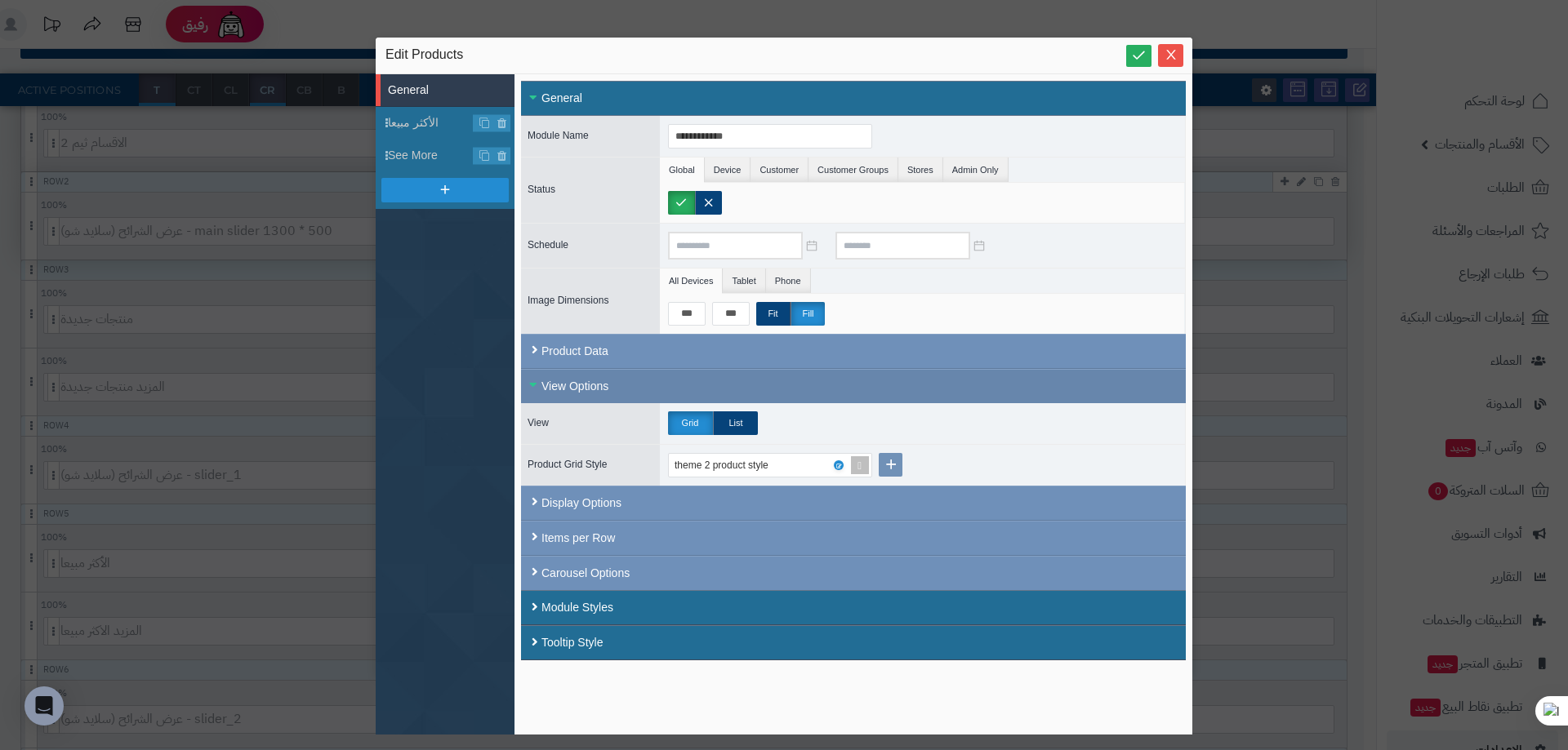
click at [535, 396] on div "View Options" at bounding box center [853, 386] width 665 height 34
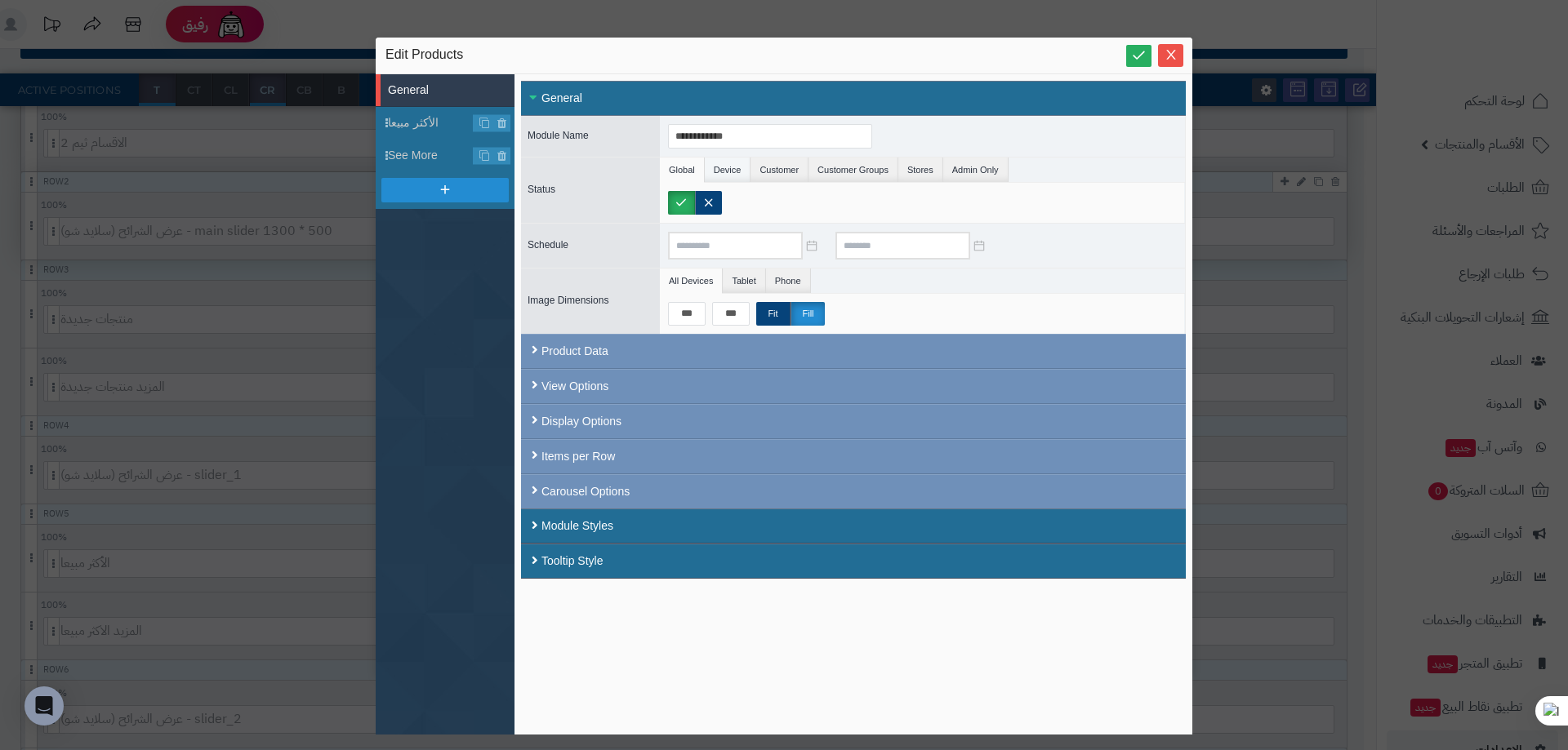
click at [723, 163] on li "Device" at bounding box center [728, 170] width 47 height 25
click at [784, 163] on li "Customer" at bounding box center [779, 170] width 58 height 25
click at [825, 163] on li "Customer Groups" at bounding box center [853, 170] width 90 height 25
click at [929, 168] on li "Stores" at bounding box center [920, 170] width 45 height 25
click at [975, 167] on li "Admin Only" at bounding box center [976, 170] width 65 height 25
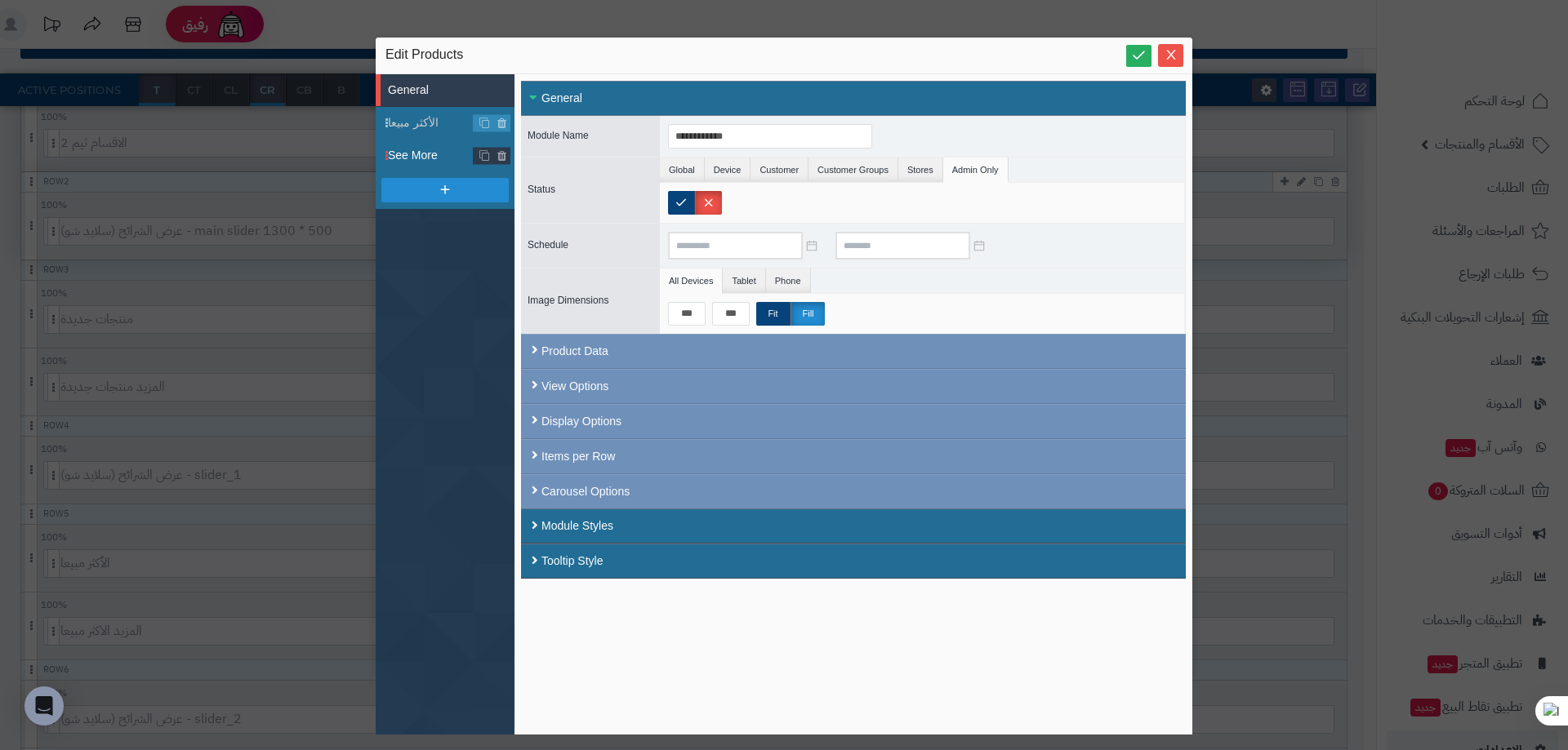
click at [428, 163] on span "See More" at bounding box center [431, 156] width 86 height 17
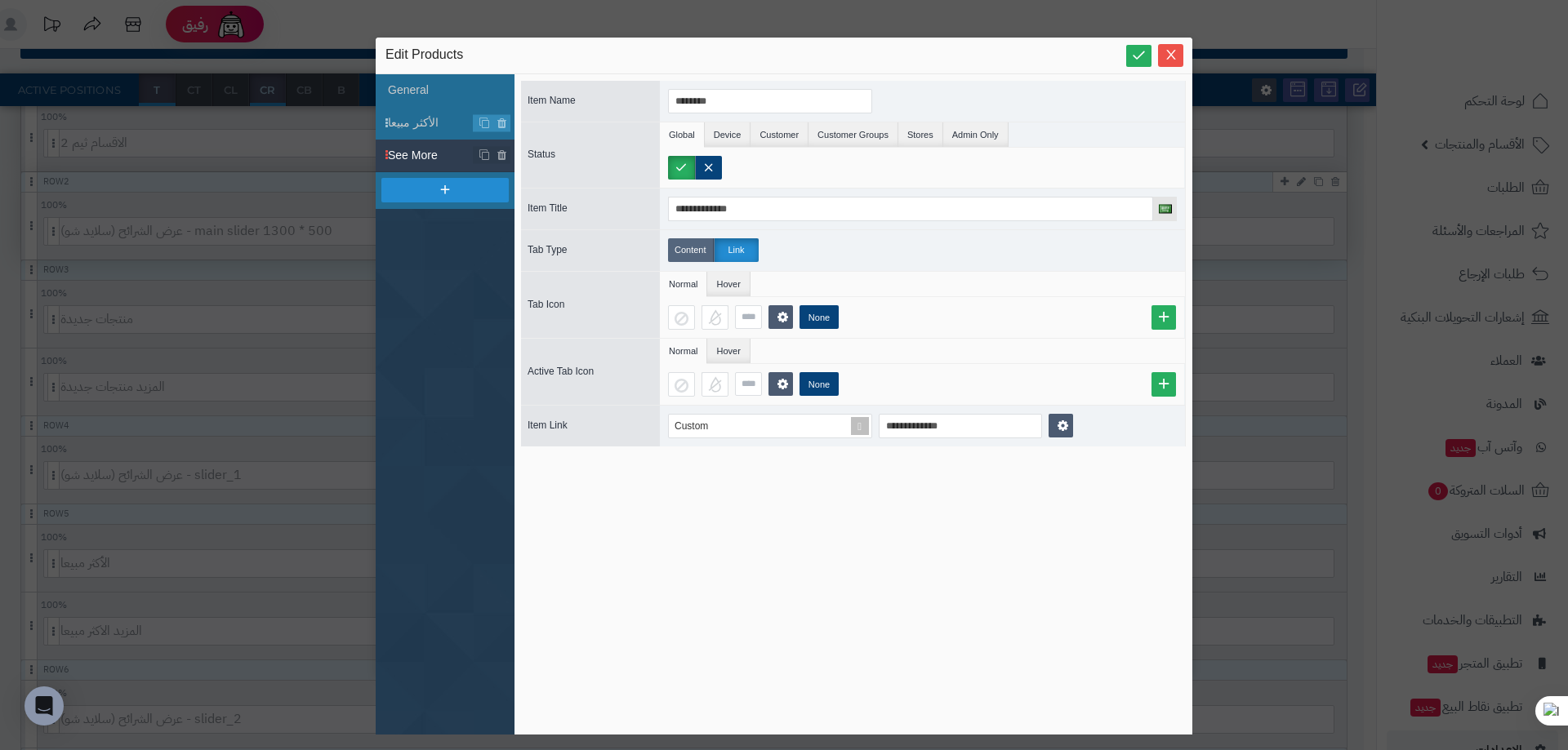
click at [677, 239] on label "Content" at bounding box center [691, 250] width 46 height 24
click at [739, 248] on label "Link" at bounding box center [736, 250] width 45 height 24
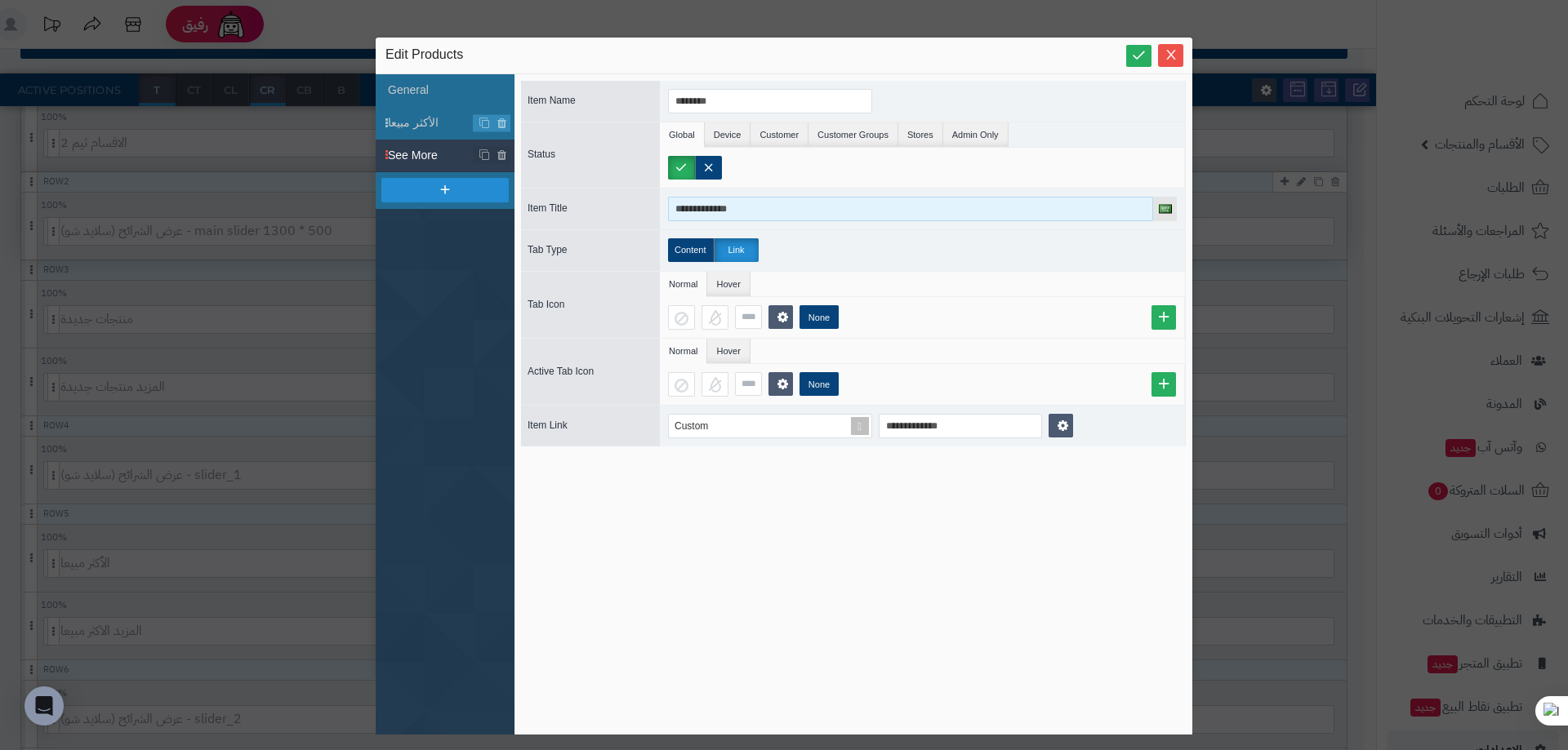
click at [754, 213] on input "**********" at bounding box center [911, 209] width 485 height 25
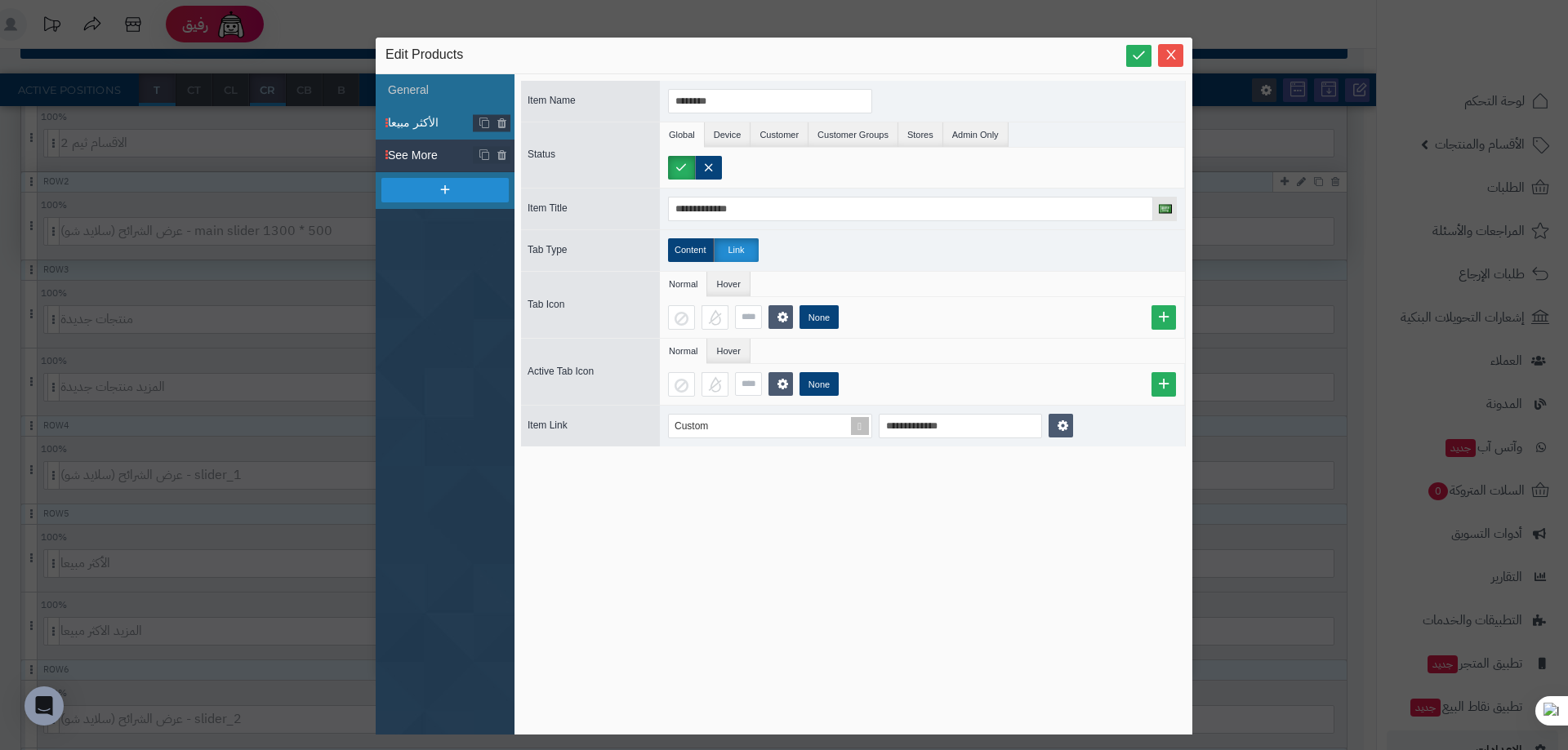
click at [413, 126] on span "الأكثر مبيعا" at bounding box center [431, 123] width 86 height 17
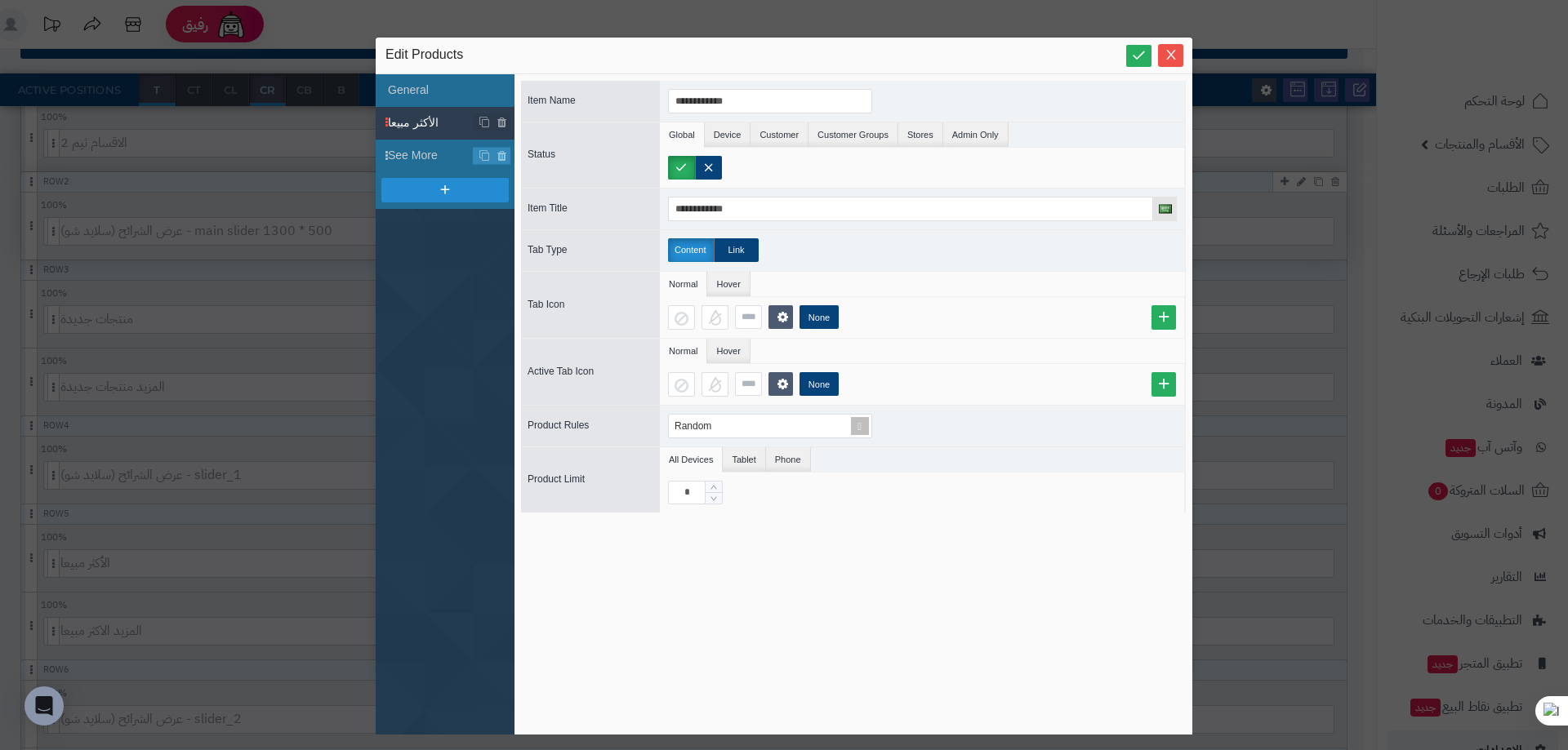
click at [560, 153] on div "Status" at bounding box center [586, 155] width 131 height 19
click at [543, 150] on span "Status" at bounding box center [541, 155] width 28 height 11
click at [794, 214] on input "**********" at bounding box center [911, 209] width 485 height 25
click at [846, 136] on li "Customer Groups" at bounding box center [853, 135] width 90 height 25
click at [931, 134] on li "Stores" at bounding box center [920, 135] width 45 height 25
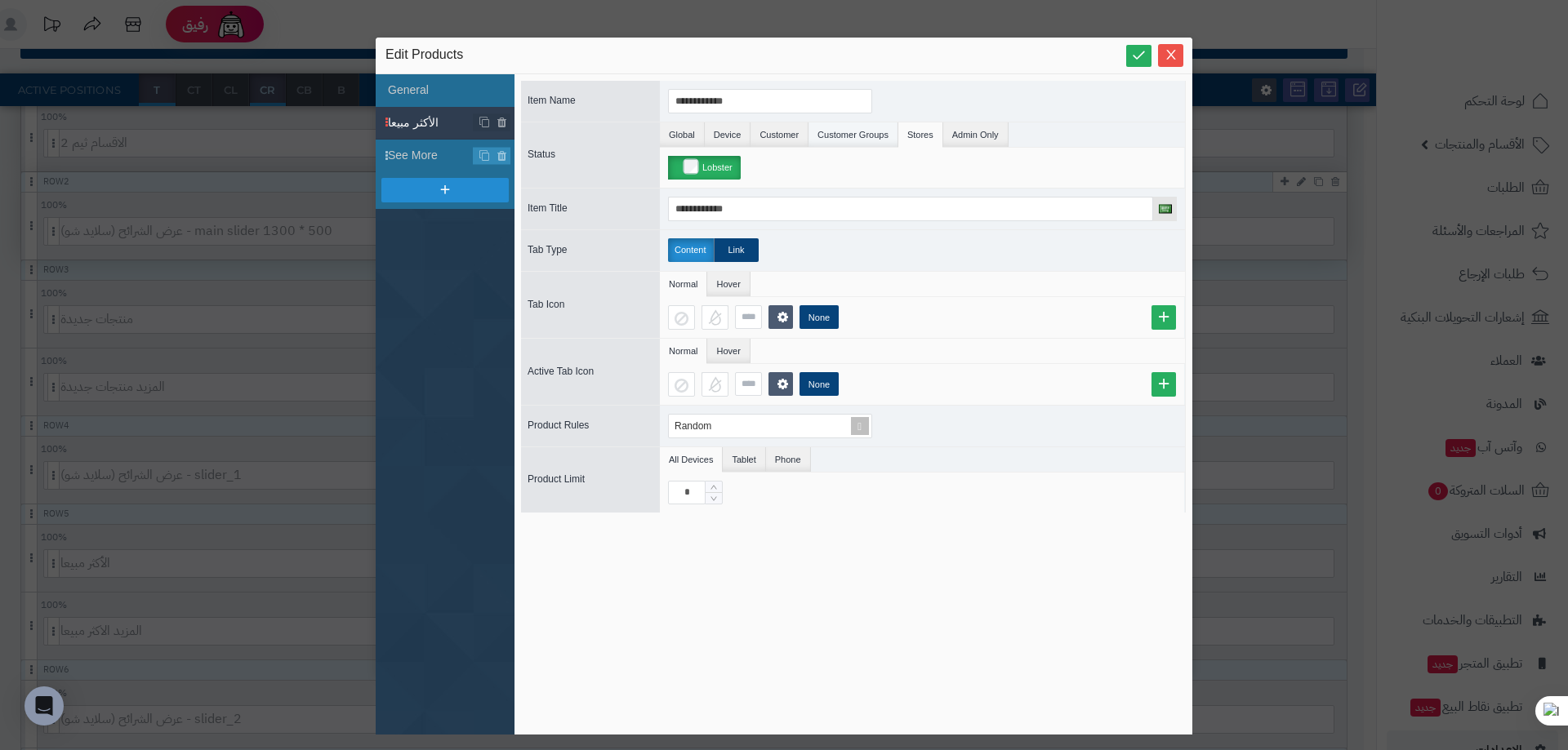
click at [870, 135] on li "Customer Groups" at bounding box center [853, 135] width 90 height 25
click at [796, 128] on li "Customer" at bounding box center [779, 135] width 58 height 25
click at [745, 133] on li "Device" at bounding box center [728, 135] width 47 height 25
click at [698, 133] on li "Global" at bounding box center [682, 135] width 45 height 25
click at [679, 133] on li "Global" at bounding box center [682, 135] width 45 height 25
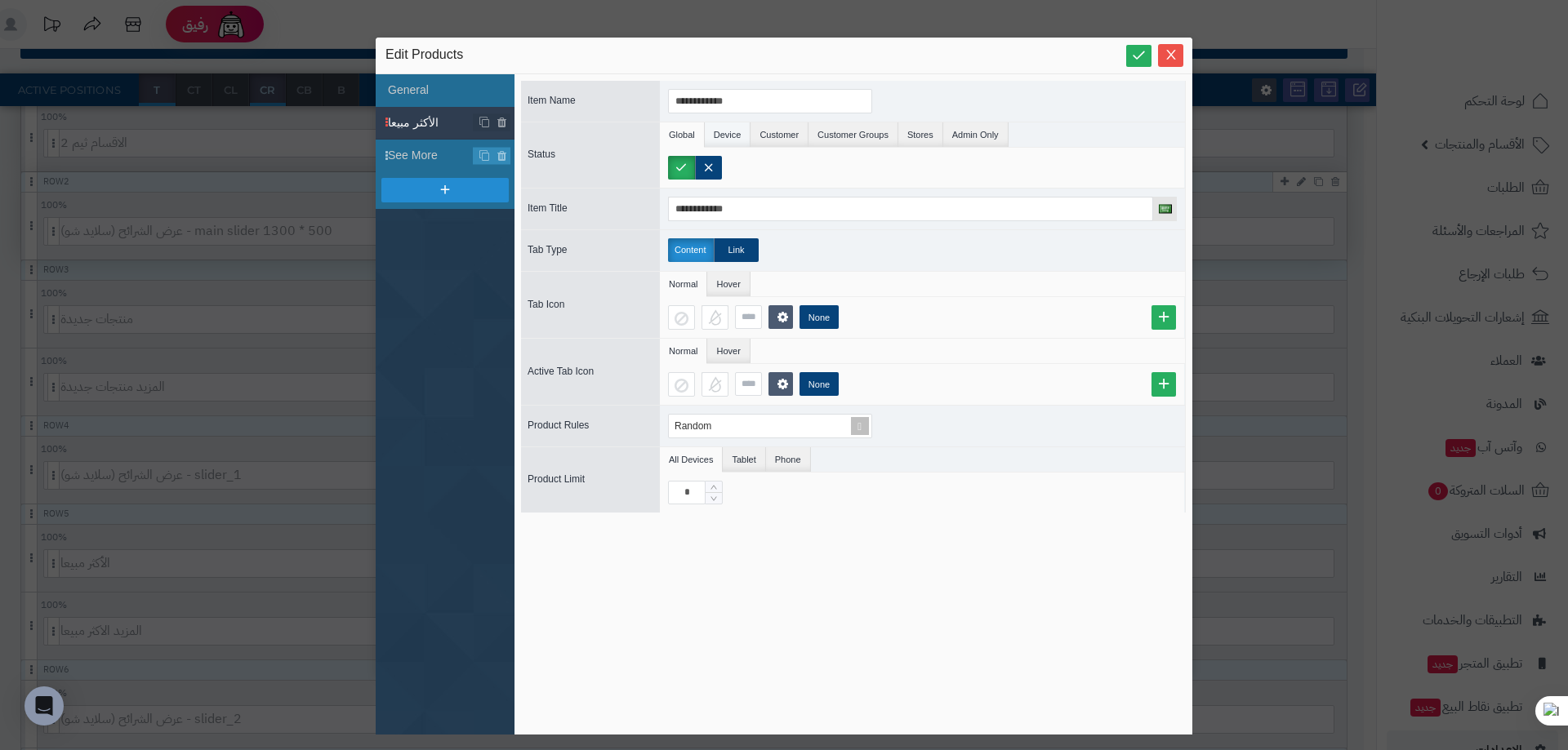
click at [741, 138] on li "Device" at bounding box center [728, 135] width 47 height 25
click at [753, 138] on li "Customer" at bounding box center [779, 135] width 58 height 25
click at [881, 125] on li "Customer Groups" at bounding box center [853, 135] width 90 height 25
click at [774, 128] on li "Customer" at bounding box center [779, 135] width 58 height 25
click at [828, 132] on li "Customer Groups" at bounding box center [853, 135] width 90 height 25
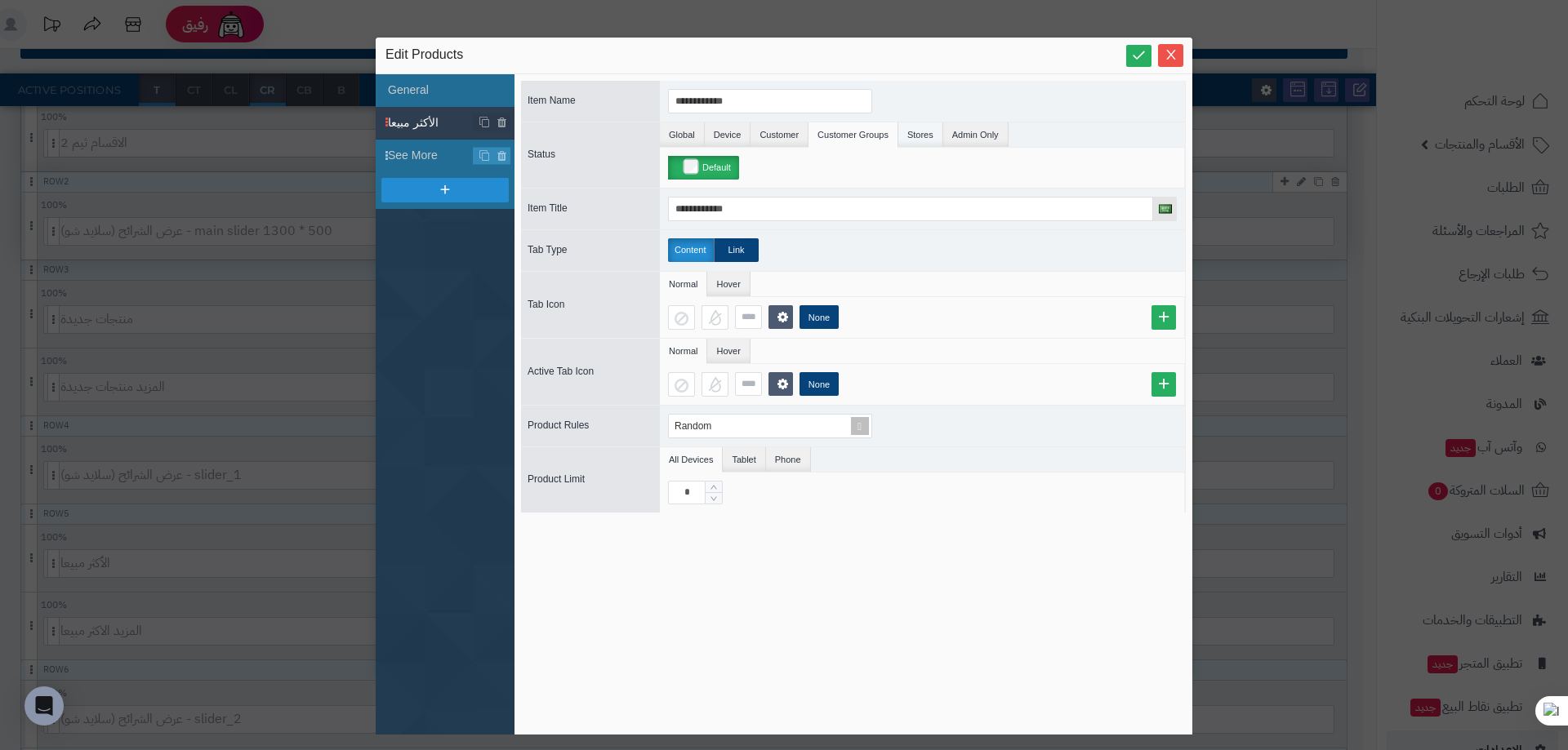
click at [913, 122] on li "Stores" at bounding box center [920, 135] width 45 height 25
drag, startPoint x: 1004, startPoint y: 130, endPoint x: 961, endPoint y: 139, distance: 43.9
click at [961, 139] on ul "Global Device Customer Customer Groups Stores Admin Only Params" at bounding box center [923, 135] width 526 height 25
click at [961, 139] on li "Admin Only" at bounding box center [976, 135] width 65 height 25
drag, startPoint x: 419, startPoint y: 108, endPoint x: 419, endPoint y: 96, distance: 12.0
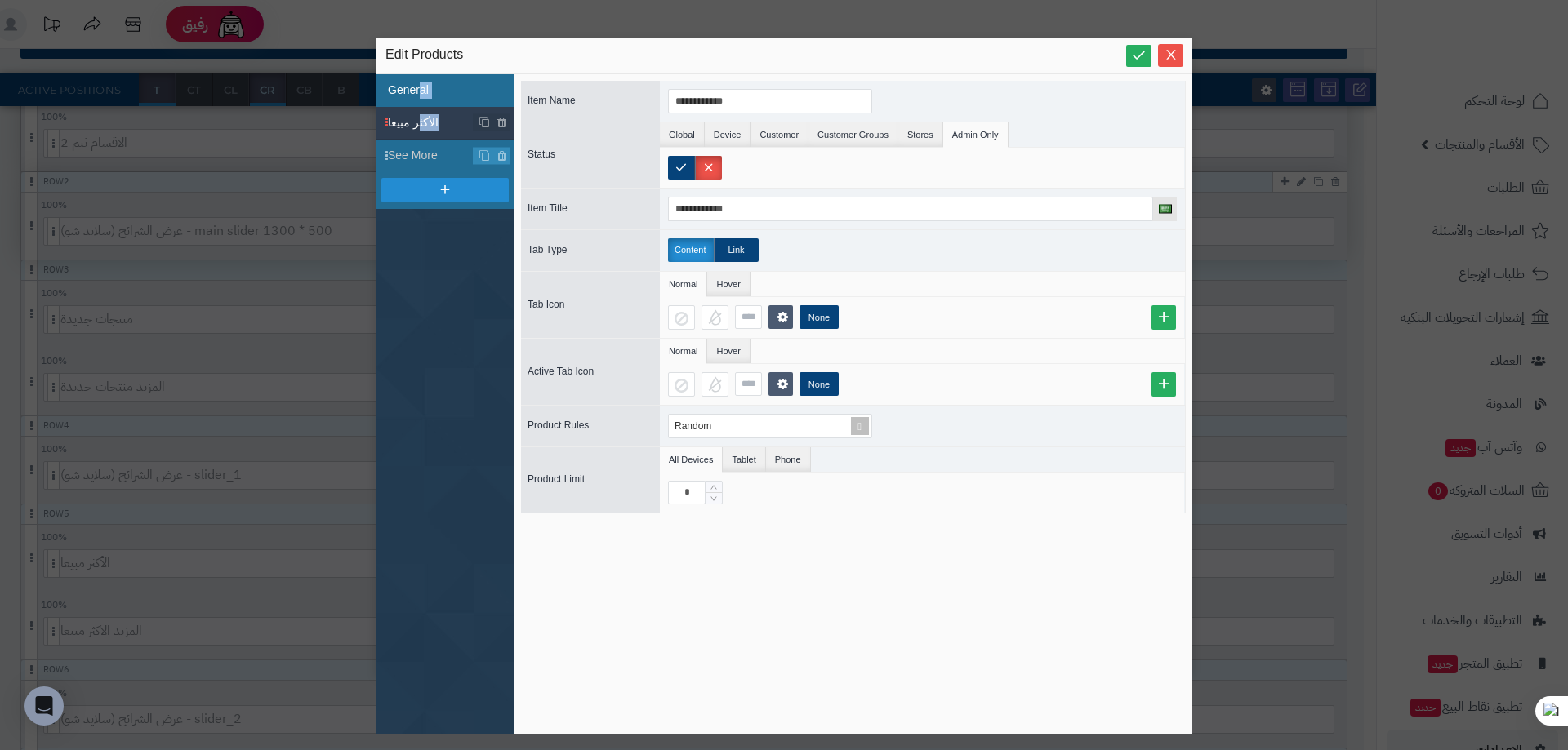
click at [419, 96] on ul "General الأكثر مبيعا See More" at bounding box center [444, 404] width 139 height 660
click at [419, 96] on li "General" at bounding box center [444, 91] width 139 height 32
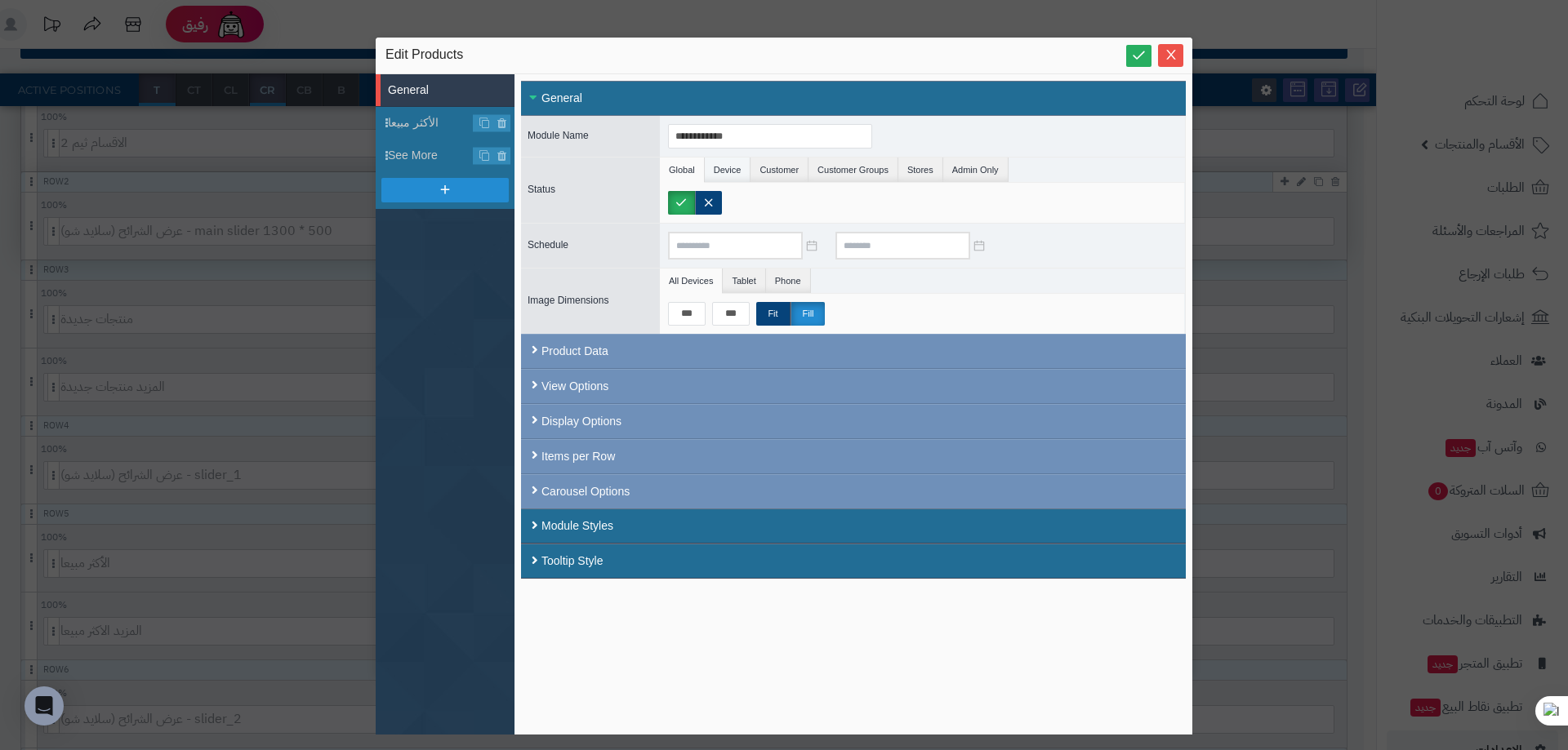
click at [747, 165] on li "Device" at bounding box center [728, 170] width 47 height 25
click at [785, 168] on li "Customer" at bounding box center [779, 170] width 58 height 25
click at [845, 168] on li "Customer Groups" at bounding box center [853, 170] width 90 height 25
click at [1179, 52] on span "Close" at bounding box center [1171, 54] width 25 height 14
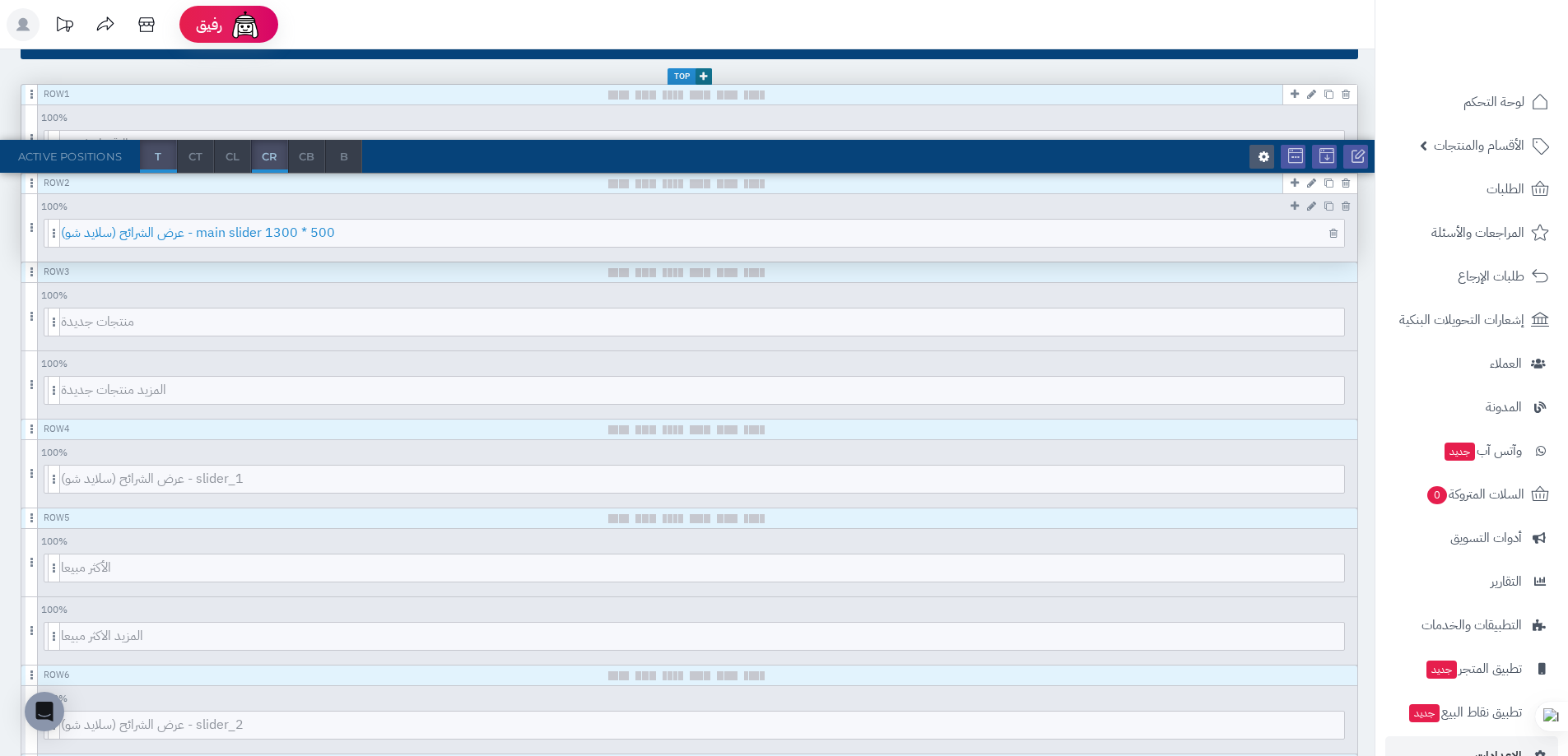
scroll to position [0, 0]
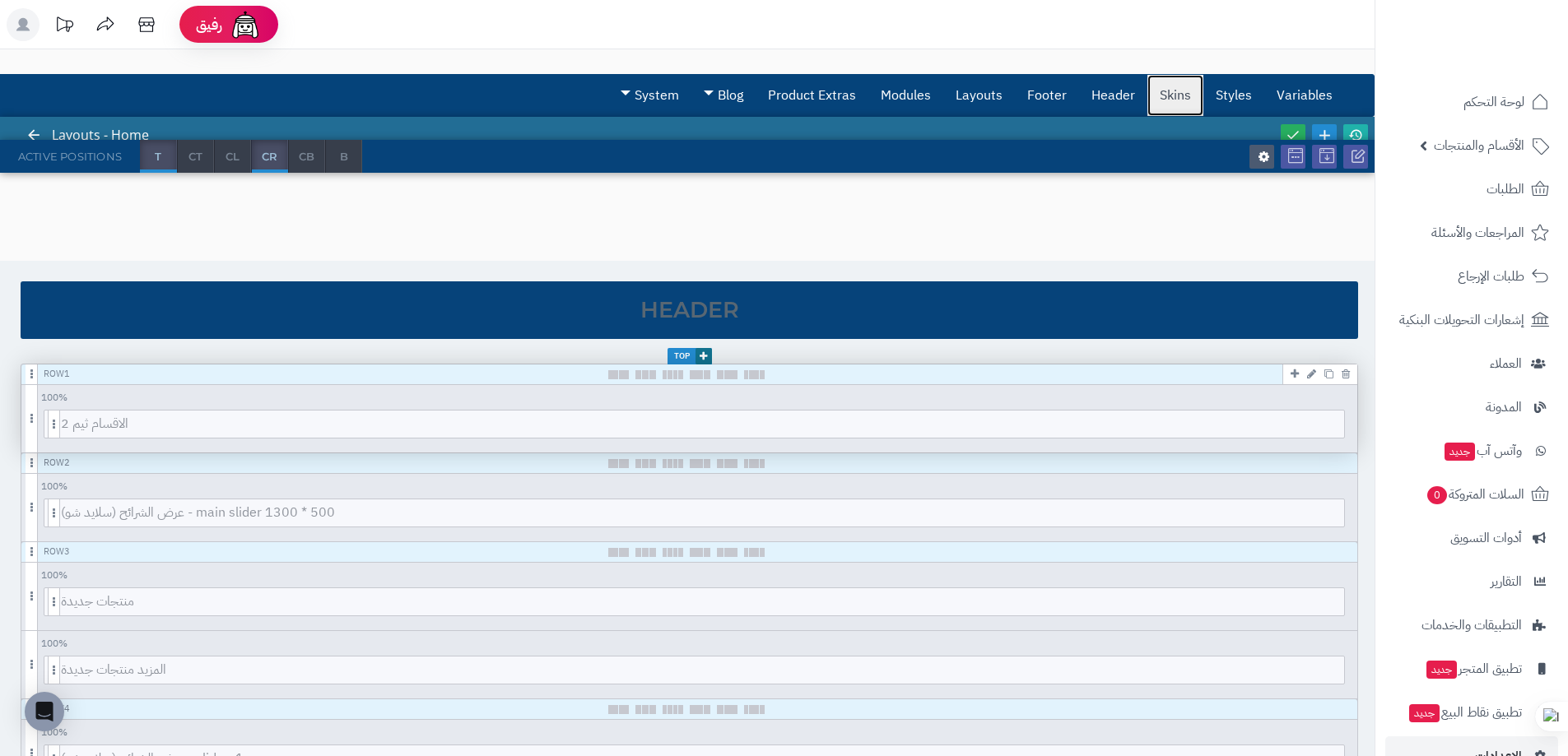
click at [1169, 81] on link "Skins" at bounding box center [1175, 95] width 56 height 41
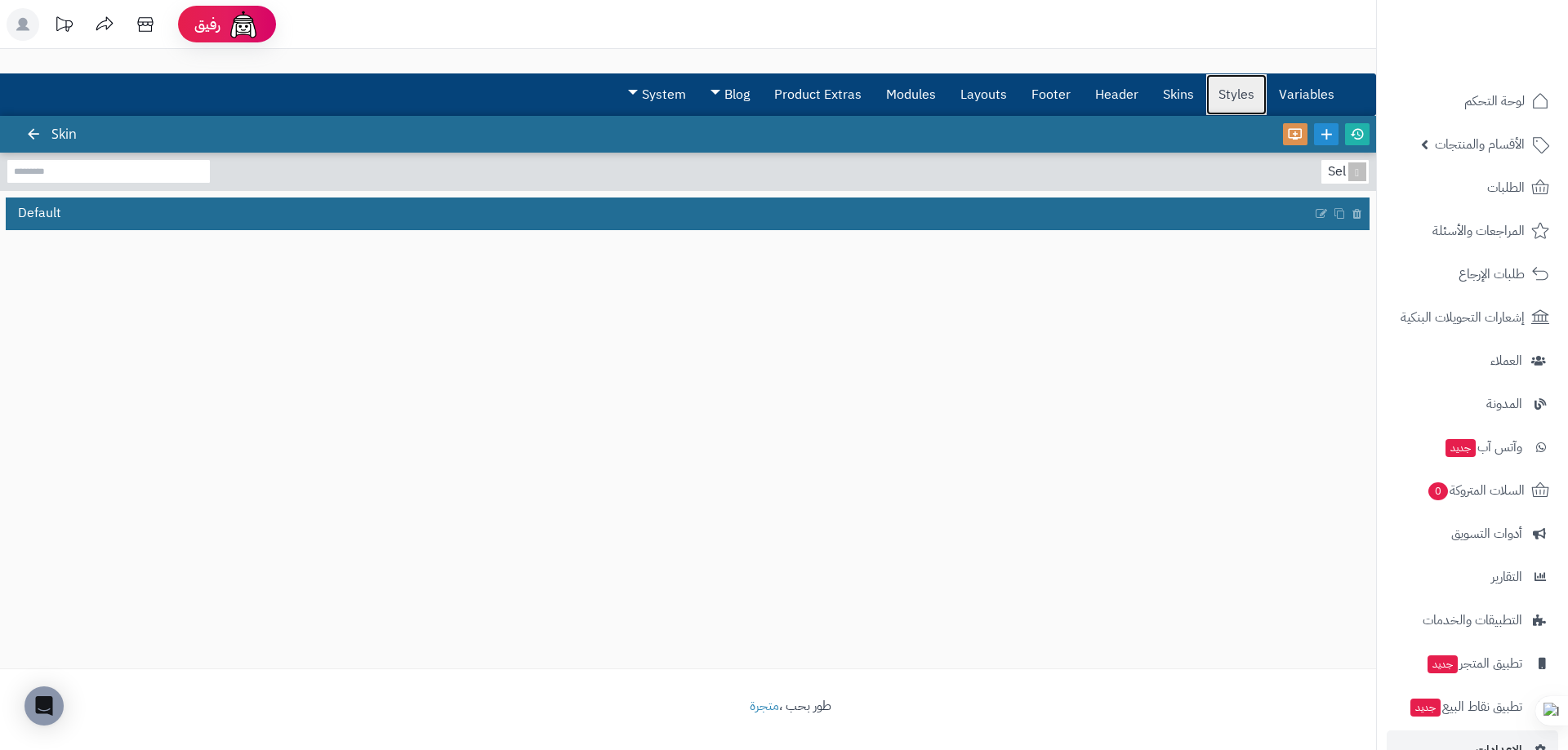
click at [1245, 101] on link "Styles" at bounding box center [1235, 95] width 60 height 41
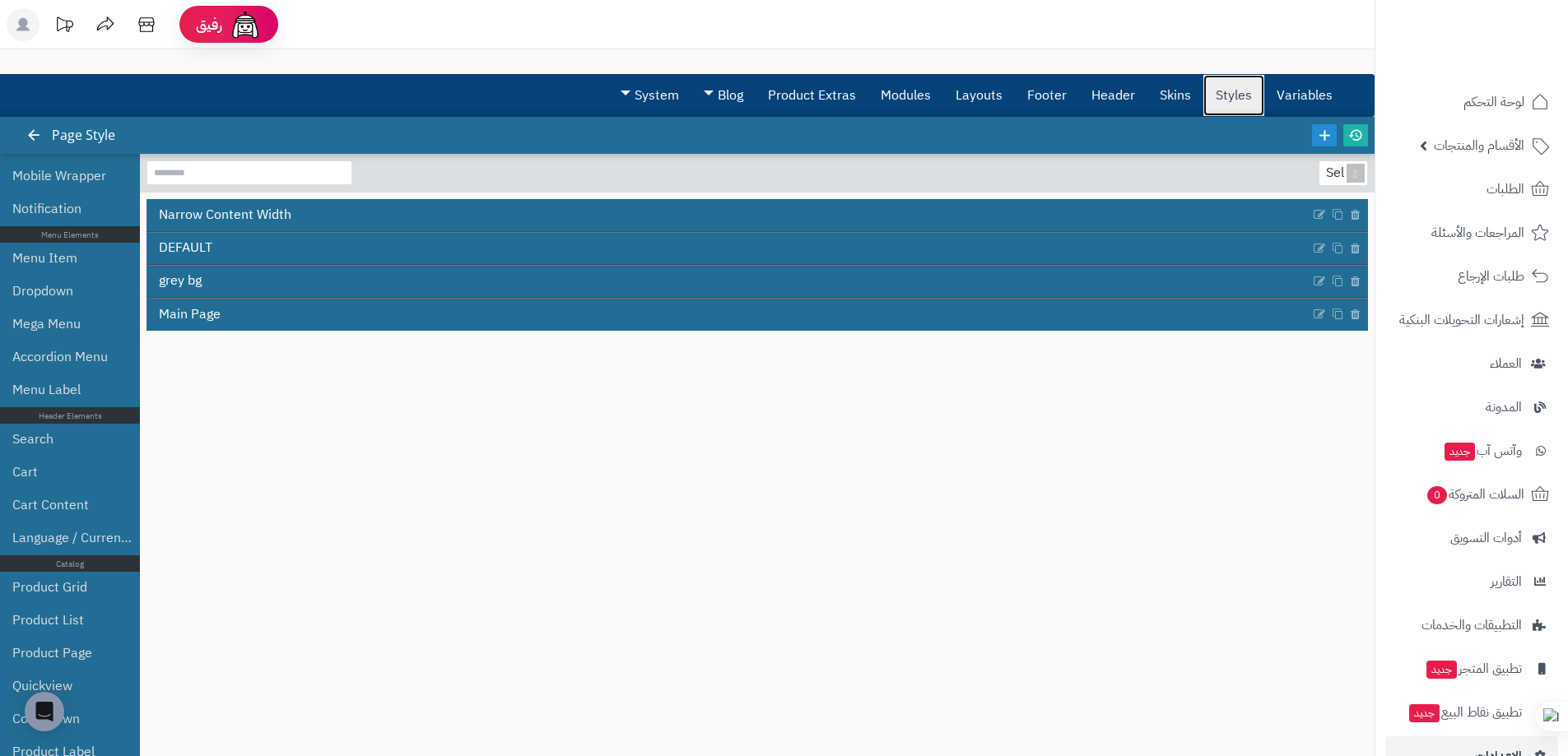
scroll to position [229, 0]
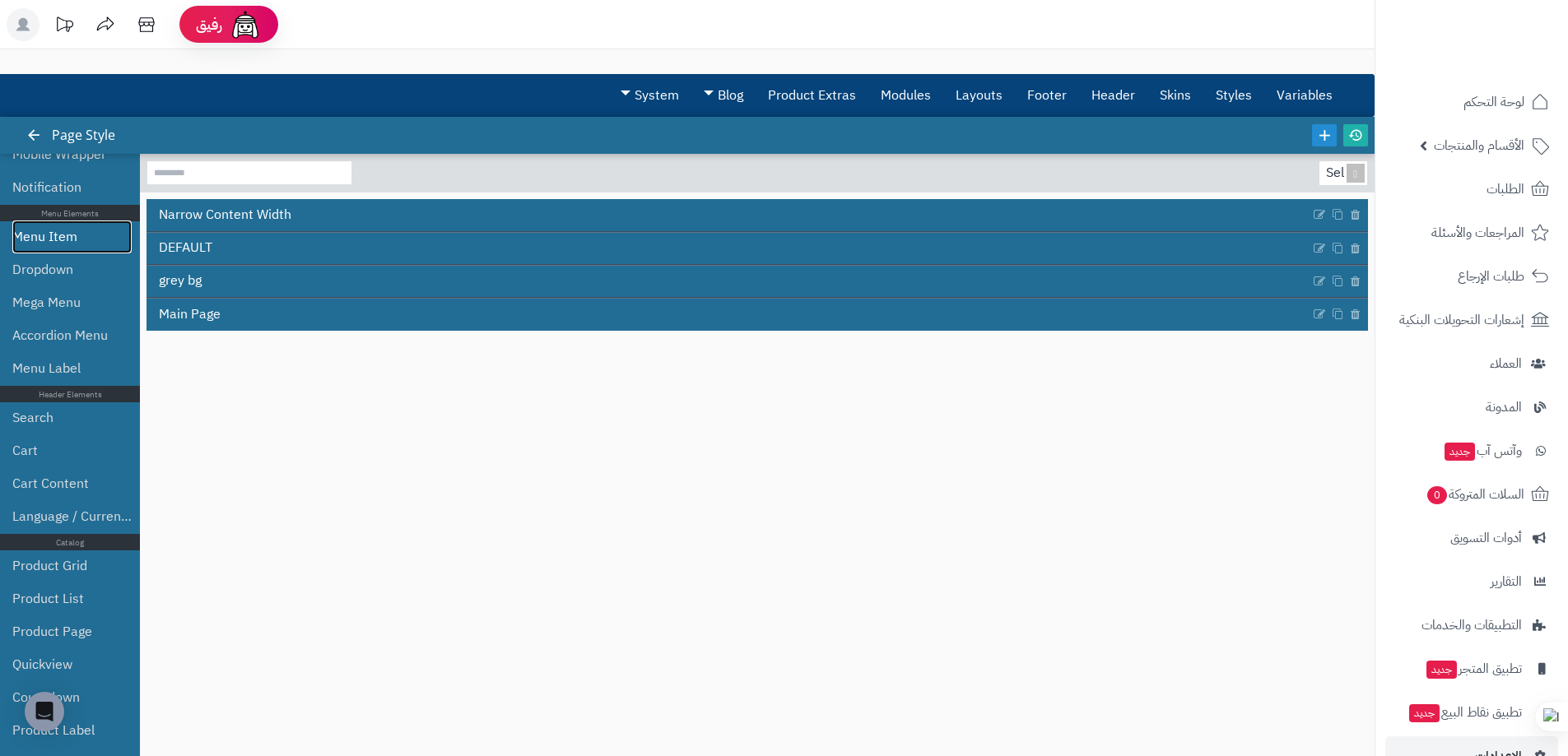
click at [60, 248] on link "Menu Item" at bounding box center [72, 237] width 119 height 33
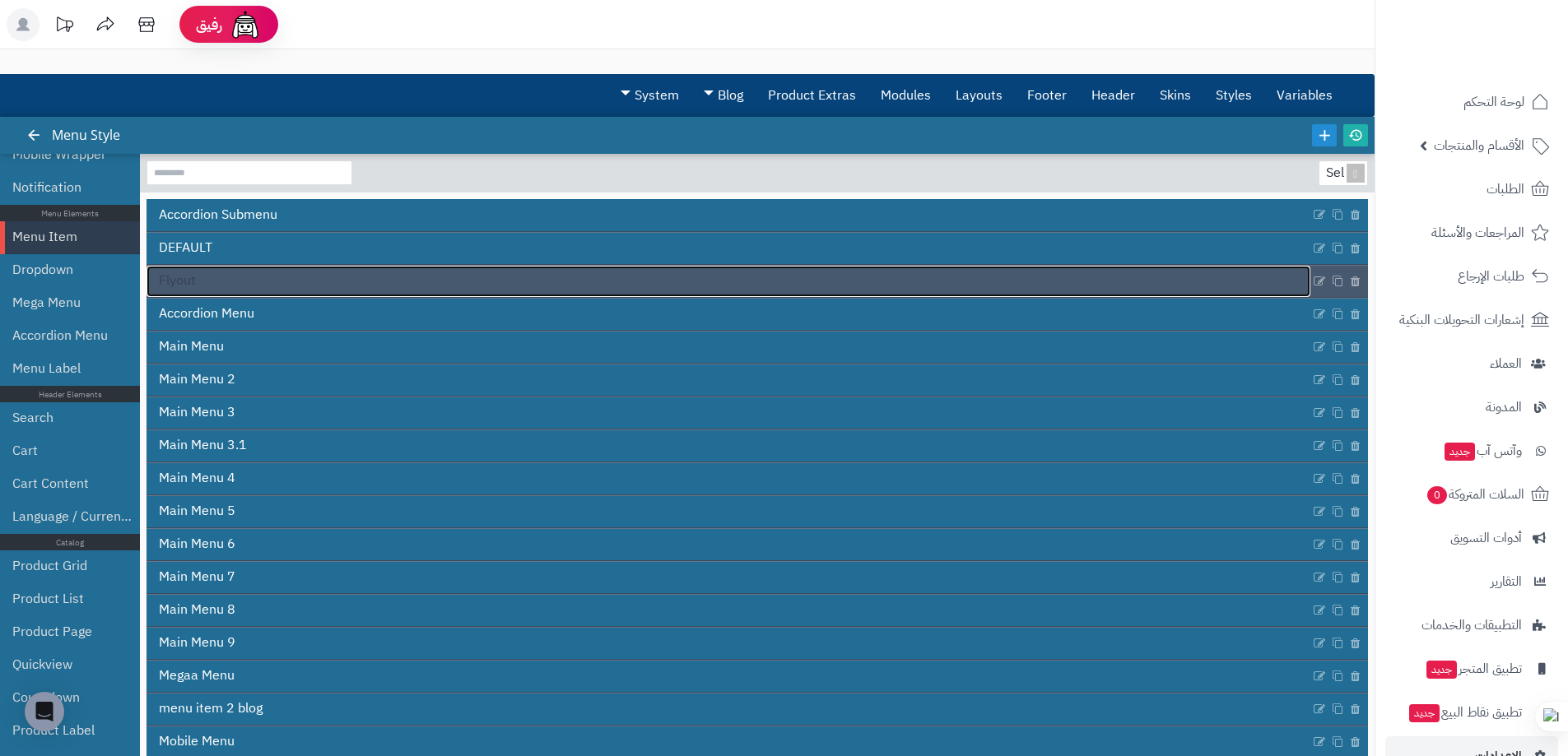
click at [254, 289] on link "Flyout" at bounding box center [728, 281] width 1163 height 31
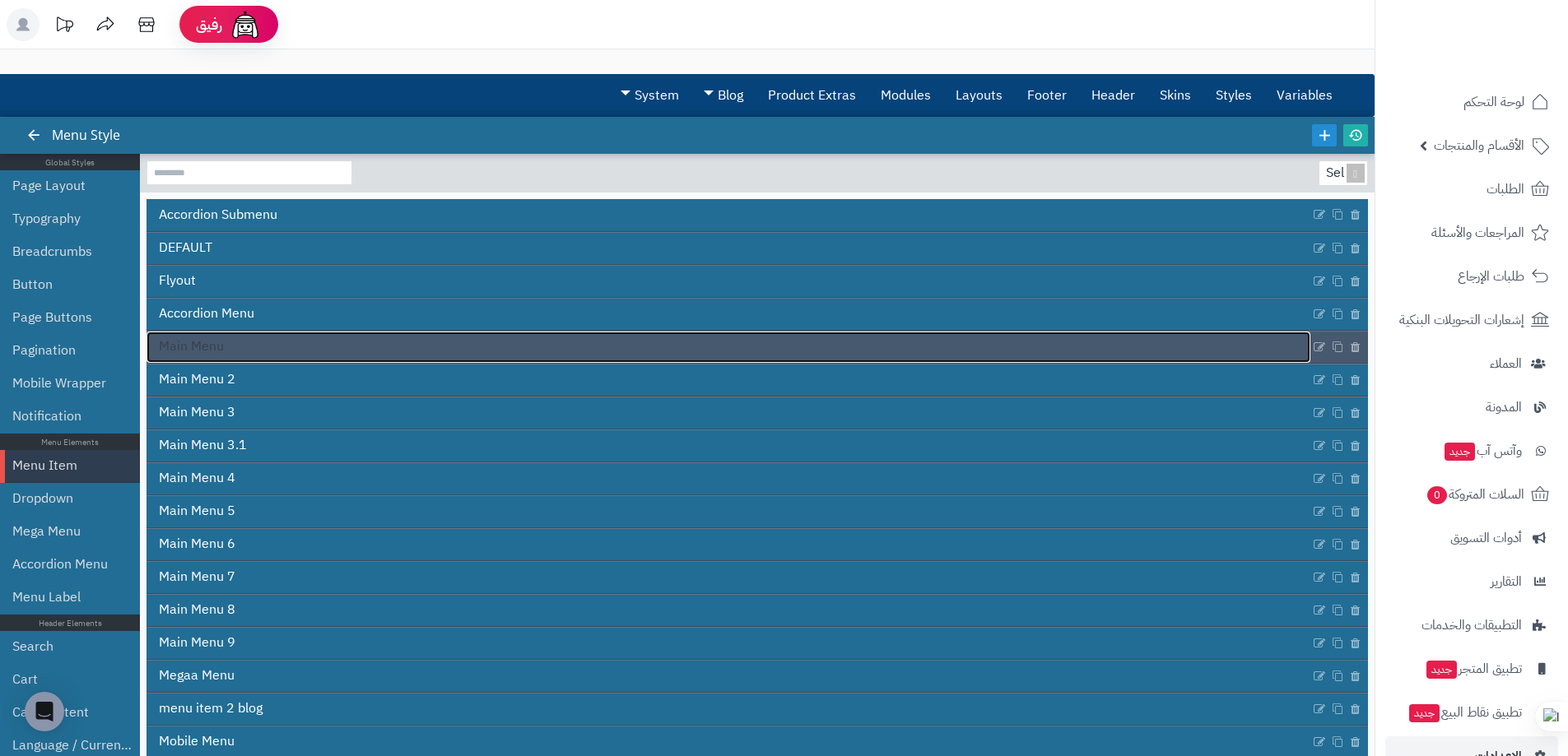
click at [416, 336] on link "Main Menu" at bounding box center [728, 347] width 1163 height 31
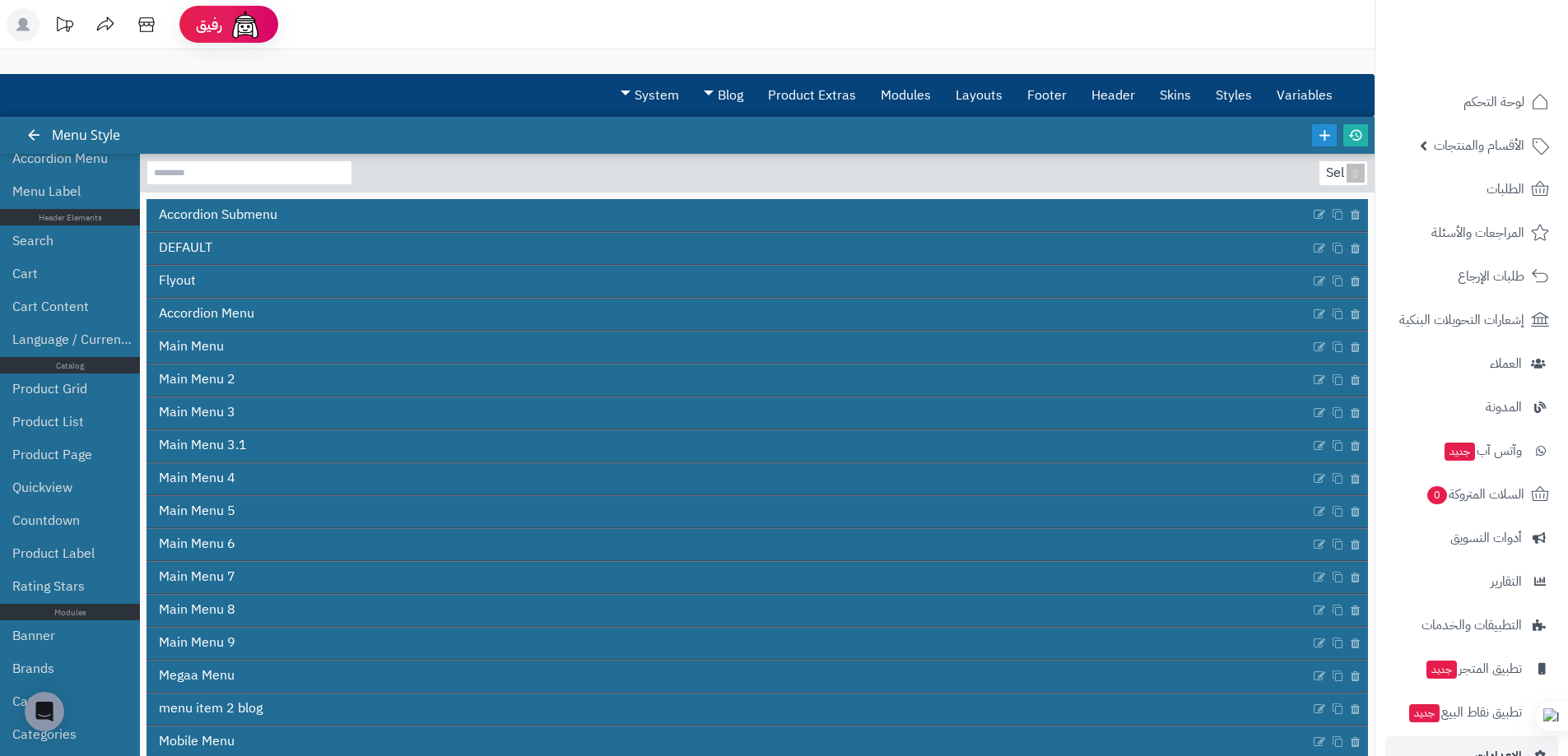
scroll to position [405, 0]
click at [34, 251] on link "Search" at bounding box center [72, 241] width 119 height 33
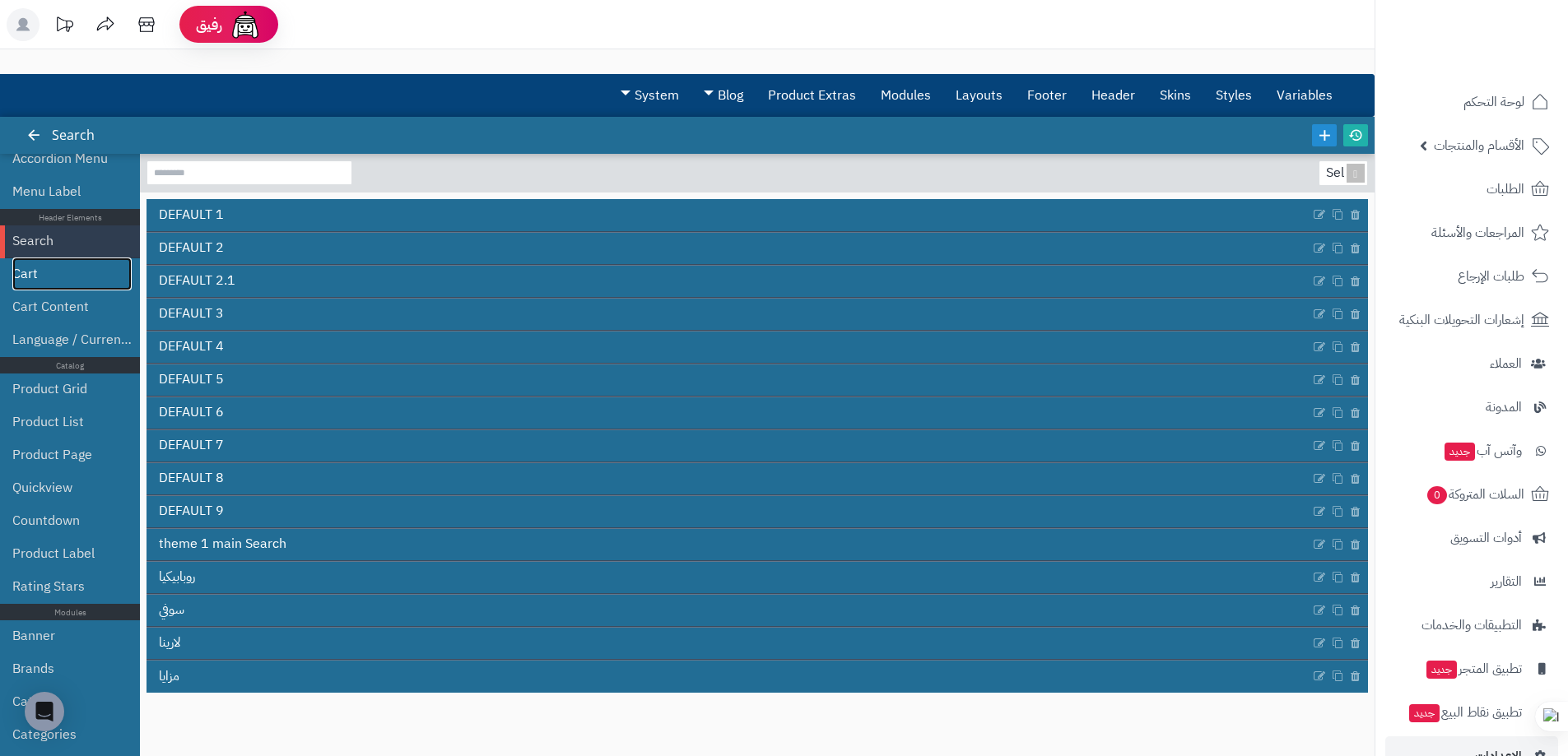
click at [34, 267] on link "Cart" at bounding box center [72, 274] width 119 height 33
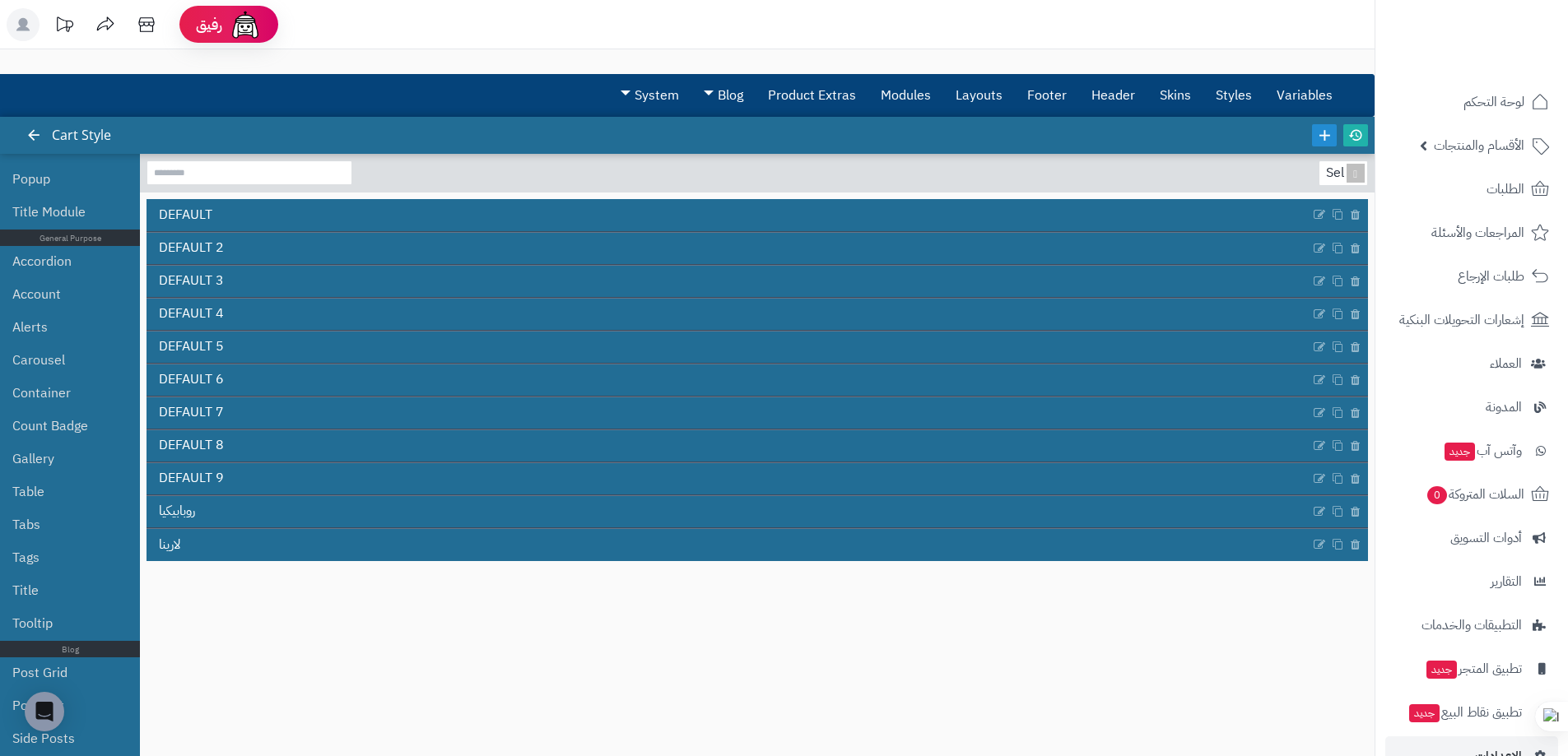
scroll to position [1096, 0]
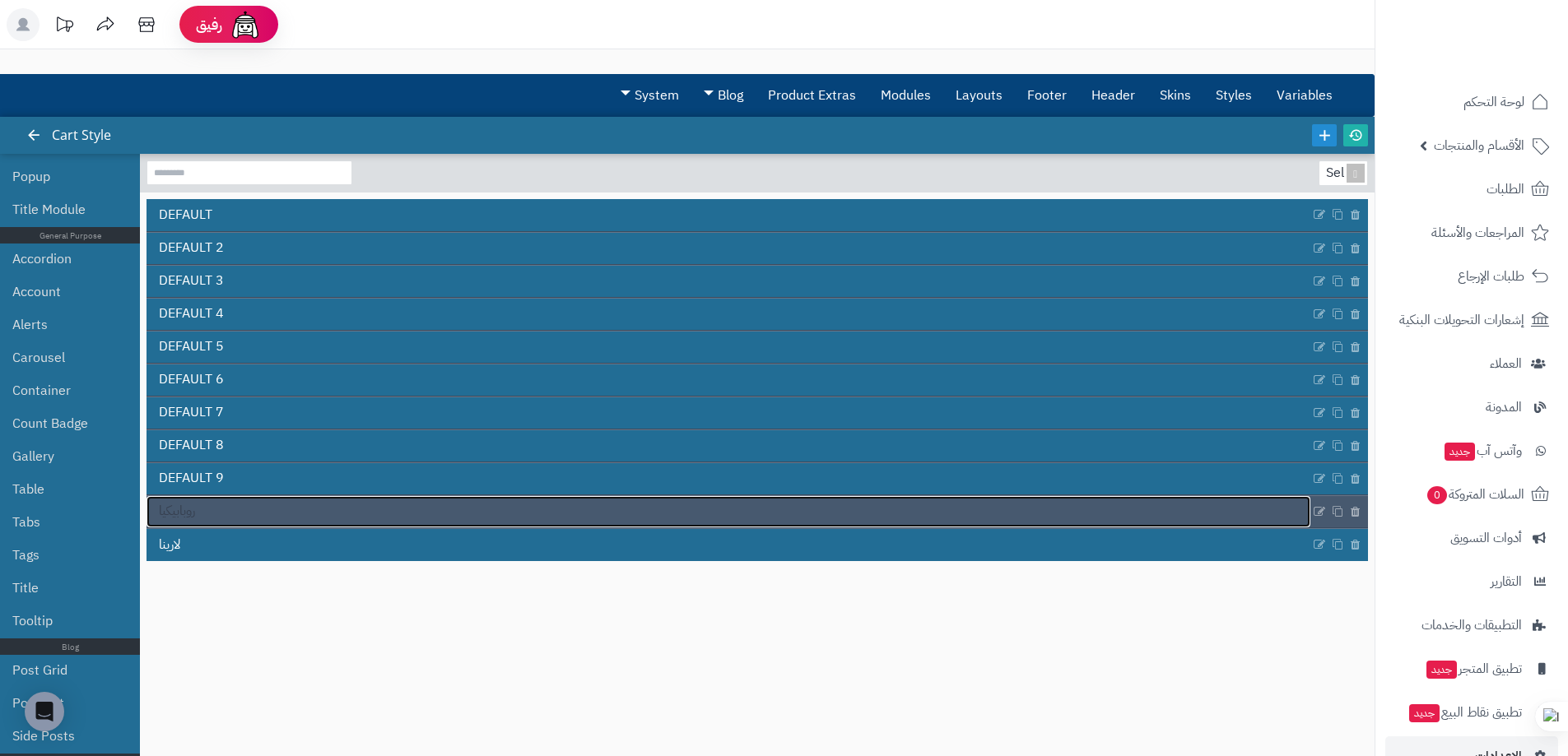
click at [216, 507] on link "روبابيكيا" at bounding box center [728, 511] width 1163 height 31
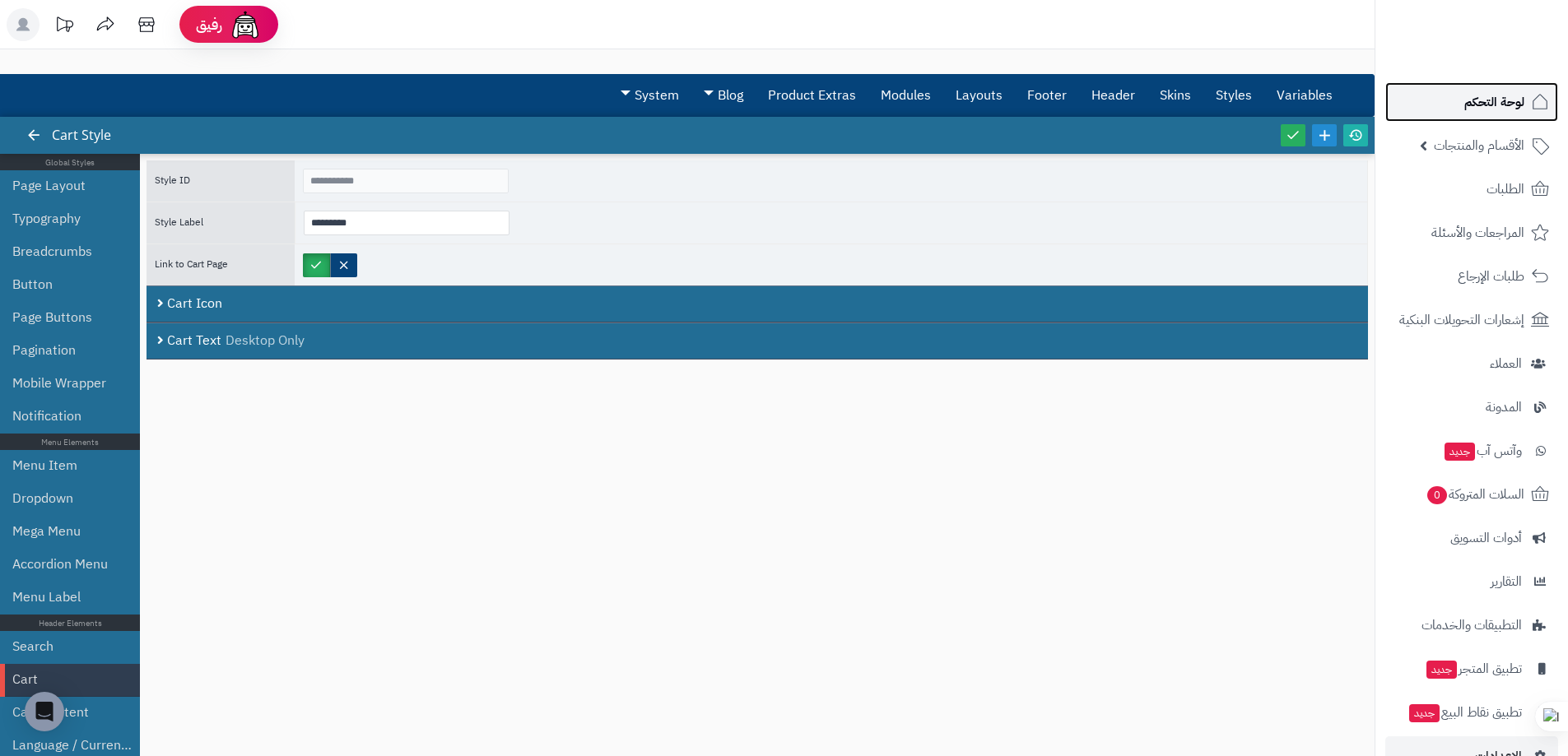
click at [1446, 109] on link "لوحة التحكم" at bounding box center [1471, 101] width 172 height 39
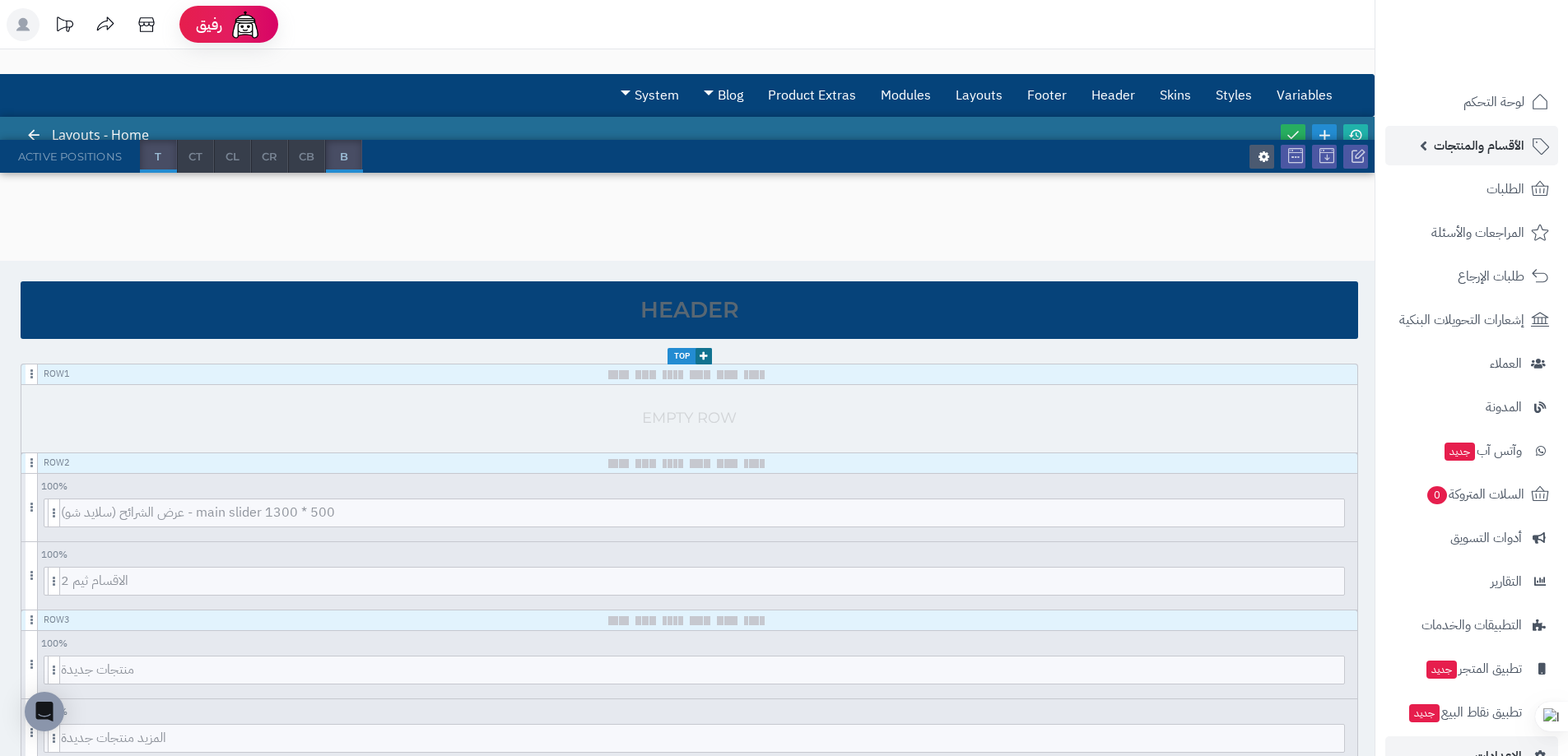
click at [1444, 137] on span "الأقسام والمنتجات" at bounding box center [1479, 145] width 91 height 23
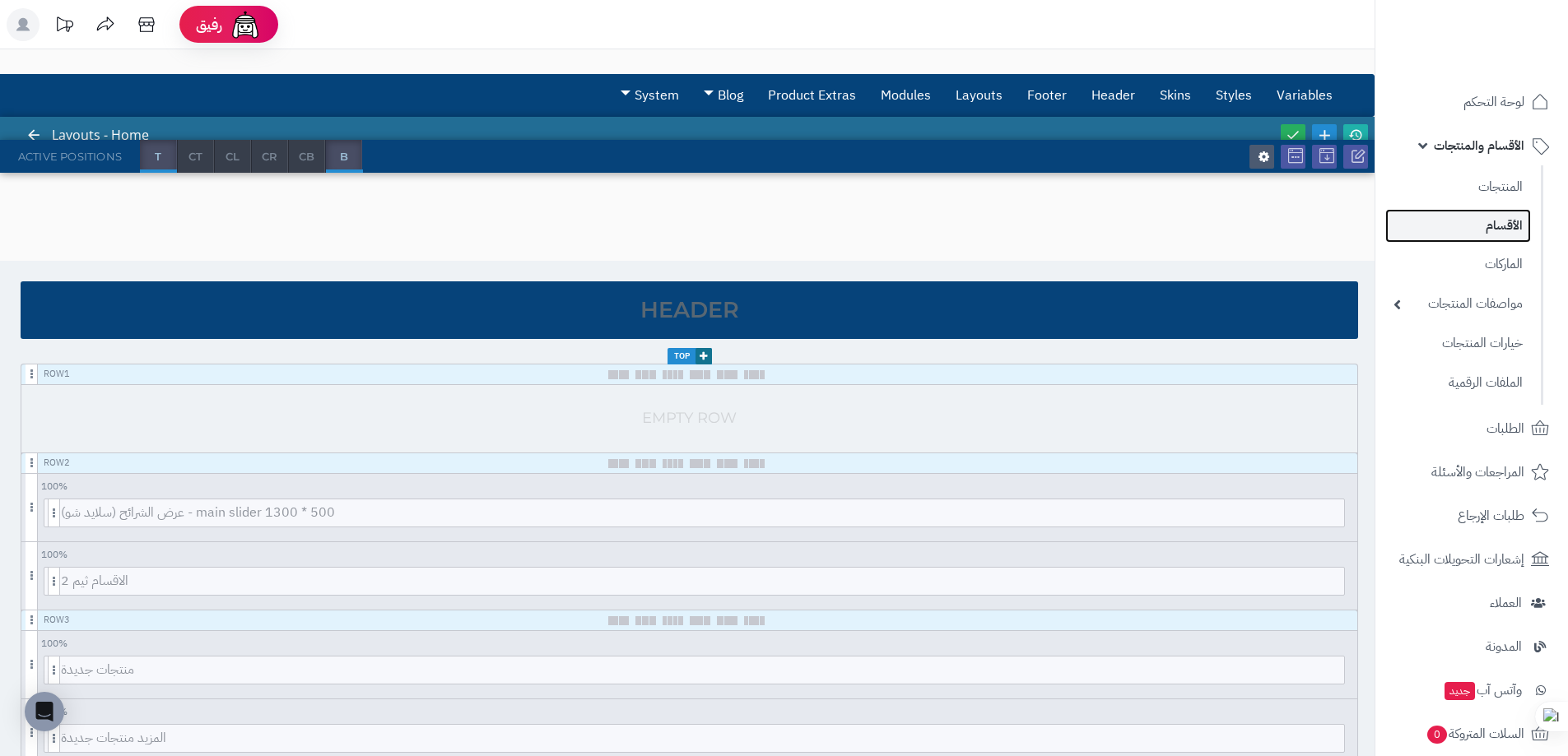
click at [1460, 215] on link "الأقسام" at bounding box center [1457, 225] width 145 height 34
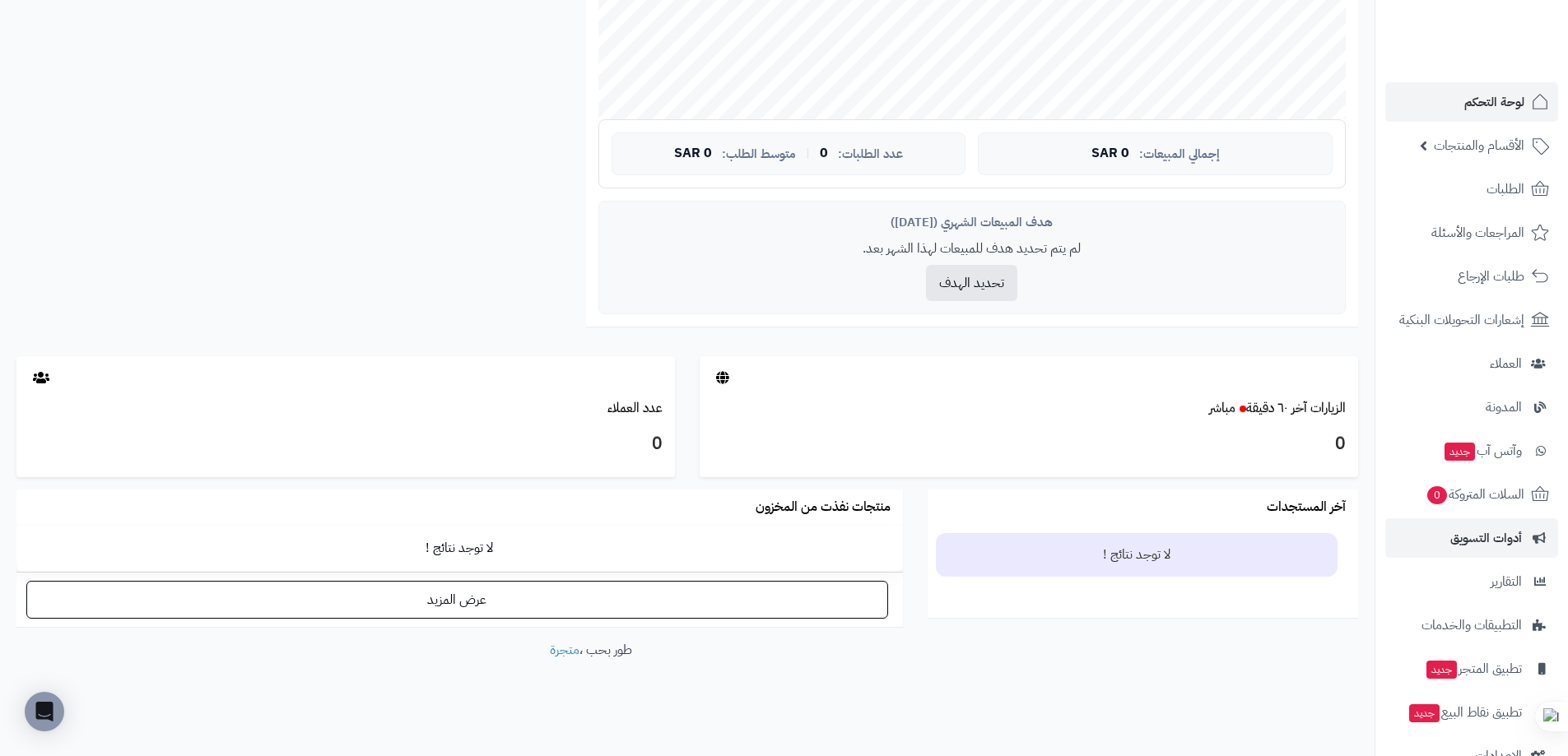
scroll to position [40, 0]
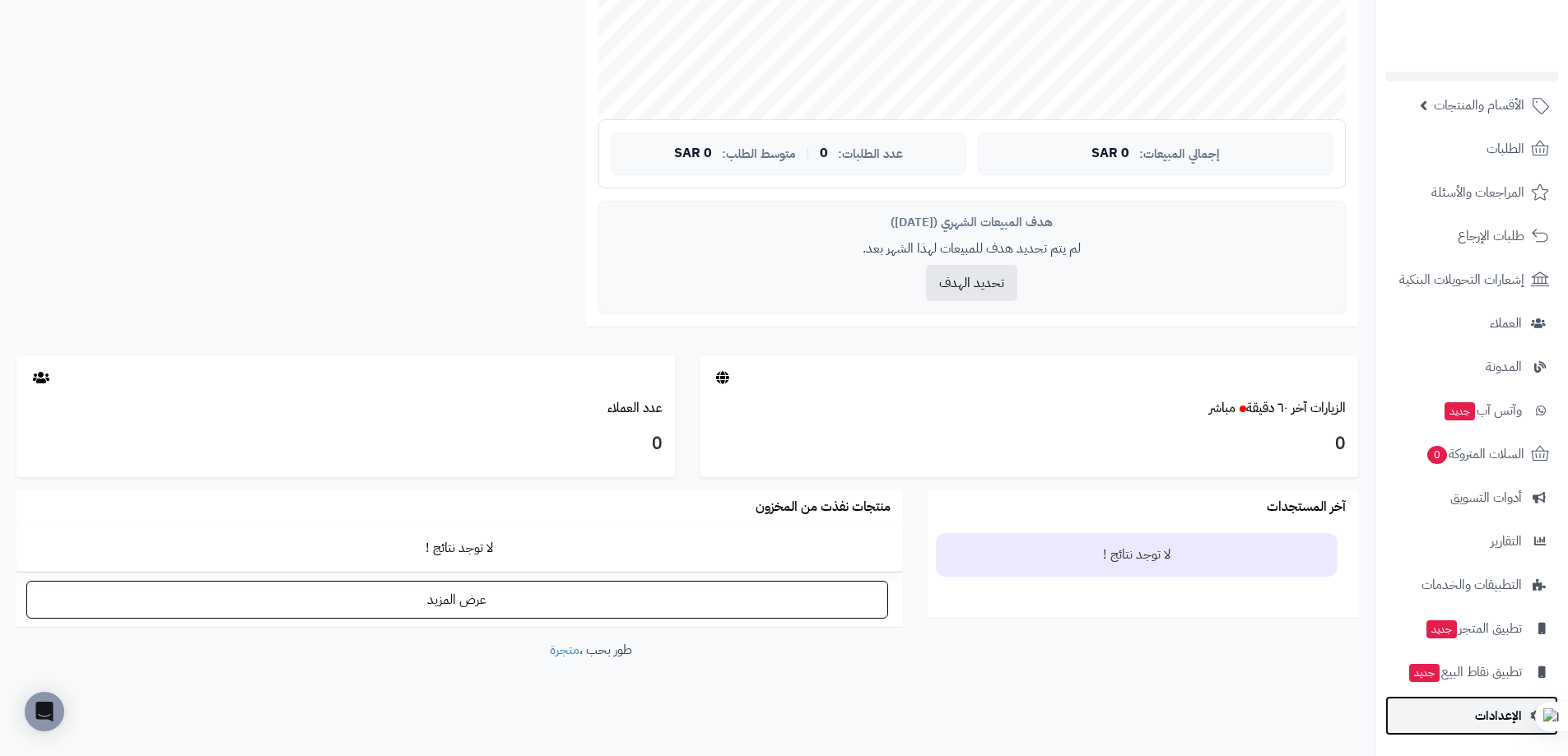
click at [1501, 716] on span "الإعدادات" at bounding box center [1498, 717] width 47 height 23
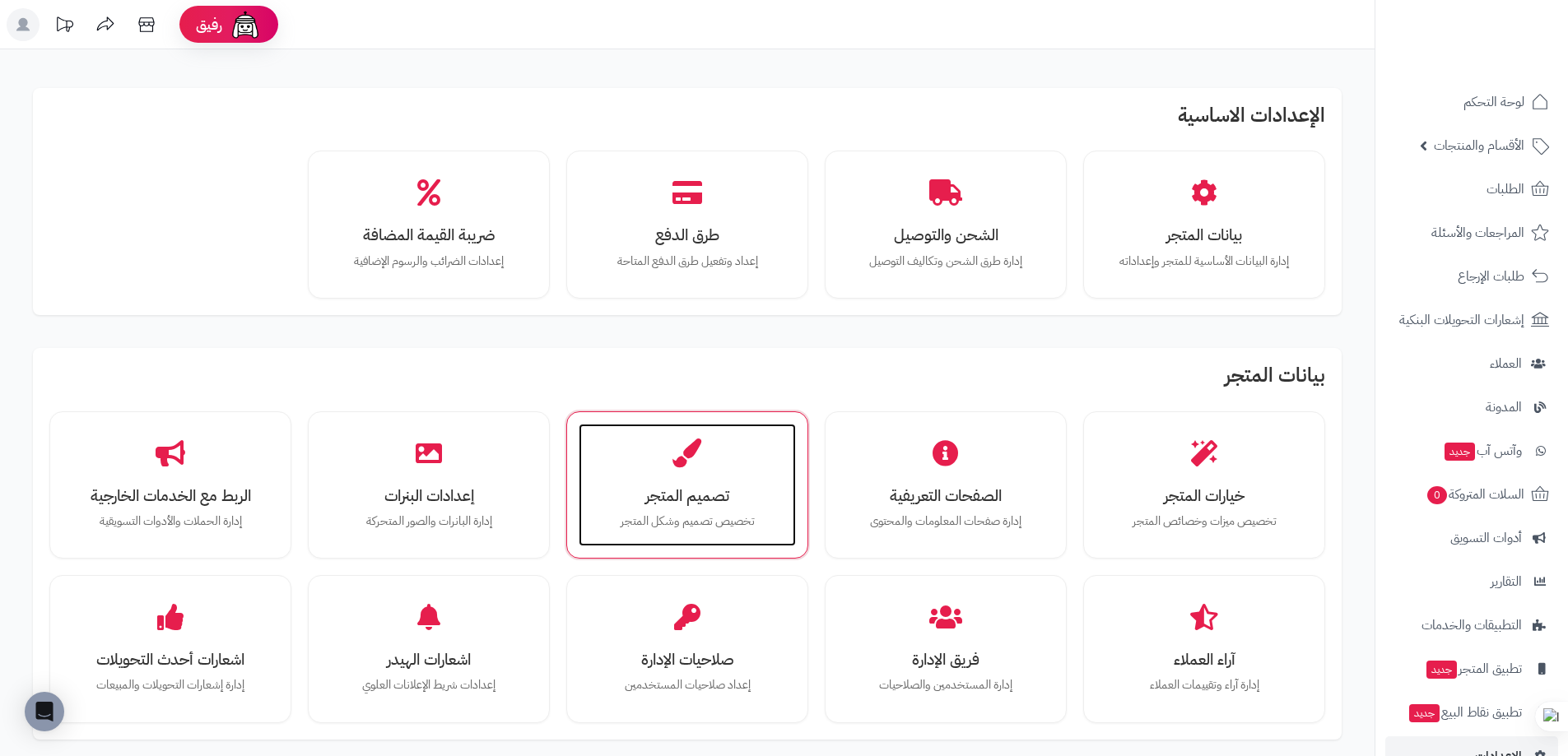
click at [668, 478] on div "تصميم المتجر تخصيص تصميم وشكل المتجر" at bounding box center [688, 485] width 218 height 123
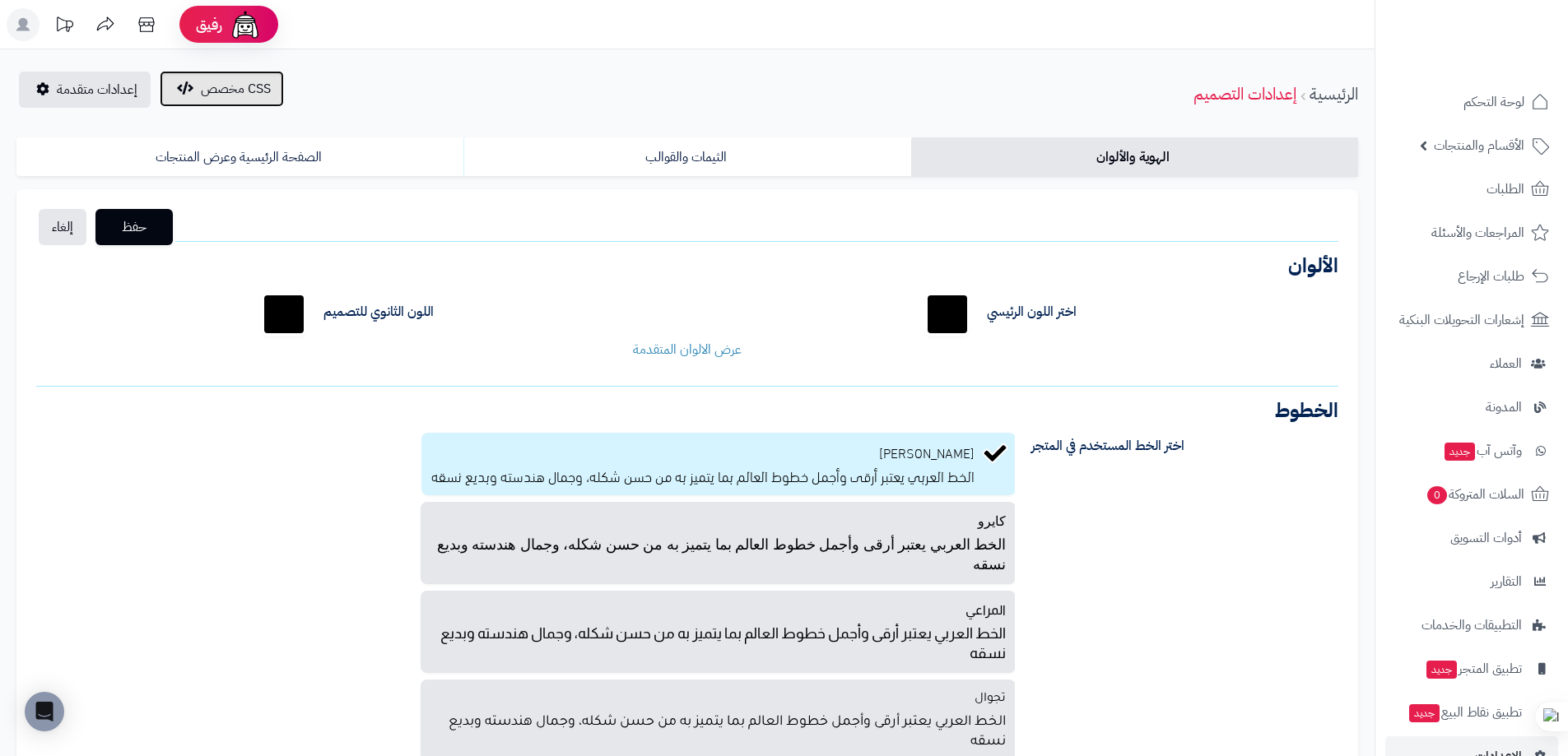
click at [232, 83] on span "CSS مخصص" at bounding box center [236, 89] width 70 height 20
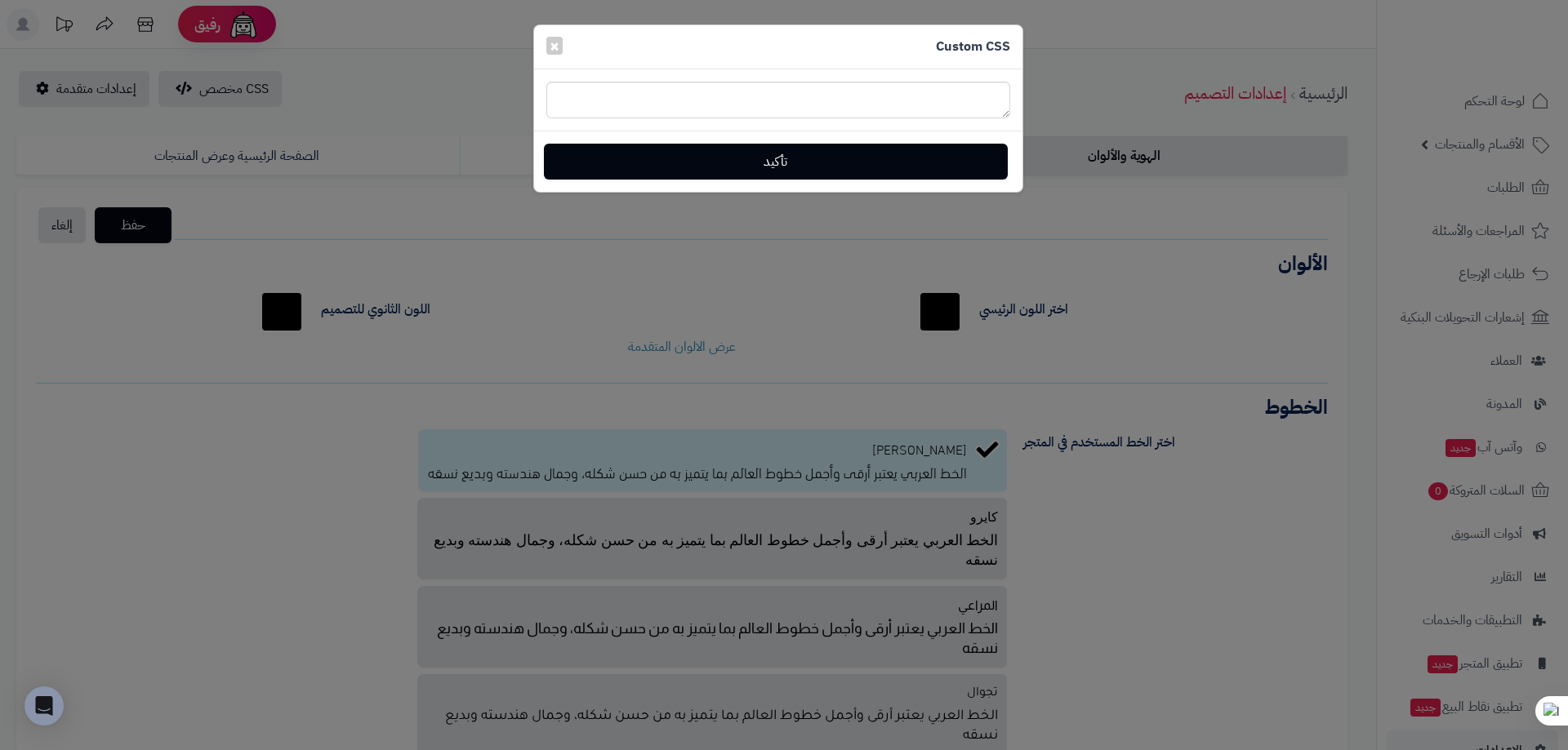
click at [116, 87] on div "Custom CSS × تأكيد" at bounding box center [784, 375] width 1568 height 750
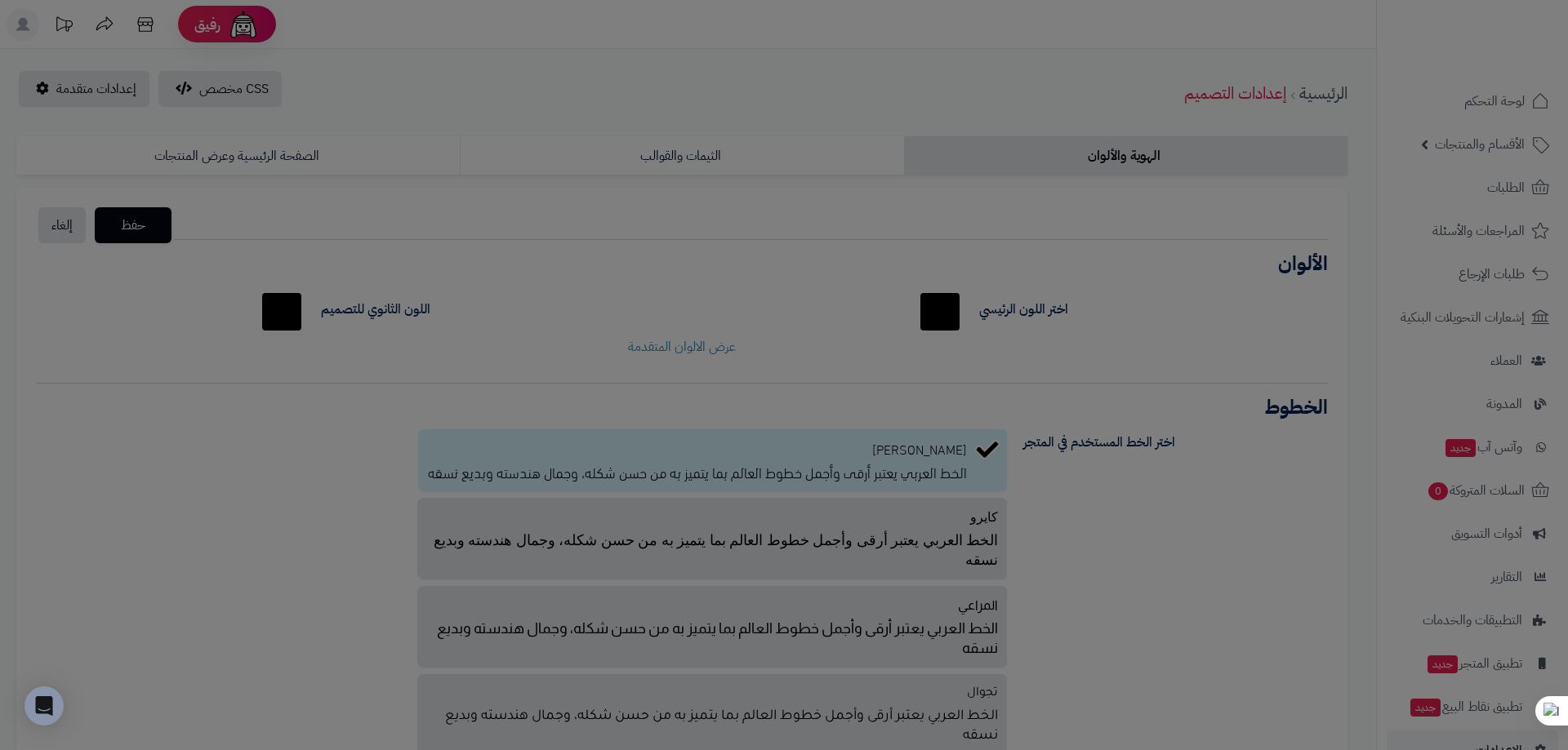
click at [116, 87] on body "رفيق ! الطلبات معالجة مكتمل إرجاع المنتجات العملاء المتواجدون الان 0 عملاء منتظ…" at bounding box center [784, 375] width 1568 height 750
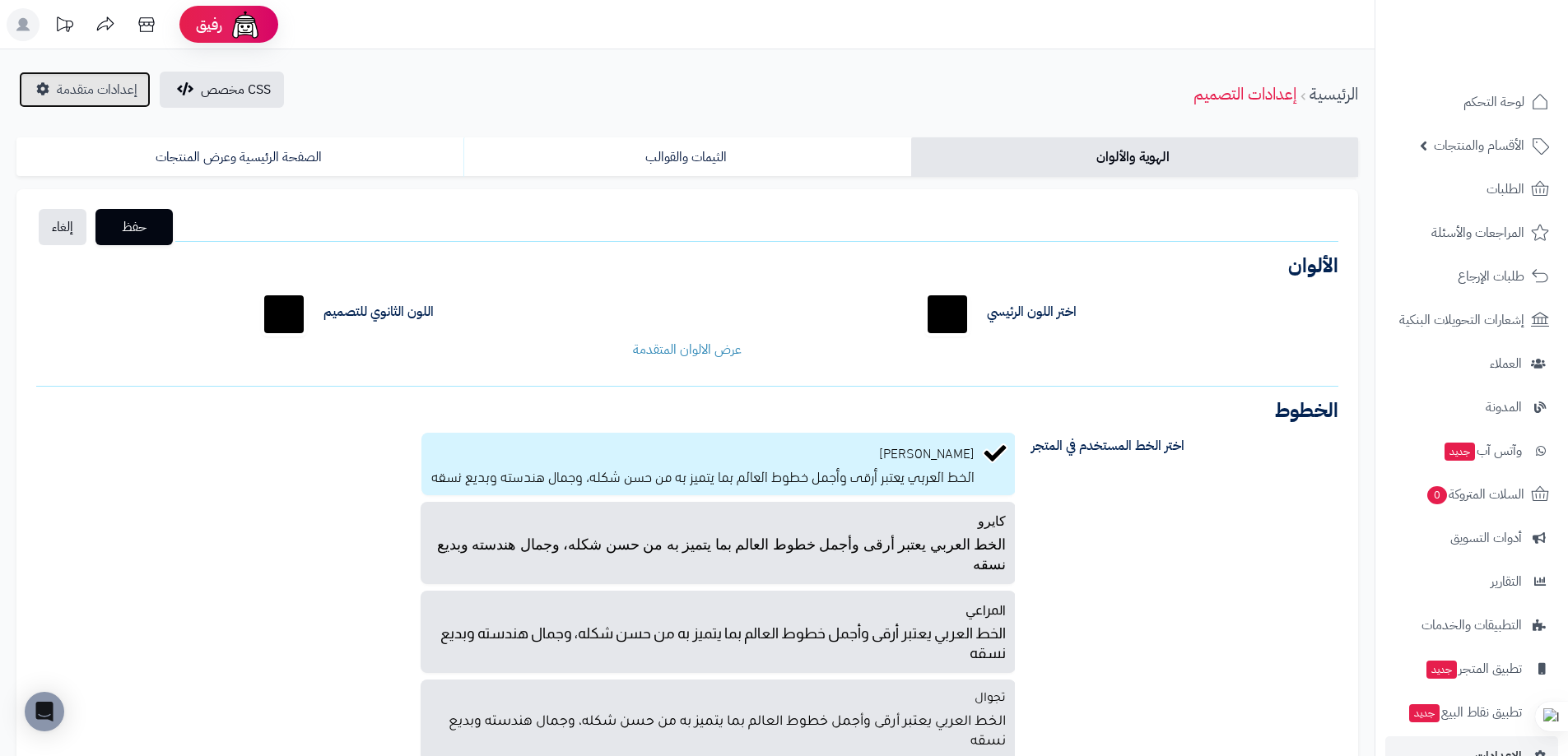
click at [117, 88] on span "إعدادات متقدمة" at bounding box center [97, 90] width 81 height 20
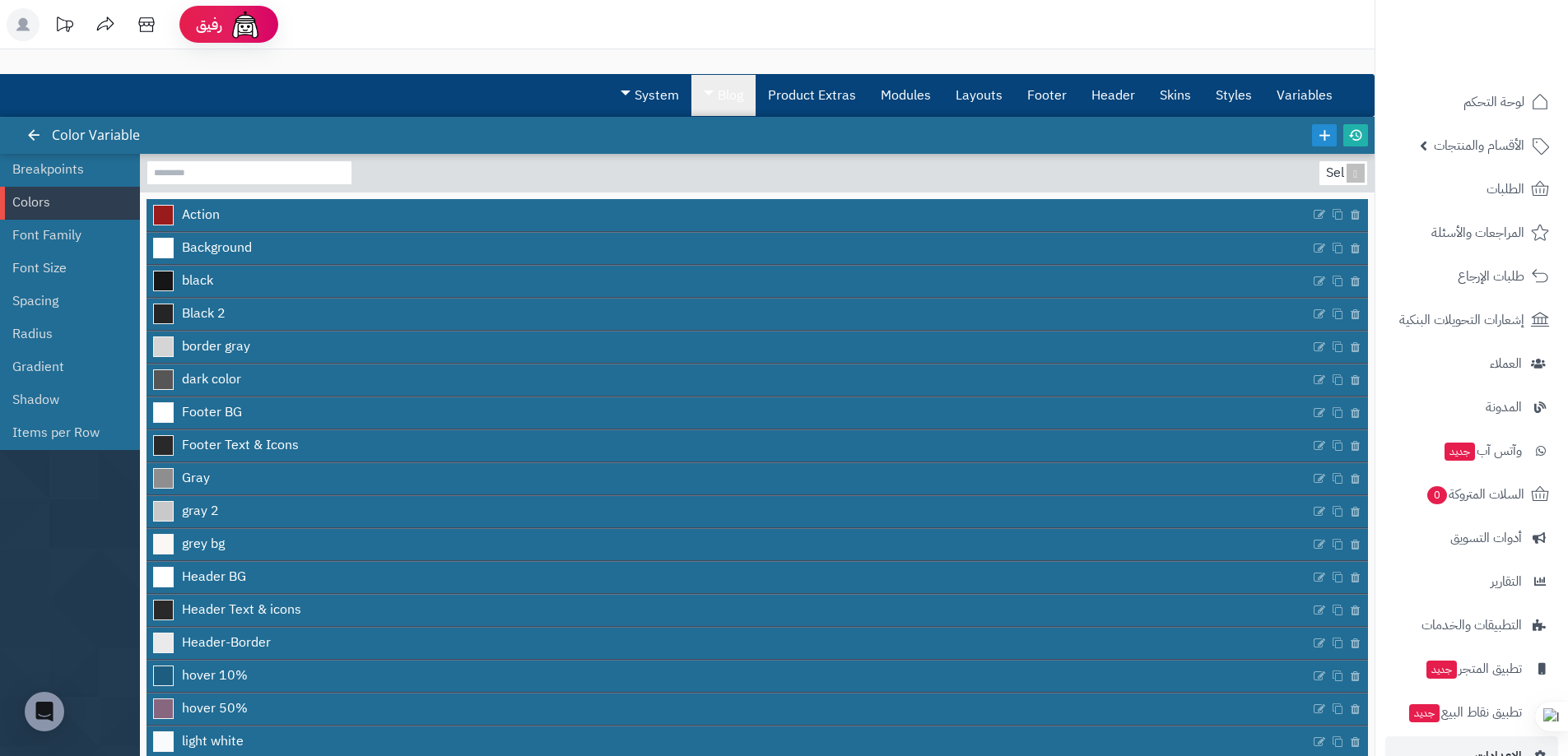
click at [717, 96] on link "Blog" at bounding box center [723, 95] width 65 height 41
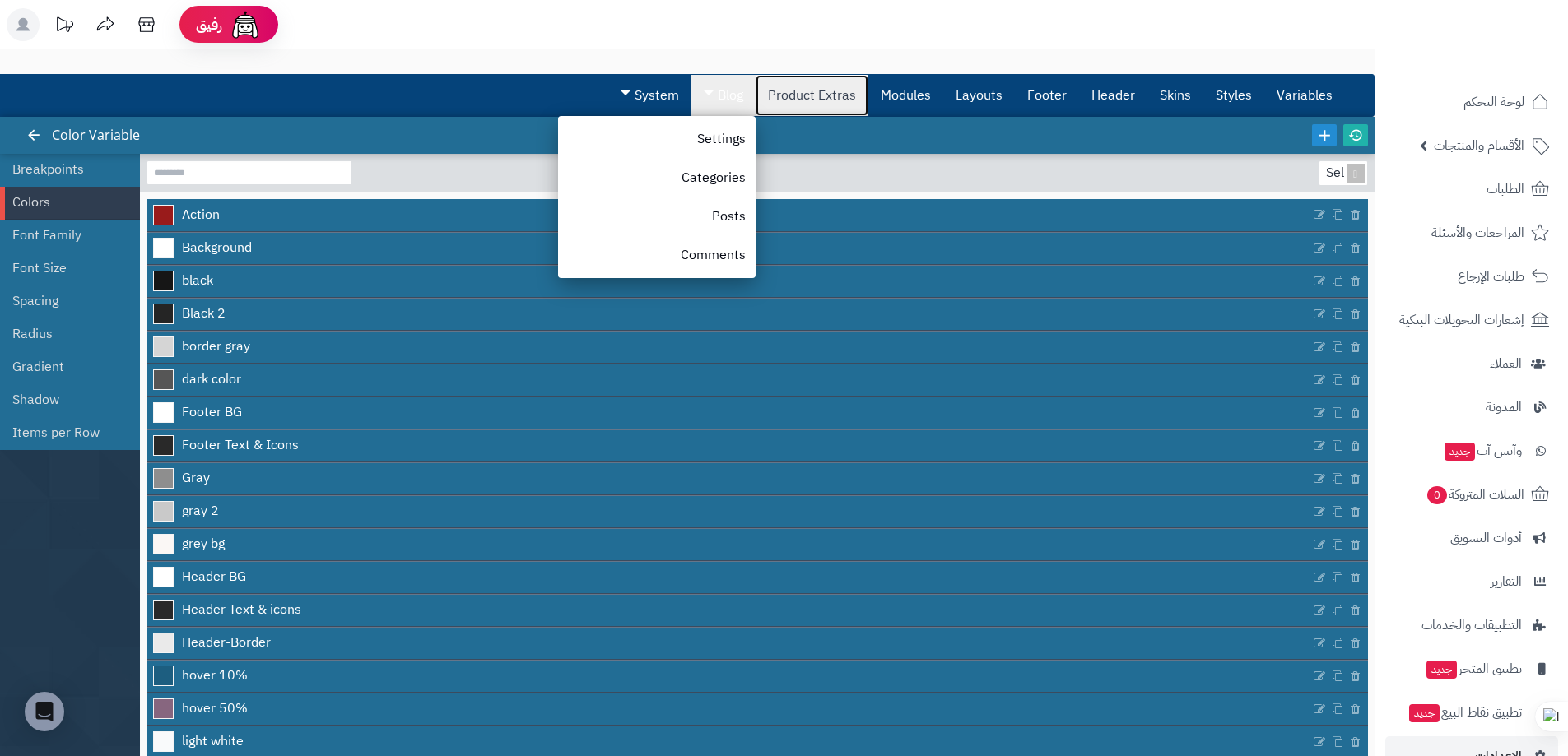
click at [806, 91] on link "Product Extras" at bounding box center [812, 95] width 113 height 41
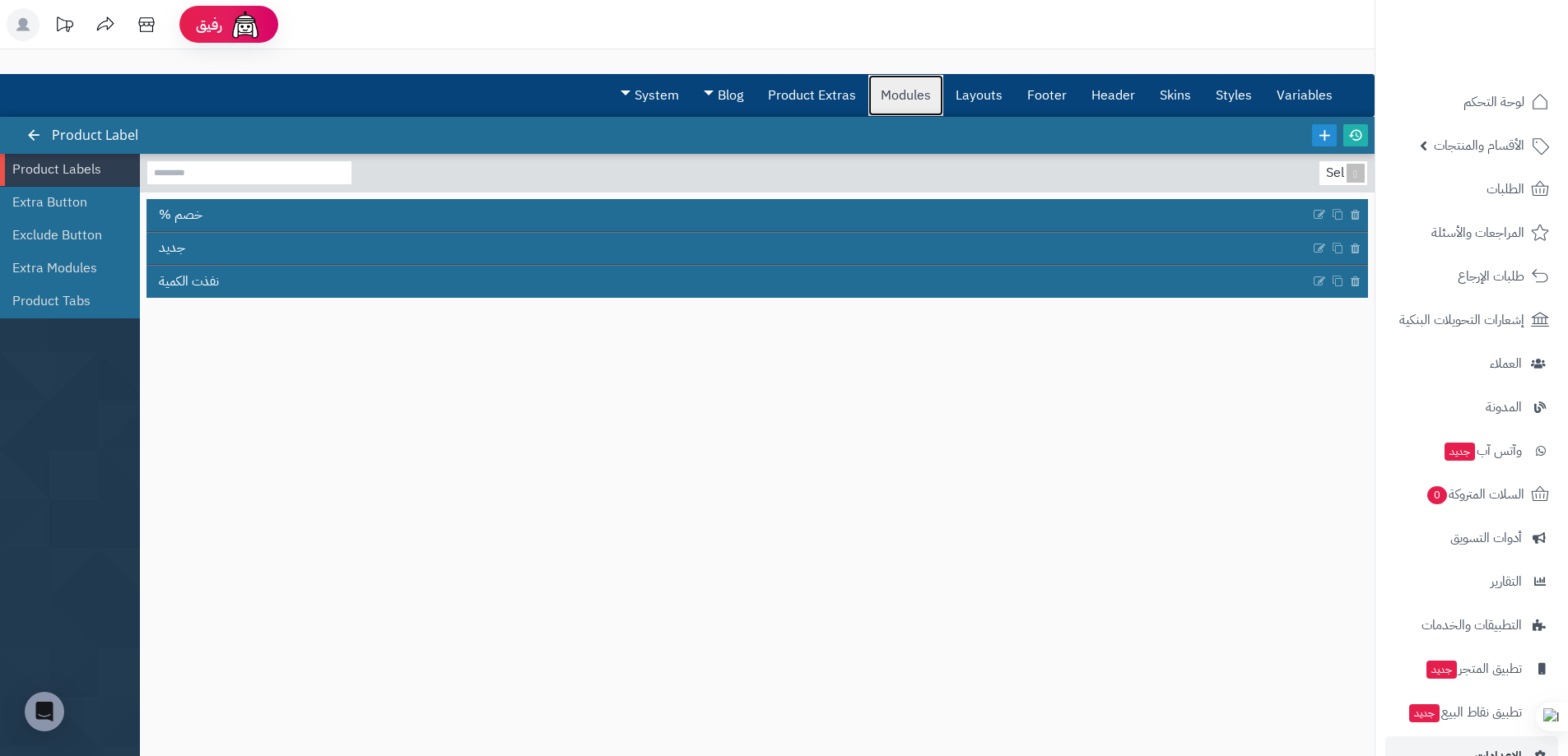
click at [903, 96] on link "Modules" at bounding box center [906, 95] width 75 height 41
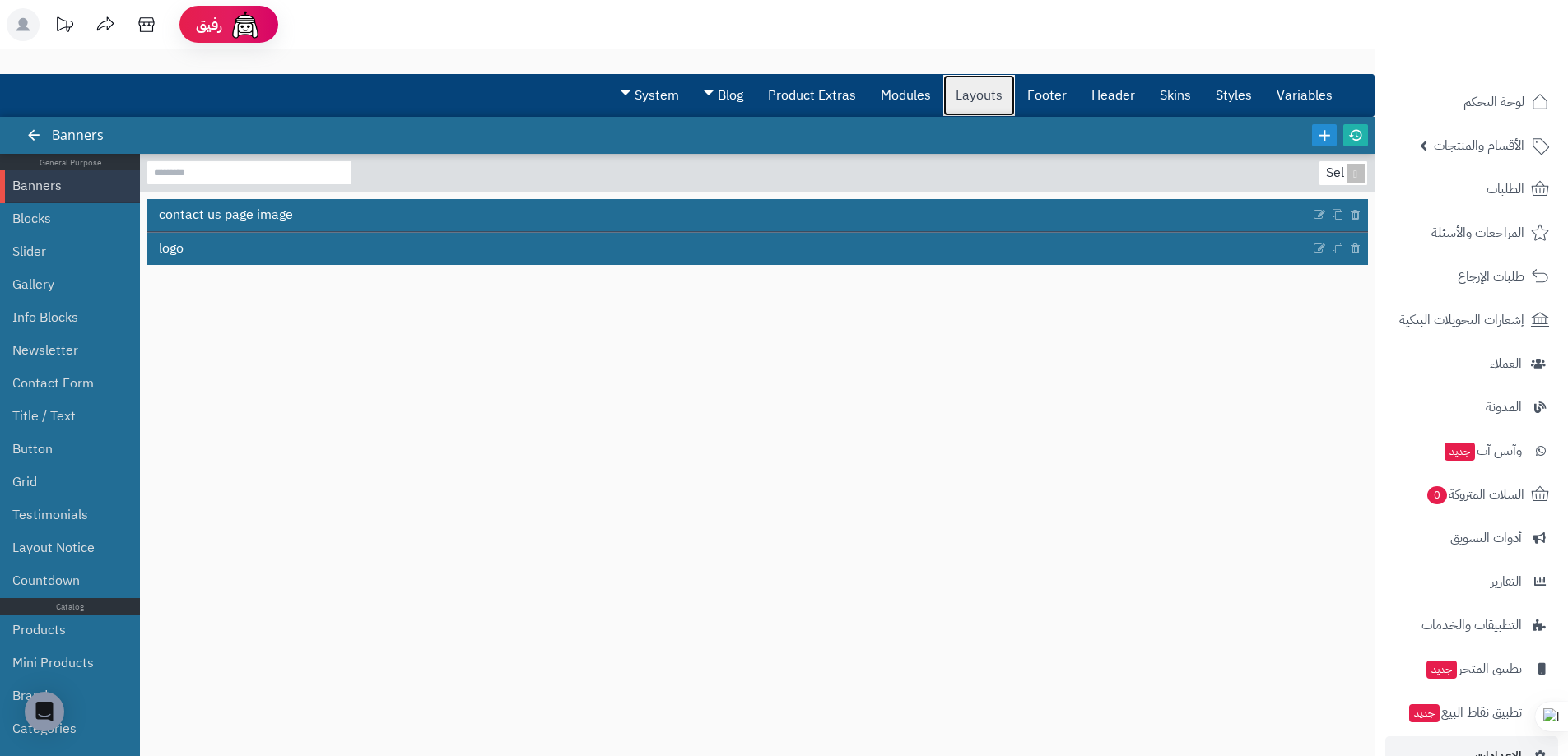
click at [980, 88] on link "Layouts" at bounding box center [979, 95] width 71 height 41
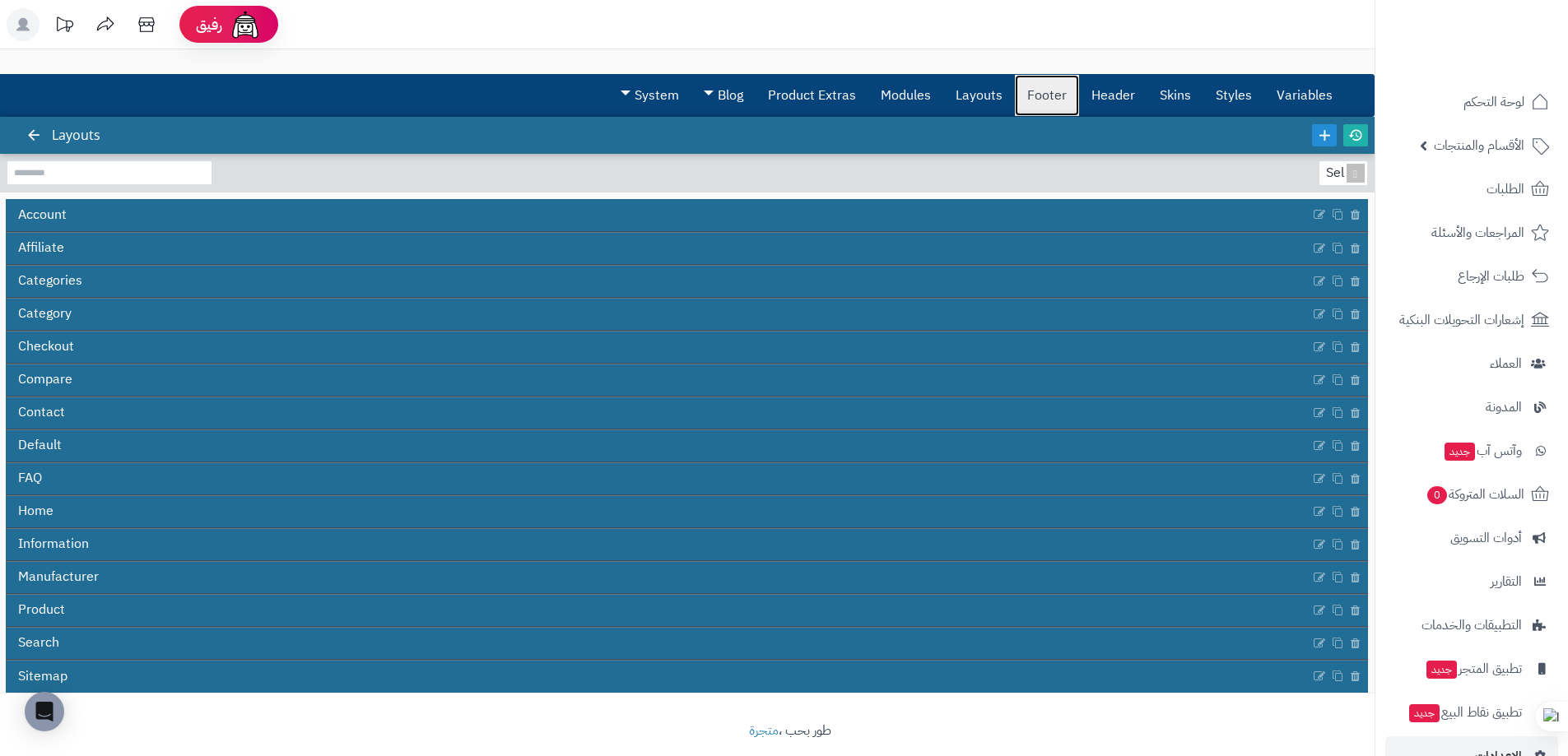
click at [1075, 91] on link "Footer" at bounding box center [1047, 95] width 65 height 41
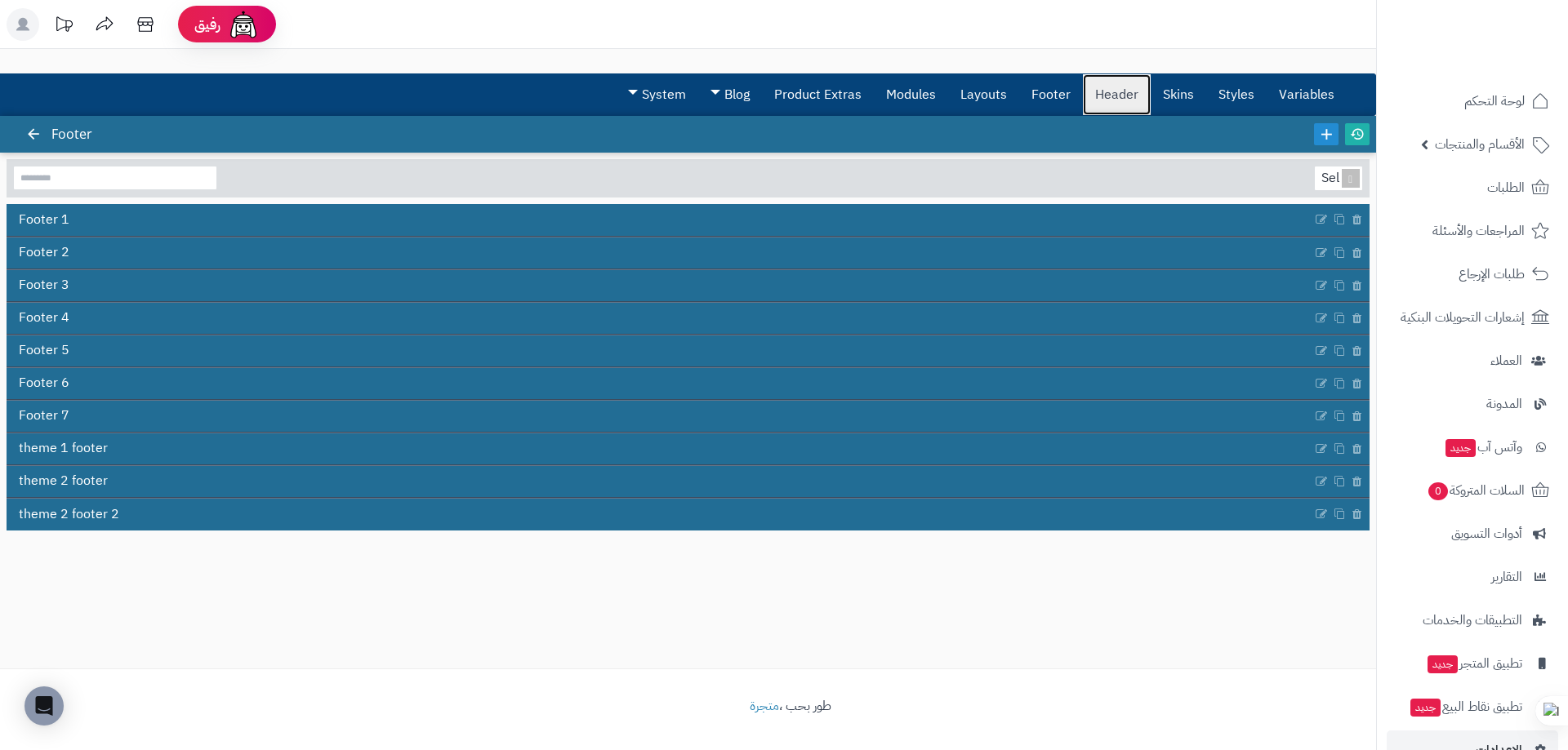
click at [1104, 88] on link "Header" at bounding box center [1116, 95] width 68 height 41
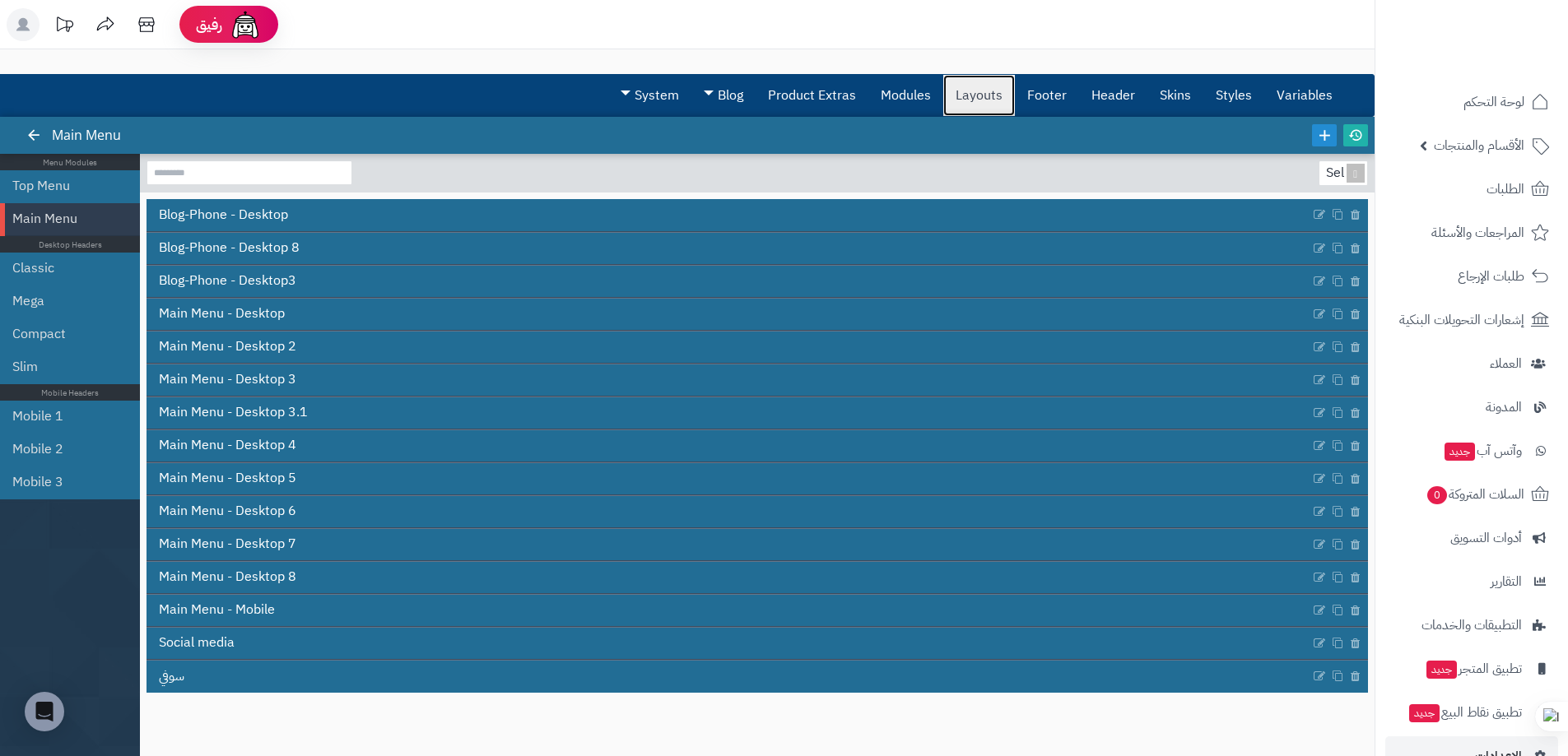
click at [1009, 90] on link "Layouts" at bounding box center [979, 95] width 71 height 41
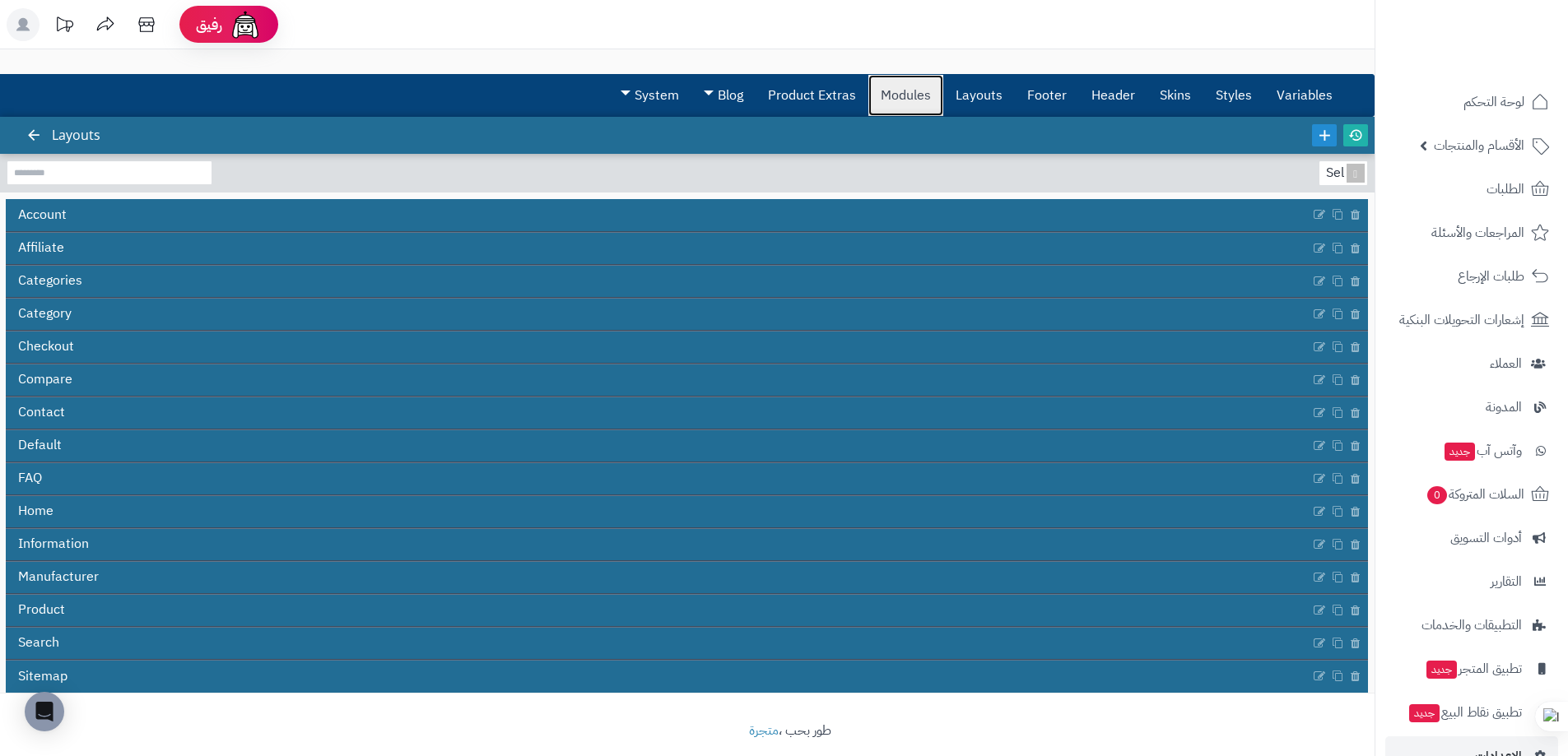
click at [914, 91] on link "Modules" at bounding box center [906, 95] width 75 height 41
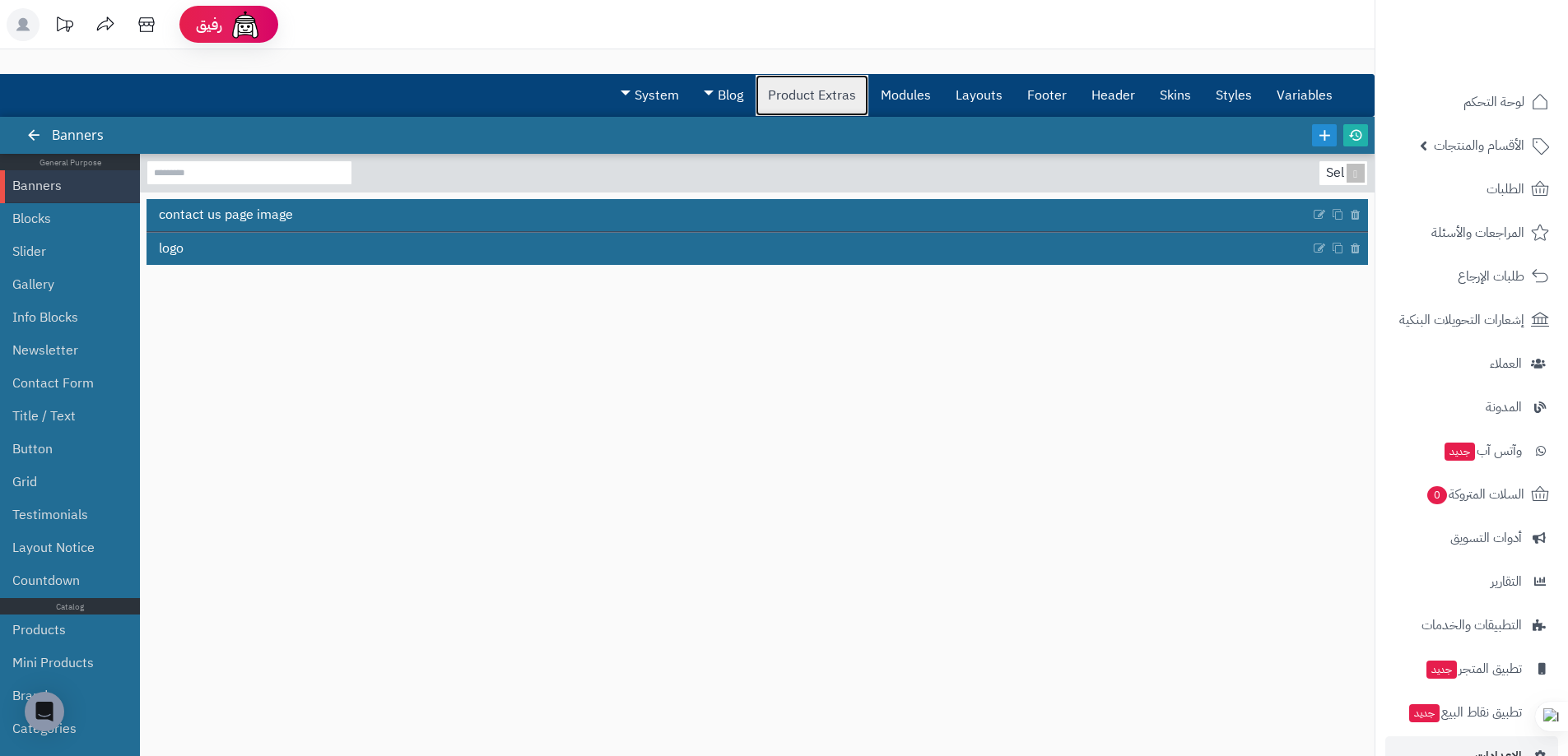
click at [826, 93] on link "Product Extras" at bounding box center [812, 95] width 113 height 41
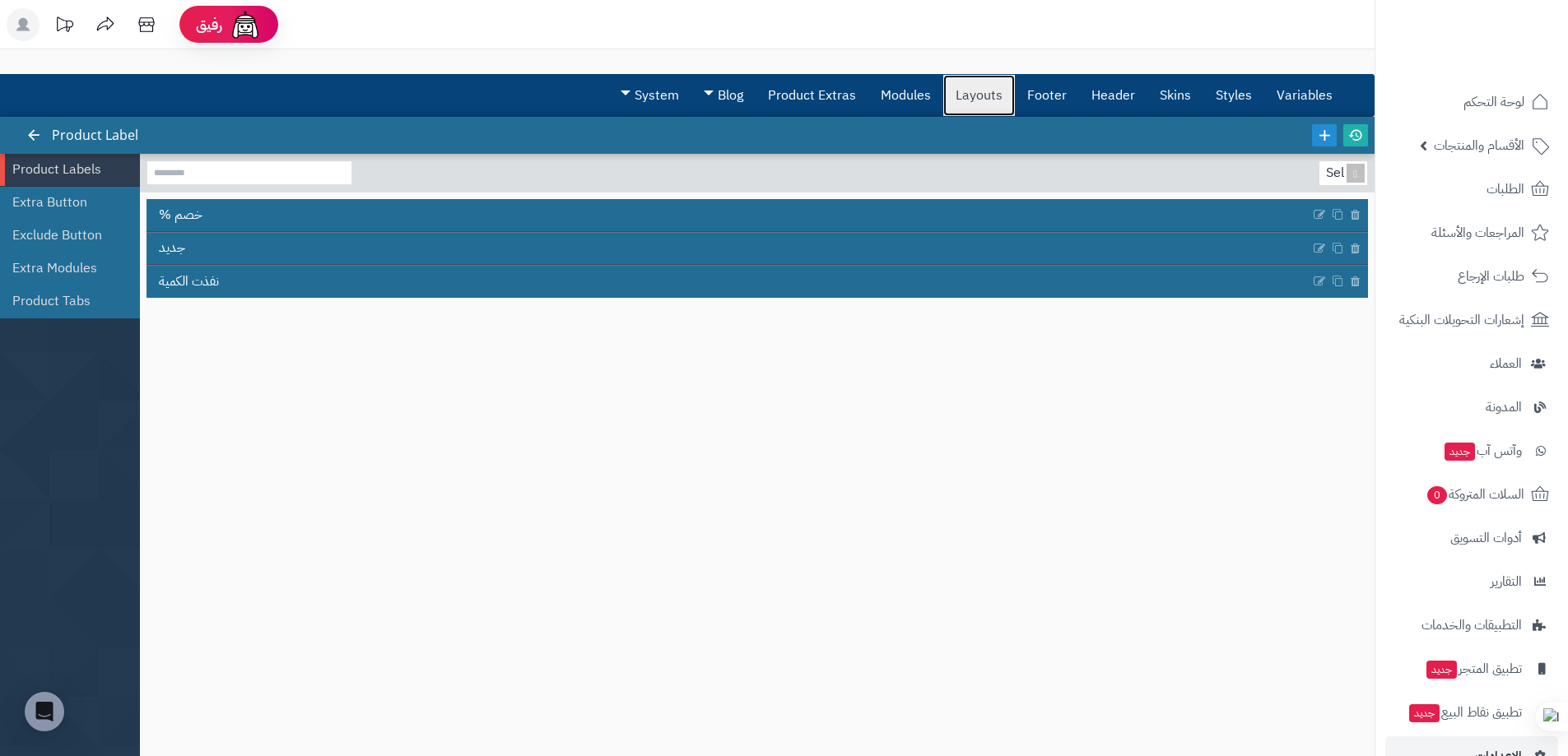
click at [960, 96] on link "Layouts" at bounding box center [979, 95] width 71 height 41
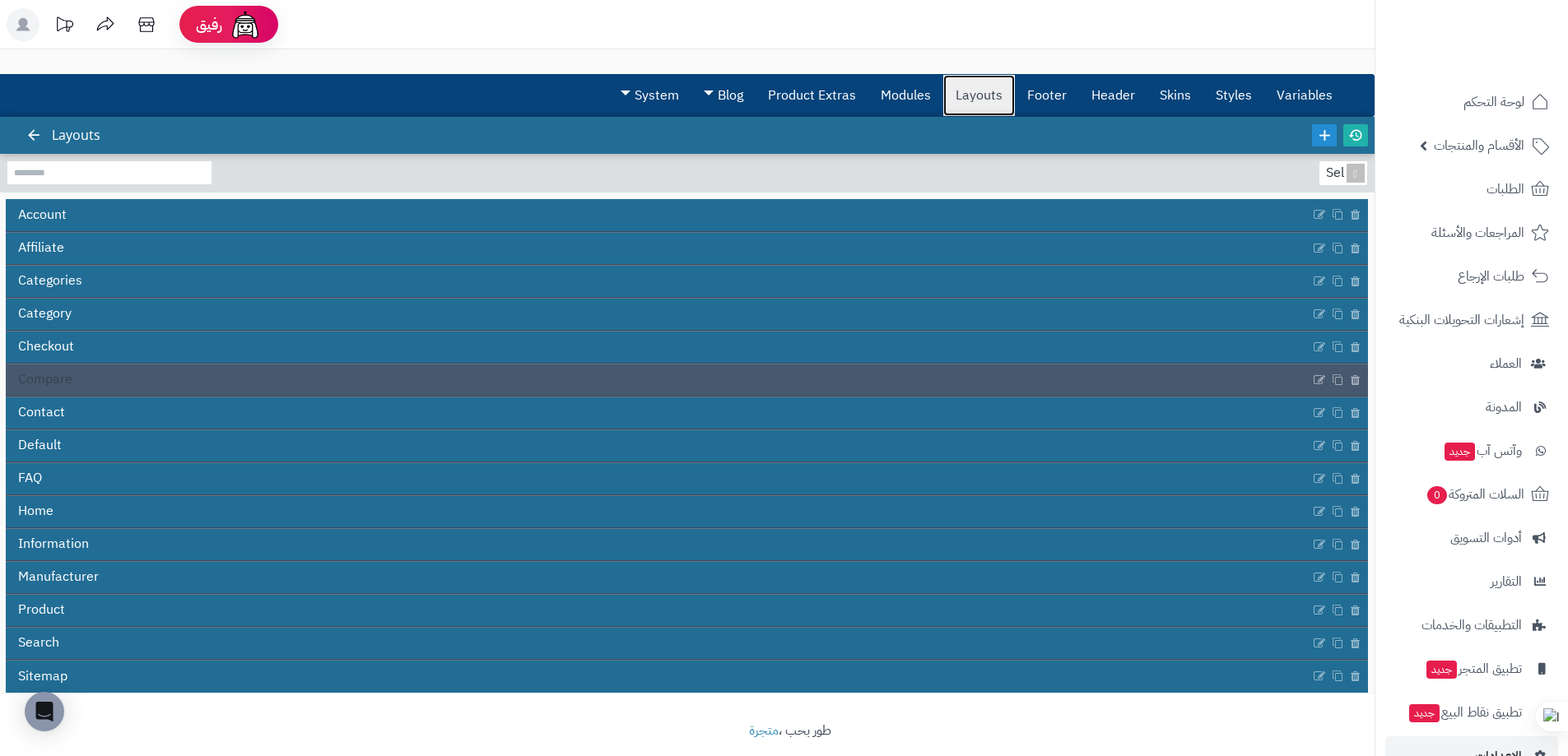
scroll to position [19, 0]
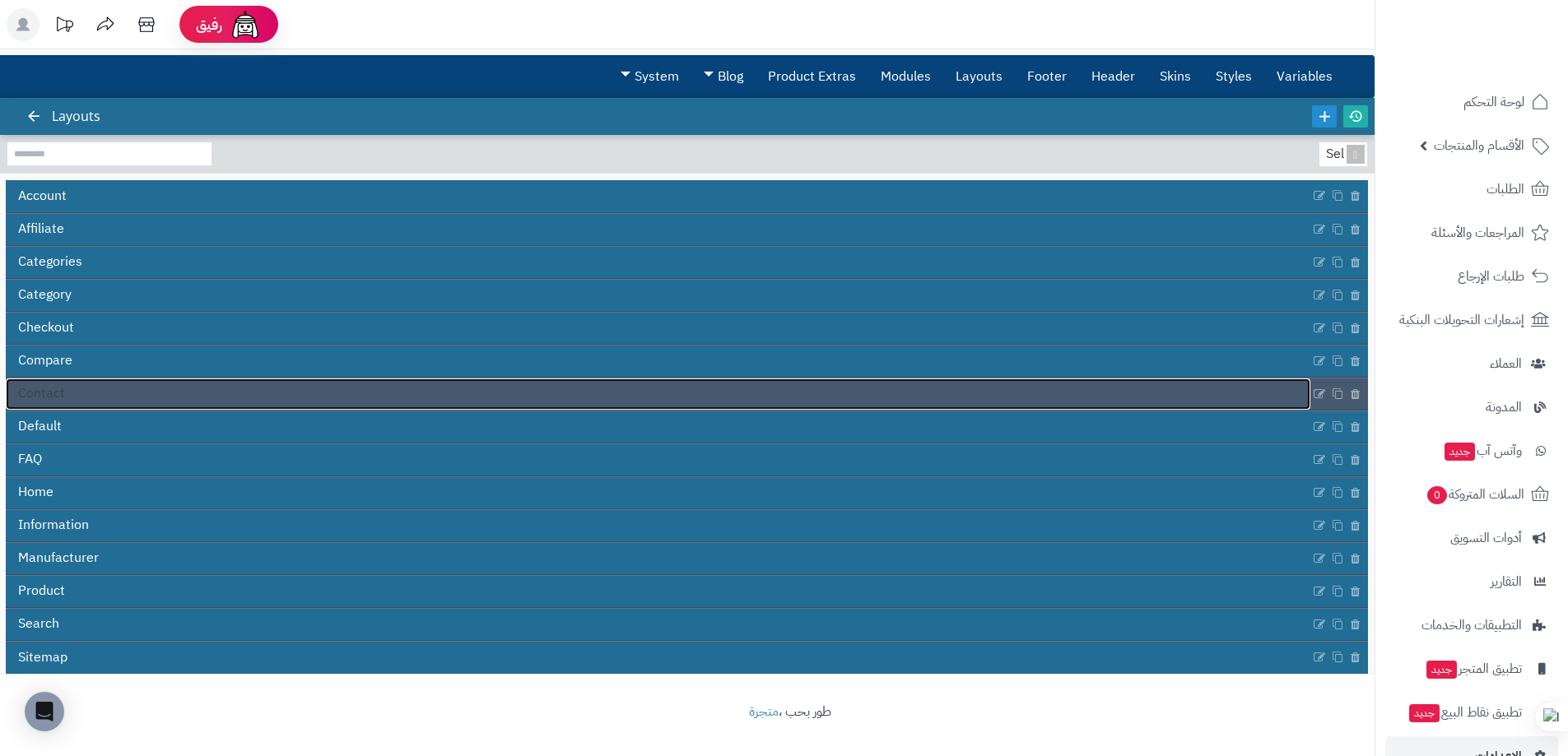
click at [59, 399] on span "Contact" at bounding box center [41, 394] width 47 height 19
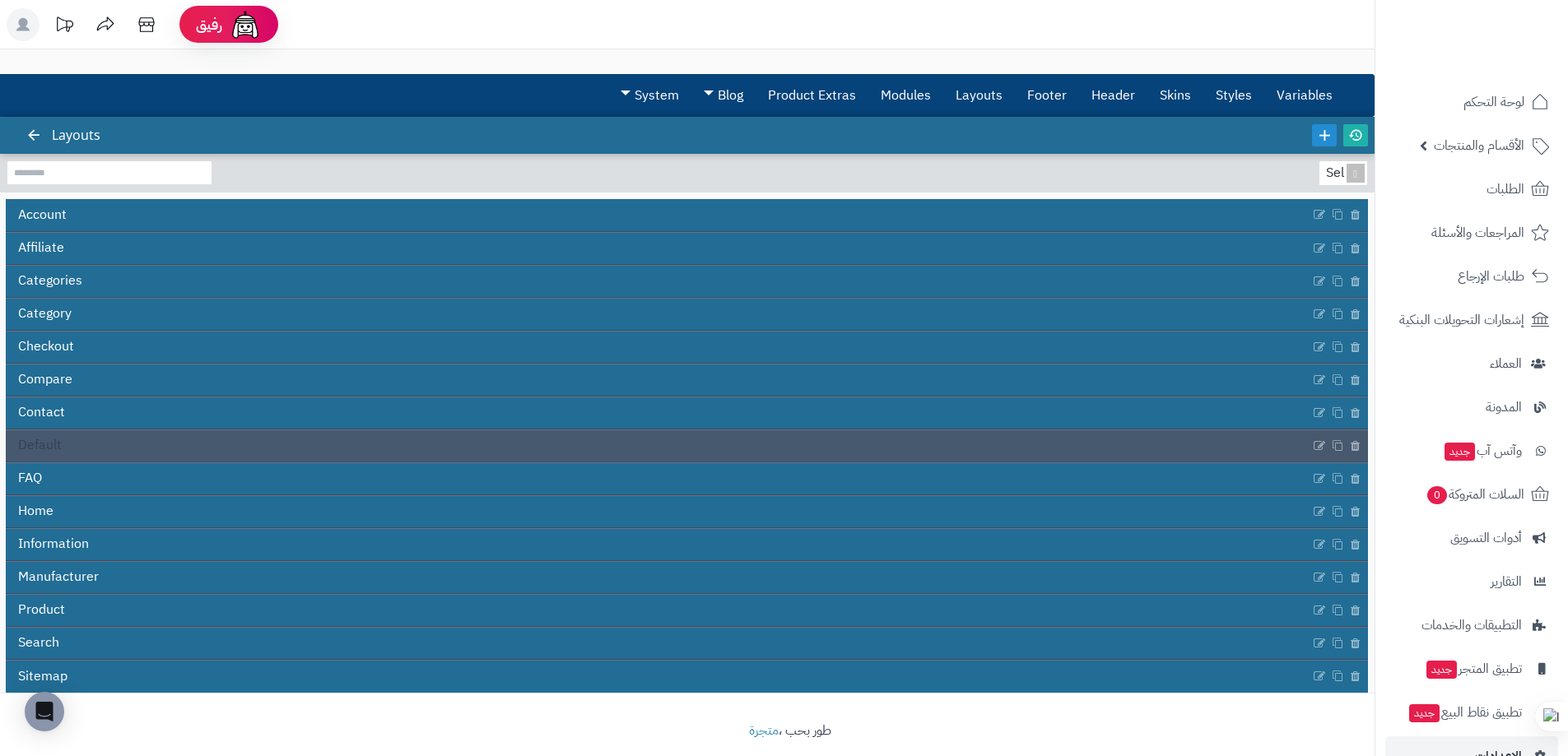
scroll to position [19, 0]
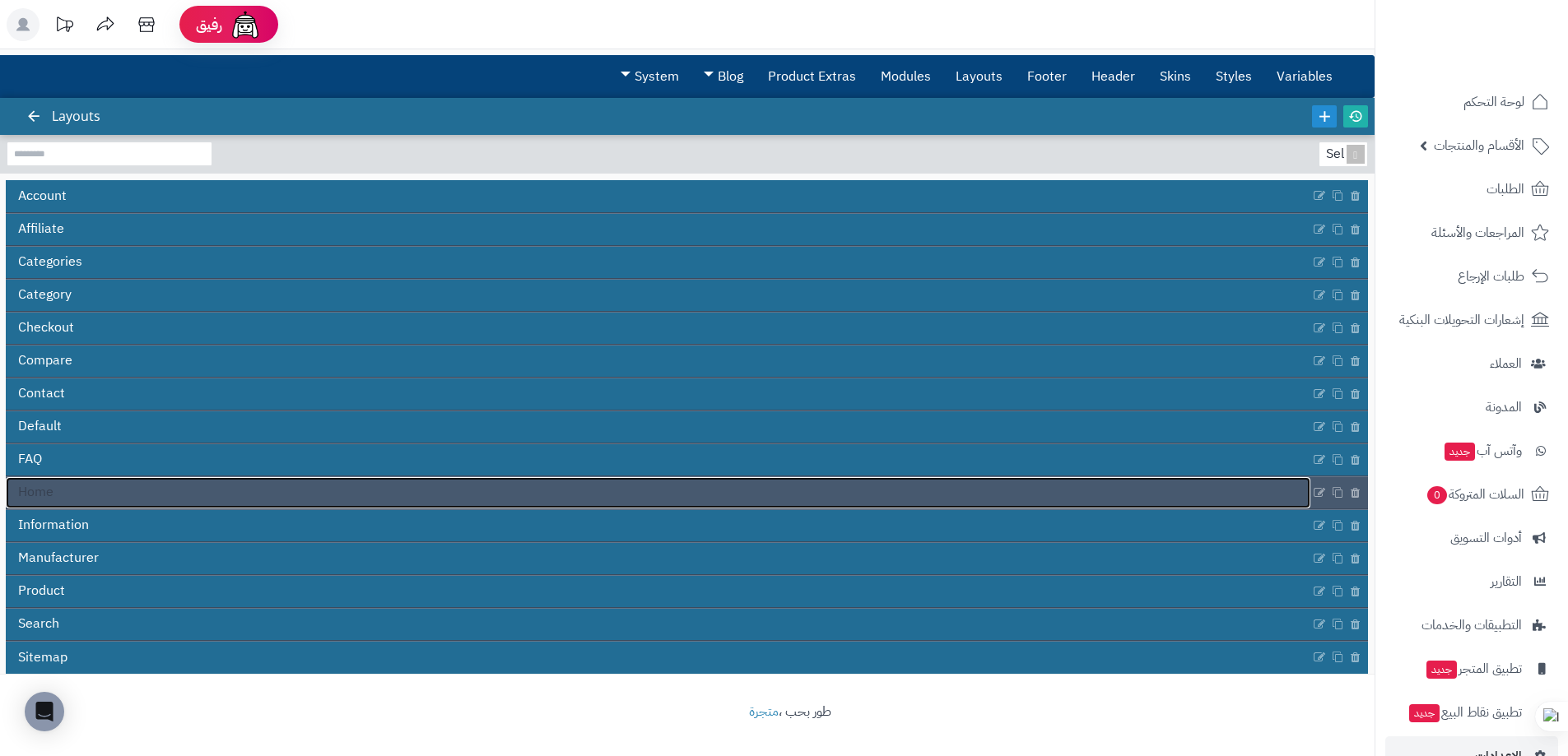
click at [53, 494] on span "Home" at bounding box center [36, 493] width 36 height 19
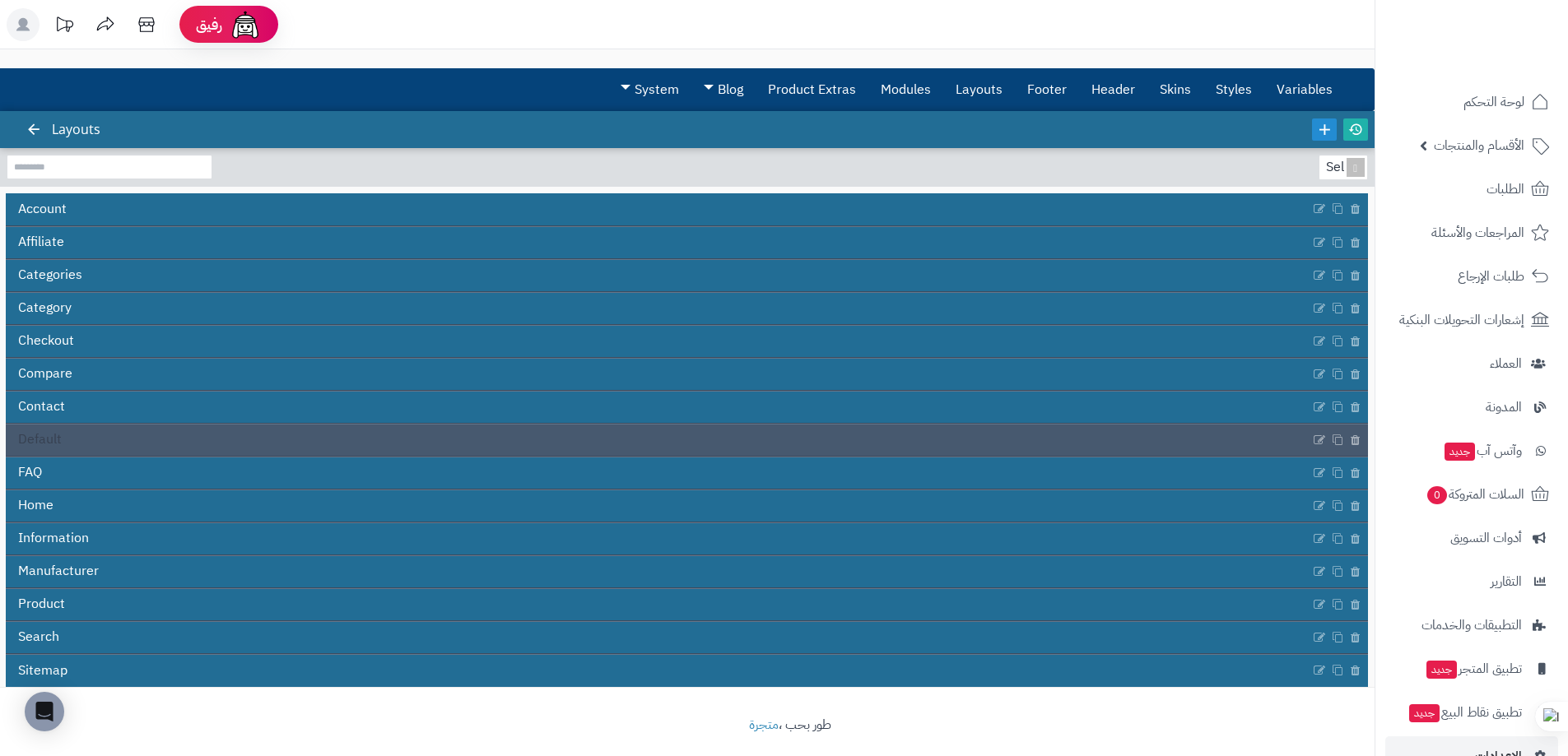
scroll to position [5, 0]
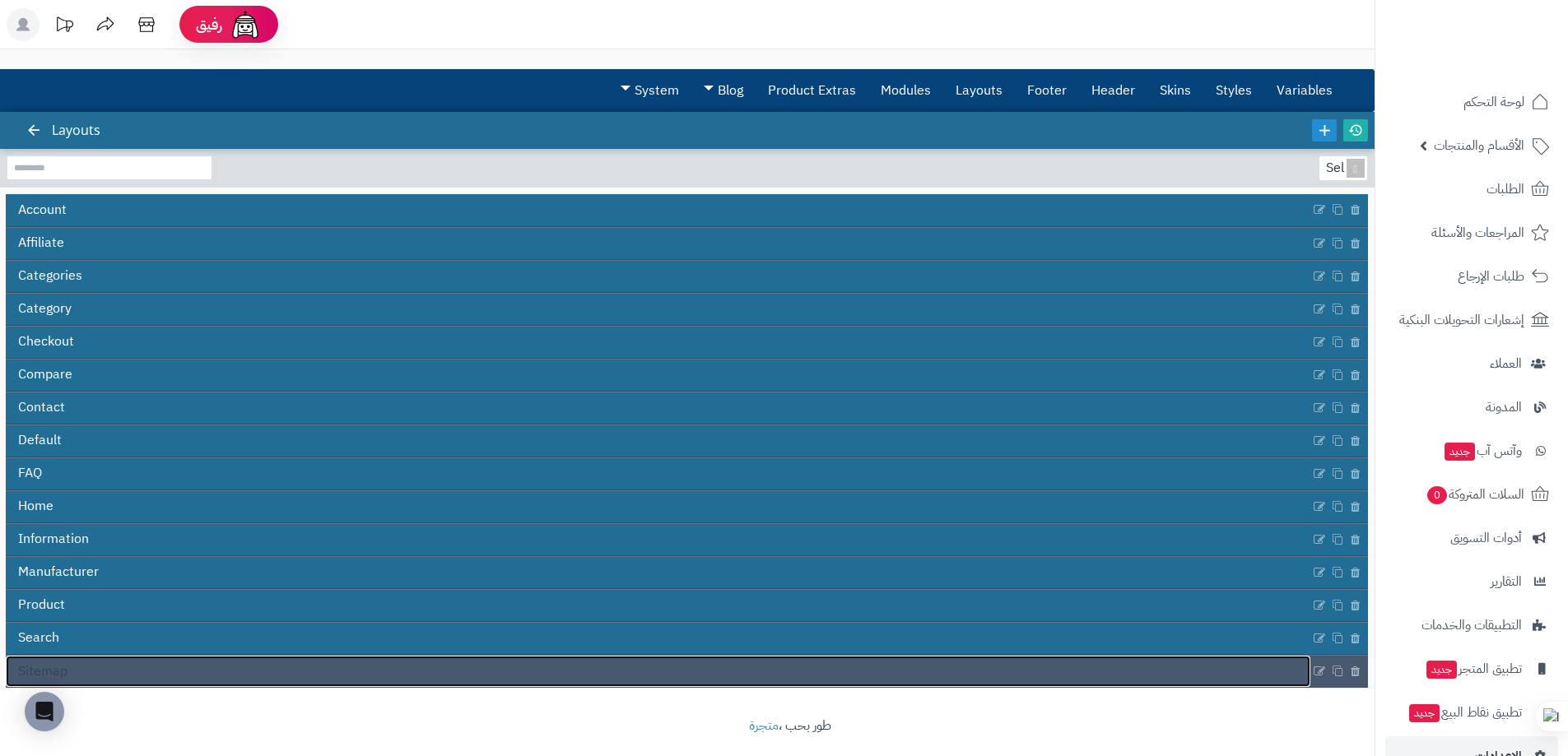
click at [84, 669] on link "Sitemap" at bounding box center [658, 671] width 1305 height 31
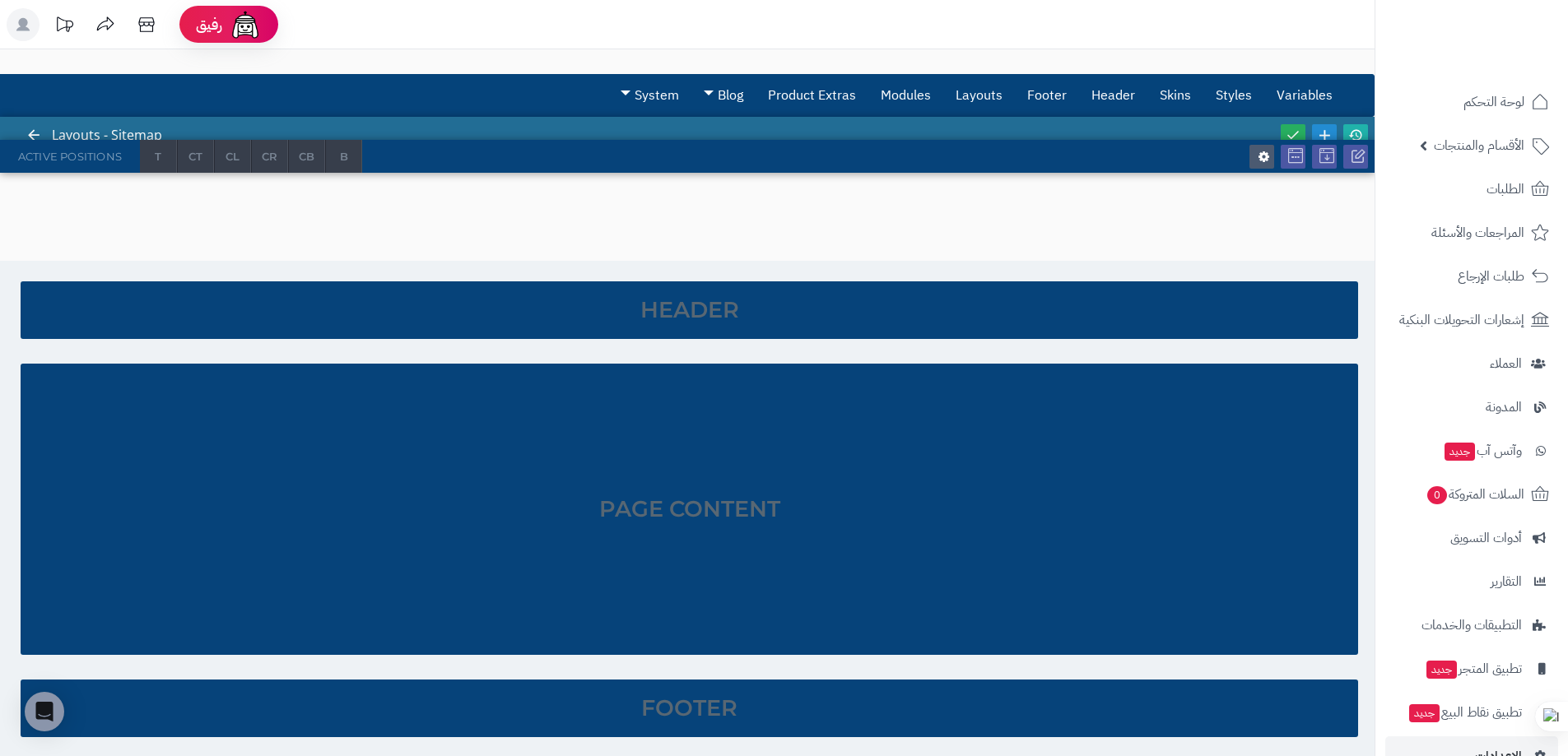
click at [666, 572] on div "Page Content" at bounding box center [689, 509] width 1338 height 292
click at [636, 518] on div "Page Content" at bounding box center [689, 509] width 1338 height 292
click at [1319, 126] on icon at bounding box center [1324, 135] width 18 height 18
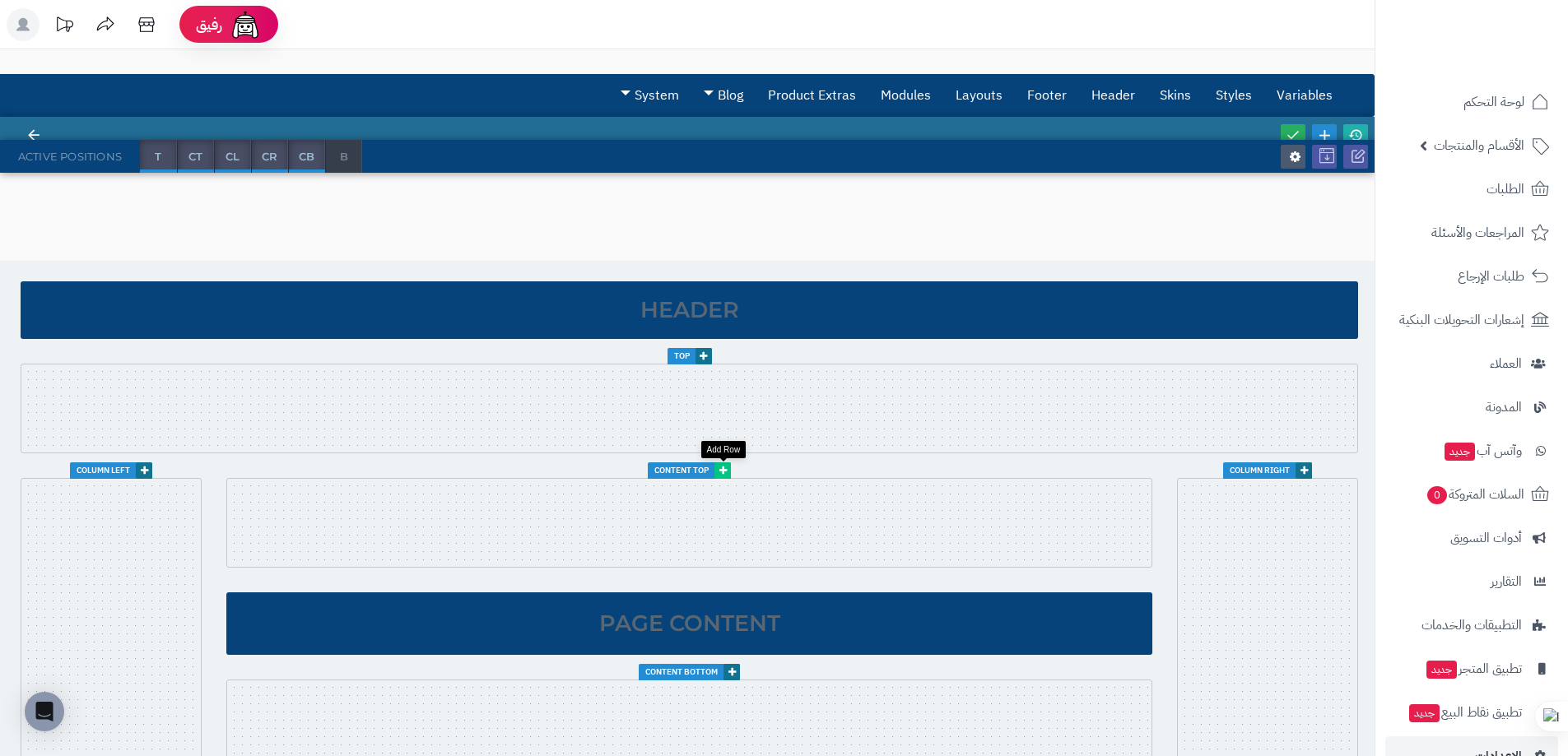
click at [727, 467] on icon at bounding box center [723, 471] width 8 height 10
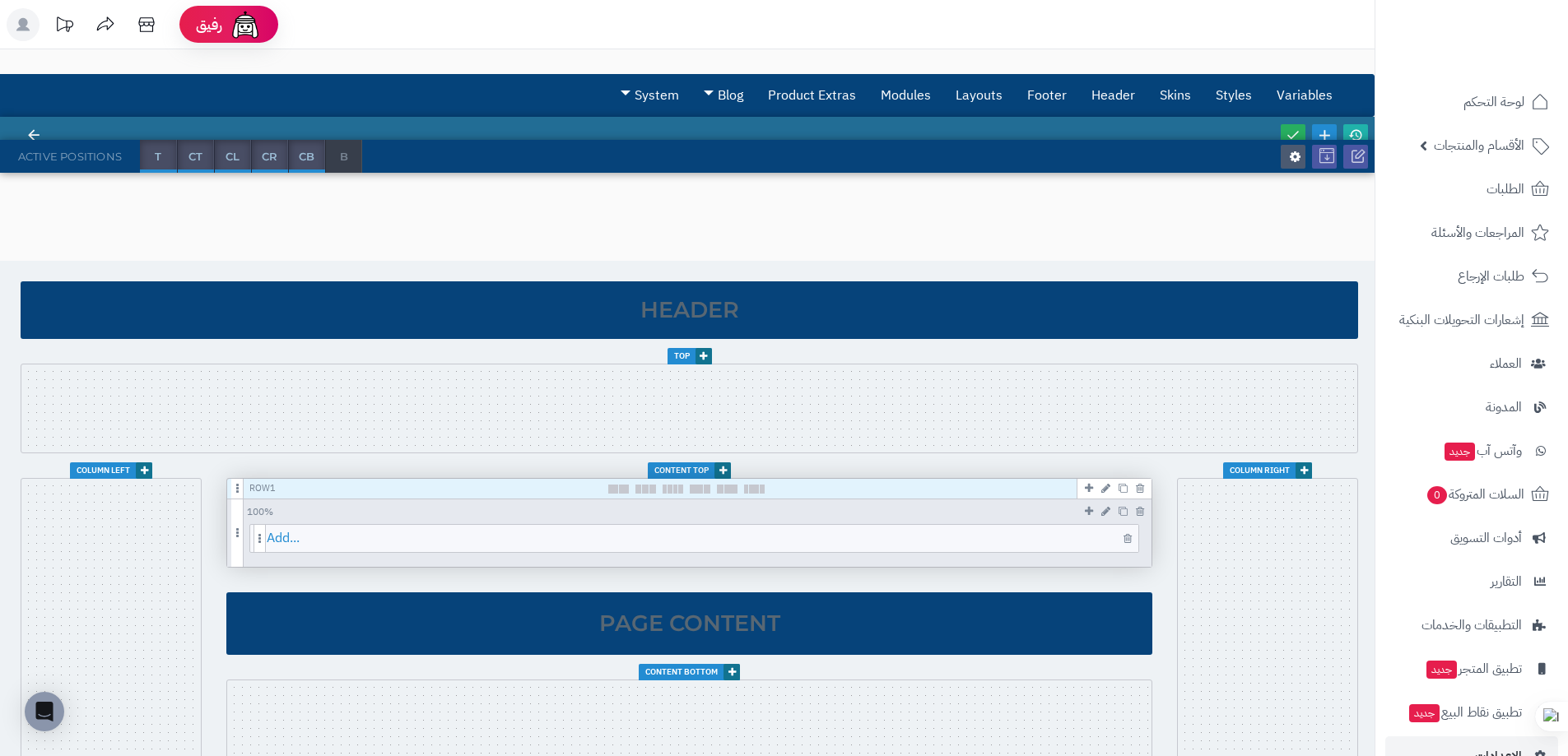
click at [327, 530] on span "Add..." at bounding box center [702, 538] width 872 height 27
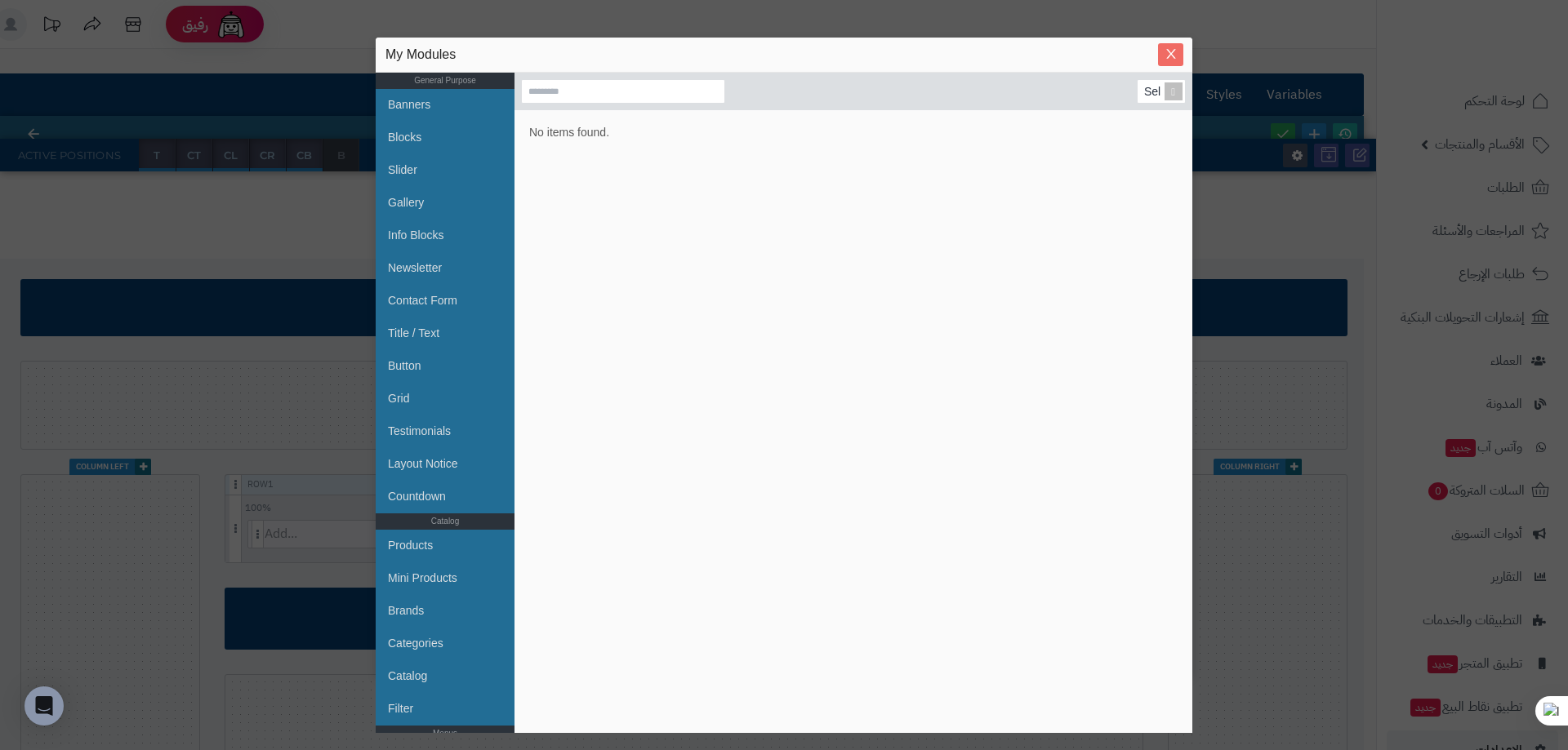
click at [1171, 54] on icon "Close" at bounding box center [1170, 54] width 9 height 10
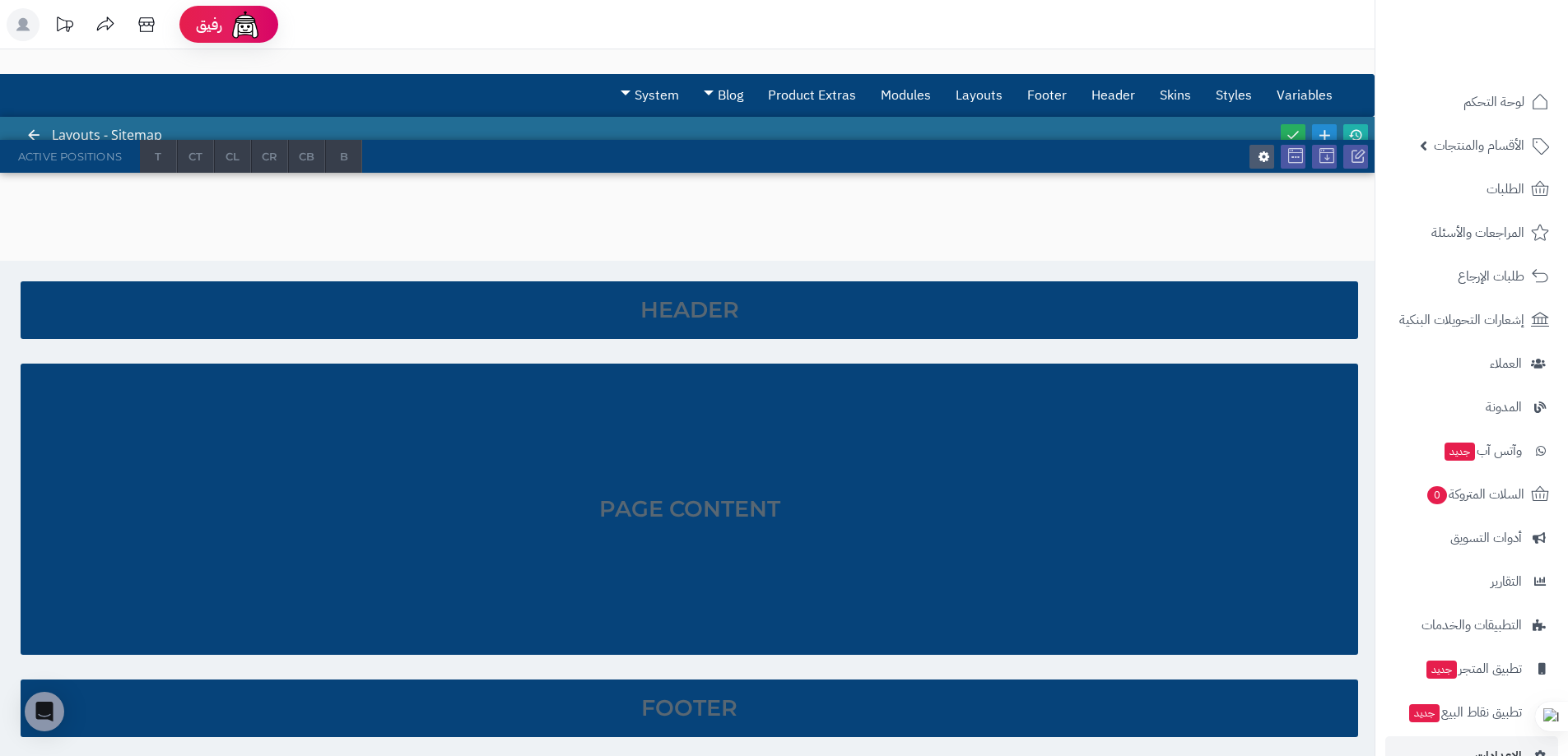
click at [660, 522] on div "Page Content" at bounding box center [689, 509] width 1338 height 292
click at [1324, 162] on icon at bounding box center [1326, 156] width 14 height 14
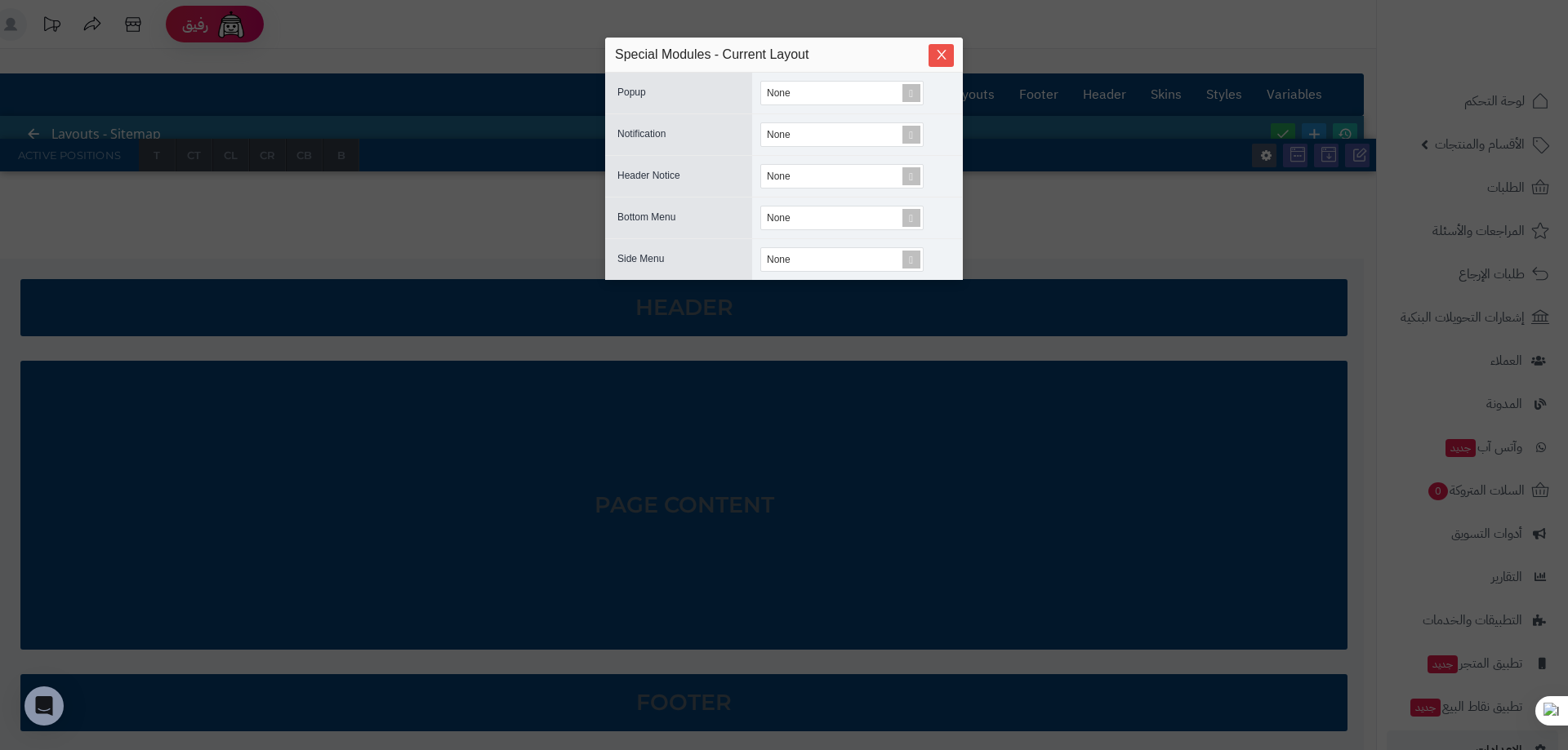
click at [840, 76] on div "None" at bounding box center [857, 93] width 210 height 41
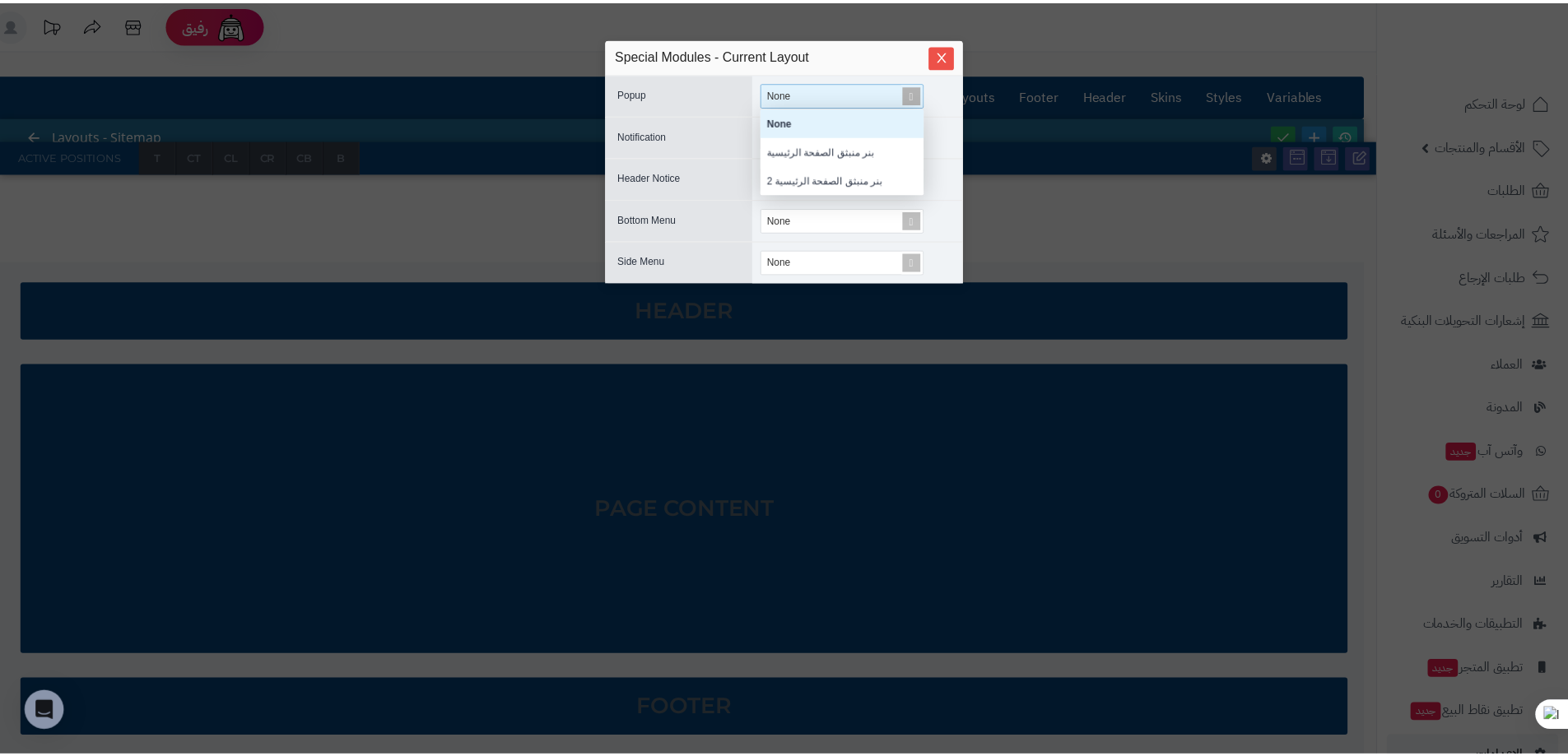
scroll to position [74, 152]
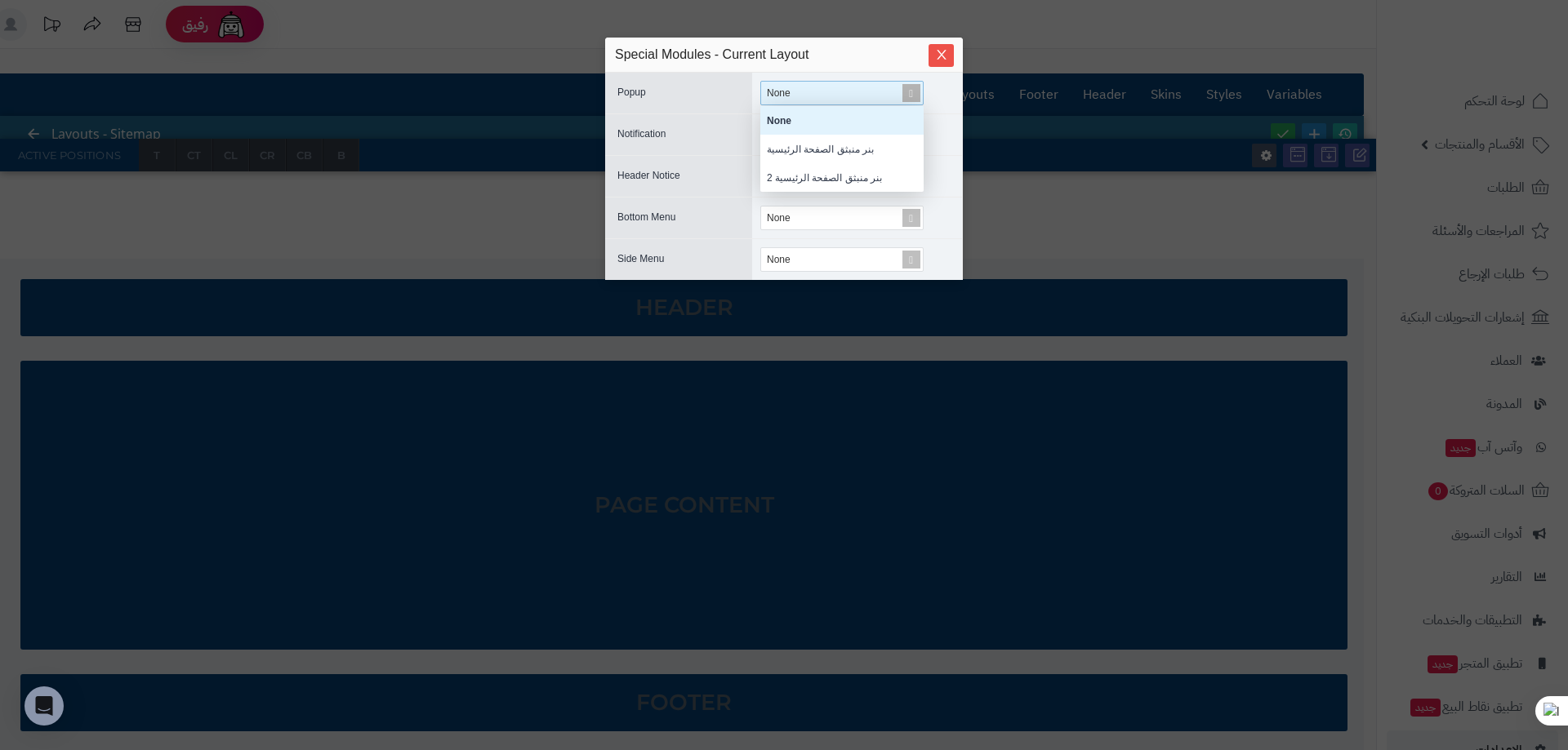
click at [832, 87] on div "None" at bounding box center [835, 93] width 139 height 23
click at [1013, 208] on div "sentinelStart Special Modules - Current Layout Popup None None بنر منبثق الصفحة…" at bounding box center [784, 375] width 1568 height 750
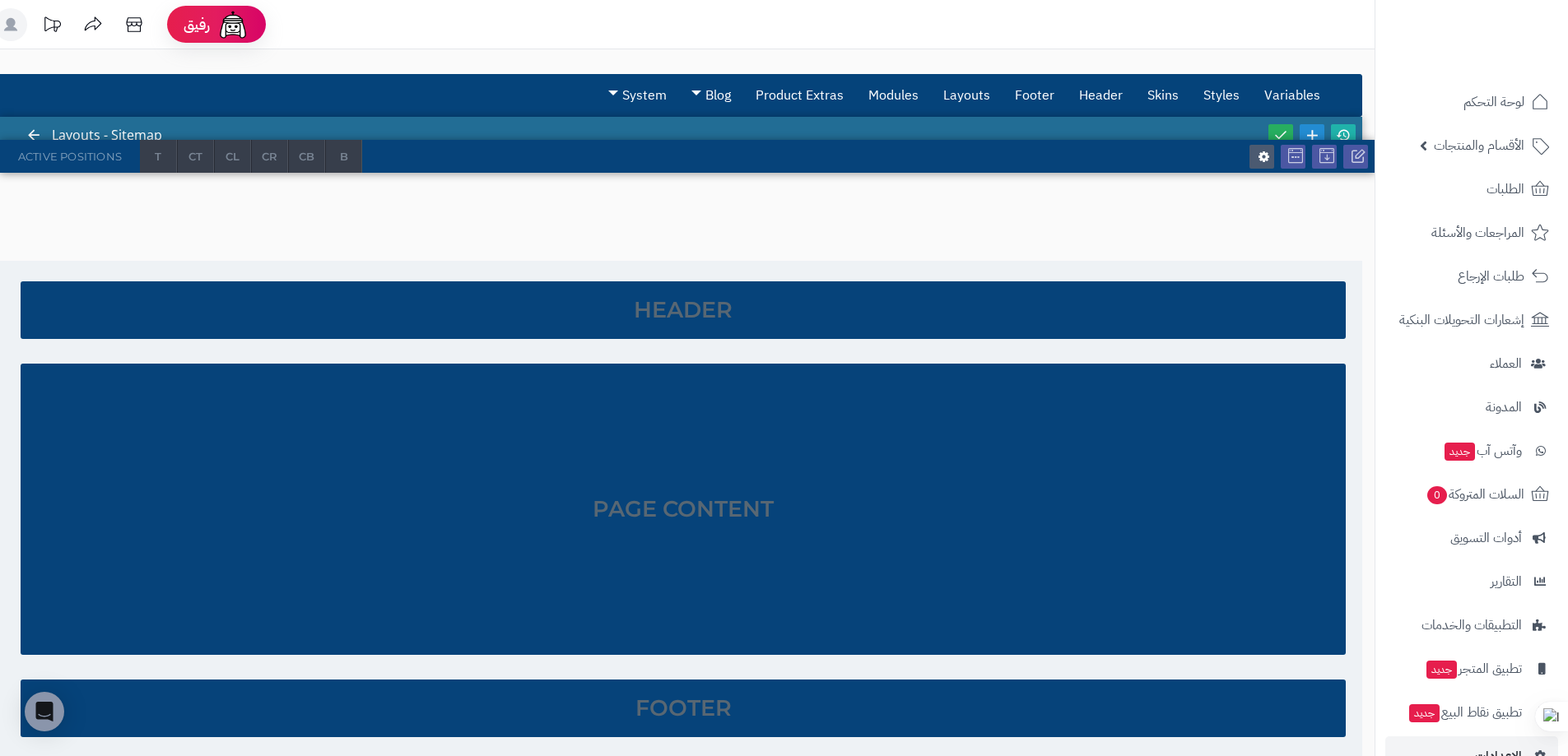
click at [1021, 210] on body "رفيق ! الطلبات معالجة مكتمل إرجاع المنتجات العملاء المتواجدون الان 0 عملاء منتظ…" at bounding box center [784, 378] width 1568 height 756
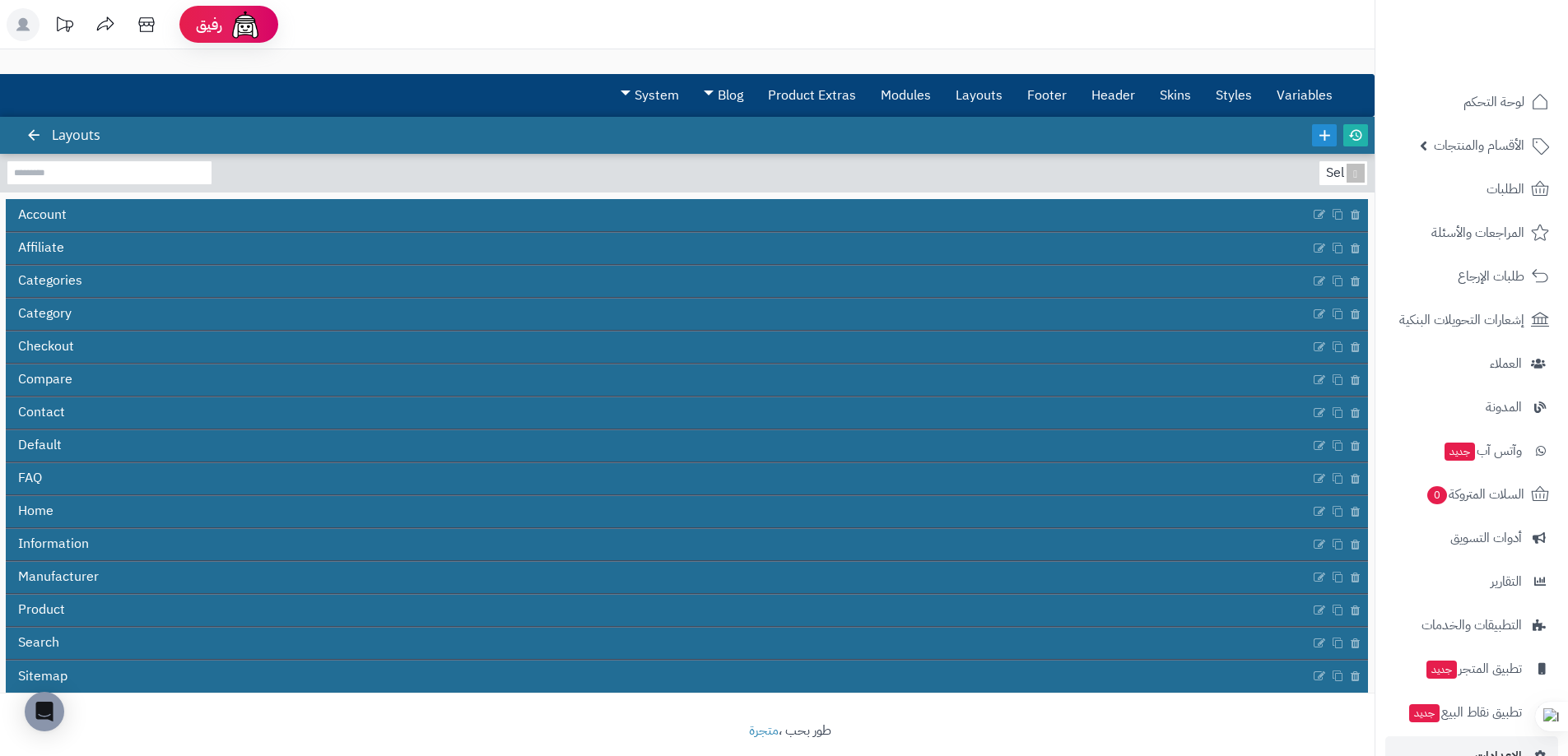
scroll to position [19, 0]
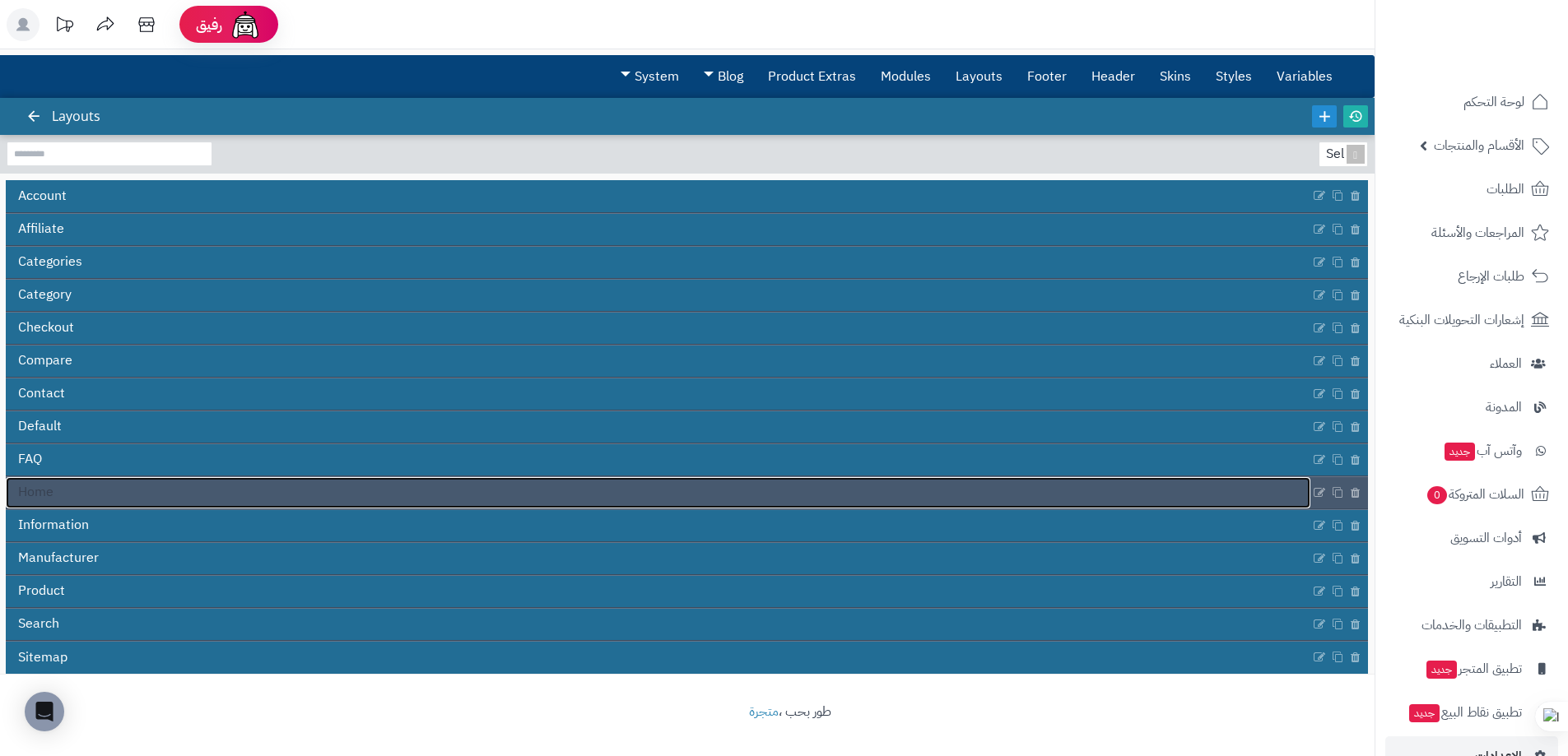
click at [87, 493] on link "Home" at bounding box center [658, 493] width 1305 height 31
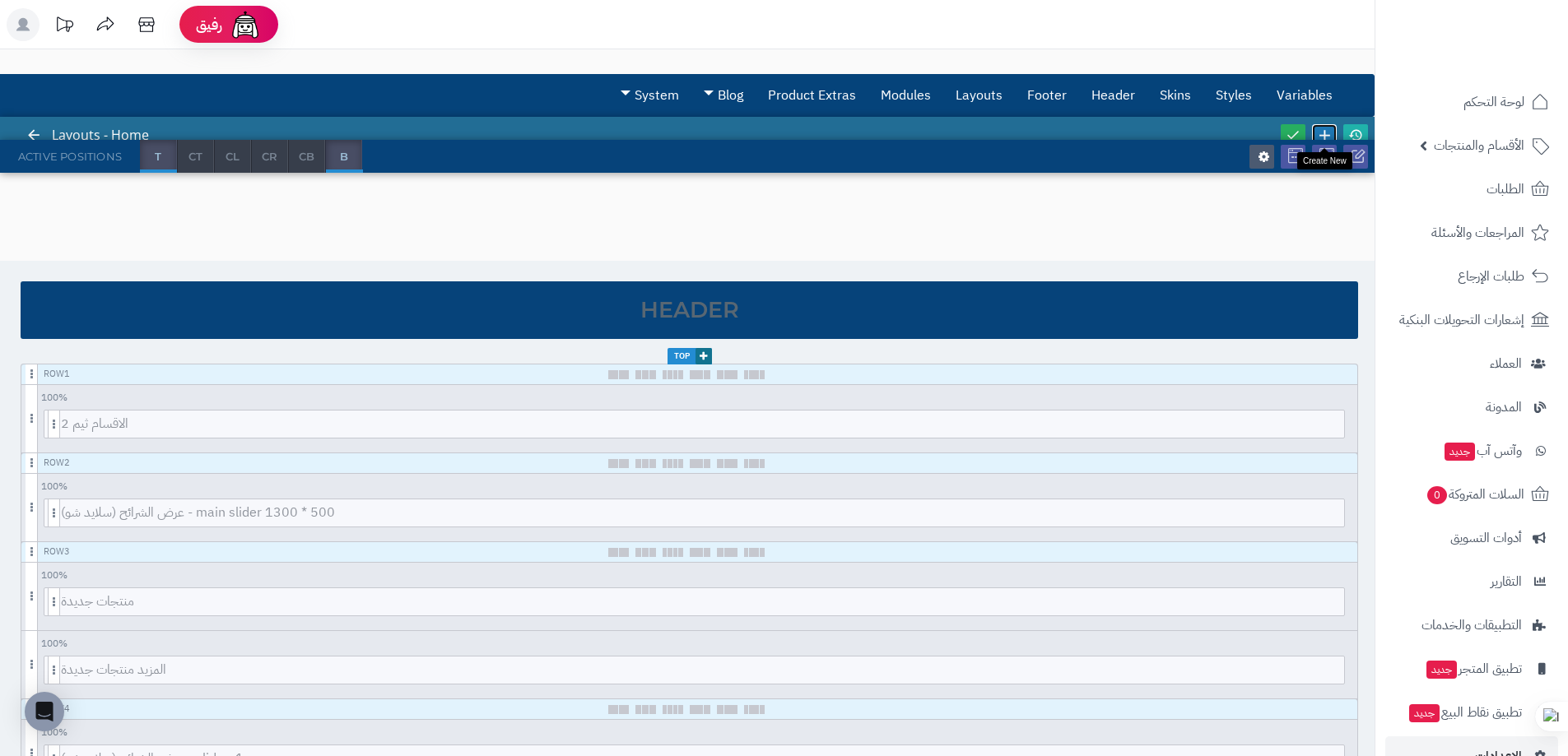
click at [1328, 139] on icon at bounding box center [1324, 135] width 18 height 18
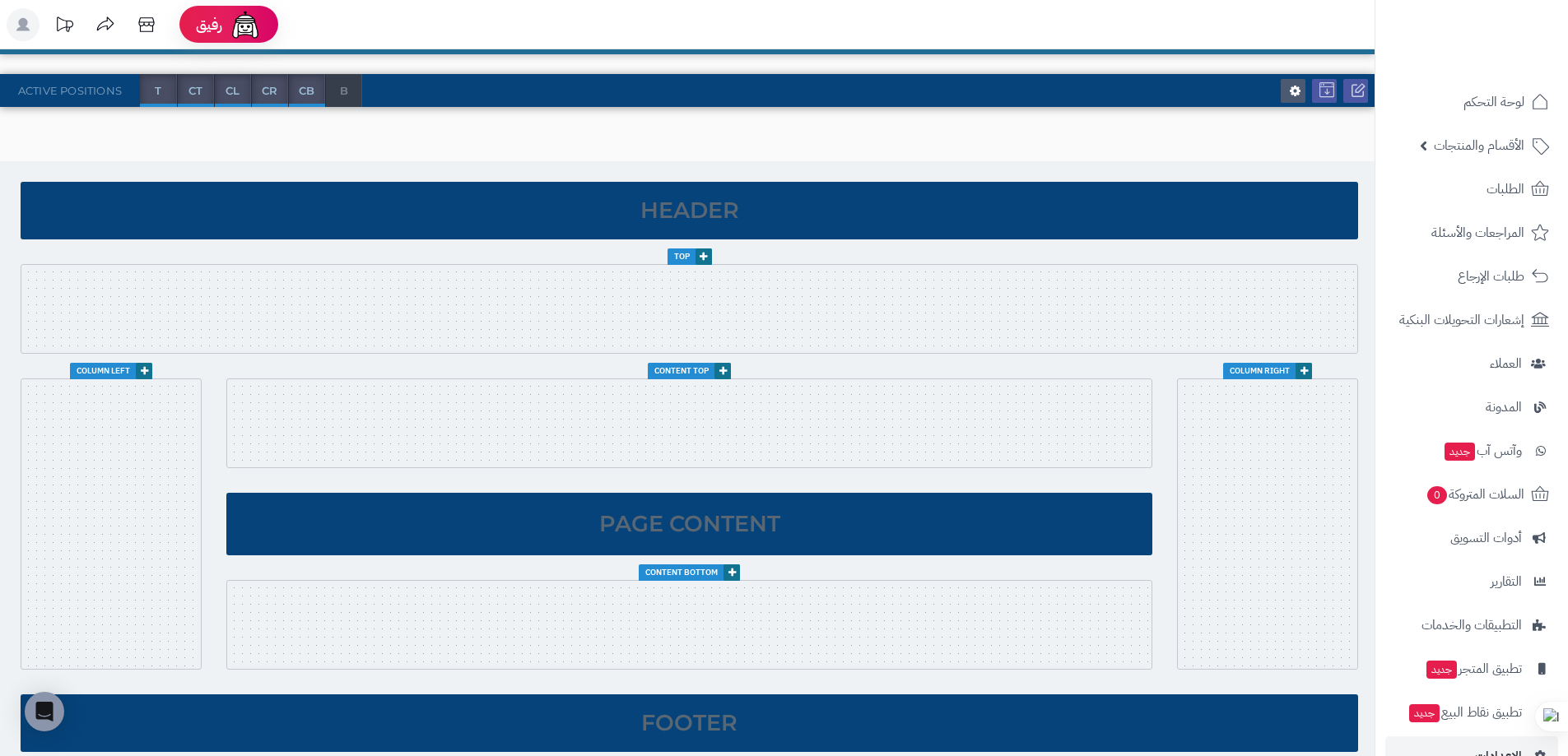
scroll to position [90, 0]
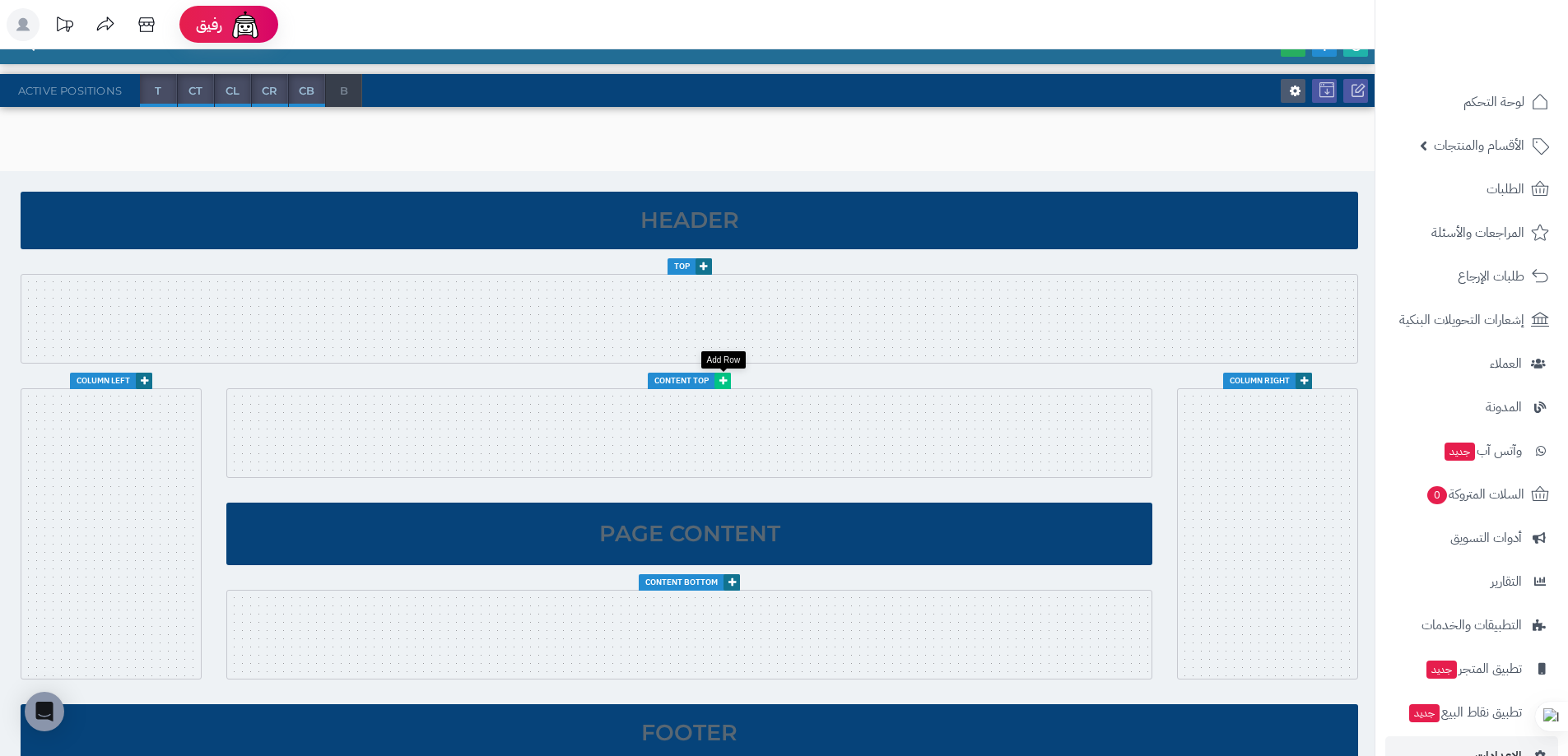
click at [726, 381] on icon at bounding box center [723, 381] width 8 height 10
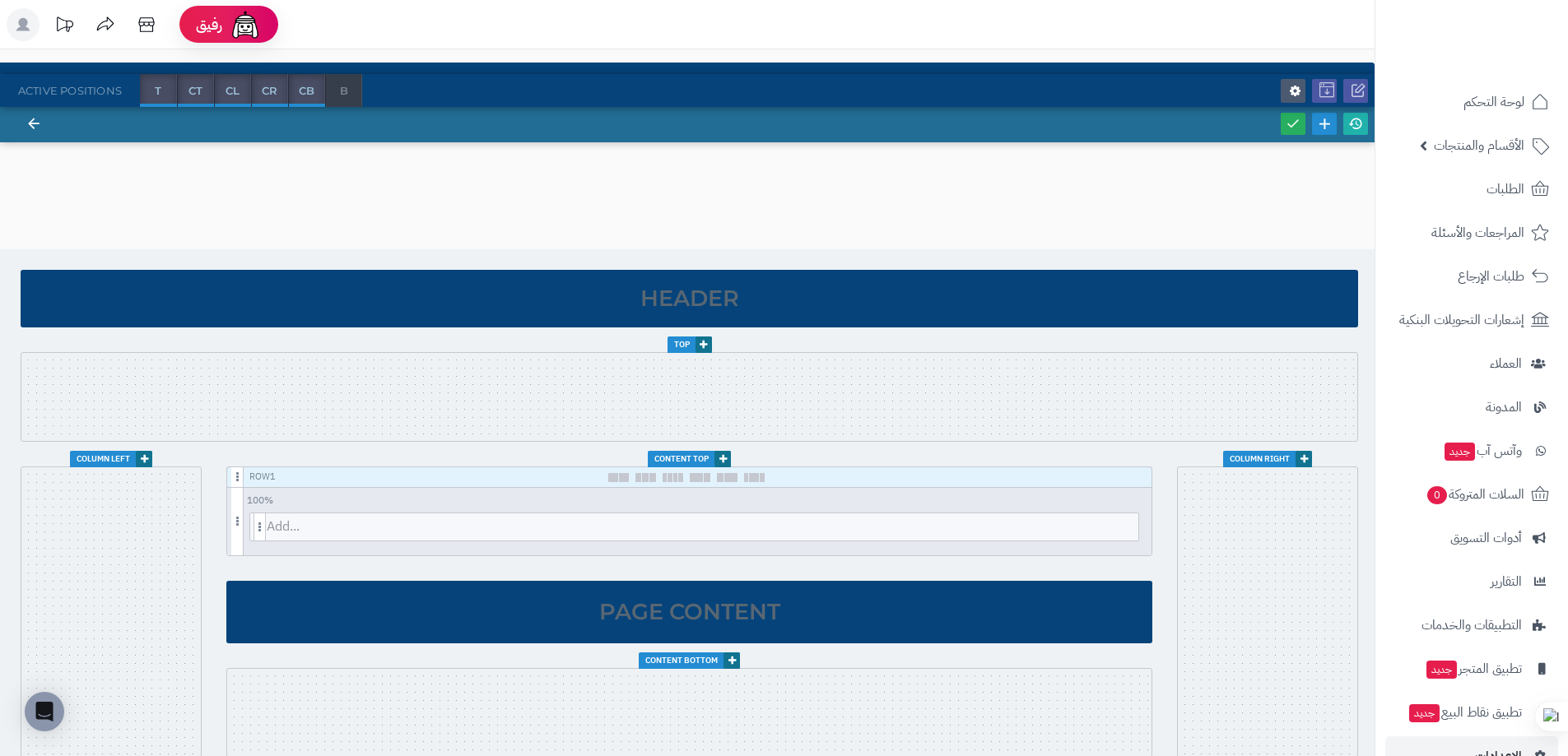
scroll to position [0, 0]
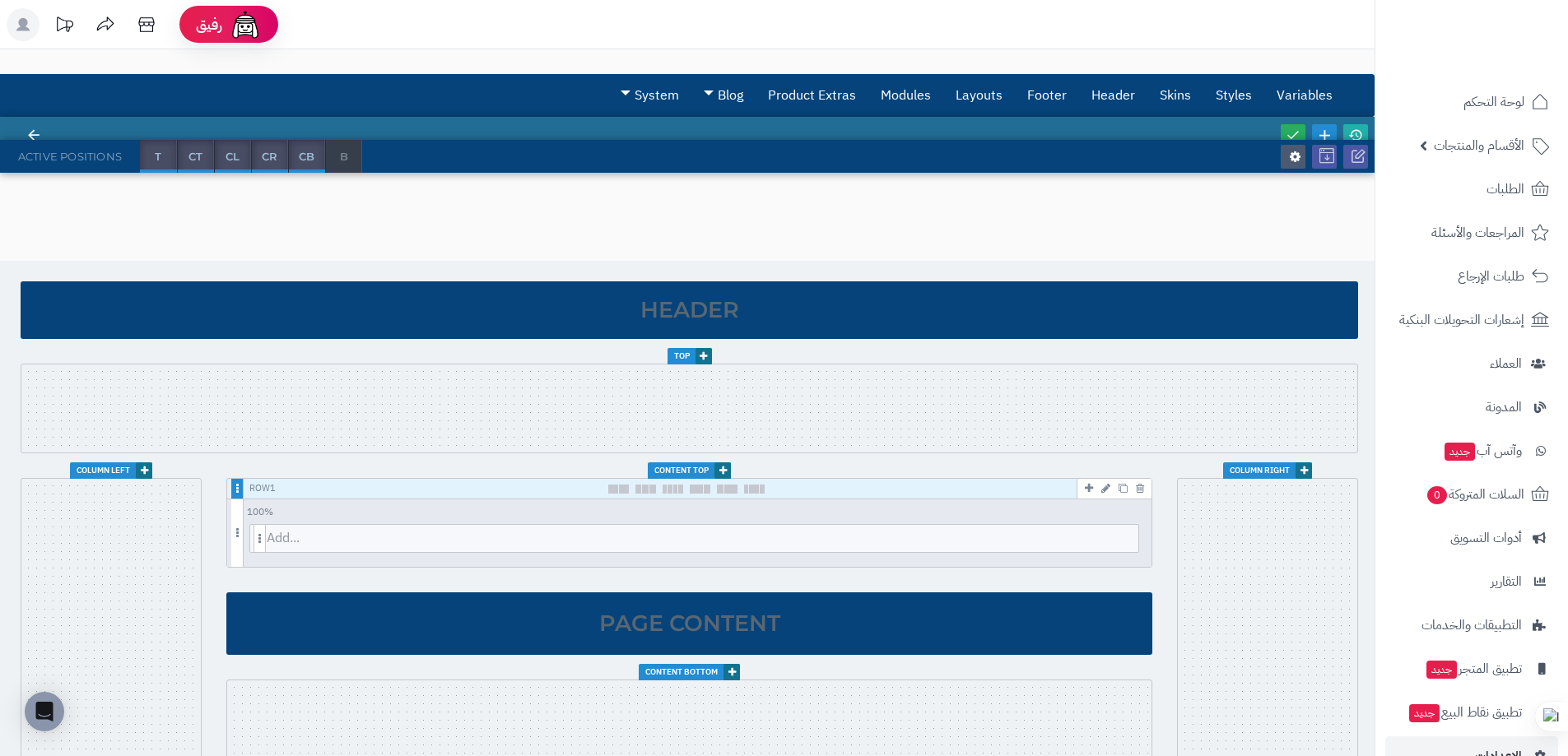
click at [235, 486] on span at bounding box center [237, 488] width 13 height 20
click at [1314, 130] on link at bounding box center [1324, 135] width 25 height 22
click at [1319, 132] on icon at bounding box center [1324, 135] width 18 height 18
click at [706, 350] on link at bounding box center [703, 356] width 16 height 16
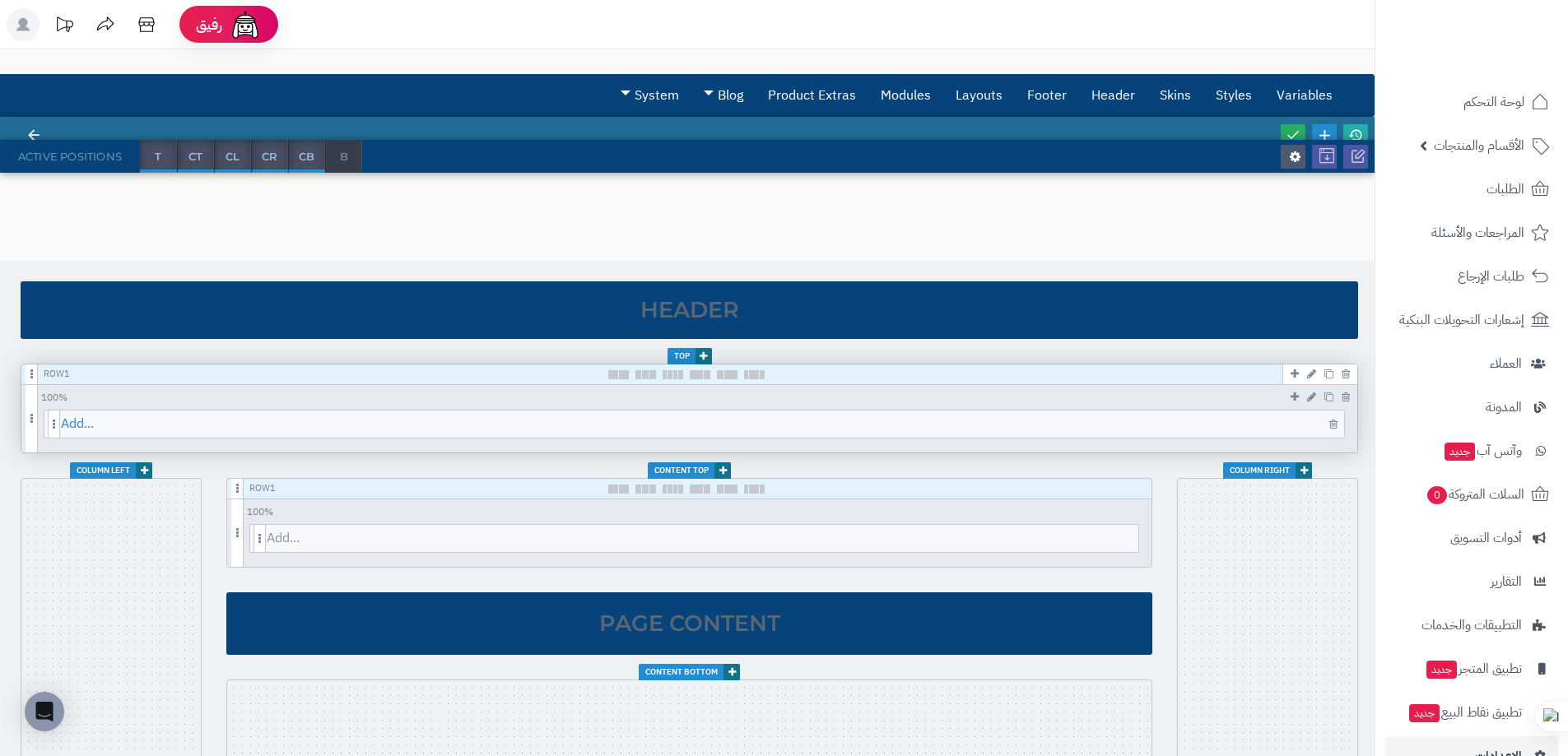
click at [931, 428] on span "Add..." at bounding box center [702, 424] width 1283 height 27
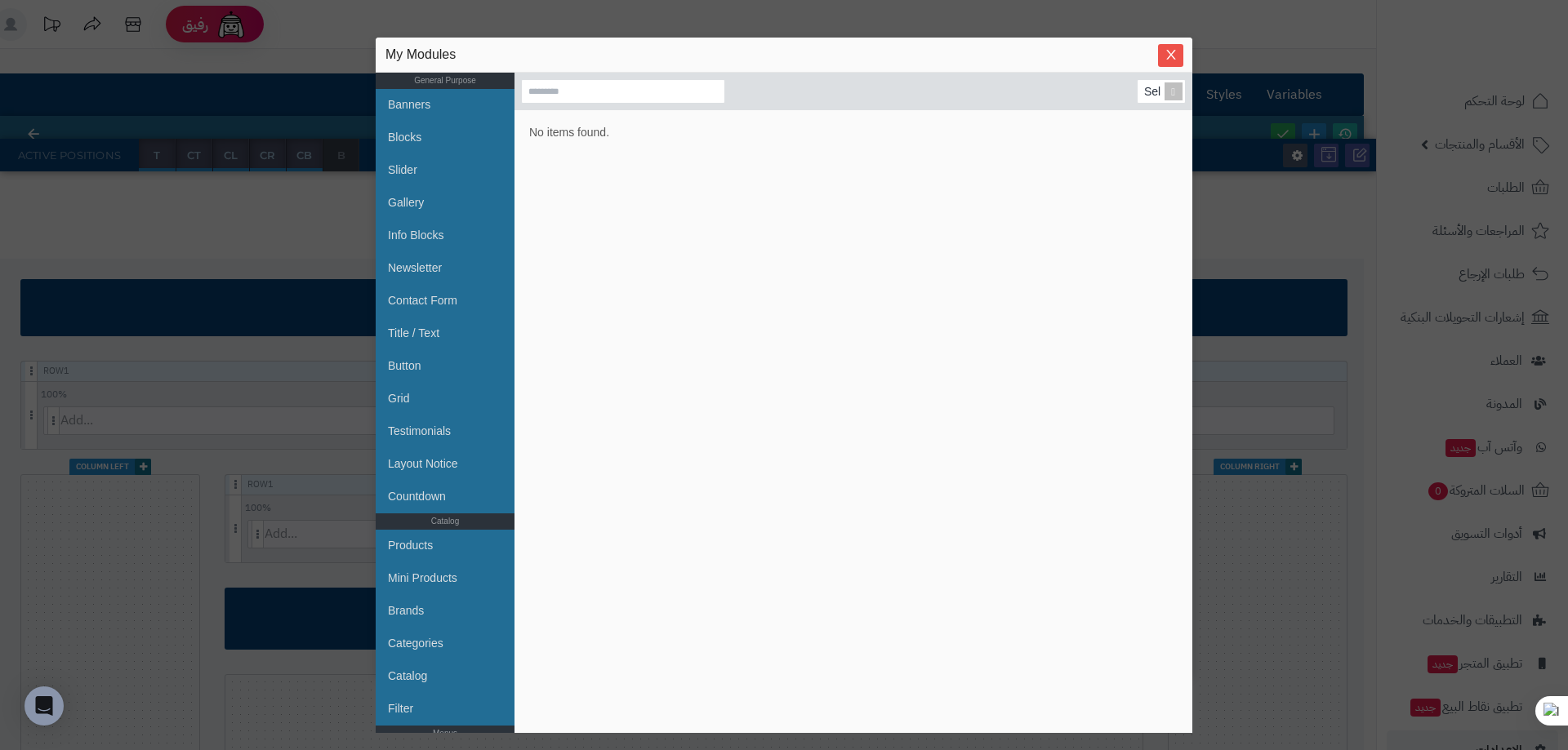
click at [302, 251] on div "sentinelStart My Modules General Purpose Banners Blocks Slider Gallery Info Blo…" at bounding box center [784, 375] width 1568 height 750
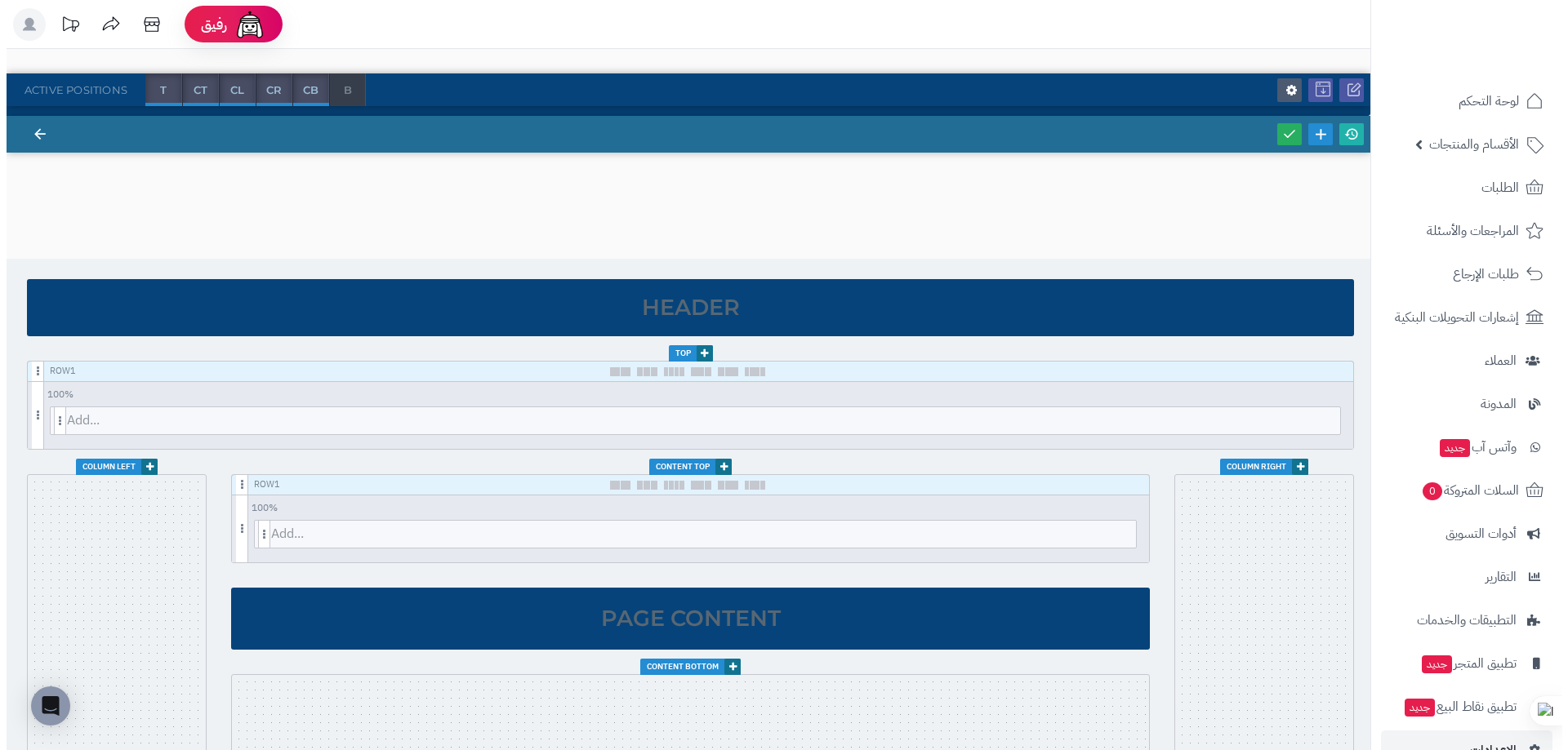
scroll to position [201, 0]
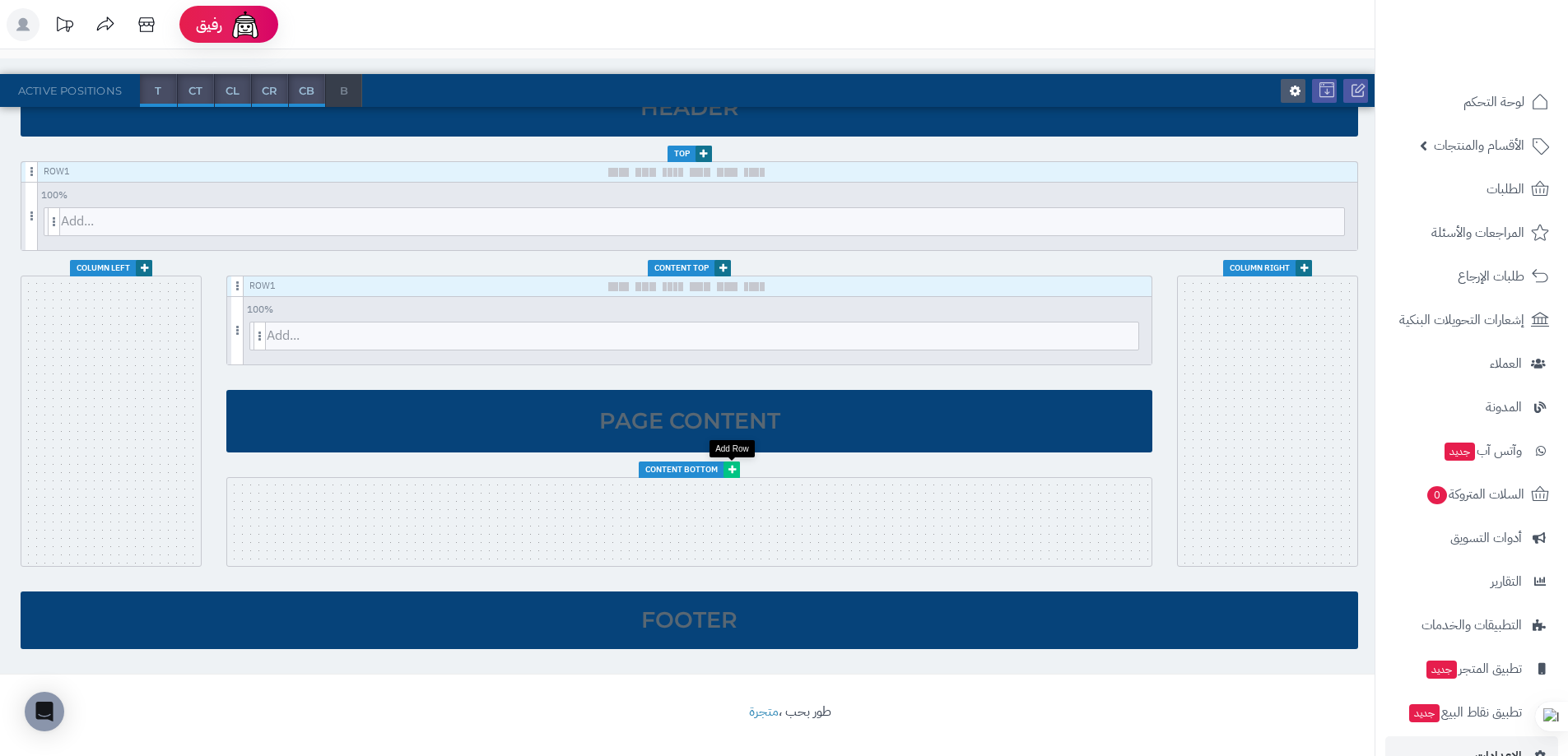
click at [738, 472] on link at bounding box center [731, 469] width 16 height 16
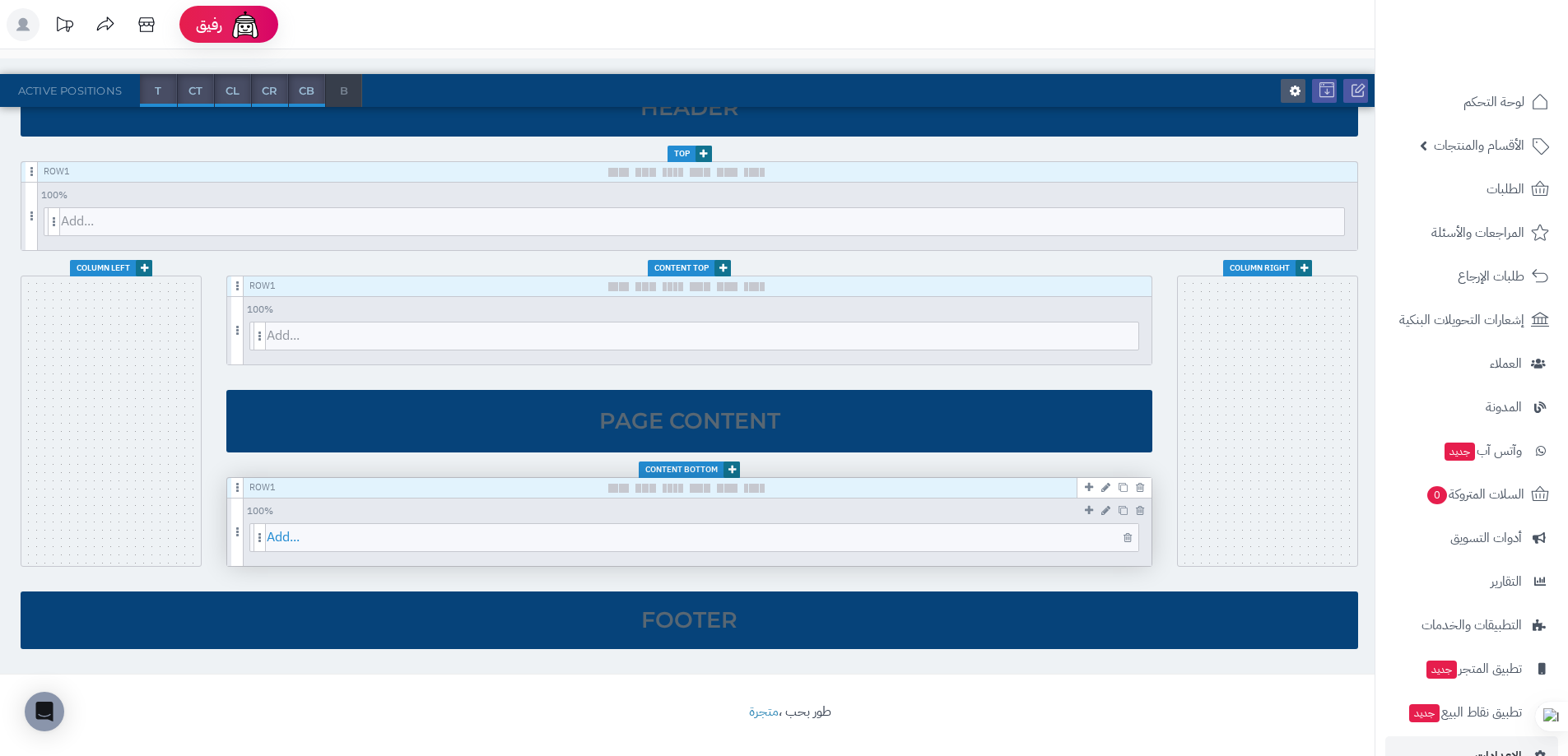
click at [554, 525] on span "Add..." at bounding box center [702, 537] width 872 height 27
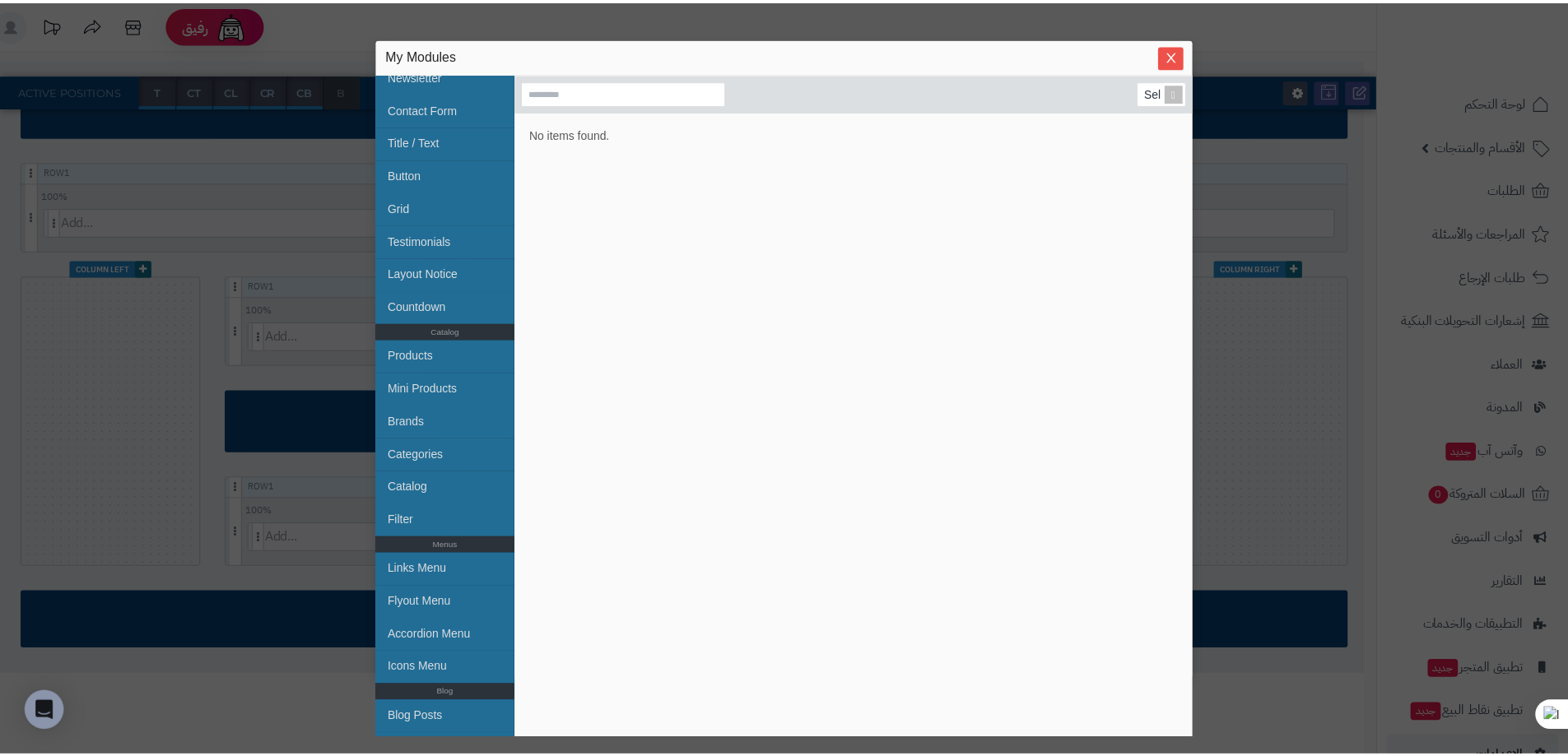
scroll to position [0, 0]
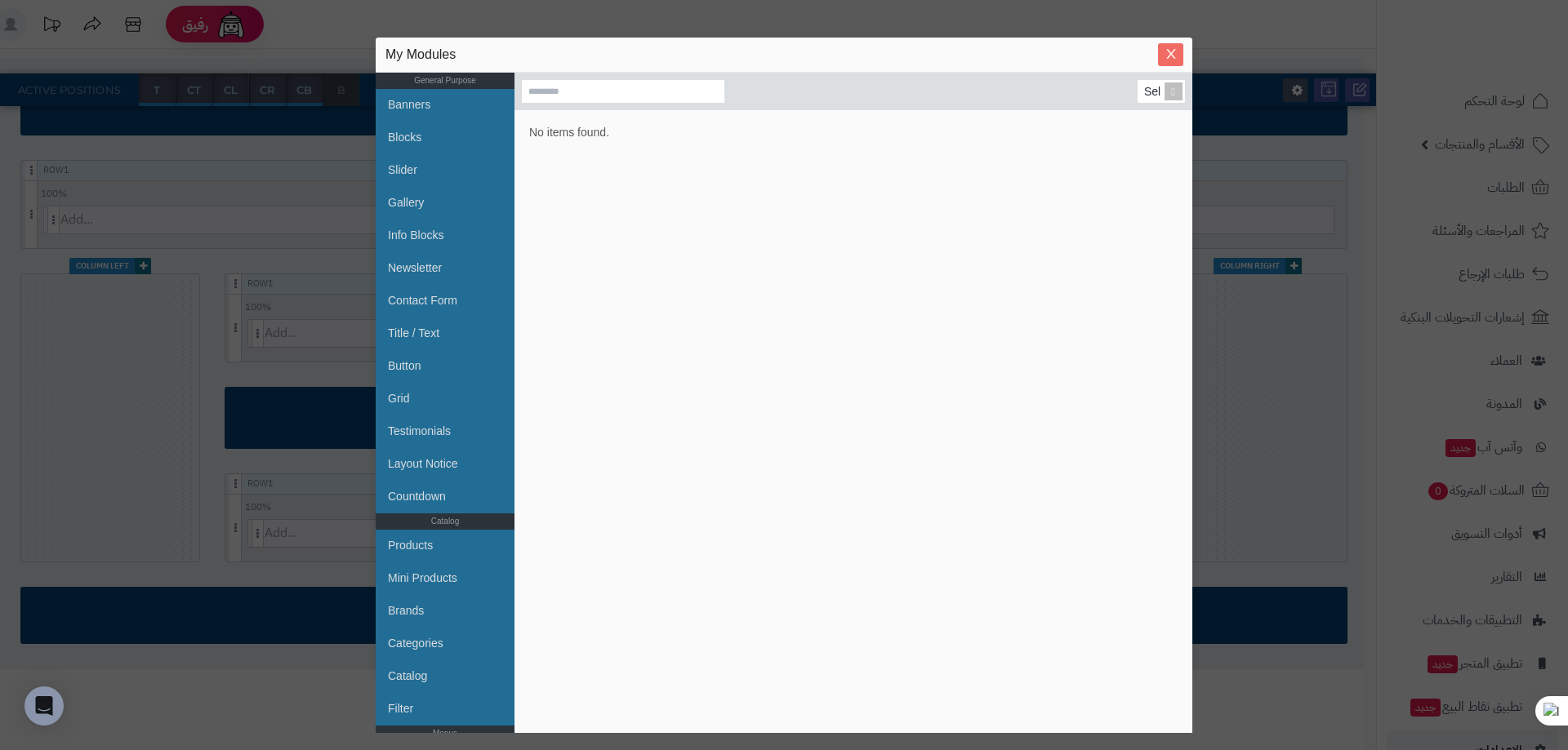
click at [1170, 55] on icon "Close" at bounding box center [1170, 54] width 9 height 10
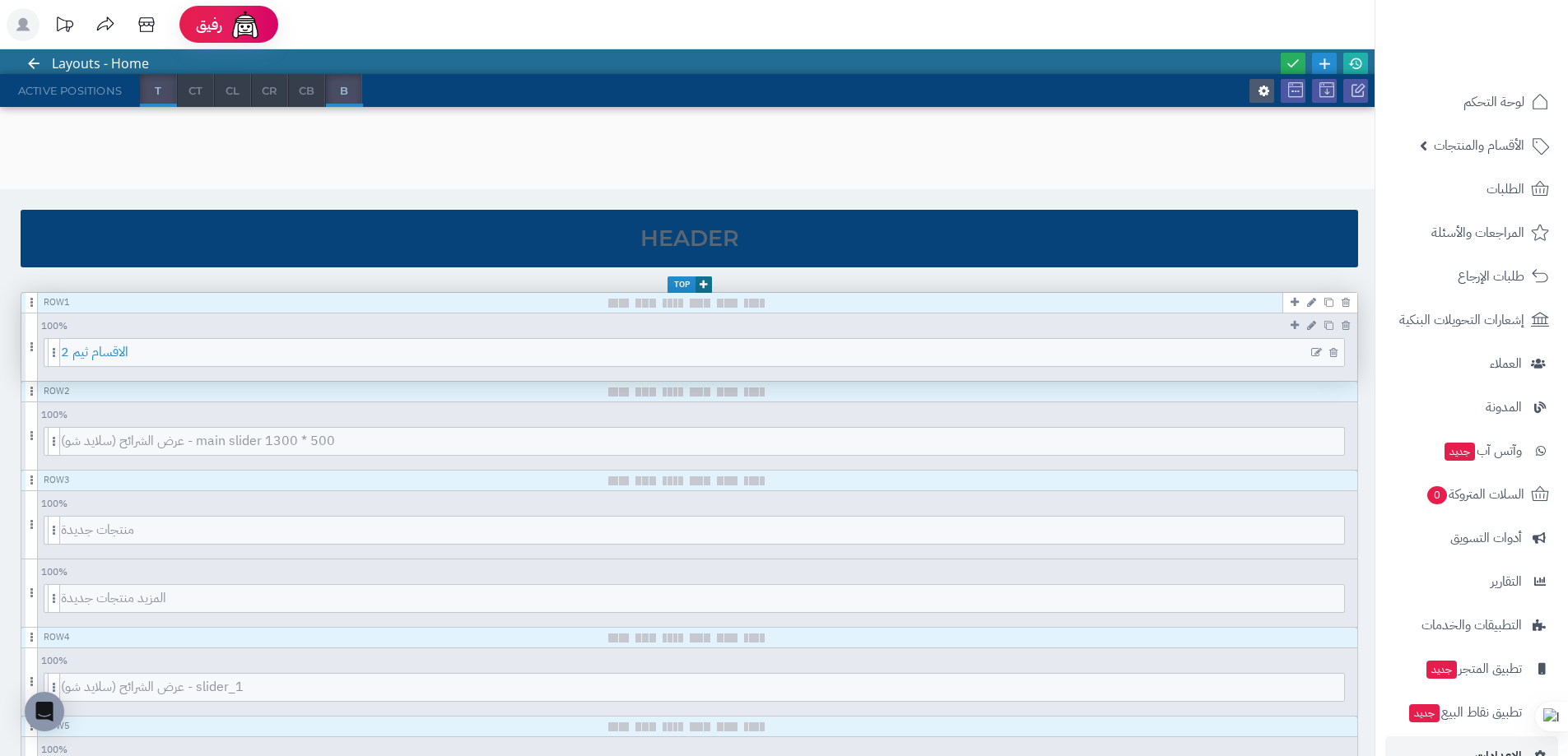
scroll to position [73, 0]
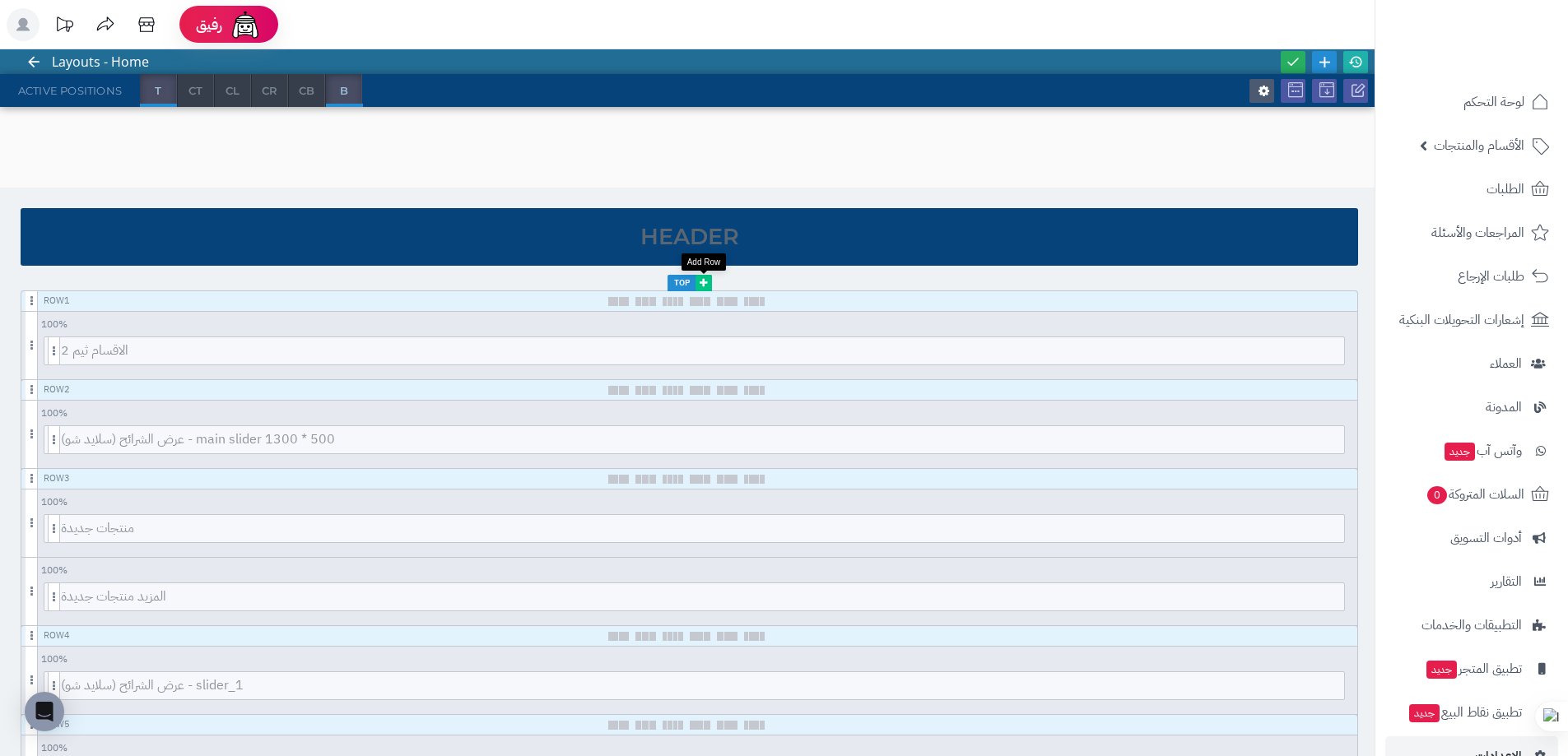
click at [707, 280] on icon at bounding box center [703, 283] width 8 height 10
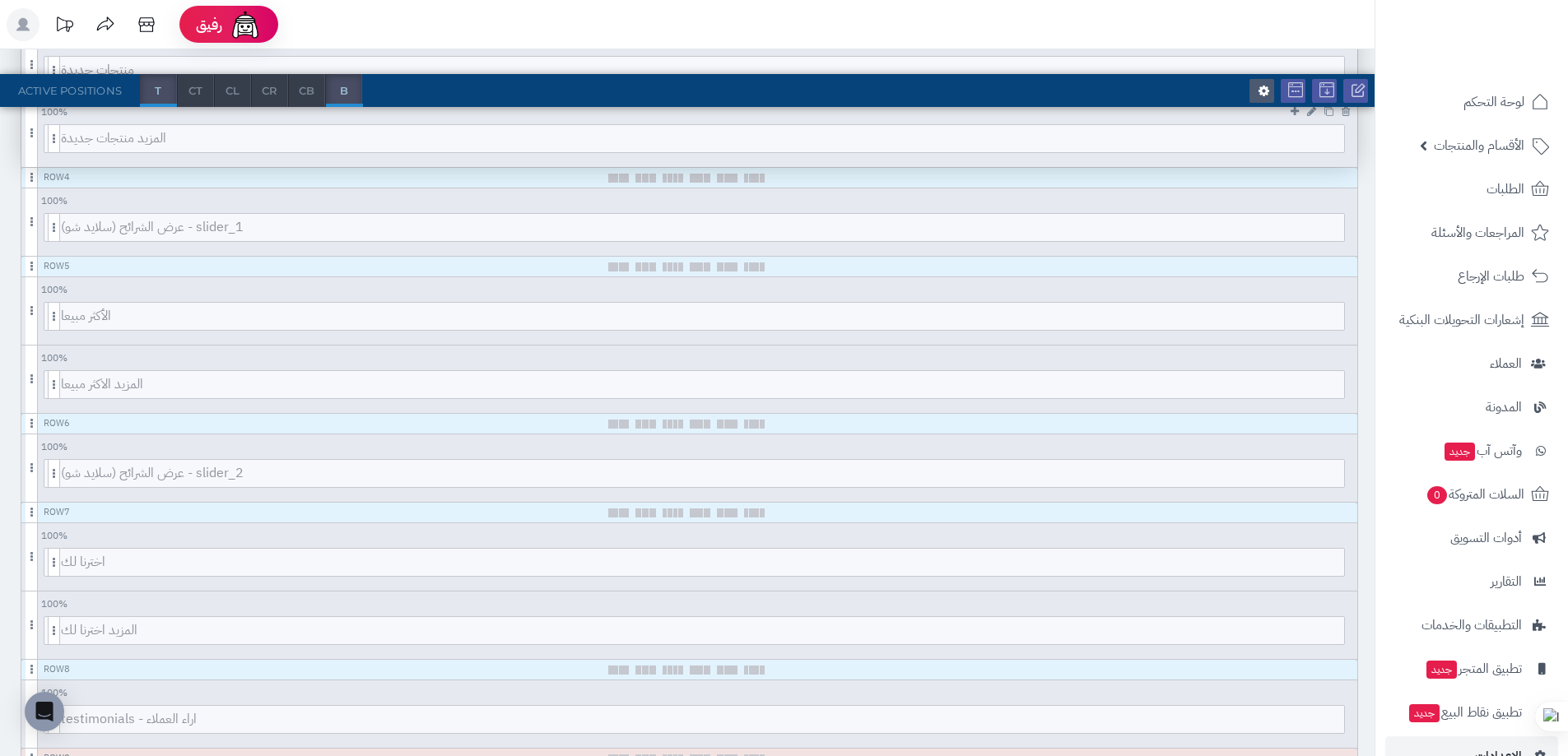
scroll to position [0, 0]
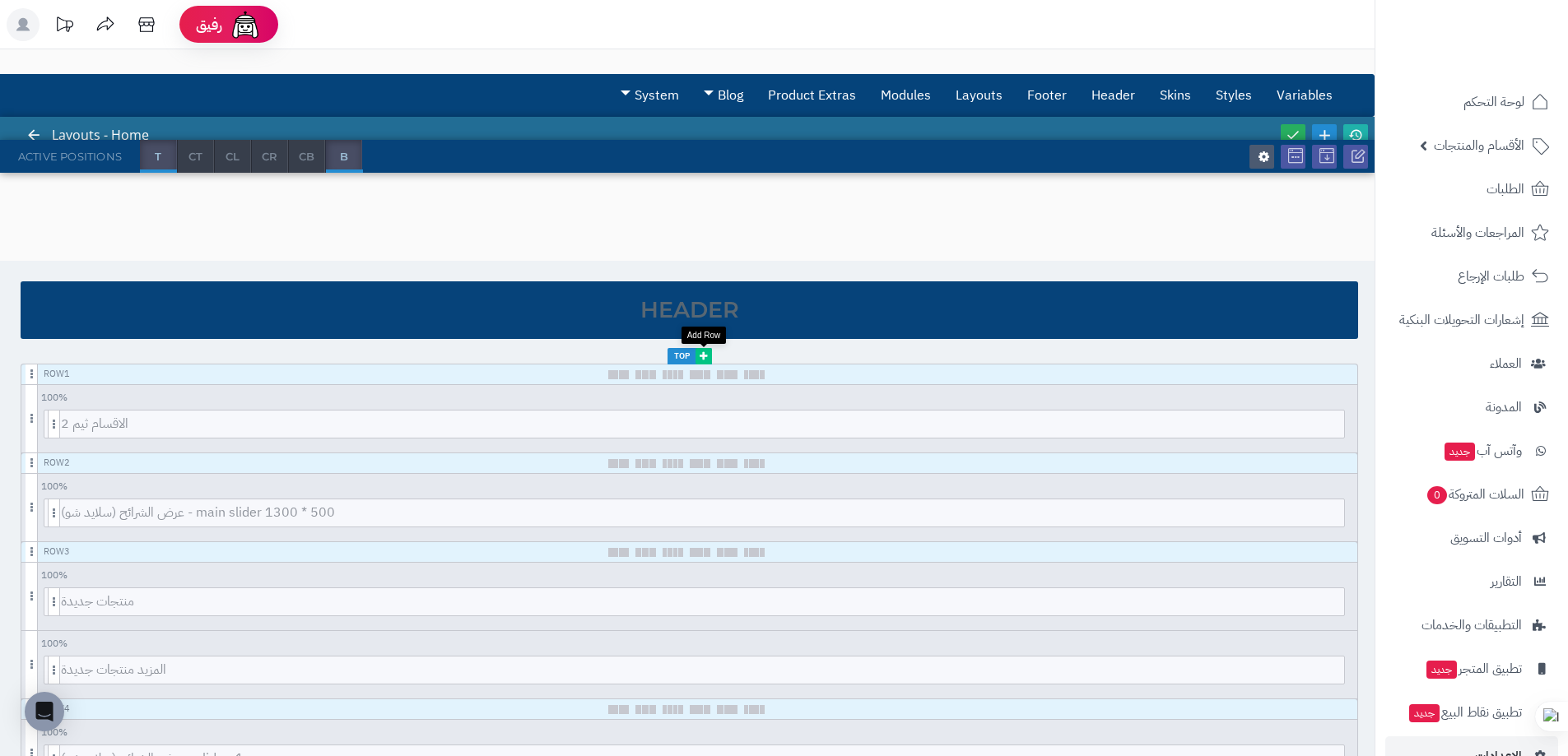
click at [705, 354] on icon at bounding box center [703, 356] width 8 height 10
click at [705, 352] on icon at bounding box center [703, 356] width 8 height 10
click at [35, 378] on span at bounding box center [31, 375] width 13 height 20
click at [1320, 128] on icon at bounding box center [1324, 135] width 18 height 18
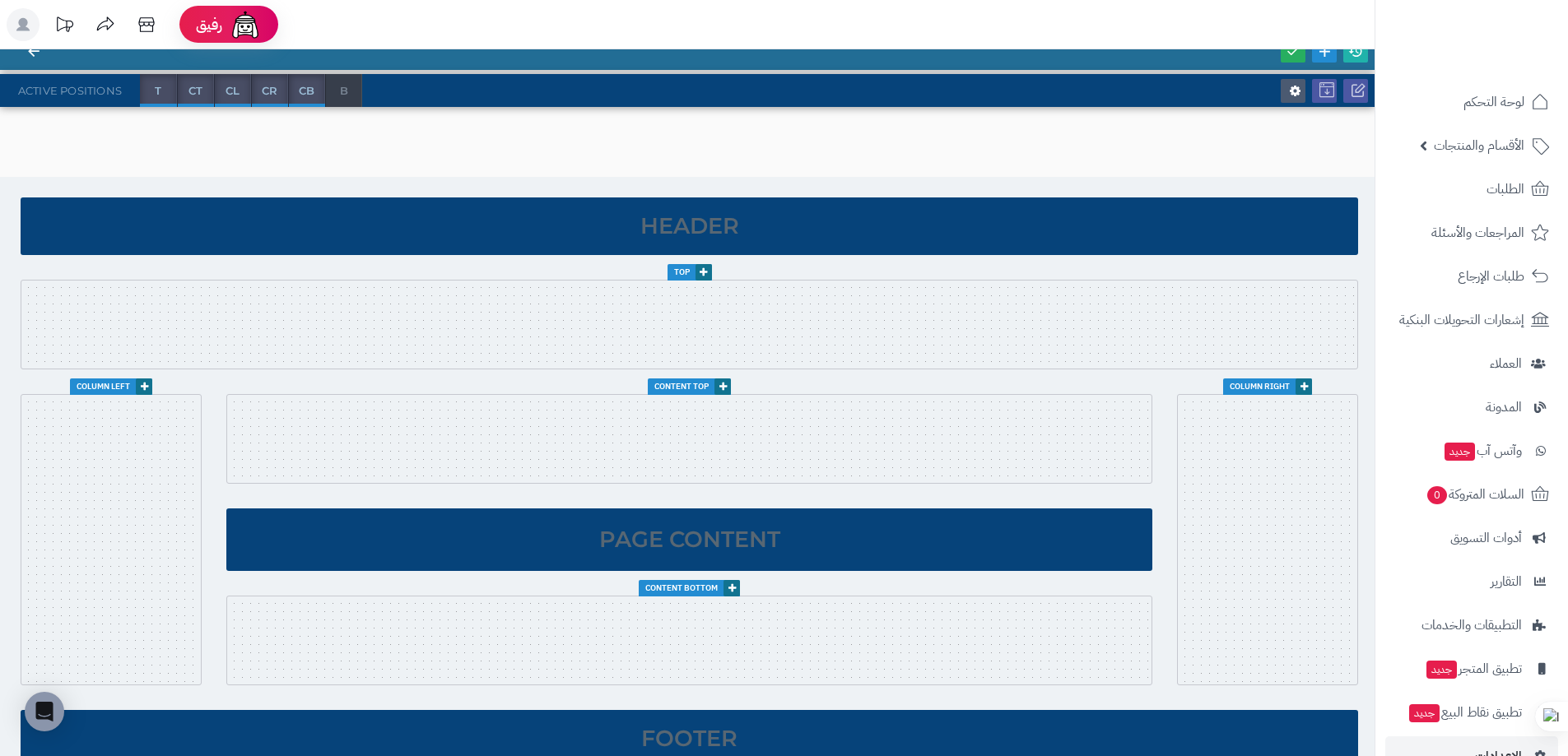
scroll to position [85, 0]
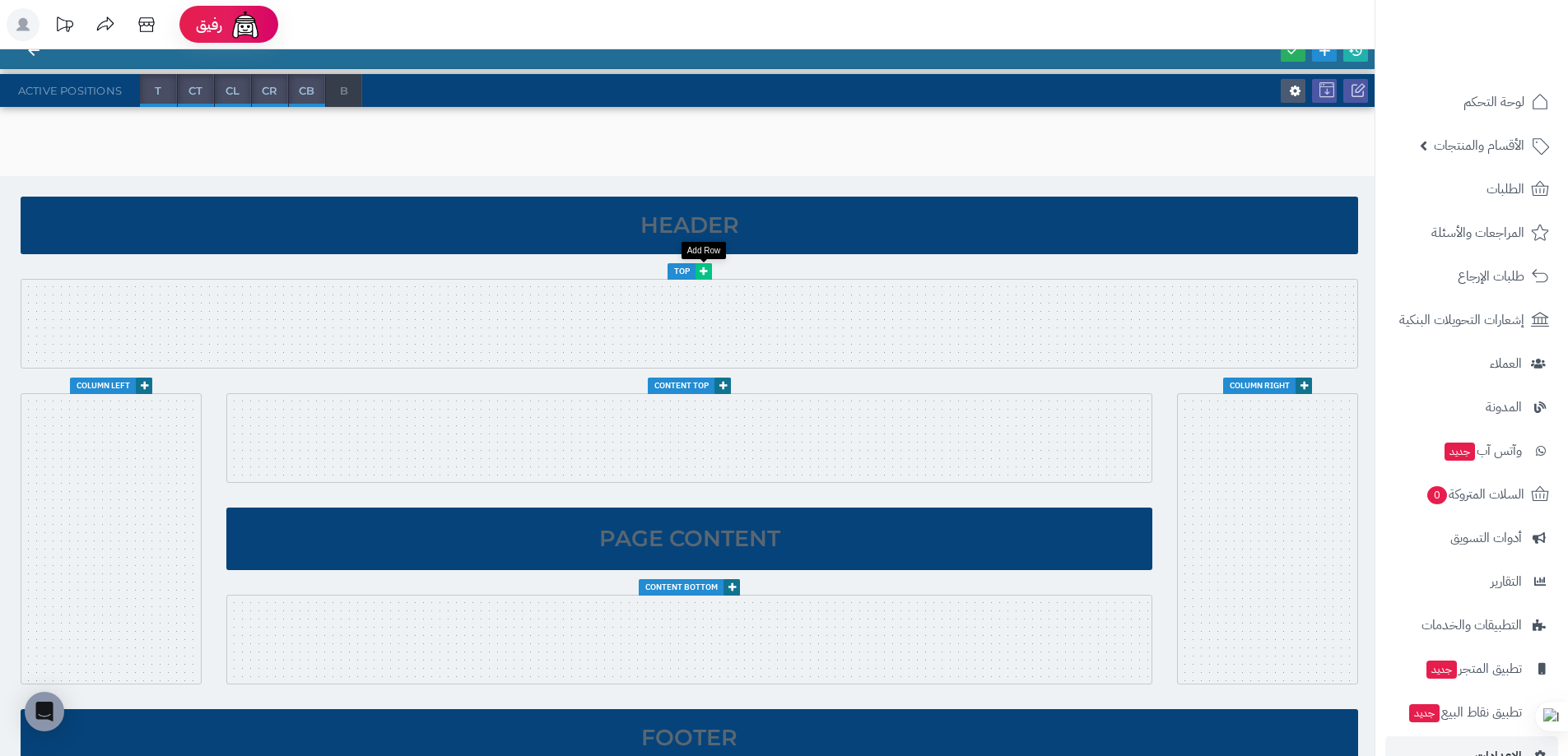
click at [703, 270] on icon at bounding box center [703, 272] width 8 height 10
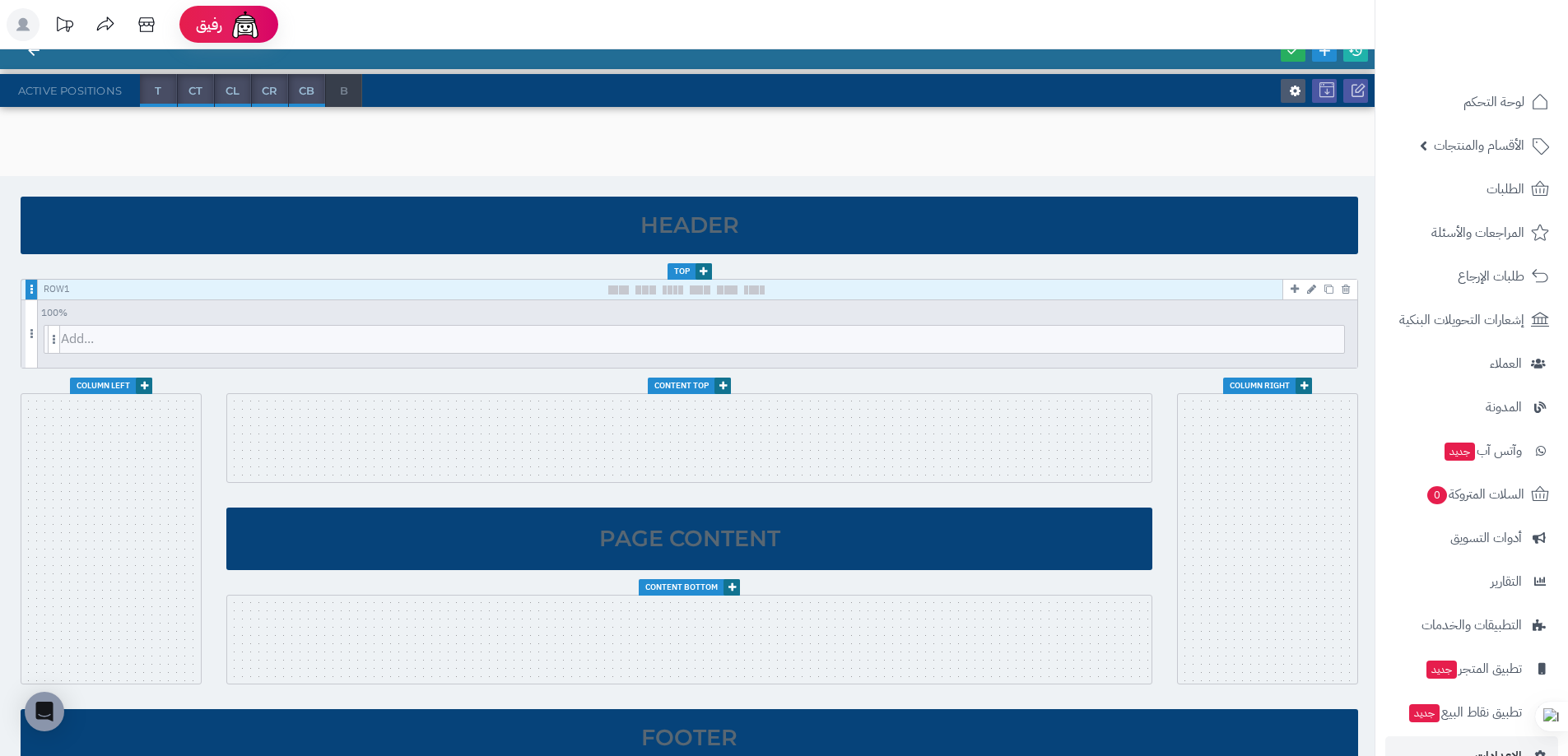
click at [26, 288] on div "Row 1 100 % 100 95 90 85 80 75 70 66 60 55 50 45 40 33 30 25 20 15 10 5 Add..." at bounding box center [689, 324] width 1336 height 88
click at [26, 288] on span at bounding box center [31, 290] width 13 height 20
click at [1347, 286] on icon at bounding box center [1346, 289] width 9 height 11
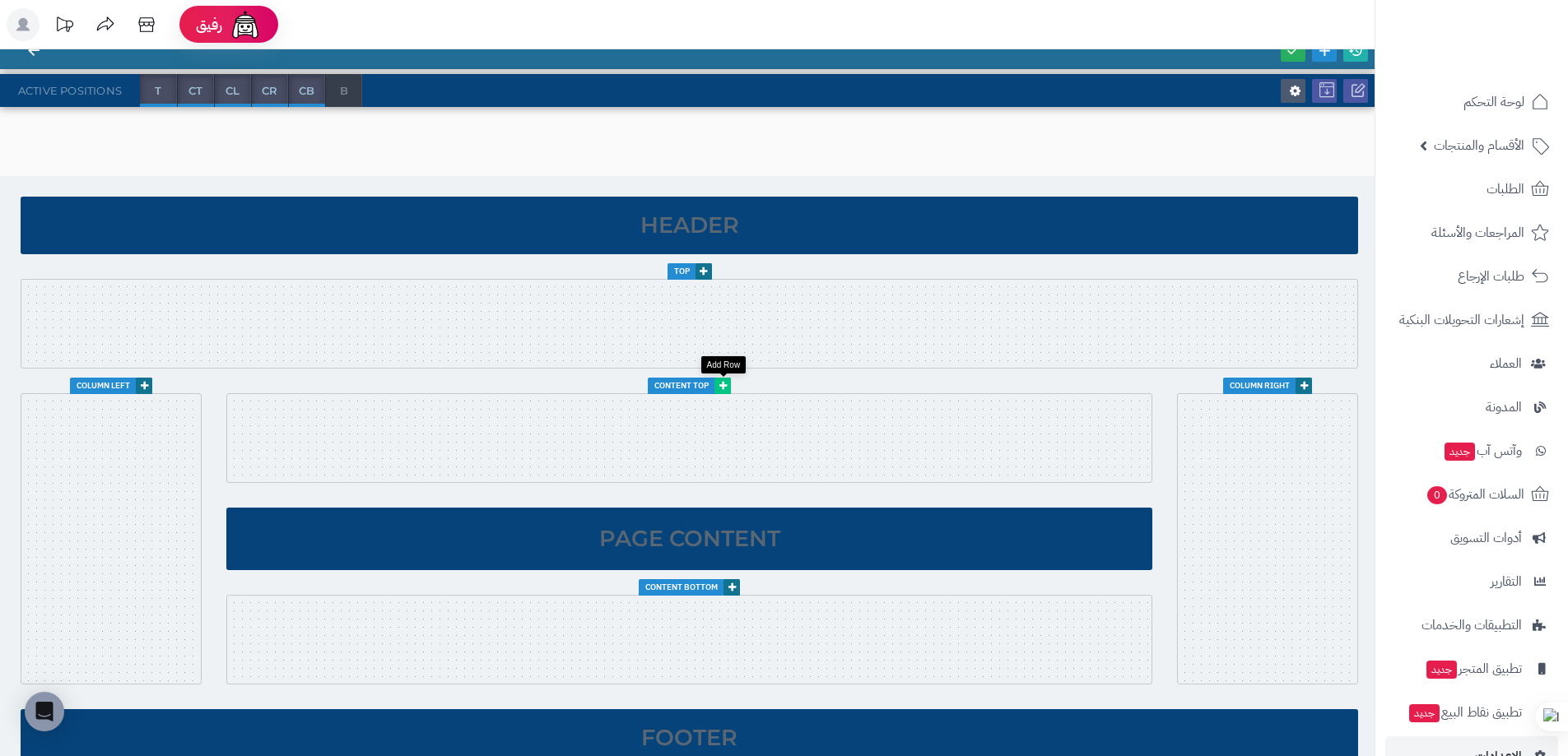
click at [725, 388] on icon at bounding box center [723, 386] width 8 height 10
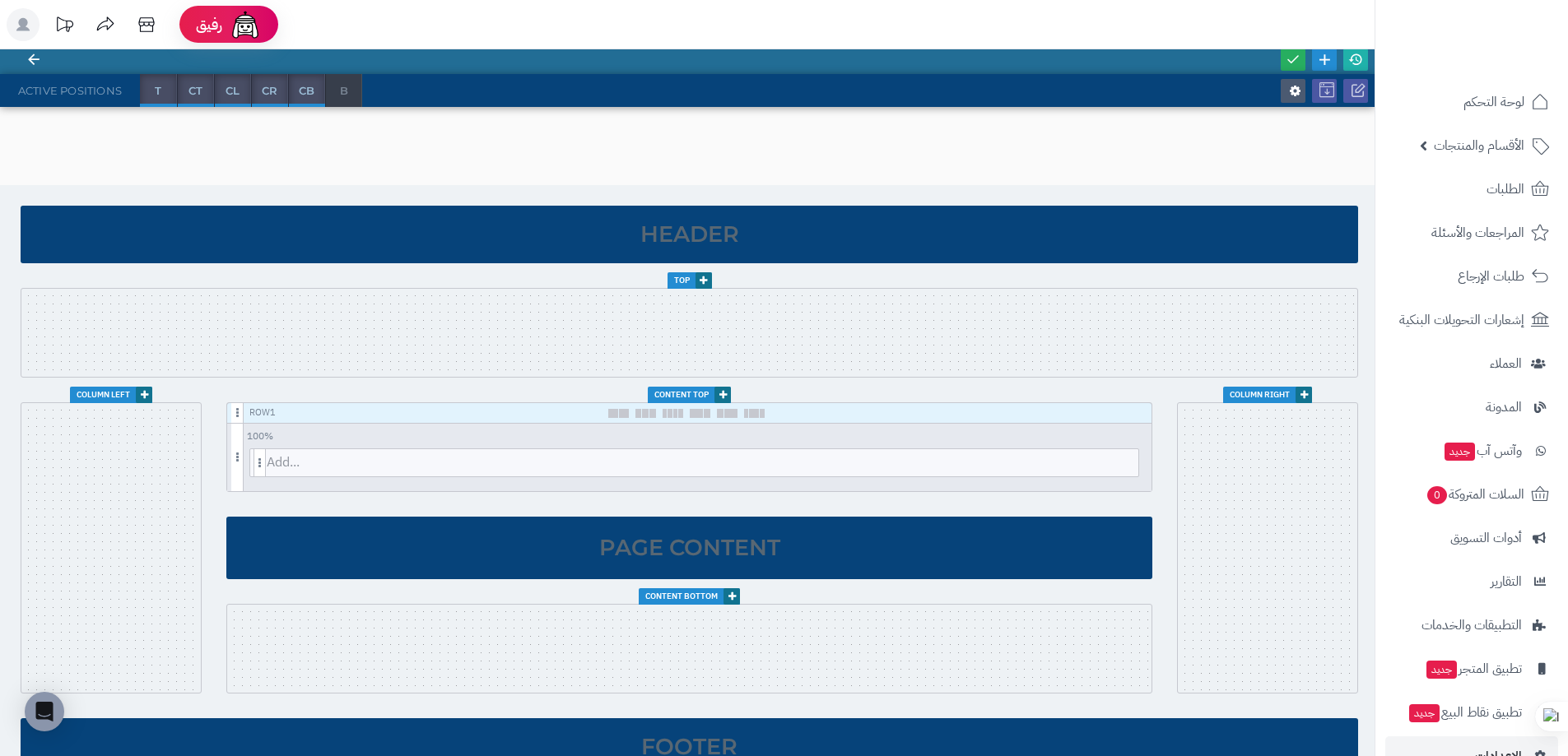
scroll to position [72, 0]
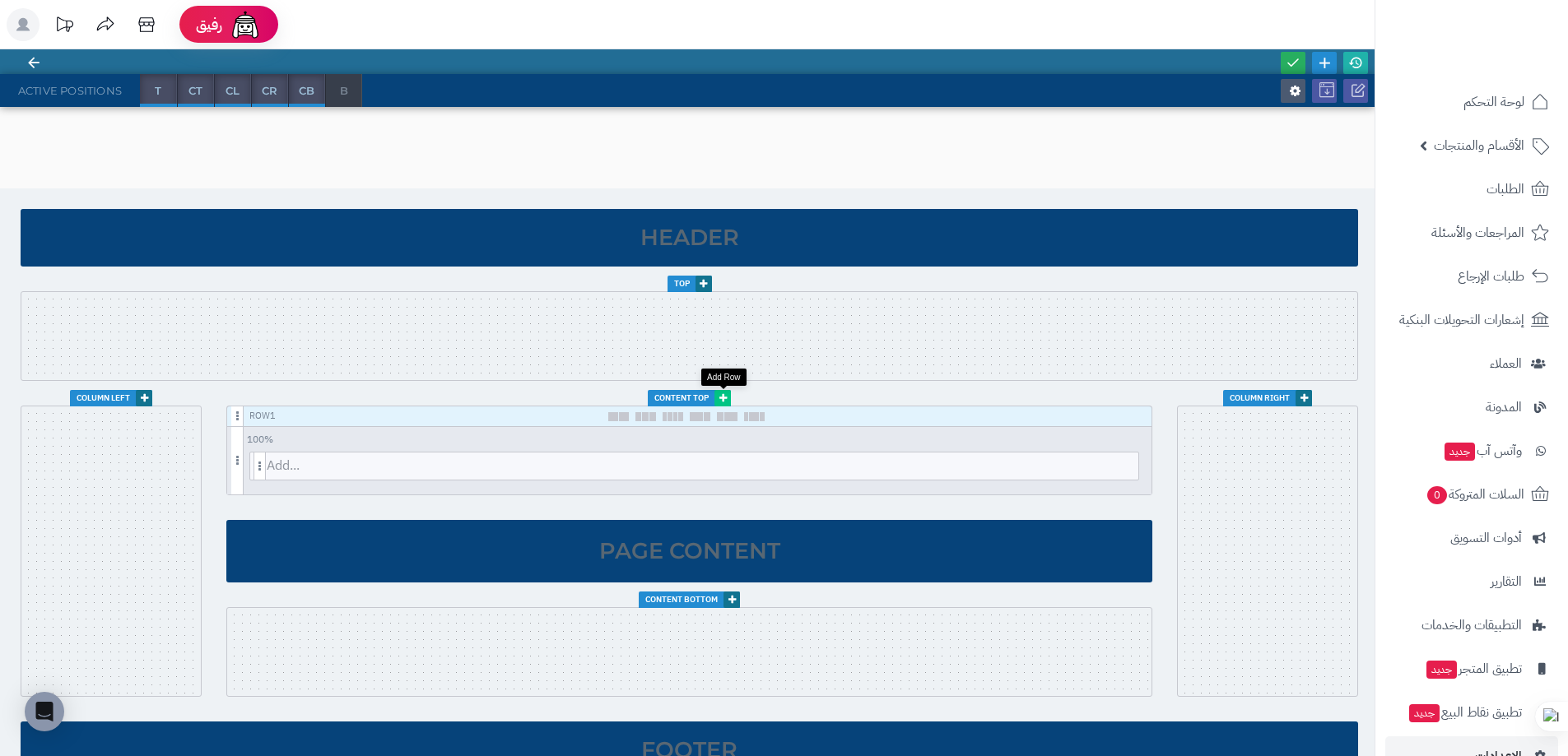
click at [722, 395] on icon at bounding box center [723, 399] width 8 height 10
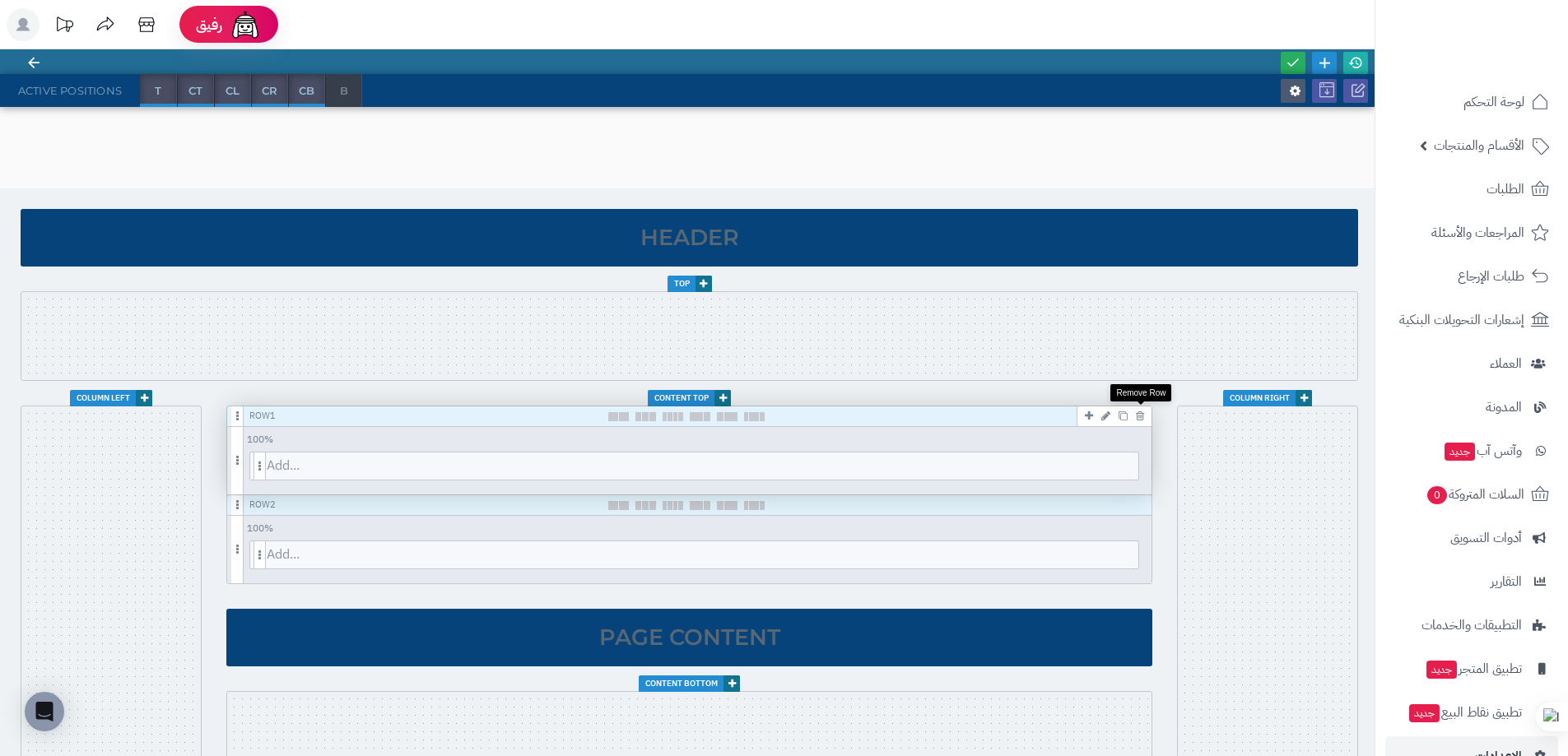
click at [1142, 414] on icon at bounding box center [1139, 415] width 9 height 11
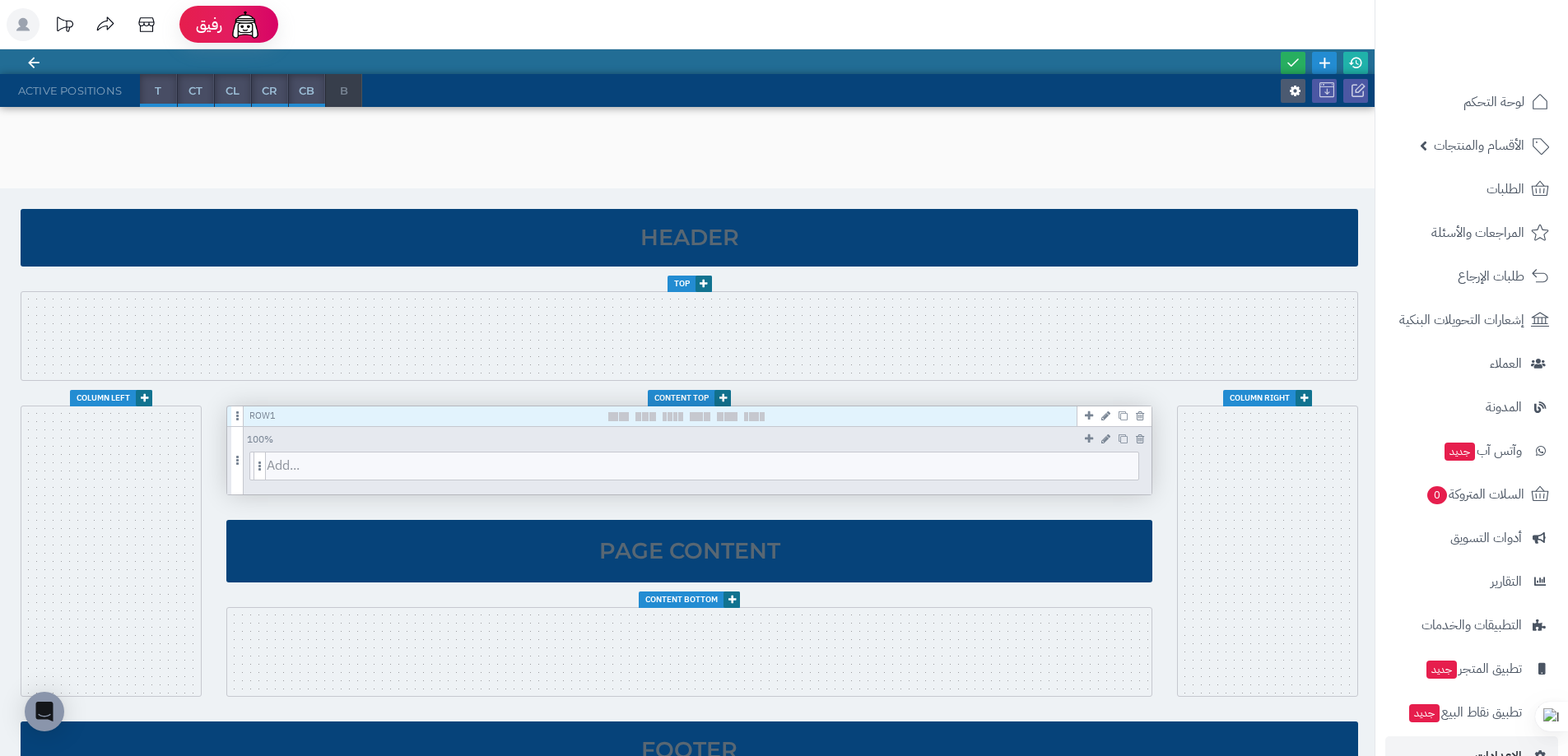
click at [328, 485] on div "Add..." at bounding box center [693, 471] width 932 height 39
click at [335, 477] on span "Add..." at bounding box center [702, 466] width 872 height 27
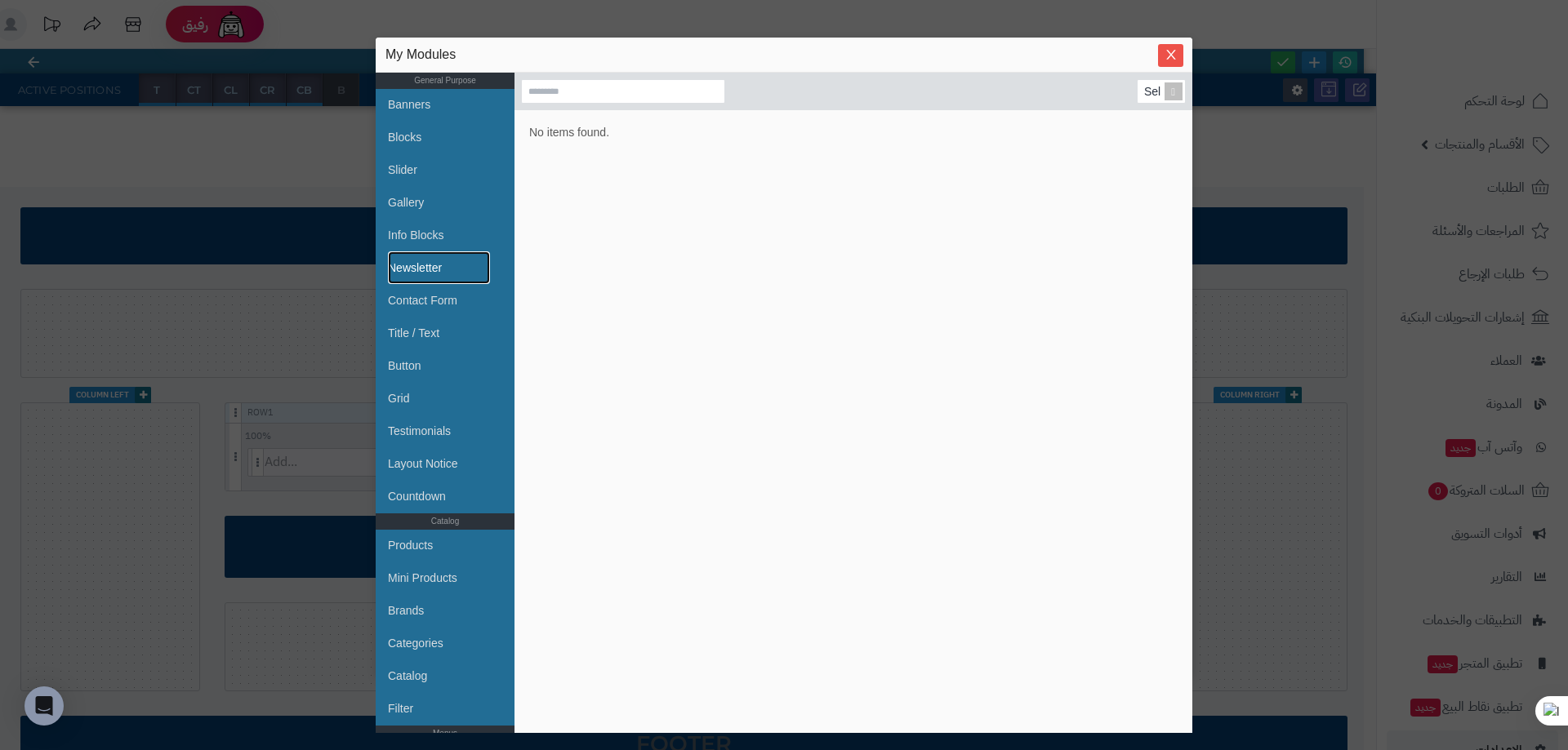
click at [416, 266] on link "Newsletter" at bounding box center [439, 268] width 102 height 32
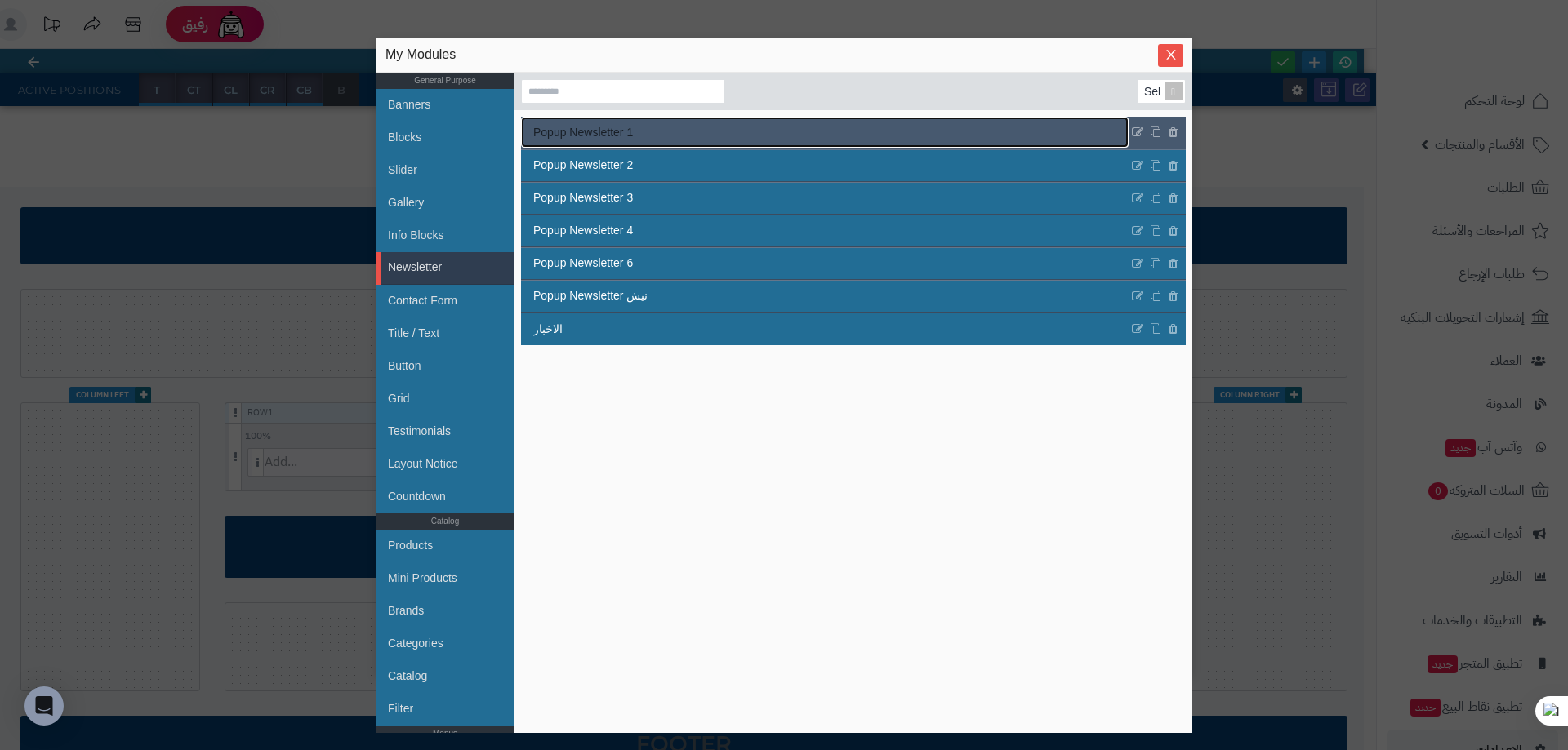
click at [592, 140] on span "Popup Newsletter 1" at bounding box center [583, 133] width 99 height 17
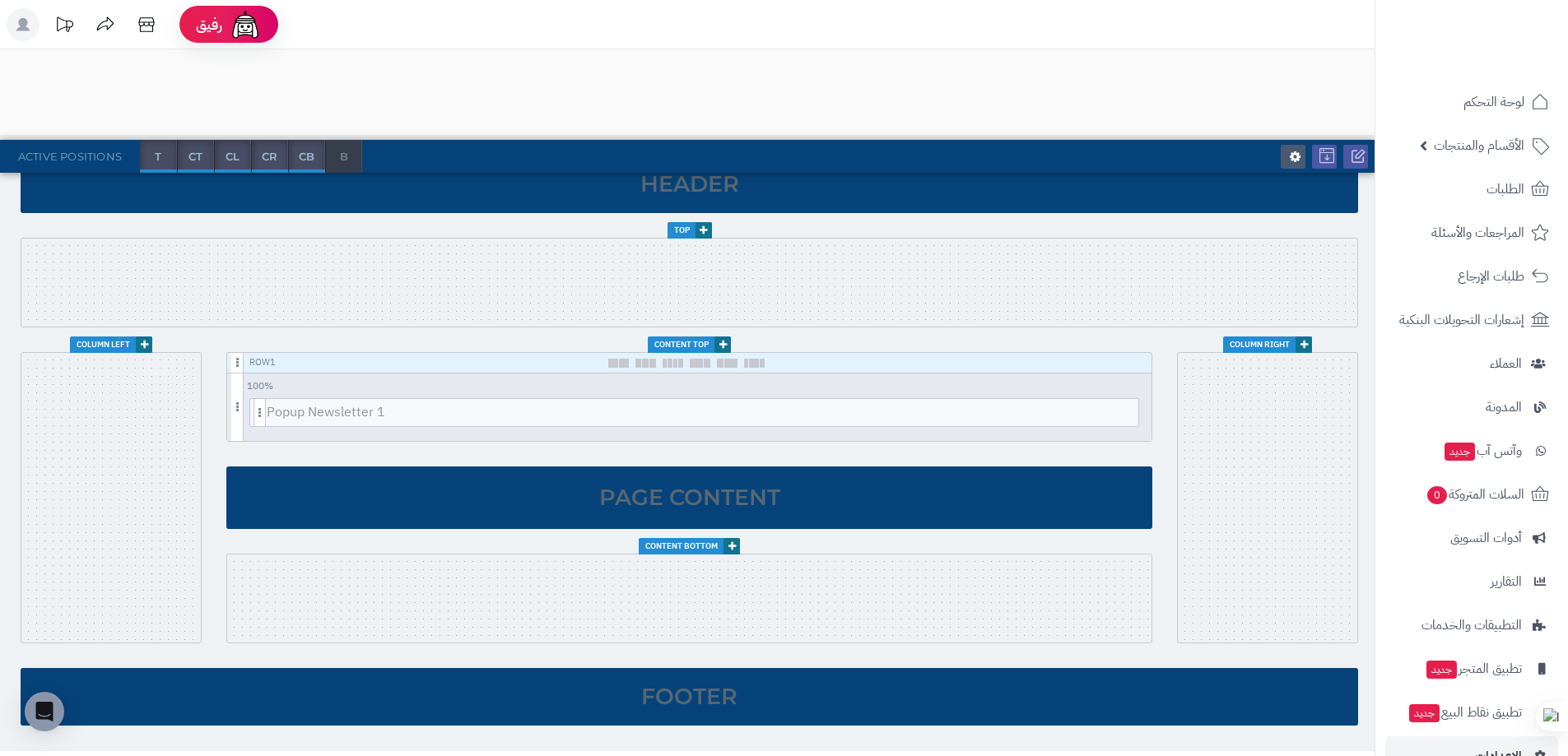
scroll to position [0, 0]
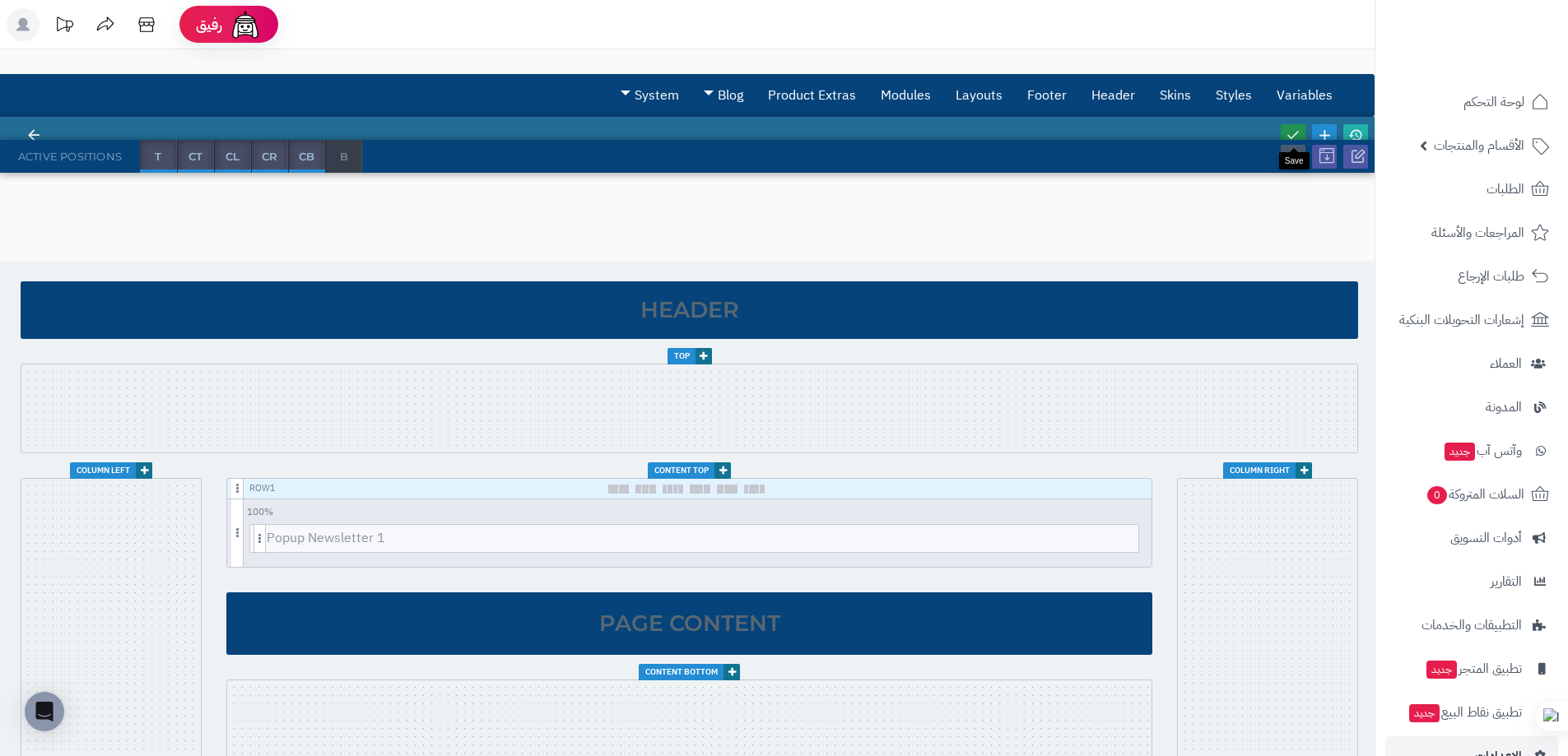
click at [1287, 131] on icon at bounding box center [1293, 134] width 14 height 14
click at [46, 147] on div "Active Positions" at bounding box center [69, 156] width 140 height 33
click at [31, 131] on icon at bounding box center [33, 134] width 14 height 14
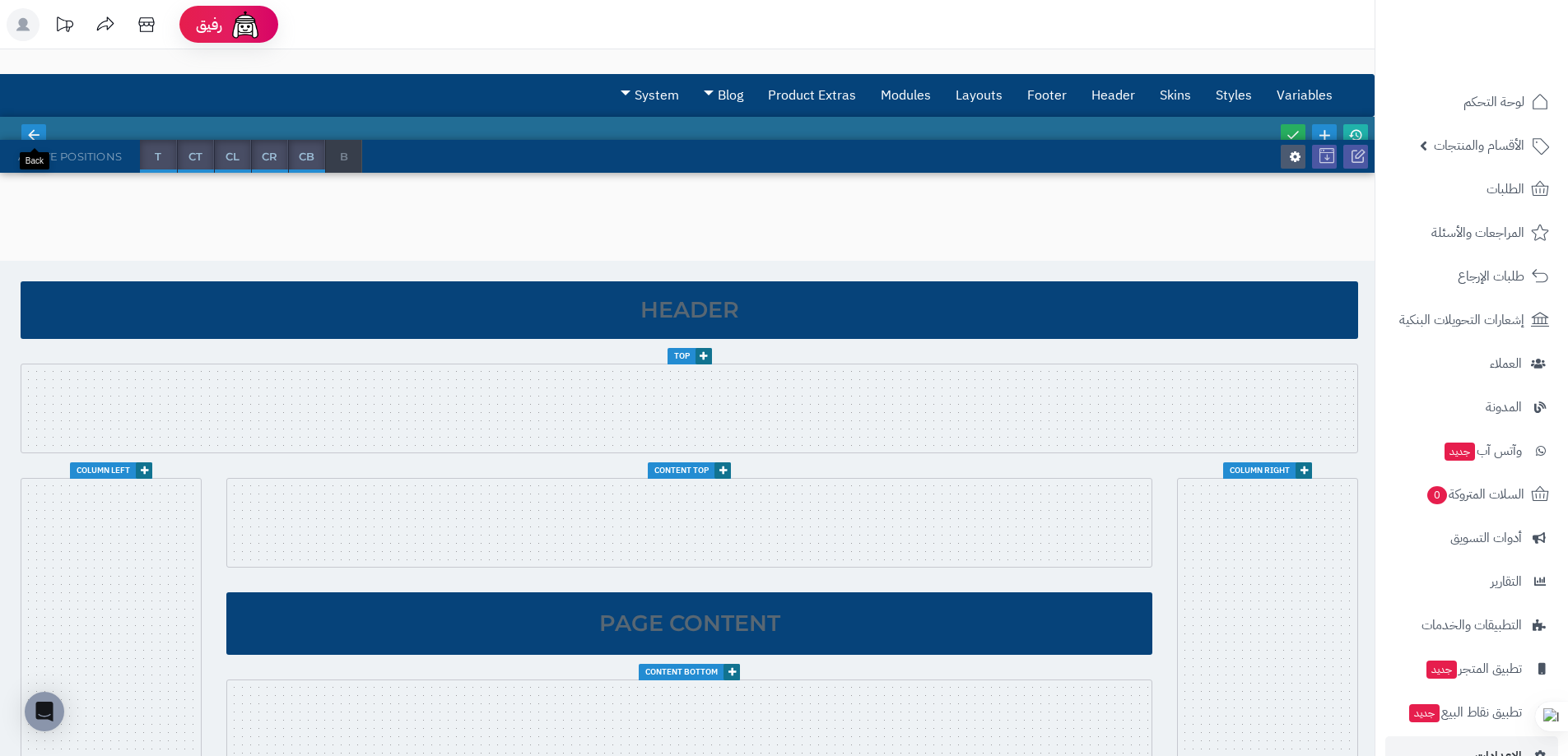
click at [31, 125] on link at bounding box center [34, 135] width 25 height 22
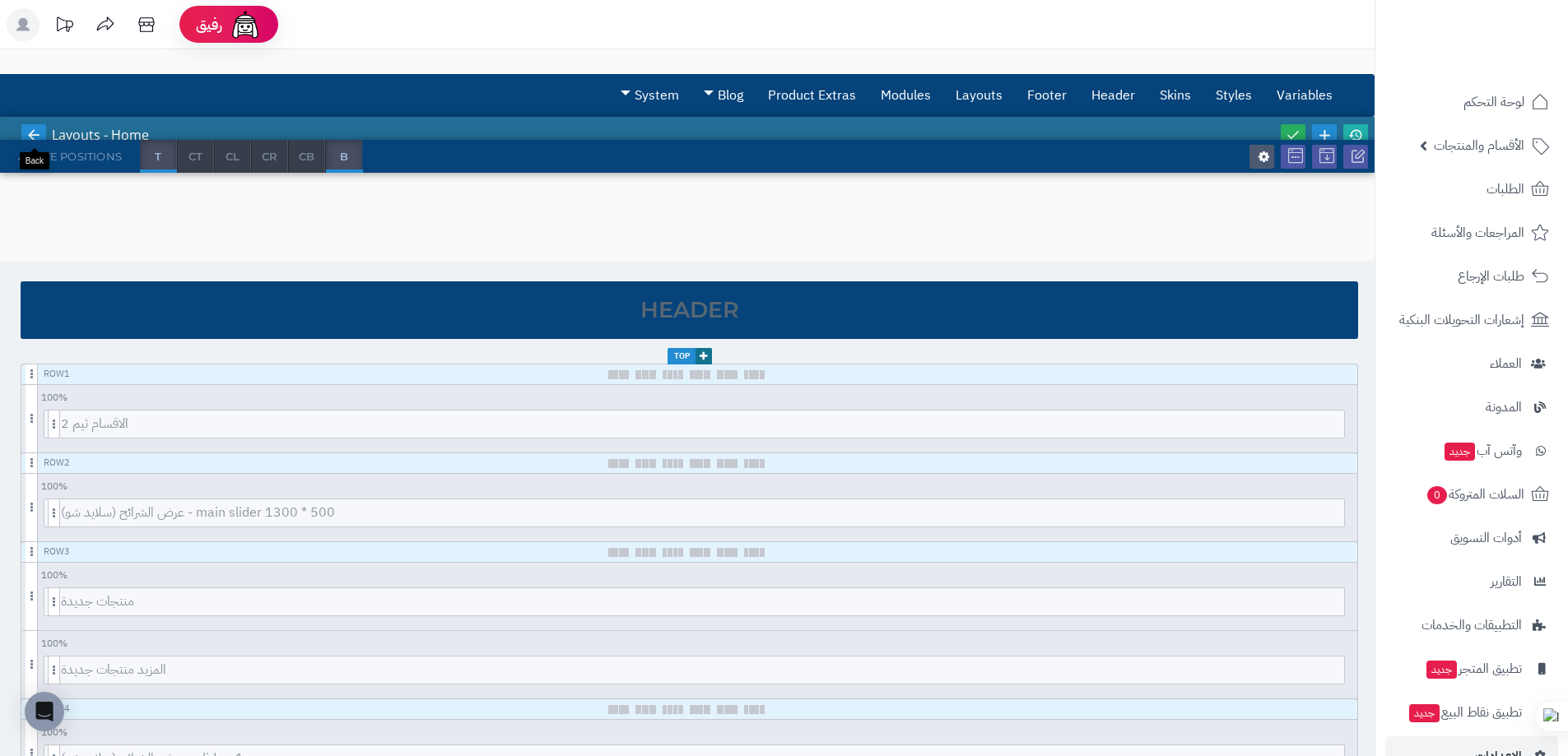
click at [31, 133] on icon at bounding box center [33, 134] width 14 height 14
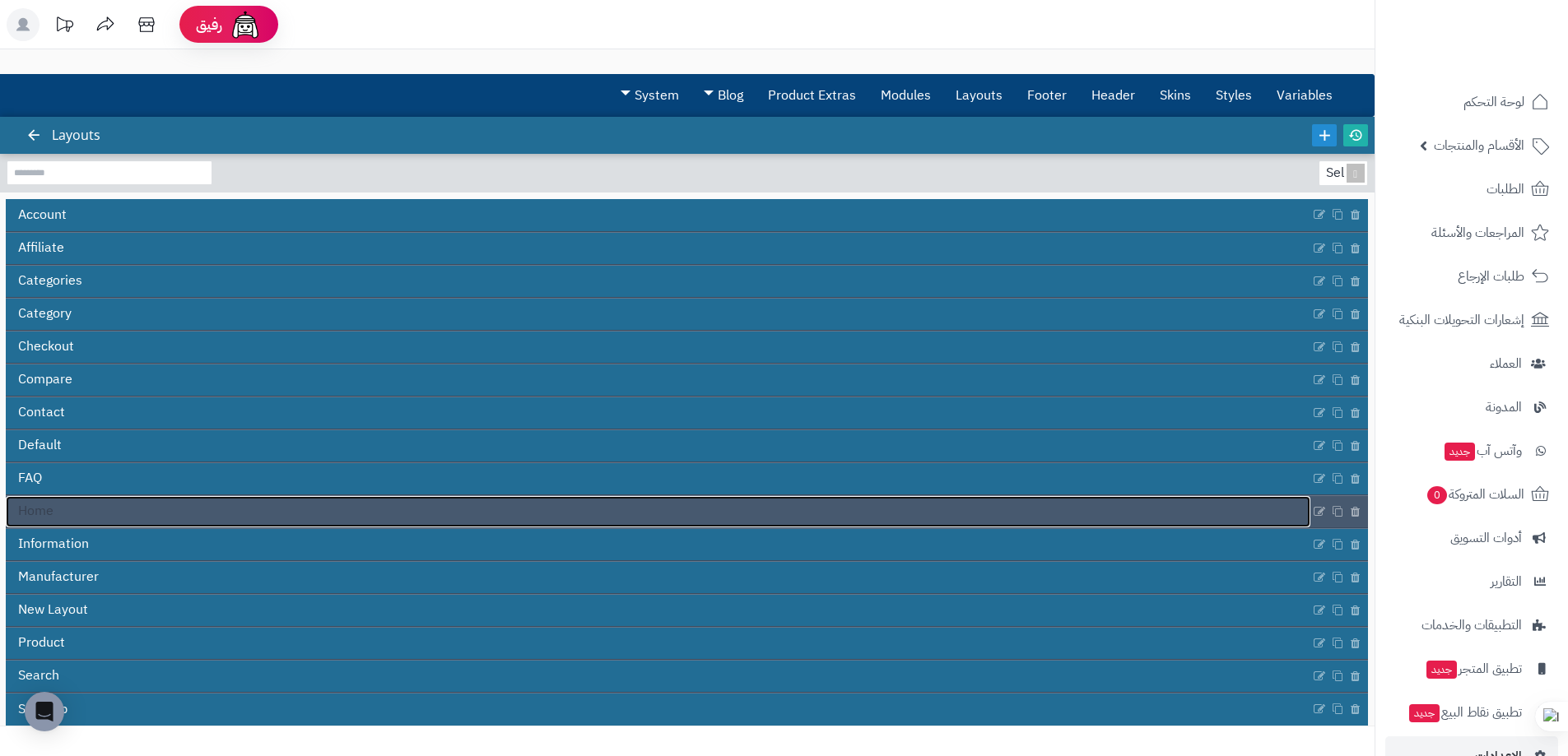
click at [54, 516] on link "Home" at bounding box center [658, 511] width 1305 height 31
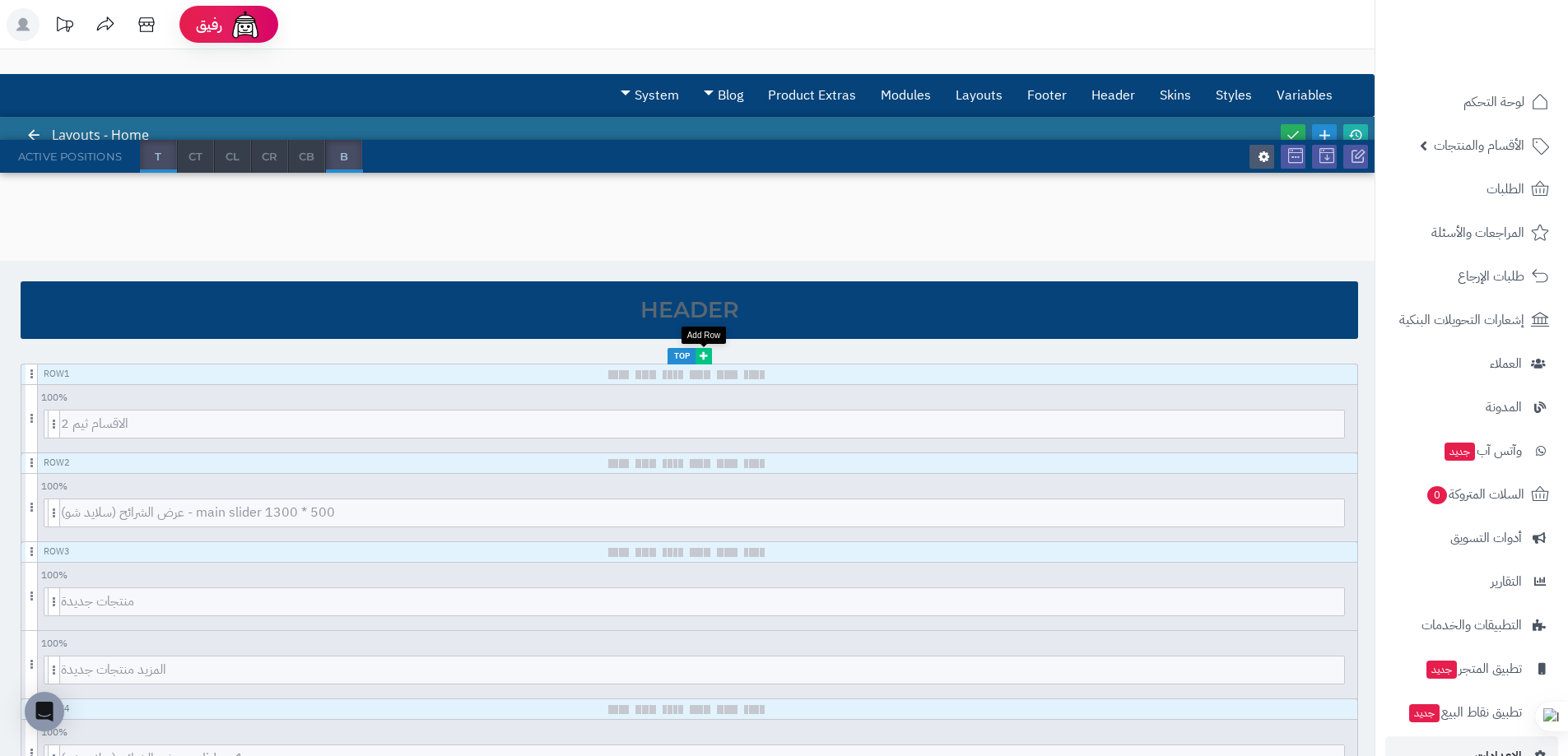
click at [698, 359] on link at bounding box center [703, 356] width 16 height 16
click at [704, 357] on icon at bounding box center [703, 356] width 8 height 10
click at [1287, 375] on link at bounding box center [1294, 374] width 16 height 20
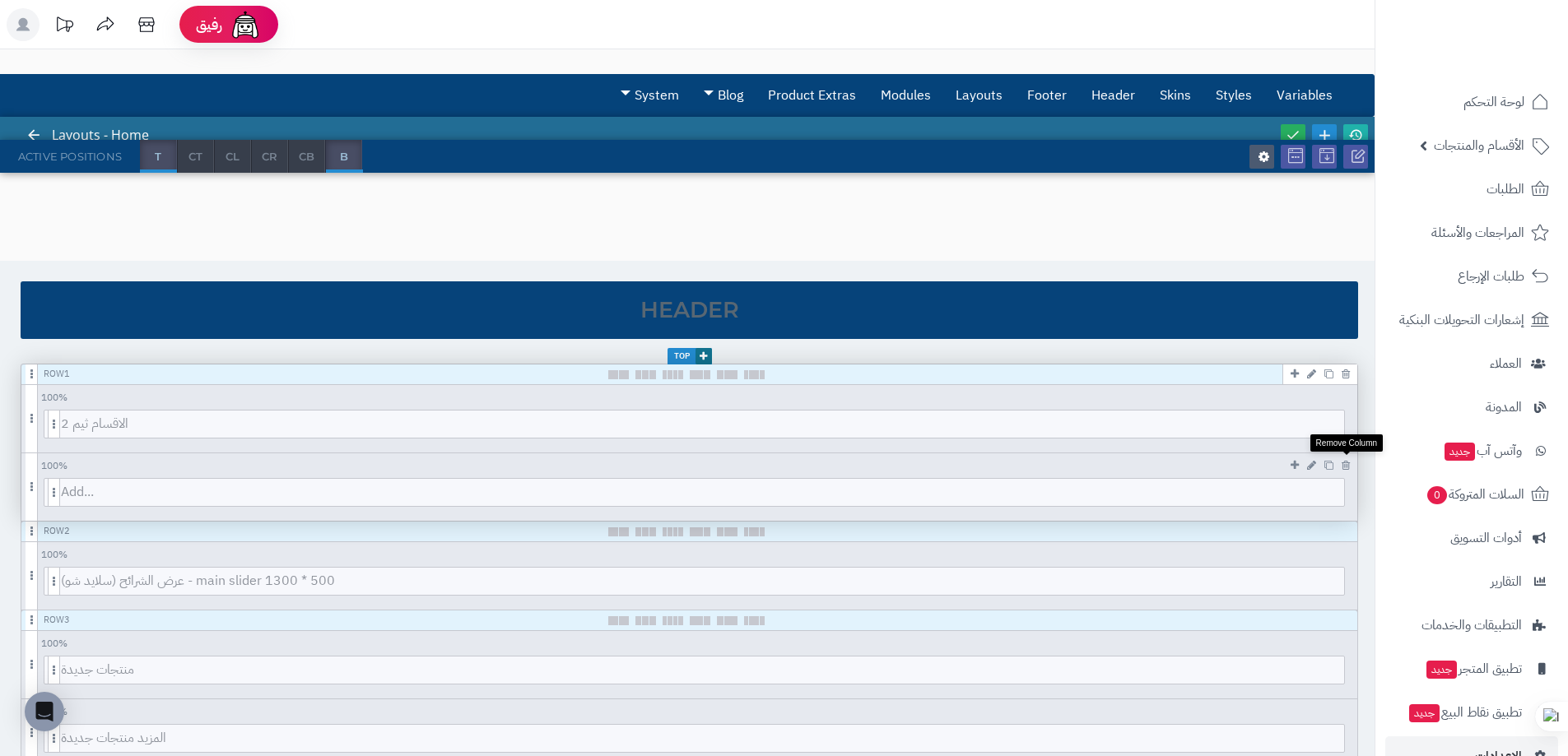
click at [1349, 465] on icon at bounding box center [1346, 465] width 9 height 11
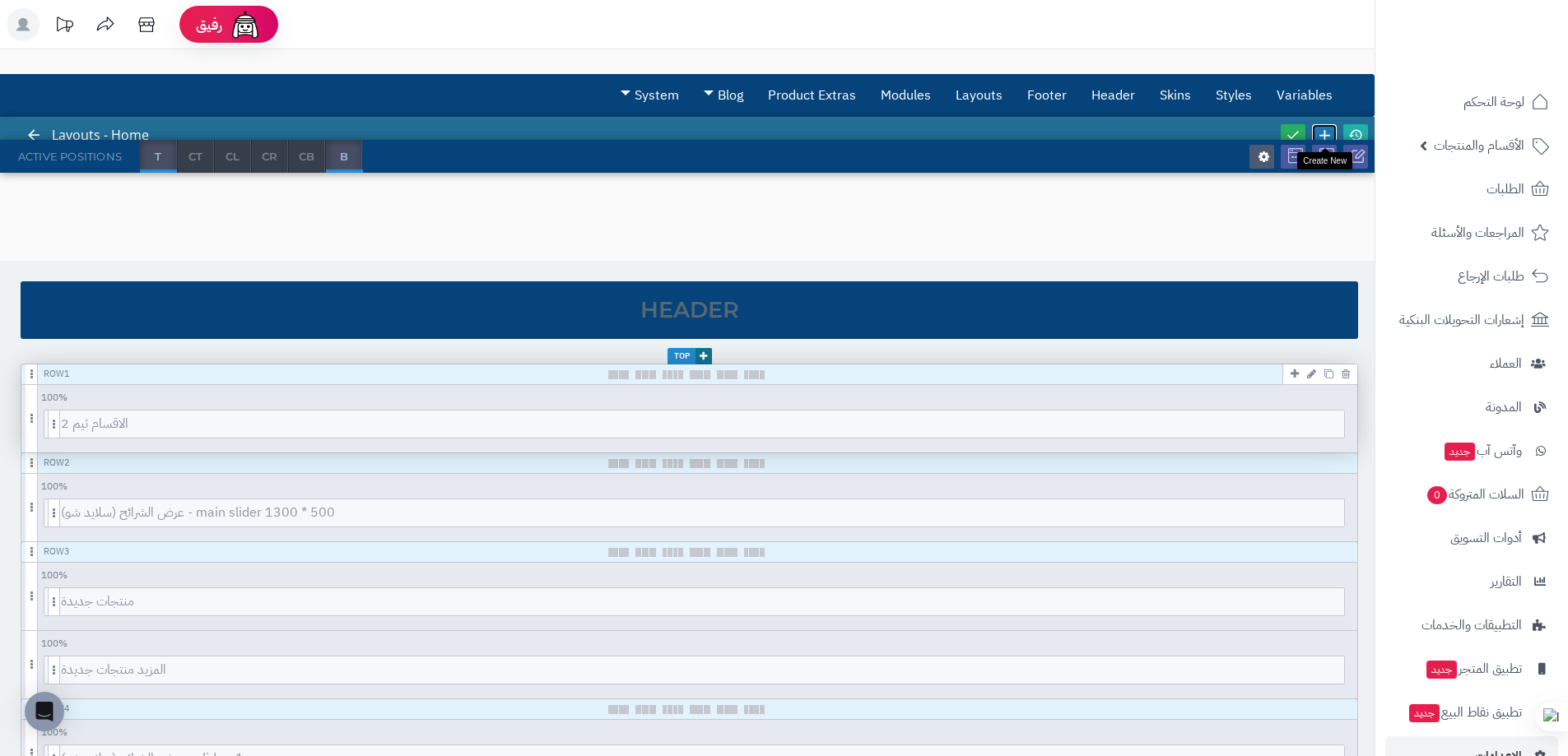
click at [1320, 134] on icon at bounding box center [1324, 135] width 18 height 18
click at [1298, 162] on icon at bounding box center [1294, 156] width 14 height 14
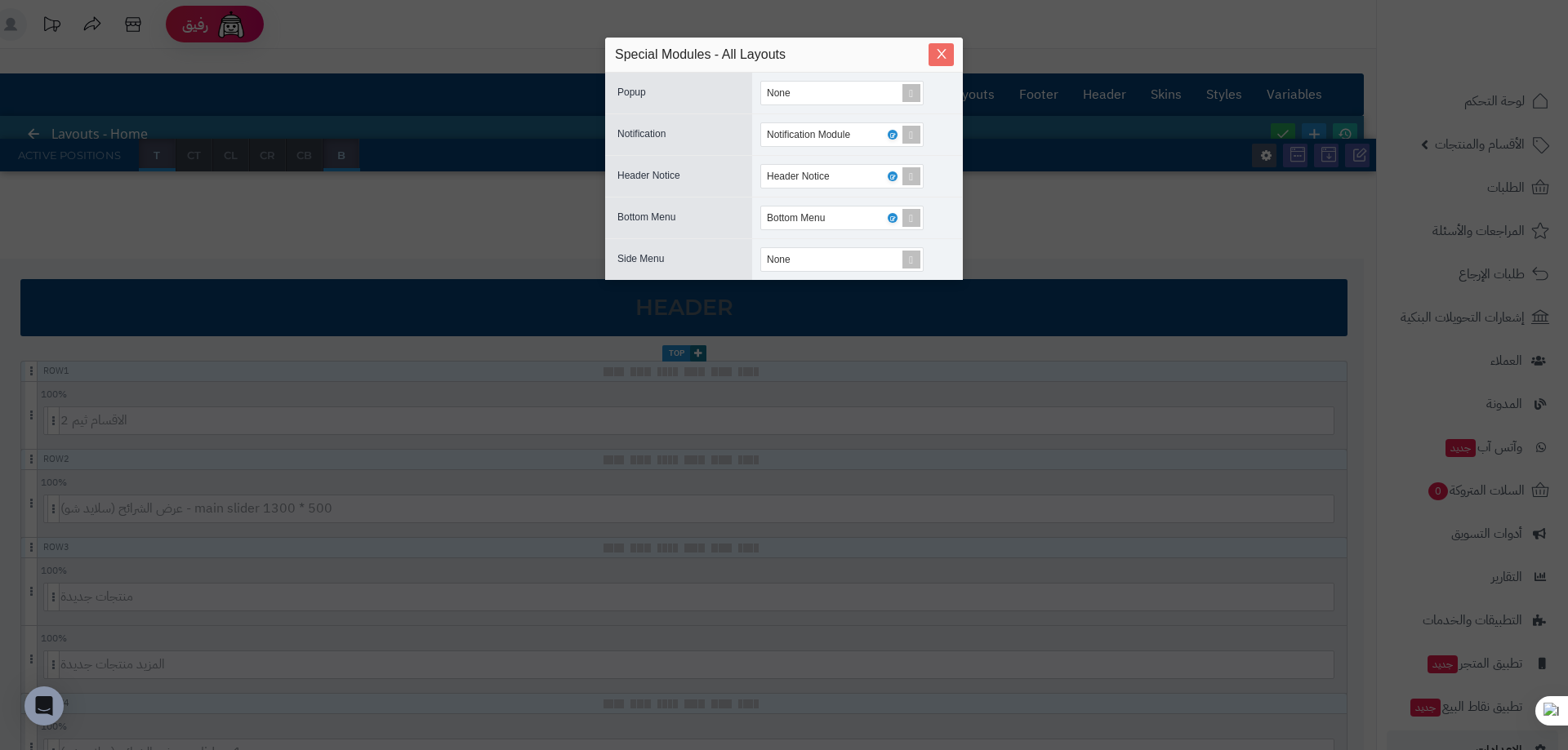
click at [952, 54] on span "Close" at bounding box center [941, 54] width 25 height 14
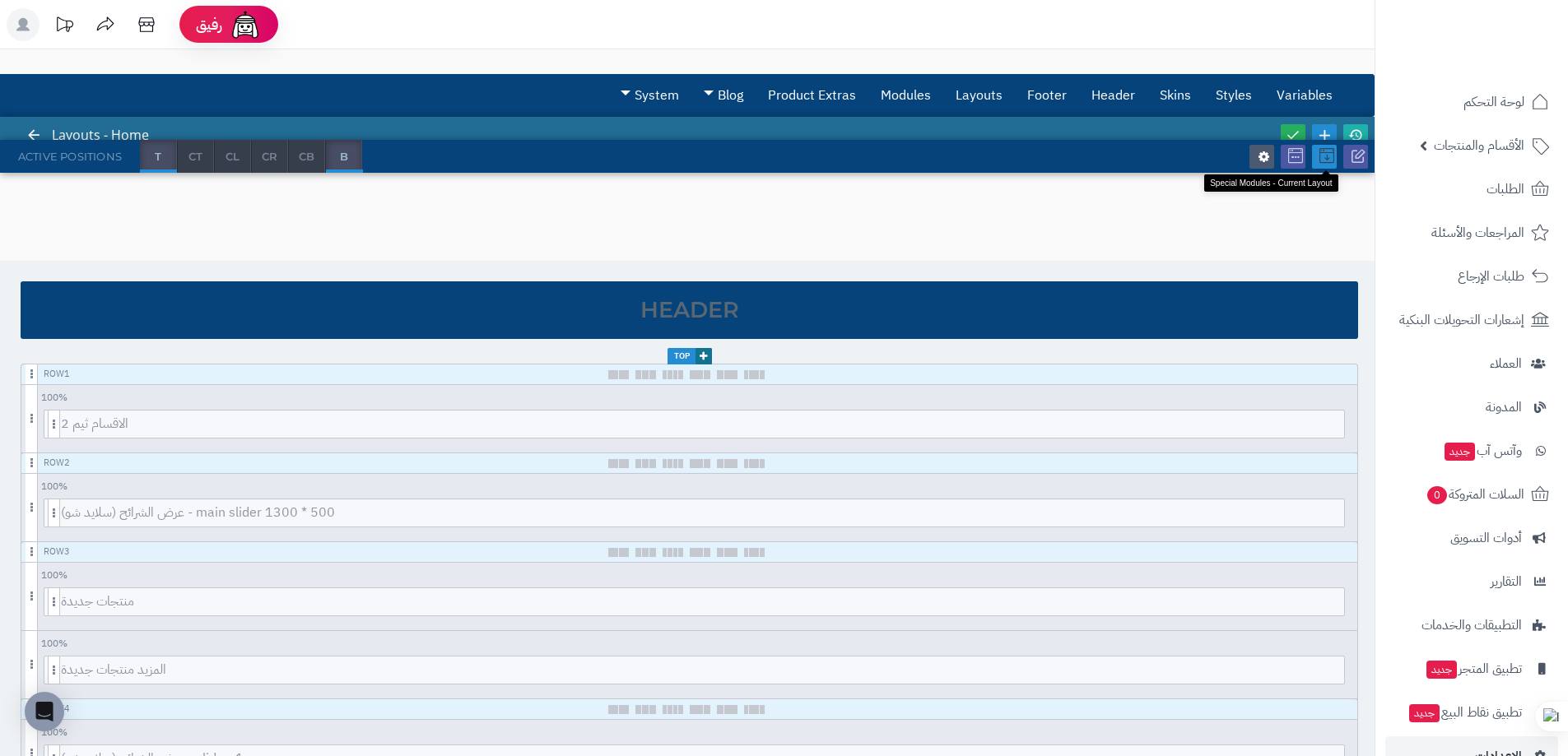
click at [1328, 154] on icon at bounding box center [1326, 156] width 14 height 14
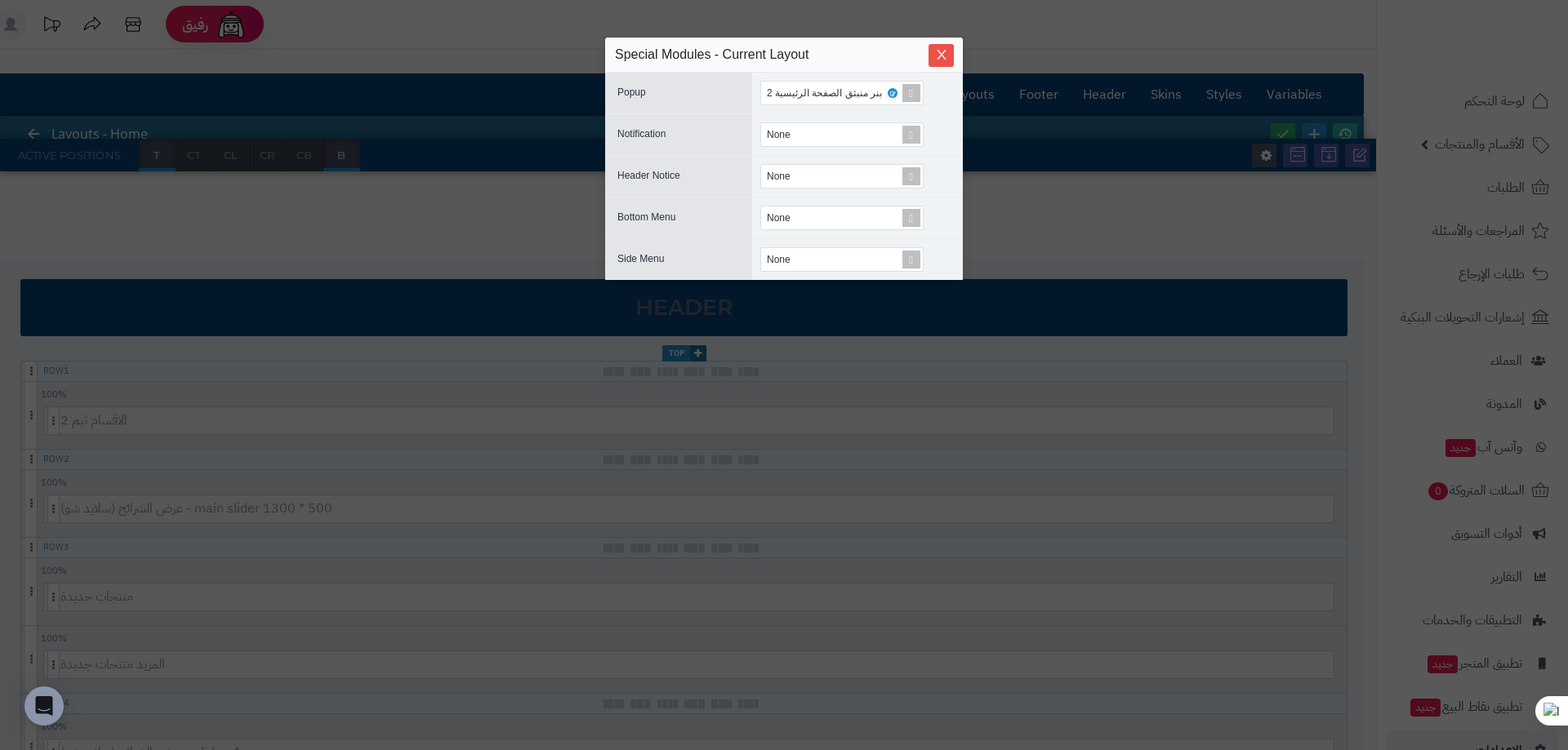
click at [1105, 189] on div "sentinelStart Special Modules - Current Layout Popup بنر منبثق الصفحة الرئيسية …" at bounding box center [784, 375] width 1568 height 750
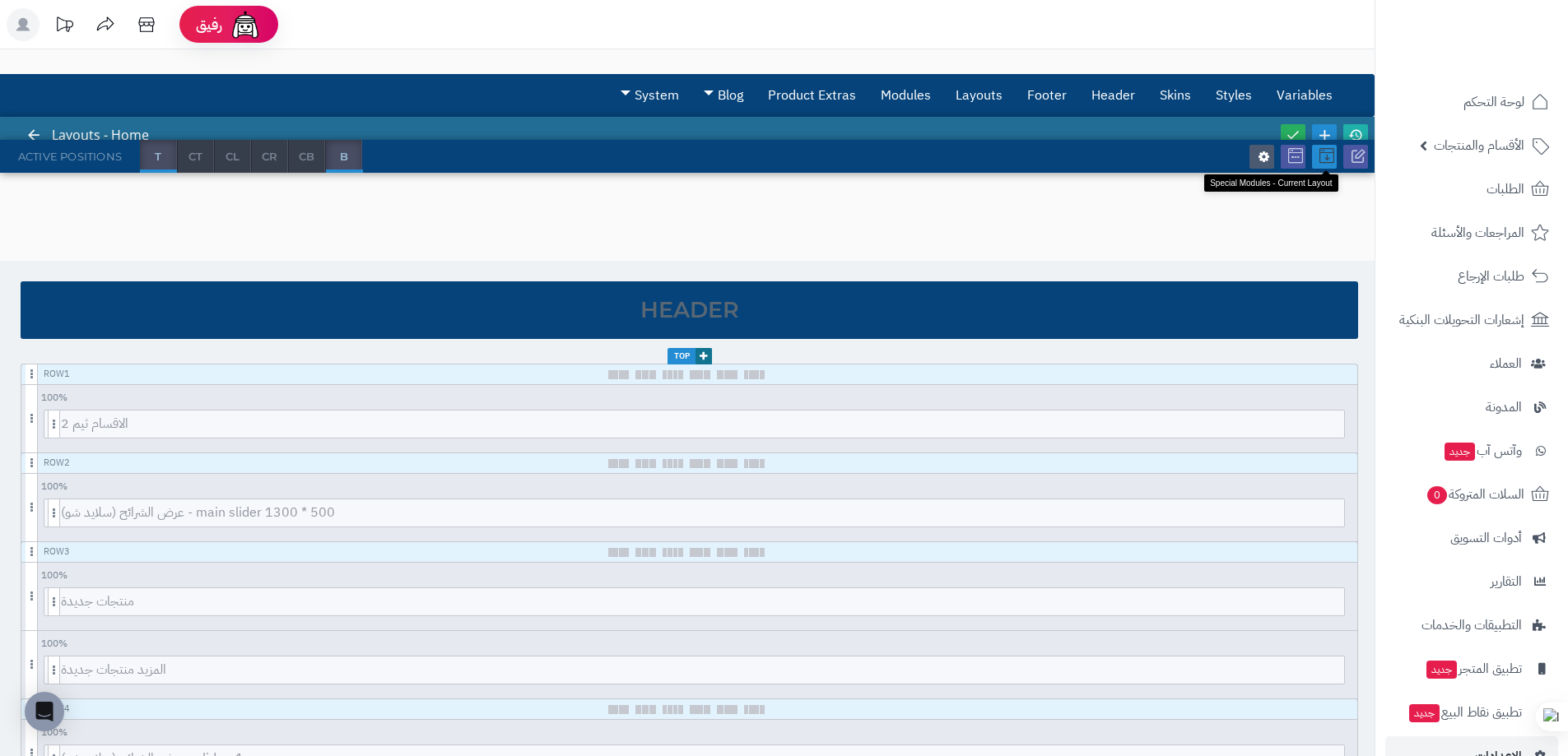
click at [1323, 159] on icon at bounding box center [1326, 156] width 14 height 14
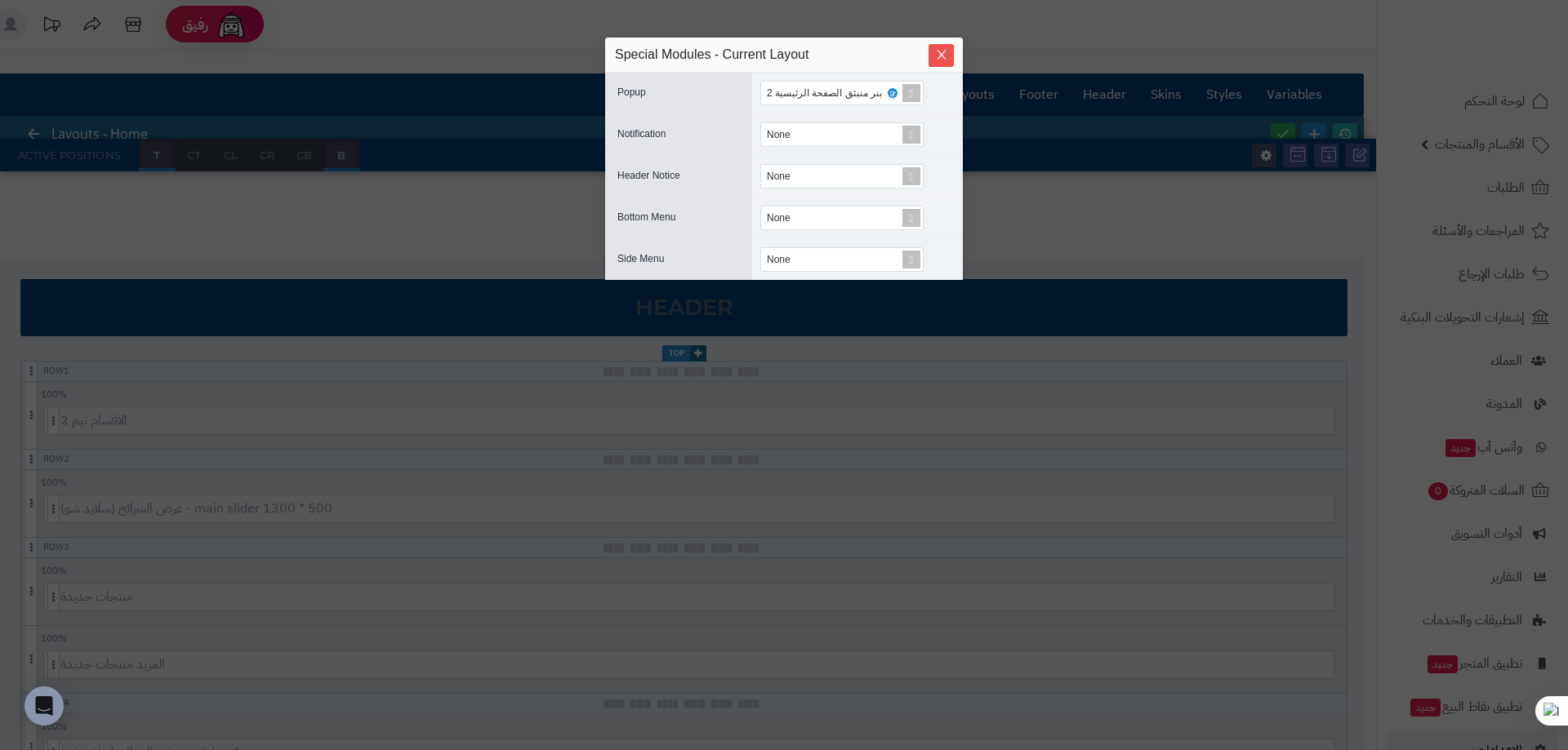
click at [1106, 227] on div "sentinelStart Special Modules - Current Layout Popup بنر منبثق الصفحة الرئيسية …" at bounding box center [784, 375] width 1568 height 750
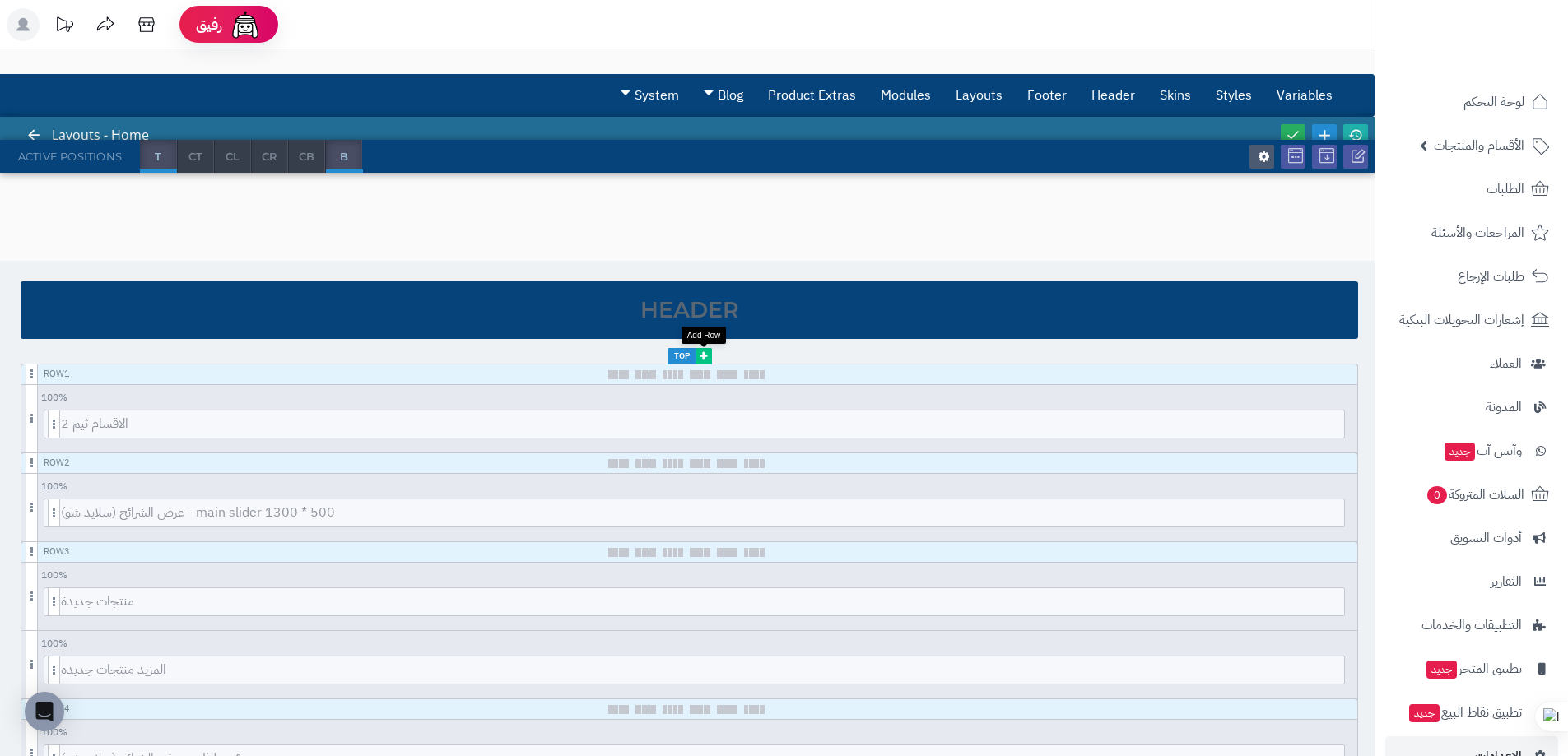
click at [711, 358] on link at bounding box center [703, 356] width 16 height 16
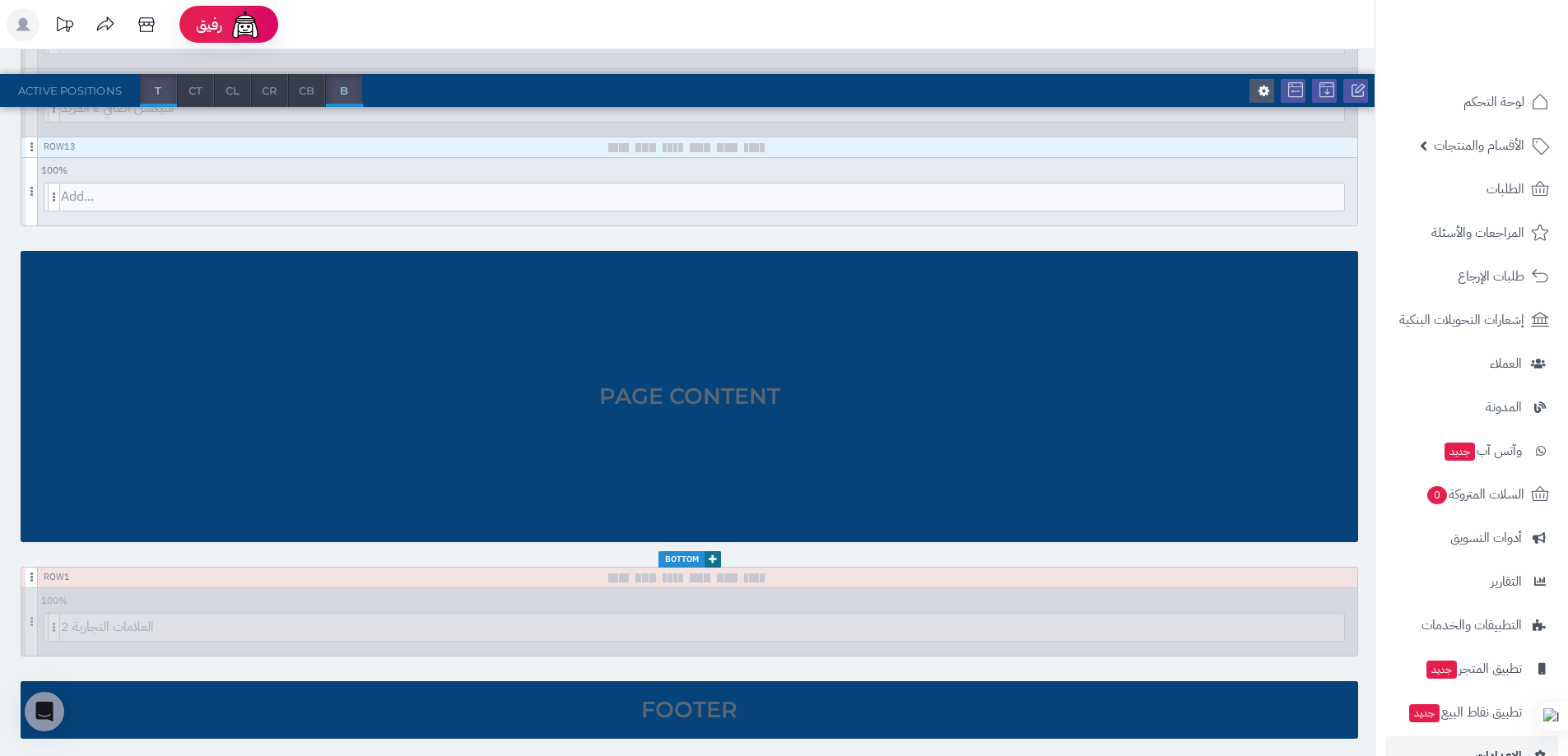
scroll to position [1773, 0]
click at [717, 558] on link at bounding box center [713, 559] width 16 height 16
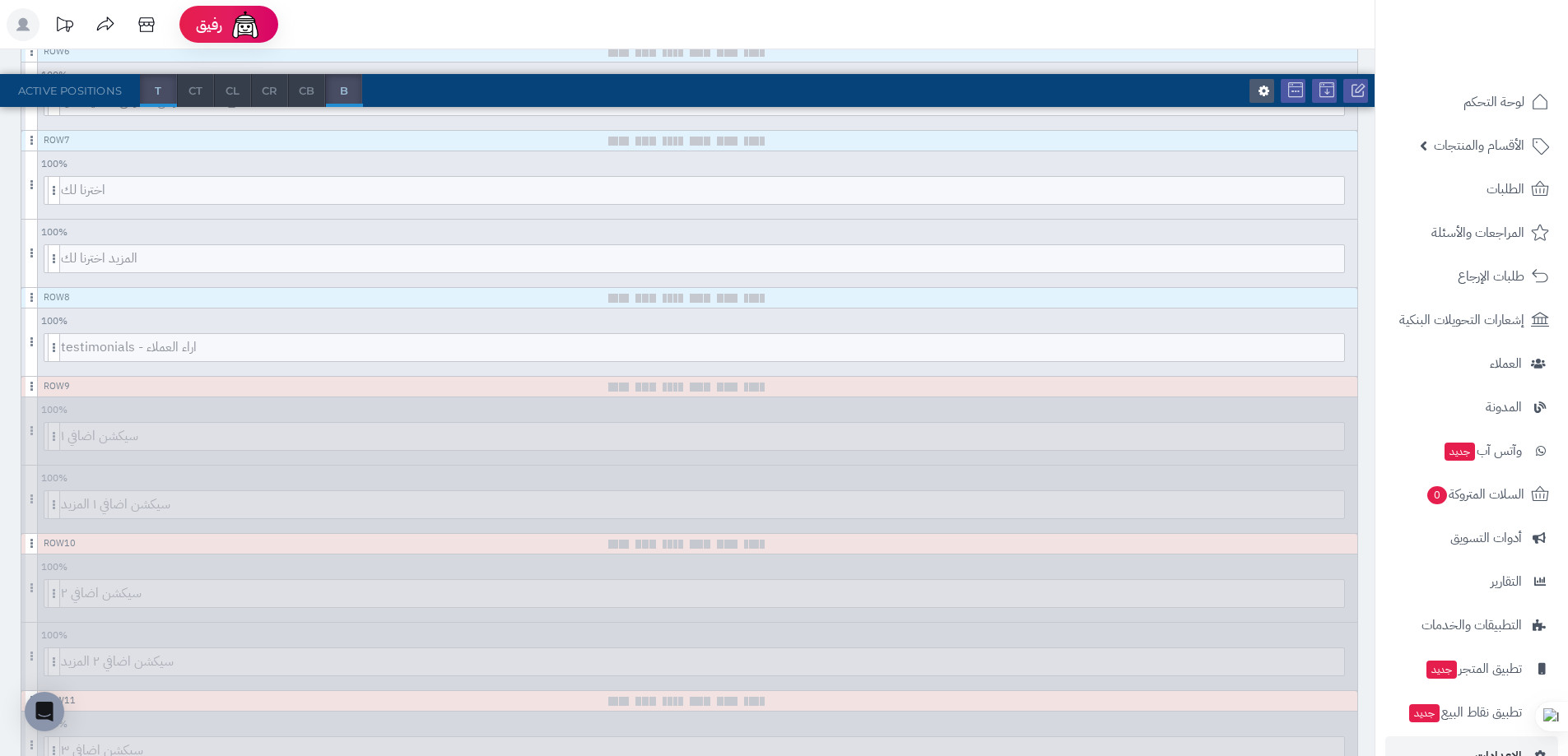
scroll to position [899, 0]
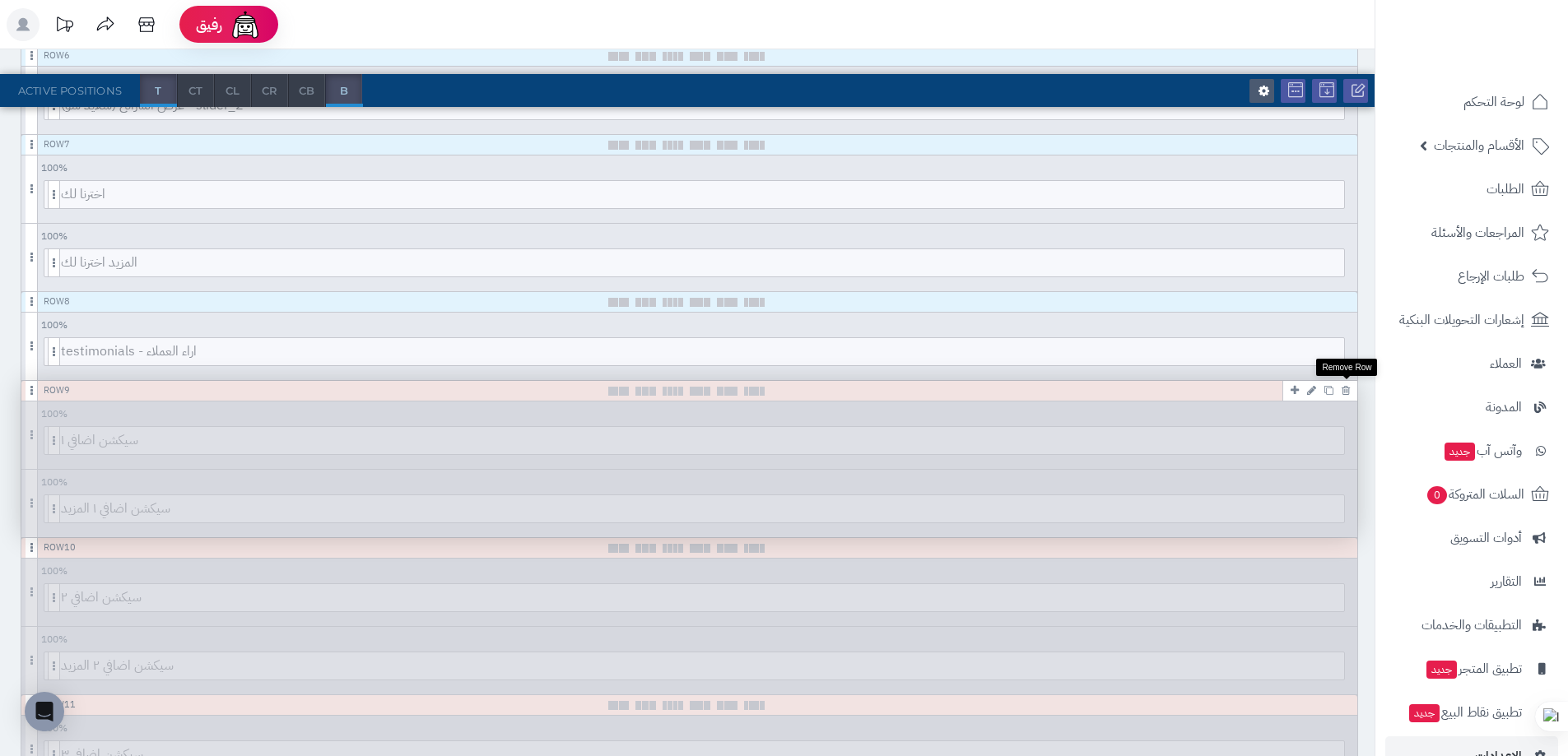
click at [1347, 394] on icon at bounding box center [1346, 390] width 9 height 11
click at [1346, 394] on icon at bounding box center [1346, 390] width 9 height 11
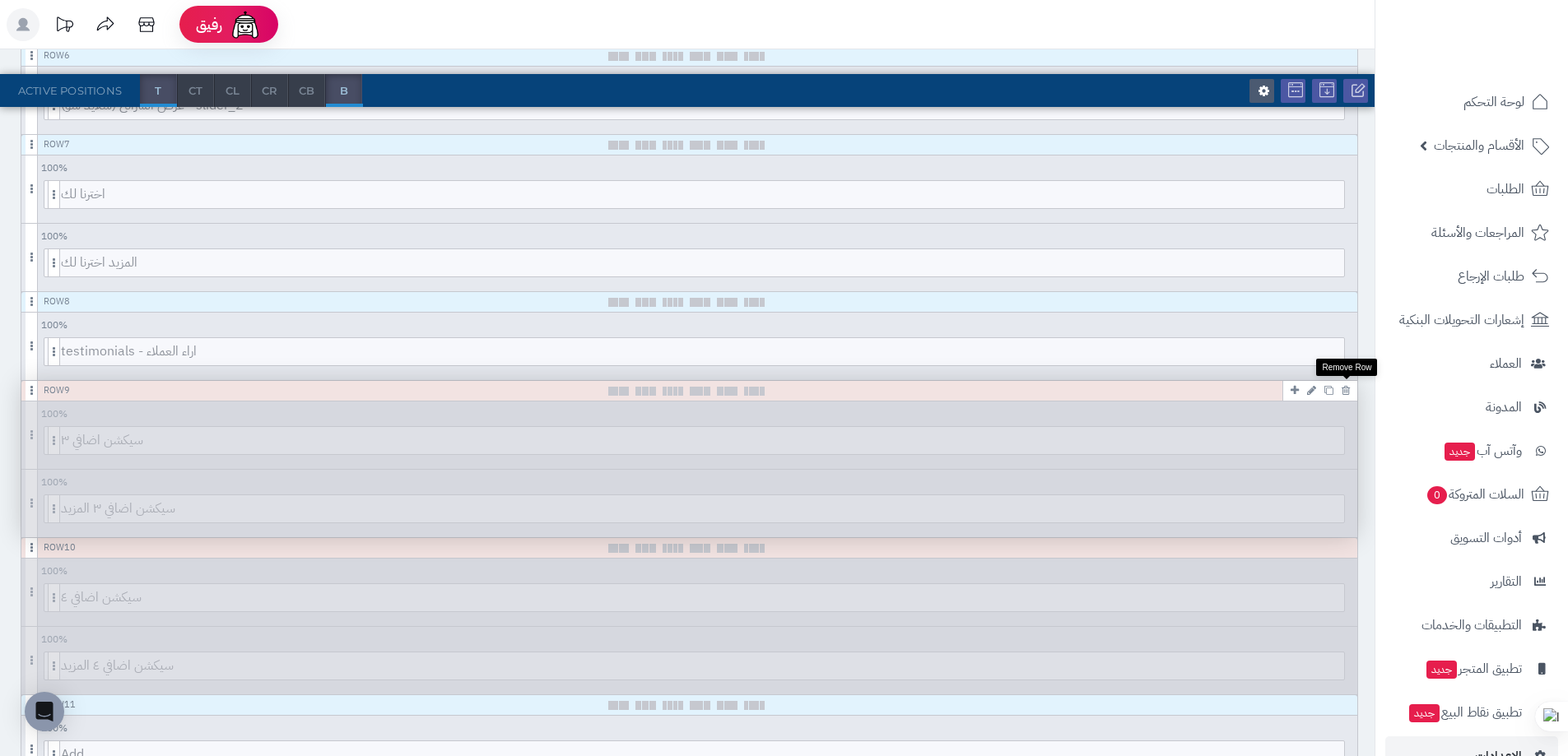
click at [1346, 394] on icon at bounding box center [1346, 390] width 9 height 11
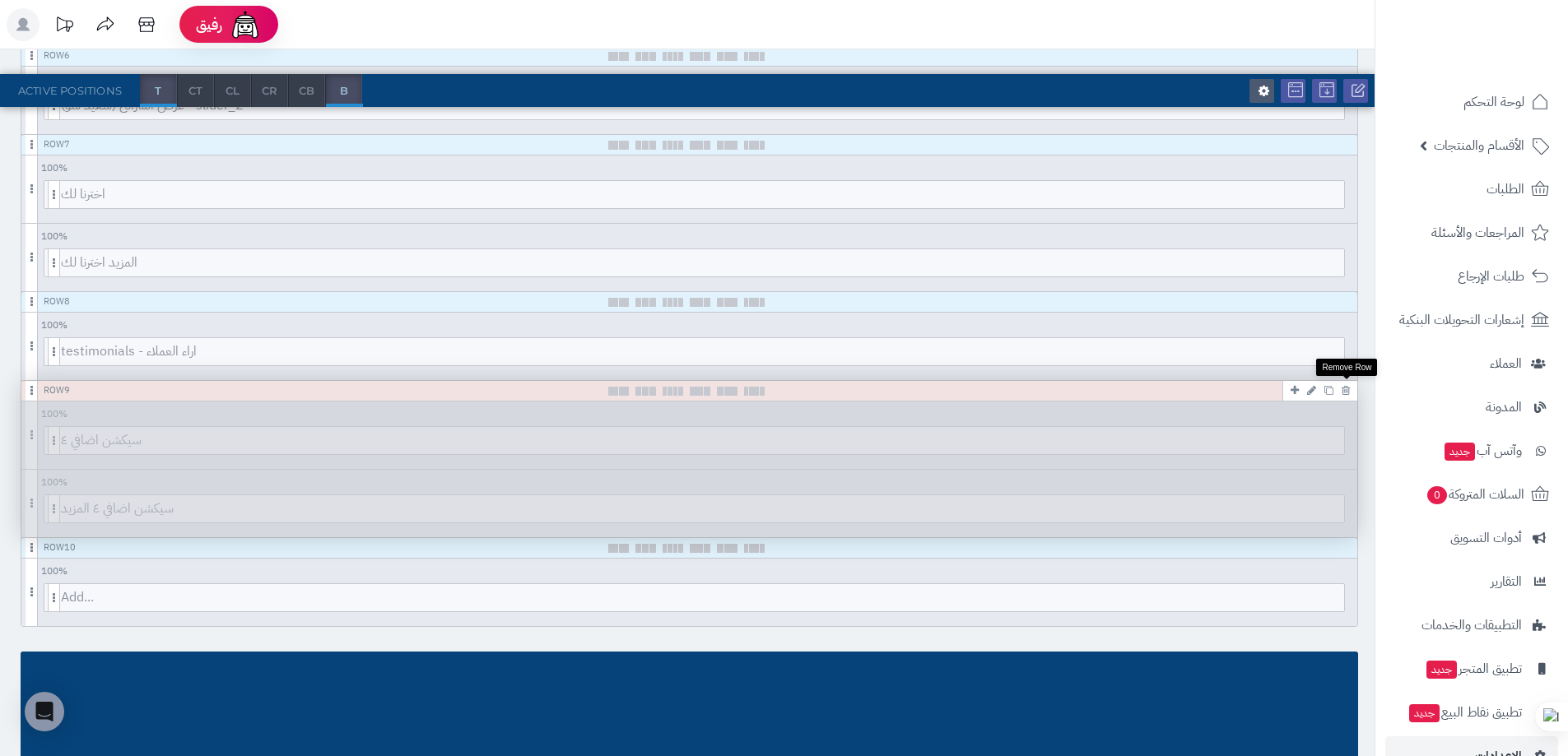
click at [1346, 394] on icon at bounding box center [1346, 390] width 9 height 11
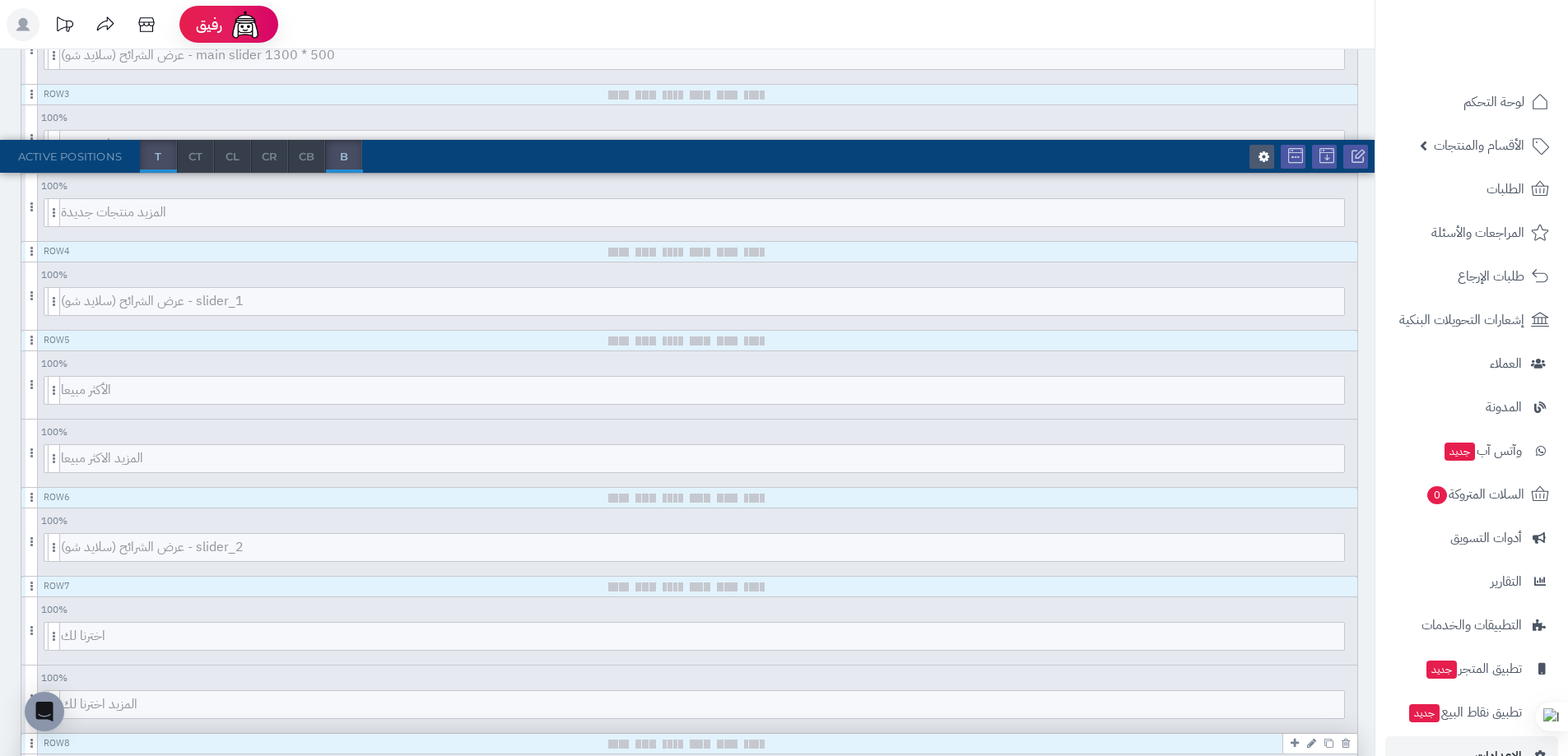
scroll to position [0, 0]
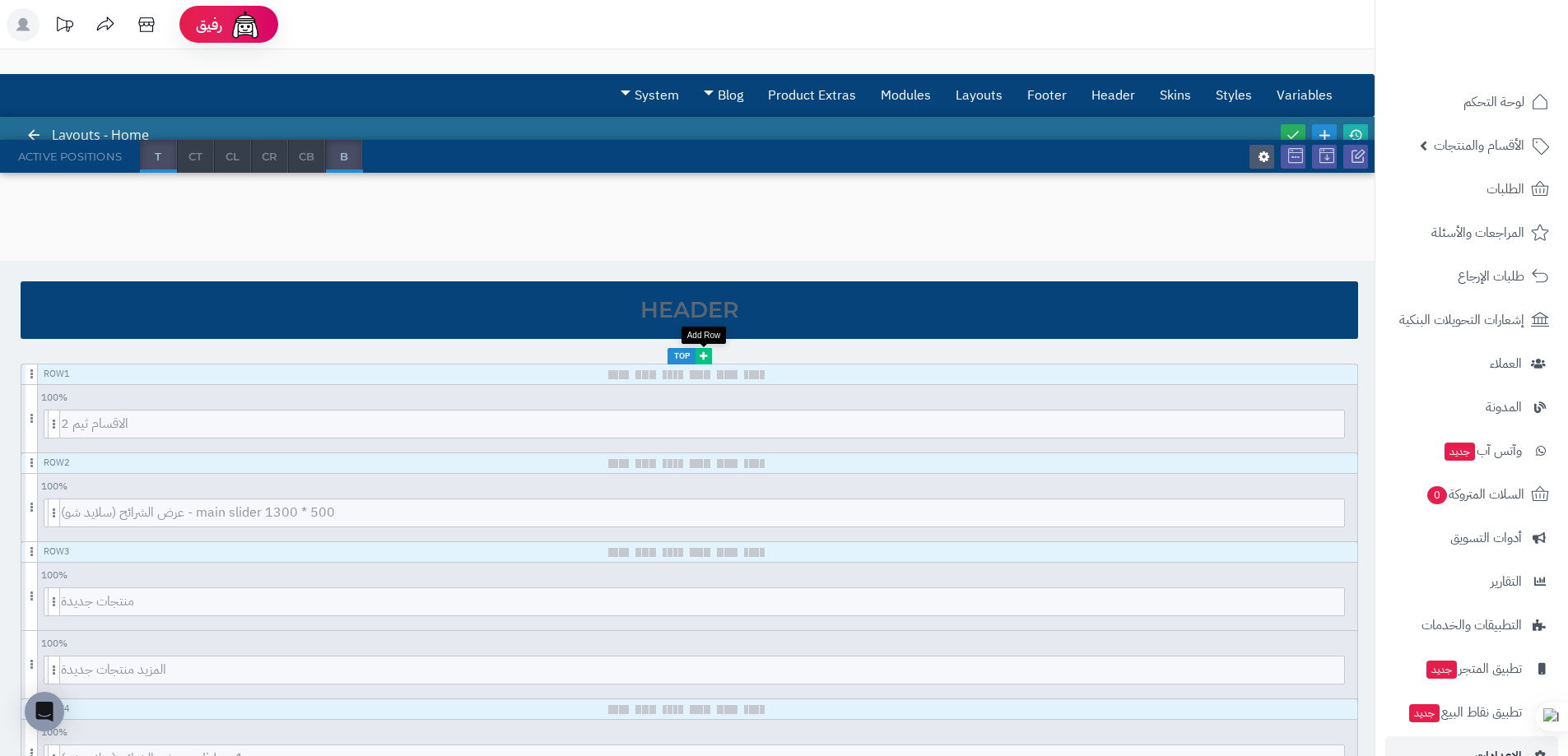
click at [707, 358] on icon at bounding box center [703, 356] width 8 height 10
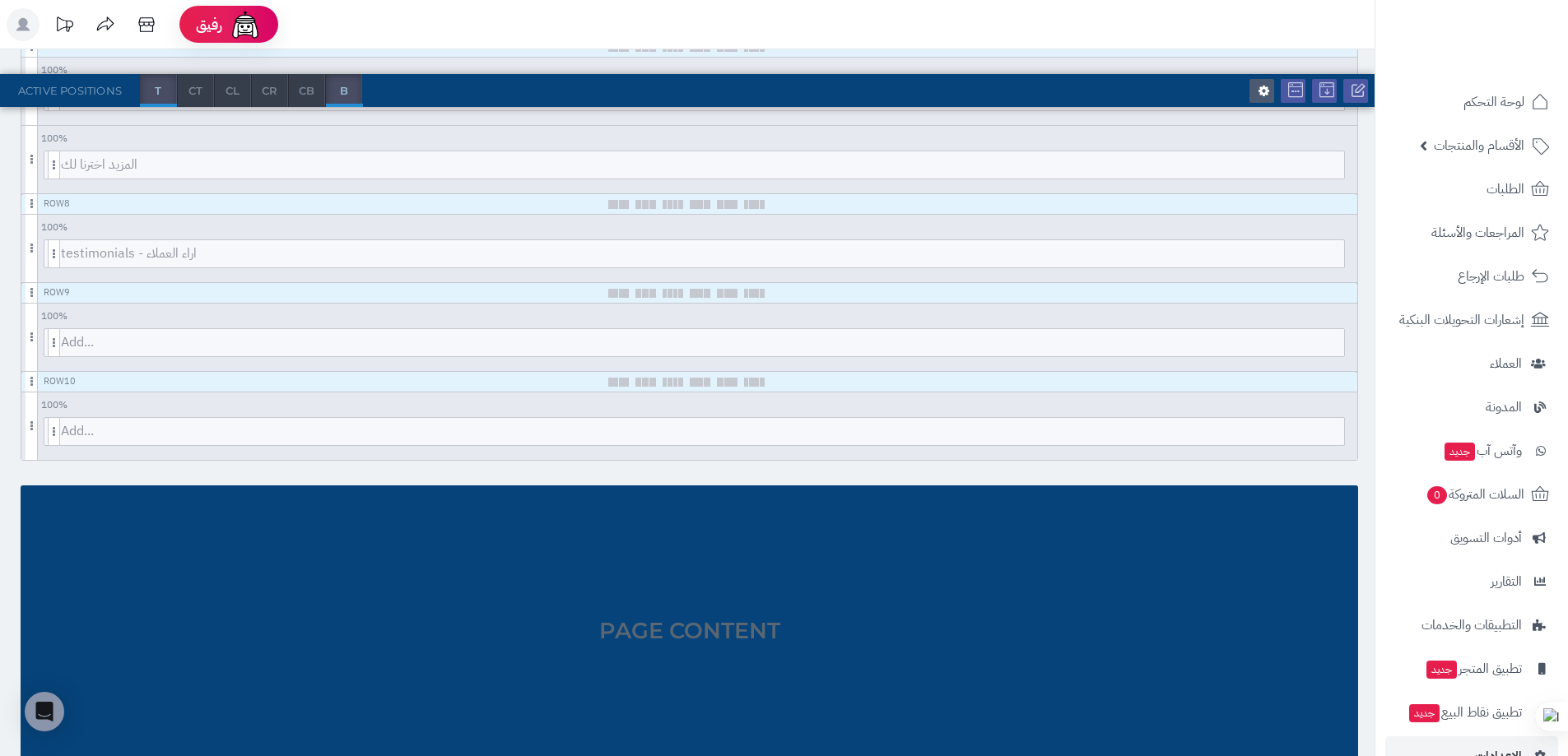
scroll to position [997, 0]
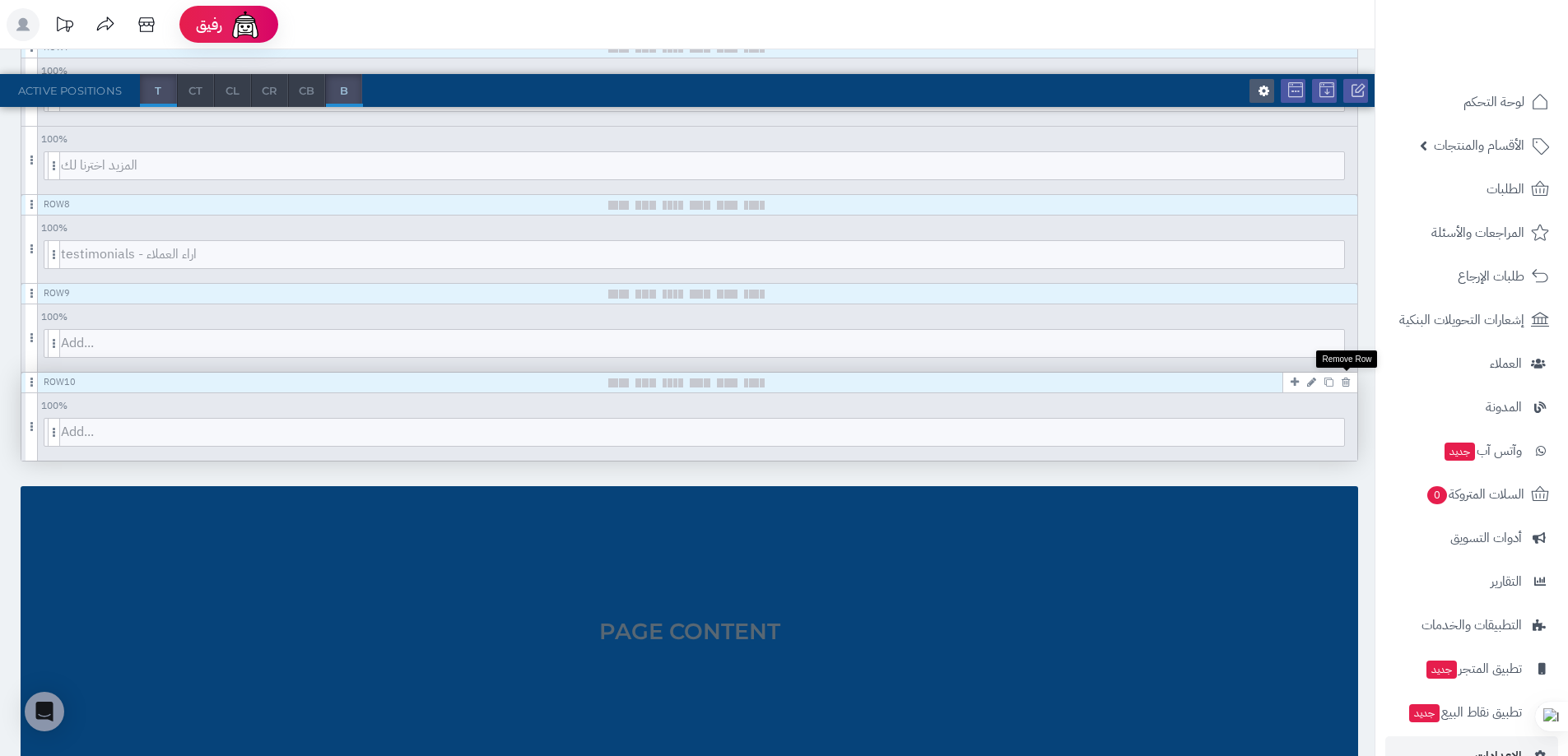
click at [1346, 386] on icon at bounding box center [1346, 381] width 9 height 11
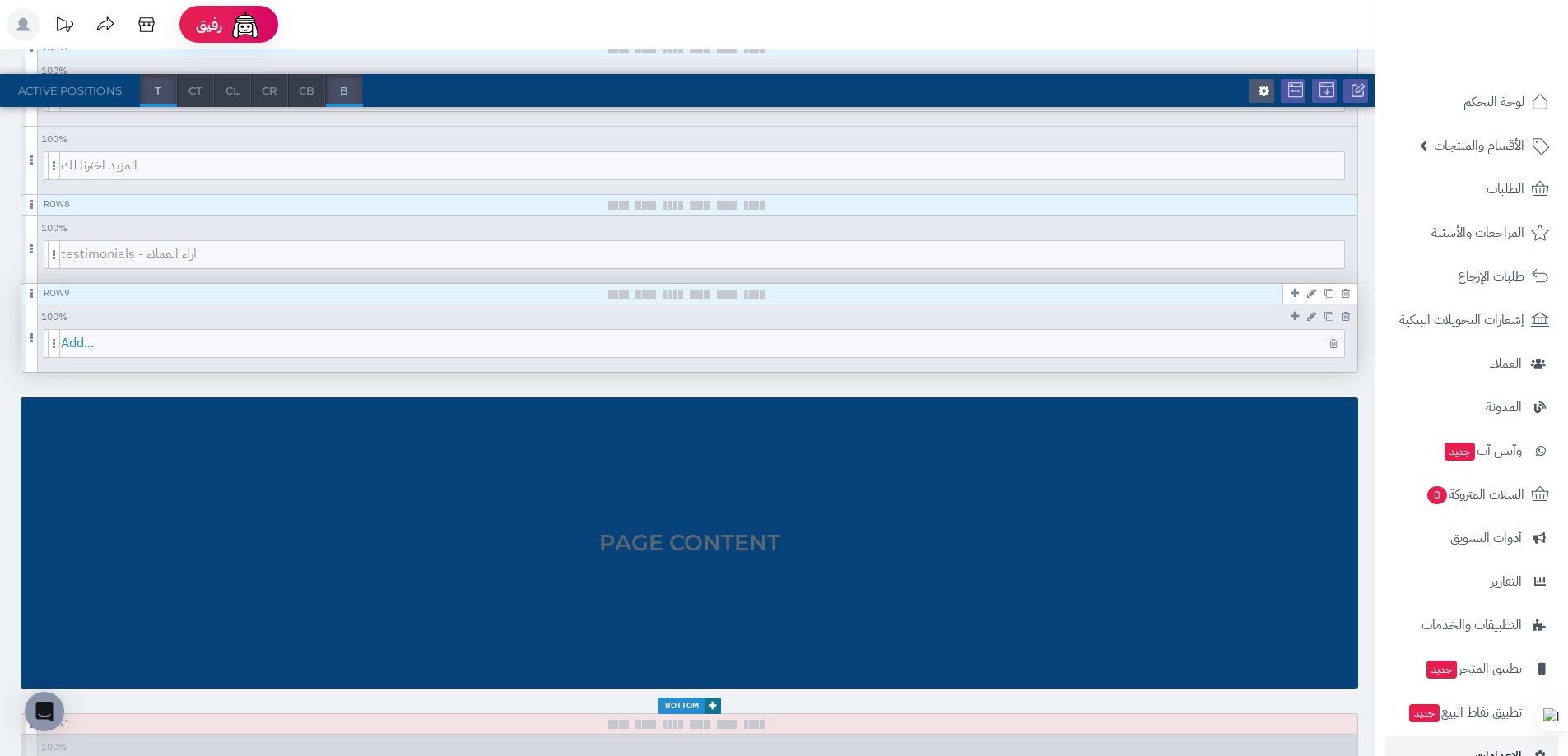
scroll to position [0, 0]
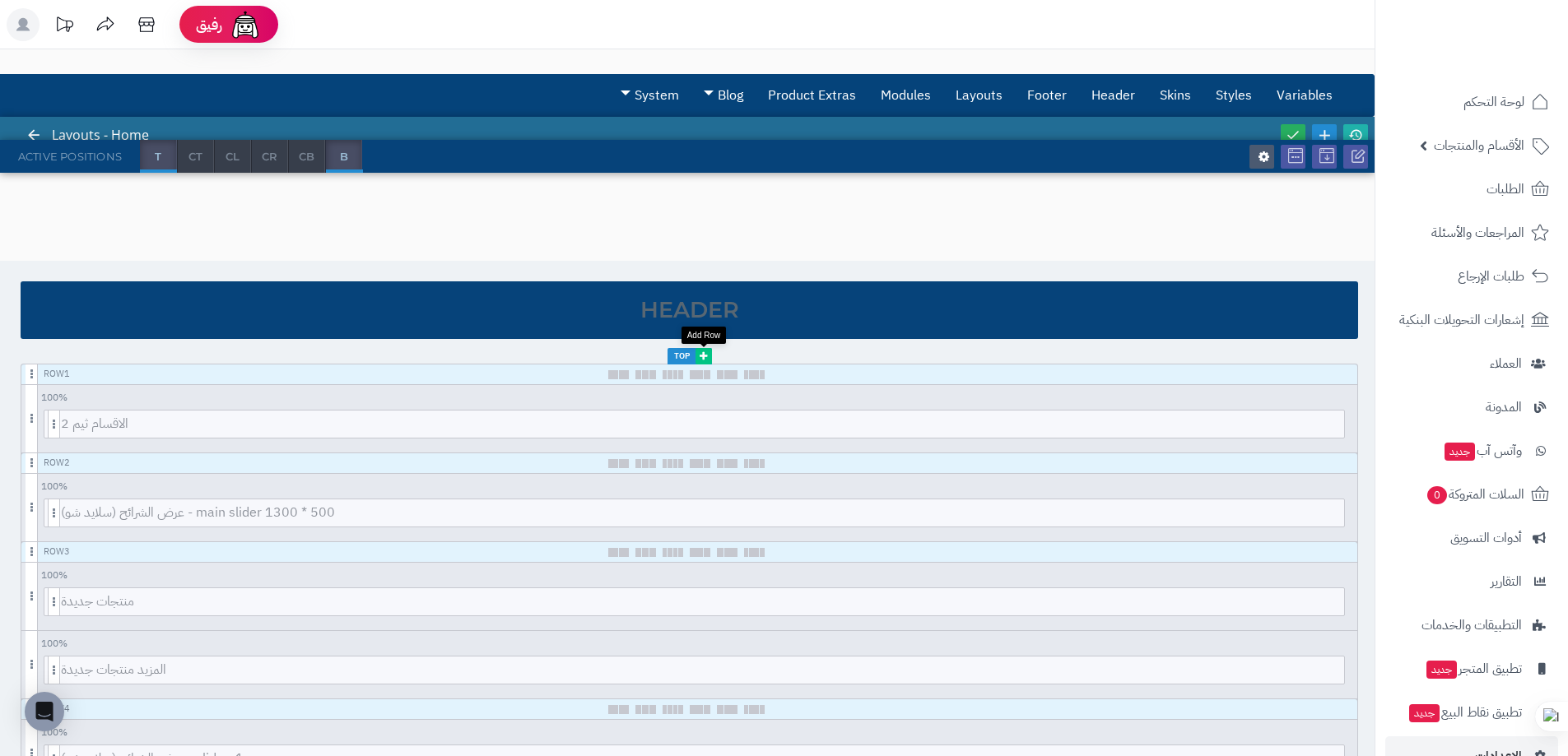
click at [705, 359] on icon at bounding box center [703, 356] width 8 height 10
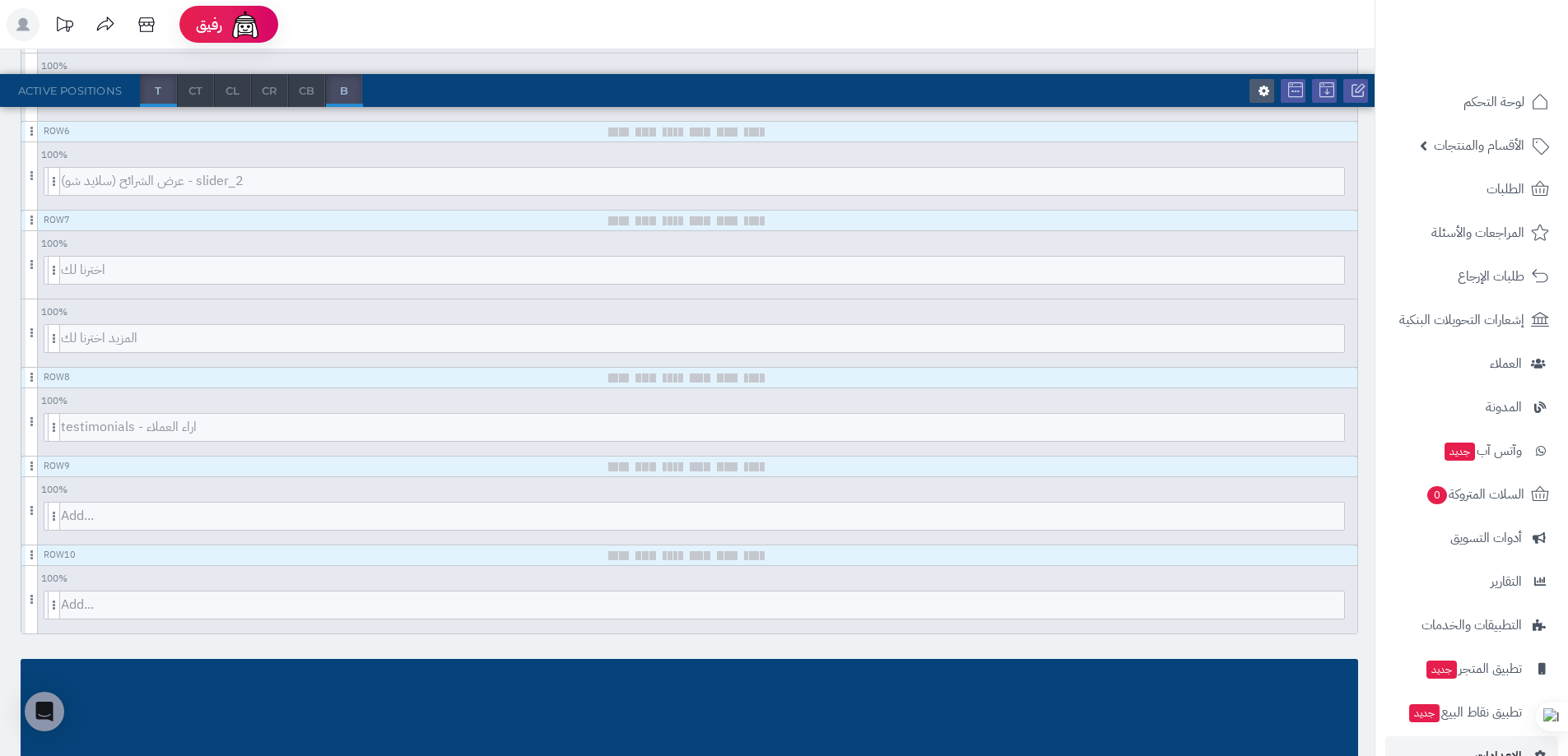
scroll to position [824, 0]
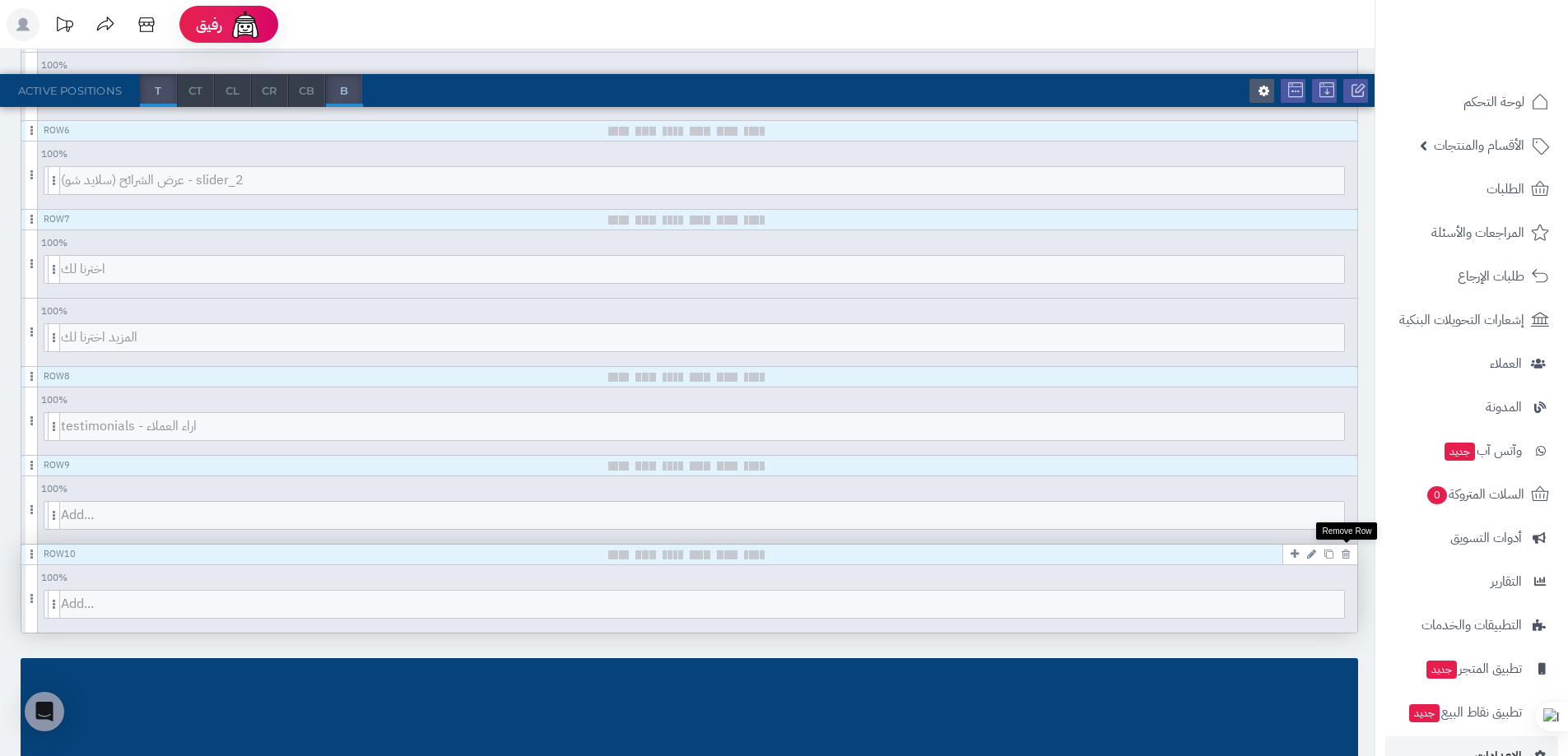
click at [1349, 555] on icon at bounding box center [1346, 554] width 9 height 11
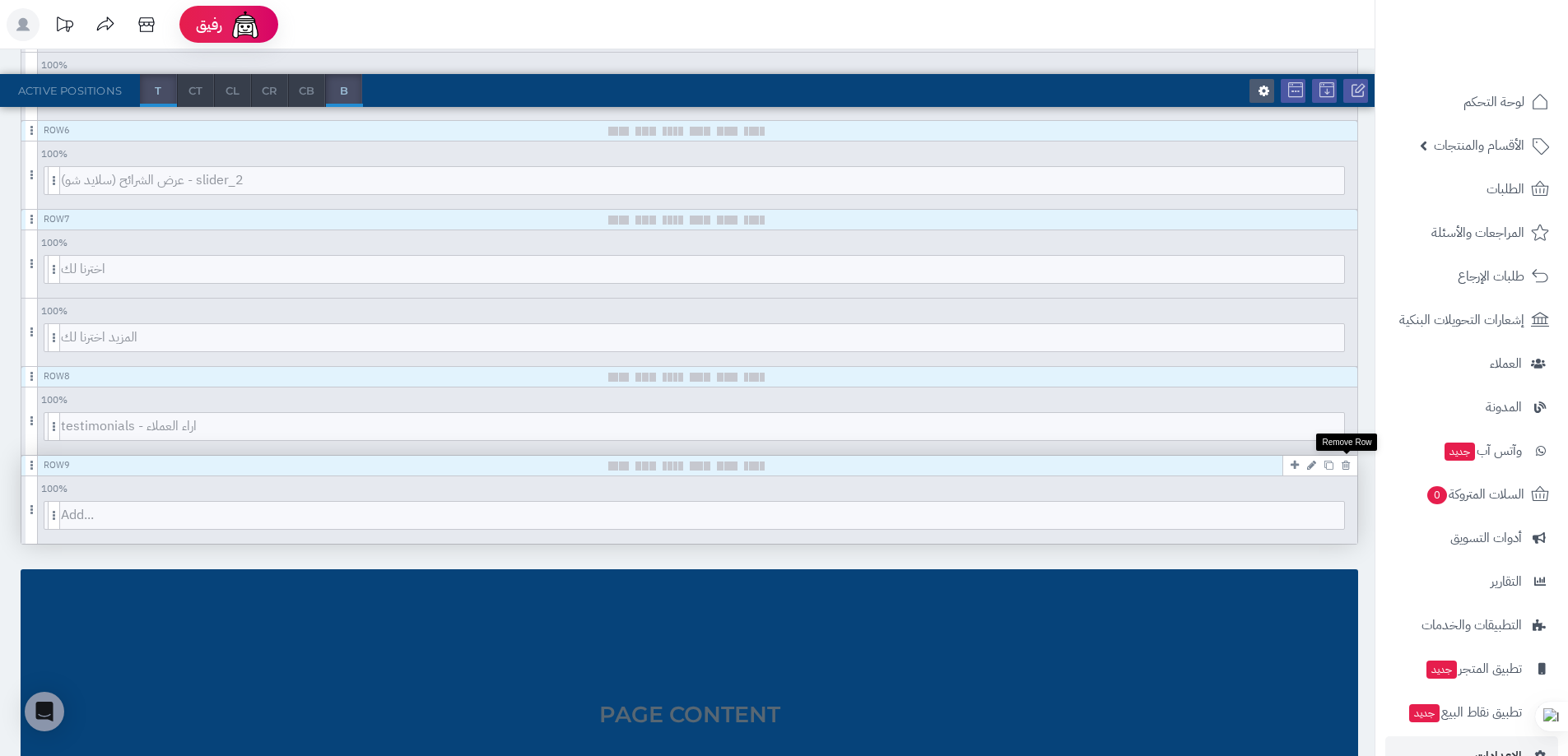
click at [1346, 467] on icon at bounding box center [1346, 465] width 9 height 11
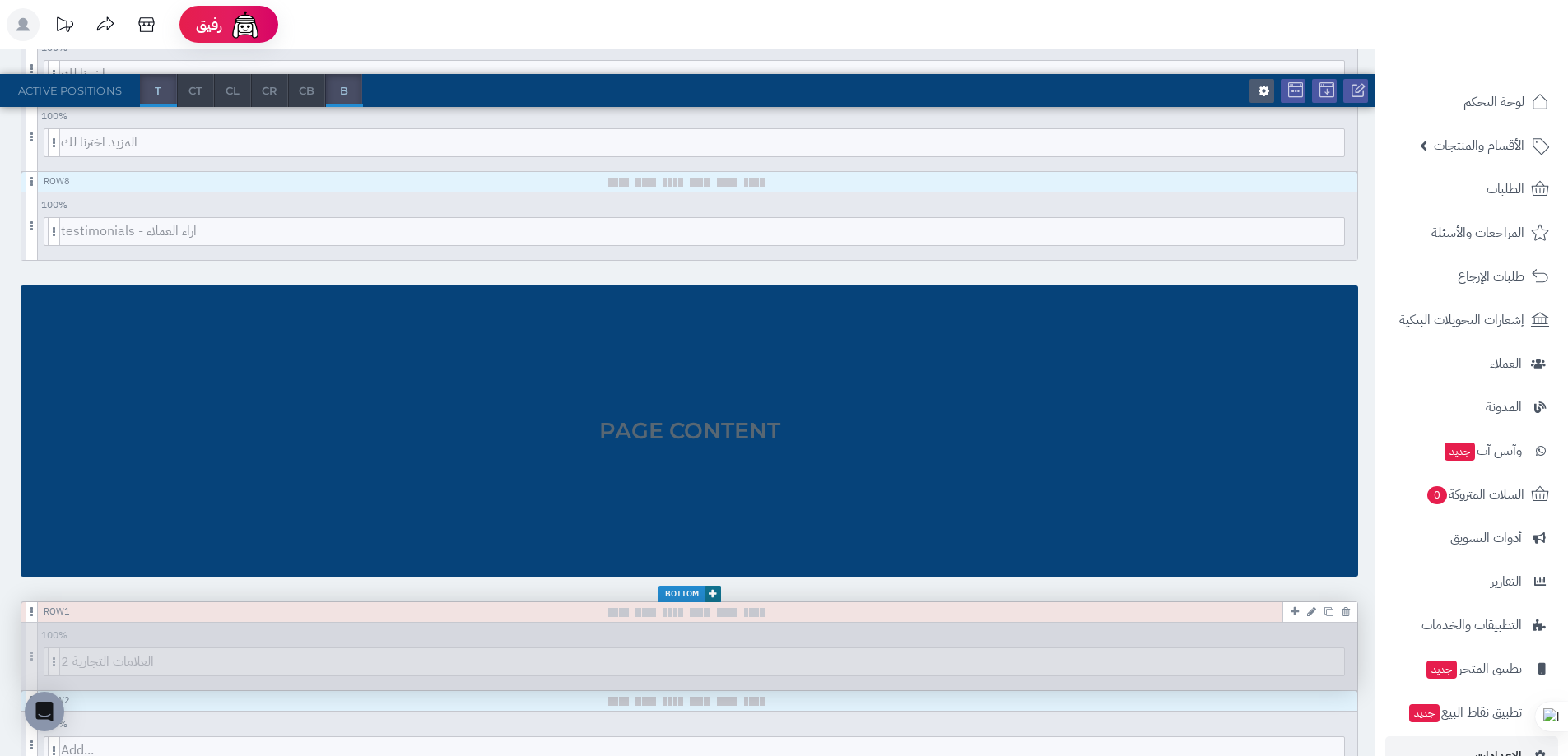
scroll to position [998, 0]
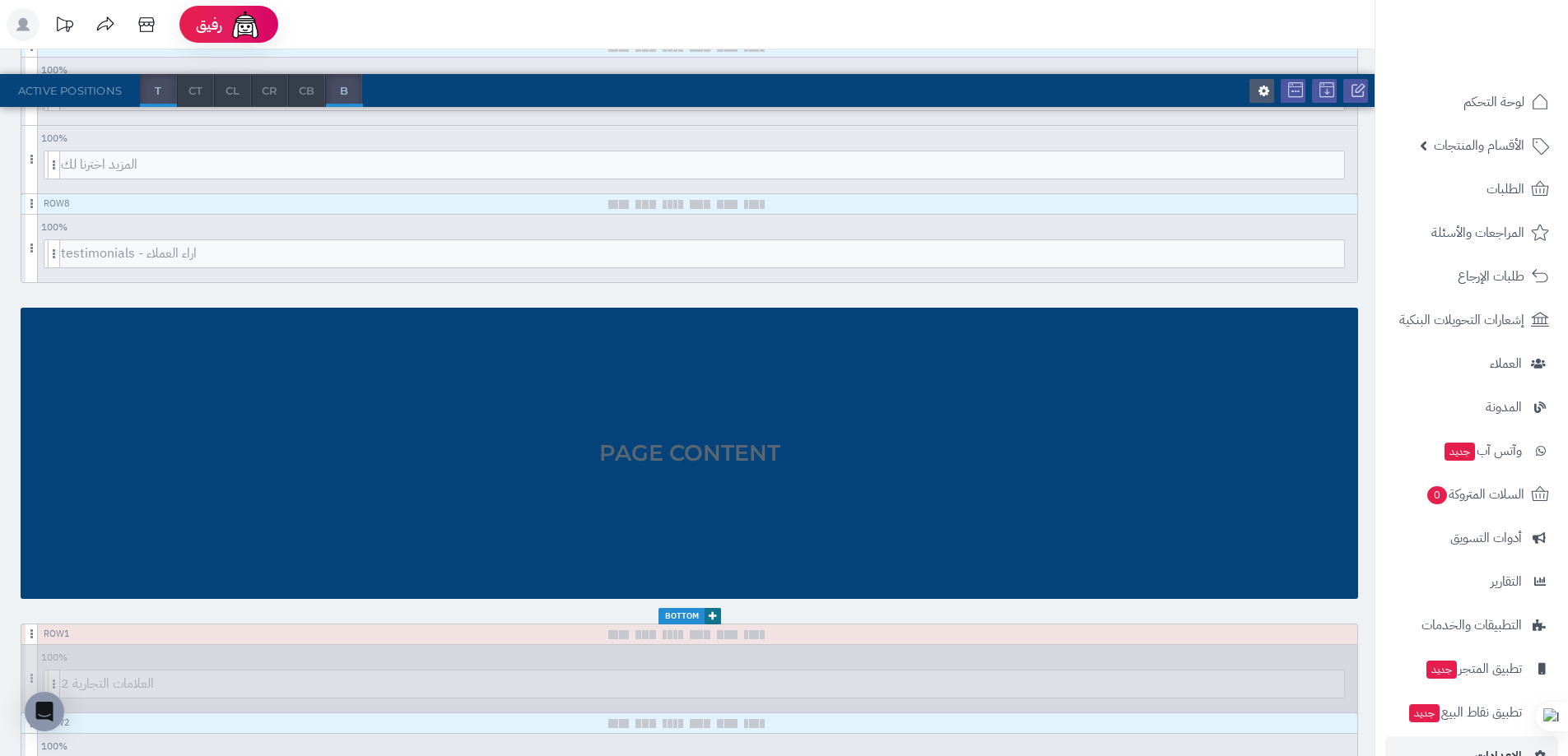
click at [784, 442] on div "Page Content" at bounding box center [689, 454] width 1338 height 292
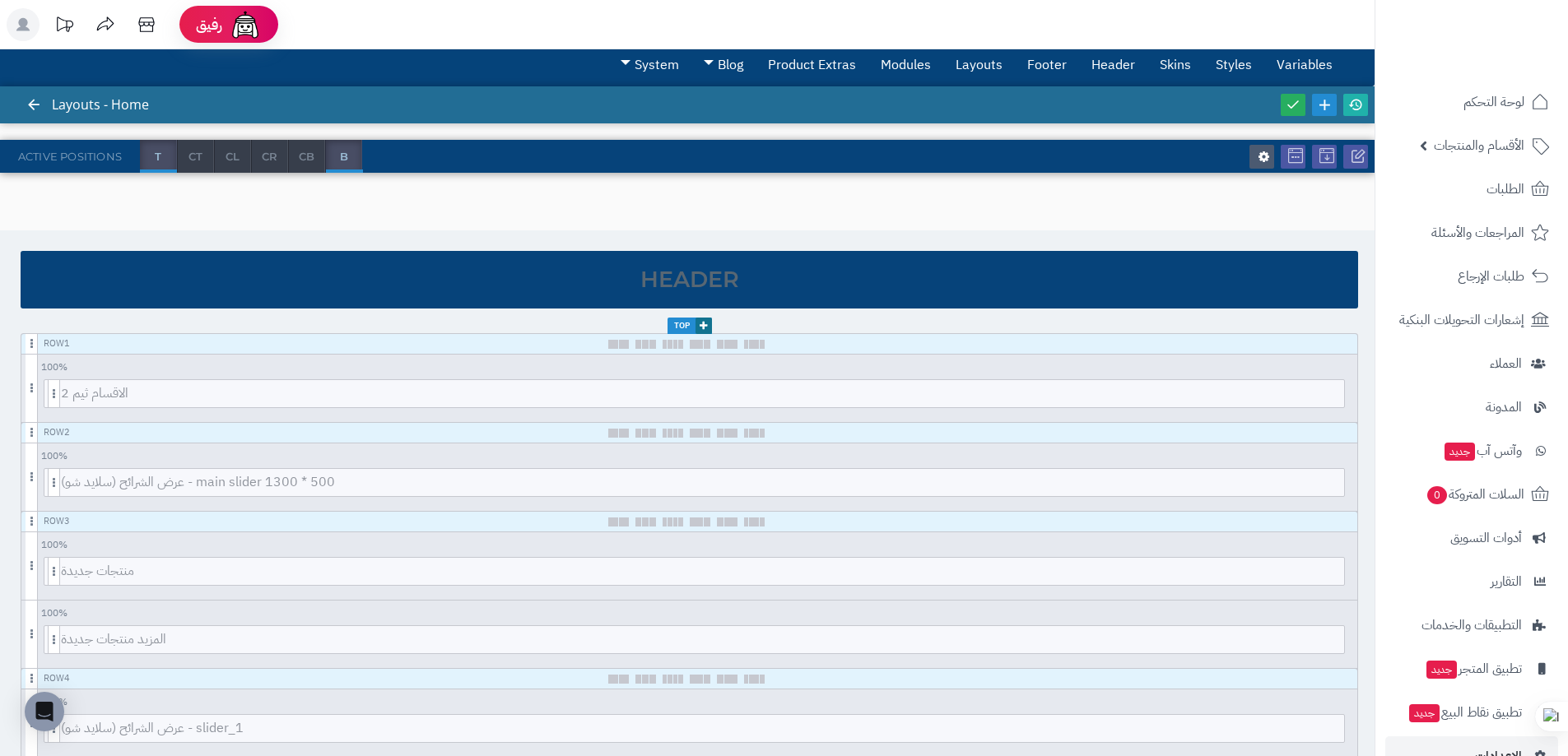
scroll to position [0, 0]
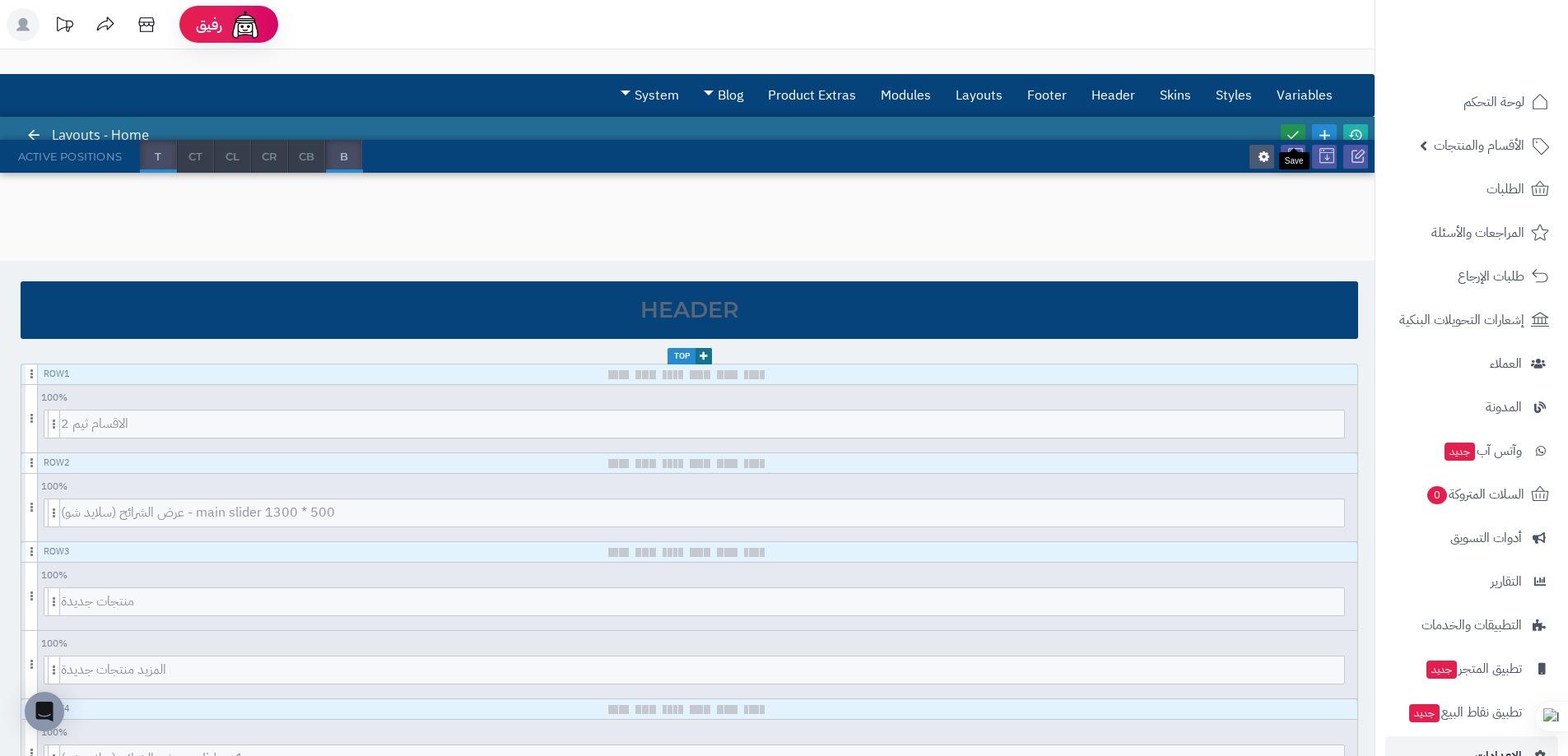
click at [1292, 125] on link at bounding box center [1294, 135] width 25 height 22
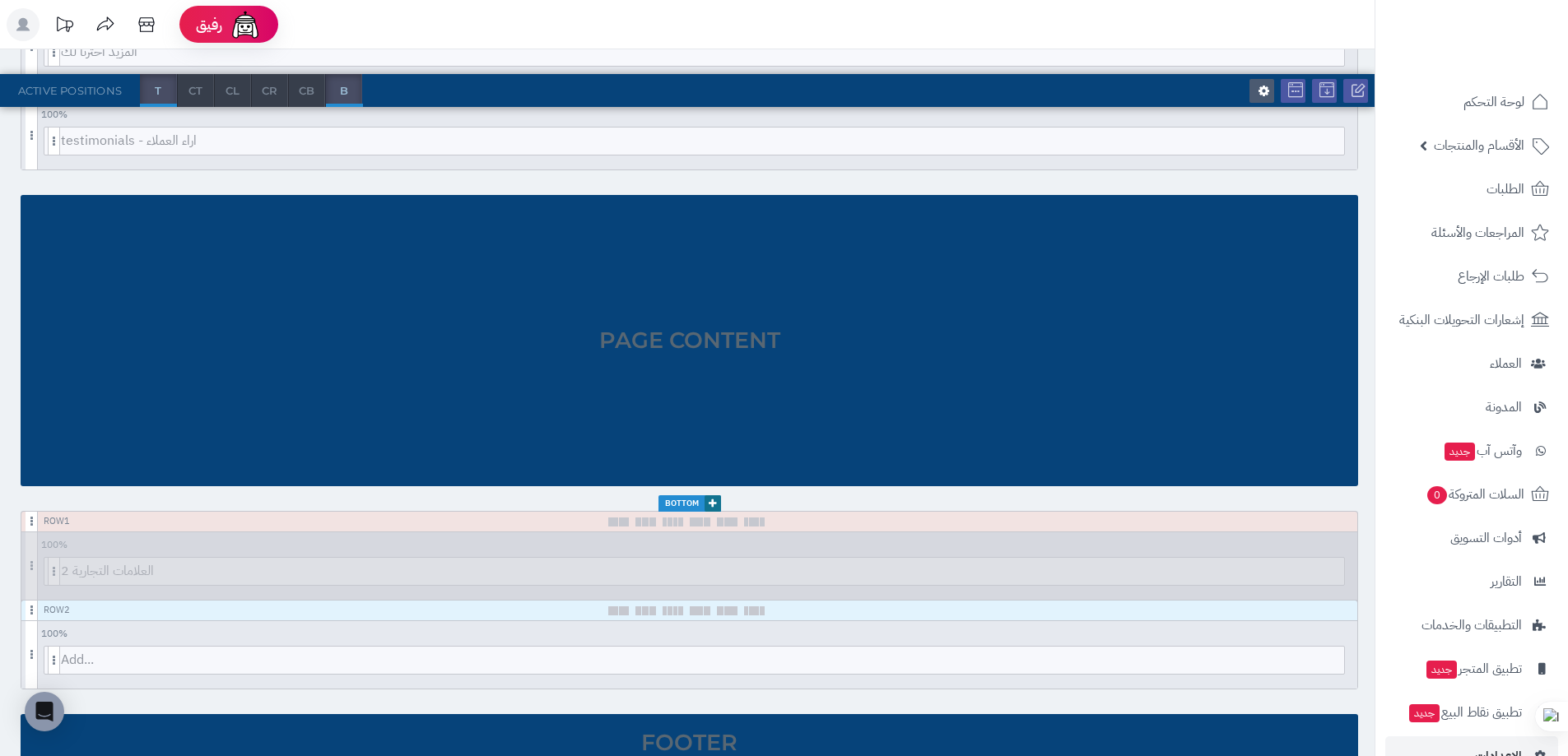
scroll to position [1111, 0]
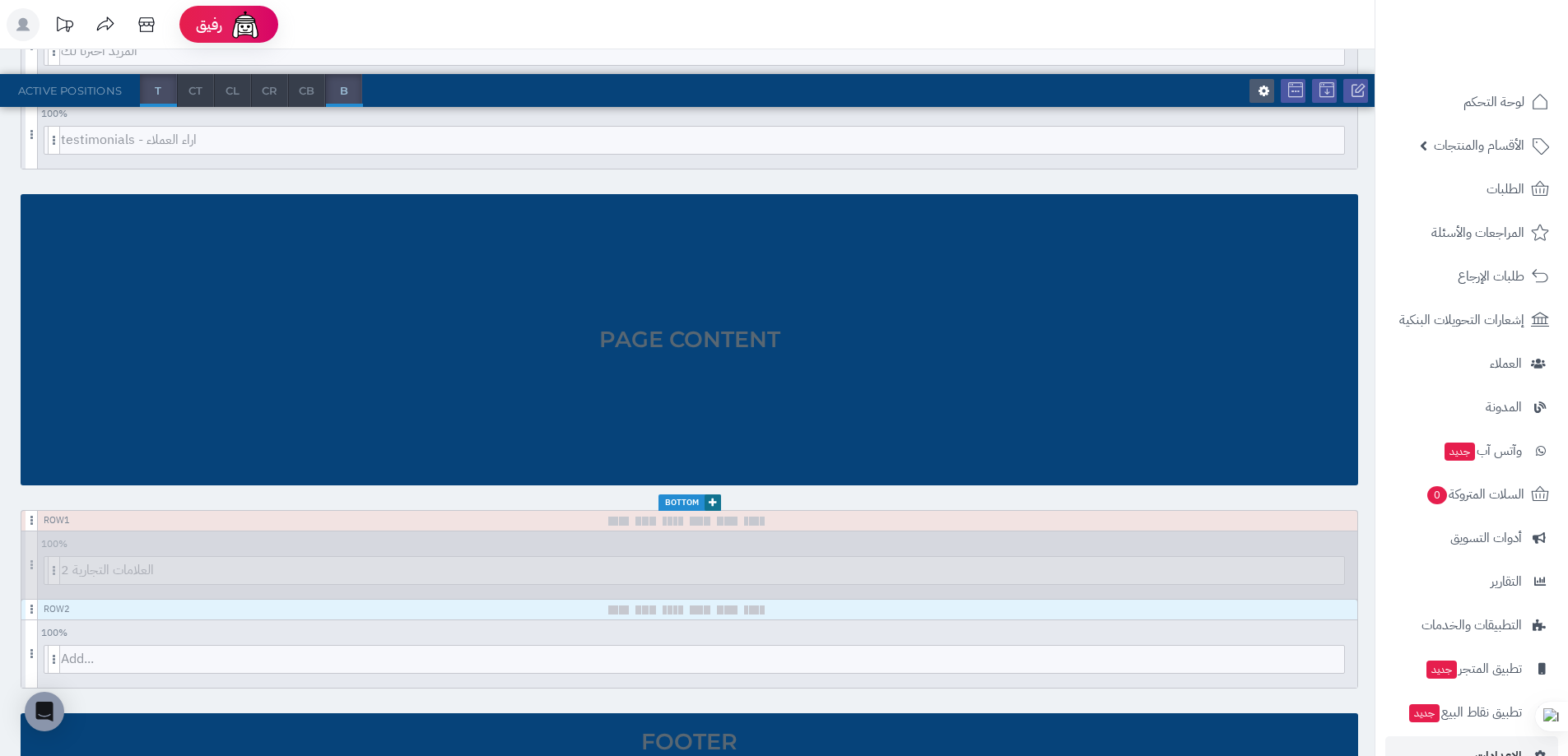
click at [693, 337] on div "Page Content" at bounding box center [689, 340] width 1338 height 292
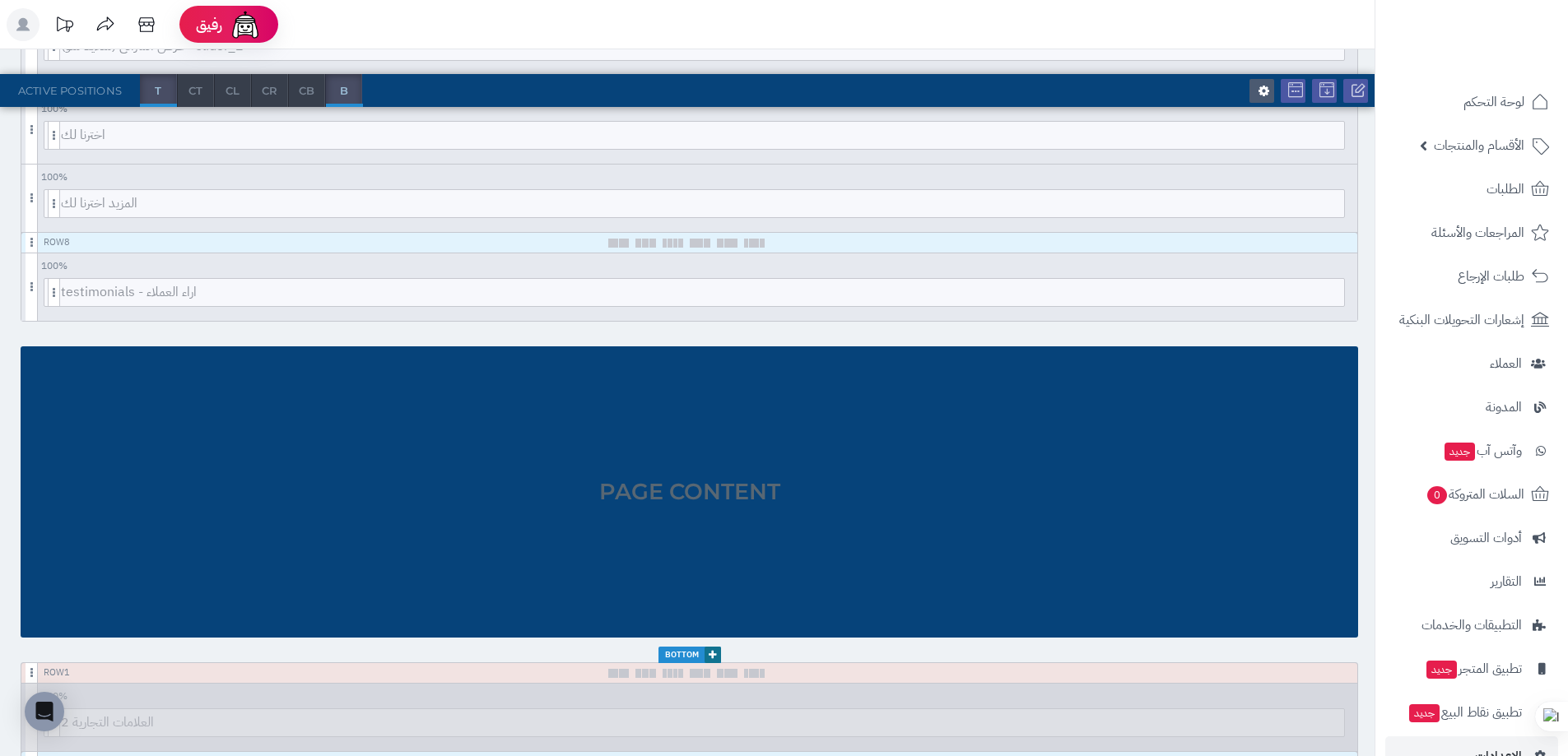
scroll to position [957, 0]
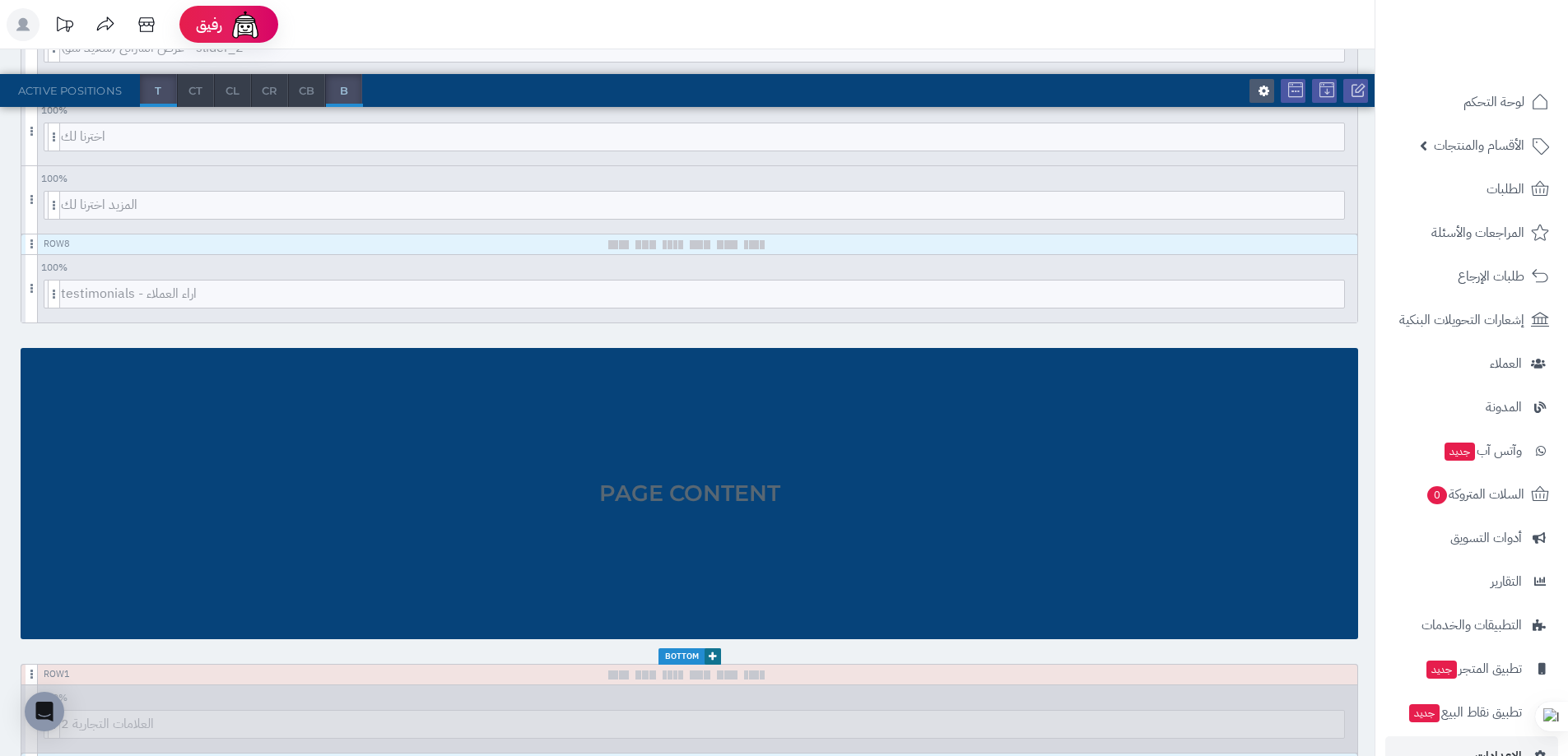
click at [985, 430] on div "Page Content" at bounding box center [689, 494] width 1338 height 292
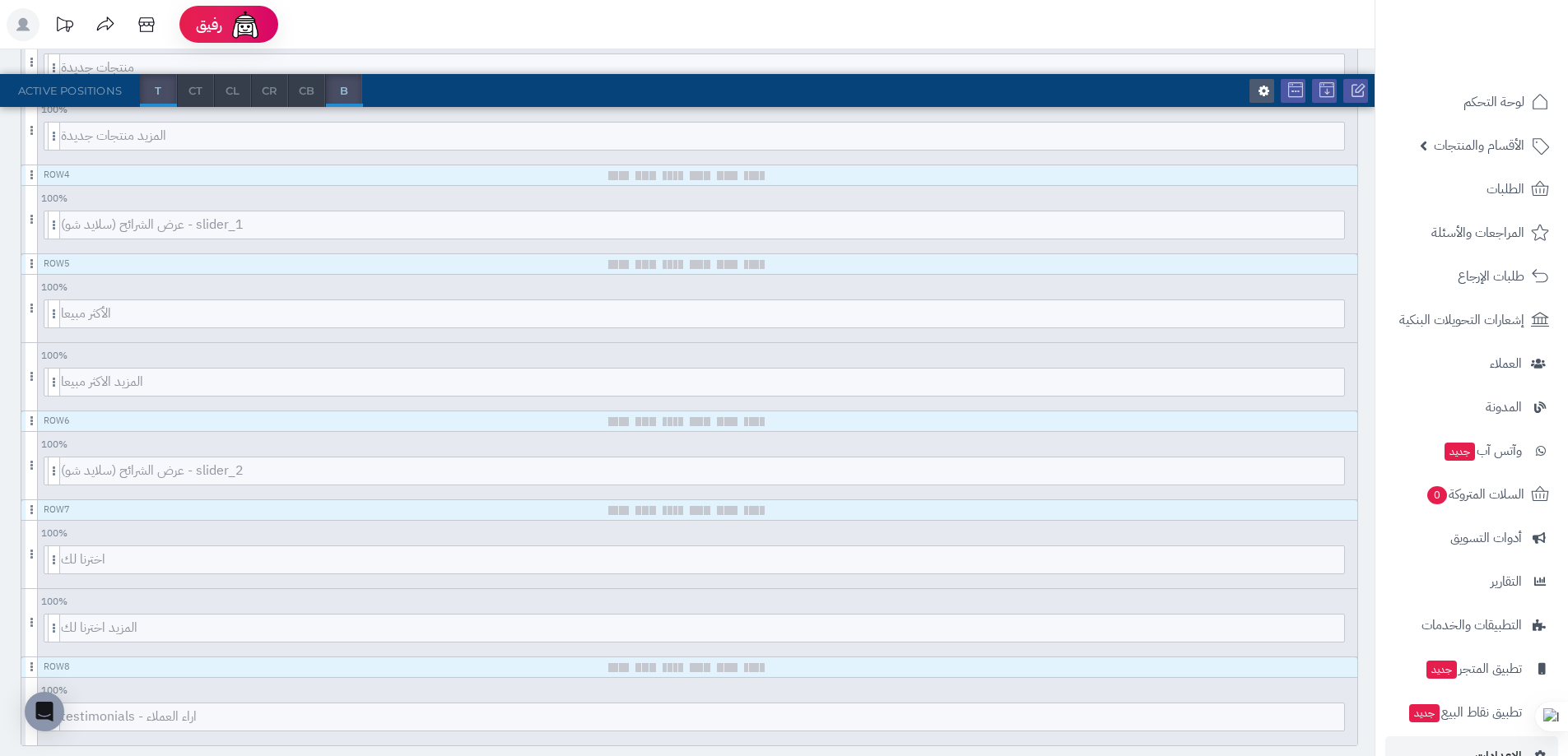
scroll to position [0, 0]
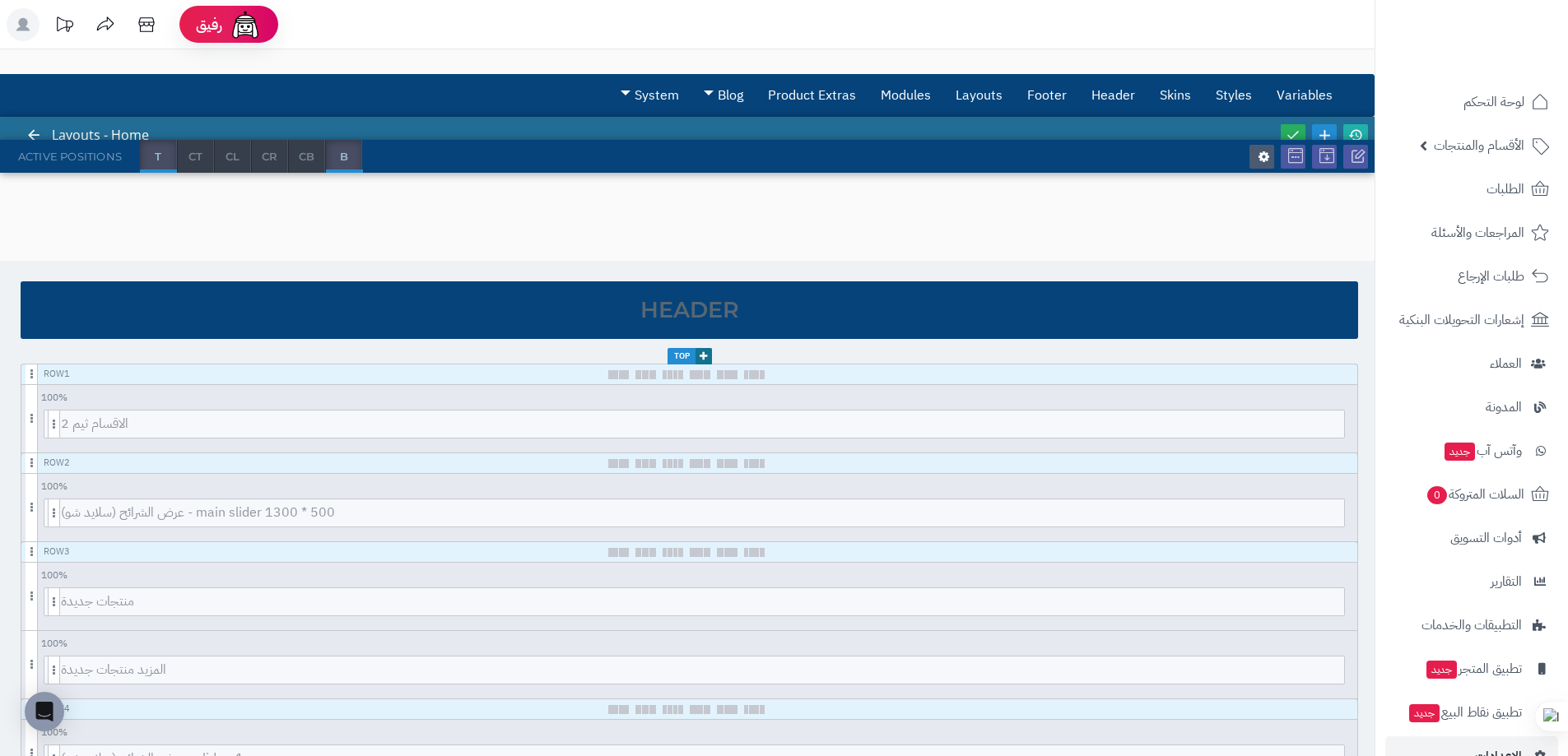
click at [25, 141] on div "Active Positions" at bounding box center [69, 156] width 140 height 33
click at [31, 139] on icon at bounding box center [33, 134] width 14 height 14
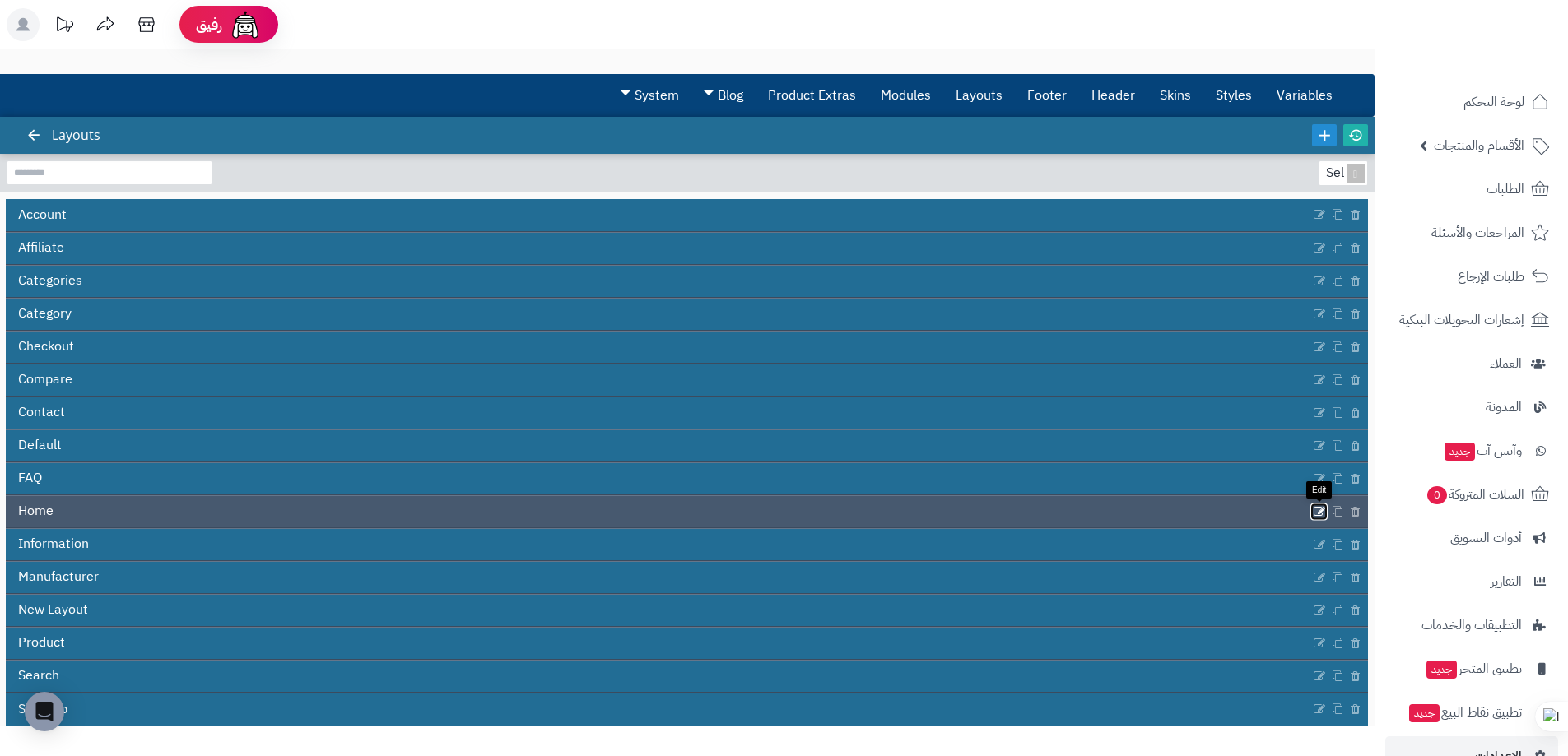
click at [1319, 511] on icon at bounding box center [1320, 511] width 13 height 14
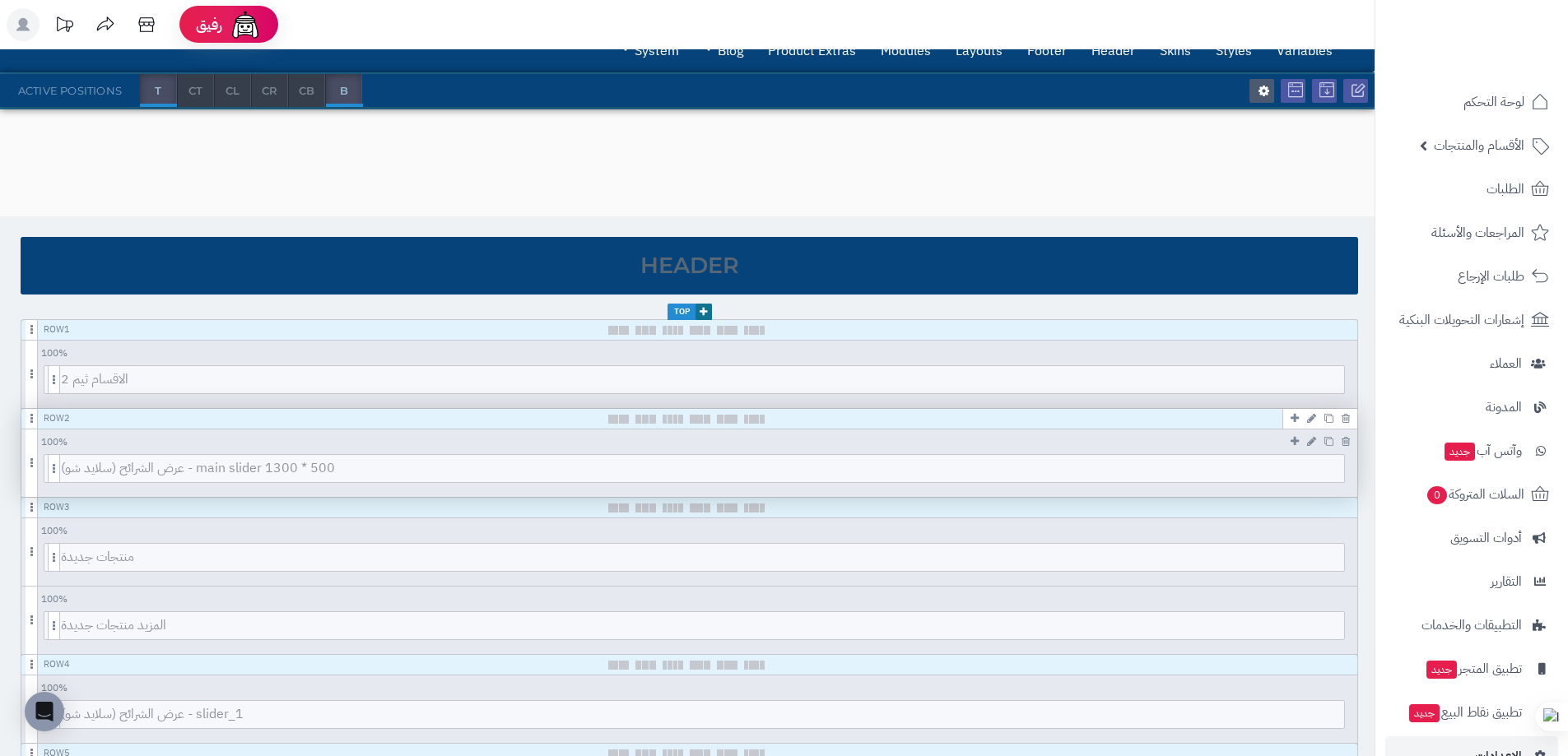
scroll to position [45, 0]
click at [38, 463] on div "عرض الشرائح (سلايد شو) - main slider 1300 * 500" at bounding box center [693, 473] width 1345 height 39
click at [36, 463] on div "100 % 100 95 90 85 80 75 70 66 60 55 50 45 40 33 30 25 20 15 10 5 عرض الشرائح (…" at bounding box center [689, 462] width 1336 height 67
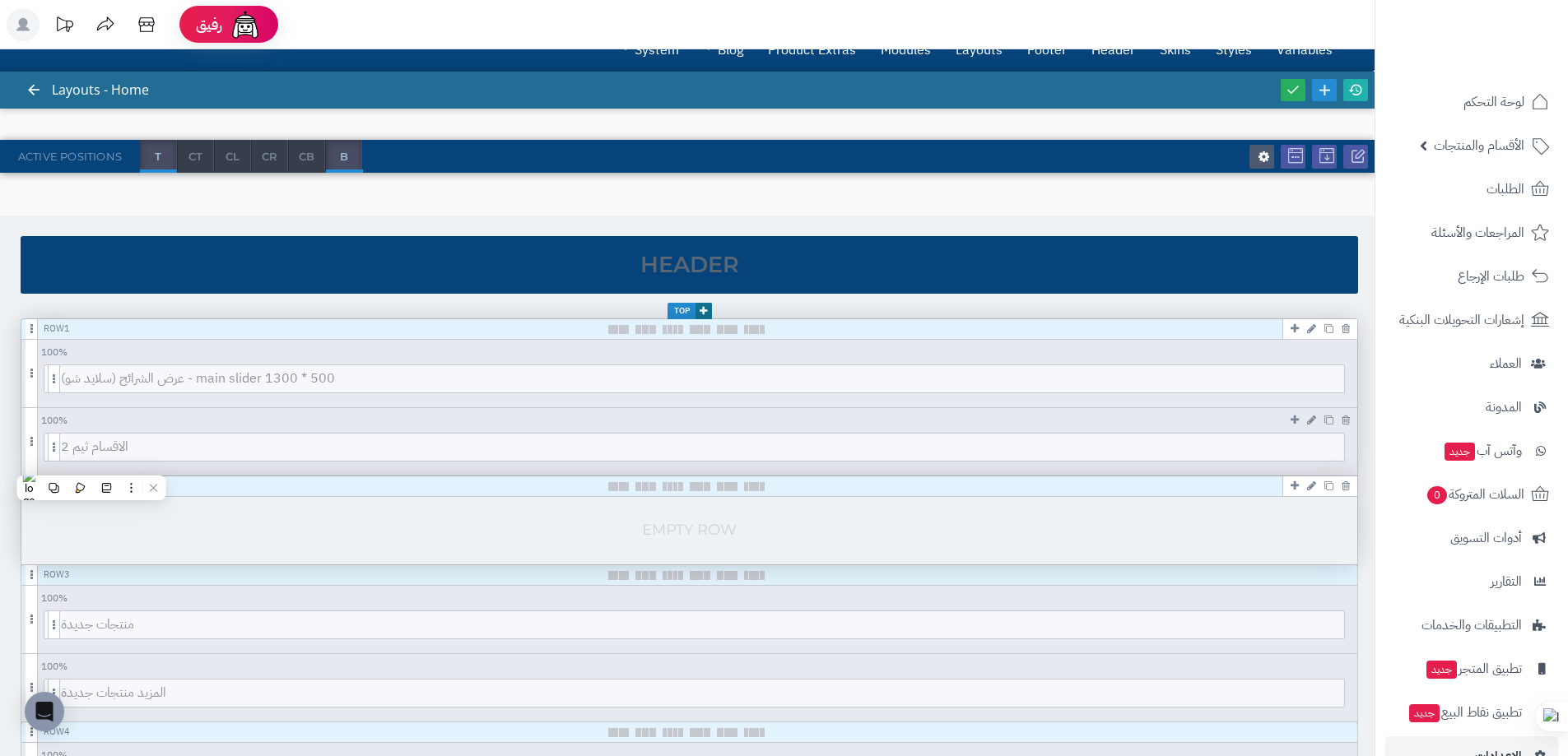
scroll to position [0, 0]
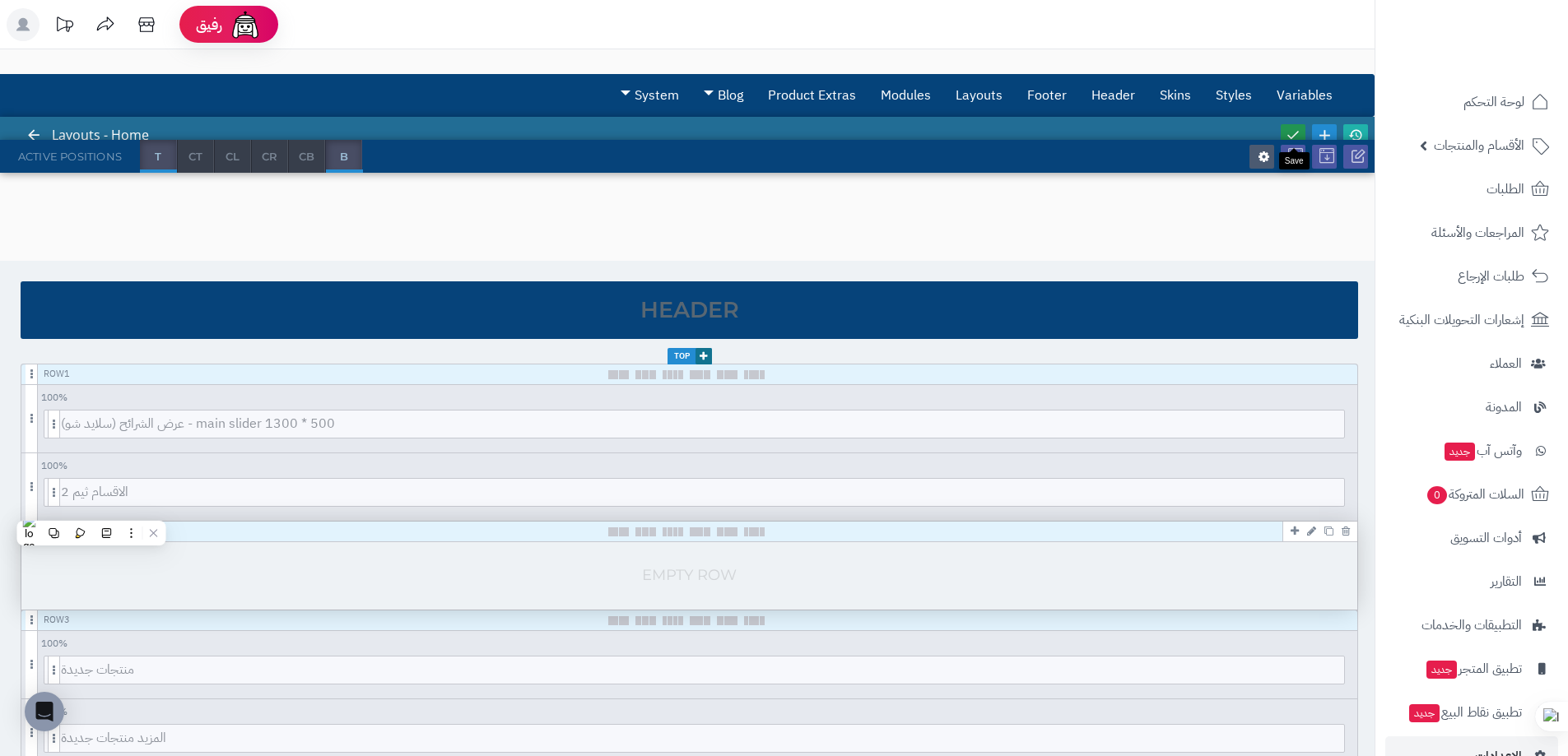
click at [1288, 133] on icon at bounding box center [1293, 134] width 14 height 14
click at [1241, 91] on link "Styles" at bounding box center [1233, 95] width 61 height 41
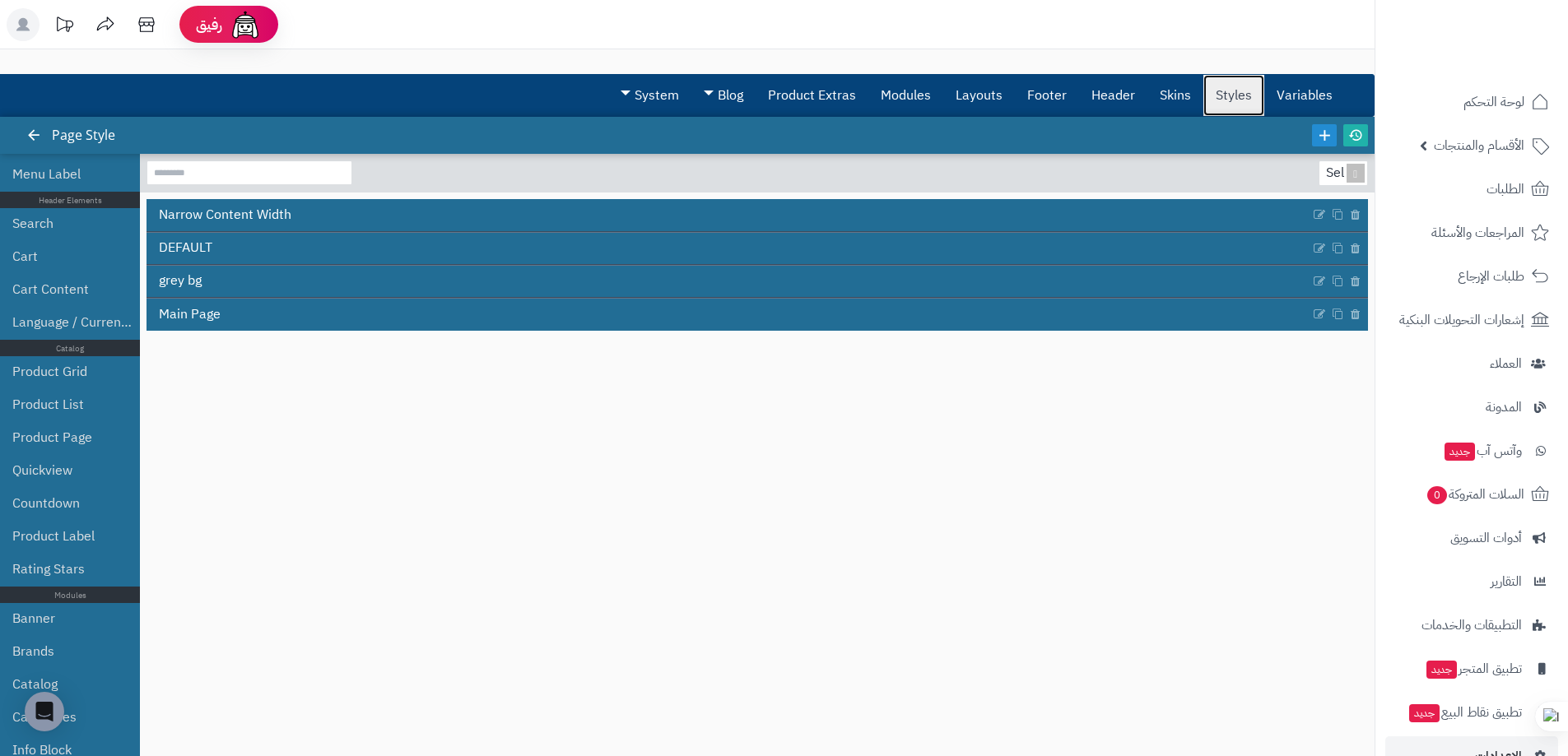
scroll to position [425, 0]
click at [57, 364] on link "Product Grid" at bounding box center [72, 370] width 119 height 33
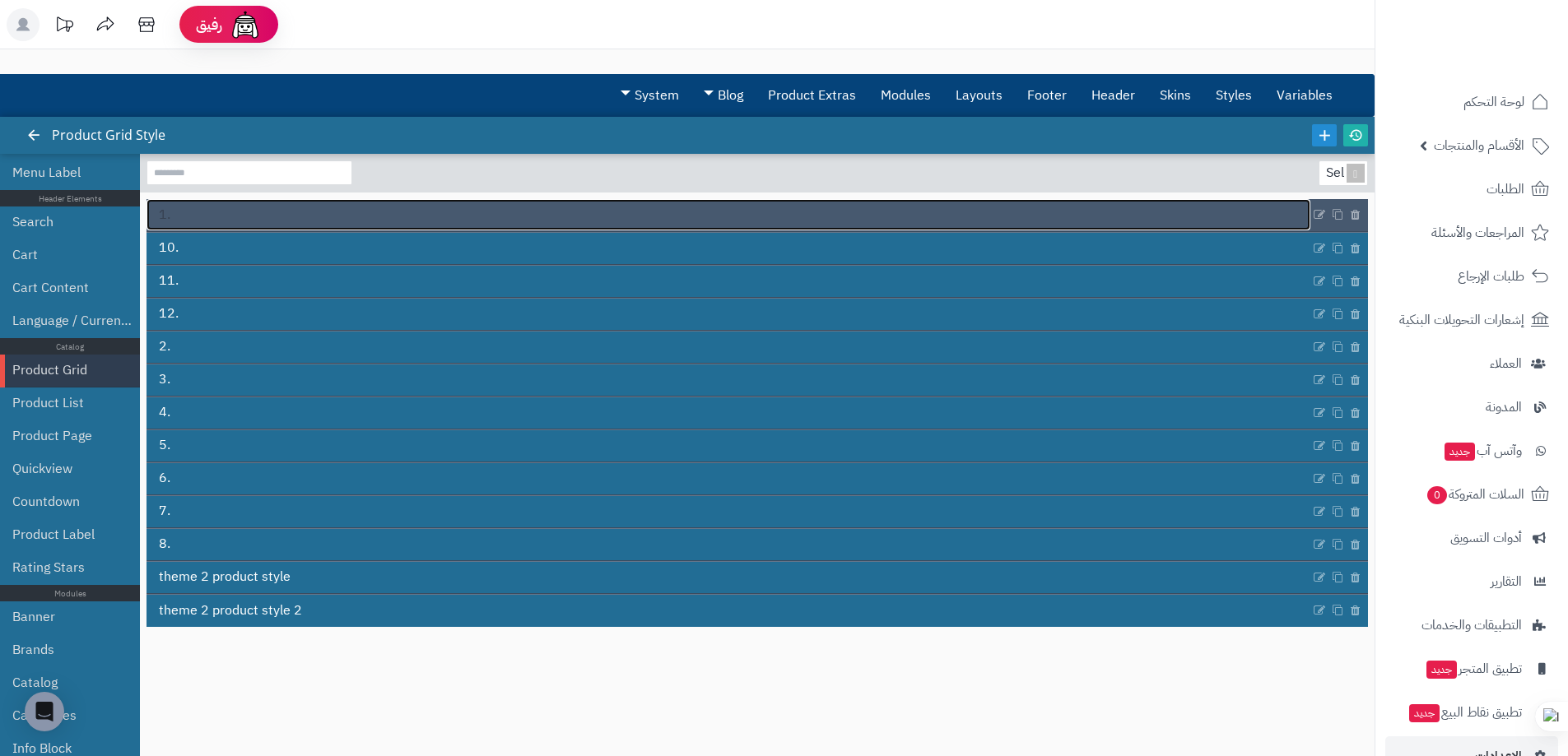
click at [391, 214] on link "1." at bounding box center [728, 215] width 1163 height 31
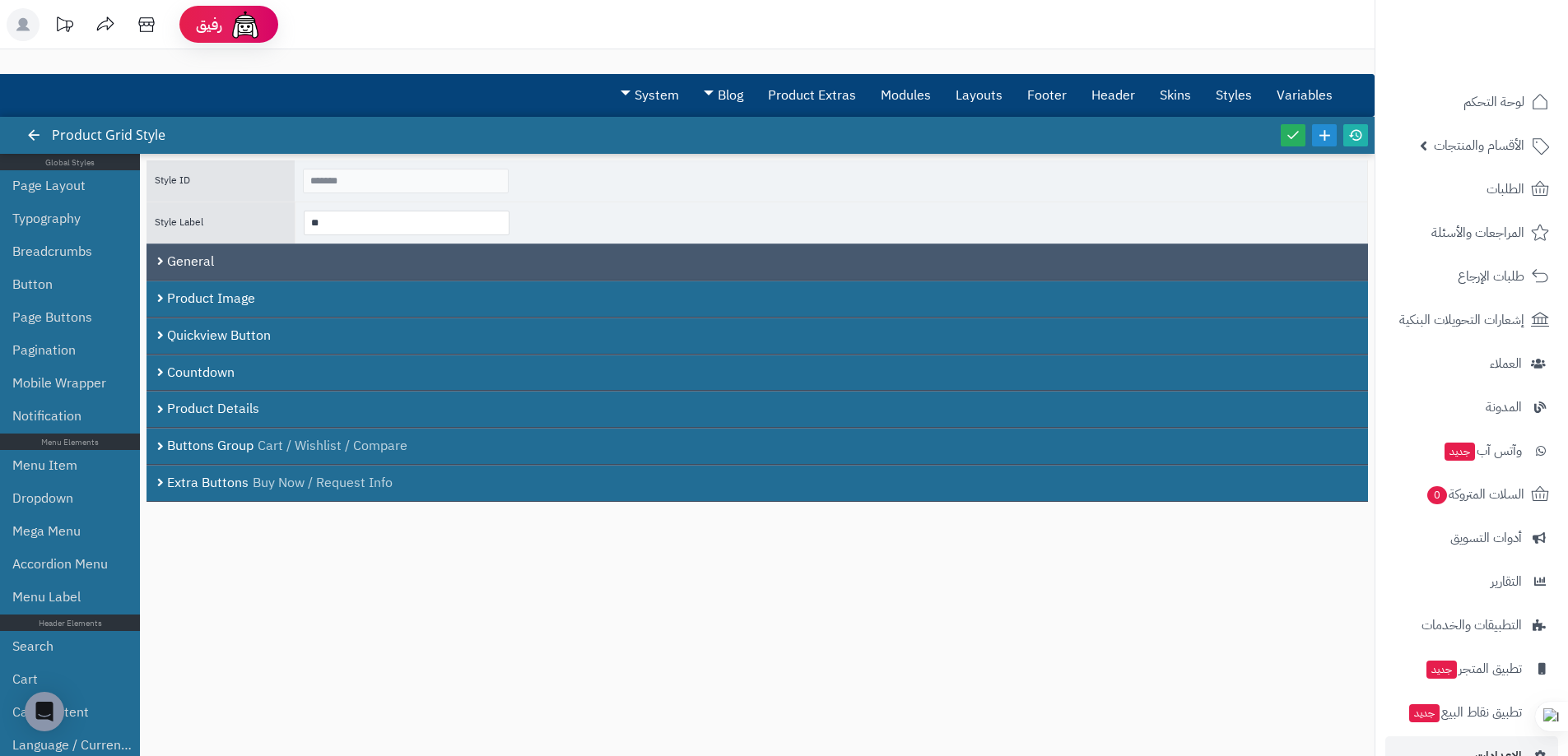
click at [236, 264] on div "General" at bounding box center [757, 262] width 1221 height 37
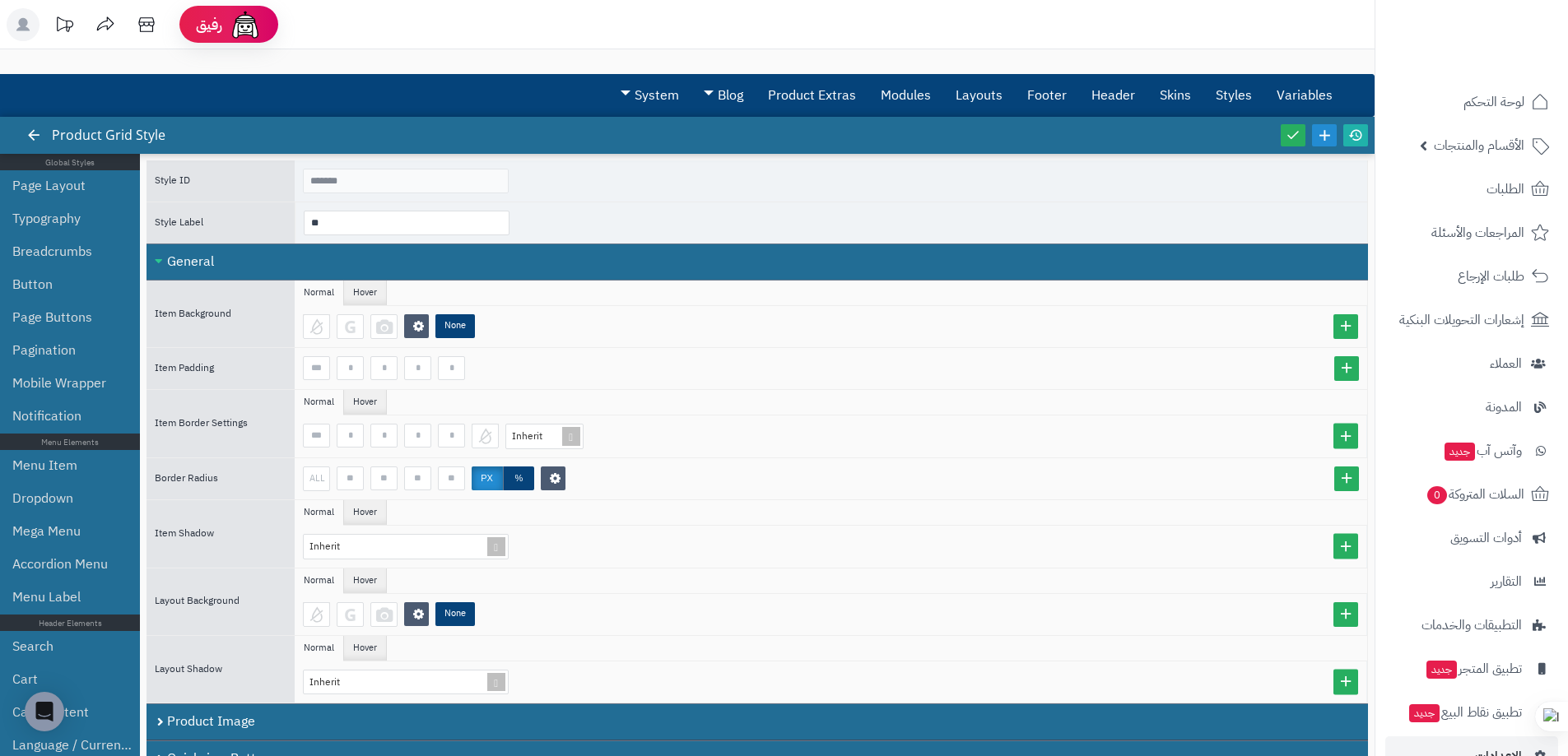
click at [167, 260] on div "General" at bounding box center [757, 262] width 1221 height 37
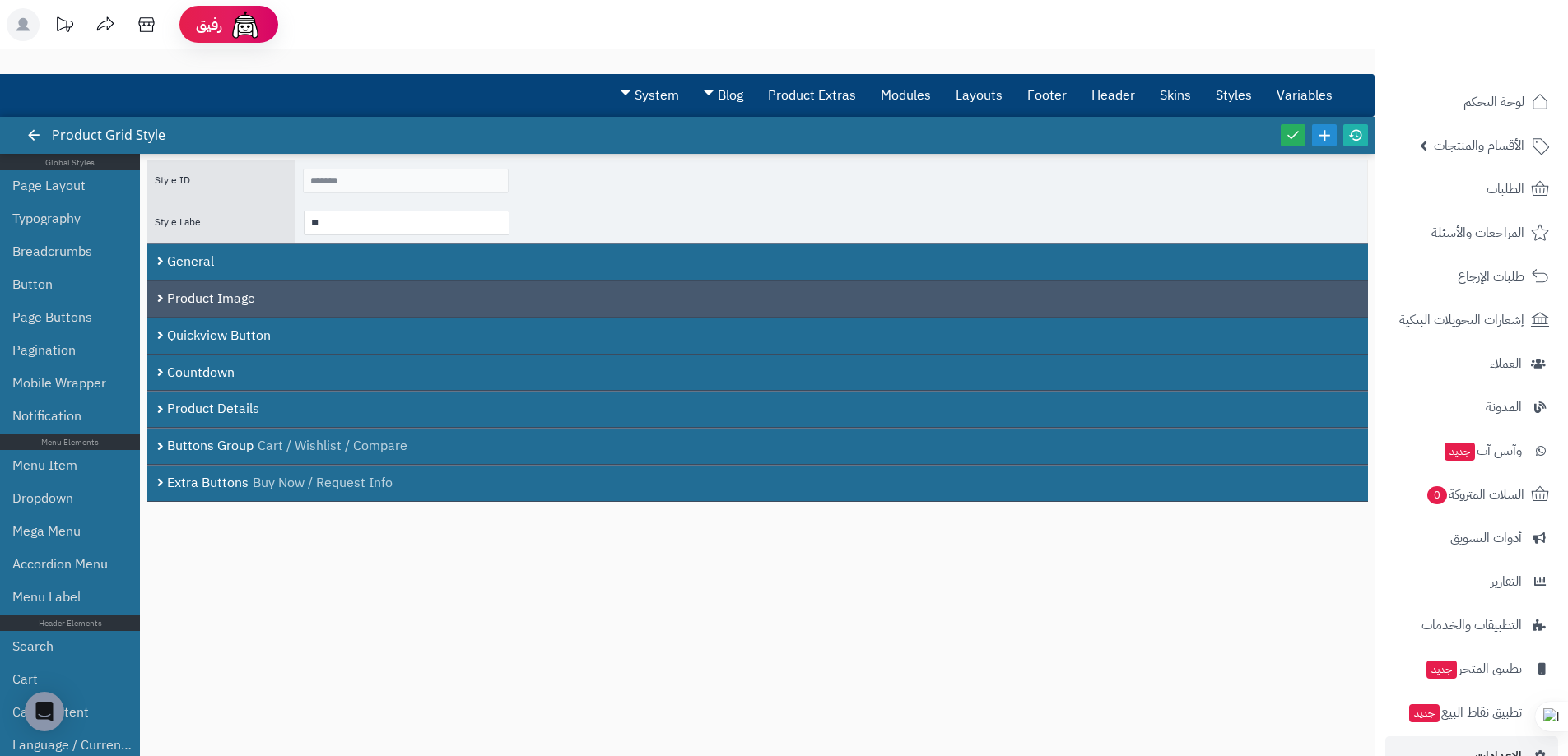
click at [184, 301] on div "Product Image" at bounding box center [757, 299] width 1221 height 37
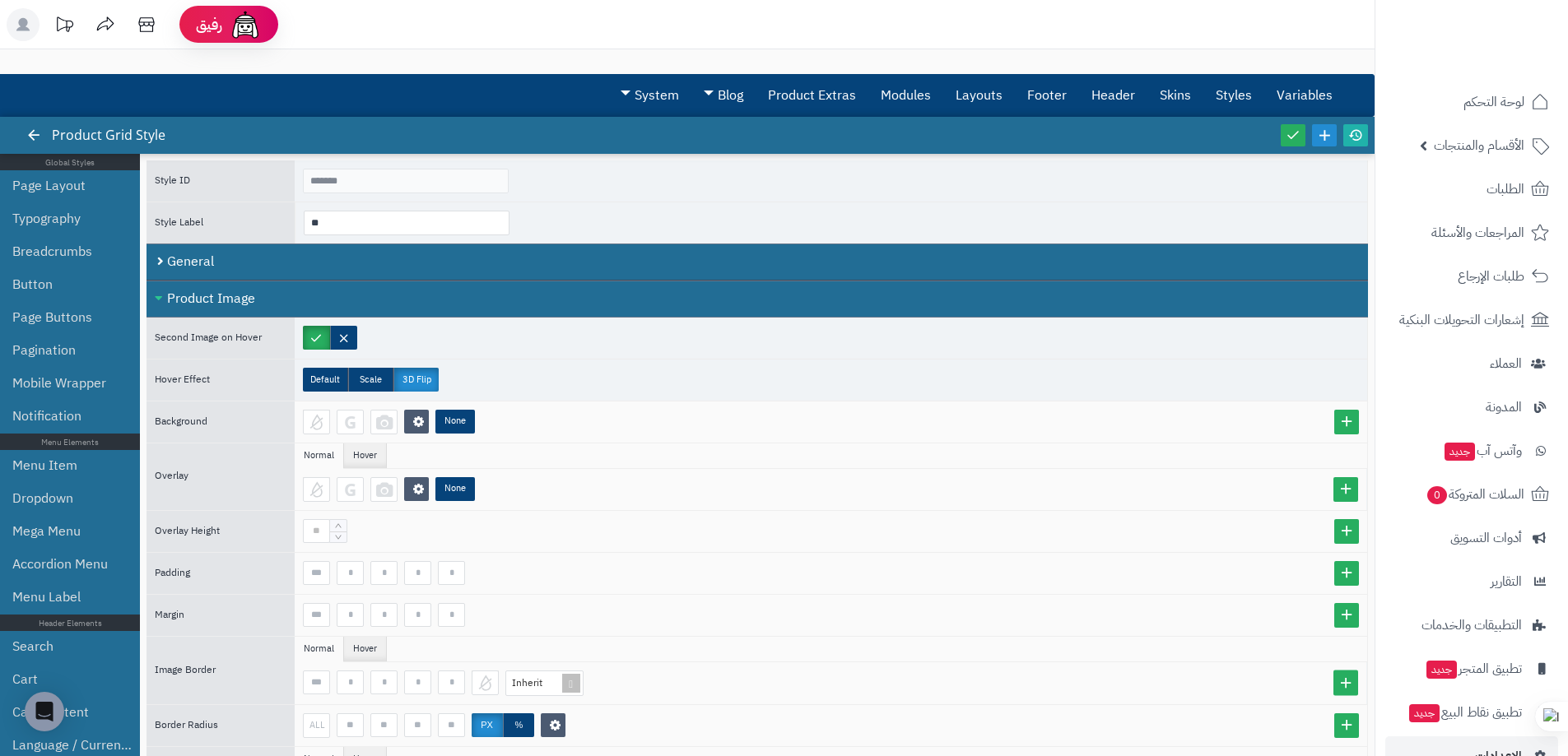
click at [184, 301] on div "Product Image" at bounding box center [757, 299] width 1221 height 37
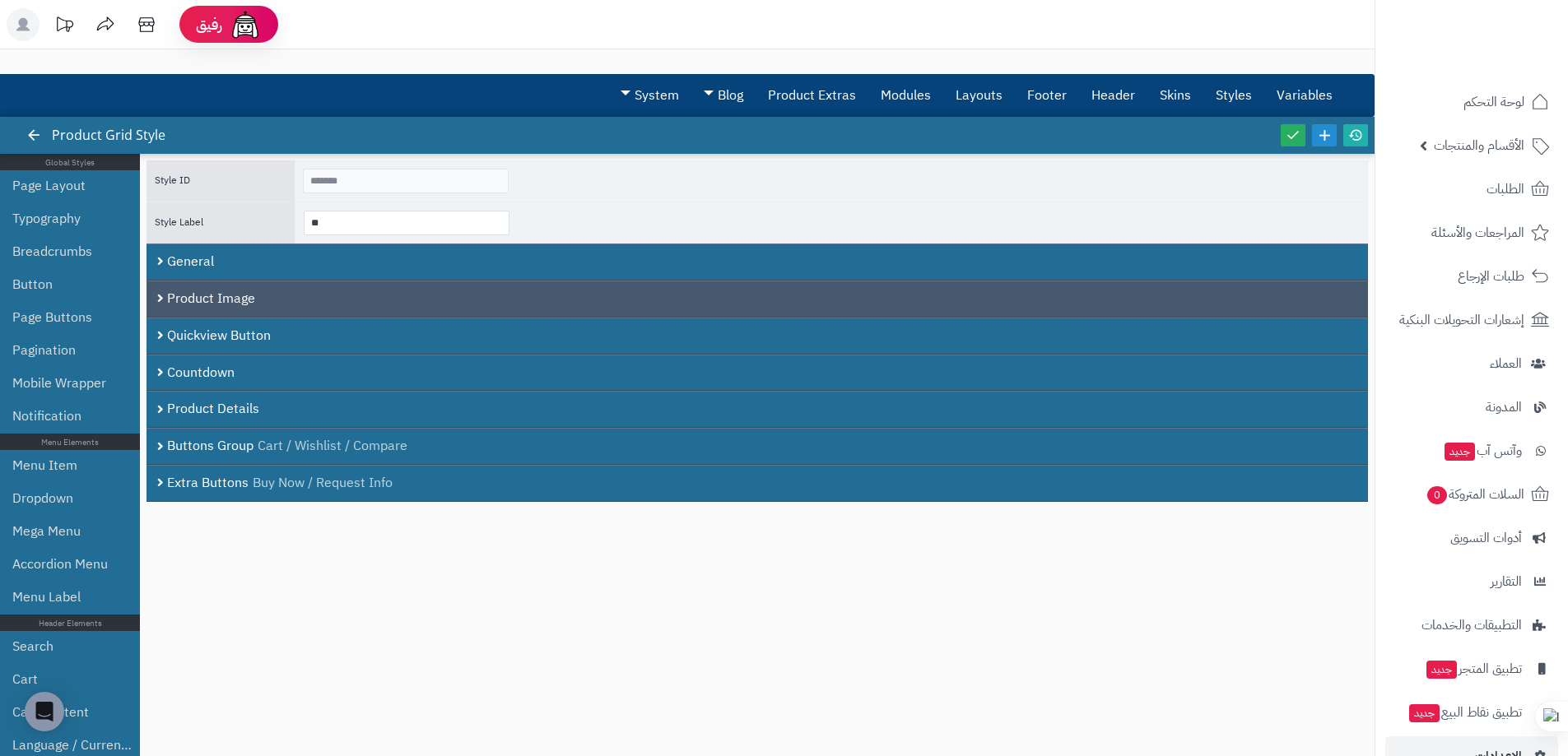
click at [184, 304] on div "Product Image" at bounding box center [757, 299] width 1221 height 37
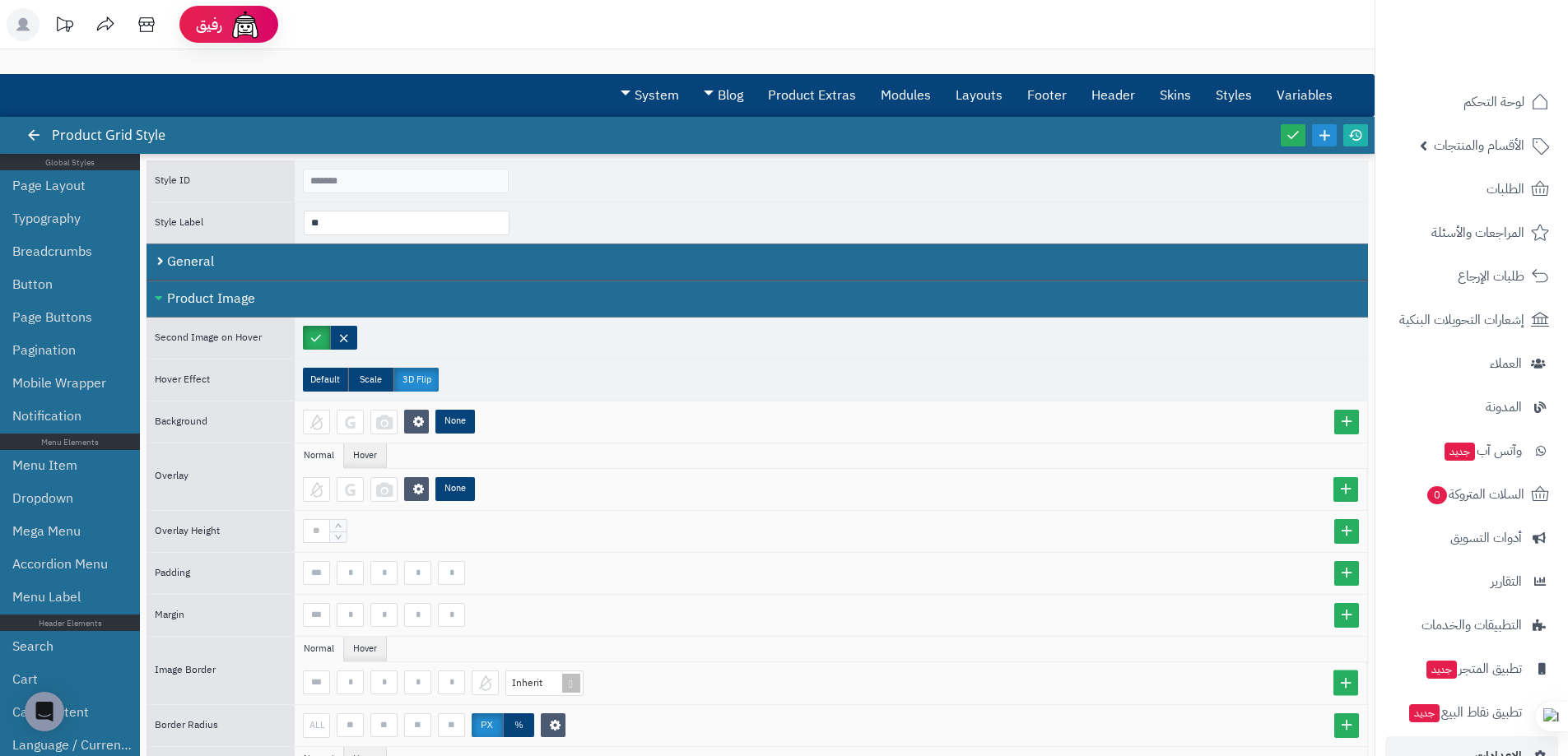
click at [167, 300] on div "Product Image" at bounding box center [757, 299] width 1221 height 37
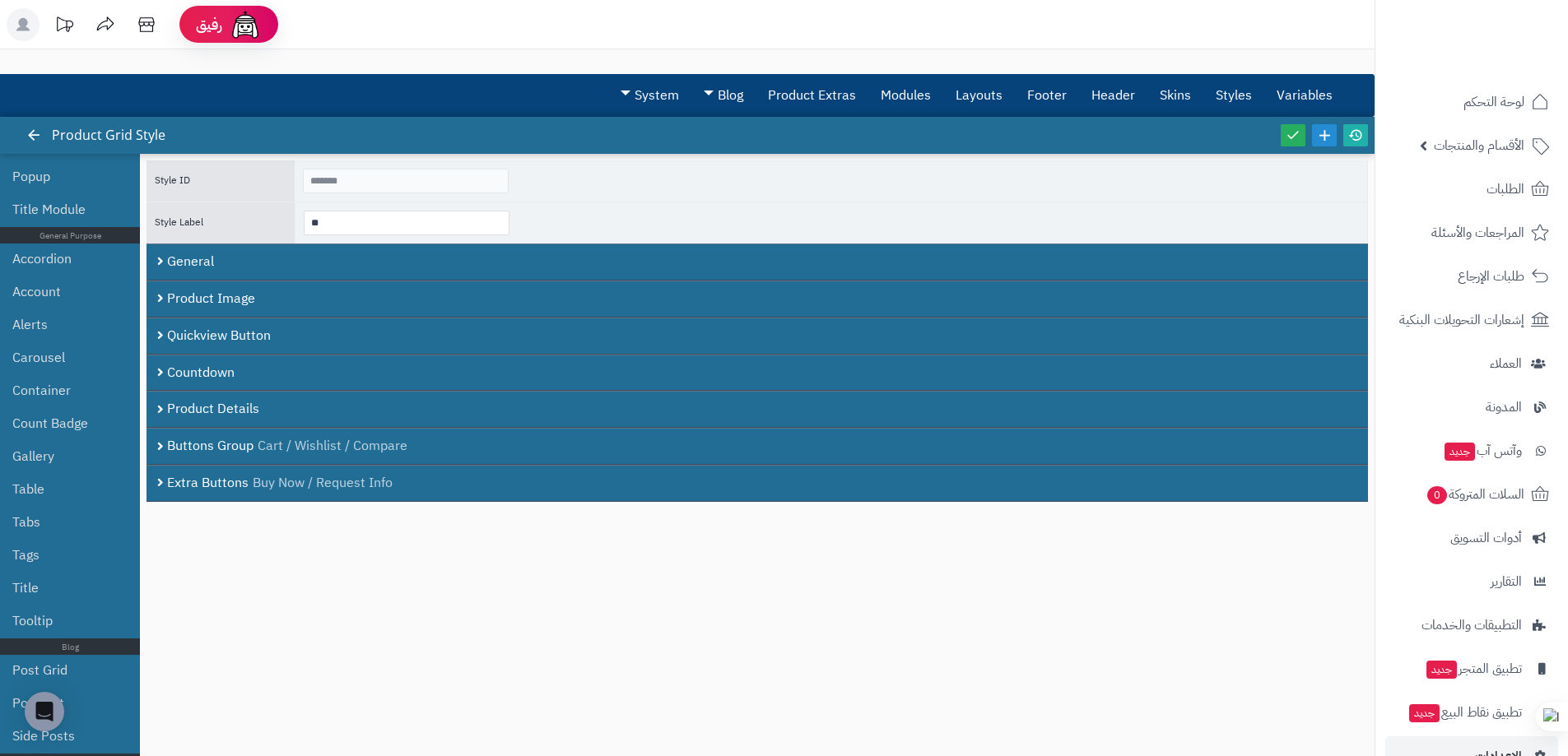
scroll to position [145, 0]
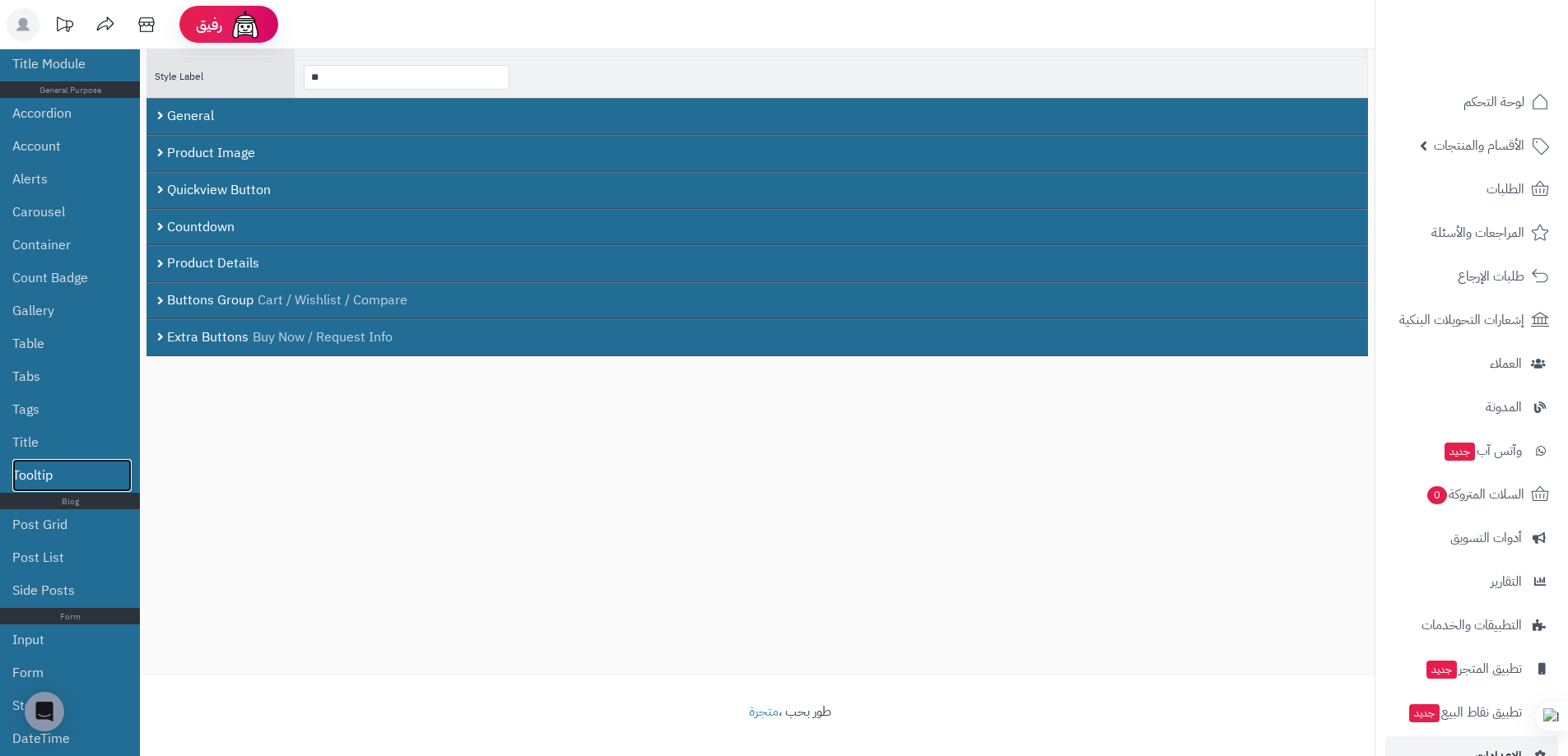
click at [39, 471] on link "Tooltip" at bounding box center [72, 476] width 119 height 33
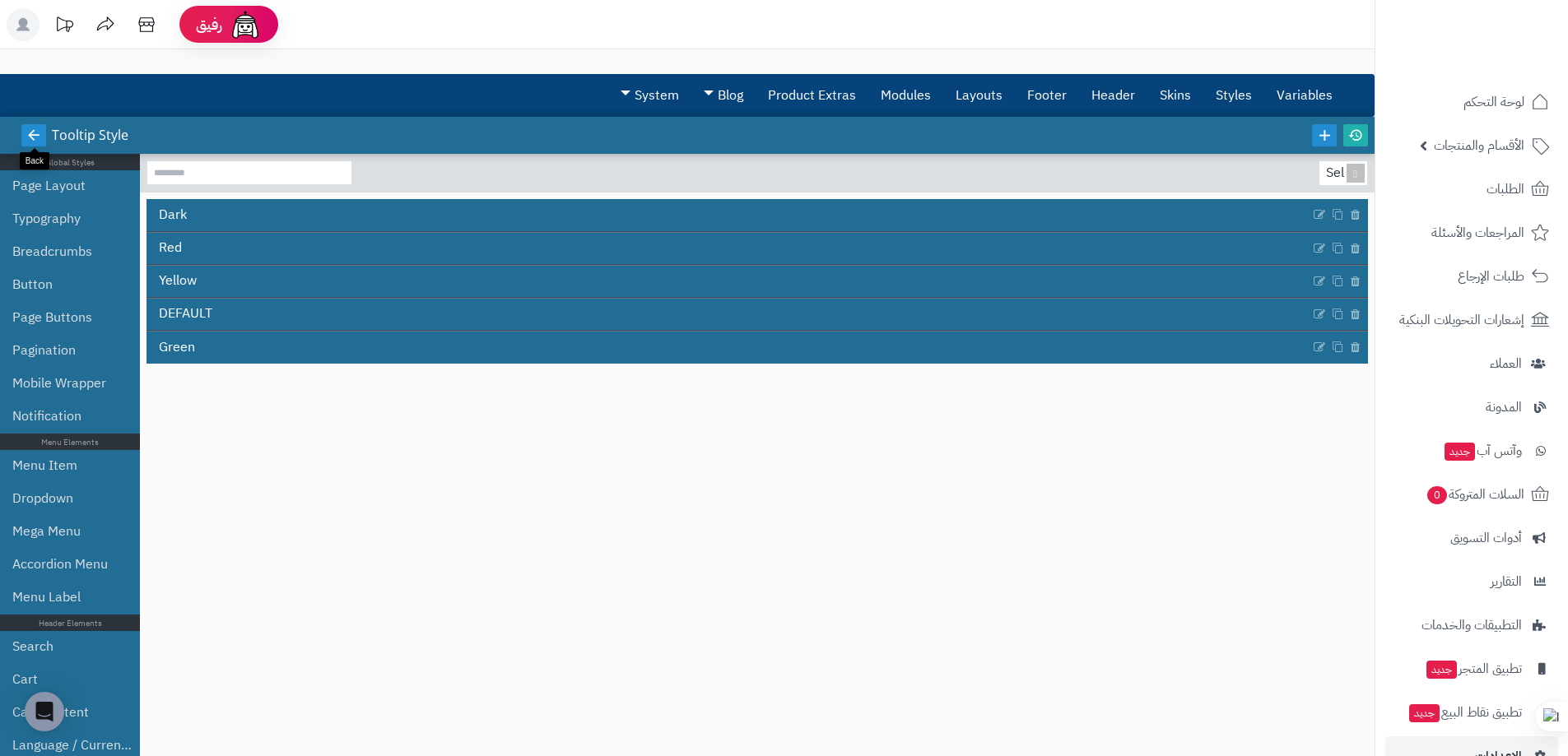
click at [37, 134] on icon at bounding box center [33, 134] width 14 height 14
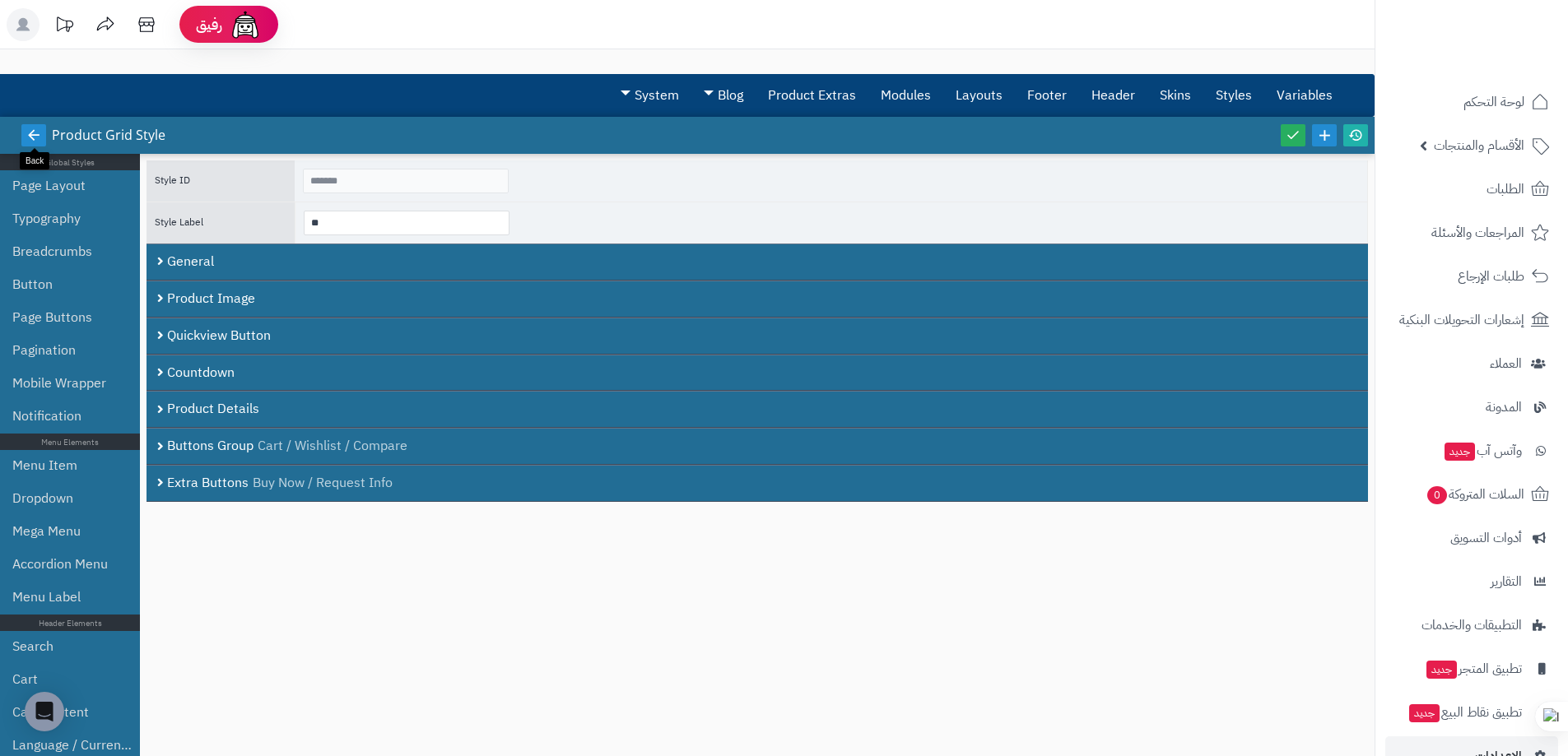
click at [35, 140] on icon at bounding box center [33, 134] width 14 height 14
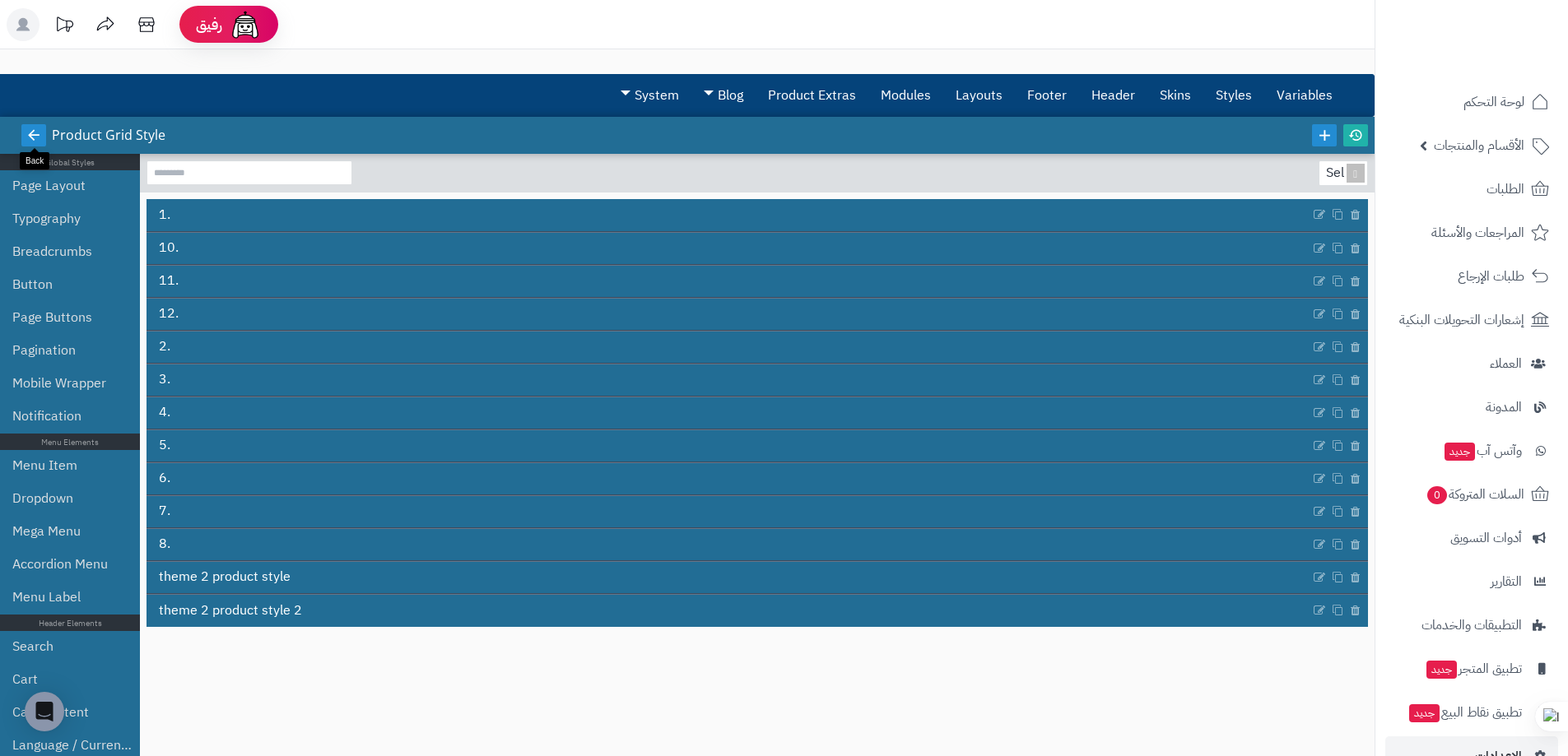
click at [28, 128] on icon at bounding box center [33, 134] width 14 height 14
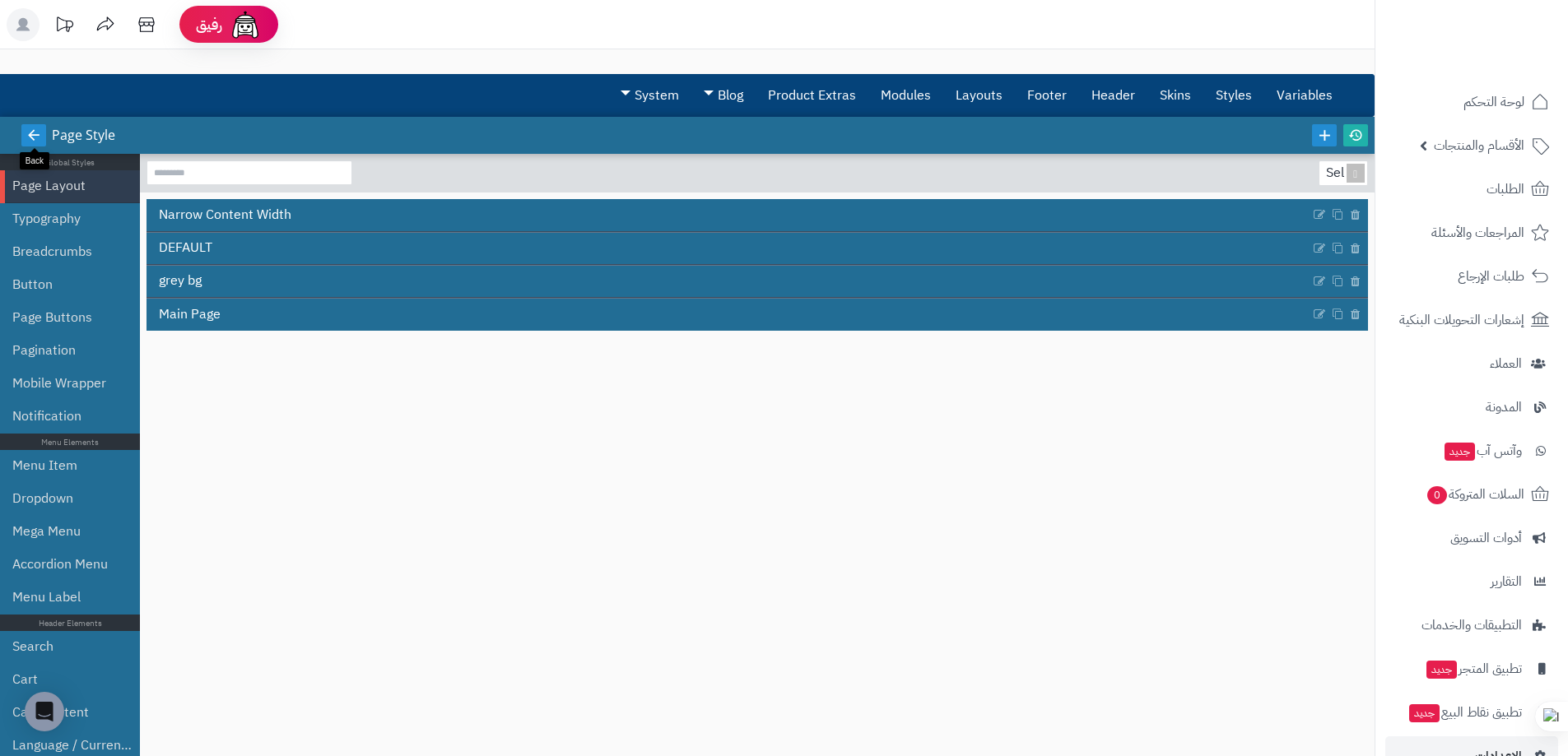
click at [28, 128] on icon at bounding box center [33, 134] width 14 height 14
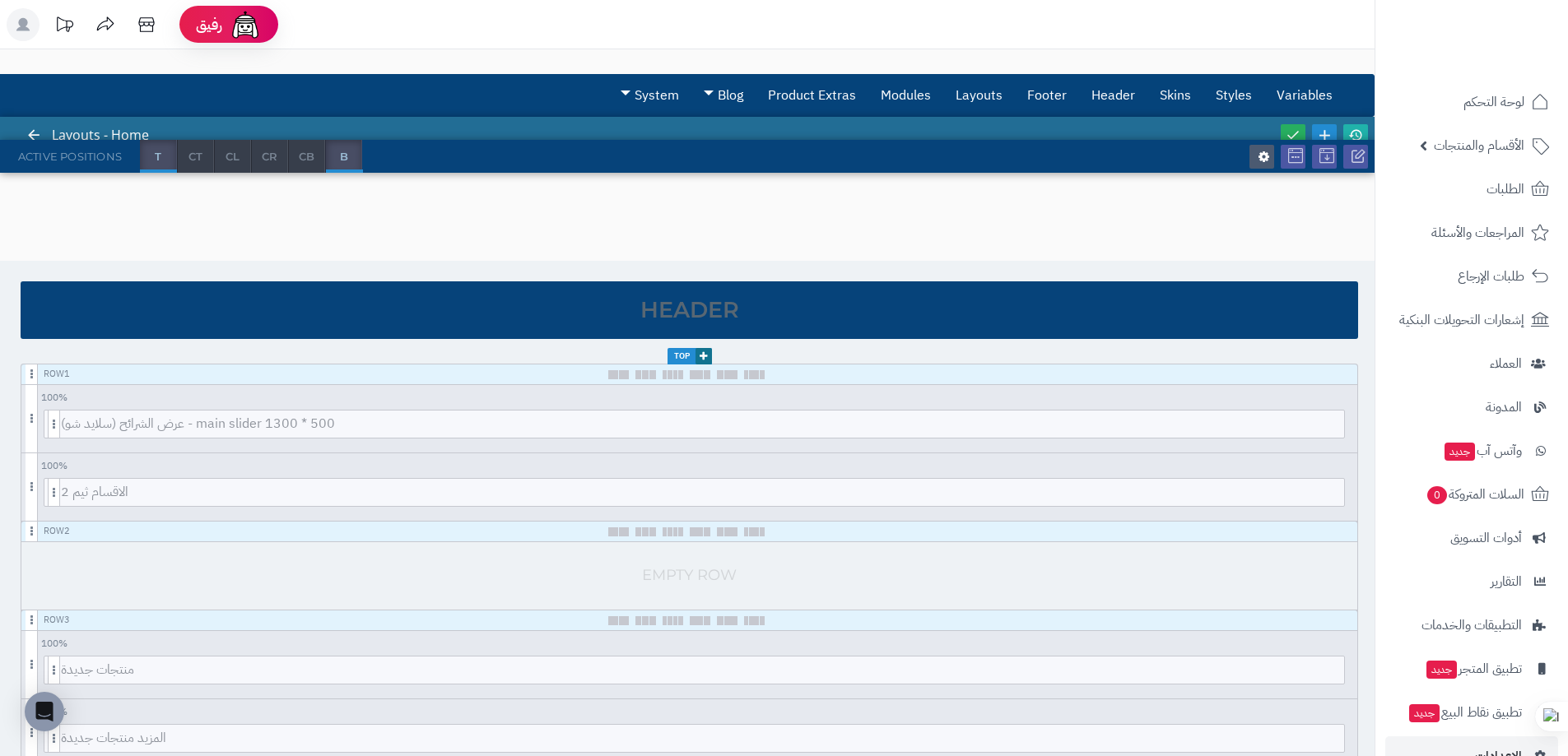
click at [534, 165] on div "Active Positions T CT CL CR CB B" at bounding box center [687, 156] width 1374 height 33
click at [26, 139] on icon at bounding box center [33, 134] width 14 height 14
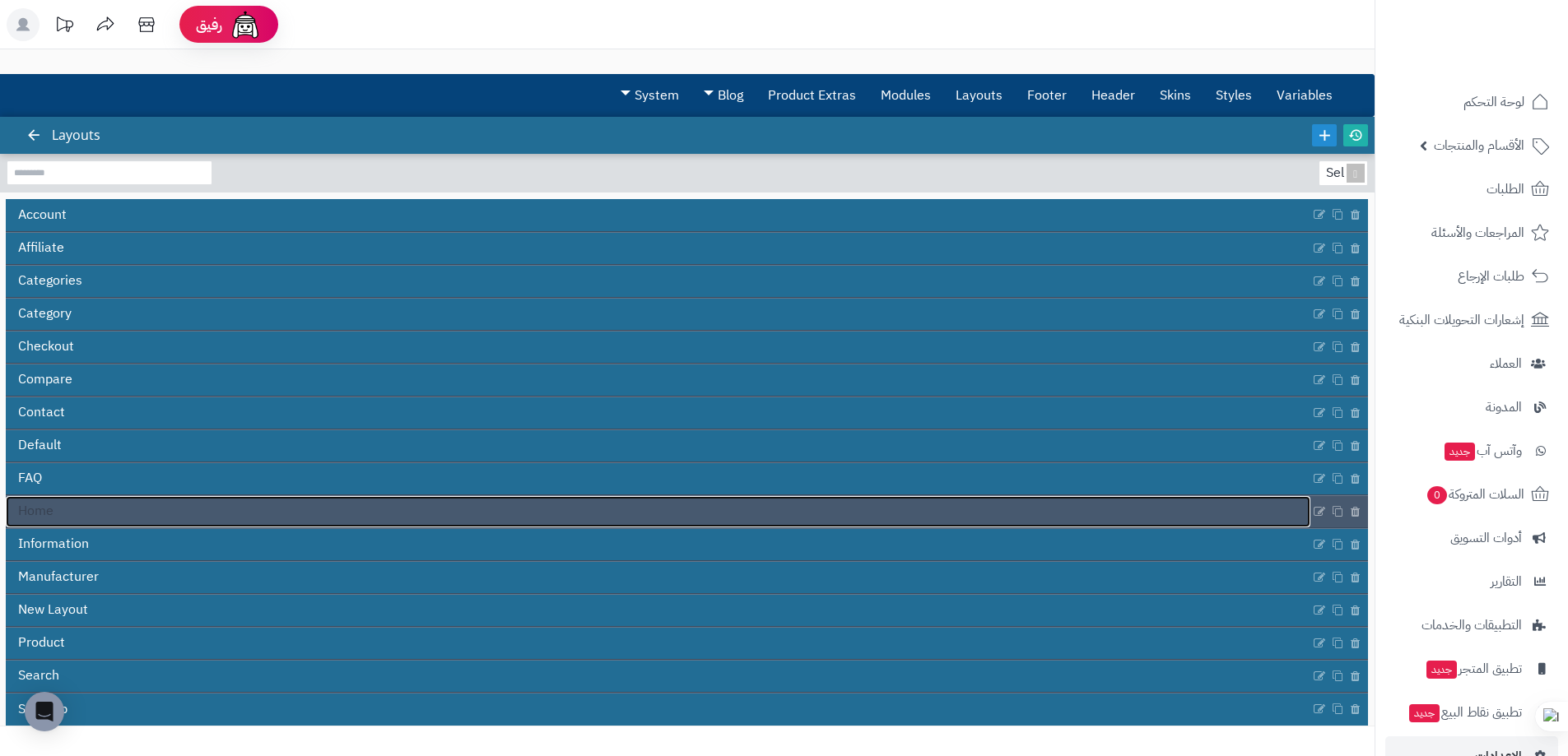
click at [208, 509] on link "Home" at bounding box center [658, 511] width 1305 height 31
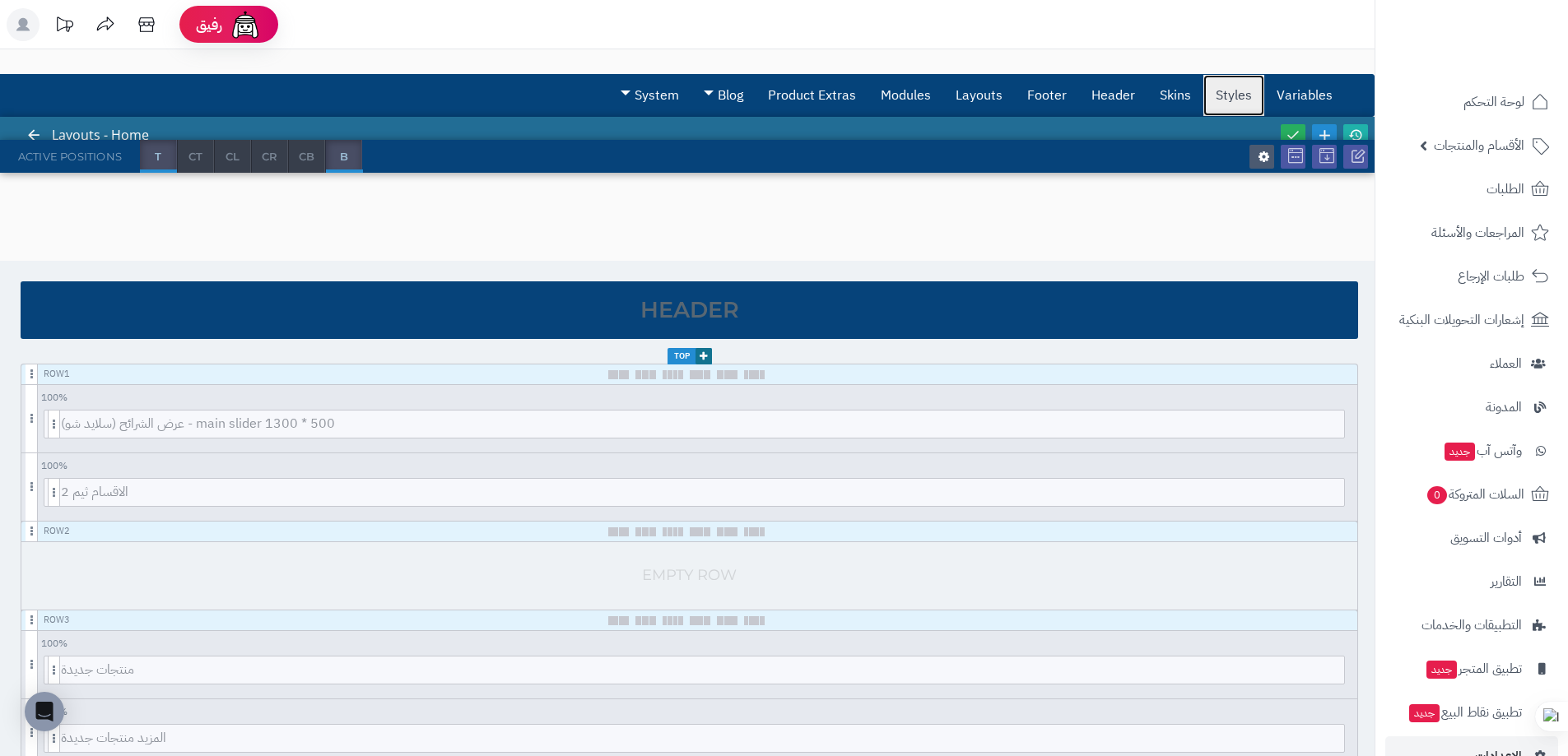
click at [1241, 83] on link "Styles" at bounding box center [1233, 95] width 61 height 41
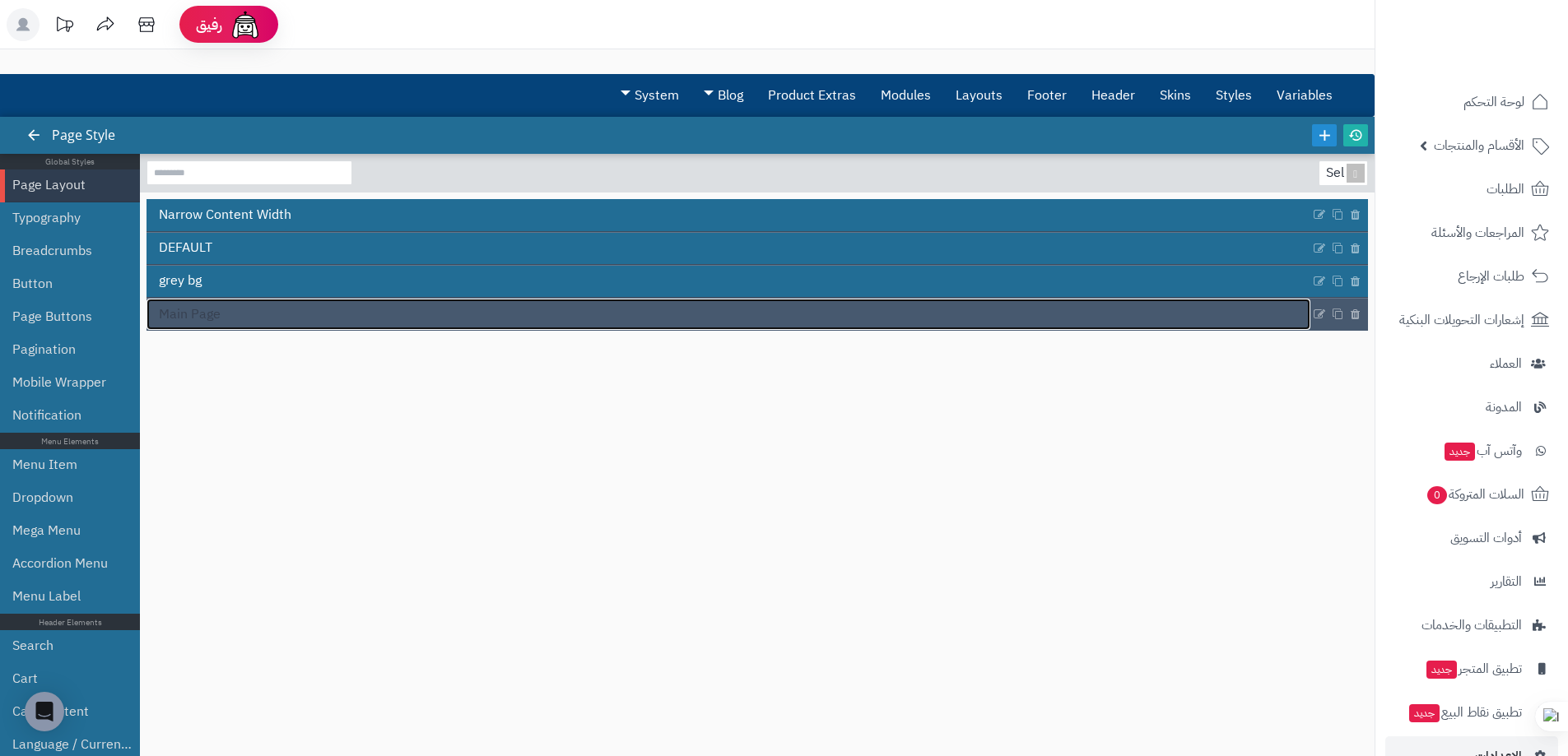
click at [230, 325] on link "Main Page" at bounding box center [728, 314] width 1163 height 31
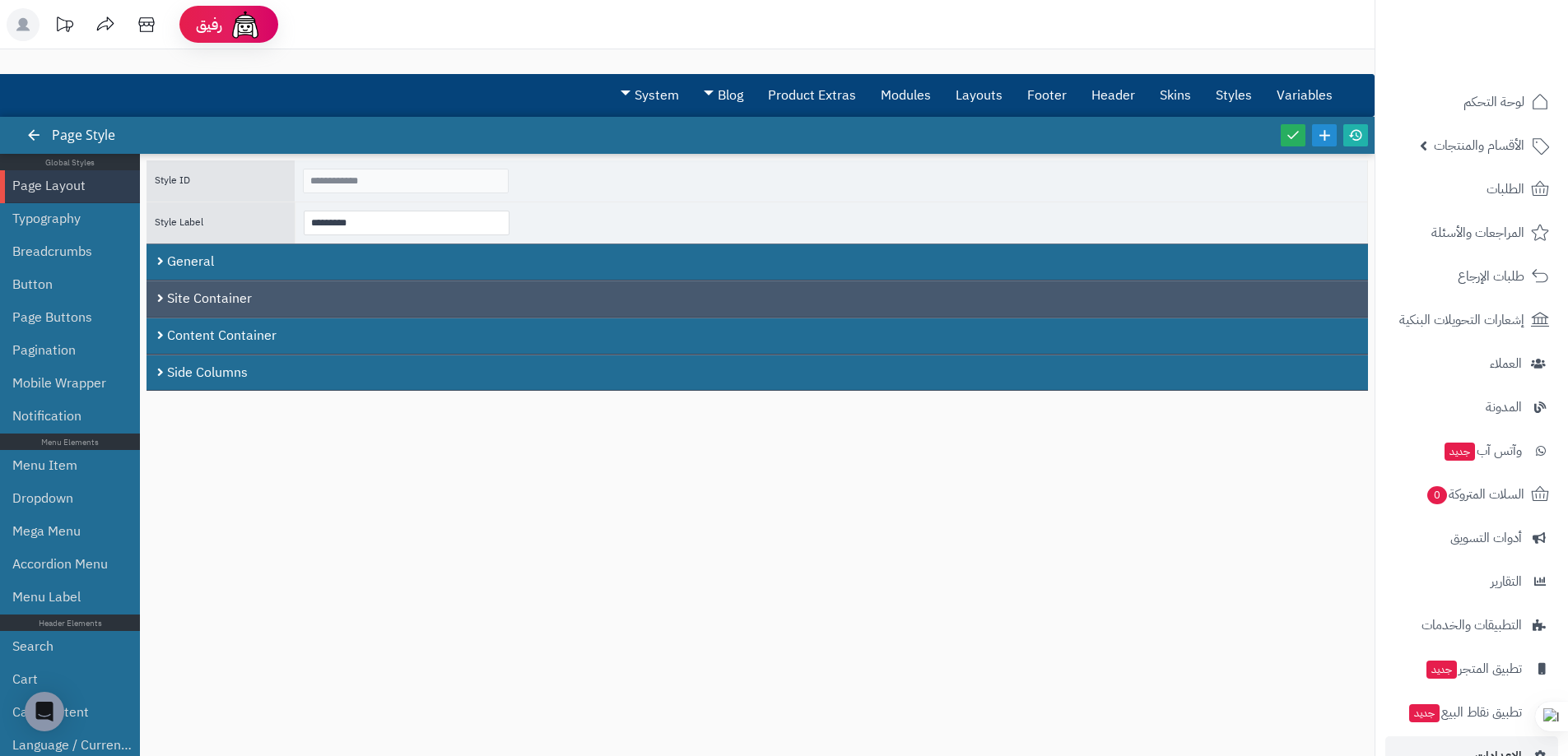
click at [184, 280] on div "Site Container" at bounding box center [757, 299] width 1221 height 37
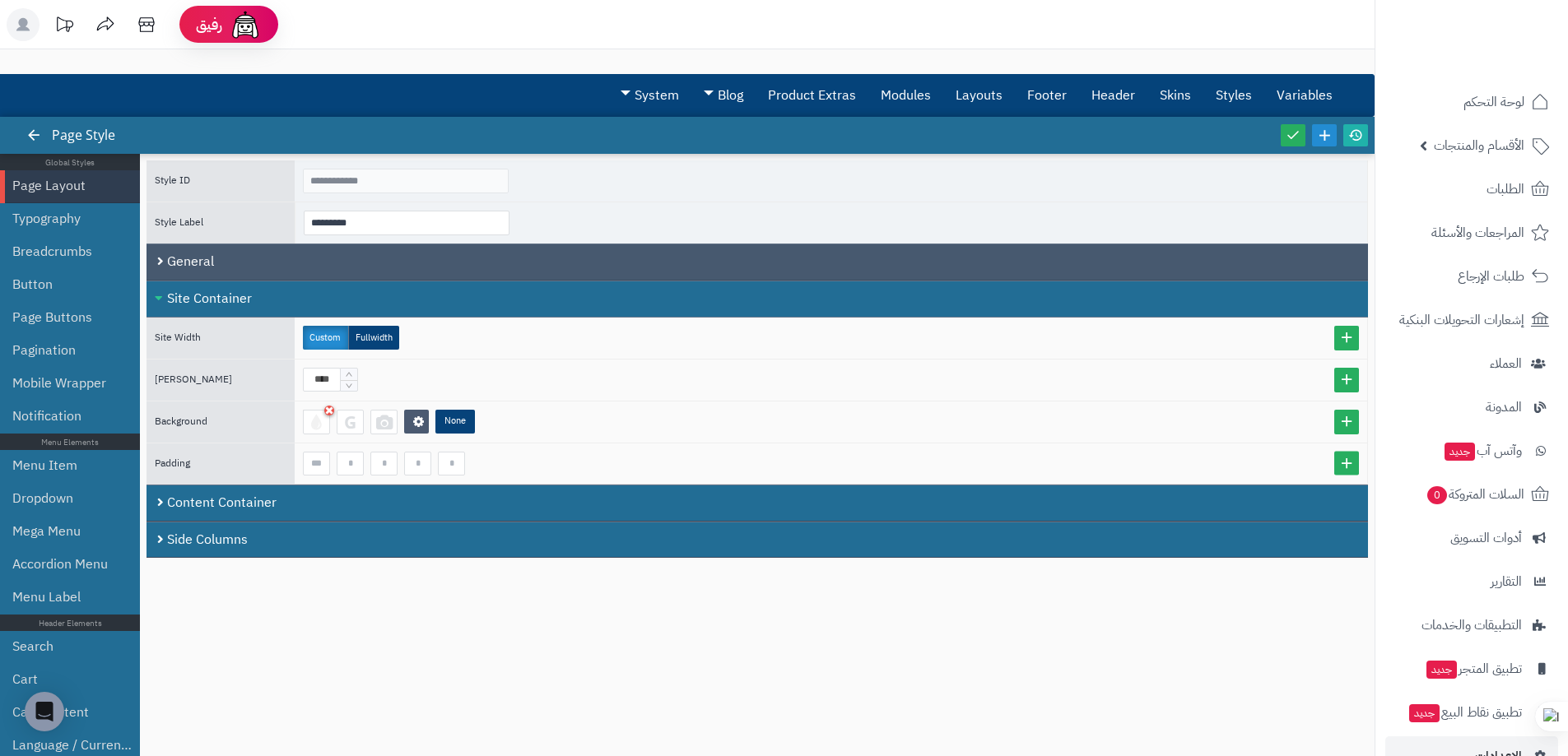
click at [187, 269] on div "General" at bounding box center [757, 262] width 1221 height 37
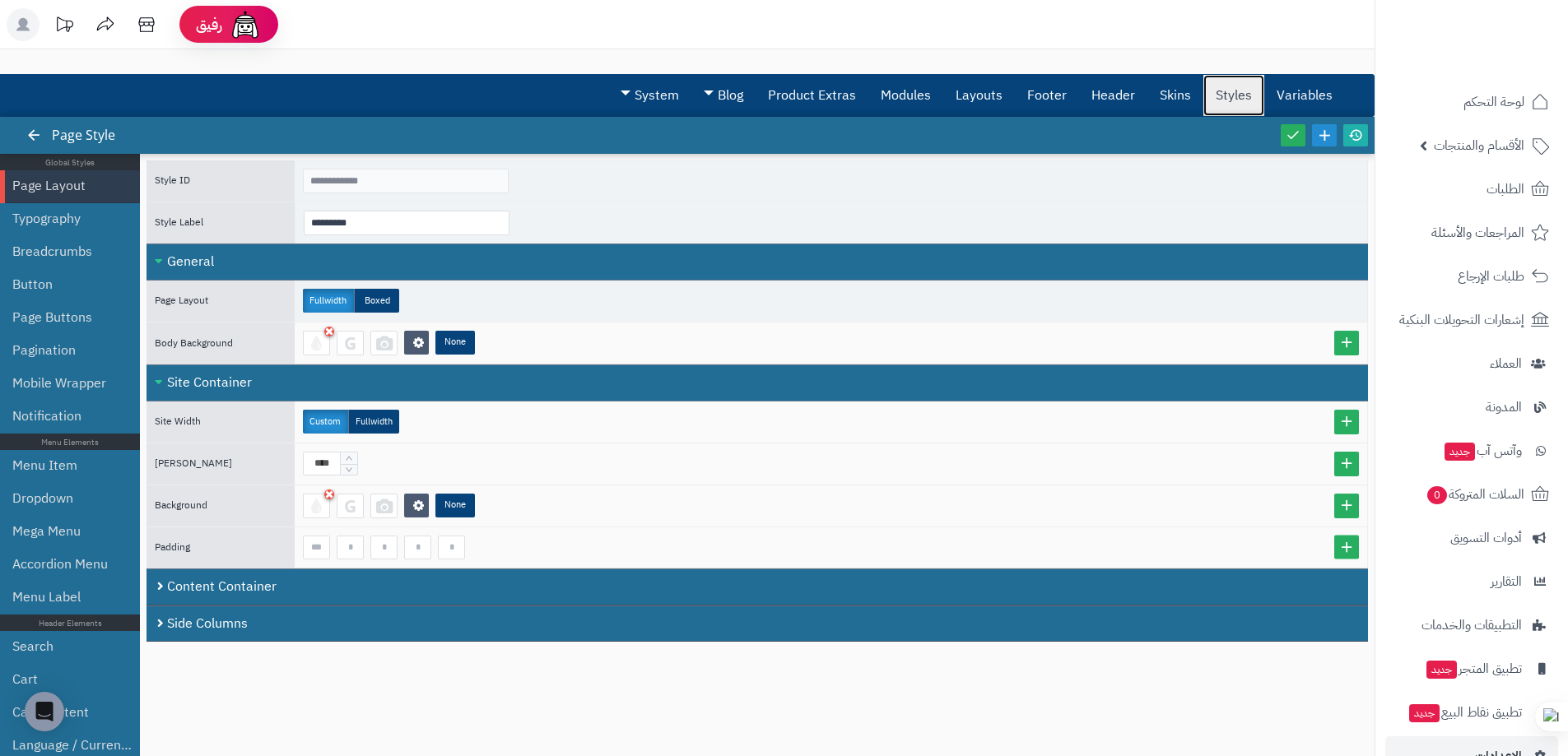
click at [1211, 90] on link "Styles" at bounding box center [1233, 95] width 61 height 41
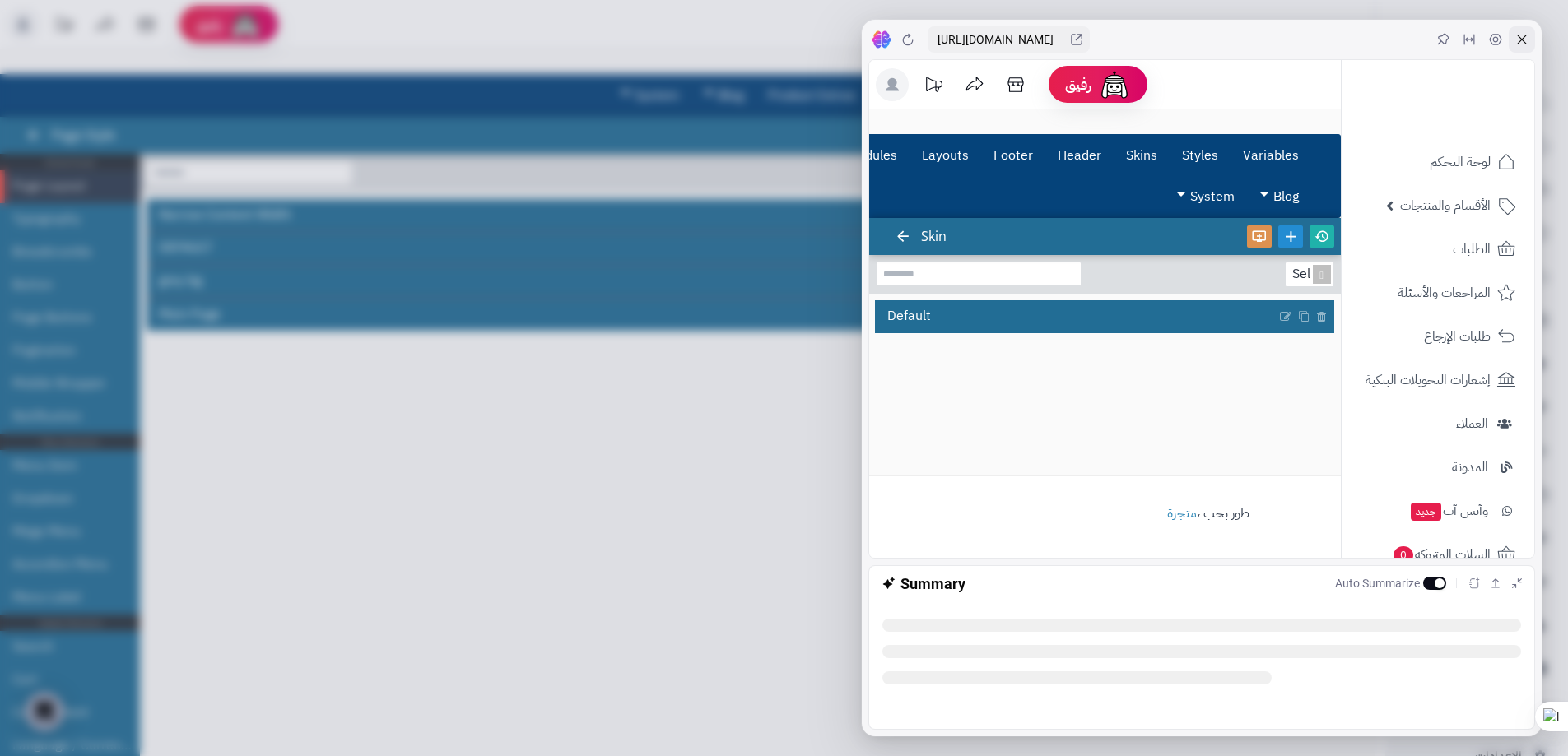
click at [1529, 46] on div at bounding box center [1522, 39] width 26 height 26
